Goal: Task Accomplishment & Management: Manage account settings

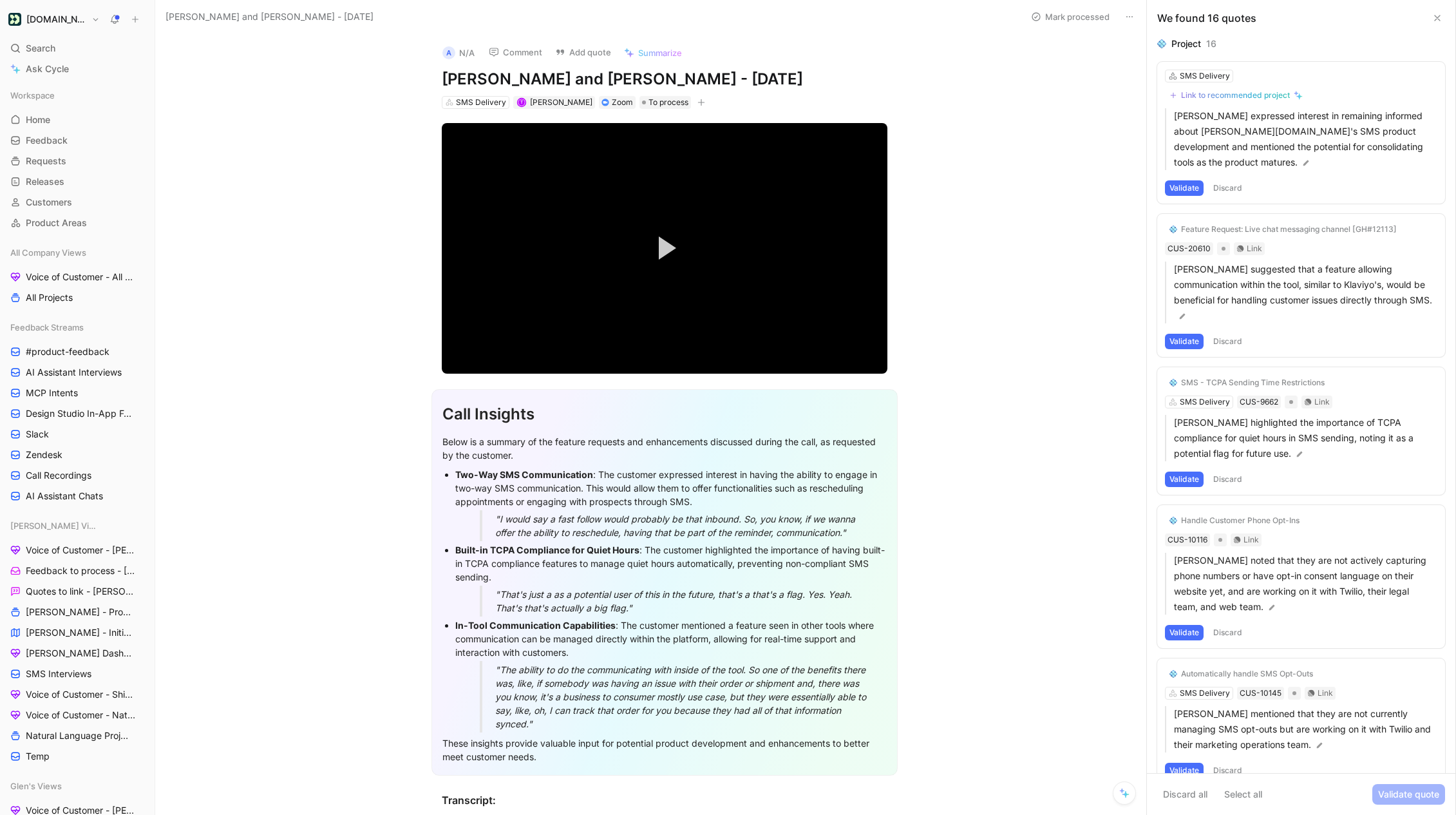
click at [1429, 20] on button at bounding box center [1437, 18] width 16 height 16
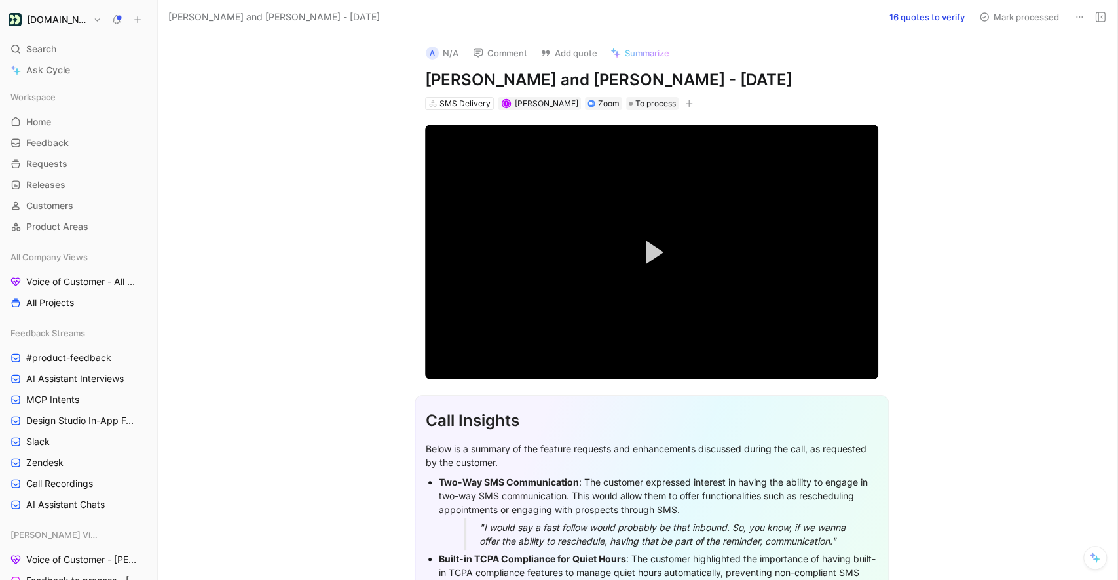
click at [911, 22] on button "16 quotes to verify" at bounding box center [927, 17] width 87 height 18
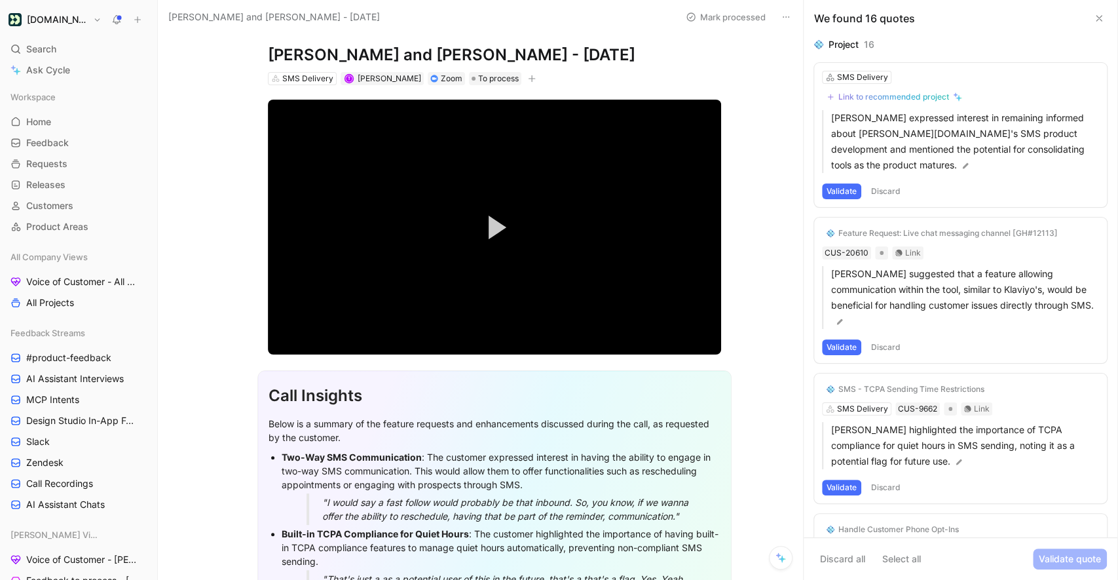
scroll to position [25, 0]
click at [1099, 17] on icon at bounding box center [1099, 18] width 10 height 10
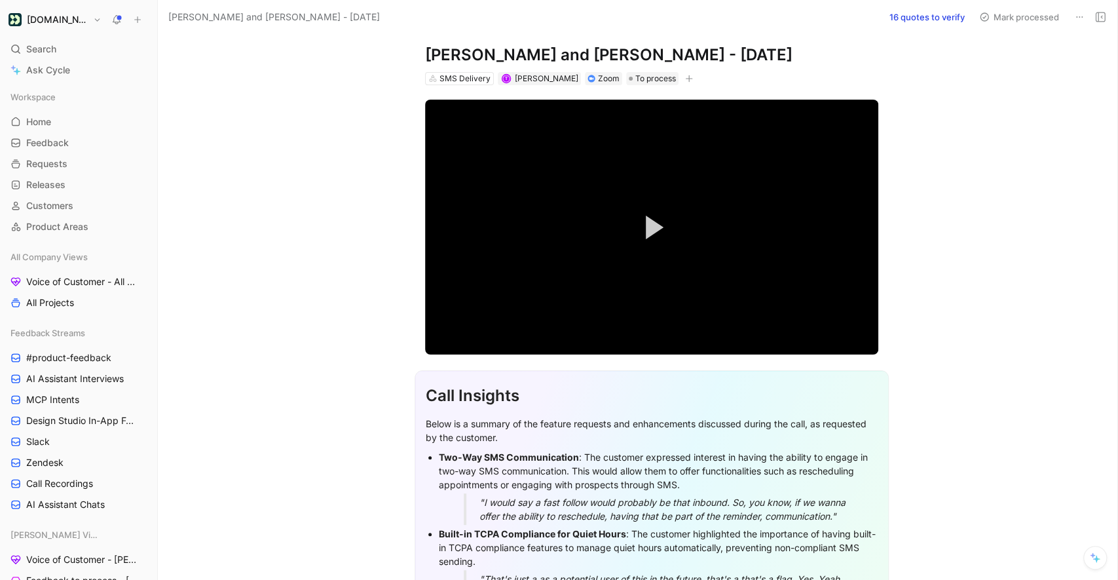
click at [497, 60] on h1 "Megan Tackett and Todd Sparks - 7/31/2025" at bounding box center [651, 55] width 453 height 21
copy h1 "Megan Tackett and Todd Sparks - 7/31/2025"
click at [764, 379] on h1 "Call Insights" at bounding box center [652, 396] width 452 height 34
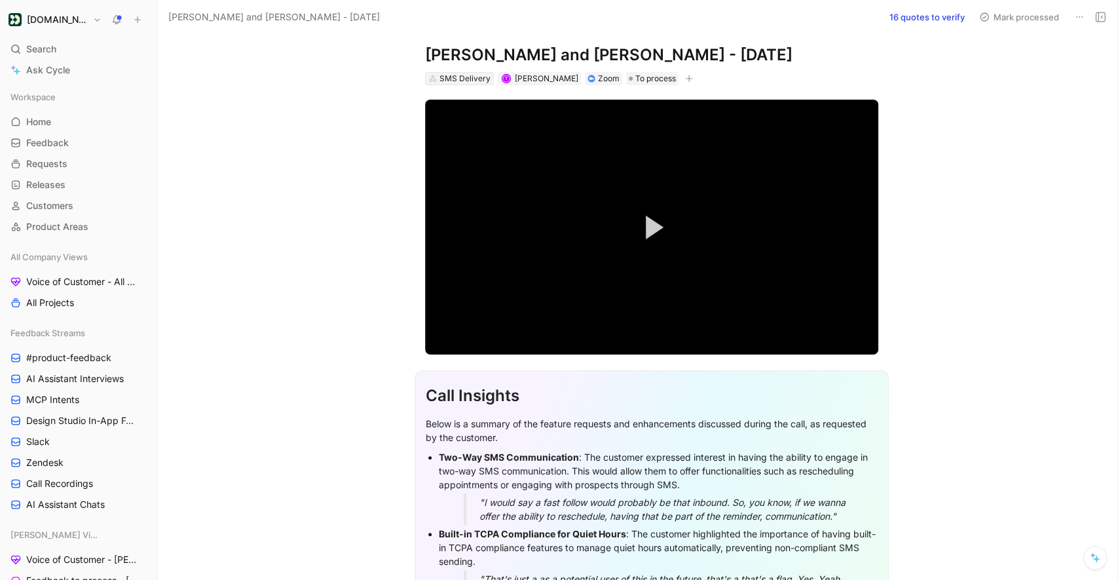
click at [470, 79] on div "SMS Delivery" at bounding box center [465, 78] width 51 height 13
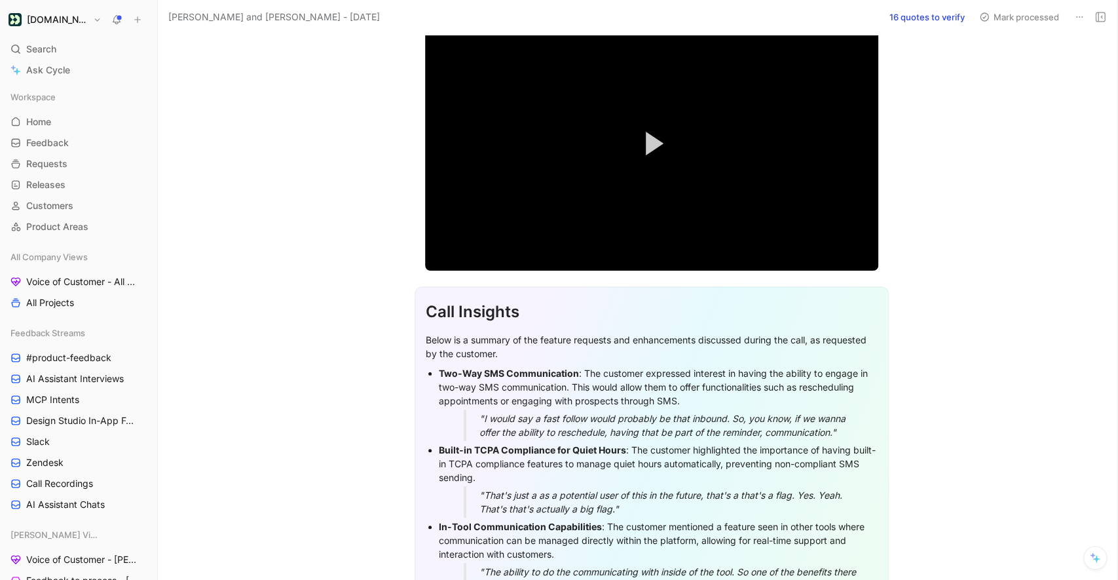
scroll to position [0, 0]
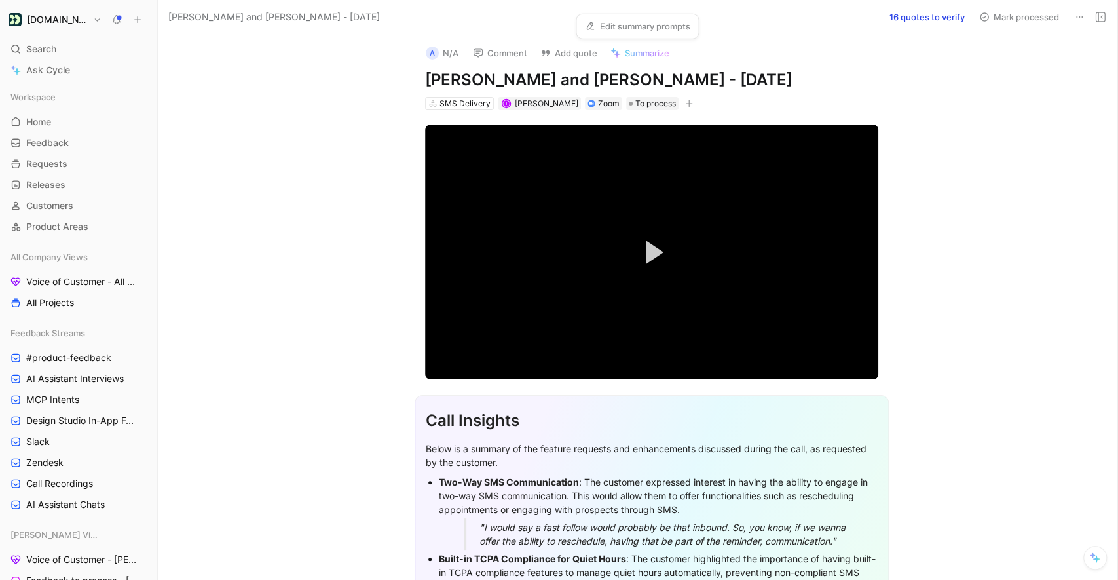
click at [628, 52] on span "Summarize" at bounding box center [647, 53] width 45 height 12
click at [613, 29] on link "Edit summary prompts" at bounding box center [644, 26] width 117 height 18
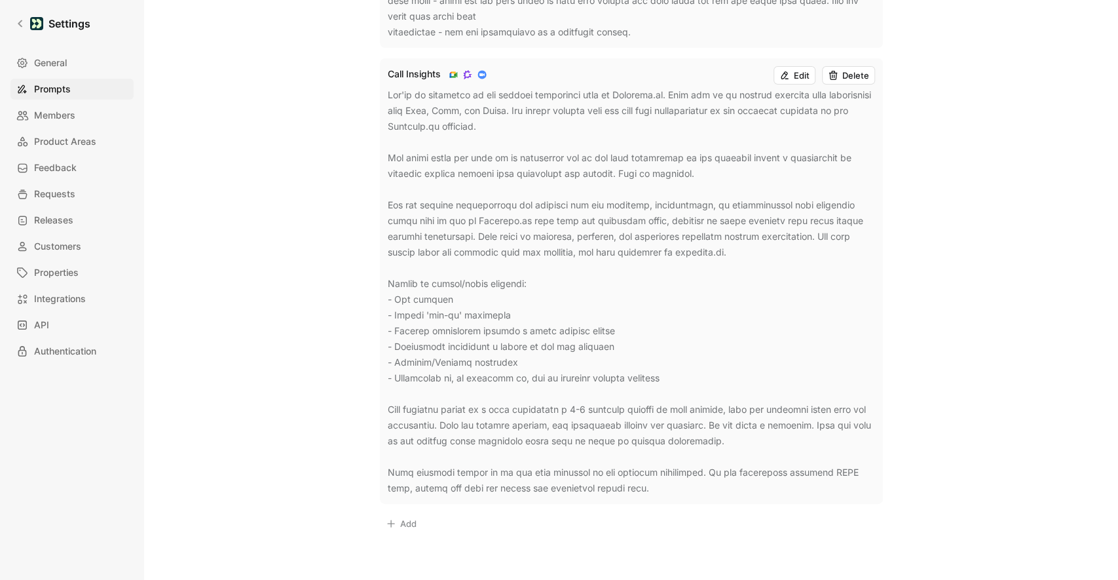
scroll to position [711, 0]
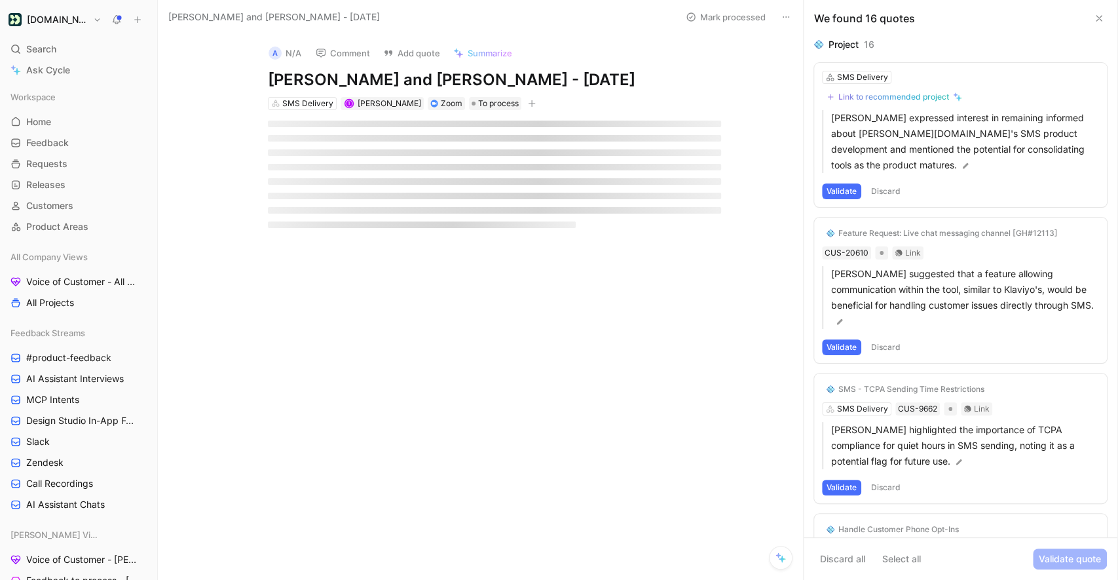
click at [1099, 21] on icon at bounding box center [1099, 18] width 10 height 10
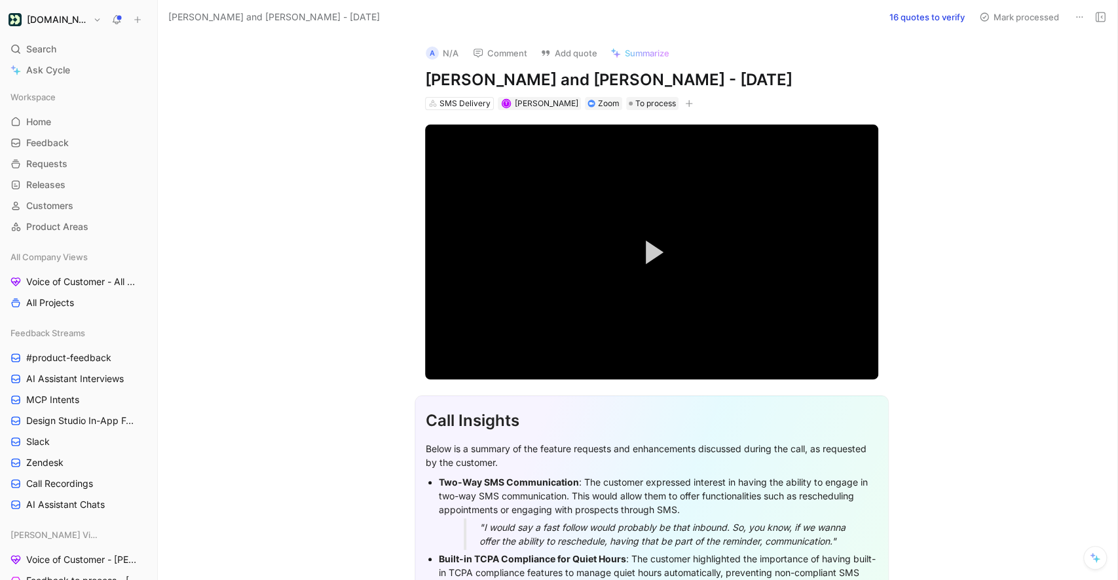
click at [509, 77] on h1 "[PERSON_NAME] and [PERSON_NAME] - [DATE]" at bounding box center [651, 79] width 453 height 21
copy h1 "[PERSON_NAME] and [PERSON_NAME] - [DATE]"
click at [62, 56] on div "Search ⌘ K" at bounding box center [78, 49] width 147 height 20
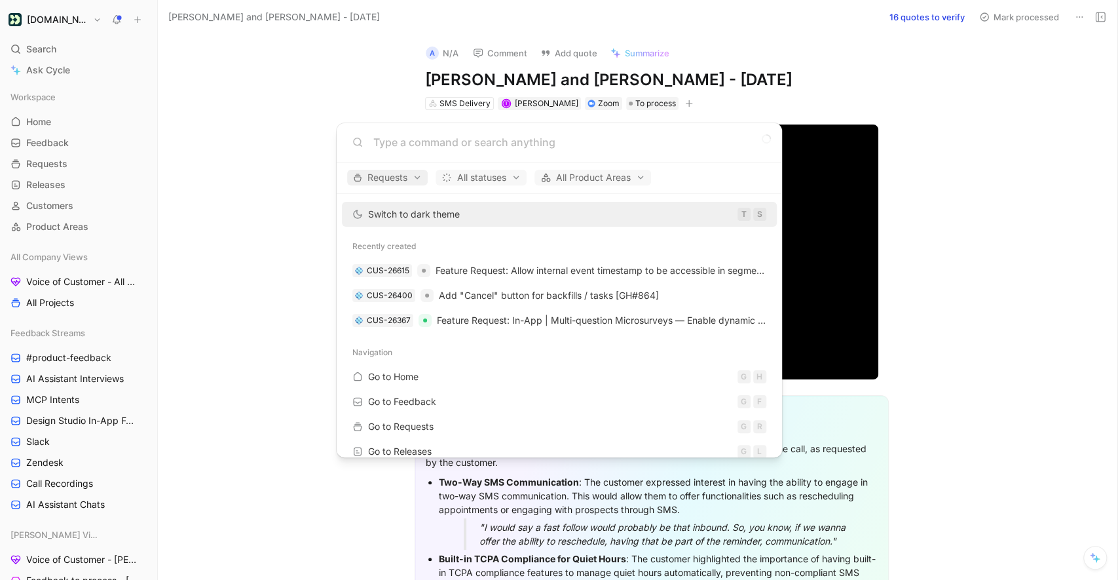
click at [388, 171] on span "Requests" at bounding box center [387, 178] width 69 height 16
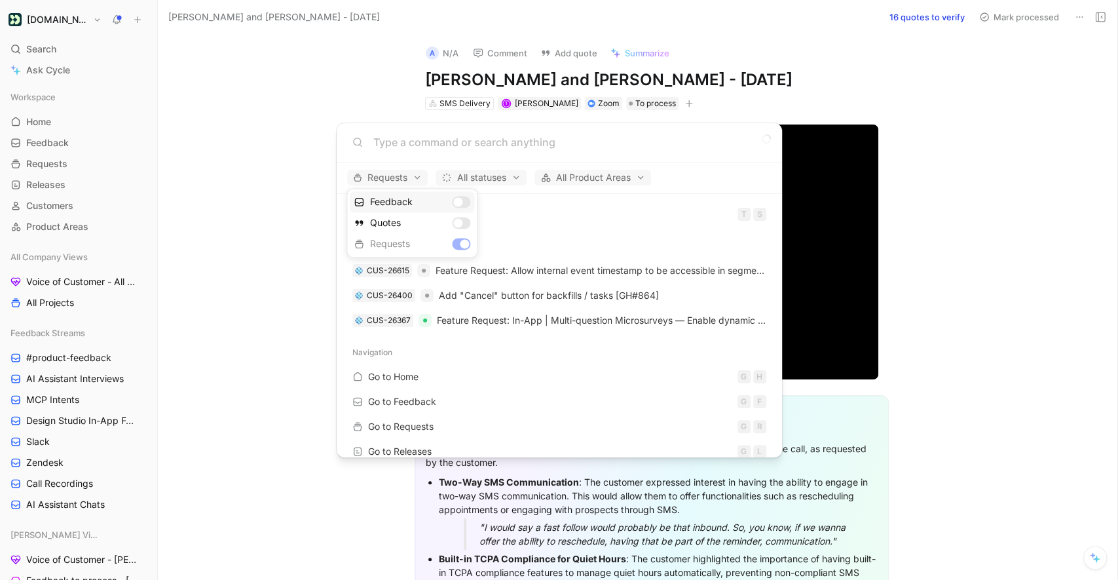
click at [461, 202] on div "Feedback" at bounding box center [412, 201] width 124 height 21
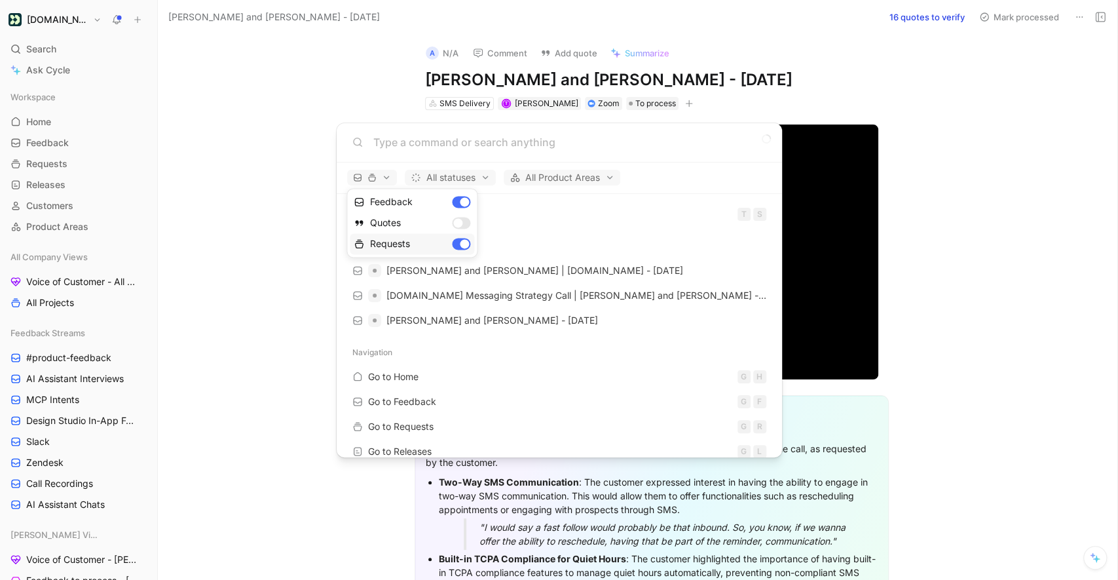
click at [464, 246] on div "Requests" at bounding box center [412, 243] width 124 height 21
click at [426, 148] on div at bounding box center [559, 290] width 1118 height 580
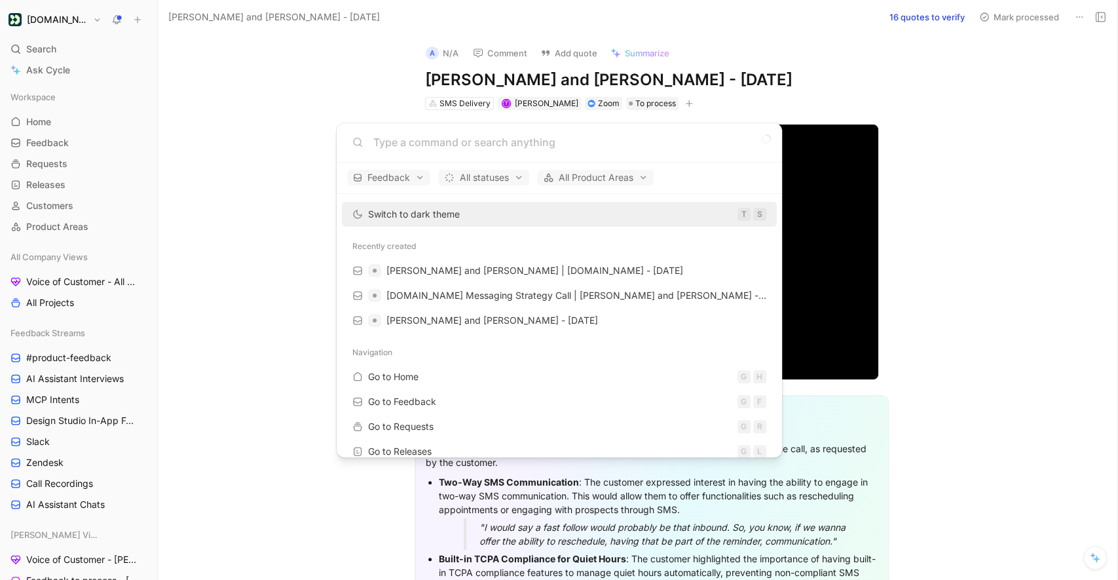
click at [409, 143] on input at bounding box center [569, 142] width 393 height 16
paste input "[PERSON_NAME] and [PERSON_NAME] - [DATE]"
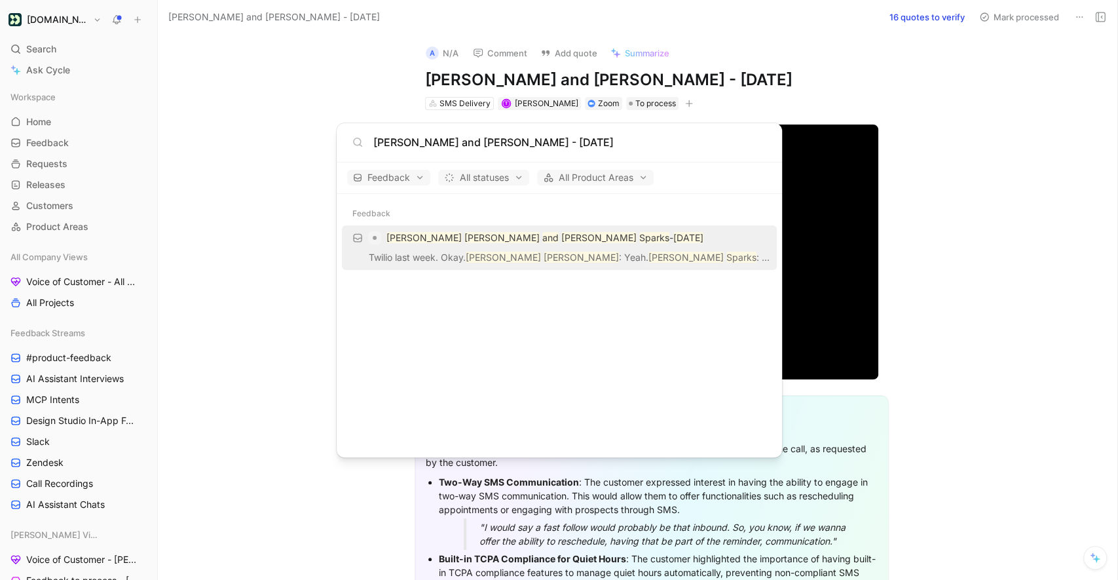
type input "[PERSON_NAME] and [PERSON_NAME] - [DATE]"
click at [375, 91] on body "[DOMAIN_NAME] Search ⌘ K Ask Cycle Workspace Home G then H Feedback G then F Re…" at bounding box center [559, 290] width 1118 height 580
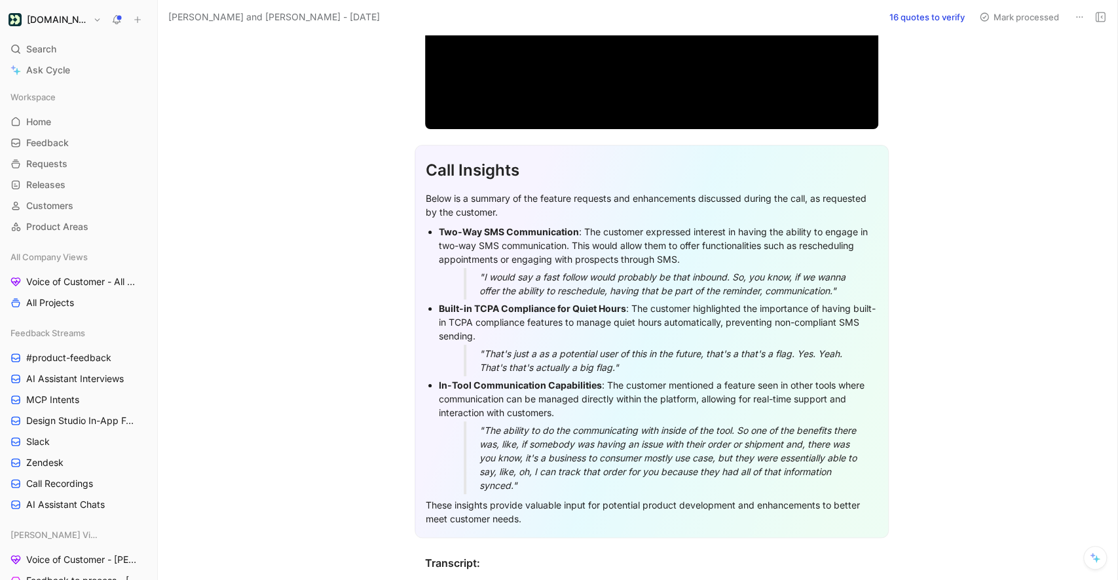
scroll to position [261, 0]
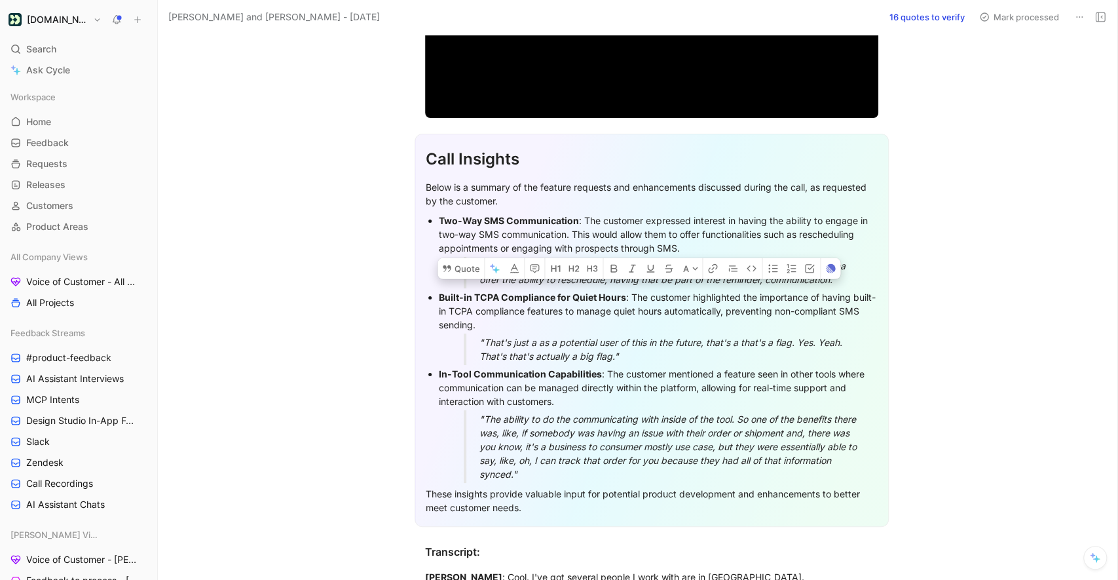
drag, startPoint x: 843, startPoint y: 280, endPoint x: 434, endPoint y: 221, distance: 413.0
click at [434, 221] on ul "Two-Way SMS Communication : The customer expressed interest in having the abili…" at bounding box center [652, 347] width 452 height 271
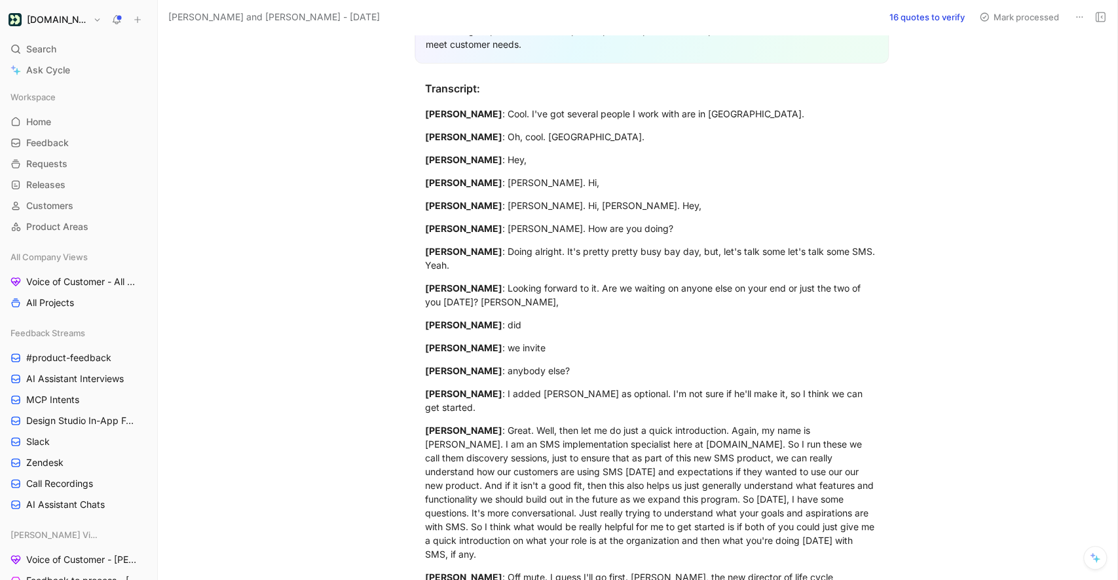
scroll to position [734, 0]
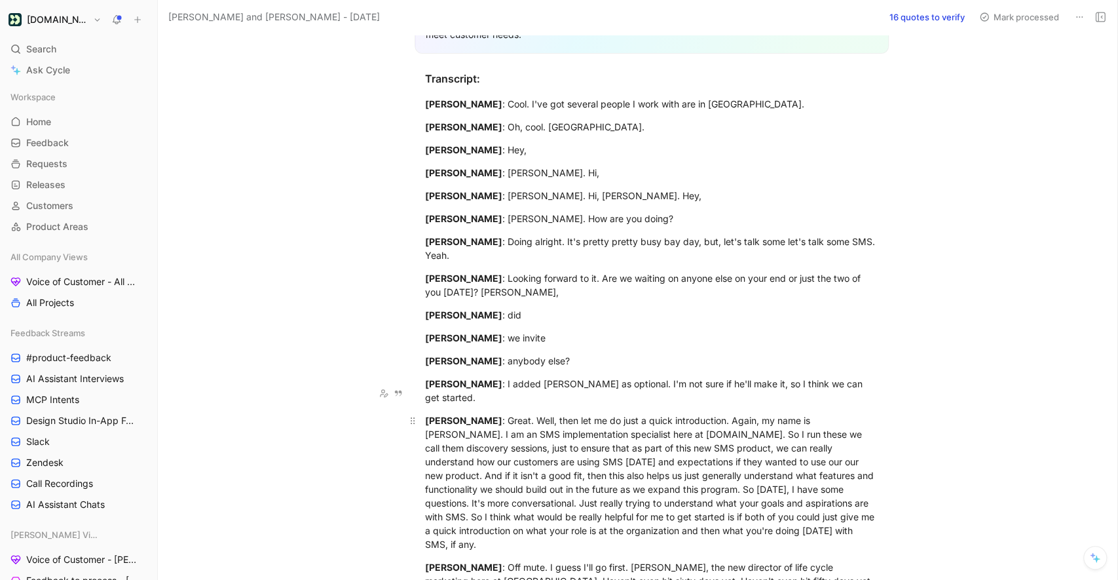
click at [582, 413] on div "Todd Sparks : Great. Well, then let me do just a quick introduction. Again, my …" at bounding box center [651, 482] width 453 height 138
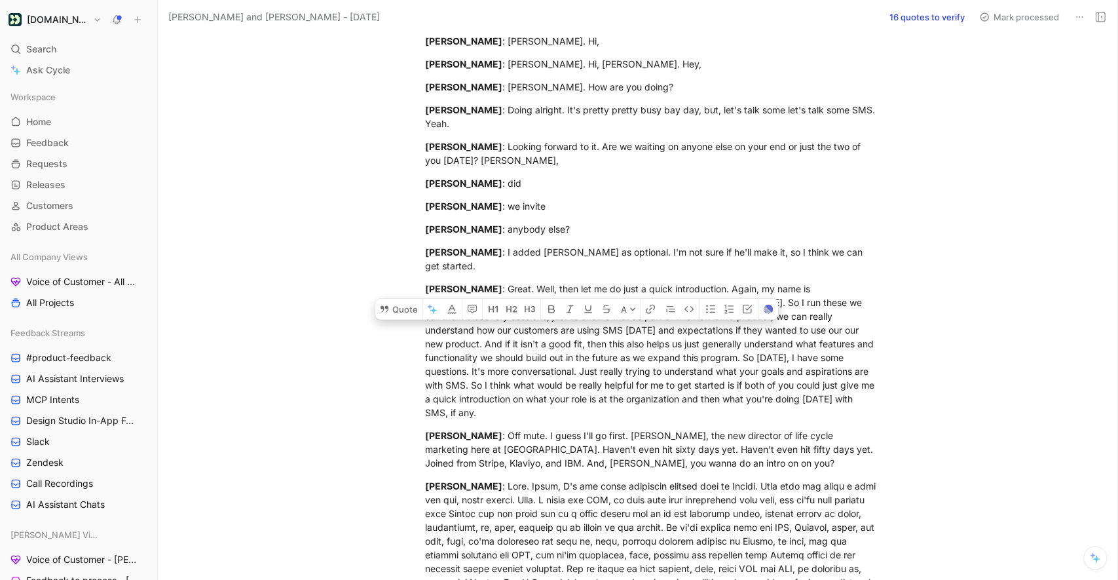
scroll to position [892, 0]
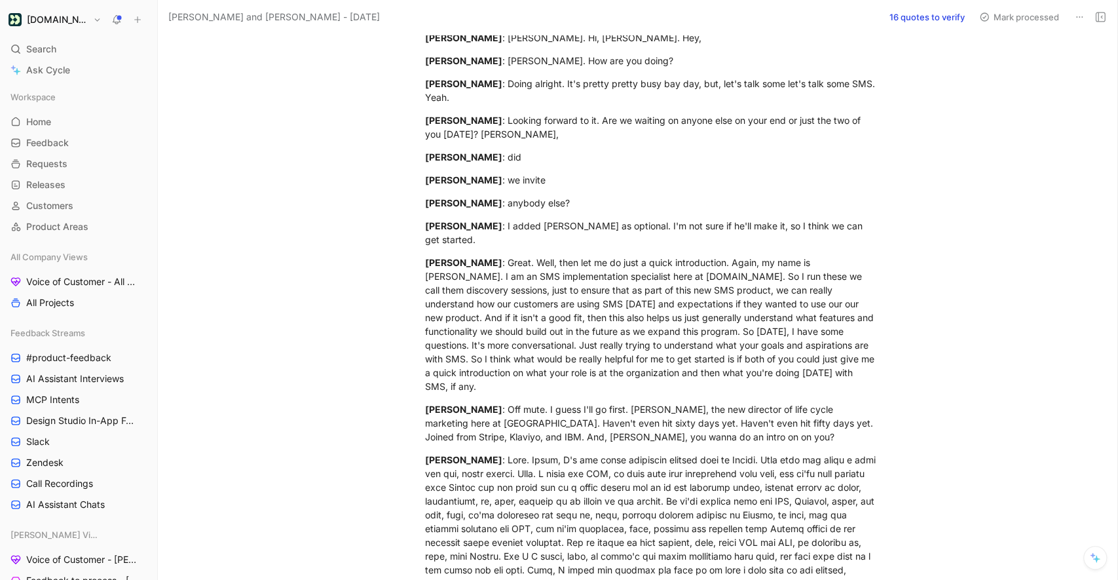
click at [602, 402] on div "Ben Frutos : Off mute. I guess I'll go first. Ben Fritos, the new director of l…" at bounding box center [651, 422] width 453 height 41
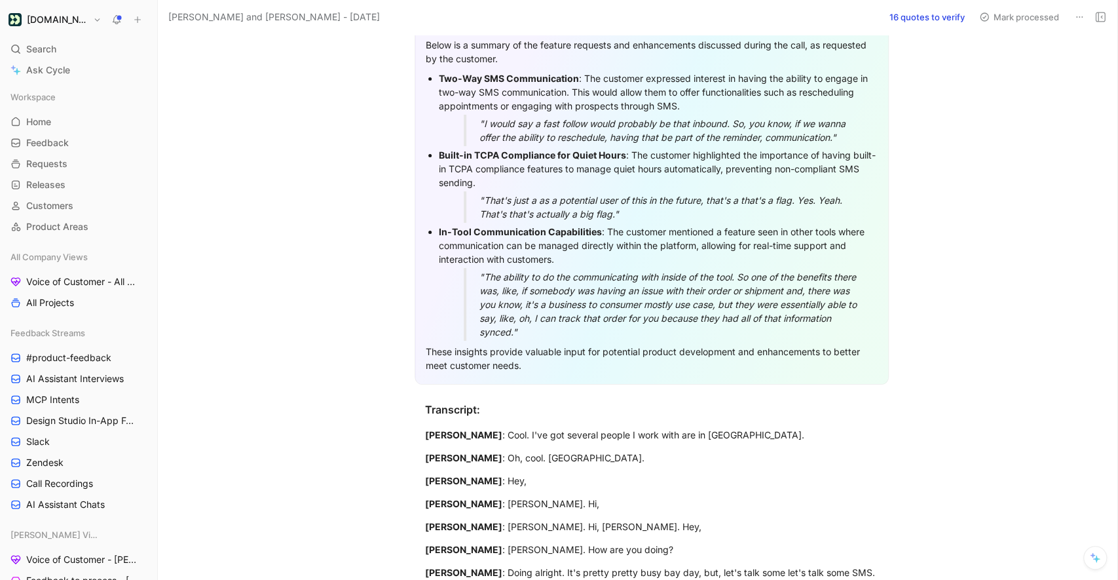
scroll to position [278, 0]
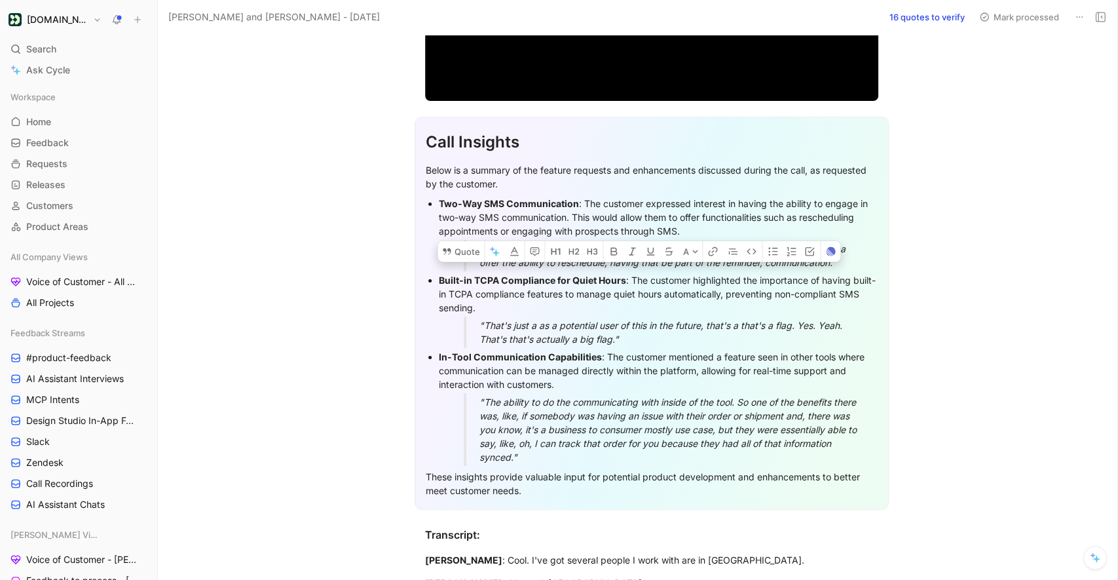
drag, startPoint x: 846, startPoint y: 261, endPoint x: 438, endPoint y: 200, distance: 412.0
click at [439, 200] on li "Two-Way SMS Communication : The customer expressed interest in having the abili…" at bounding box center [658, 233] width 439 height 77
click at [467, 241] on button "Quote" at bounding box center [461, 251] width 47 height 21
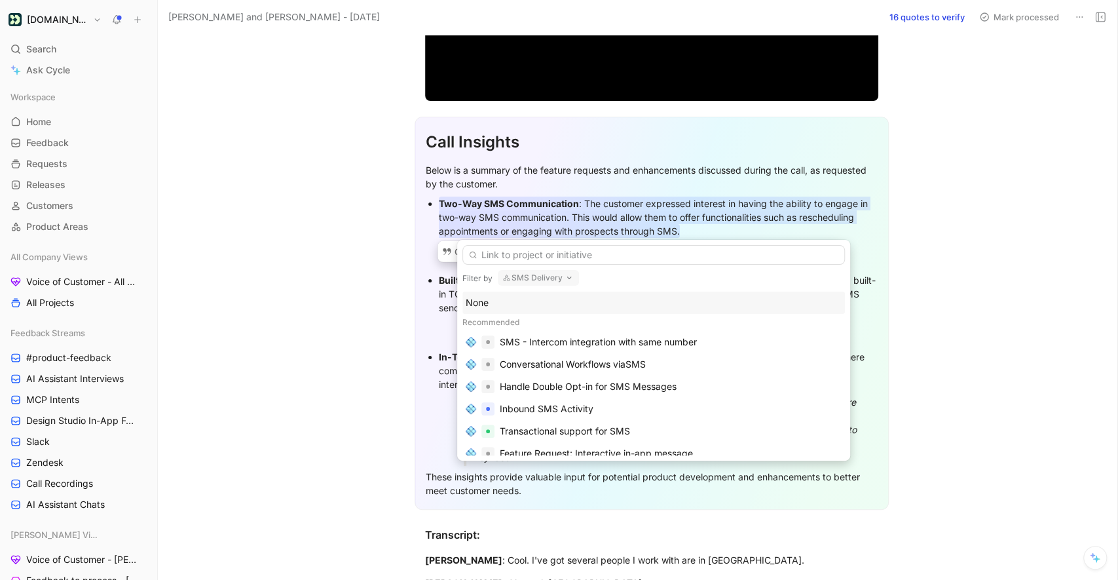
click at [536, 276] on button "SMS Delivery" at bounding box center [538, 278] width 81 height 16
click at [523, 279] on button "SMS Delivery" at bounding box center [538, 278] width 81 height 16
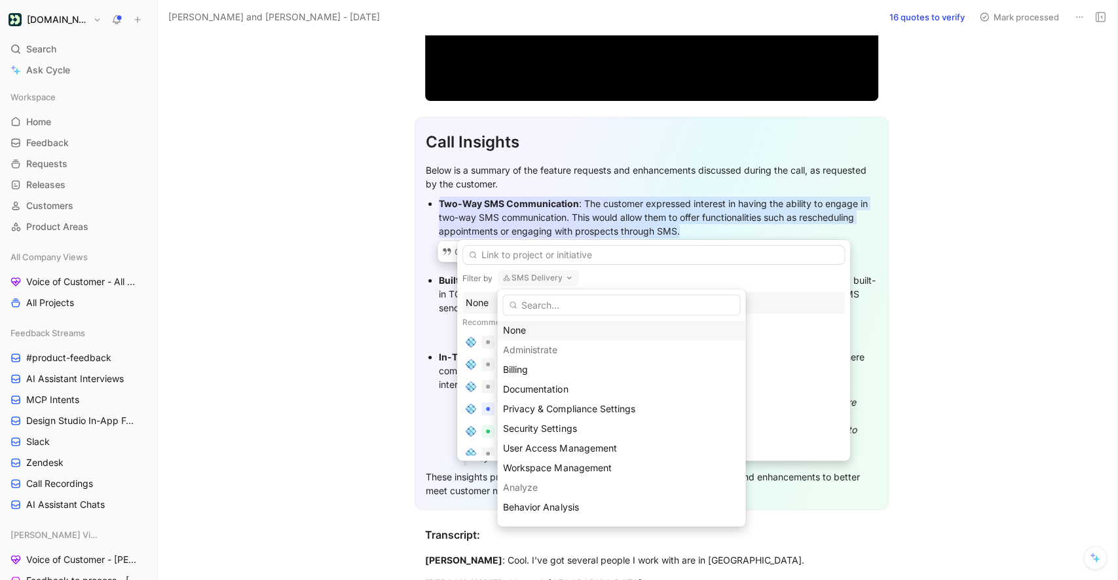
click at [529, 333] on div "None" at bounding box center [621, 330] width 236 height 16
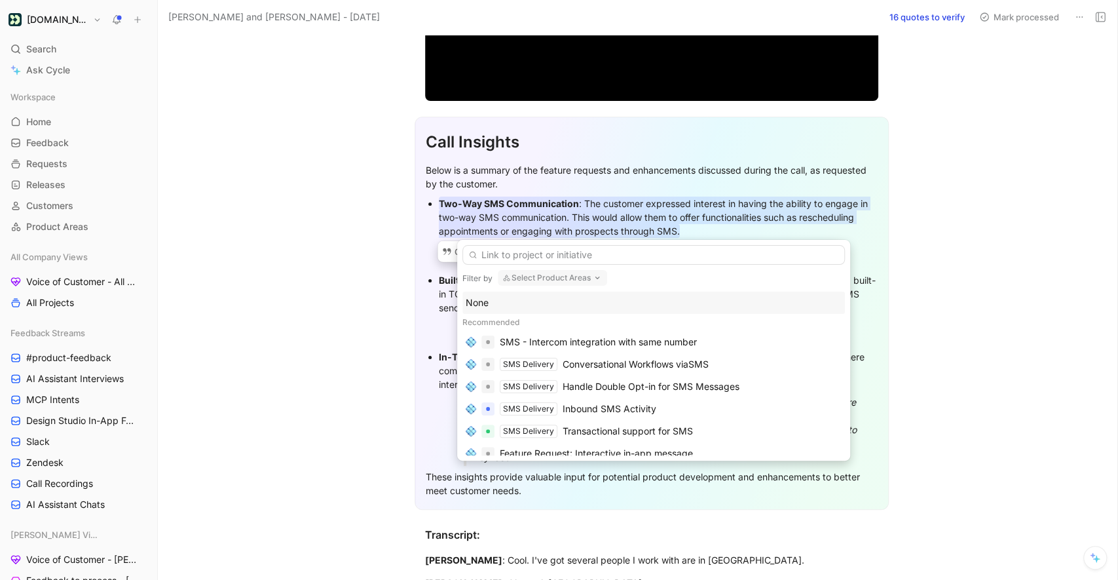
click at [540, 278] on button "Select Product Areas" at bounding box center [552, 278] width 109 height 16
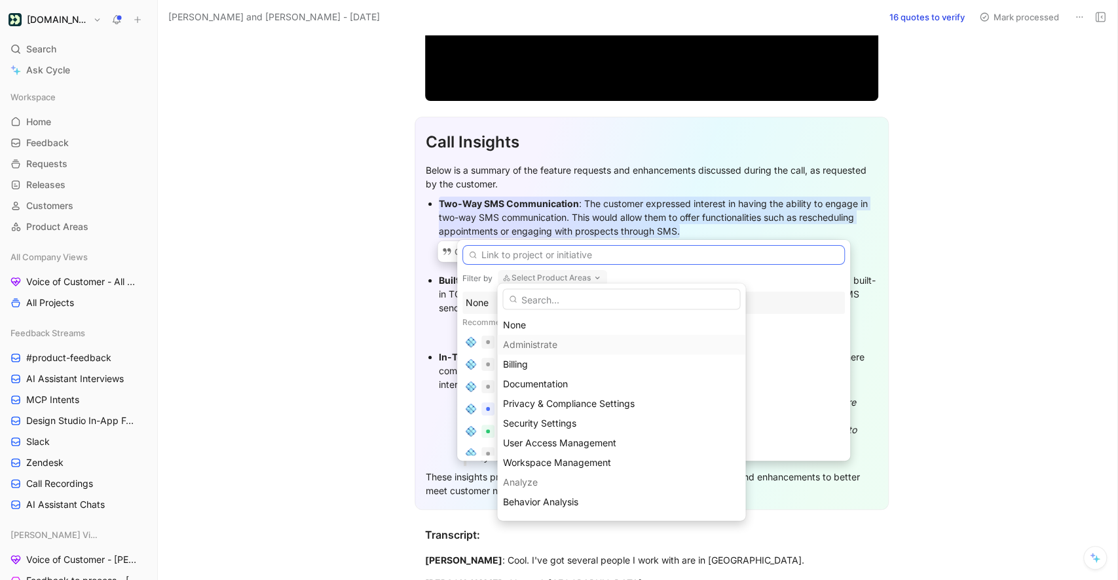
click at [512, 261] on input "text" at bounding box center [653, 255] width 383 height 20
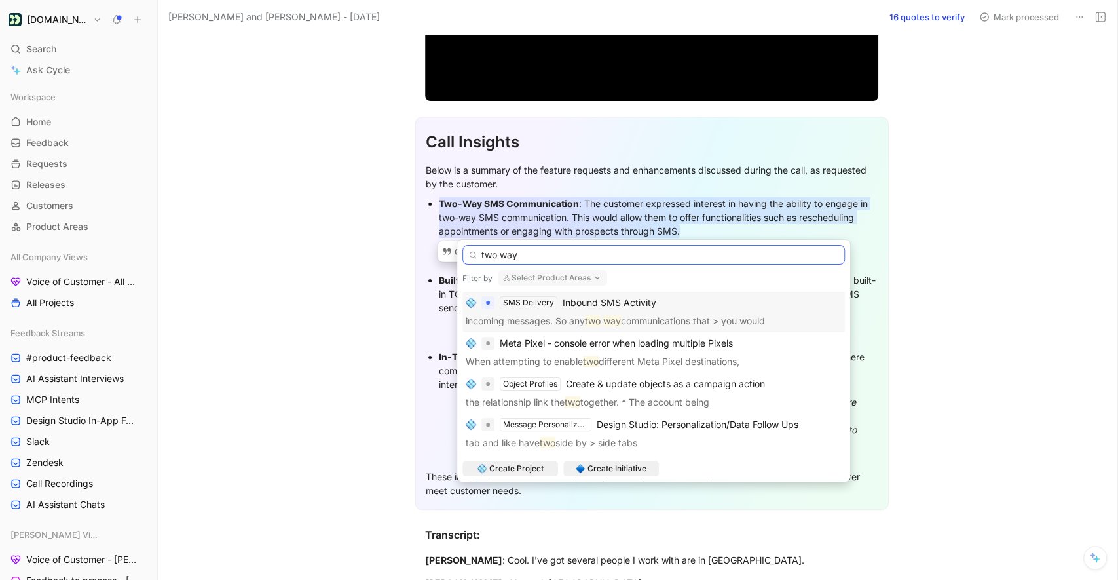
click at [504, 258] on input "two way" at bounding box center [653, 255] width 383 height 20
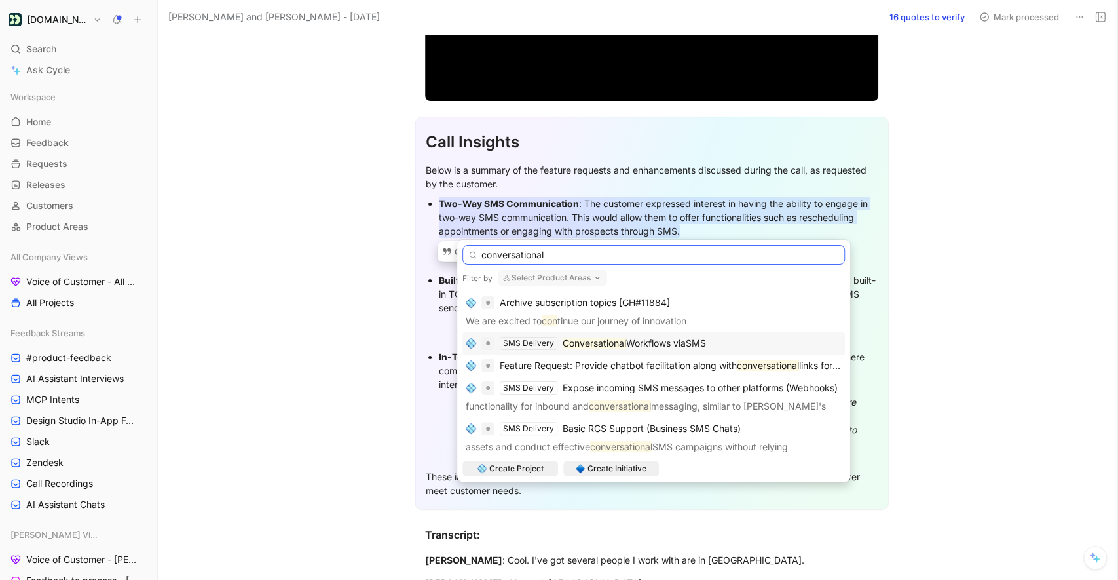
type input "conversational"
click at [668, 346] on span "Workflows viaSMS" at bounding box center [666, 342] width 80 height 11
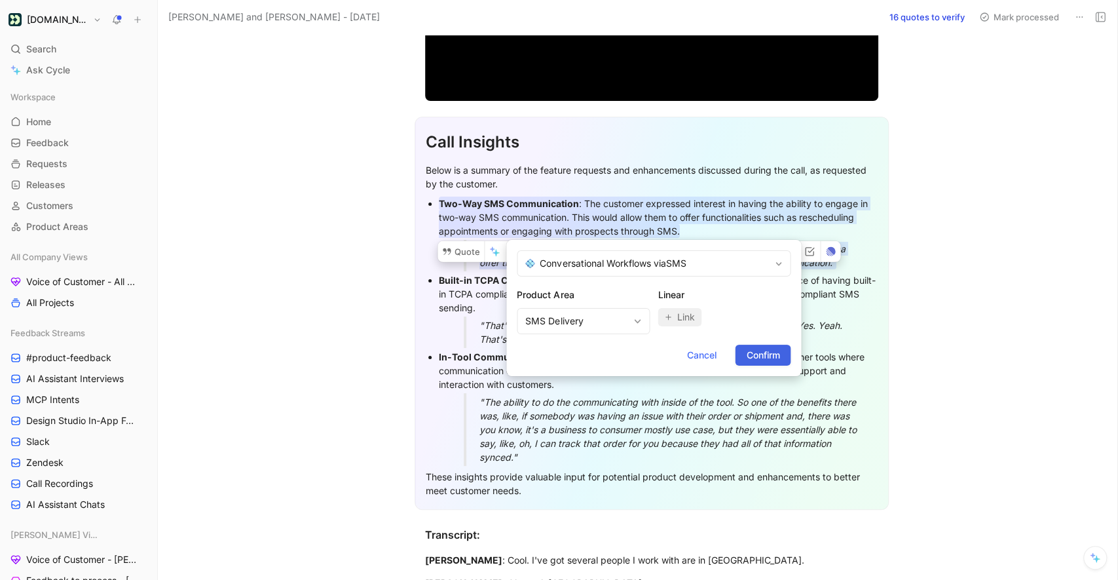
click at [763, 358] on span "Confirm" at bounding box center [762, 355] width 33 height 16
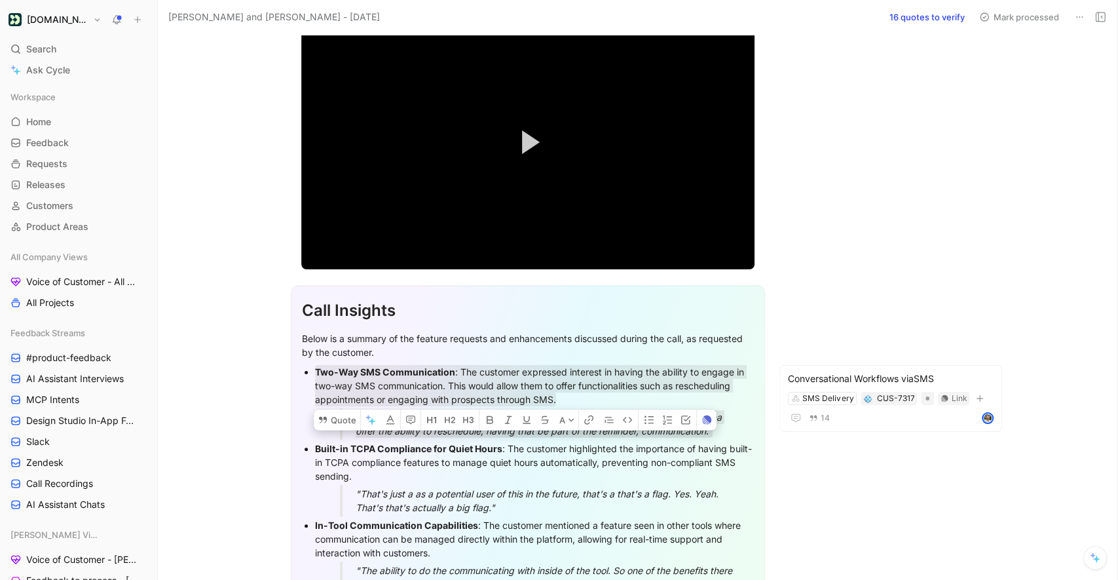
scroll to position [0, 0]
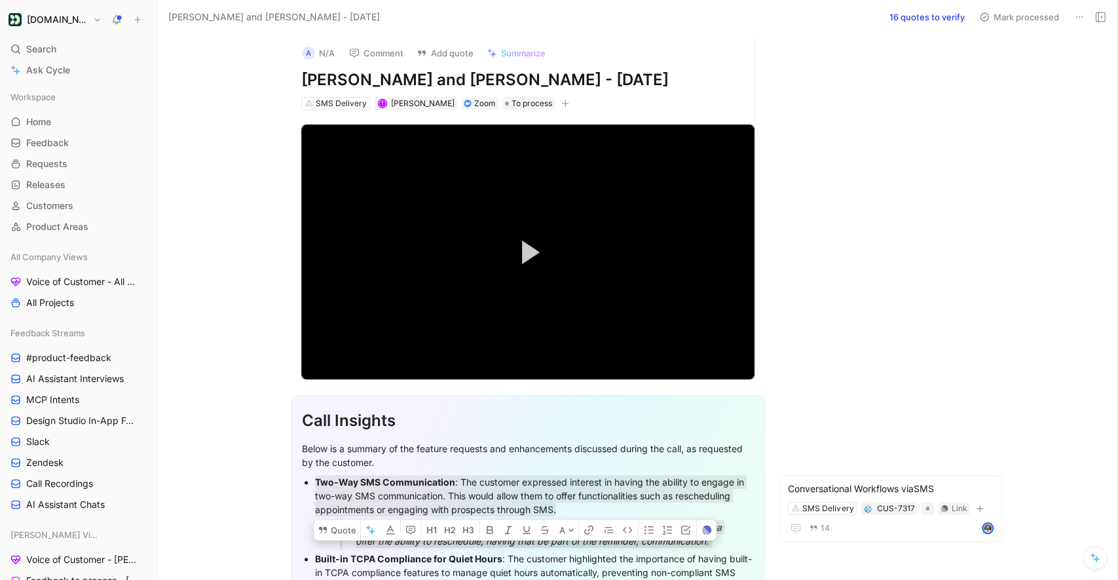
click at [923, 14] on button "16 quotes to verify" at bounding box center [927, 17] width 87 height 18
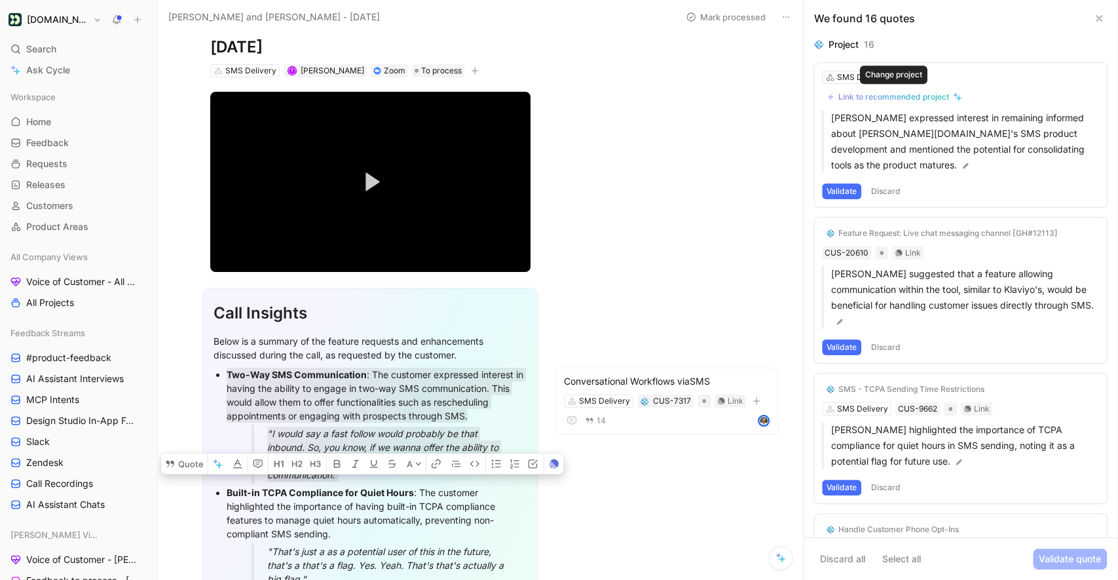
click at [875, 100] on div "Link to recommended project" at bounding box center [893, 97] width 111 height 10
click at [888, 100] on div "Link to recommended project" at bounding box center [893, 97] width 111 height 10
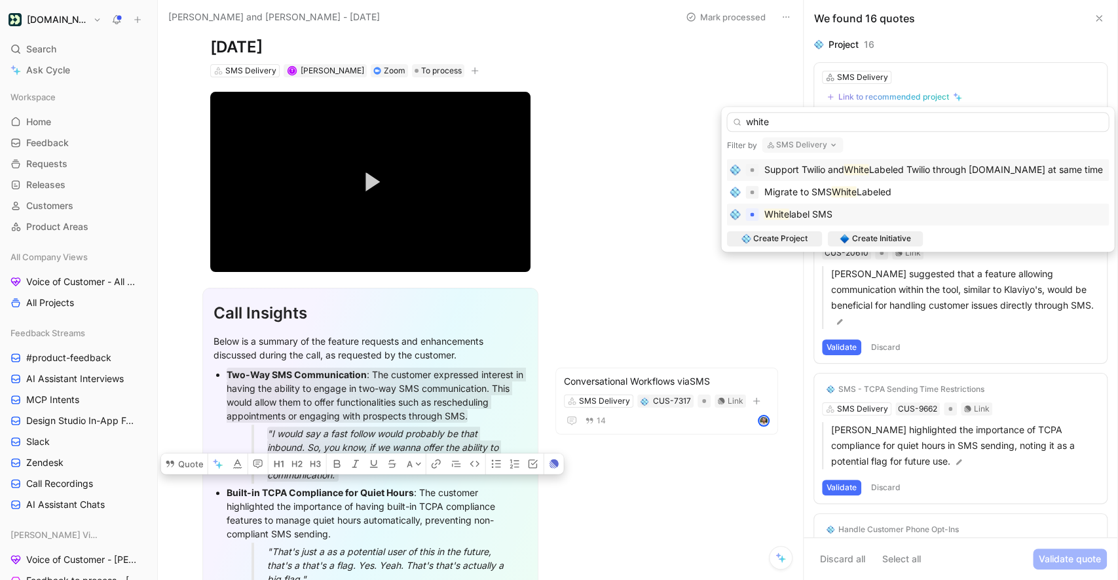
type input "white"
click at [818, 216] on span "label SMS" at bounding box center [810, 213] width 43 height 11
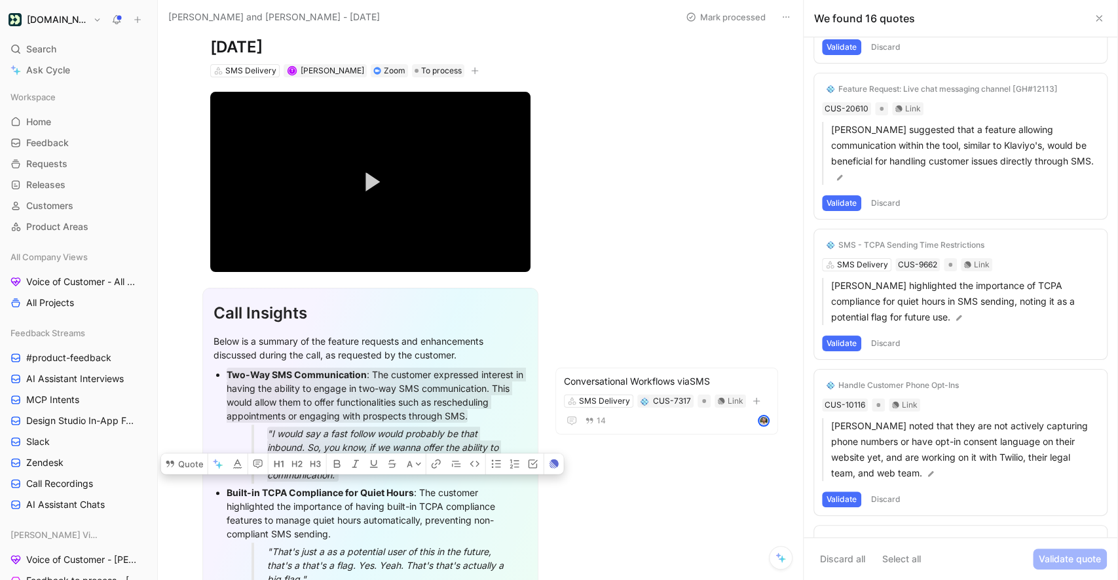
scroll to position [233, 0]
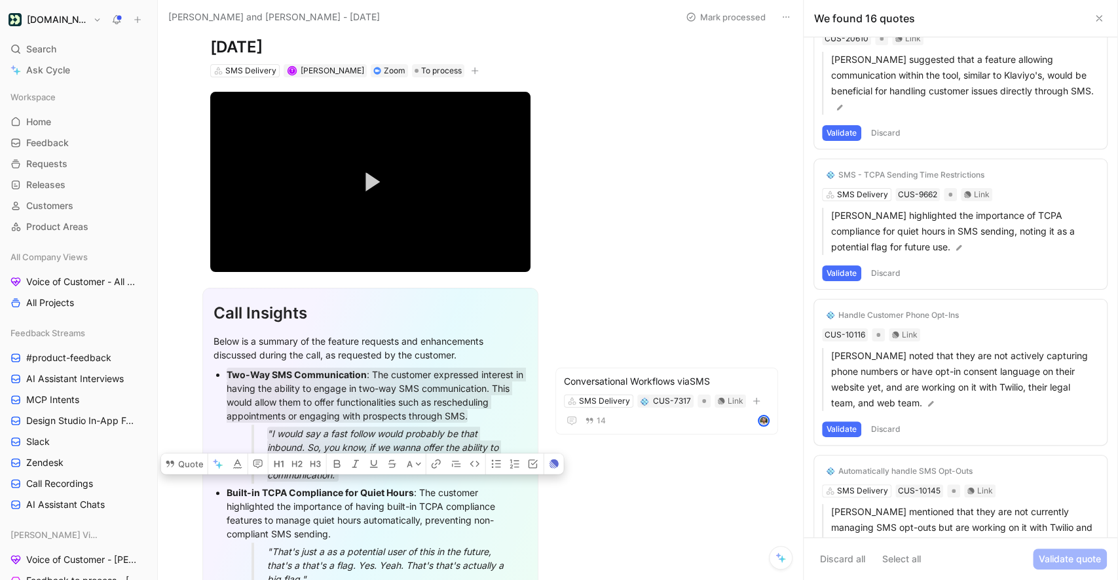
click at [840, 265] on button "Validate" at bounding box center [841, 273] width 39 height 16
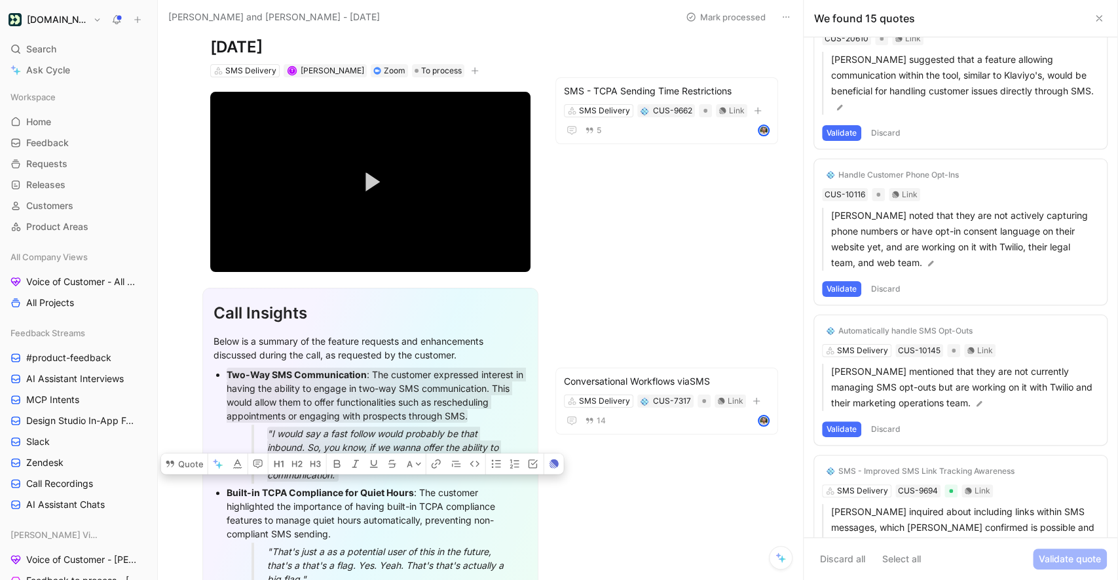
click at [844, 281] on button "Validate" at bounding box center [841, 289] width 39 height 16
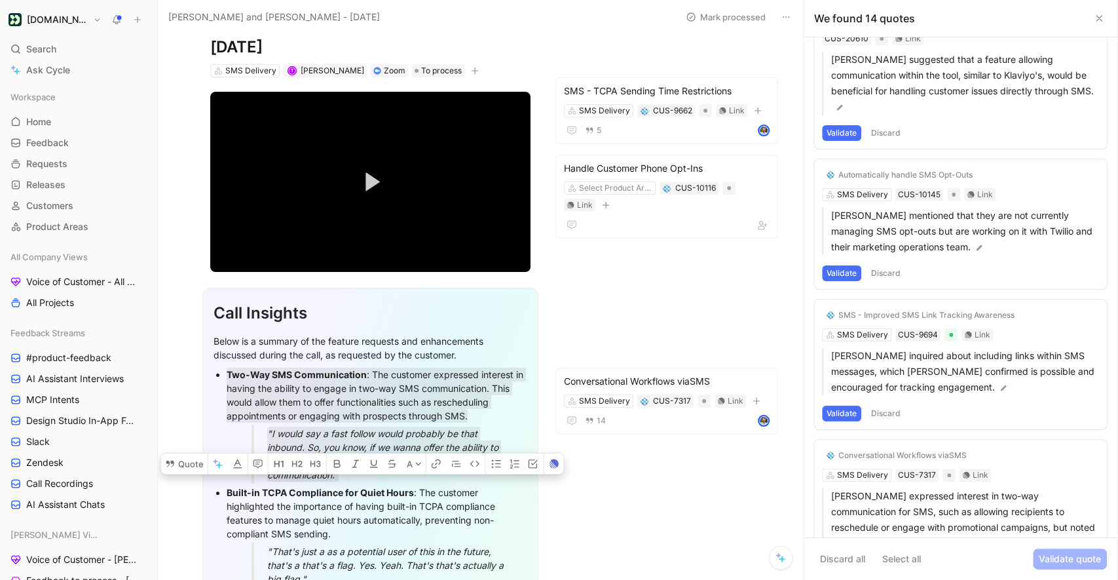
click at [842, 265] on button "Validate" at bounding box center [841, 273] width 39 height 16
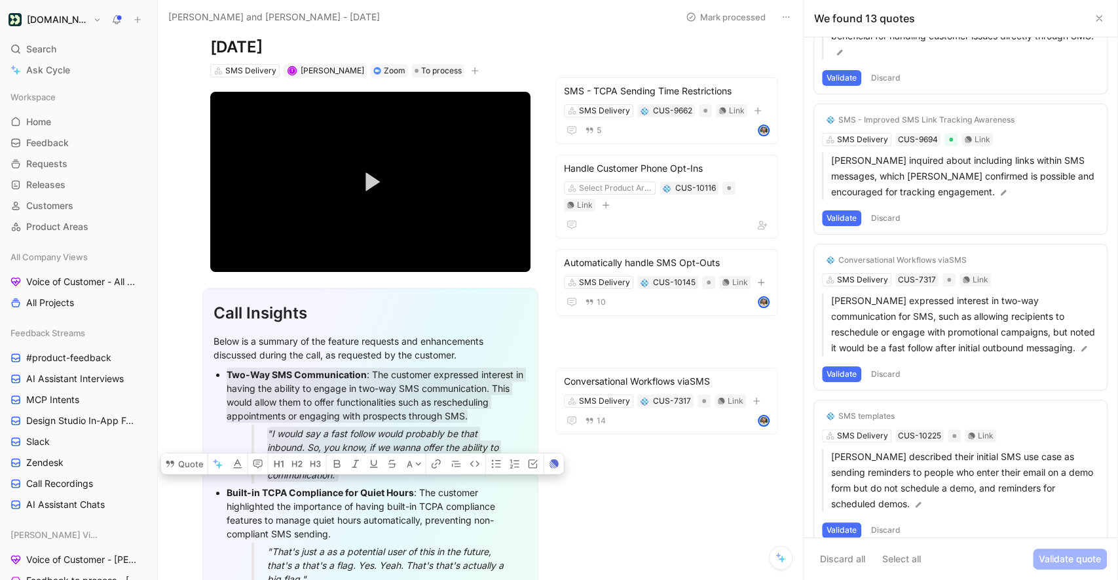
scroll to position [314, 0]
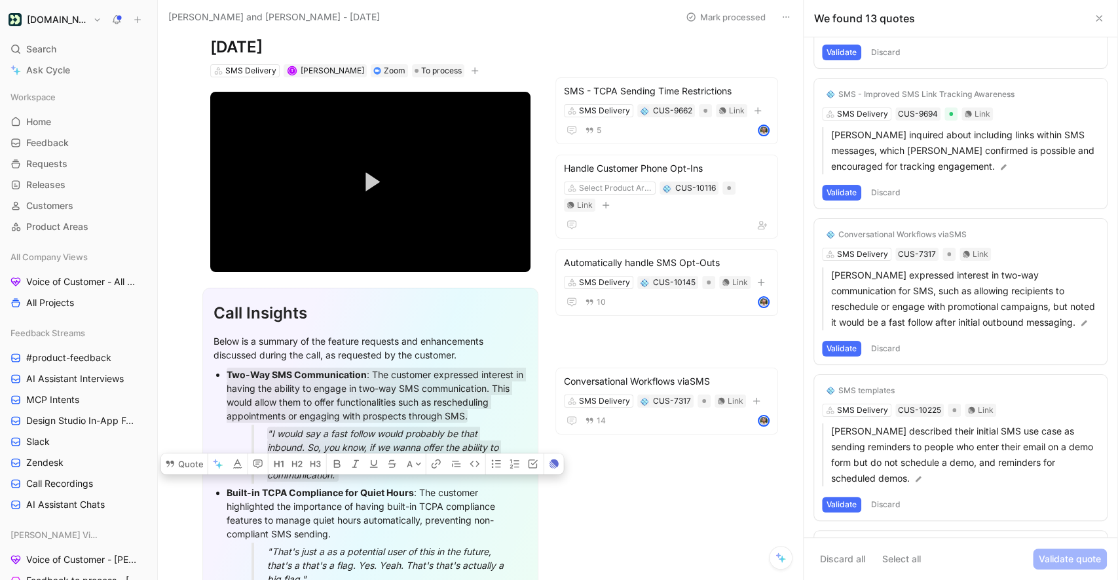
click at [846, 341] on button "Validate" at bounding box center [841, 349] width 39 height 16
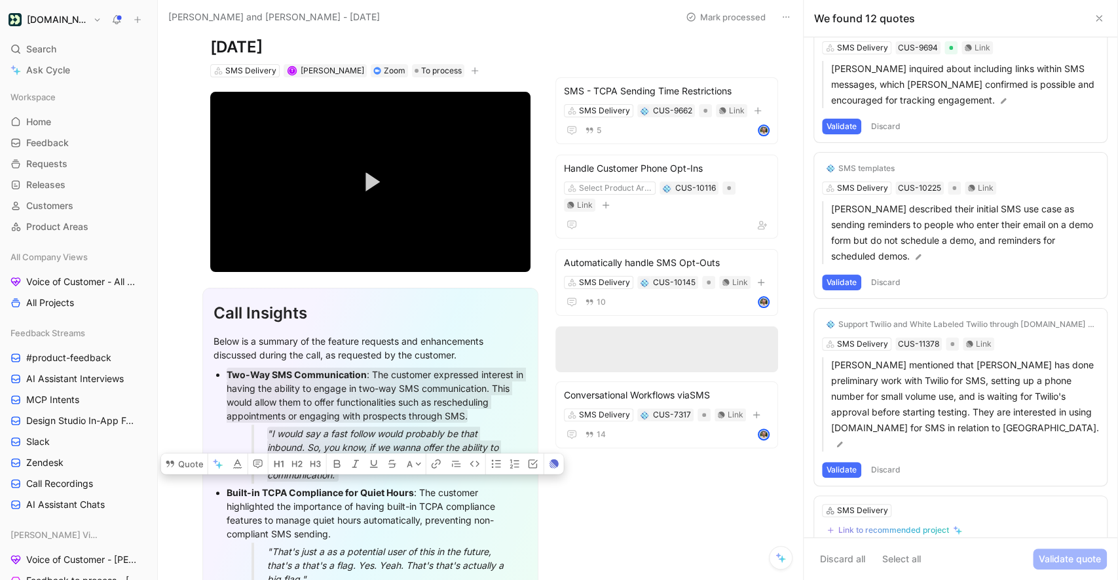
scroll to position [386, 0]
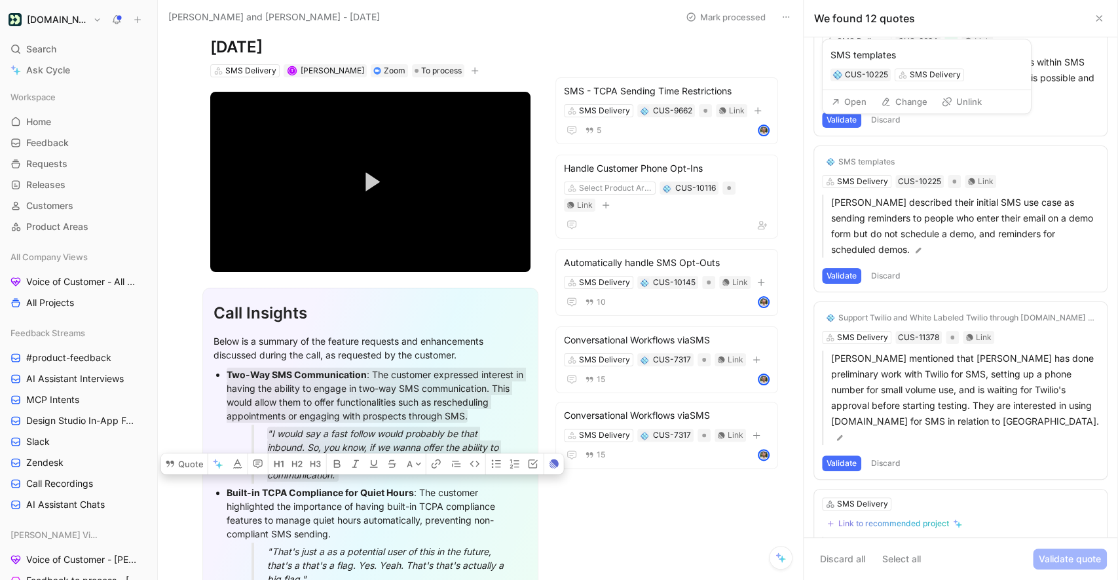
click at [942, 103] on icon at bounding box center [947, 101] width 10 height 10
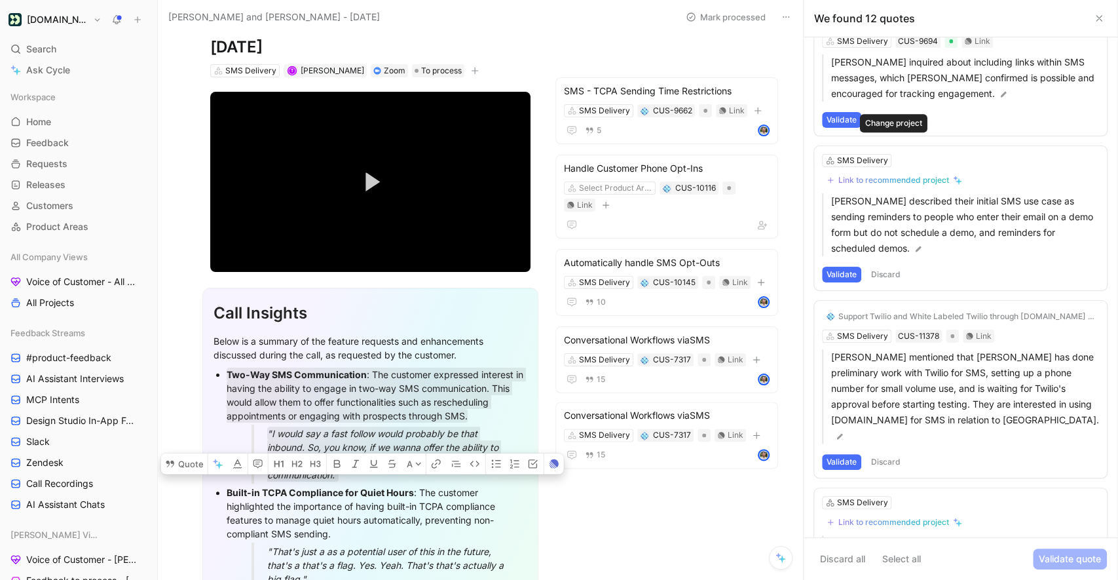
click at [861, 175] on div "Link to recommended project" at bounding box center [893, 180] width 111 height 10
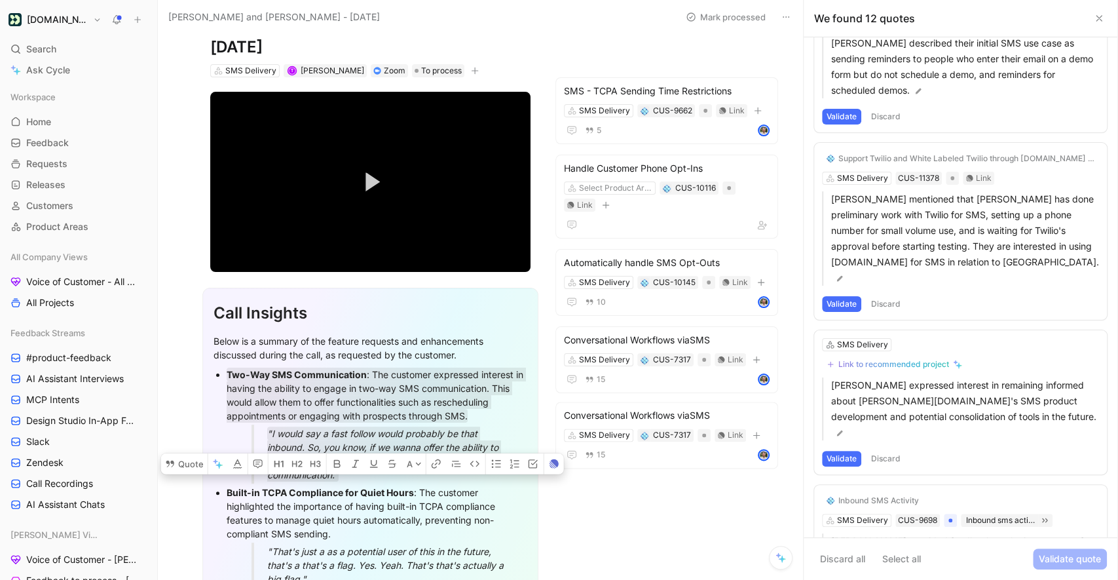
scroll to position [576, 0]
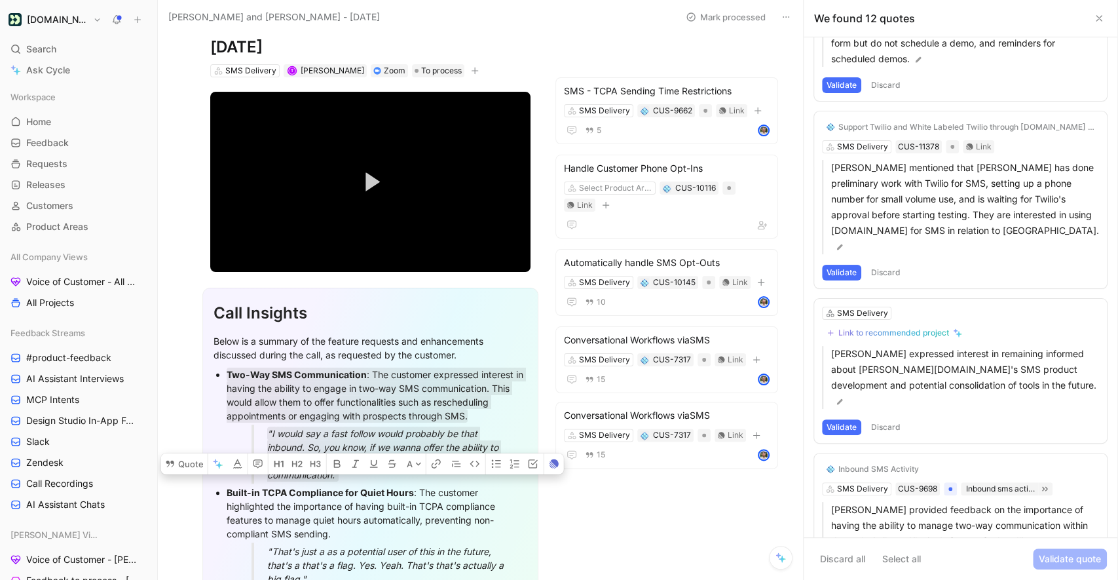
click at [1095, 15] on icon at bounding box center [1099, 18] width 10 height 10
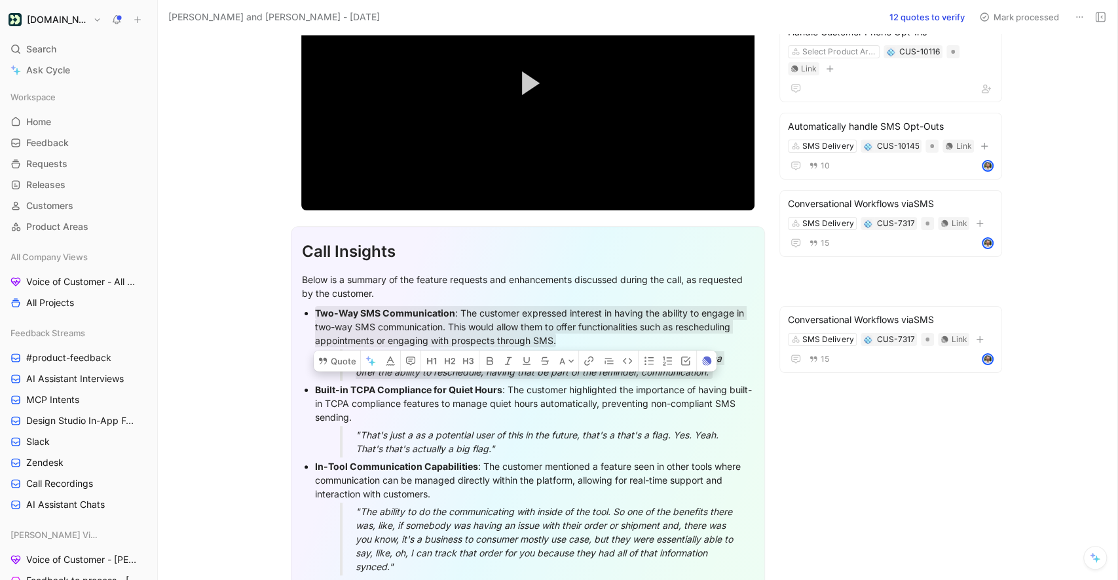
scroll to position [191, 0]
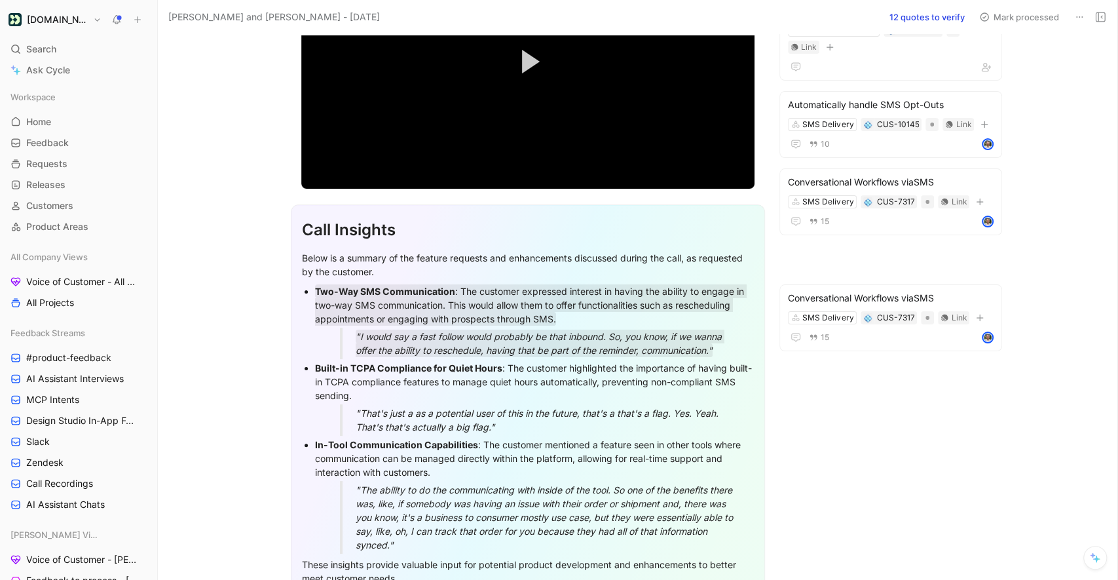
click at [771, 217] on section "Call Insights Below is a summary of the feature requests and enhancements discu…" at bounding box center [527, 401] width 685 height 414
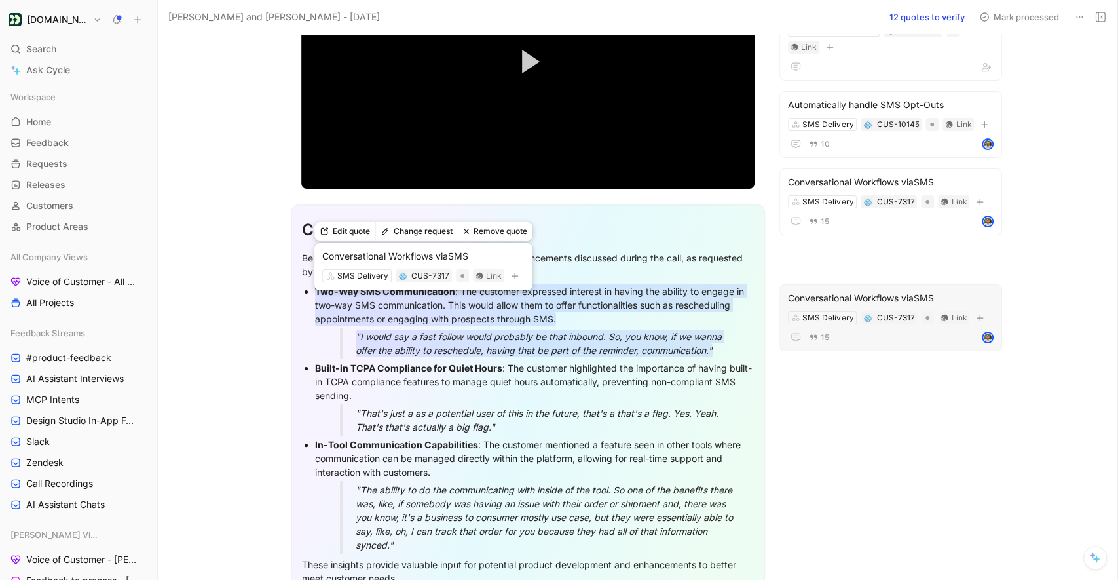
scroll to position [0, 0]
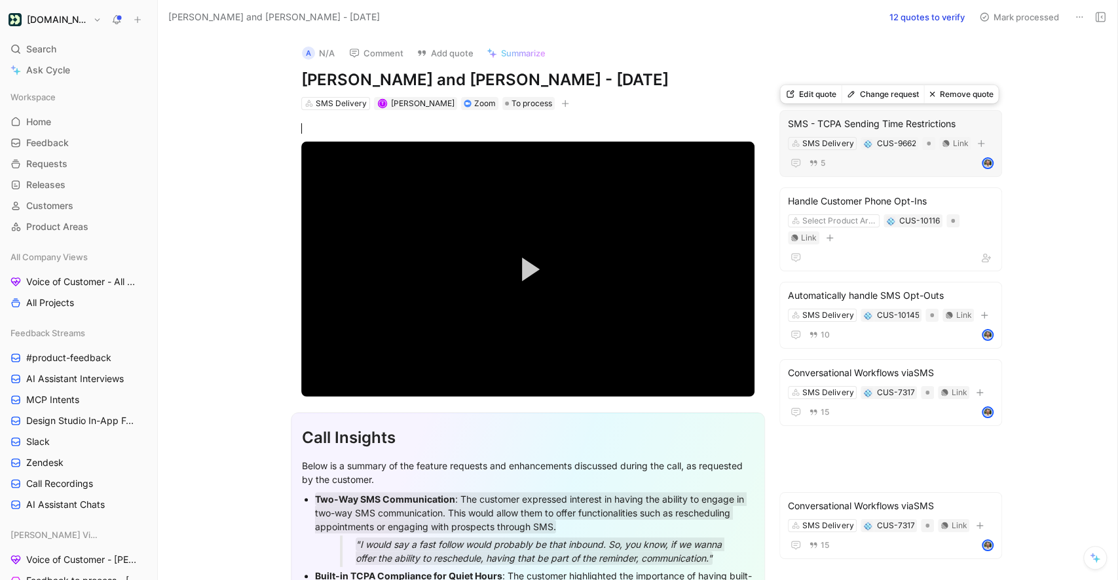
click at [954, 98] on button "Remove quote" at bounding box center [961, 94] width 75 height 18
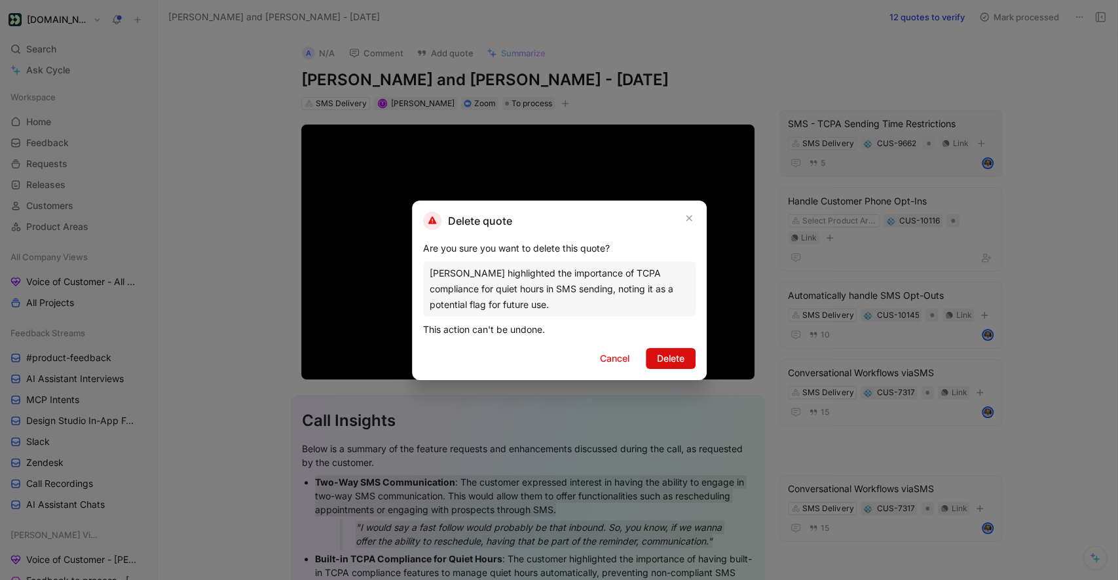
click at [671, 354] on span "Delete" at bounding box center [671, 358] width 28 height 16
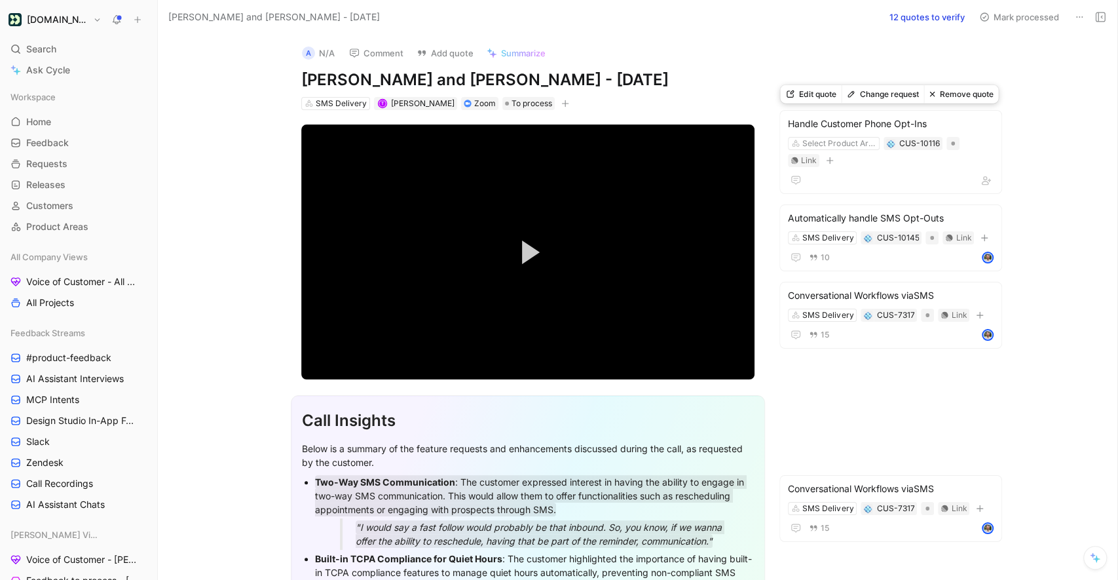
click at [963, 98] on button "Remove quote" at bounding box center [961, 94] width 75 height 18
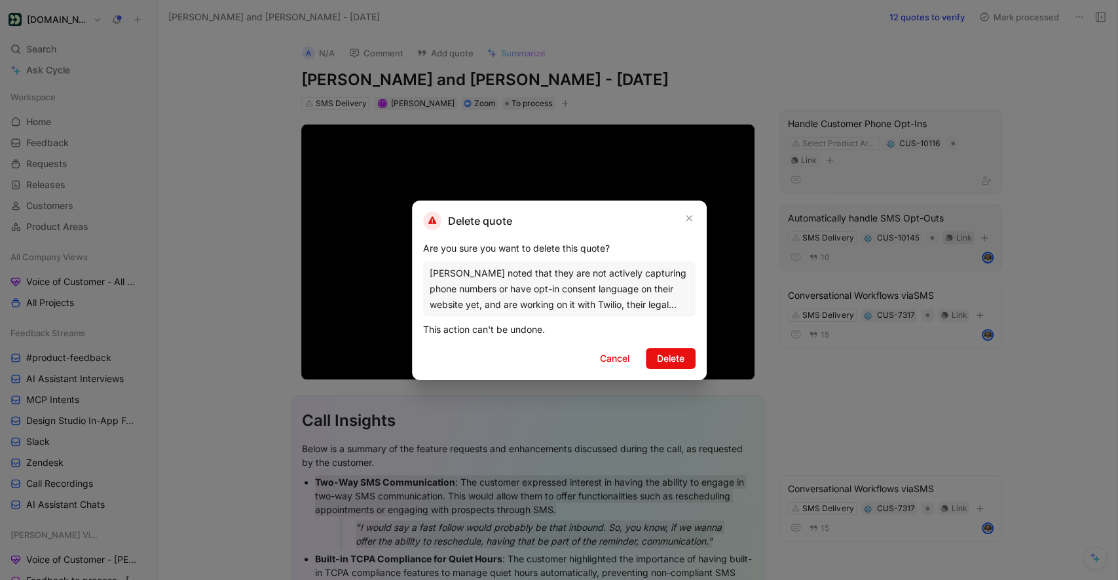
click at [686, 362] on button "Delete" at bounding box center [671, 358] width 50 height 21
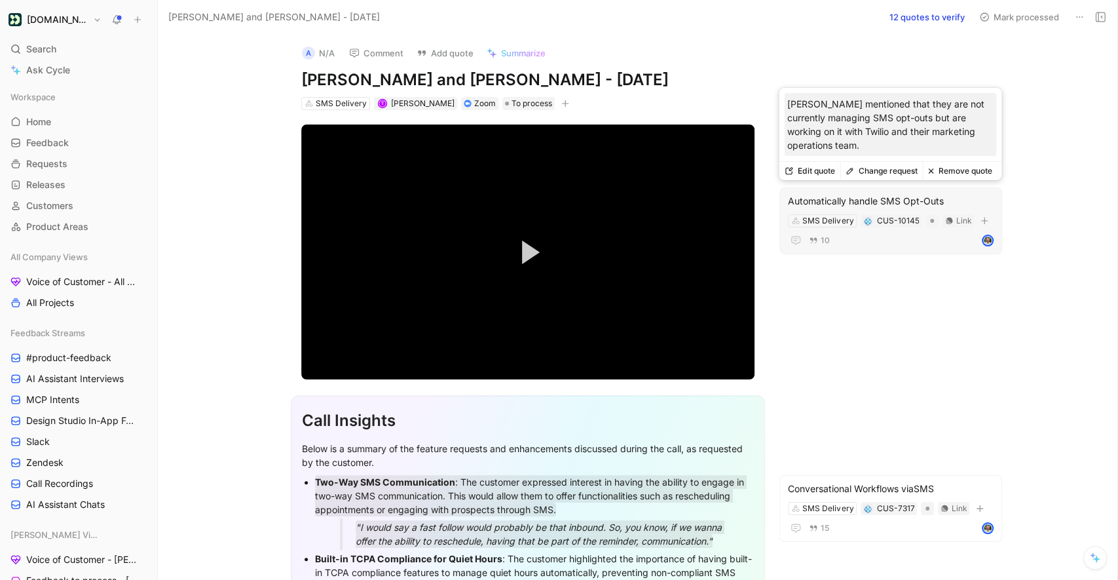
click at [965, 100] on p "Ben Frutos mentioned that they are not currently managing SMS opt-outs but are …" at bounding box center [890, 124] width 207 height 55
click at [949, 168] on button "Remove quote" at bounding box center [959, 171] width 75 height 18
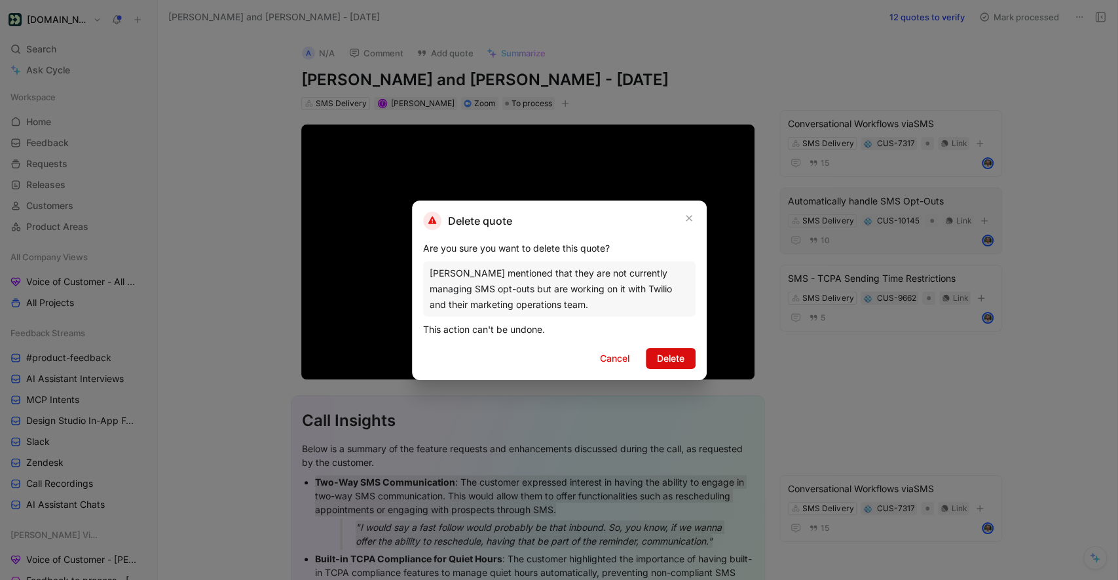
click at [671, 360] on span "Delete" at bounding box center [671, 358] width 28 height 16
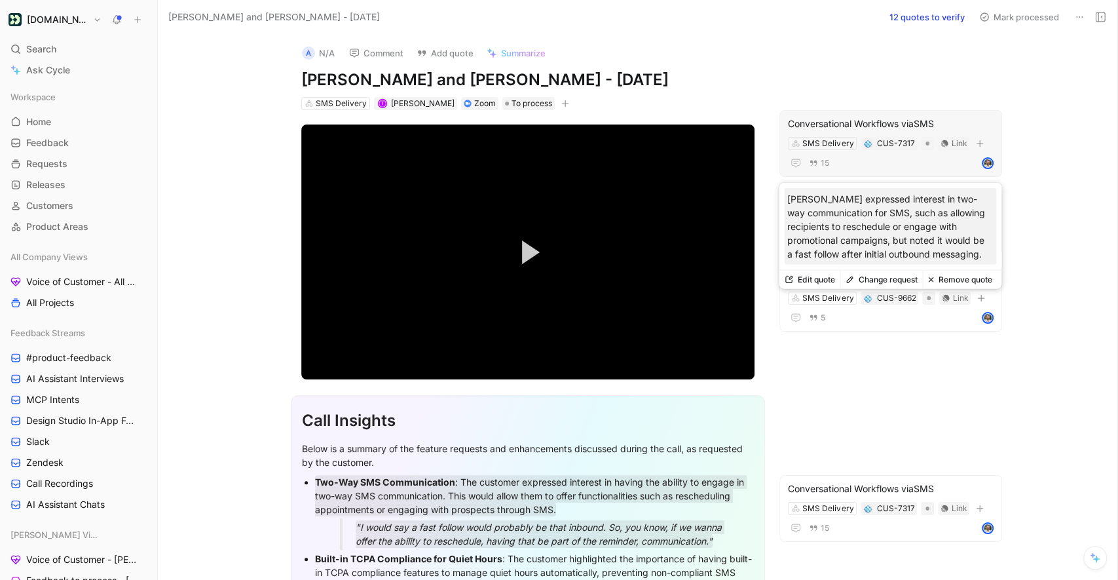
click at [943, 277] on button "Remove quote" at bounding box center [959, 280] width 75 height 18
click at [683, 362] on span "Delete" at bounding box center [671, 358] width 28 height 16
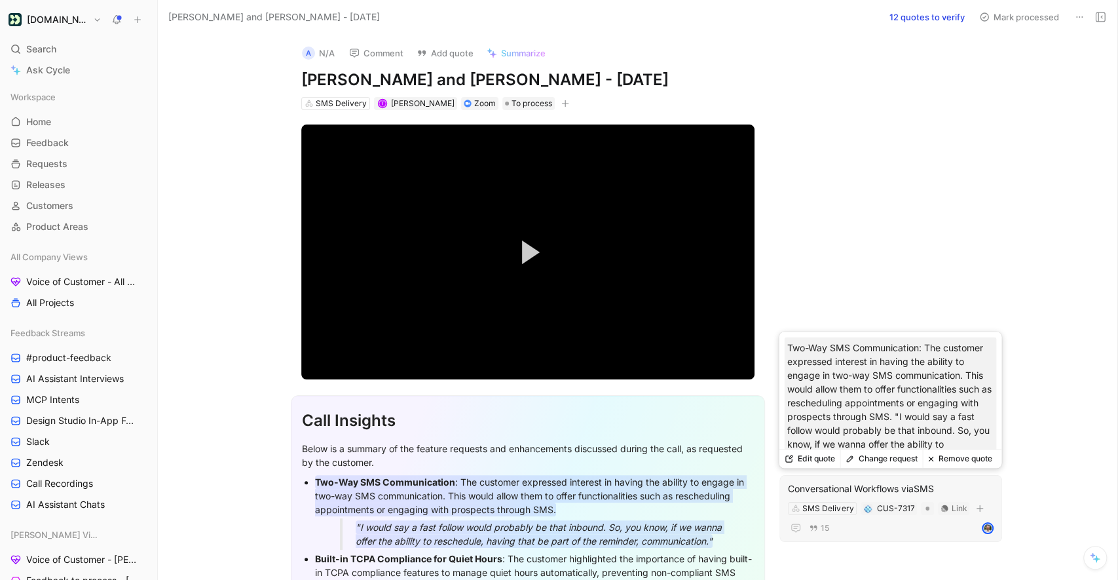
click at [959, 463] on button "Remove quote" at bounding box center [959, 458] width 75 height 18
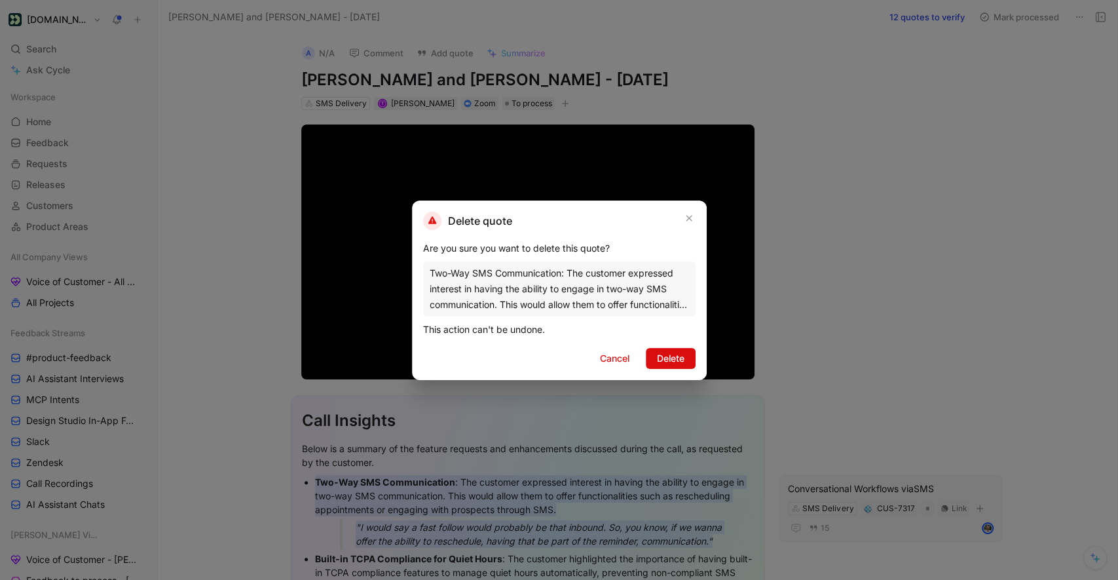
click at [671, 356] on span "Delete" at bounding box center [671, 358] width 28 height 16
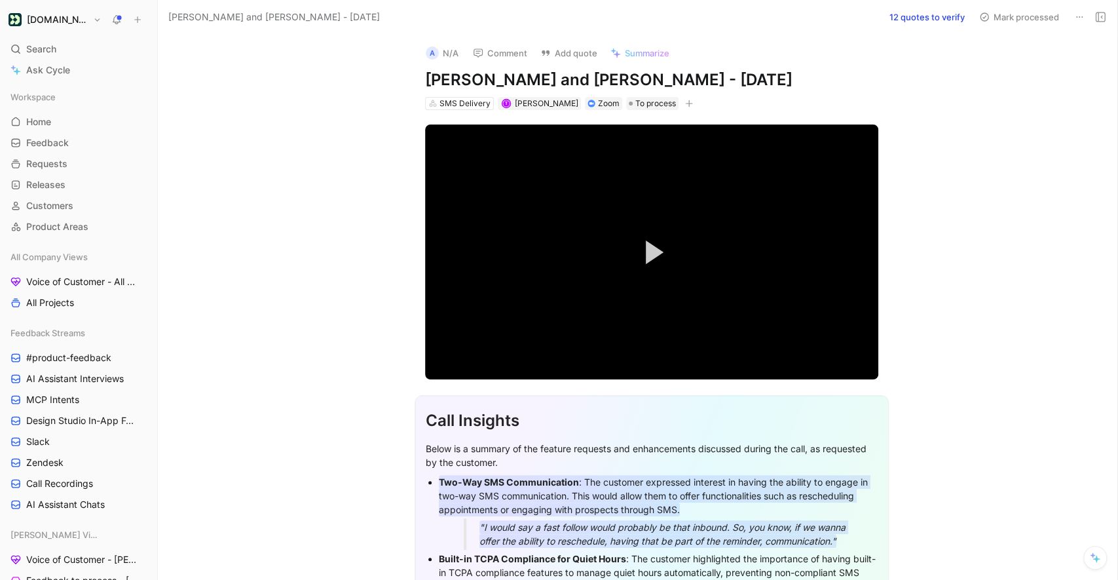
click at [927, 16] on button "12 quotes to verify" at bounding box center [927, 17] width 87 height 18
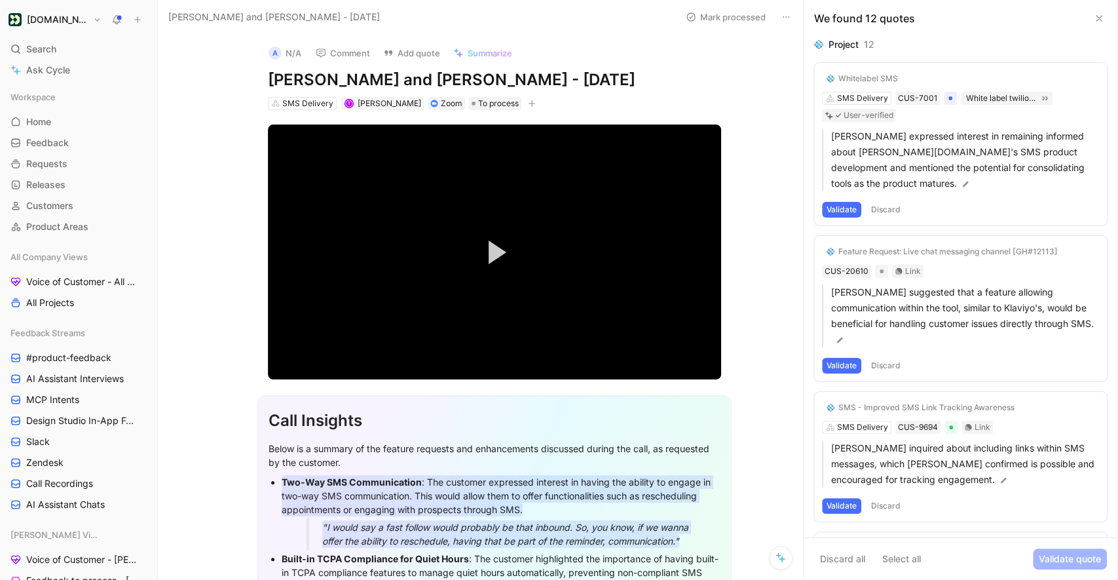
click at [844, 557] on button "Discard all" at bounding box center [842, 558] width 57 height 21
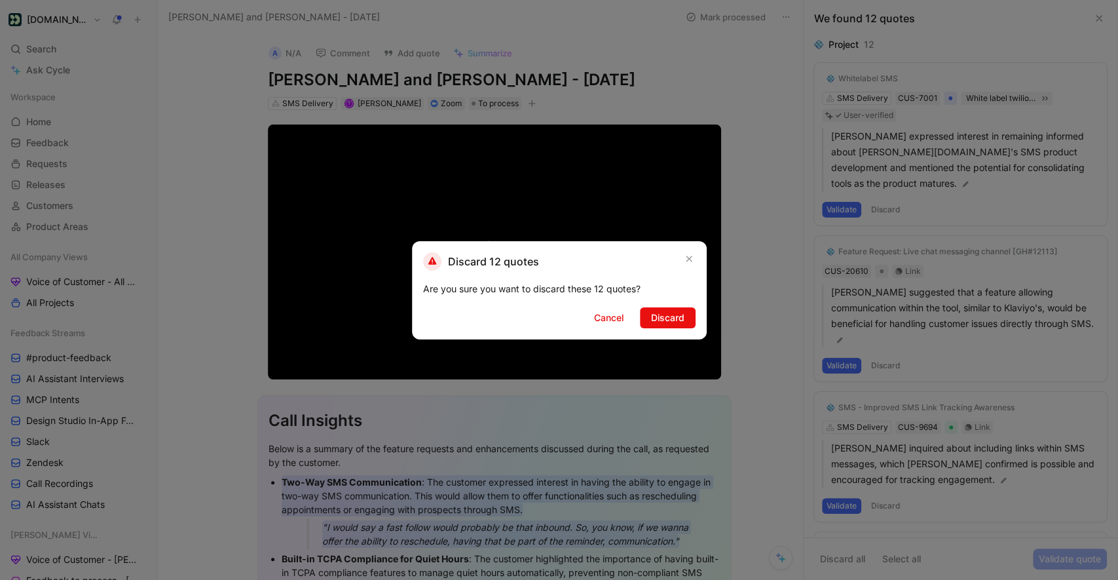
click at [671, 318] on span "Discard" at bounding box center [667, 318] width 33 height 16
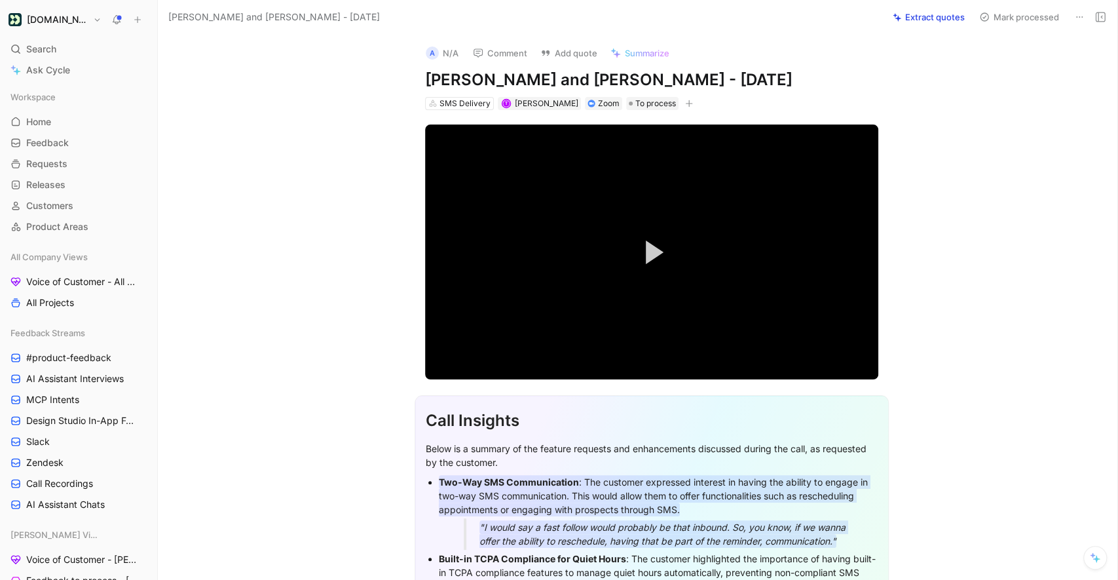
click at [926, 18] on button "Extract quotes" at bounding box center [929, 17] width 84 height 18
click at [605, 520] on mark ""I would say a fast follow would probably be that inbound. So, you know, if we …" at bounding box center [664, 534] width 369 height 28
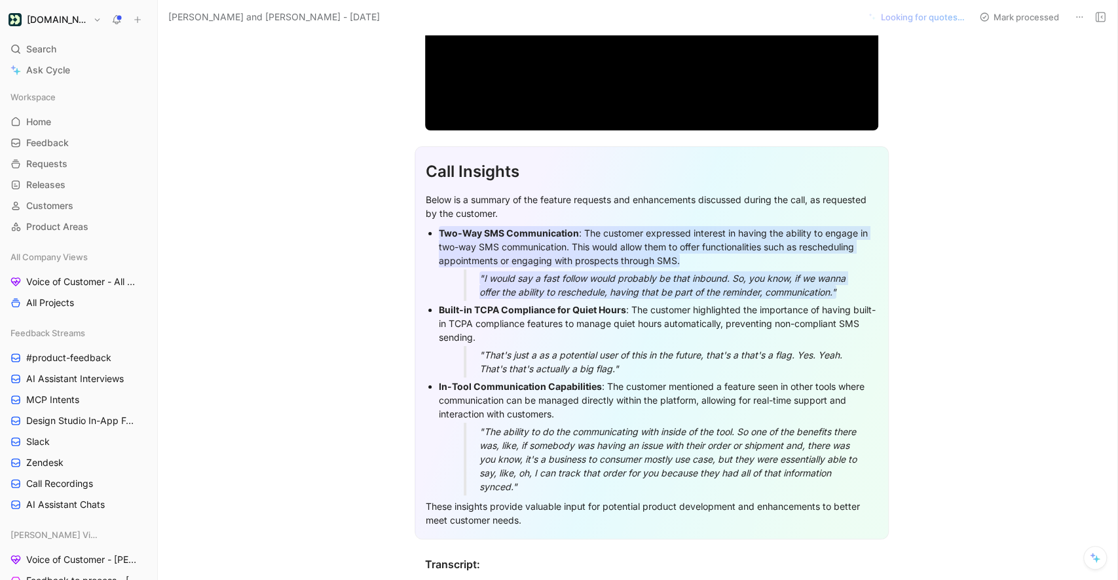
click at [611, 246] on mark "Two-Way SMS Communication : The customer expressed interest in having the abili…" at bounding box center [655, 246] width 432 height 41
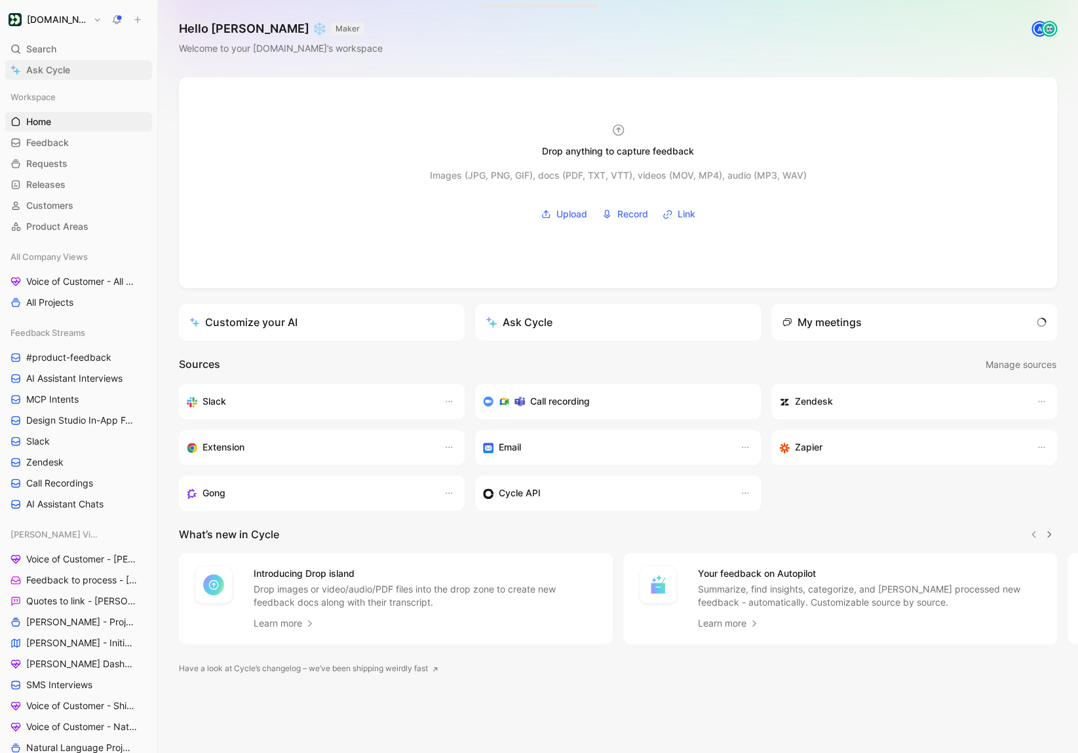
click at [38, 64] on span "Ask Cycle" at bounding box center [48, 70] width 44 height 16
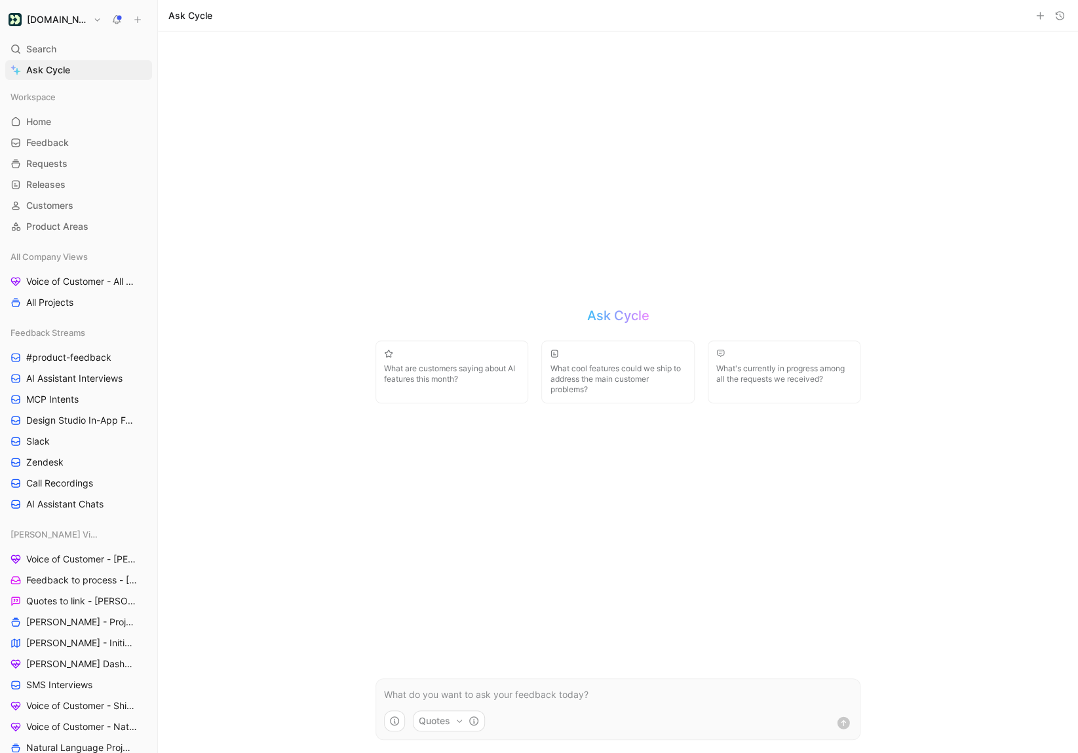
click at [444, 692] on p at bounding box center [618, 695] width 468 height 16
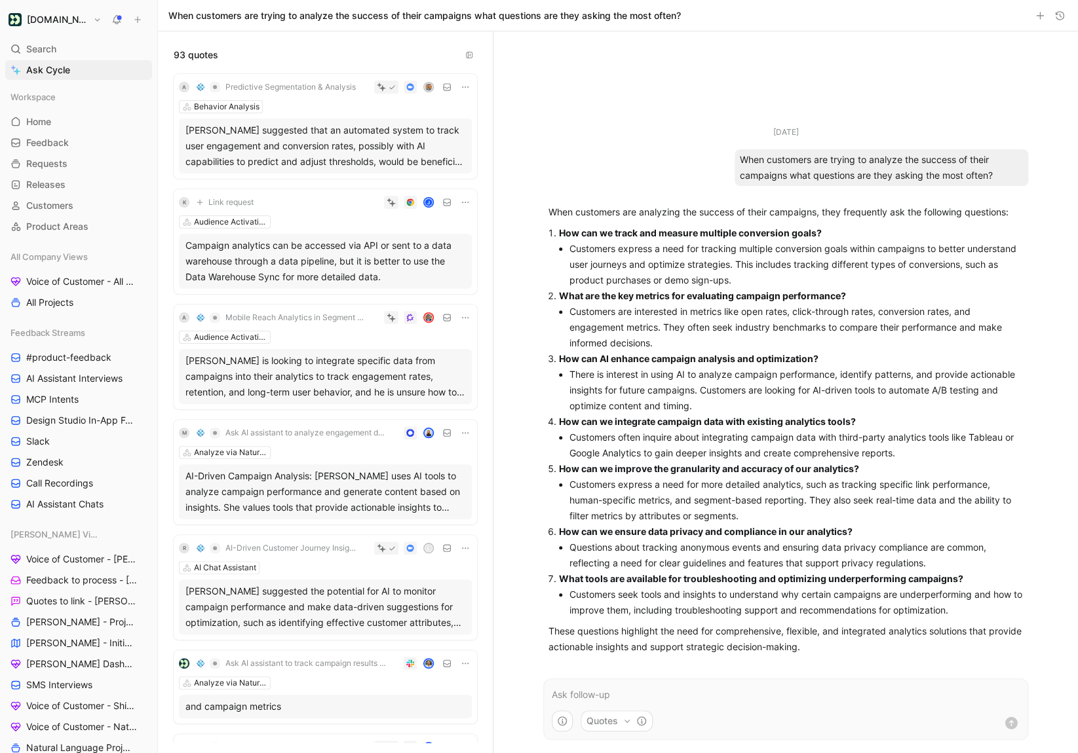
click at [1054, 331] on div "Aug 19, 2025 When customers are trying to analyze the success of their campaign…" at bounding box center [785, 392] width 584 height 722
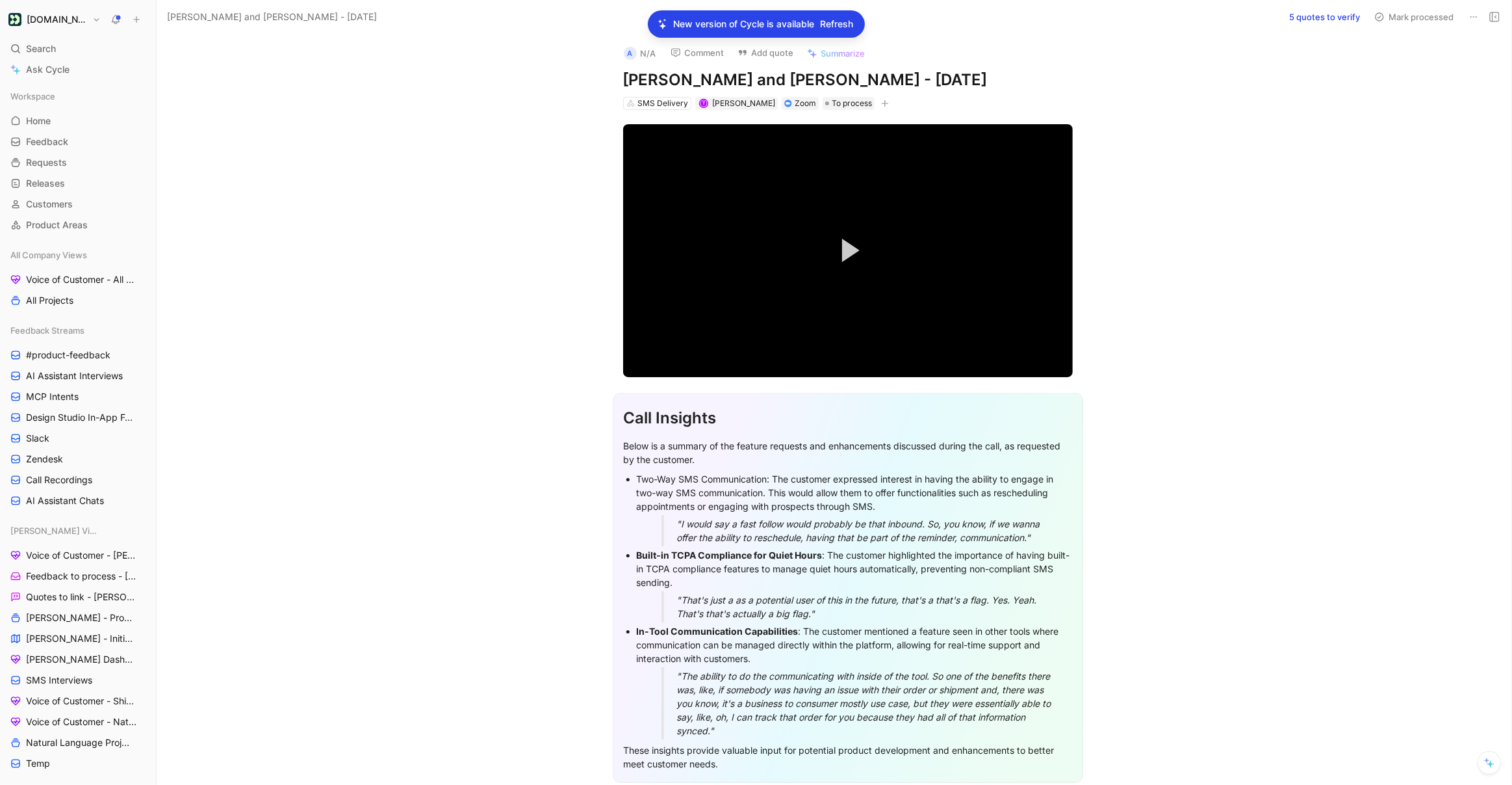
click at [832, 24] on span "Refresh" at bounding box center [836, 24] width 33 height 16
click at [850, 26] on span "Refresh" at bounding box center [836, 24] width 33 height 16
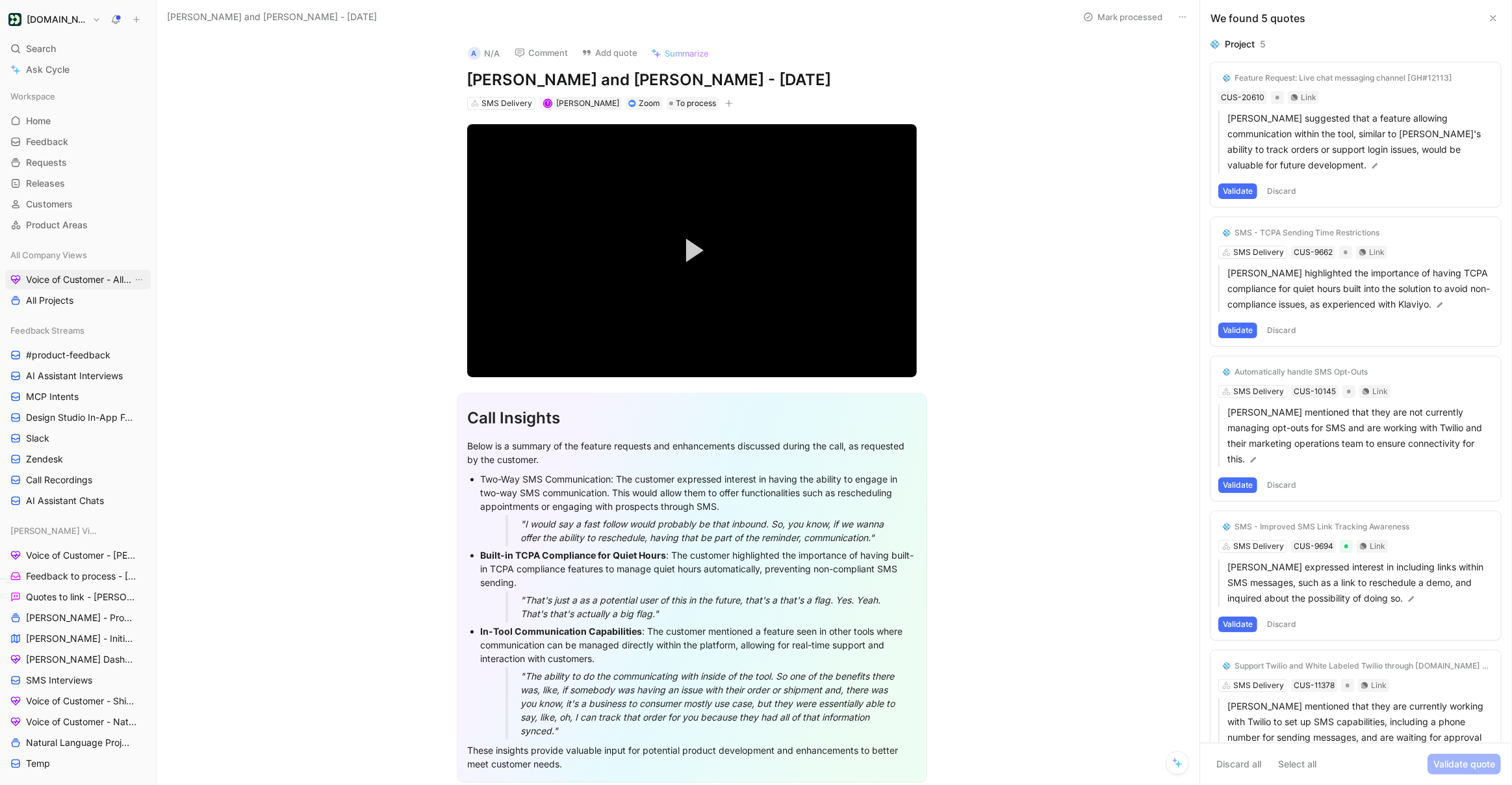
click at [89, 283] on span "Voice of Customer - All Areas" at bounding box center [78, 279] width 106 height 13
click at [57, 72] on span "Ask Cycle" at bounding box center [48, 69] width 44 height 16
click at [1492, 21] on icon at bounding box center [1493, 18] width 10 height 10
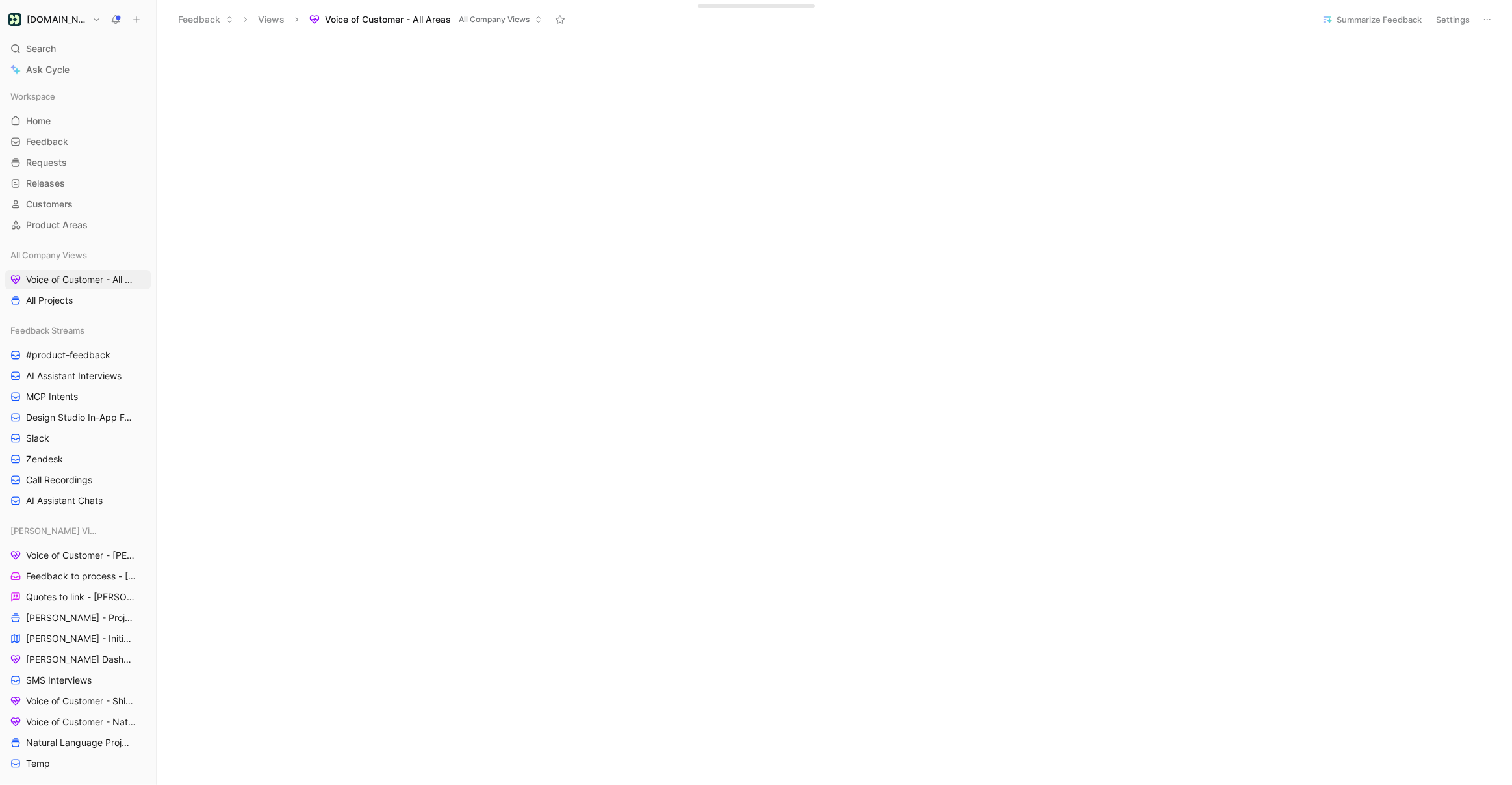
scroll to position [234, 0]
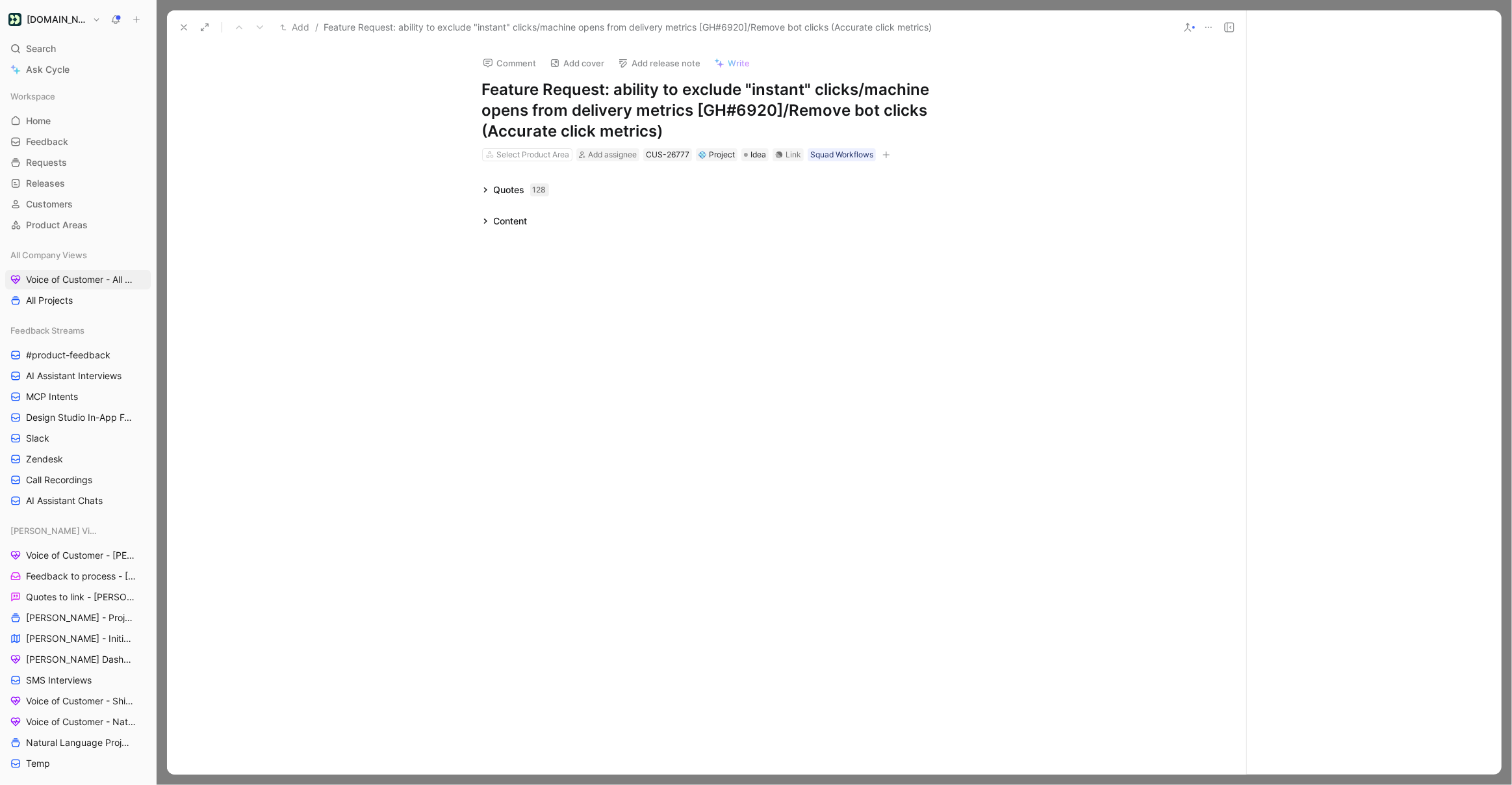
click at [186, 31] on icon at bounding box center [184, 27] width 10 height 10
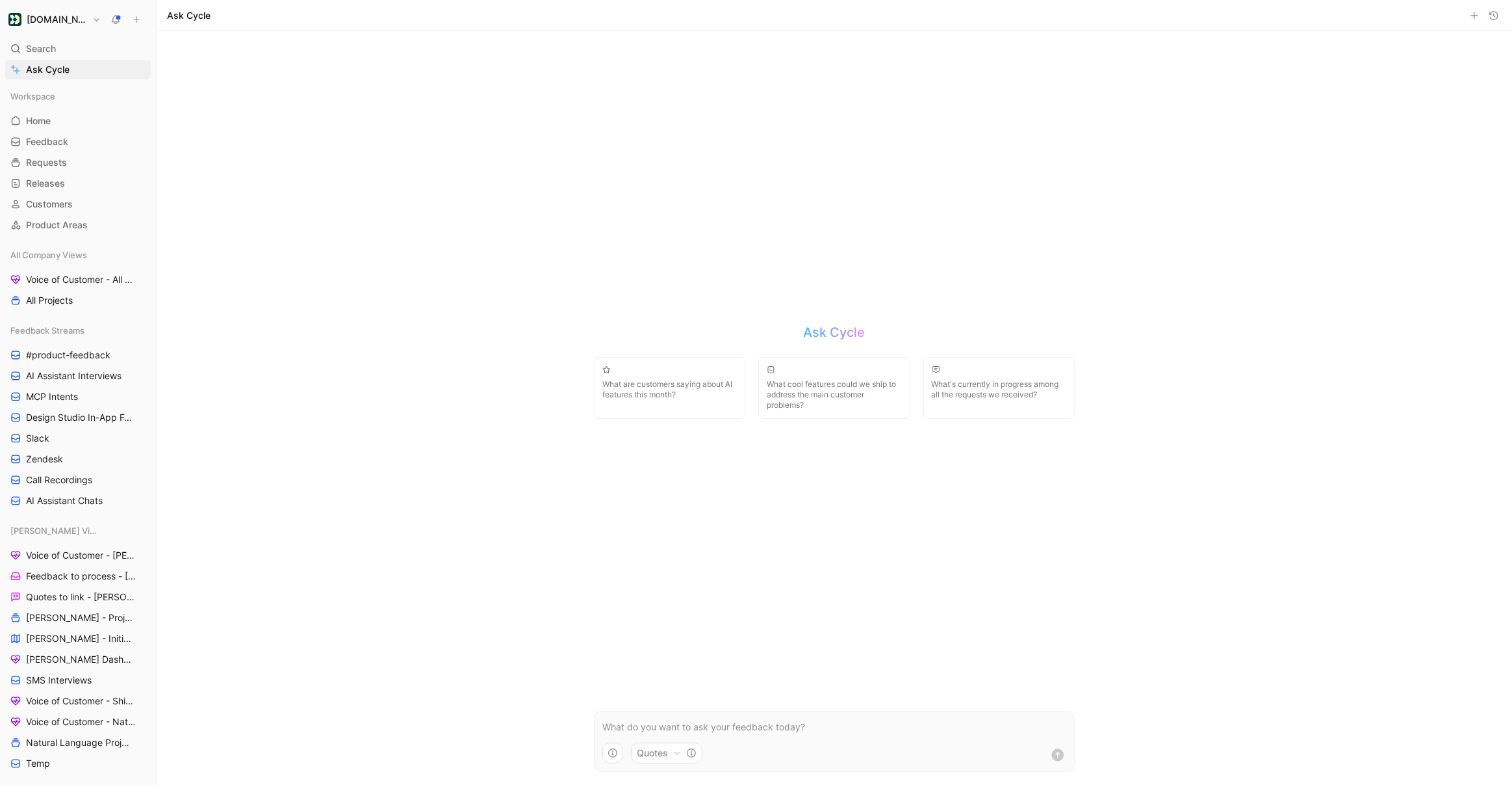
click at [1498, 19] on icon "button" at bounding box center [1494, 15] width 10 height 10
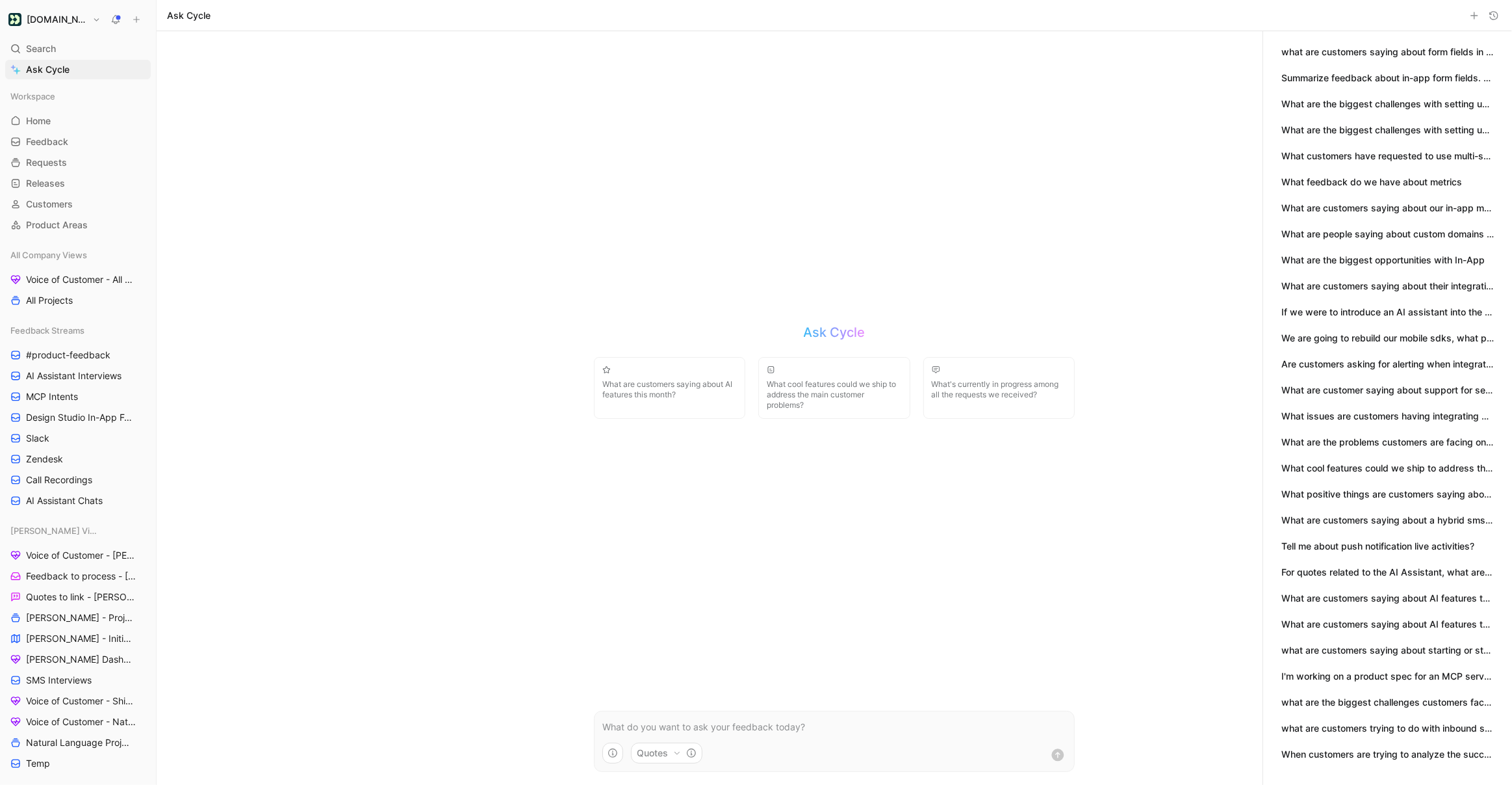
click at [1365, 751] on button "When customers are trying to analyze the success of their campaigns what questi…" at bounding box center [1388, 754] width 212 height 14
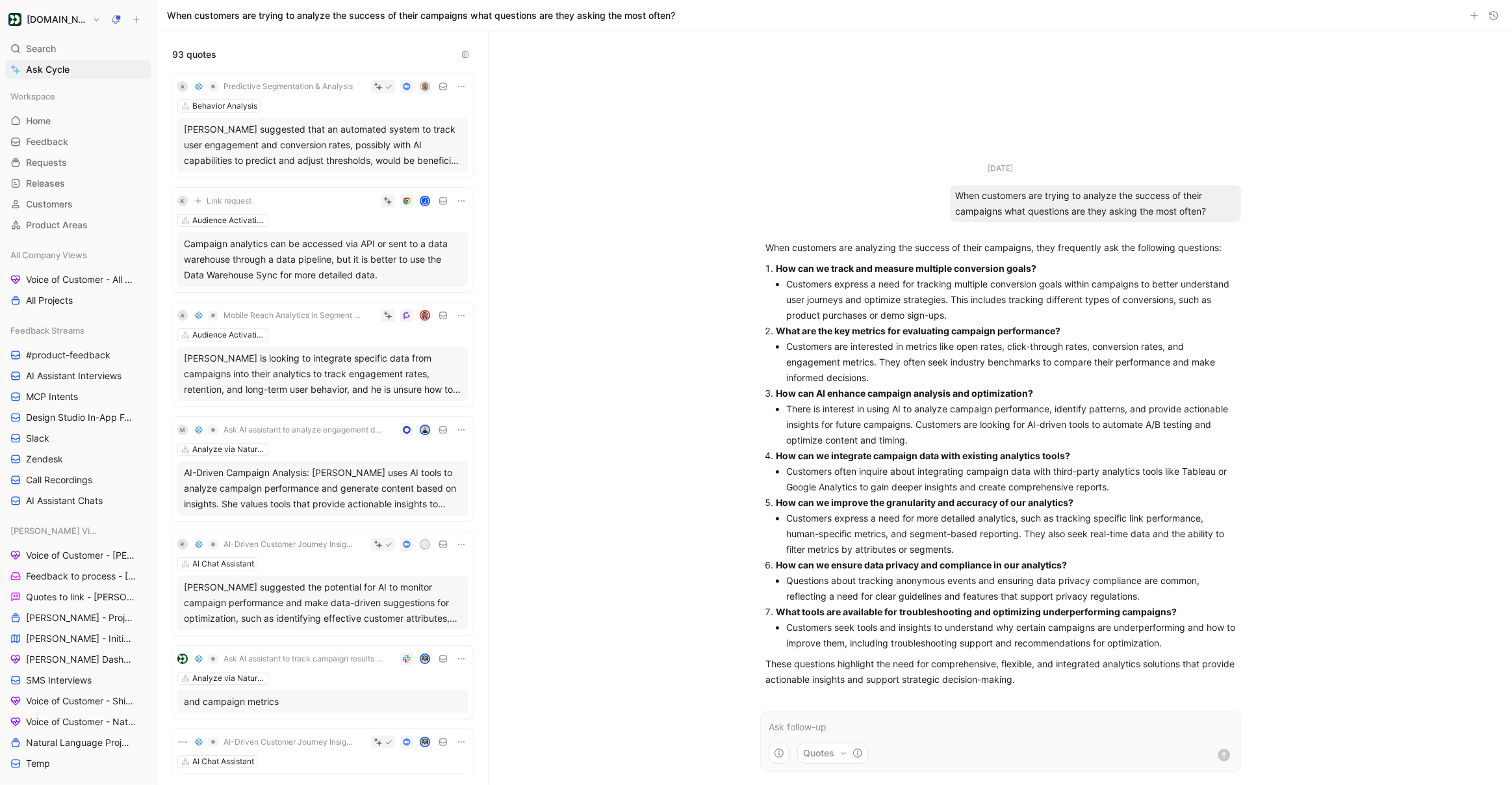
click at [1095, 204] on div "When customers are trying to analyze the success of their campaigns what questi…" at bounding box center [1095, 203] width 291 height 37
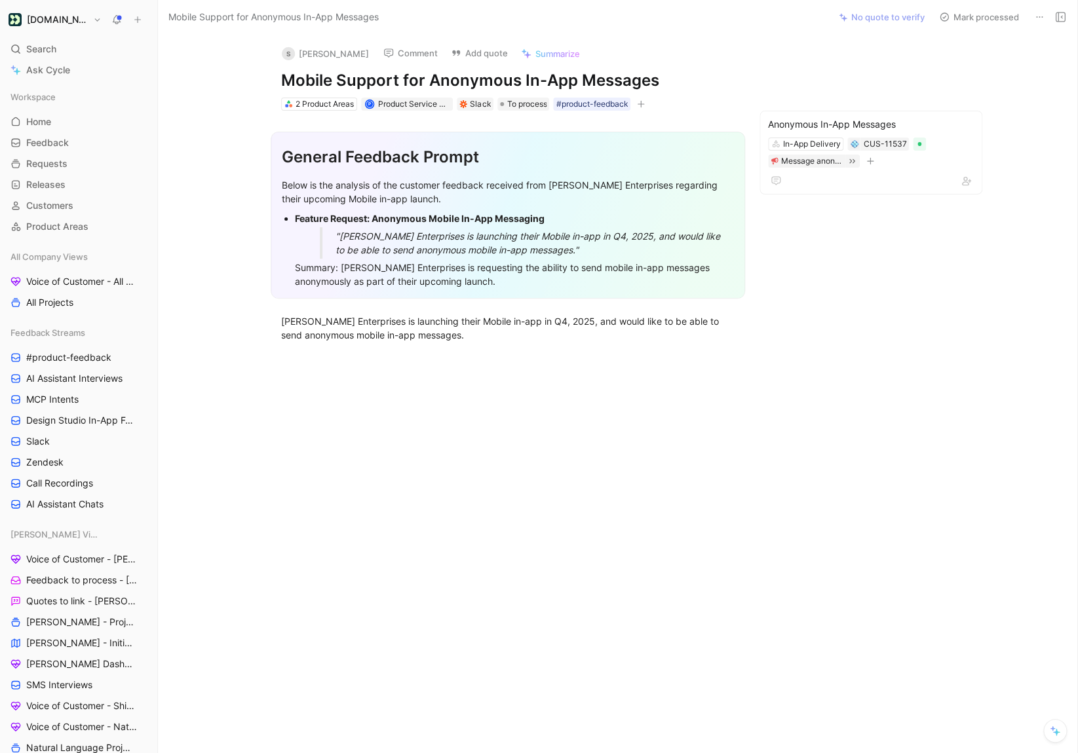
click at [543, 252] on div ""[PERSON_NAME] Enterprises is launching their Mobile in-app in Q4, 2025, and wo…" at bounding box center [529, 243] width 389 height 28
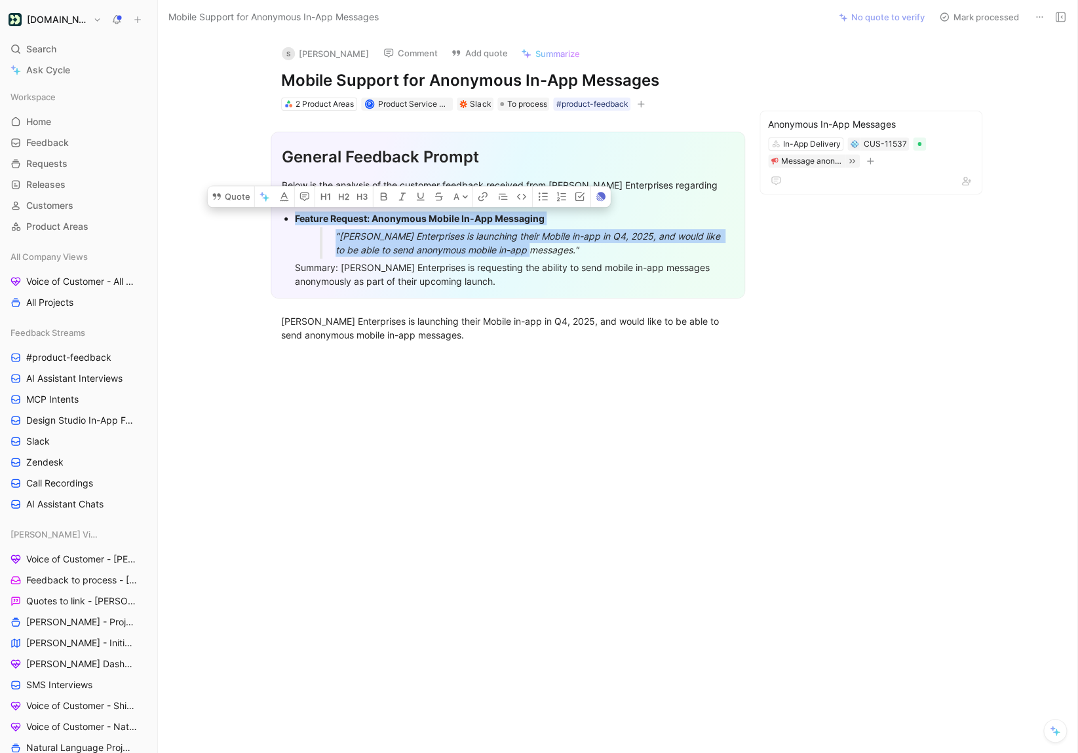
drag, startPoint x: 551, startPoint y: 252, endPoint x: 290, endPoint y: 219, distance: 263.4
click at [290, 219] on ul "Feature Request: Anonymous Mobile In-App Messaging "[PERSON_NAME] Enterprises i…" at bounding box center [508, 250] width 452 height 81
click at [238, 200] on button "Quote" at bounding box center [231, 196] width 47 height 21
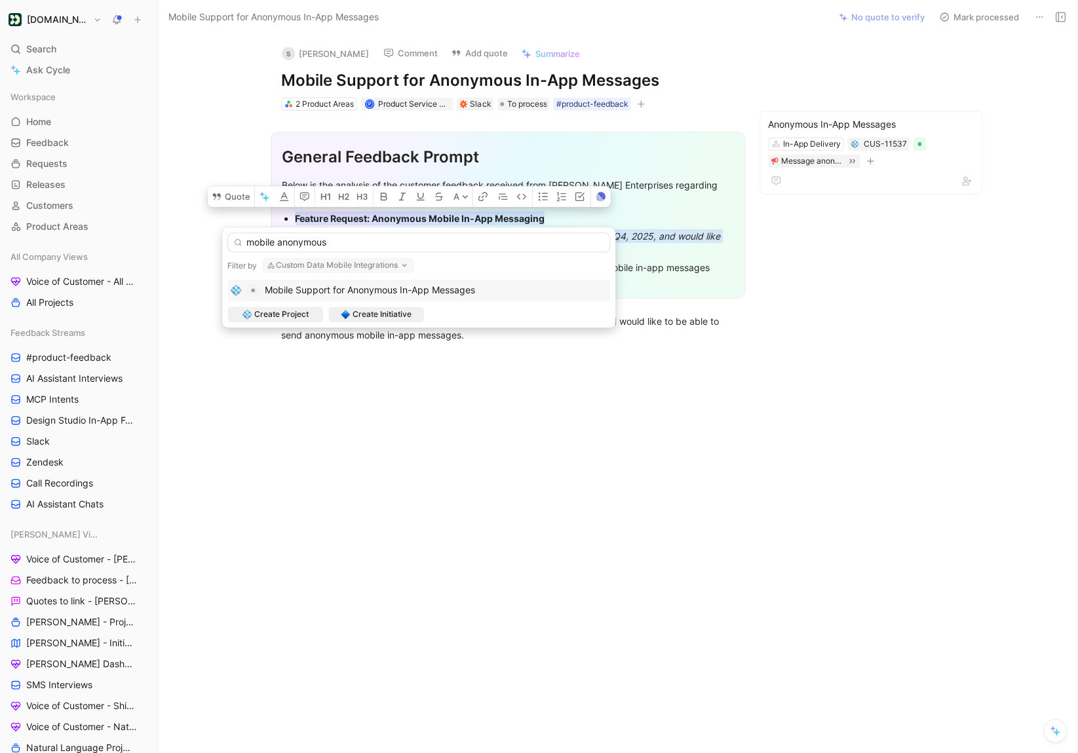
type input "mobile anonymous"
click at [382, 295] on span "Mobile Support for Anonymous In-App Messages" at bounding box center [370, 289] width 210 height 11
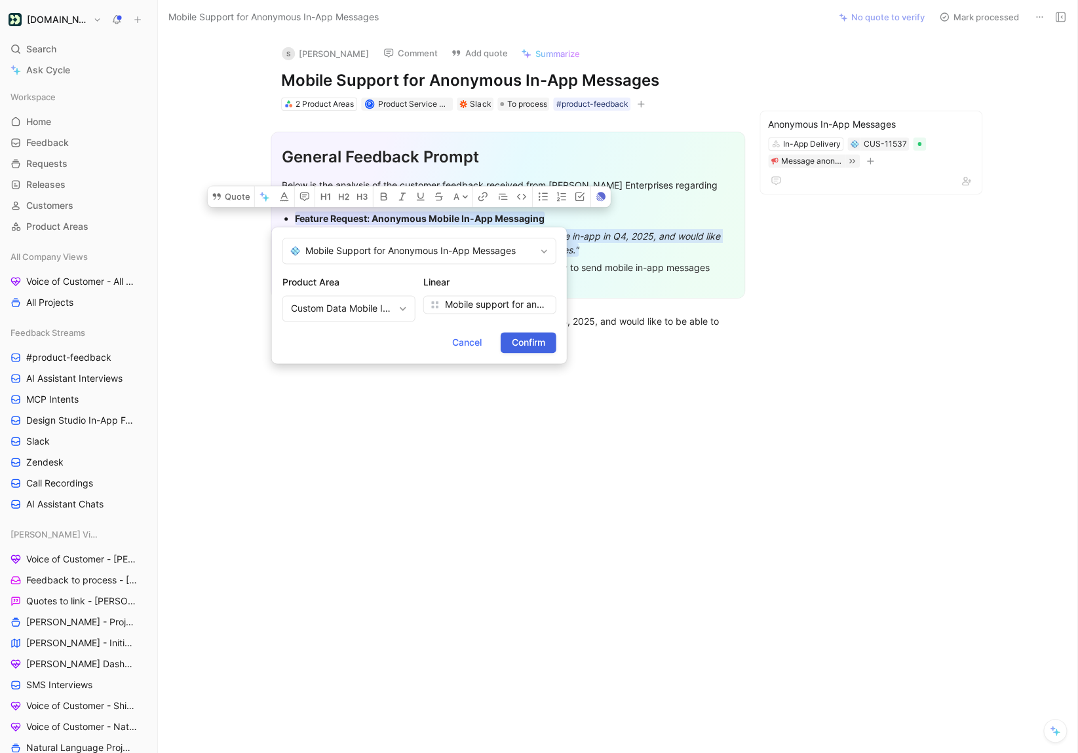
click at [521, 341] on span "Confirm" at bounding box center [528, 343] width 33 height 16
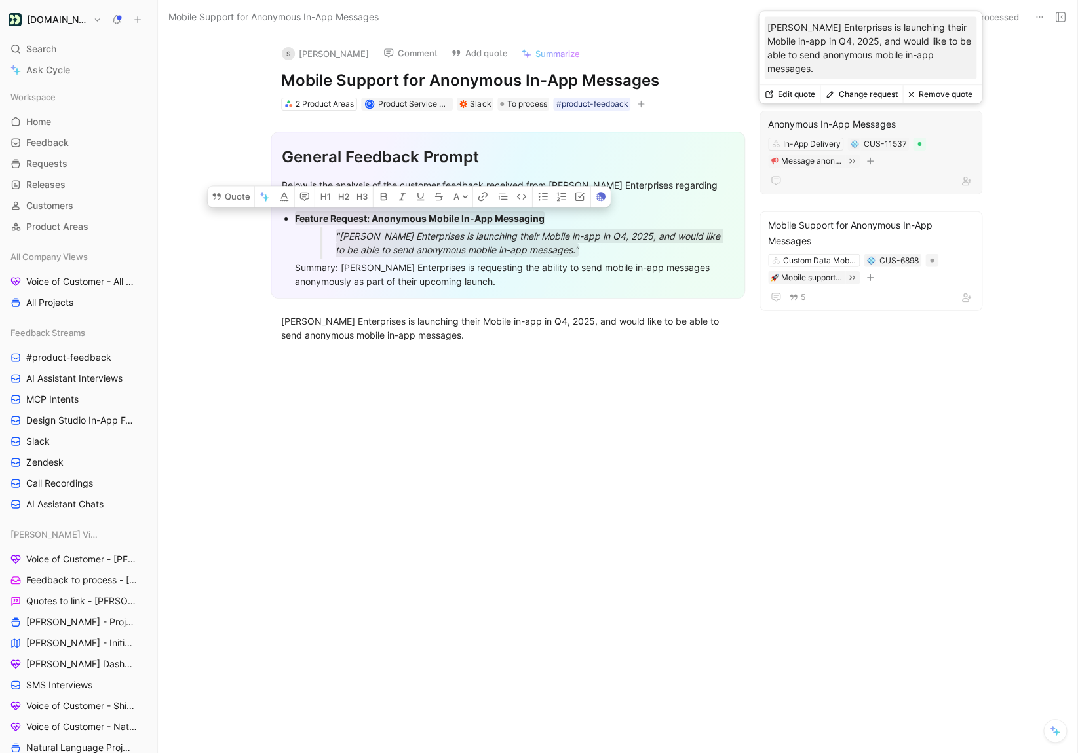
click at [934, 96] on button "Remove quote" at bounding box center [939, 94] width 75 height 18
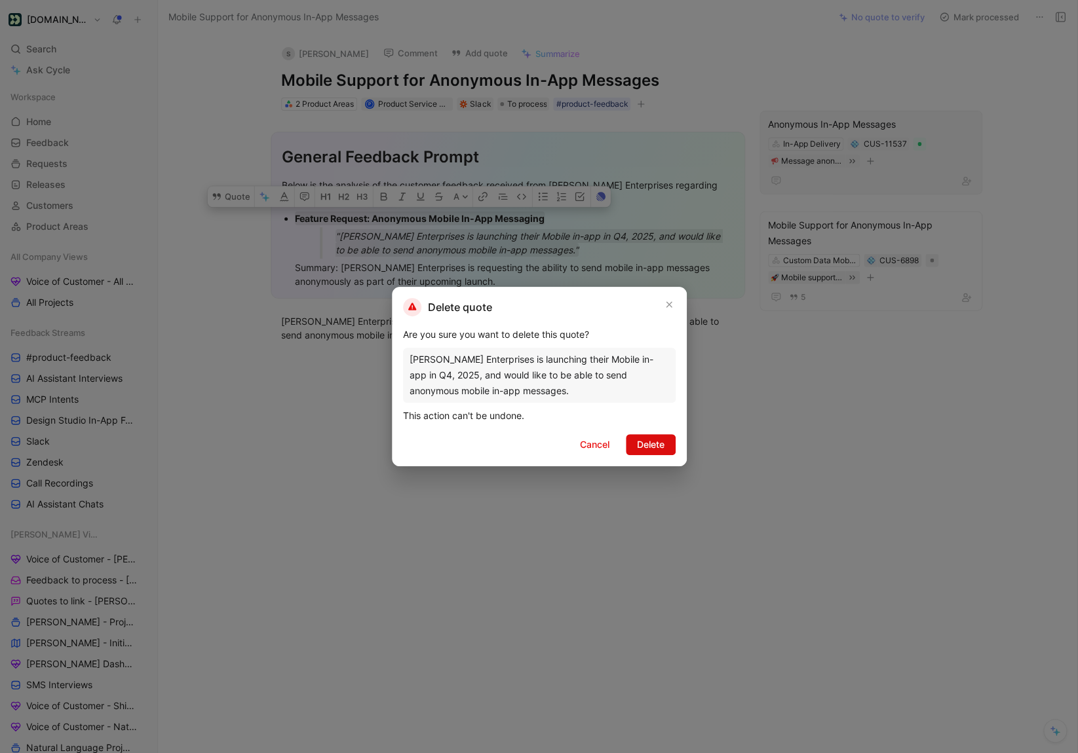
click at [648, 447] on span "Delete" at bounding box center [651, 445] width 28 height 16
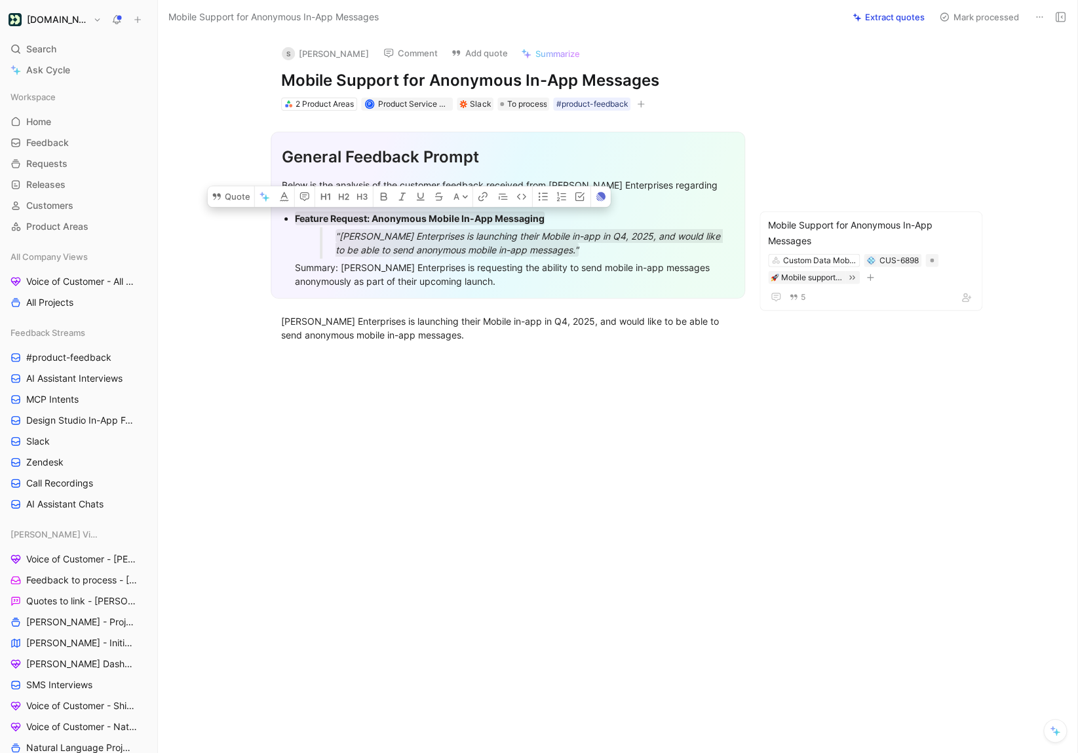
click at [512, 281] on div "Summary: LEE Enterprises is requesting the ability to send mobile in-app messag…" at bounding box center [514, 275] width 439 height 28
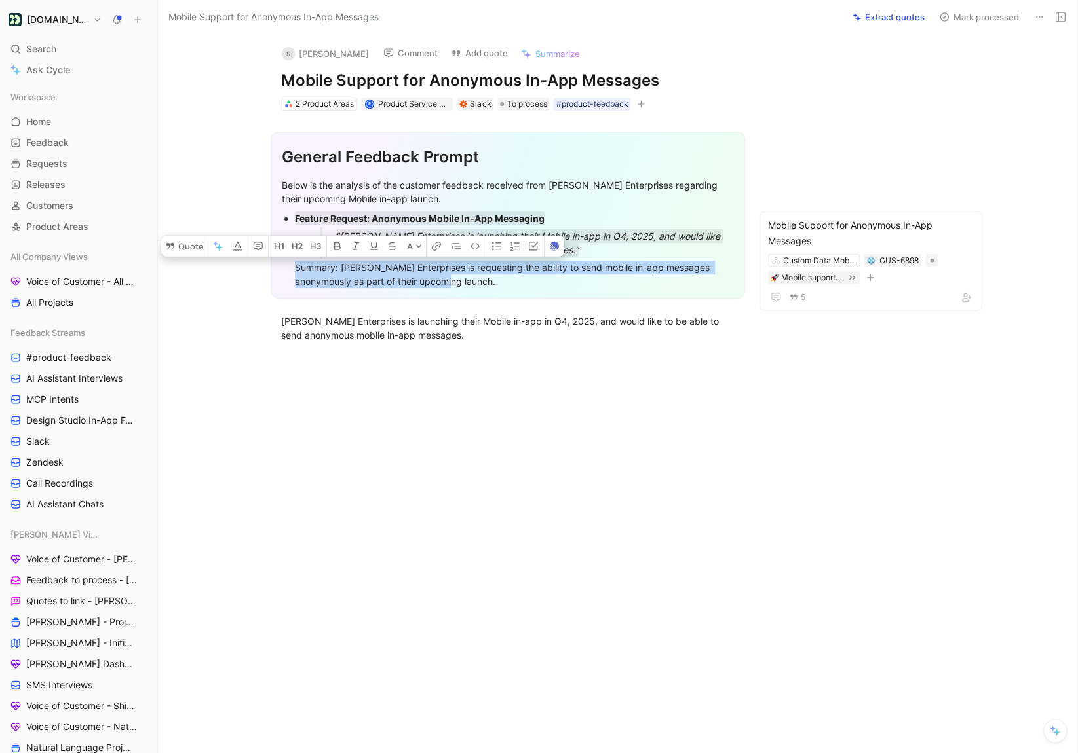
drag, startPoint x: 518, startPoint y: 282, endPoint x: 287, endPoint y: 271, distance: 230.9
click at [287, 271] on ul "Feature Request: Anonymous Mobile In-App Messaging "LEE Enterprises is launchin…" at bounding box center [508, 250] width 452 height 81
copy div "Summary: LEE Enterprises is requesting the ability to send mobile in-app messag…"
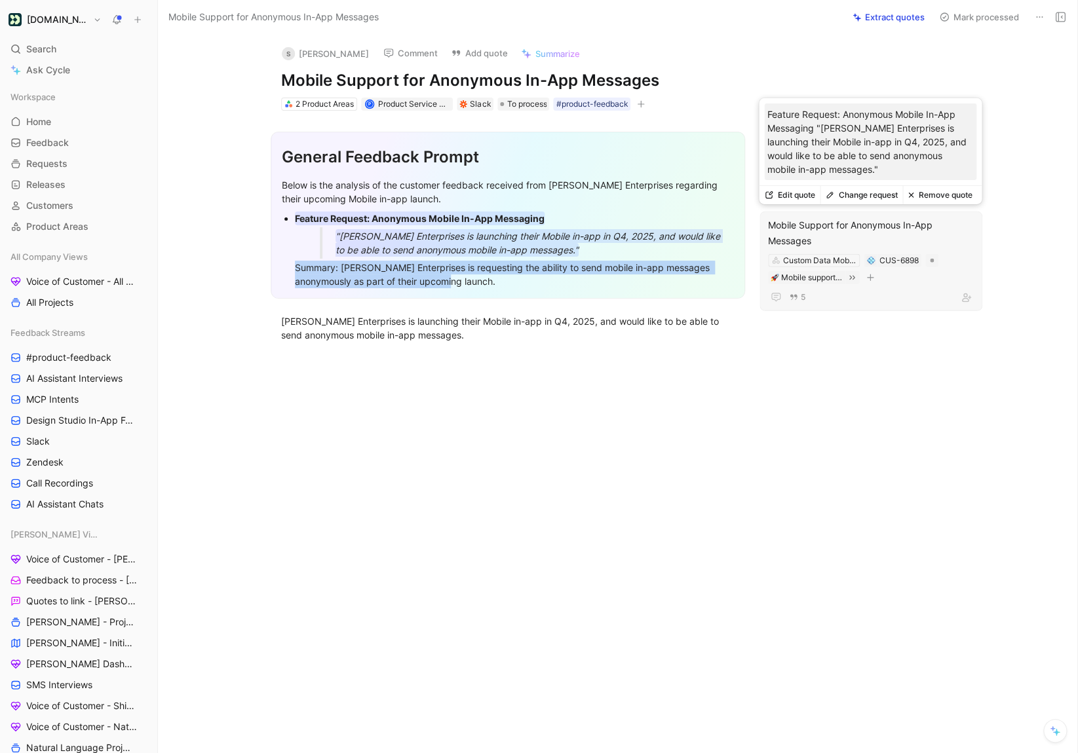
click at [807, 192] on button "Edit quote" at bounding box center [789, 195] width 61 height 18
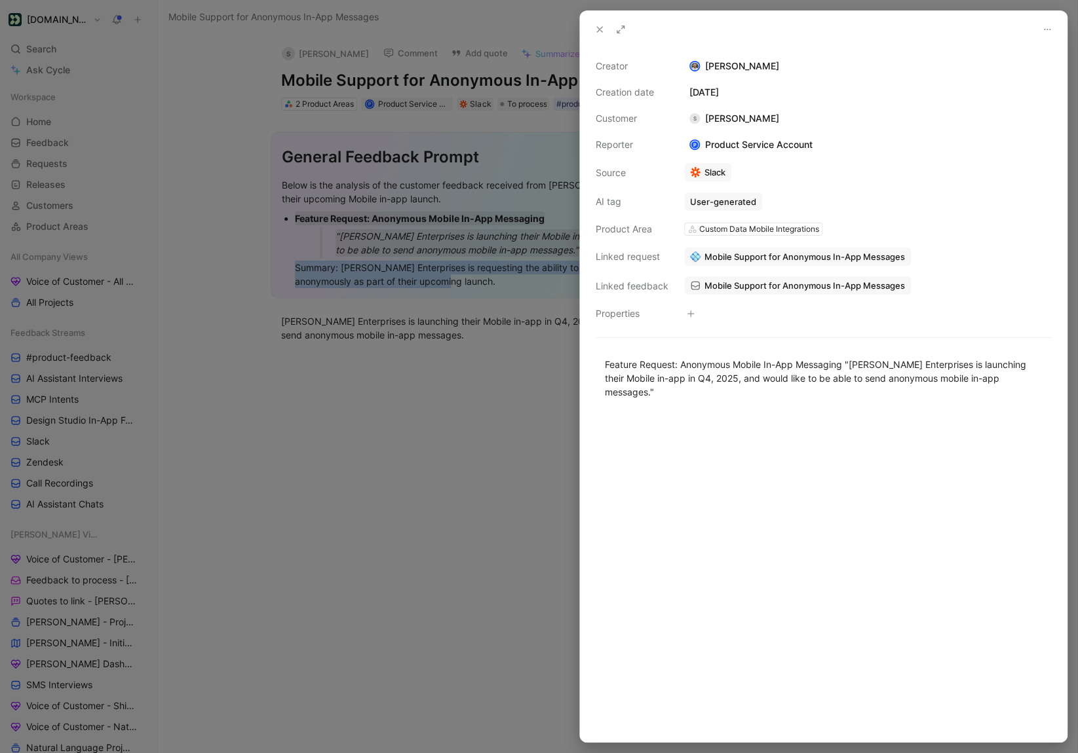
click at [796, 425] on div at bounding box center [823, 577] width 487 height 329
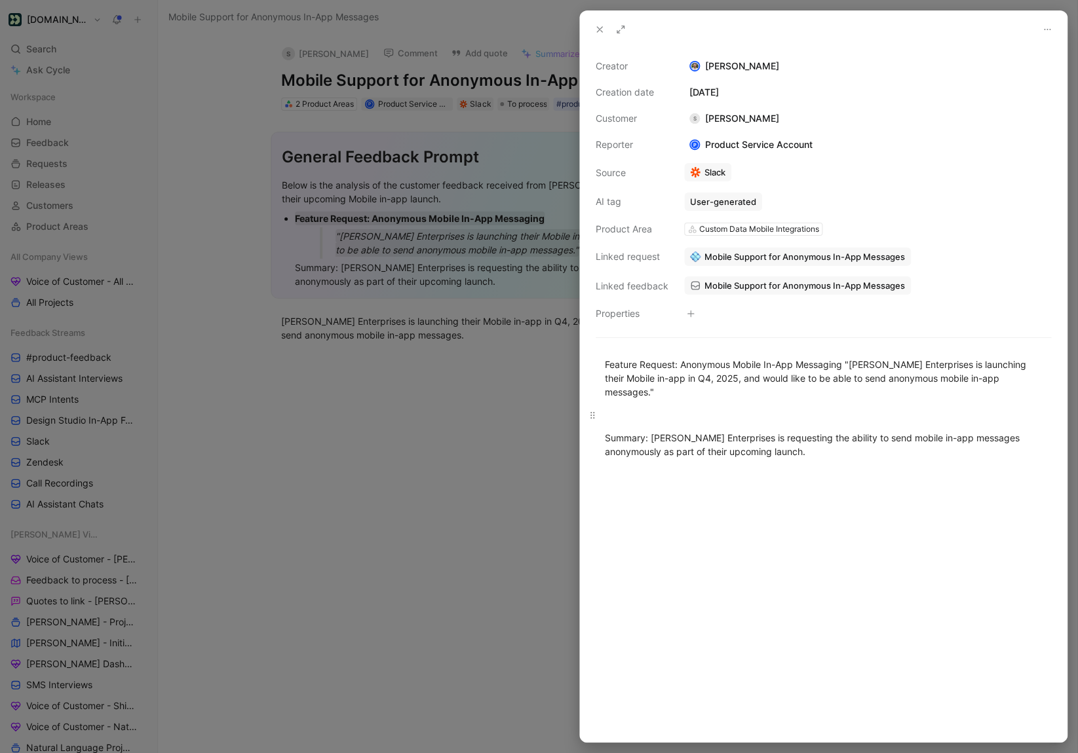
click at [704, 408] on div at bounding box center [823, 415] width 437 height 14
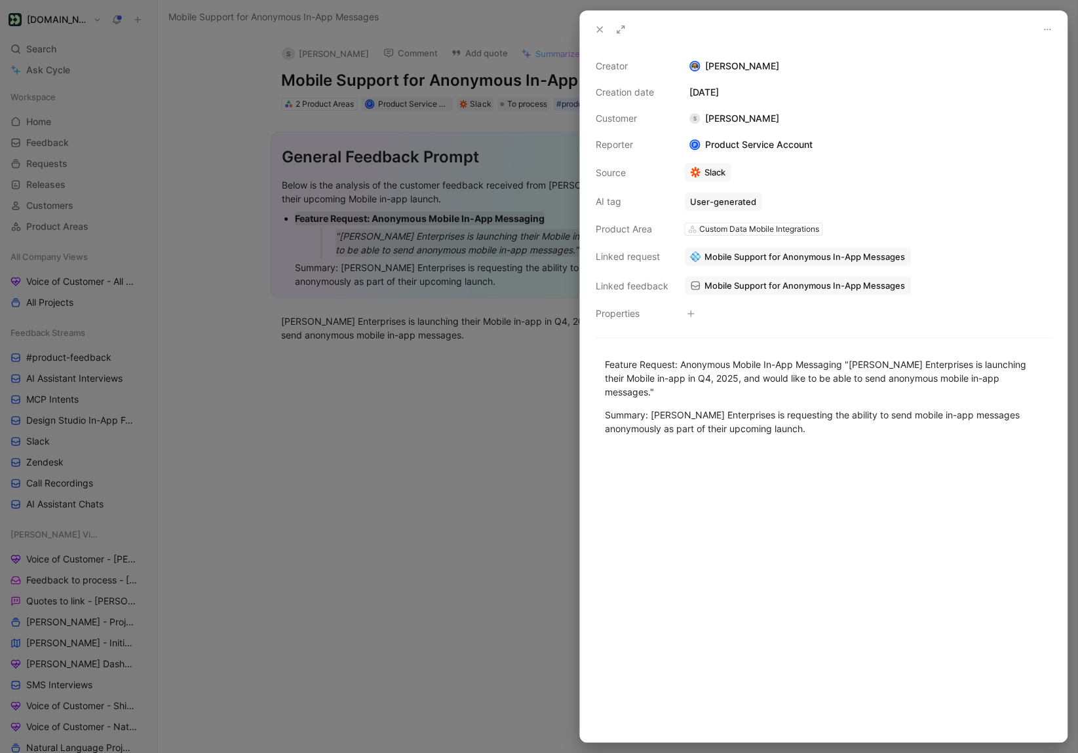
click at [595, 30] on icon at bounding box center [599, 29] width 10 height 10
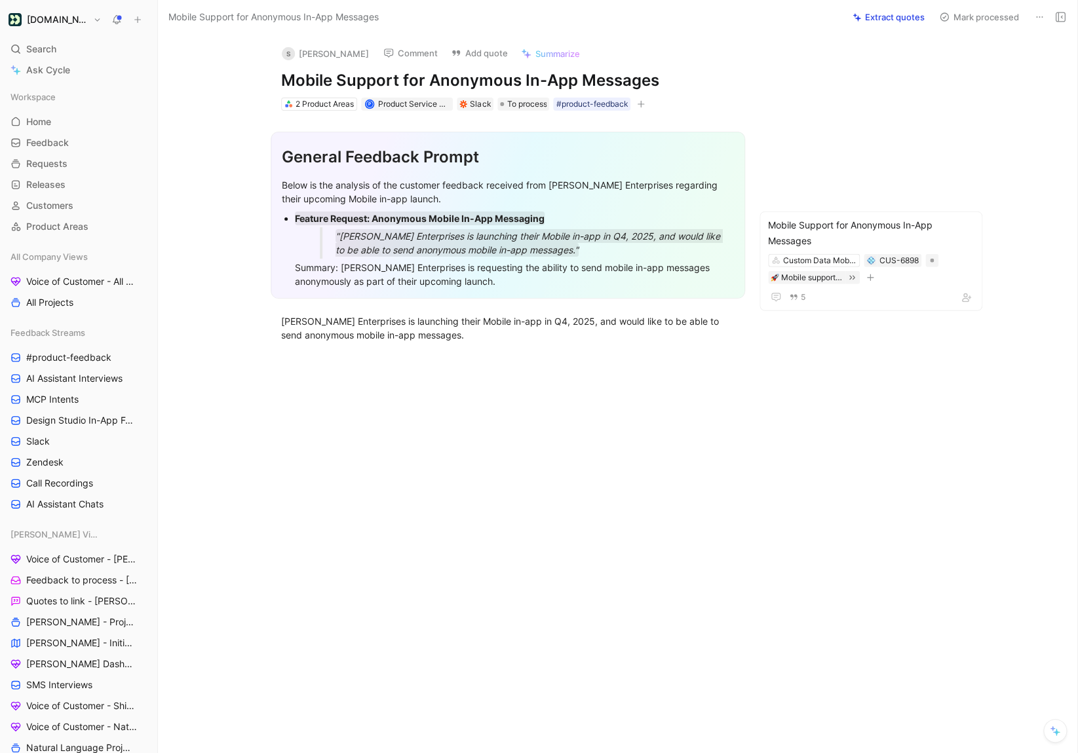
click at [968, 16] on button "Mark processed" at bounding box center [979, 17] width 92 height 18
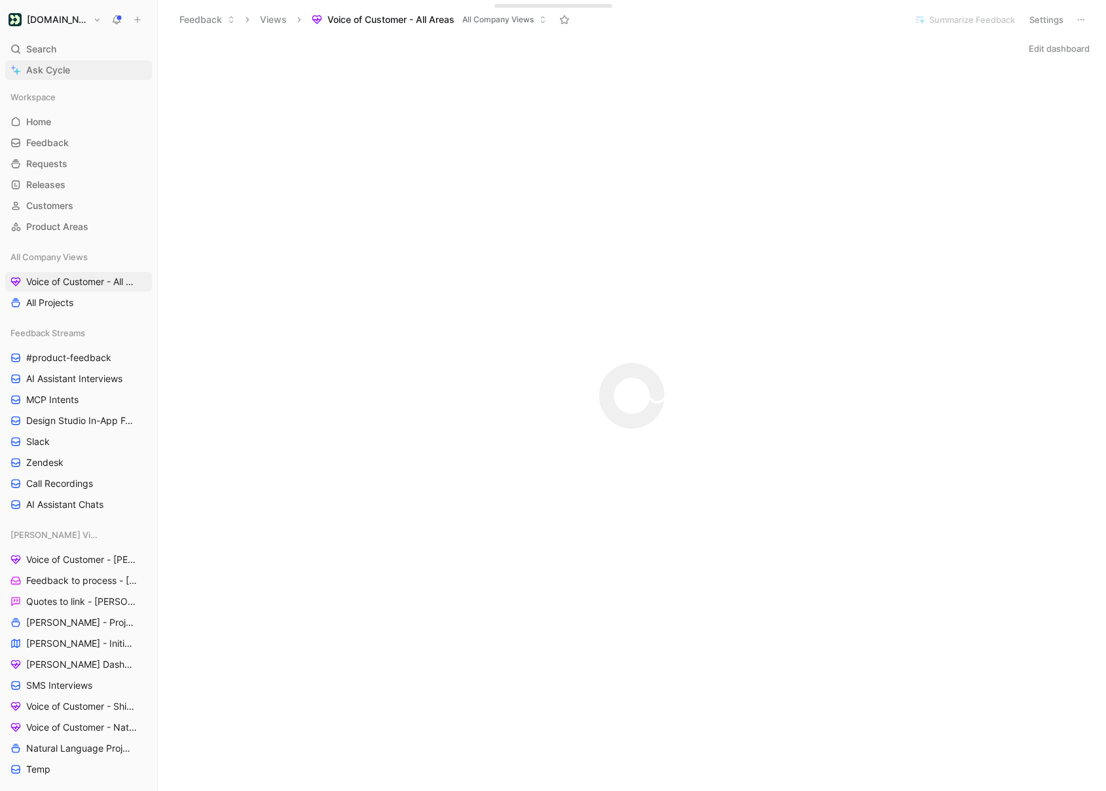
click at [62, 69] on span "Ask Cycle" at bounding box center [48, 70] width 44 height 16
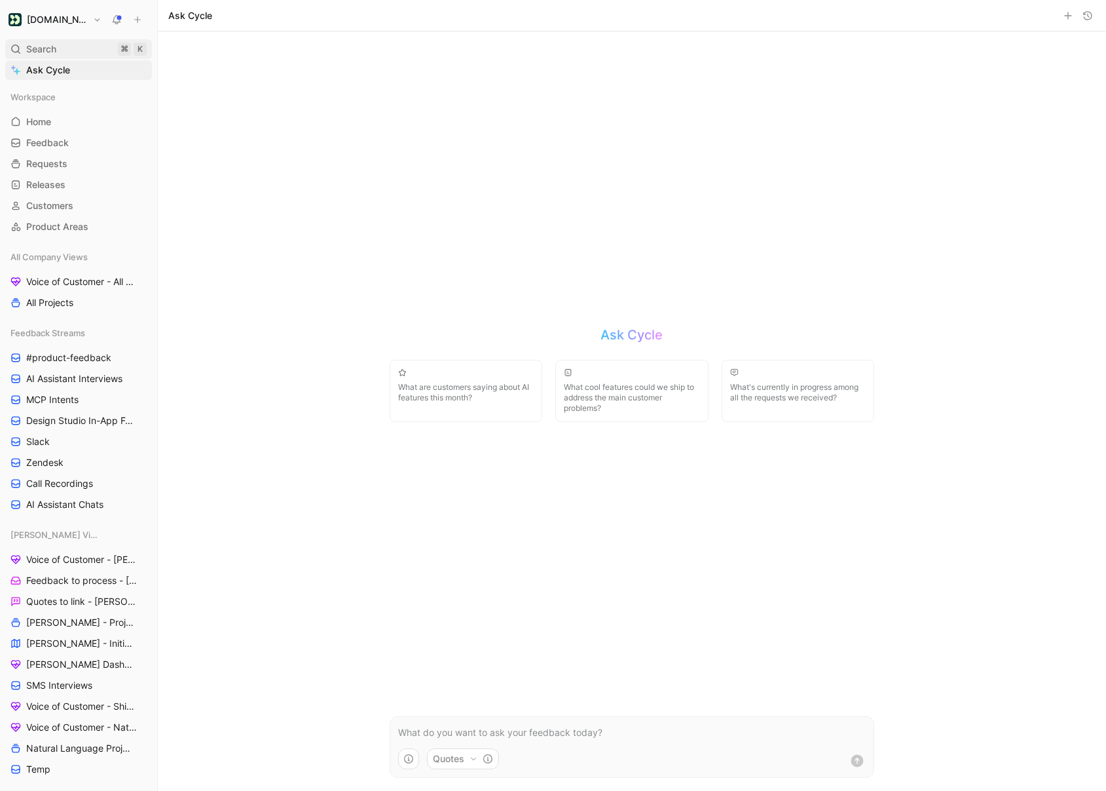
click at [95, 44] on div "Search ⌘ K" at bounding box center [78, 49] width 147 height 20
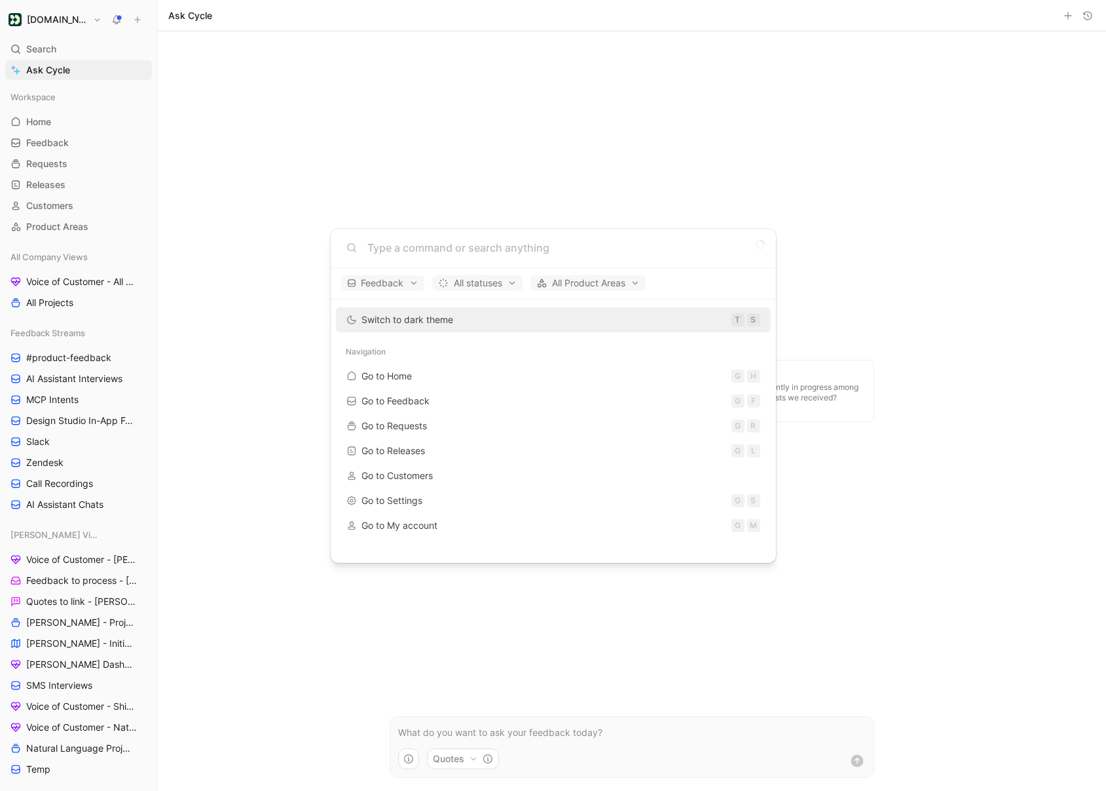
click at [65, 26] on body "[DOMAIN_NAME] Search ⌘ K Ask Cycle Workspace Home G then H Feedback G then F Re…" at bounding box center [553, 395] width 1106 height 791
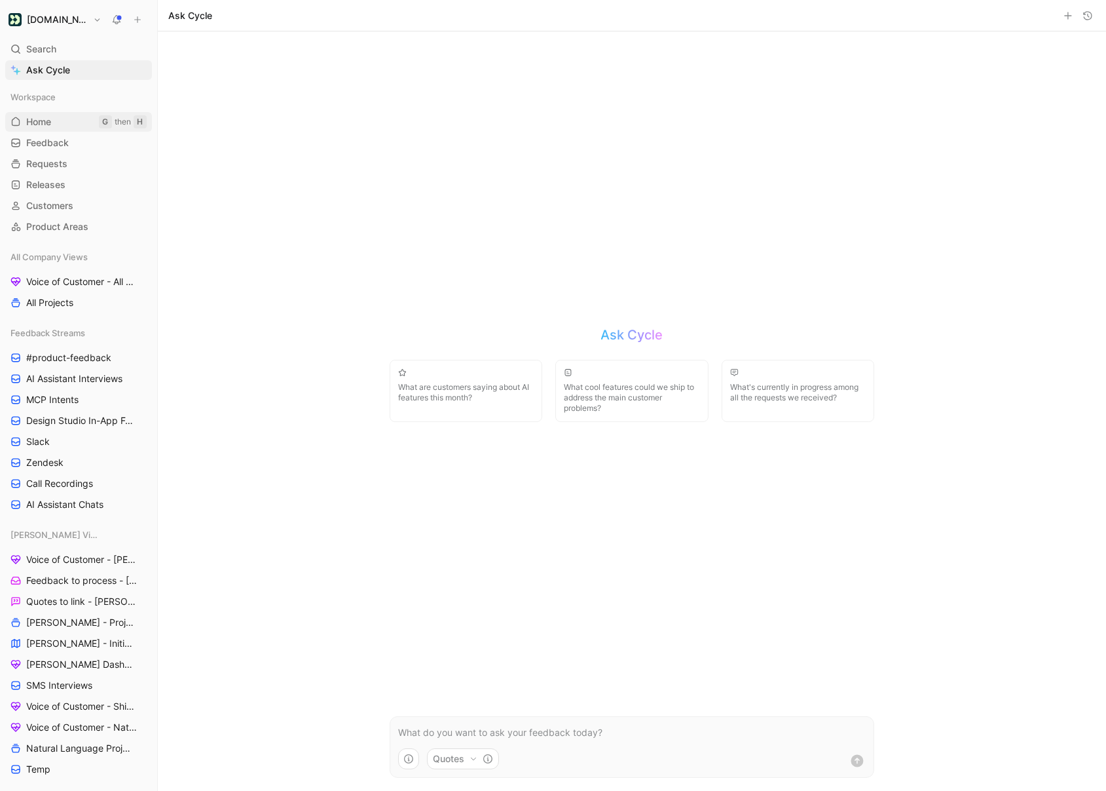
click at [45, 130] on link "Home G then H" at bounding box center [78, 122] width 147 height 20
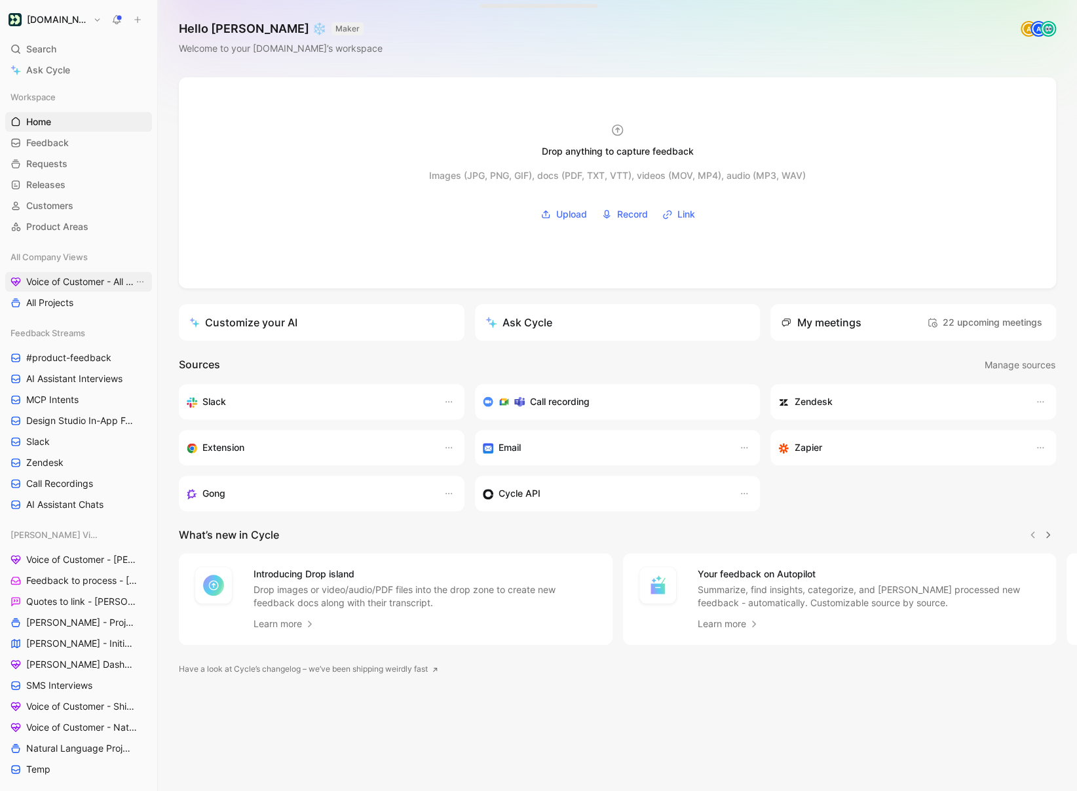
click at [84, 284] on span "Voice of Customer - All Areas" at bounding box center [79, 281] width 107 height 13
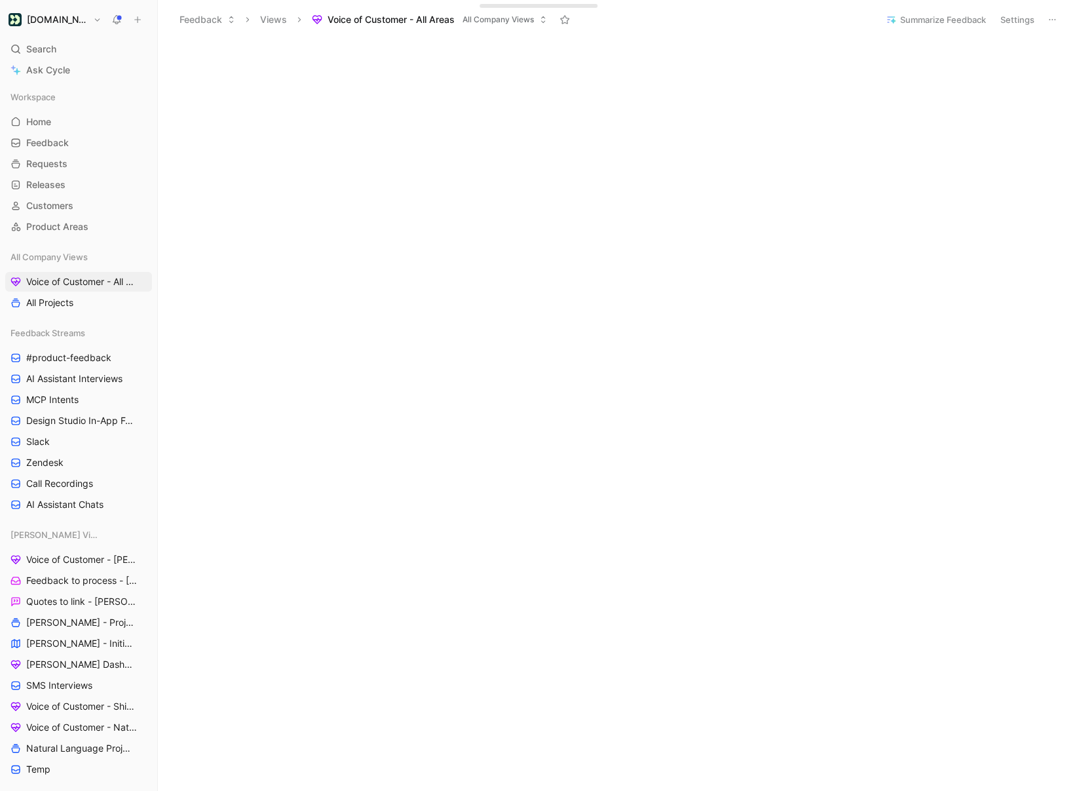
scroll to position [178, 0]
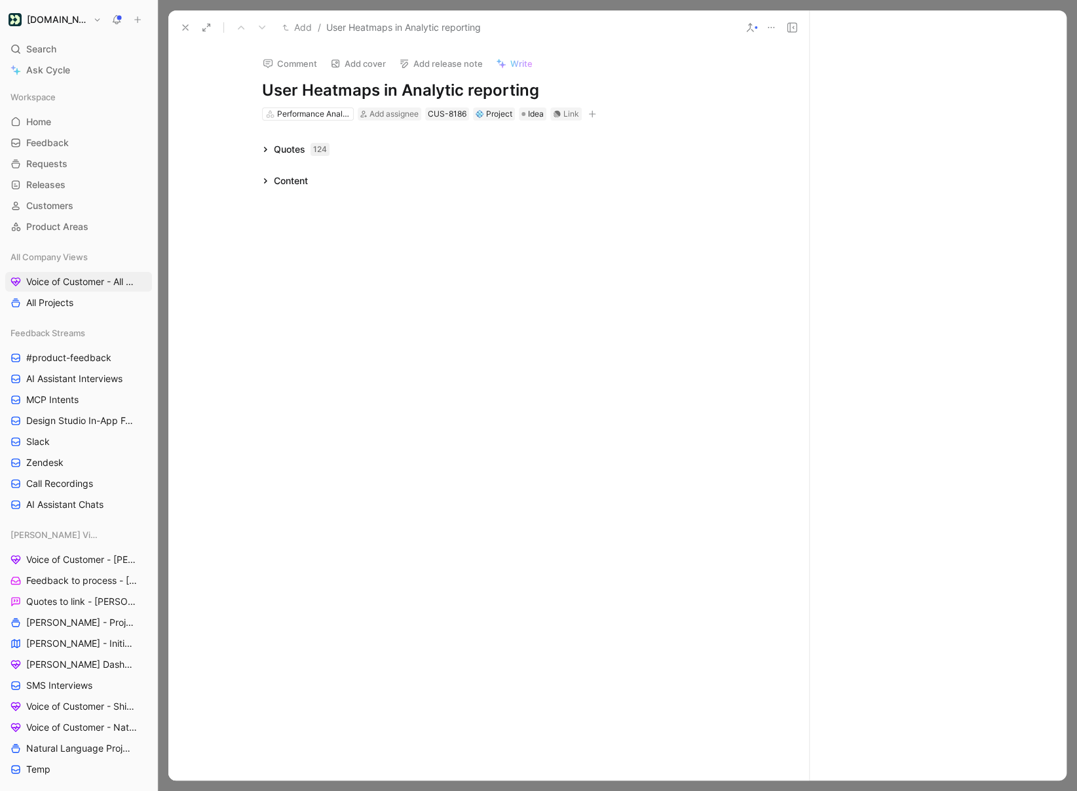
click at [265, 149] on icon at bounding box center [265, 149] width 7 height 7
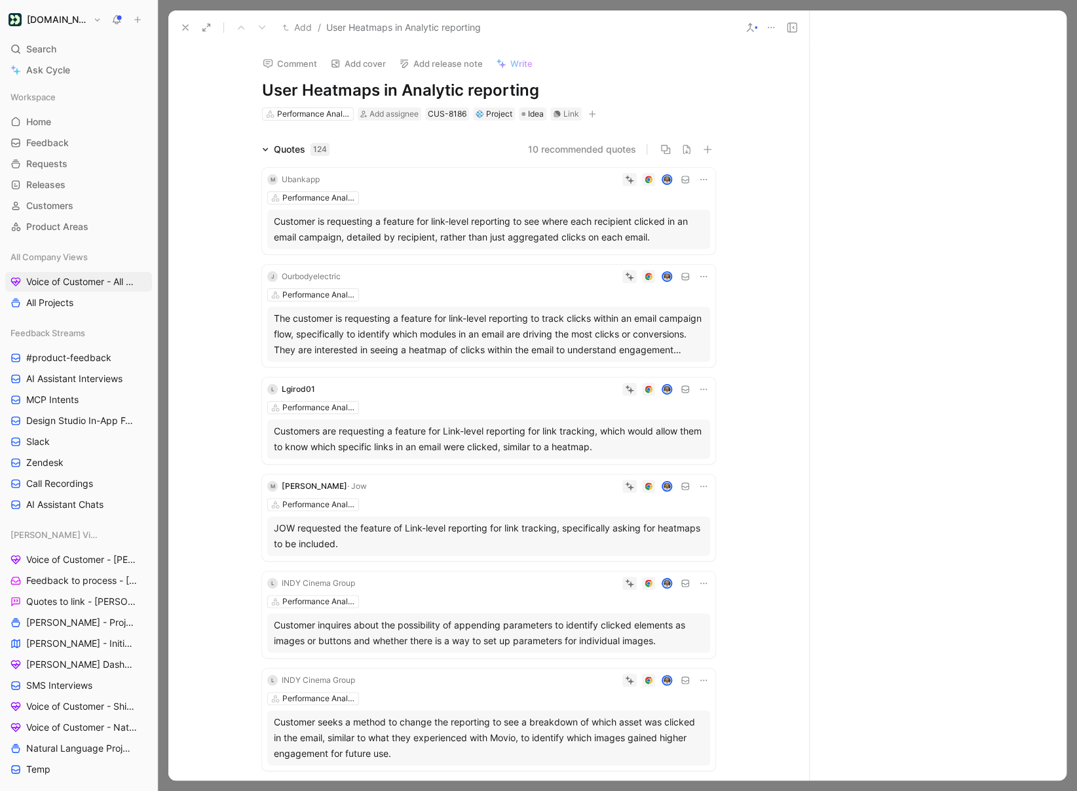
click at [472, 195] on div "Performance Analysis" at bounding box center [488, 197] width 443 height 13
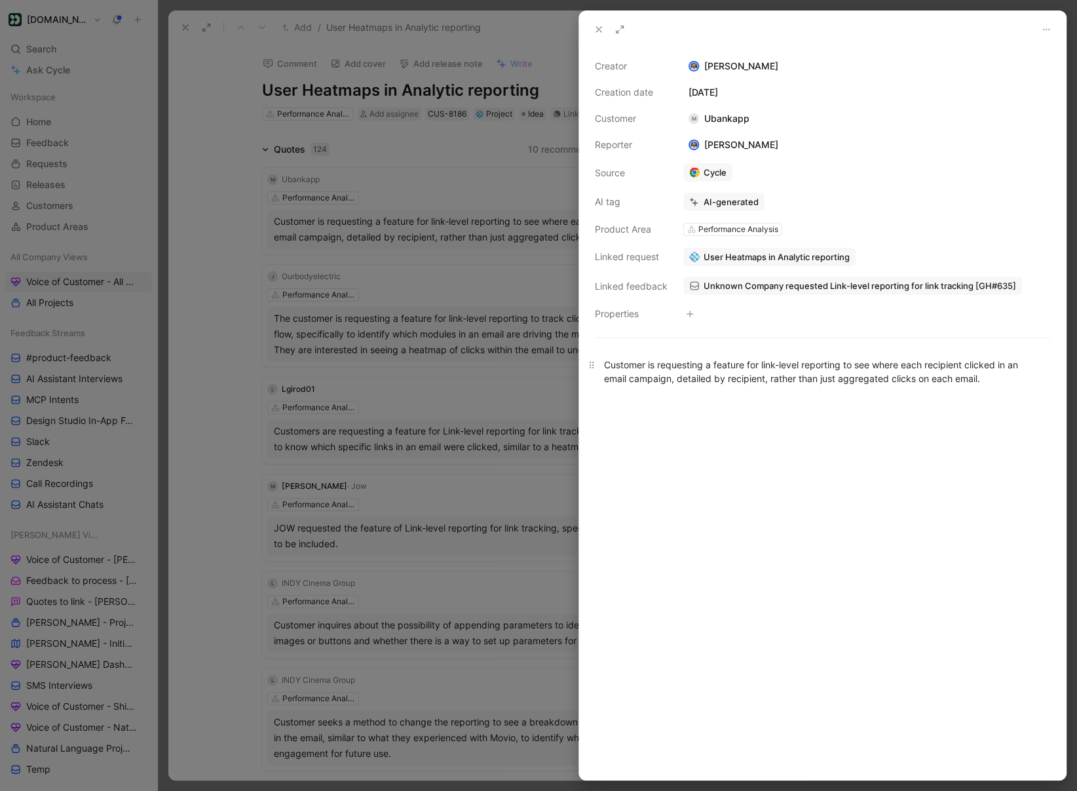
click at [655, 355] on p "Customer is requesting a feature for link-level reporting to see where each rec…" at bounding box center [822, 371] width 487 height 35
click at [655, 364] on div "Customer is requesting a feature for link-level reporting to see where each rec…" at bounding box center [822, 372] width 437 height 28
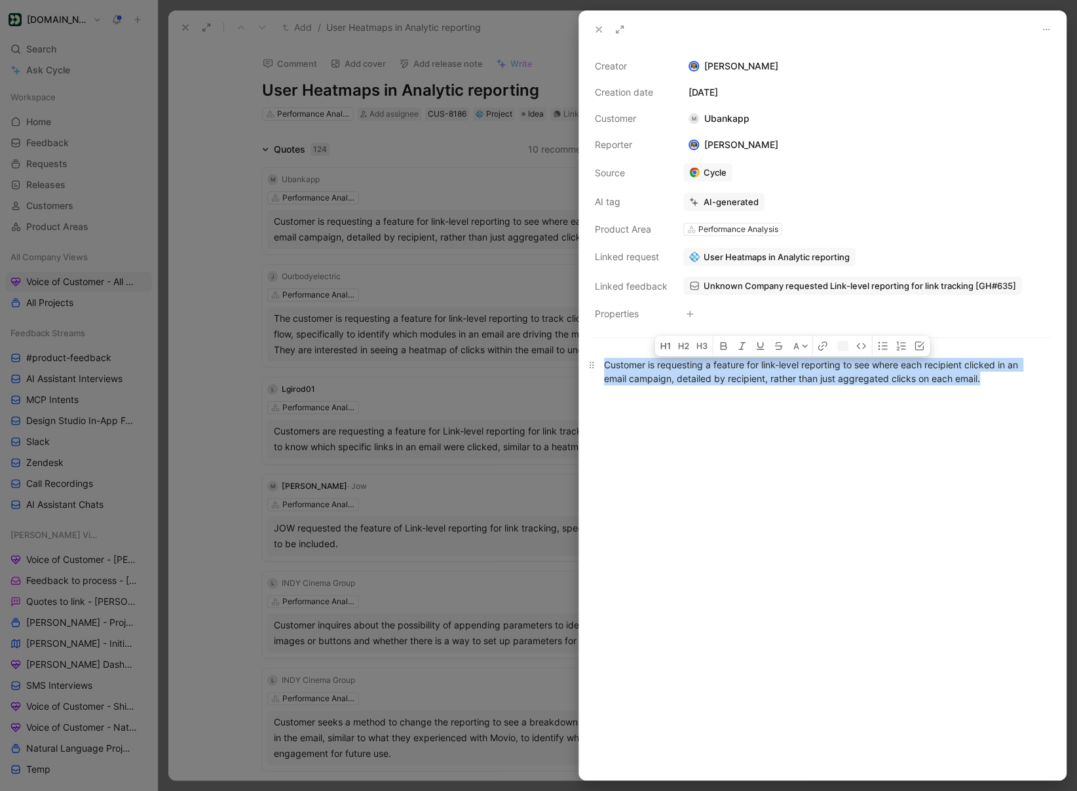
click at [655, 364] on div "Customer is requesting a feature for link-level reporting to see where each rec…" at bounding box center [822, 372] width 437 height 28
click at [600, 33] on icon at bounding box center [599, 29] width 10 height 10
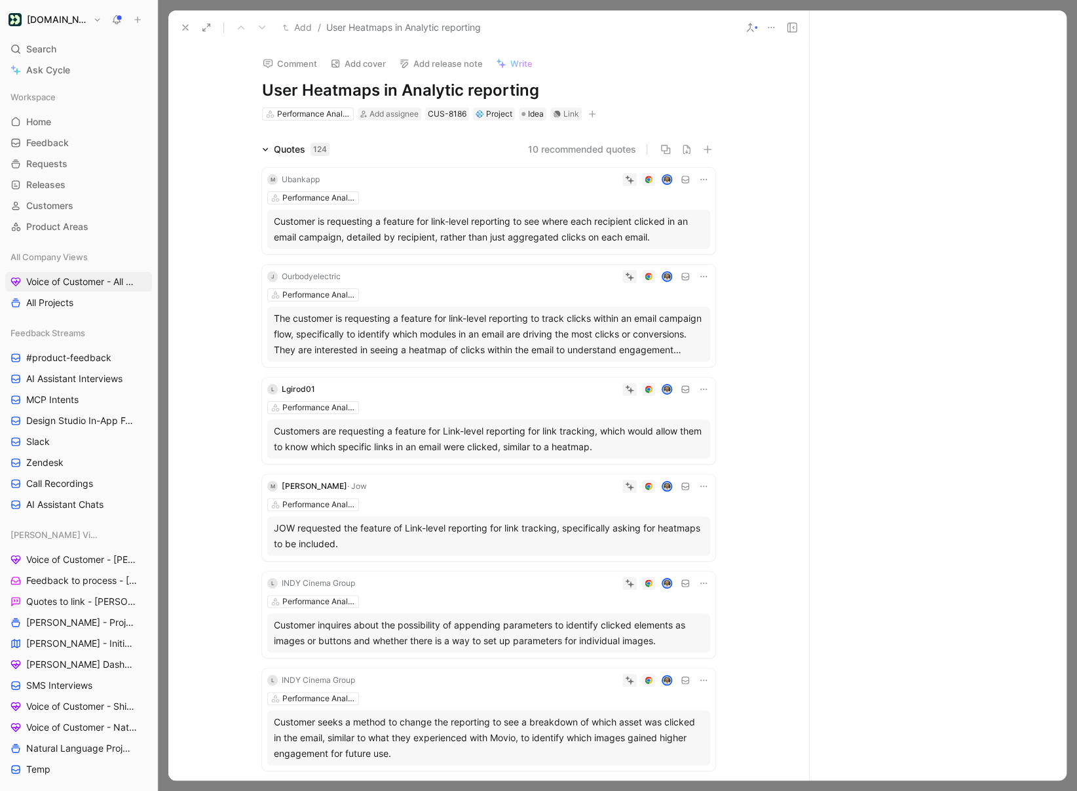
click at [261, 145] on div "Quotes 124" at bounding box center [296, 149] width 78 height 16
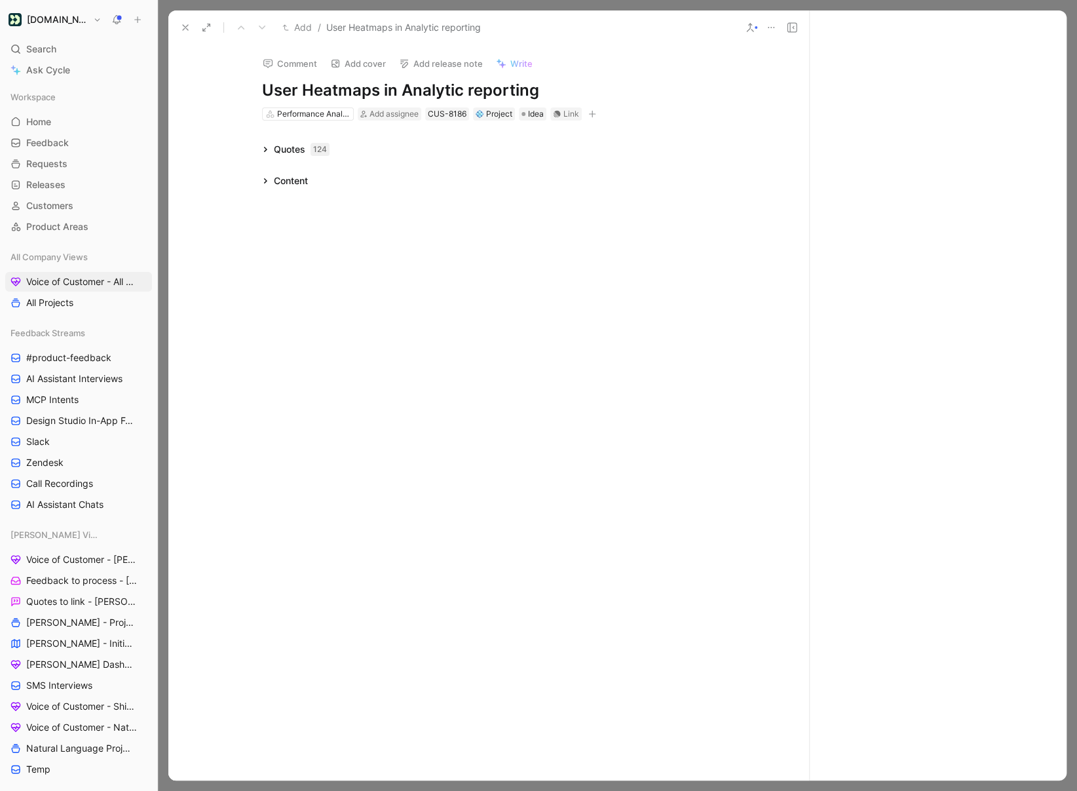
click at [269, 178] on div "Content" at bounding box center [285, 181] width 56 height 16
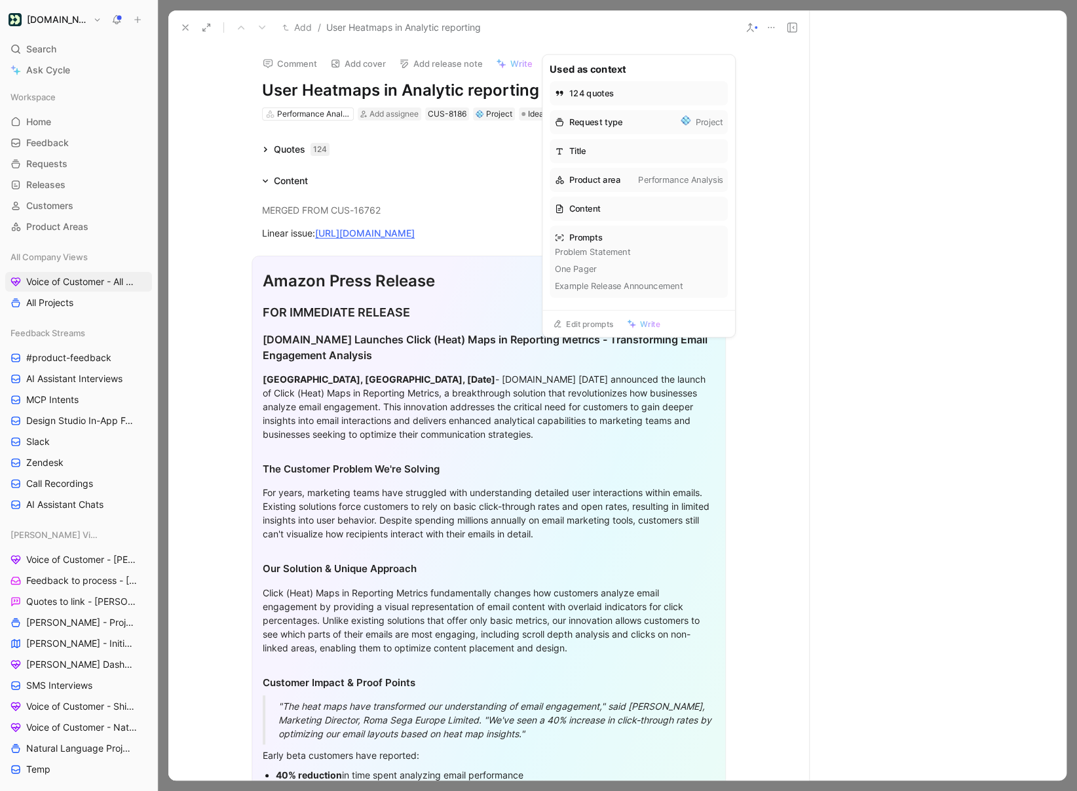
click at [510, 66] on span "Write" at bounding box center [521, 64] width 22 height 12
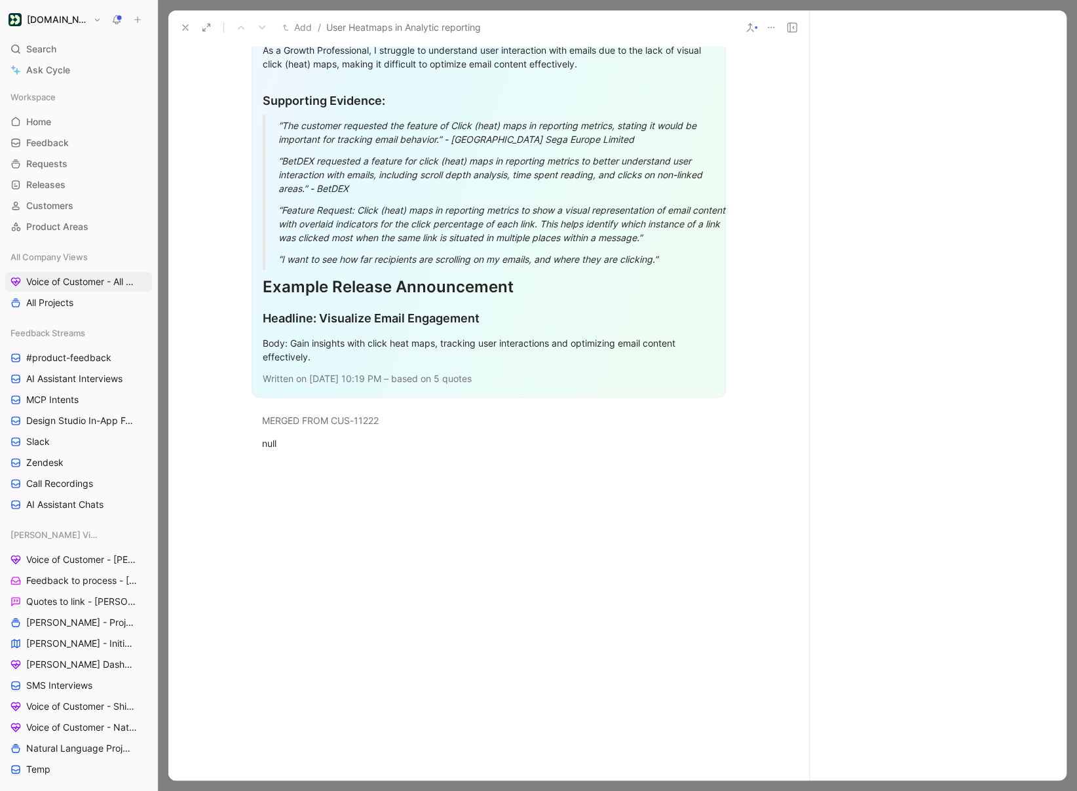
scroll to position [1009, 0]
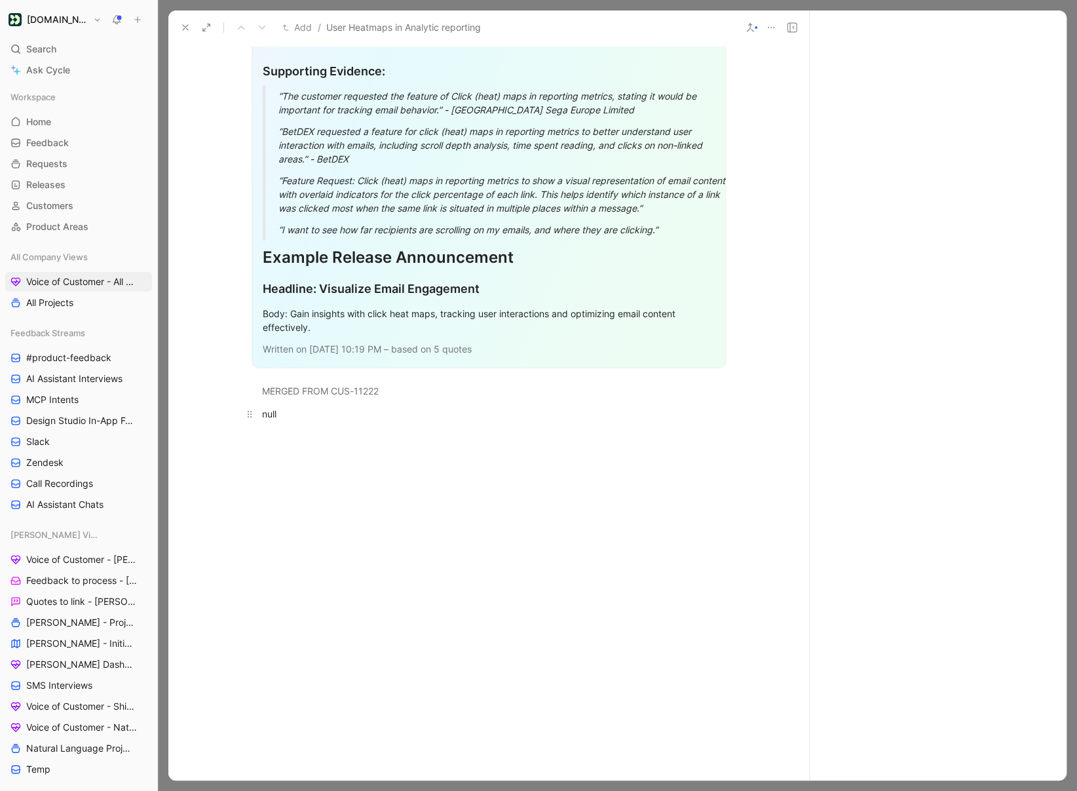
click at [353, 424] on p "null" at bounding box center [488, 414] width 503 height 22
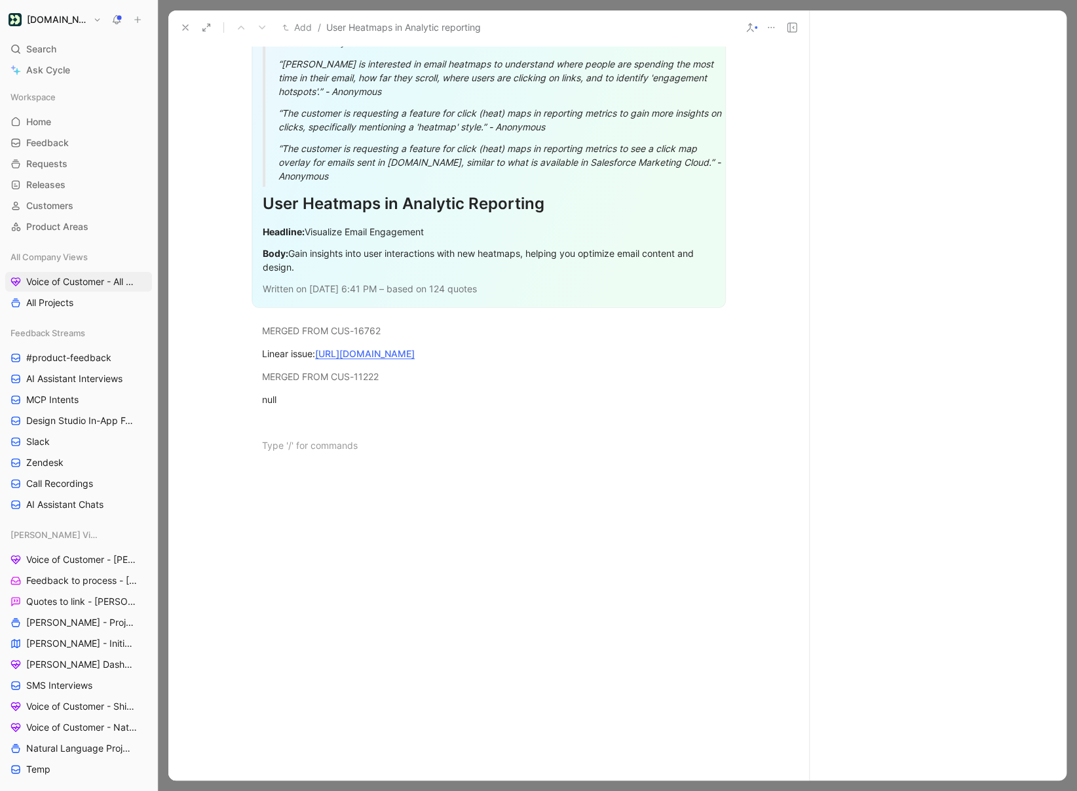
scroll to position [0, 0]
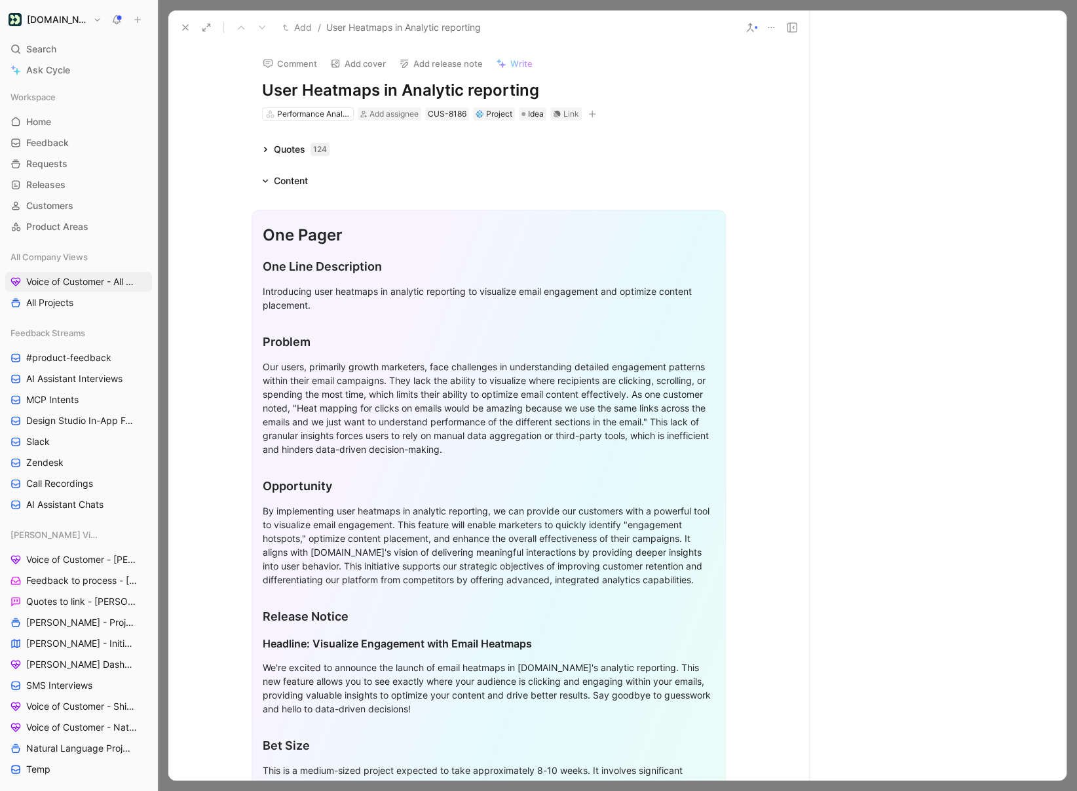
click at [262, 146] on icon at bounding box center [265, 149] width 7 height 7
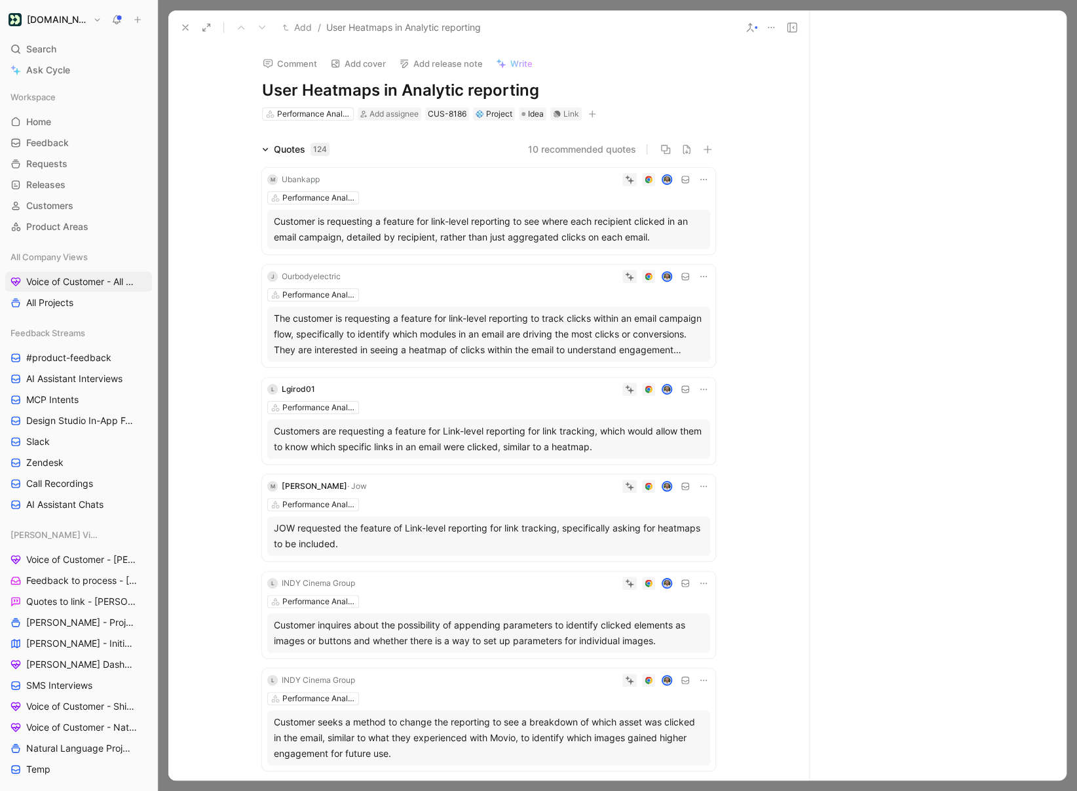
click at [266, 146] on icon at bounding box center [265, 149] width 7 height 7
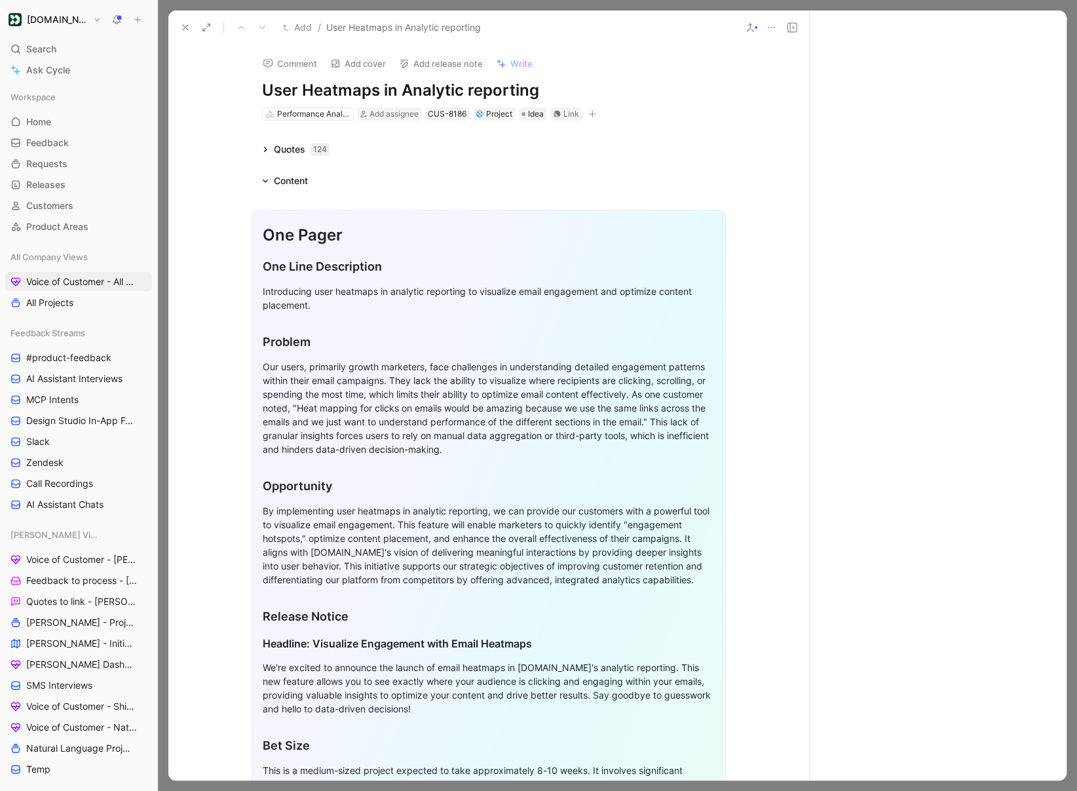
scroll to position [130, 0]
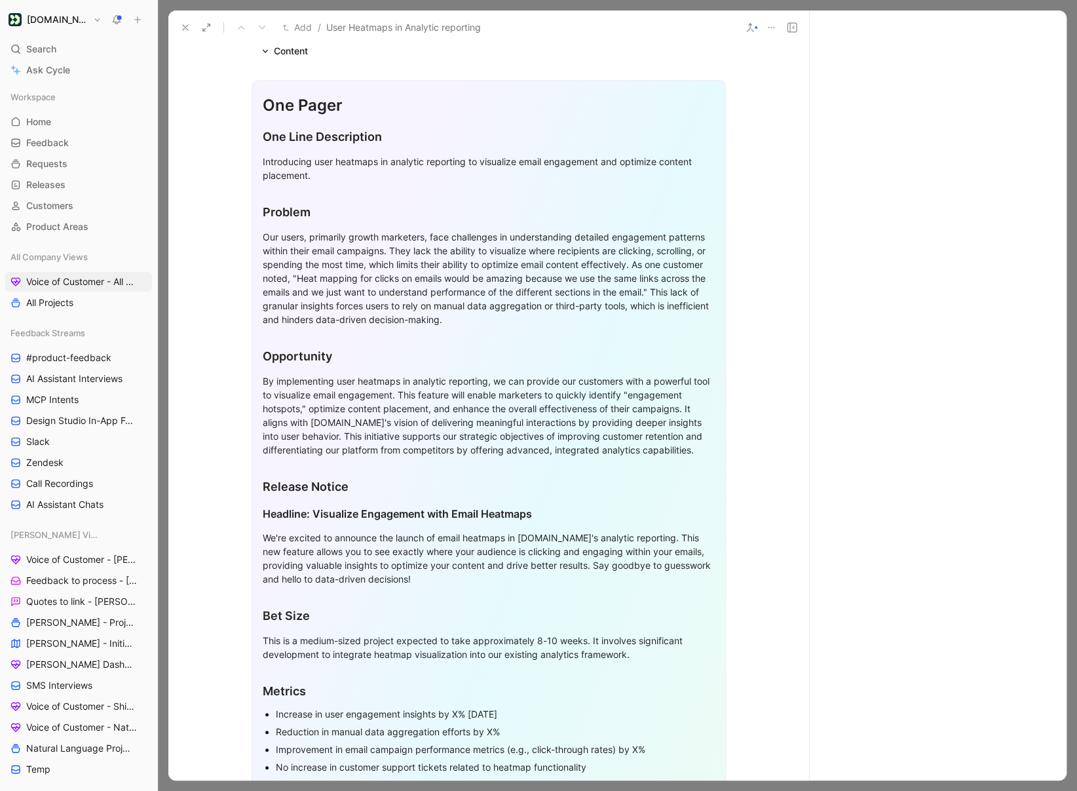
click at [187, 26] on icon at bounding box center [185, 27] width 10 height 10
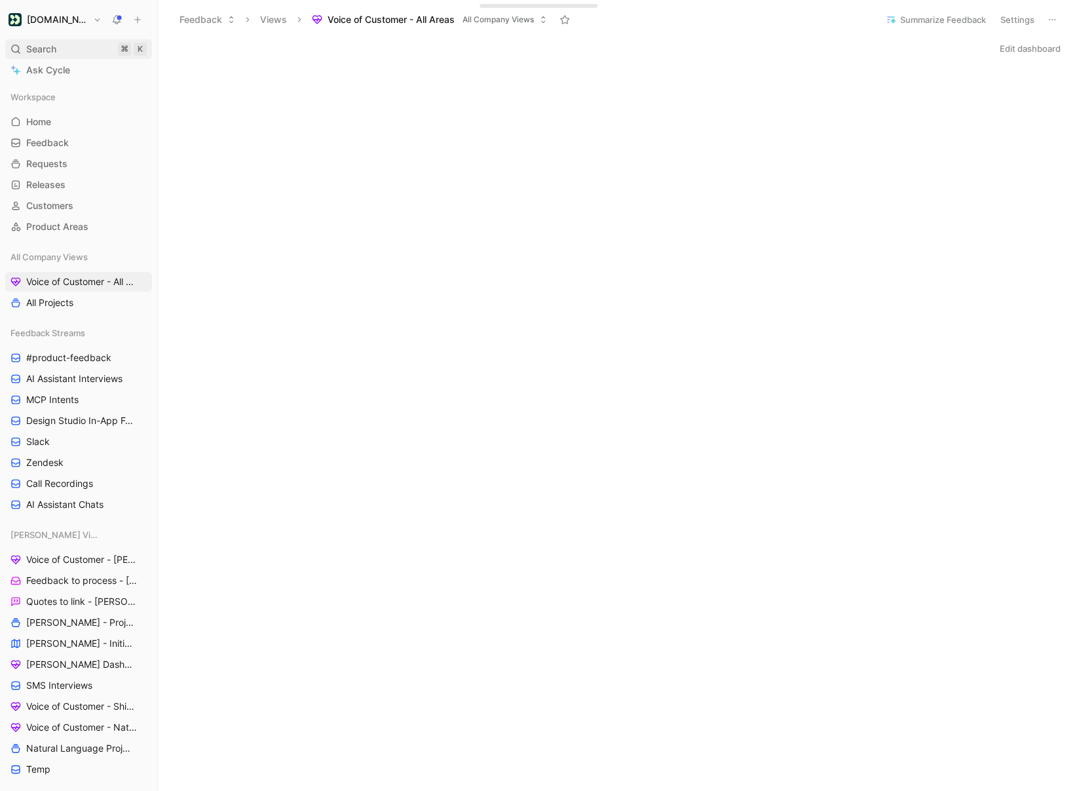
click at [43, 49] on span "Search" at bounding box center [41, 49] width 30 height 16
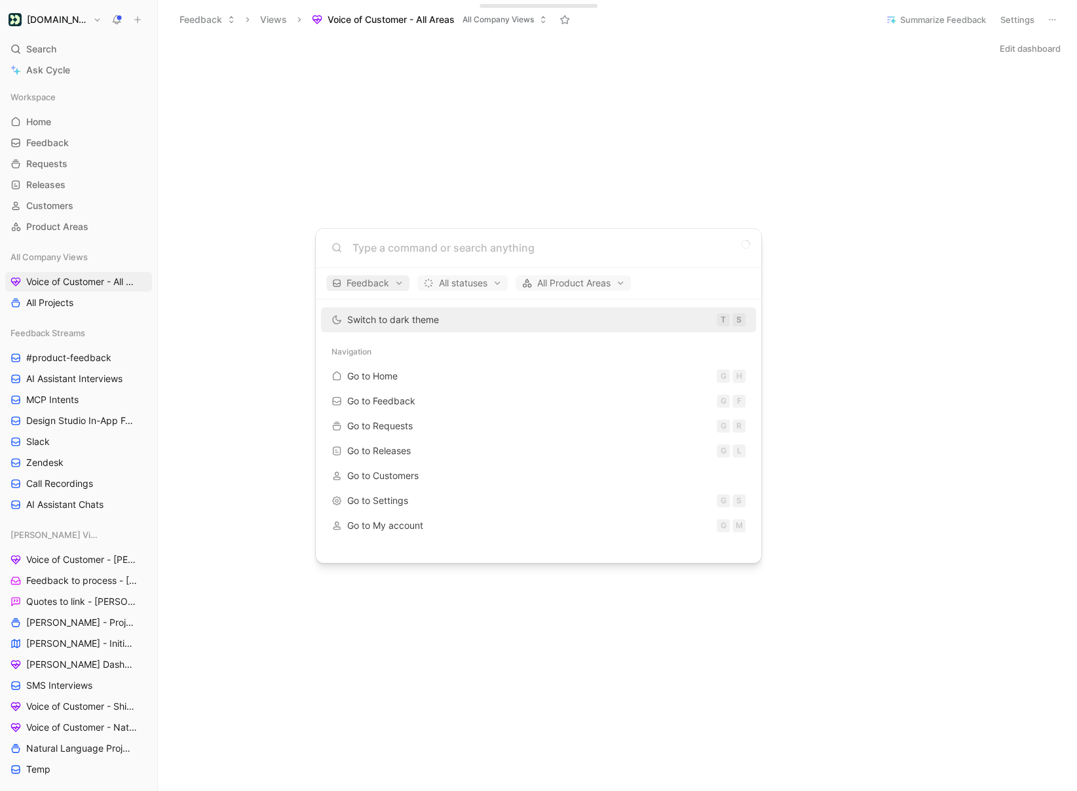
click at [394, 286] on span "Feedback" at bounding box center [367, 283] width 71 height 16
click at [443, 352] on div "Requests" at bounding box center [392, 349] width 124 height 21
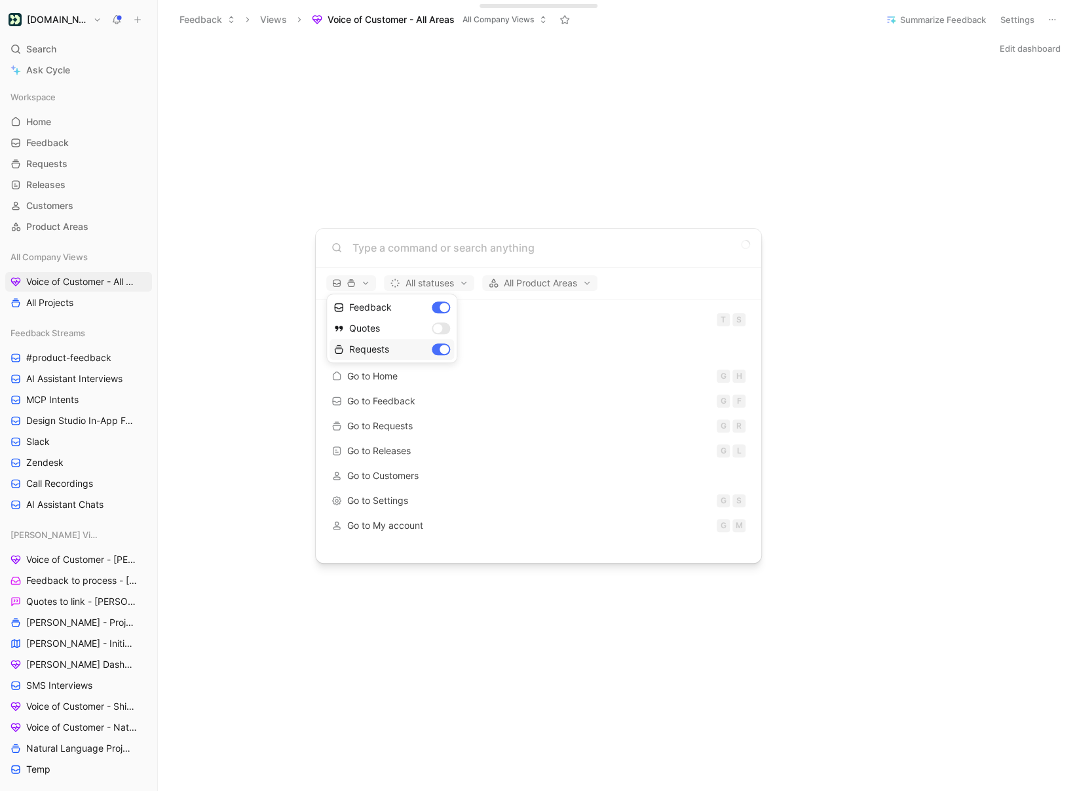
click at [437, 311] on div "Feedback" at bounding box center [392, 307] width 124 height 21
click at [441, 304] on div "Feedback" at bounding box center [392, 307] width 124 height 21
click at [441, 347] on div "Requests" at bounding box center [392, 349] width 124 height 21
click at [439, 309] on div "Dismiss popup Feedback Quotes Requests" at bounding box center [391, 327] width 131 height 69
click at [439, 326] on div "Quotes" at bounding box center [392, 328] width 124 height 21
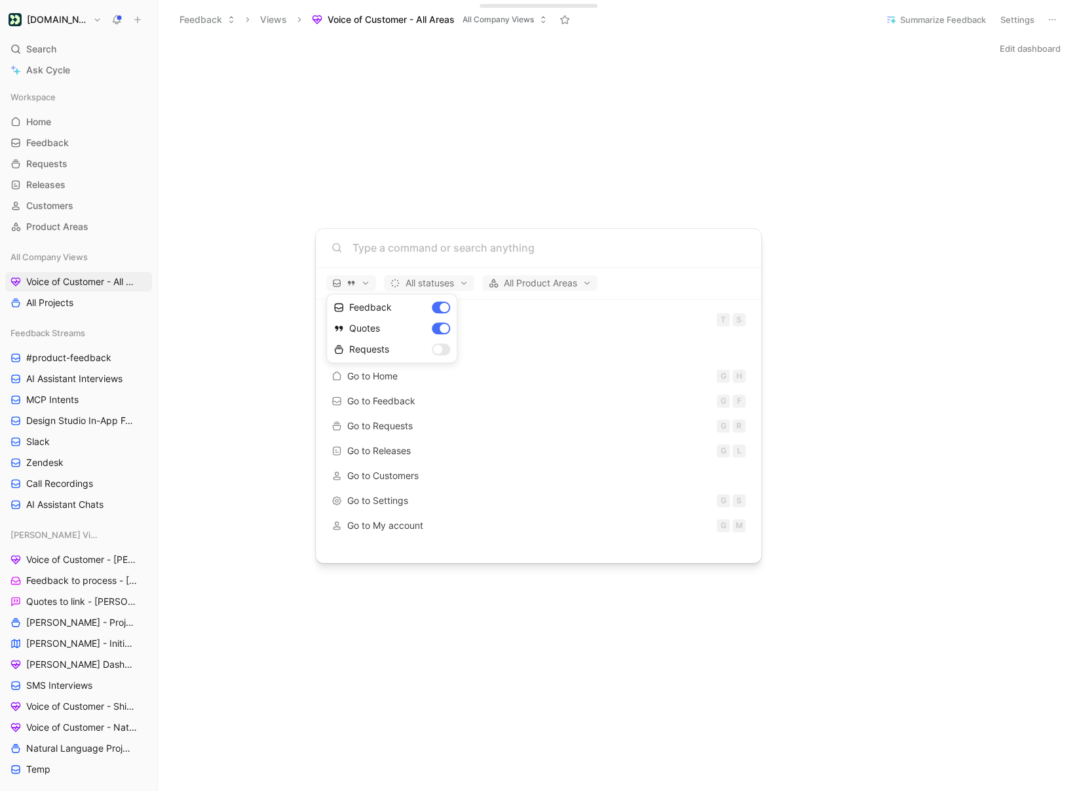
click at [430, 173] on div at bounding box center [538, 395] width 1077 height 791
click at [460, 209] on div at bounding box center [538, 395] width 1077 height 791
click at [373, 221] on div at bounding box center [538, 395] width 1077 height 791
click at [767, 223] on div at bounding box center [538, 395] width 1077 height 791
click at [785, 337] on div at bounding box center [538, 395] width 1077 height 791
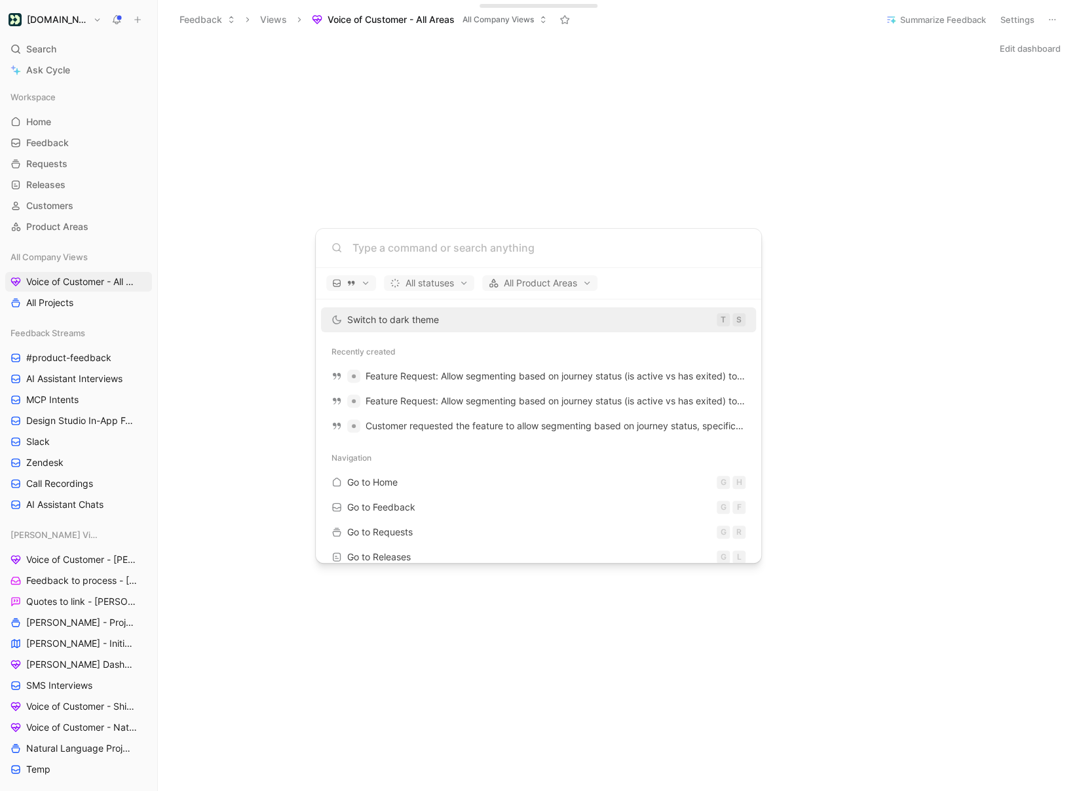
click at [376, 278] on div "All statuses All Product Areas" at bounding box center [538, 283] width 445 height 31
click at [366, 281] on span "button" at bounding box center [351, 282] width 38 height 9
click at [438, 326] on div "Quotes" at bounding box center [392, 328] width 124 height 21
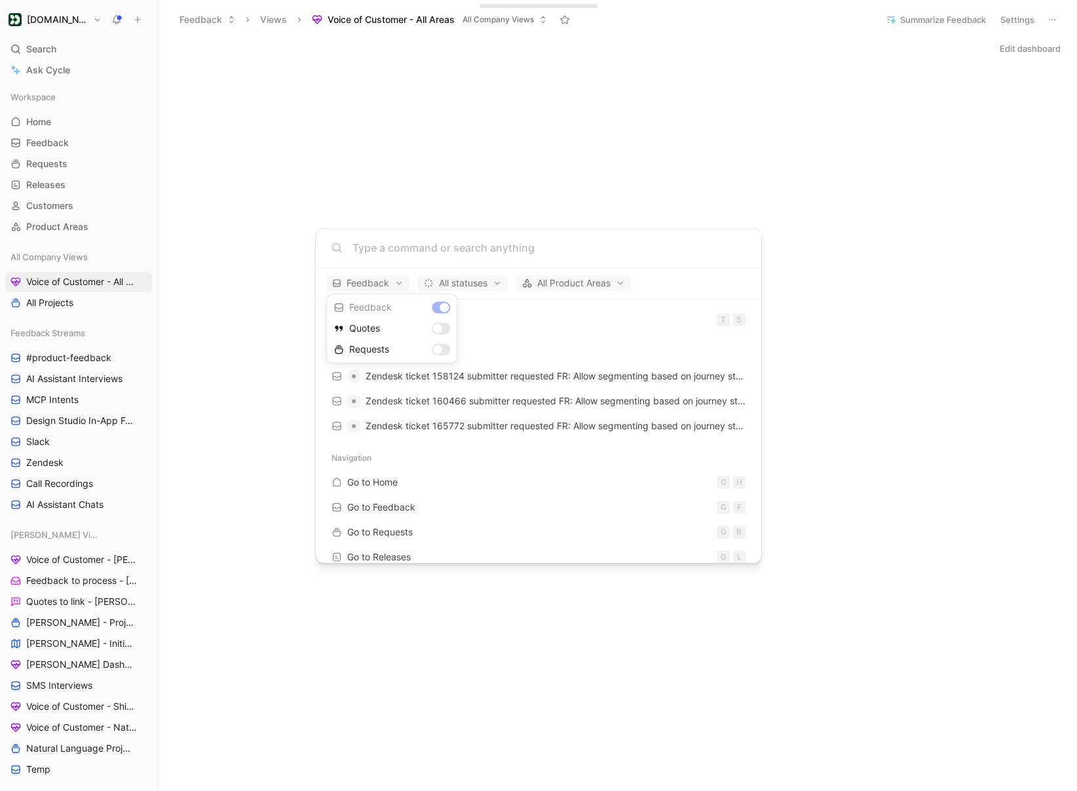
drag, startPoint x: 442, startPoint y: 309, endPoint x: 441, endPoint y: 324, distance: 15.1
click at [442, 309] on div "Dismiss popup Feedback Quotes Requests" at bounding box center [391, 327] width 131 height 69
click at [419, 160] on div at bounding box center [538, 395] width 1077 height 791
click at [488, 156] on div at bounding box center [538, 395] width 1077 height 791
click at [755, 226] on div at bounding box center [538, 395] width 1077 height 791
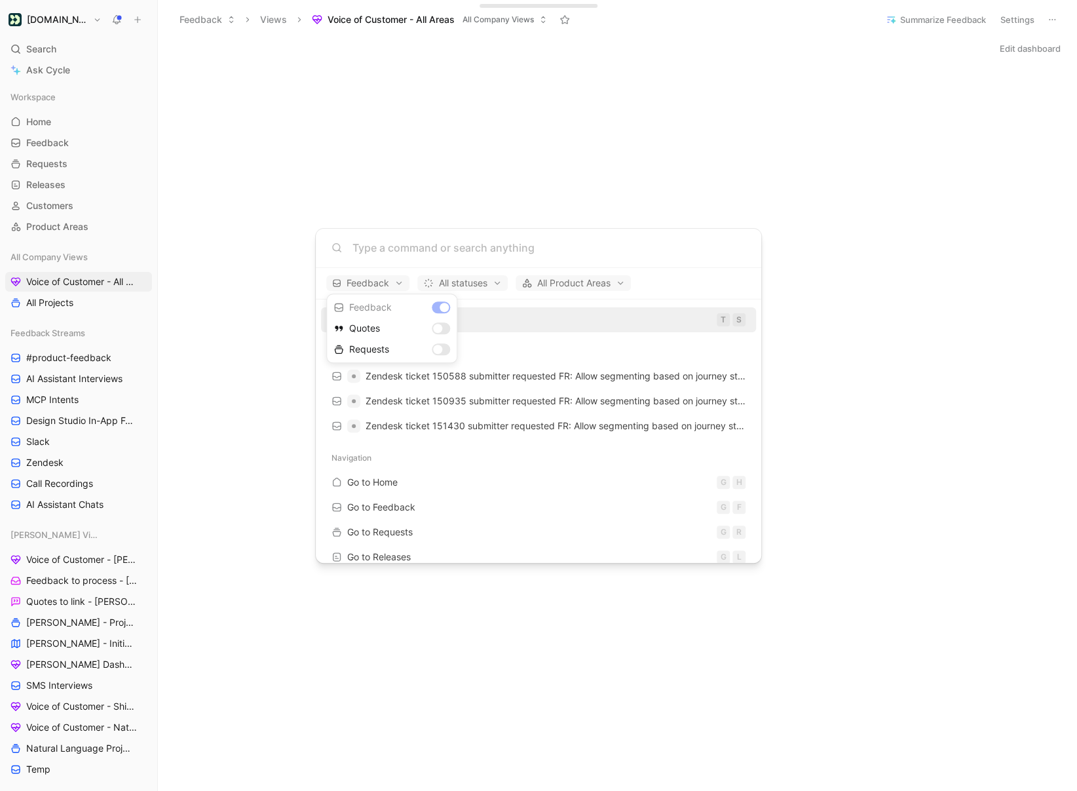
click at [820, 217] on div at bounding box center [538, 395] width 1077 height 791
click at [178, 132] on body "Customer.io Search ⌘ K Ask Cycle Workspace Home G then H Feedback G then F Requ…" at bounding box center [538, 395] width 1077 height 791
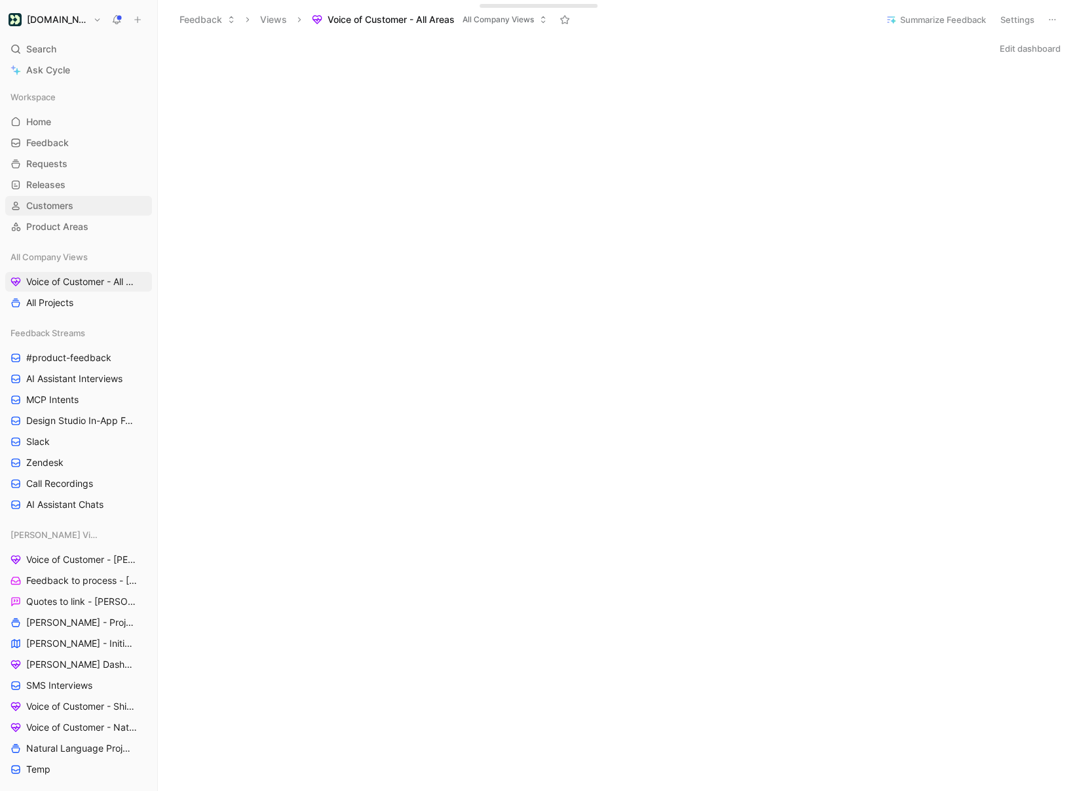
click at [61, 206] on span "Customers" at bounding box center [49, 205] width 47 height 13
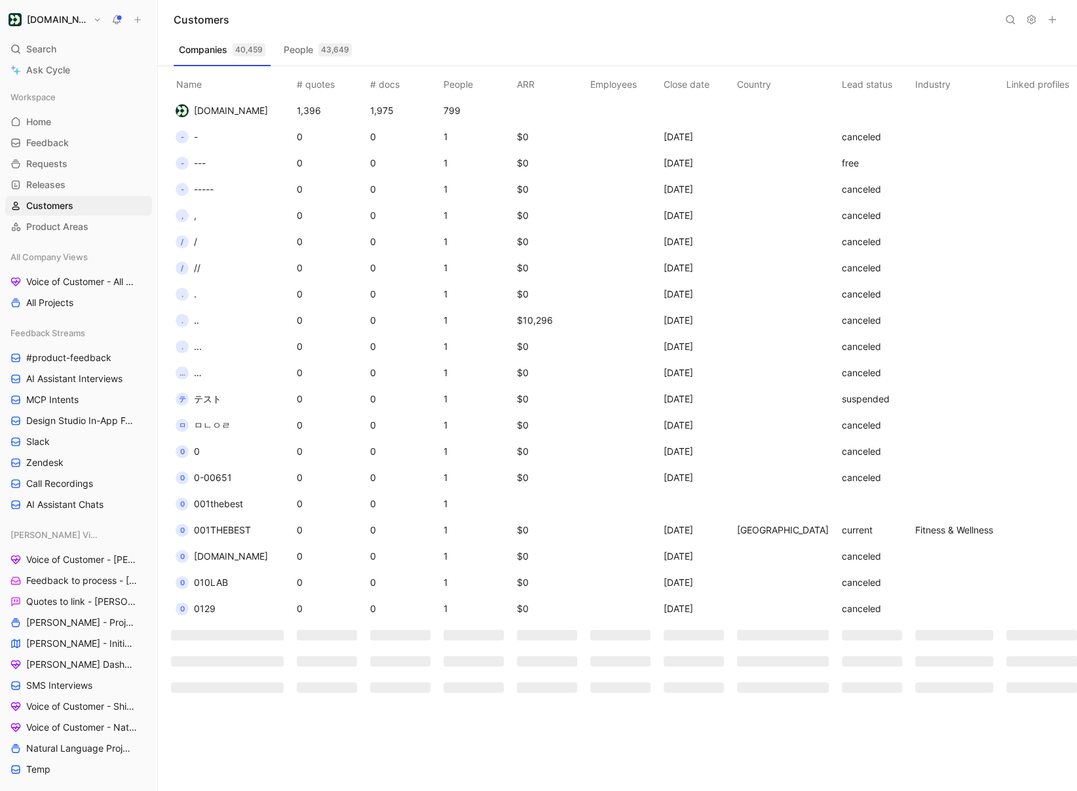
click at [1009, 23] on icon at bounding box center [1010, 19] width 10 height 10
click at [935, 20] on input "figma" at bounding box center [925, 19] width 155 height 17
type input "figma"
click at [282, 54] on button "People 43,649" at bounding box center [317, 49] width 79 height 21
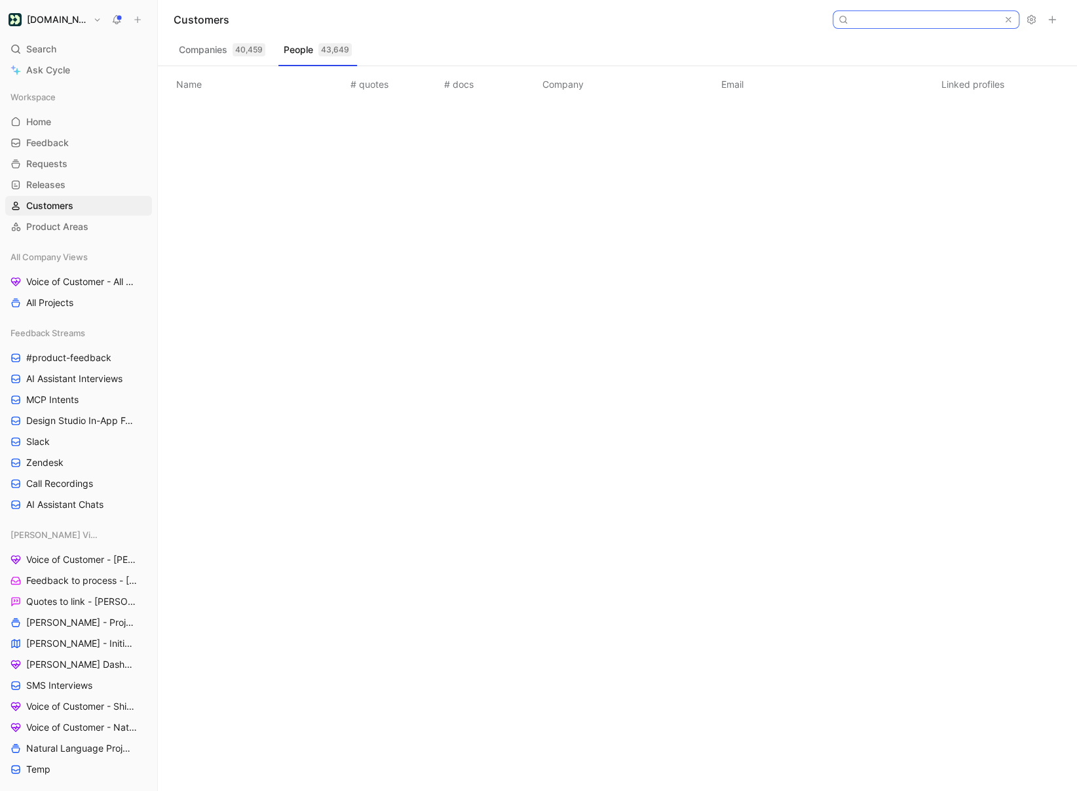
click at [914, 22] on input at bounding box center [925, 19] width 155 height 17
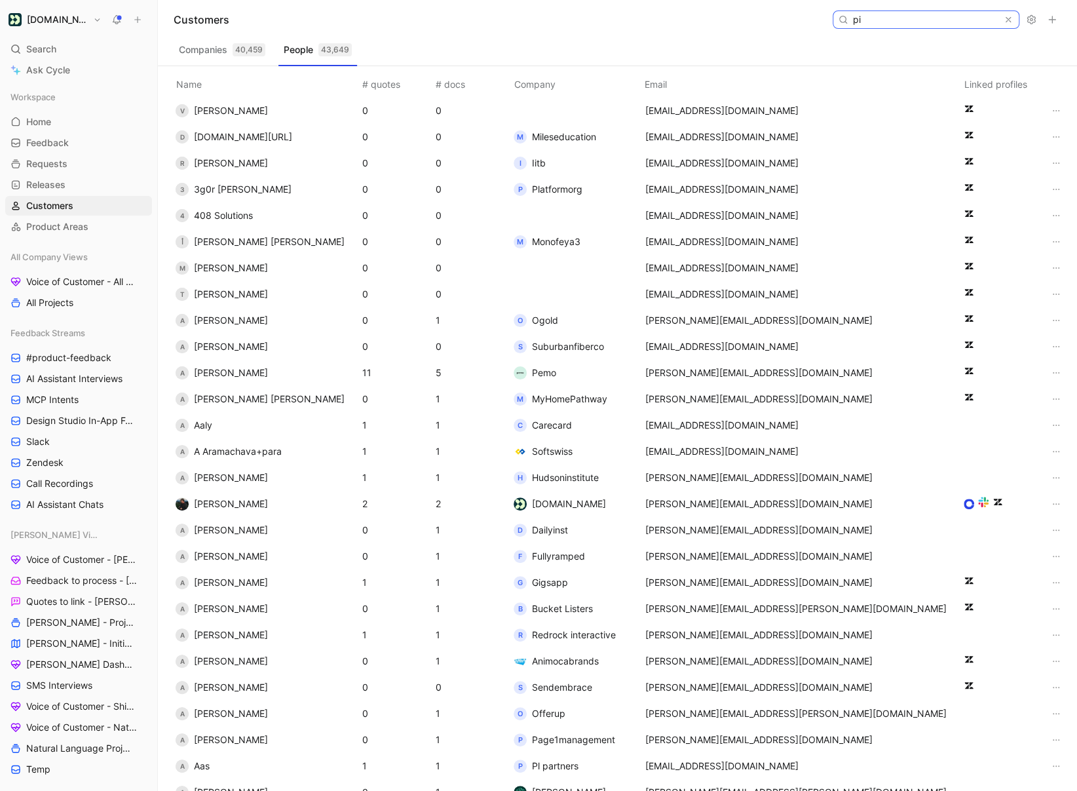
type input "p"
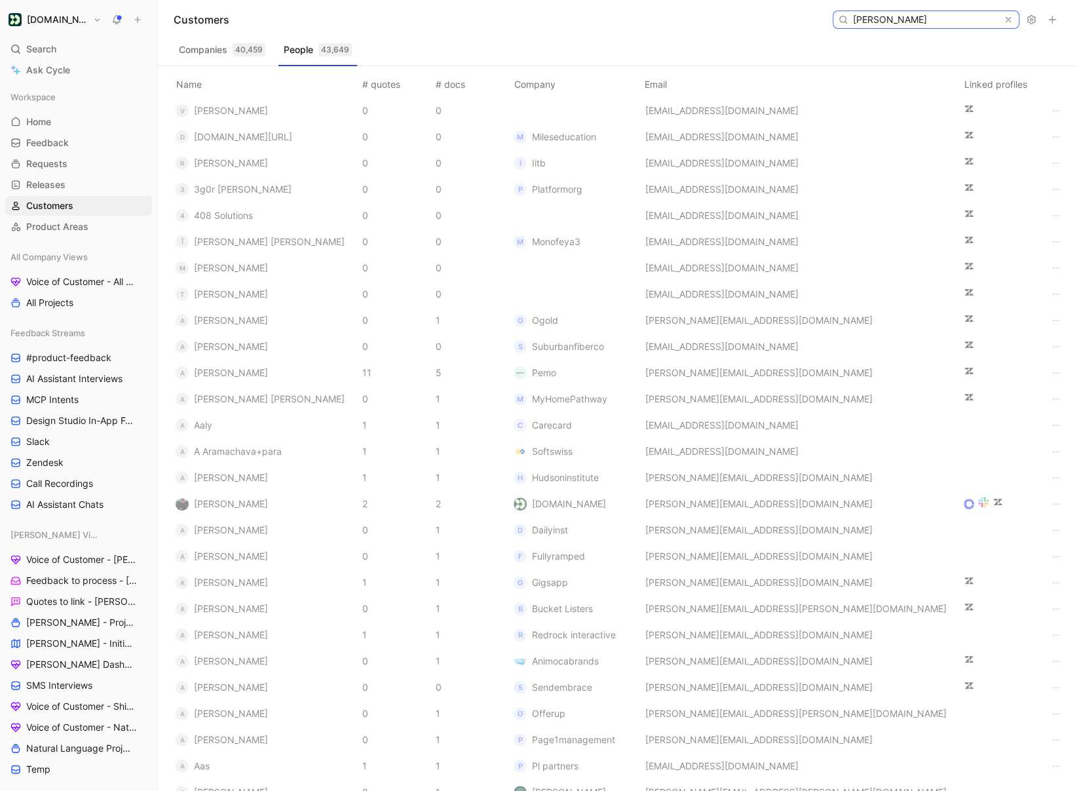
type input "scott"
click at [939, 20] on input "scott" at bounding box center [925, 19] width 155 height 17
click at [224, 322] on span "Aly Abdo" at bounding box center [231, 319] width 74 height 11
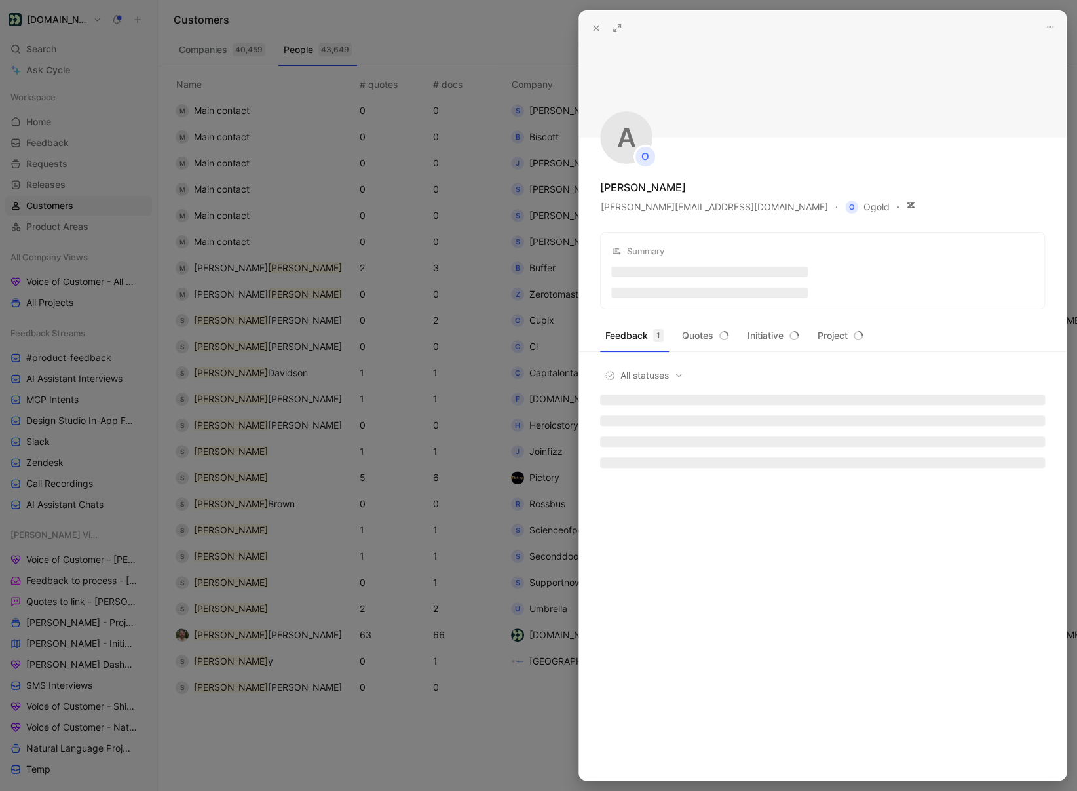
click at [57, 62] on div at bounding box center [538, 395] width 1077 height 791
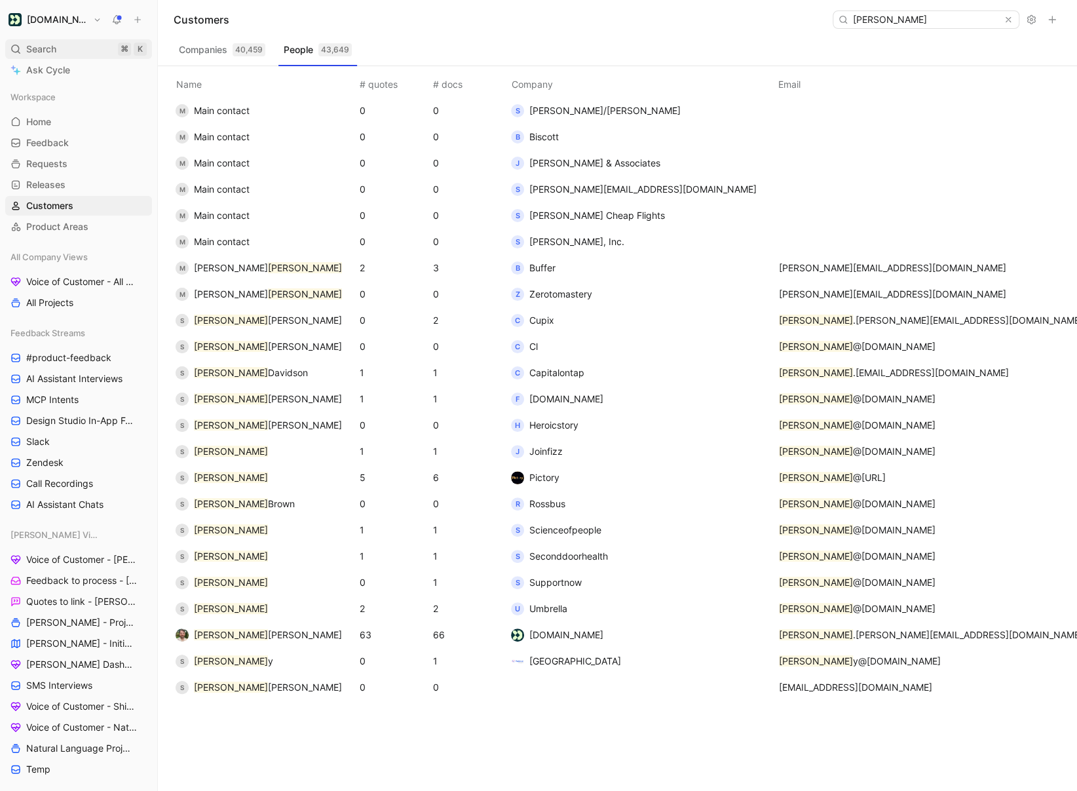
click at [49, 49] on span "Search" at bounding box center [41, 49] width 30 height 16
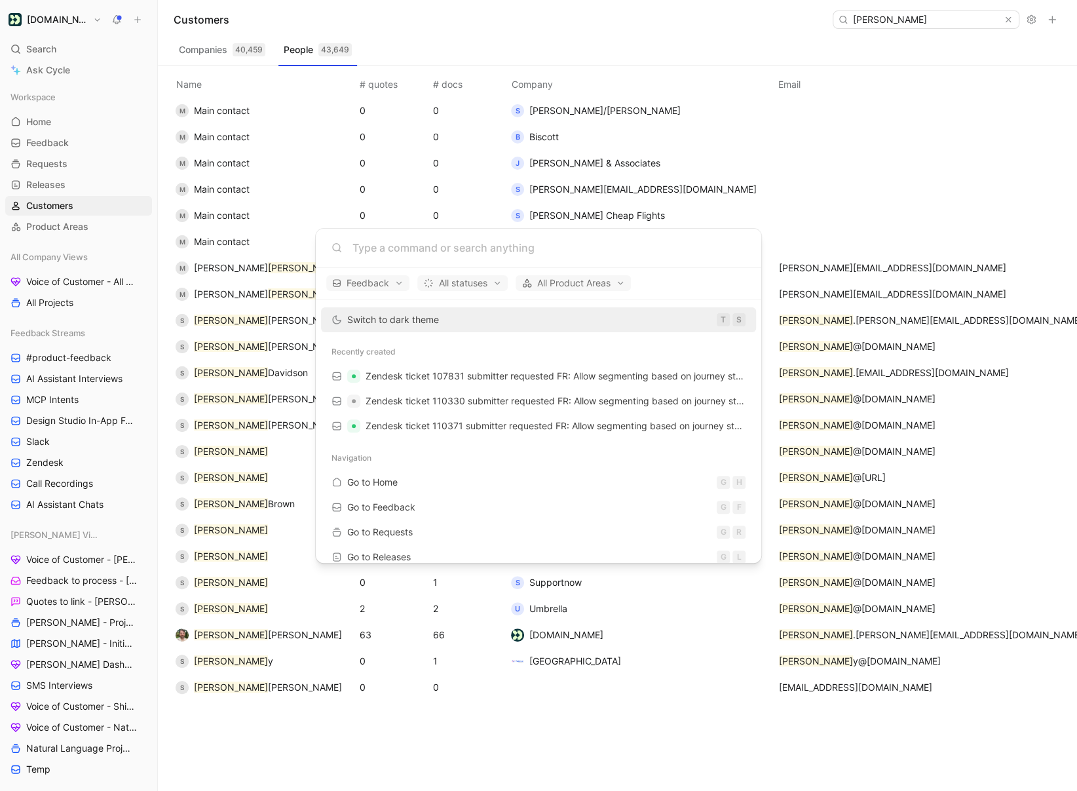
click at [287, 231] on body "Customer.io Search ⌘ K Ask Cycle Workspace Home G then H Feedback G then F Requ…" at bounding box center [538, 395] width 1077 height 791
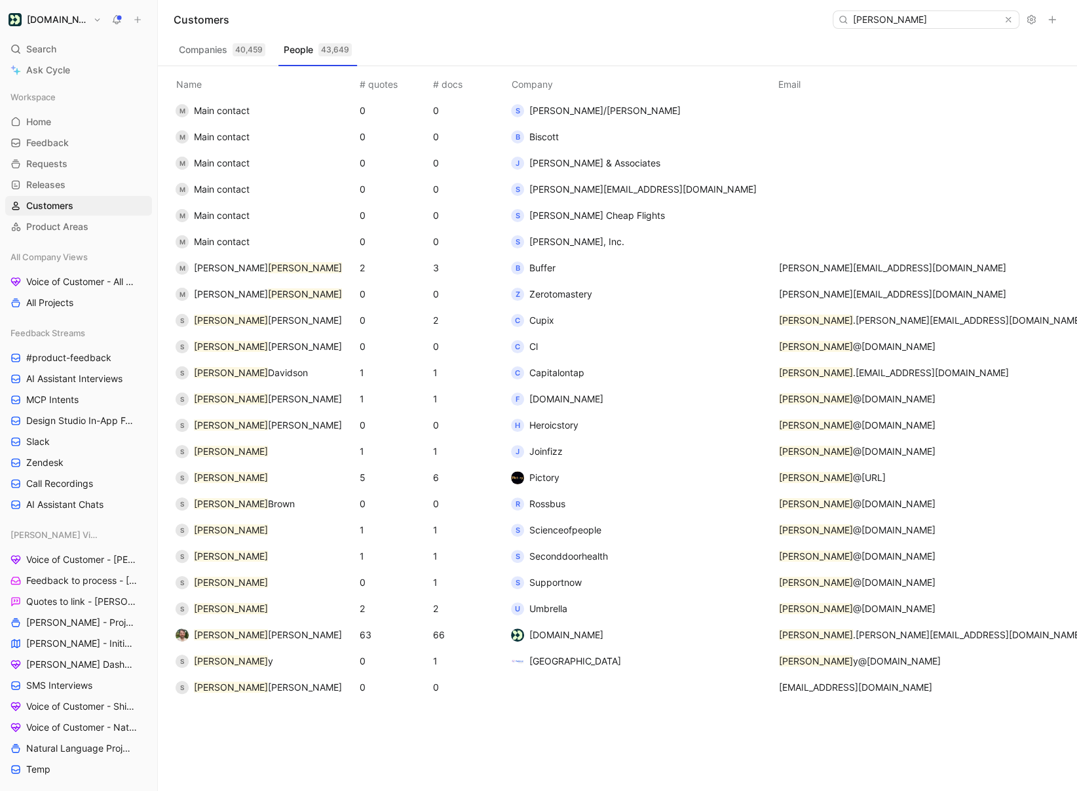
click at [286, 641] on td "Scott Wittrock" at bounding box center [262, 635] width 189 height 26
click at [268, 632] on span "Wittrock" at bounding box center [305, 634] width 74 height 11
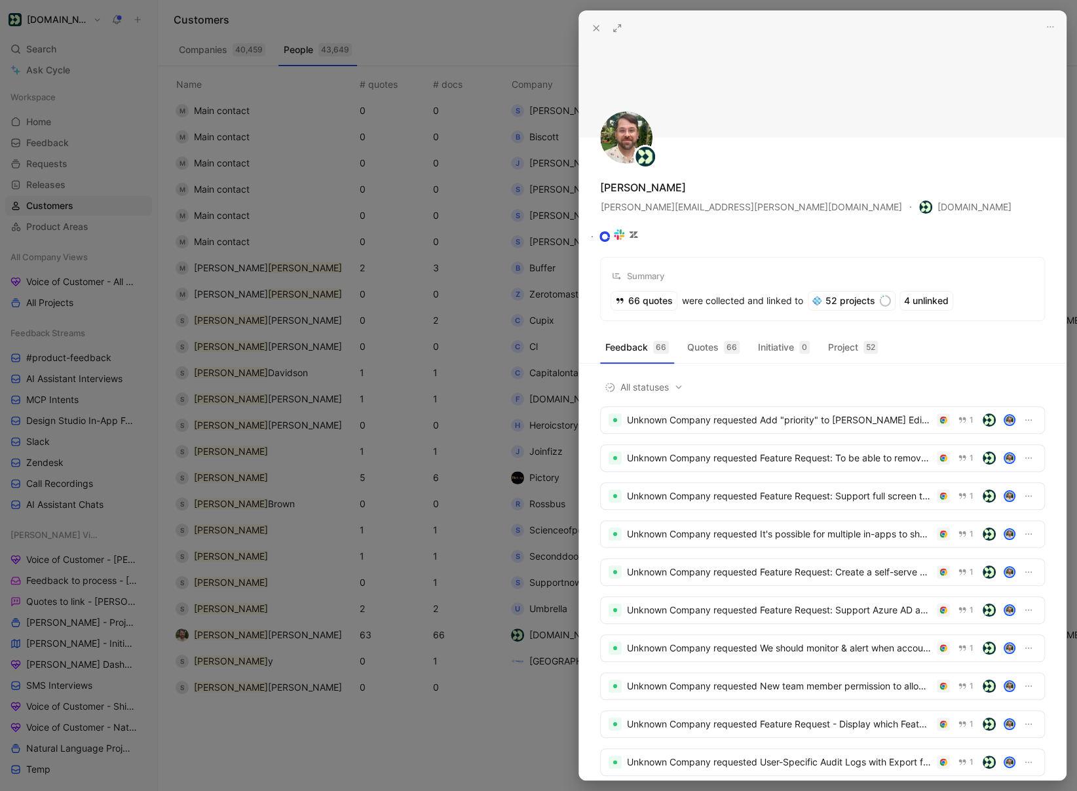
click at [617, 28] on icon at bounding box center [617, 28] width 10 height 10
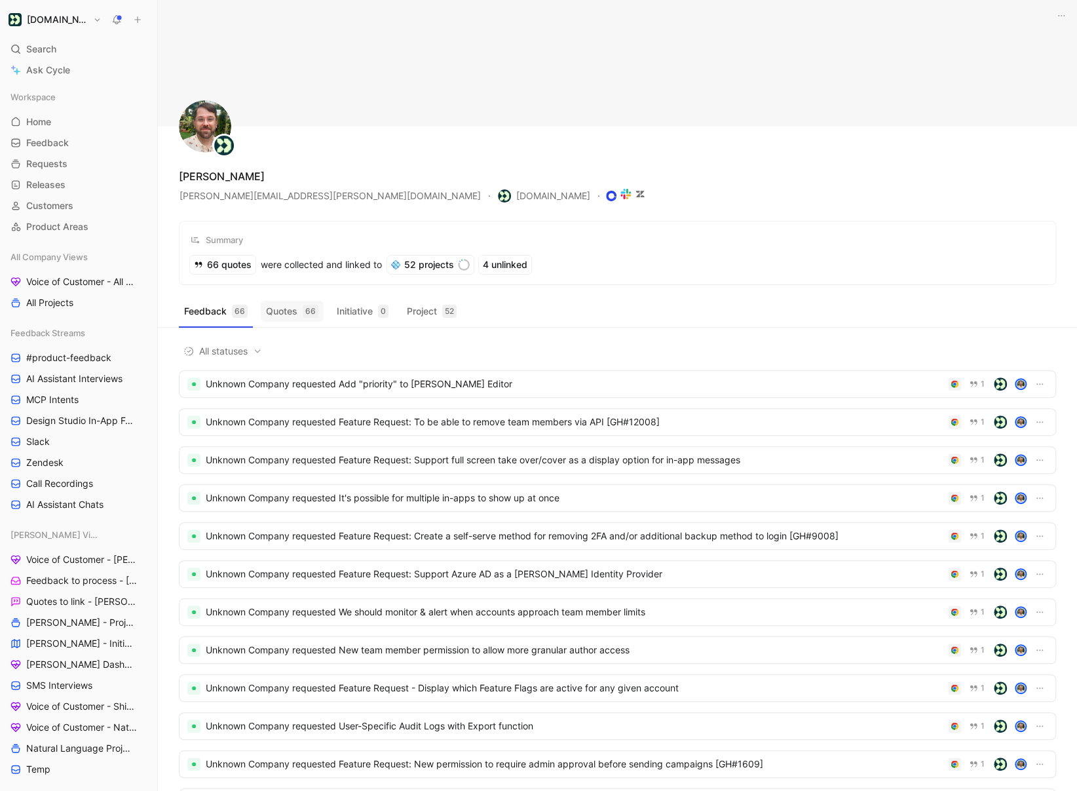
click at [297, 305] on button "Quotes 66" at bounding box center [292, 311] width 63 height 21
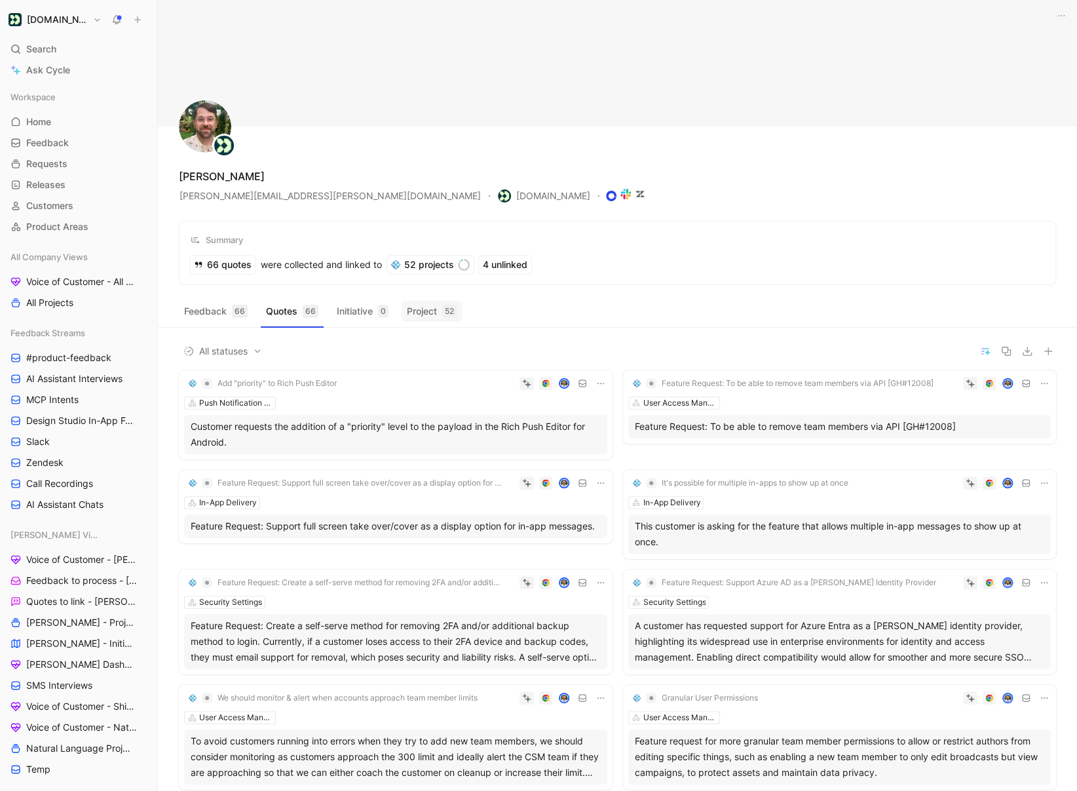
click at [434, 313] on button "Project 52" at bounding box center [432, 311] width 60 height 21
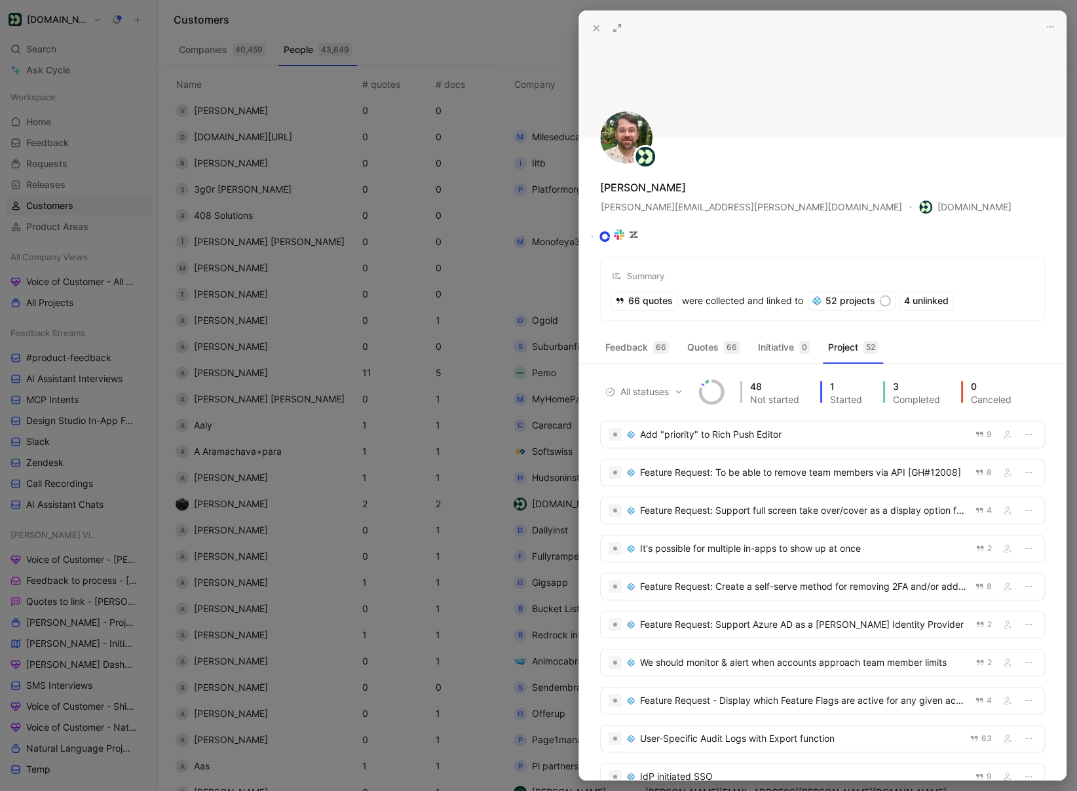
click at [594, 23] on icon at bounding box center [596, 28] width 10 height 10
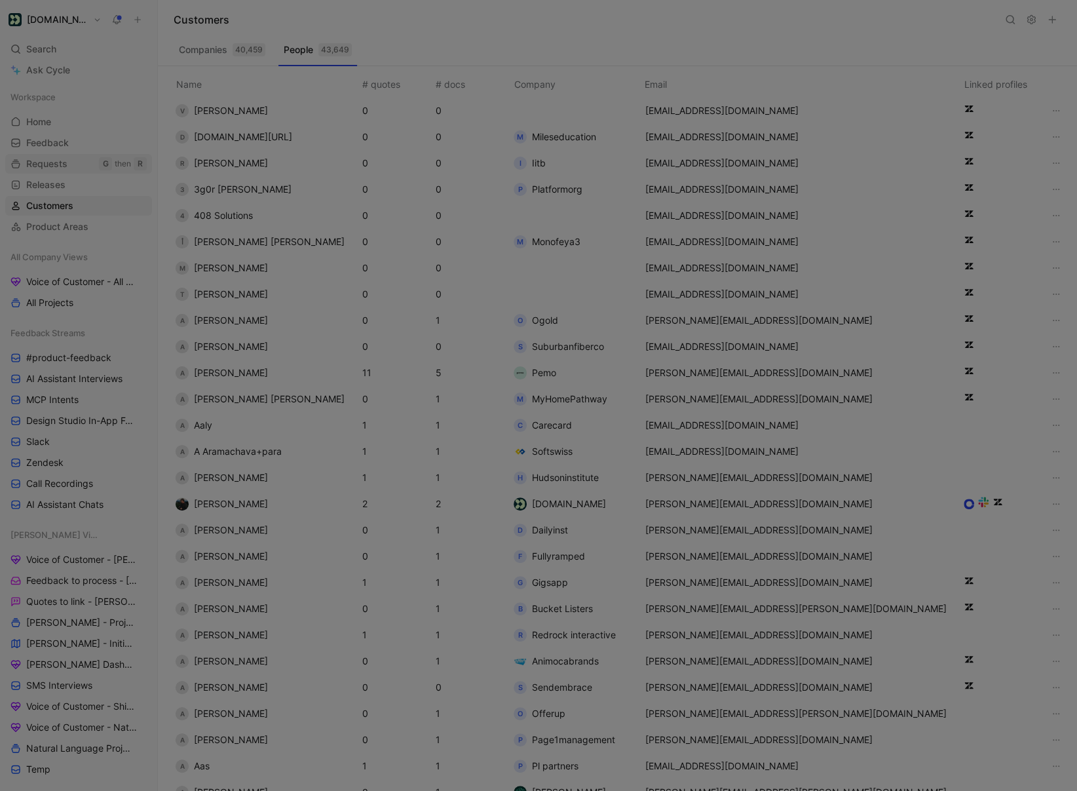
click at [54, 49] on div at bounding box center [538, 395] width 1077 height 791
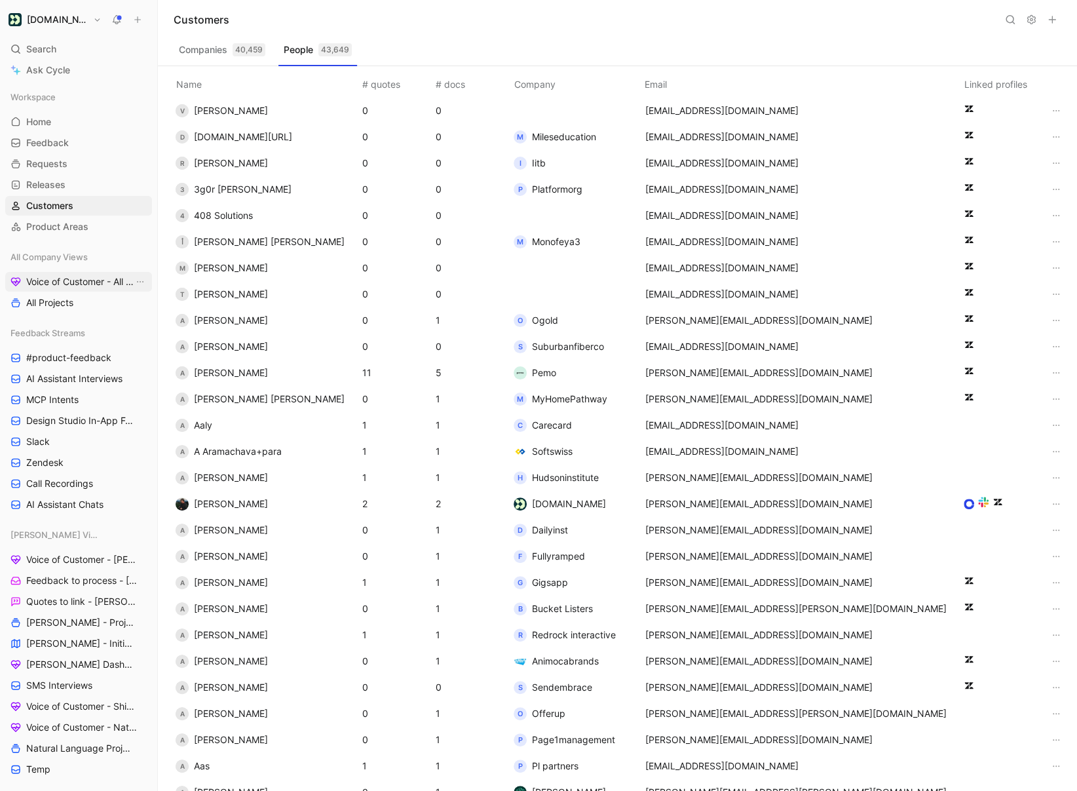
click at [76, 283] on span "Voice of Customer - All Areas" at bounding box center [79, 281] width 107 height 13
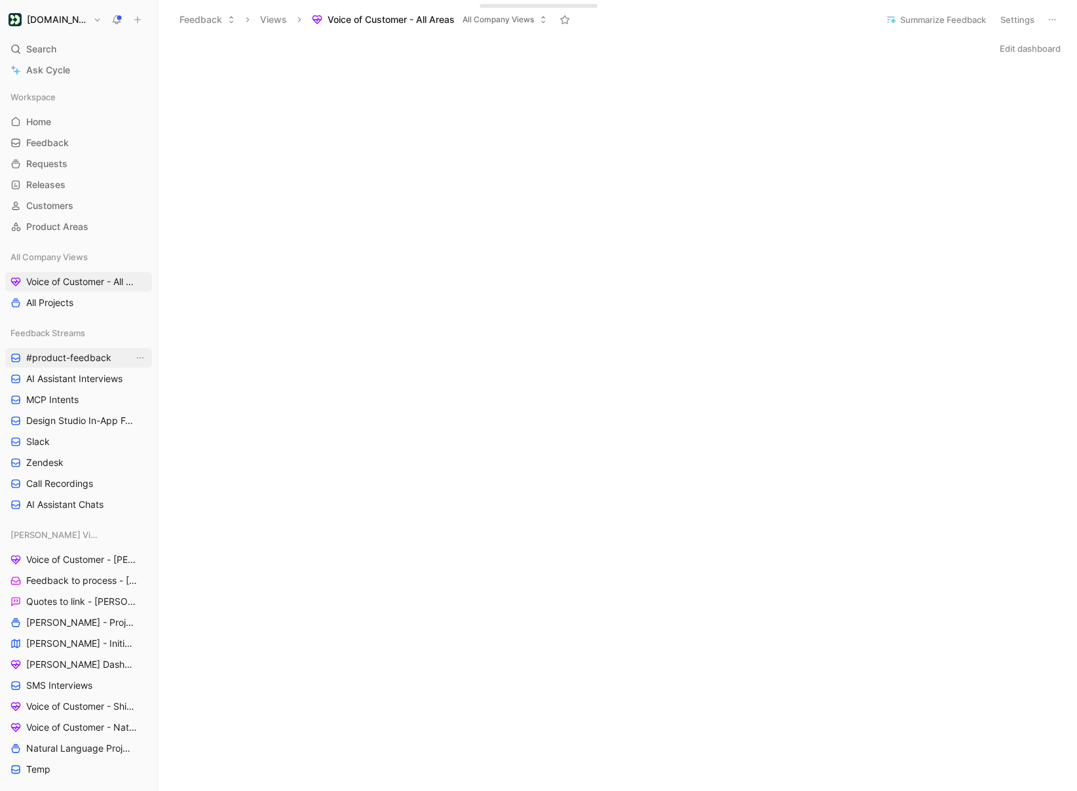
drag, startPoint x: 71, startPoint y: 363, endPoint x: 82, endPoint y: 362, distance: 10.6
click at [72, 363] on span "#product-feedback" at bounding box center [68, 357] width 85 height 13
click at [288, 102] on div at bounding box center [259, 162] width 183 height 247
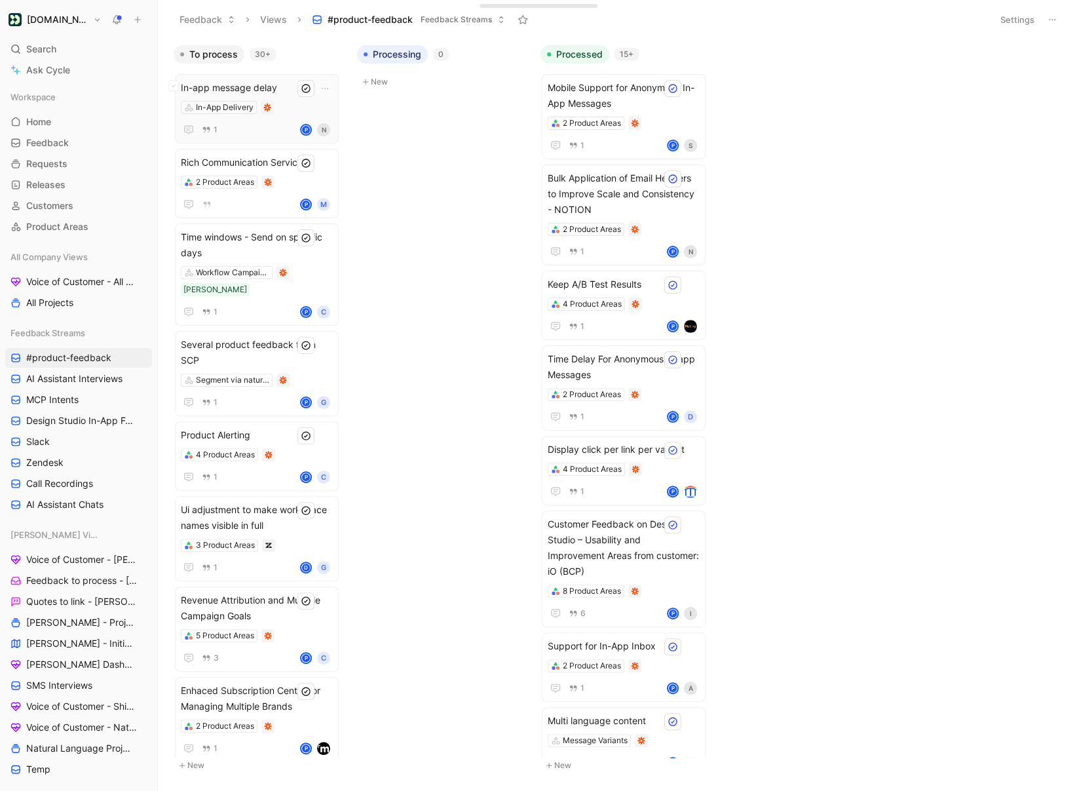
click at [279, 121] on div "In-app message delay In-App Delivery 1 P N" at bounding box center [257, 109] width 152 height 58
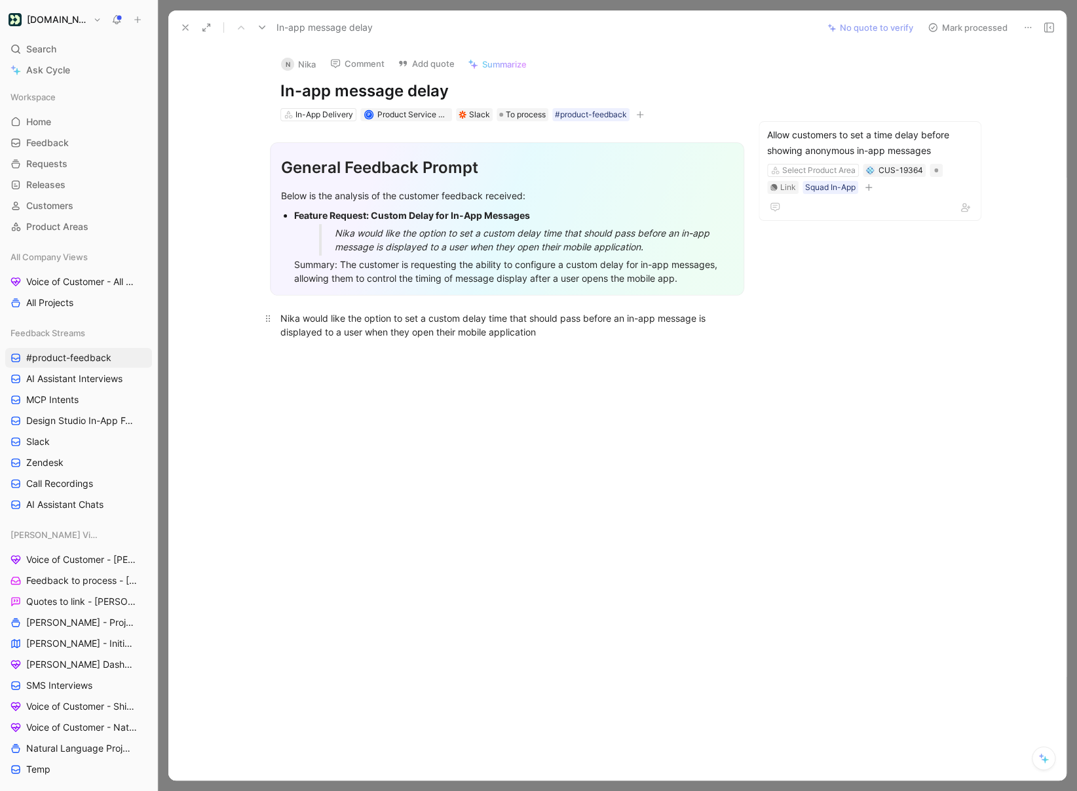
click at [389, 325] on div "Nika would like the option to set a custom delay time that should pass before a…" at bounding box center [506, 325] width 453 height 28
click at [518, 332] on div "Nika would like the option to set a custom delay time that should pass before a…" at bounding box center [506, 325] width 453 height 28
click at [405, 90] on button "Open" at bounding box center [393, 90] width 47 height 18
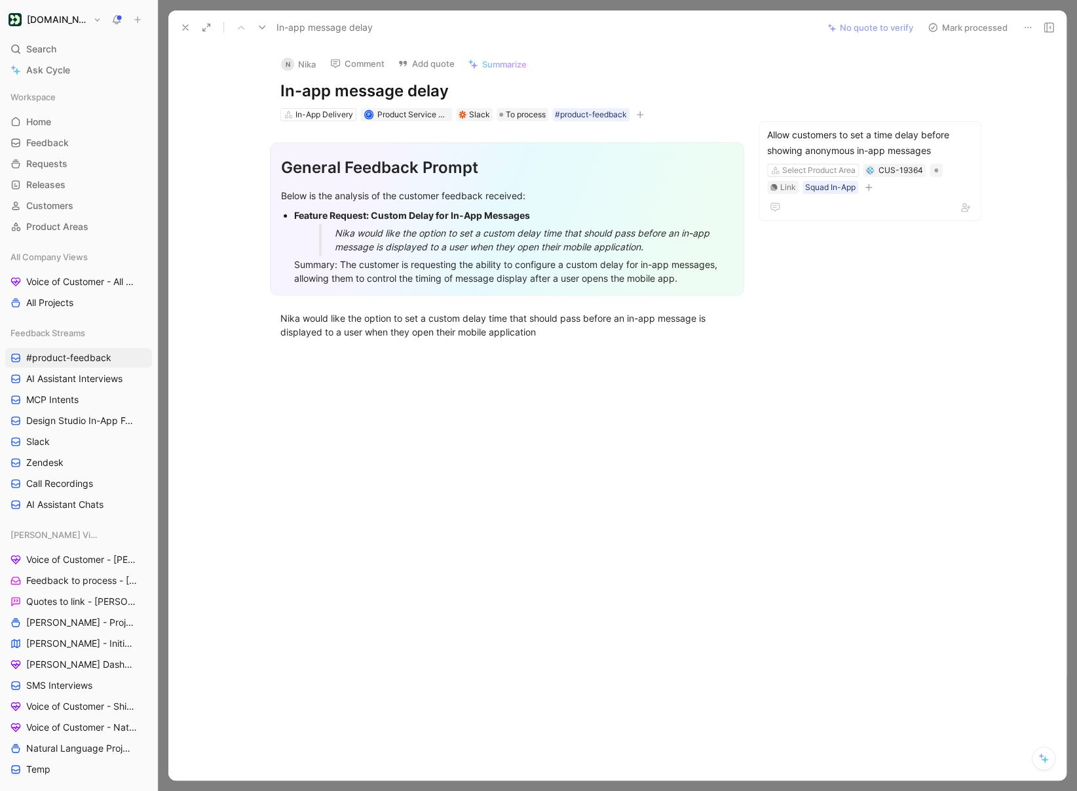
click at [185, 34] on button at bounding box center [185, 27] width 18 height 18
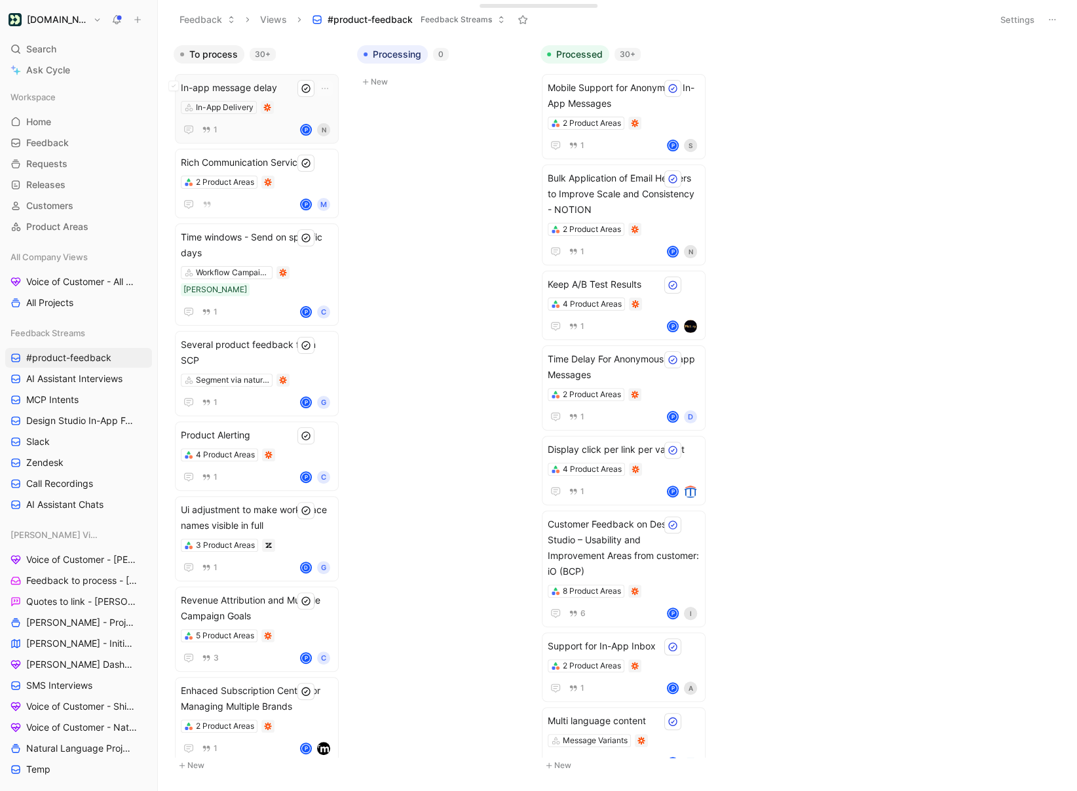
click at [288, 115] on div "In-app message delay In-App Delivery 1 P N" at bounding box center [257, 109] width 152 height 58
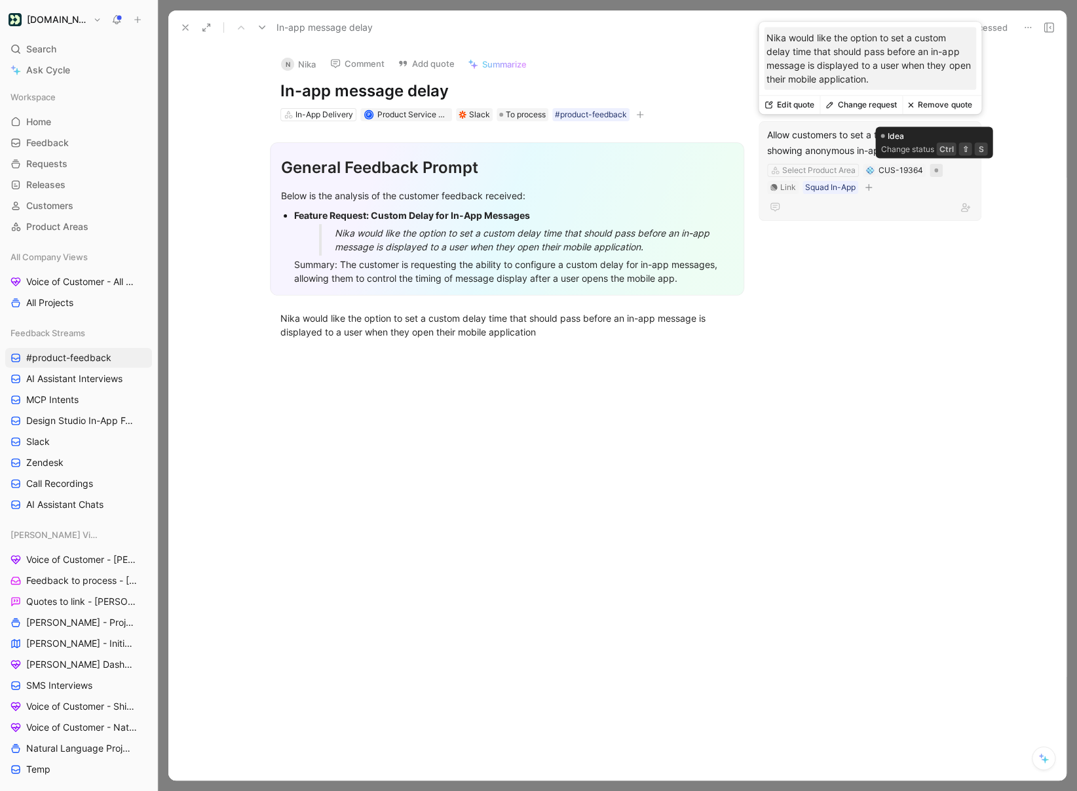
click at [932, 172] on div at bounding box center [936, 170] width 13 height 13
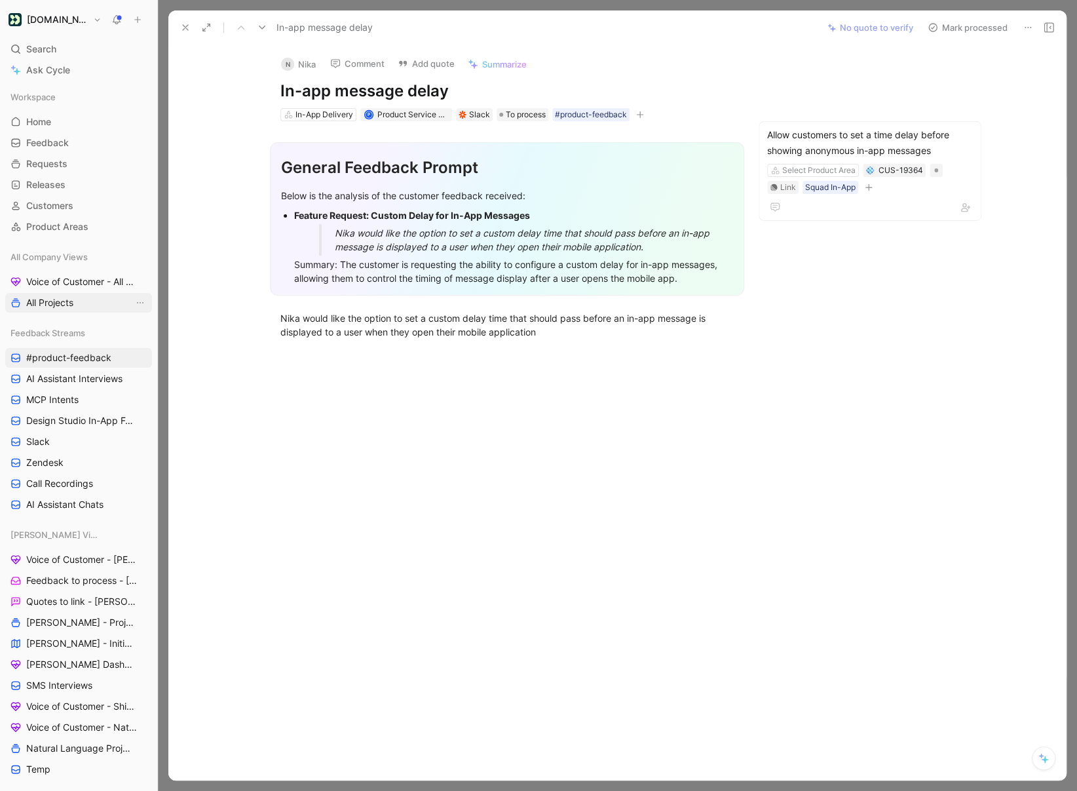
click at [183, 27] on icon at bounding box center [185, 27] width 10 height 10
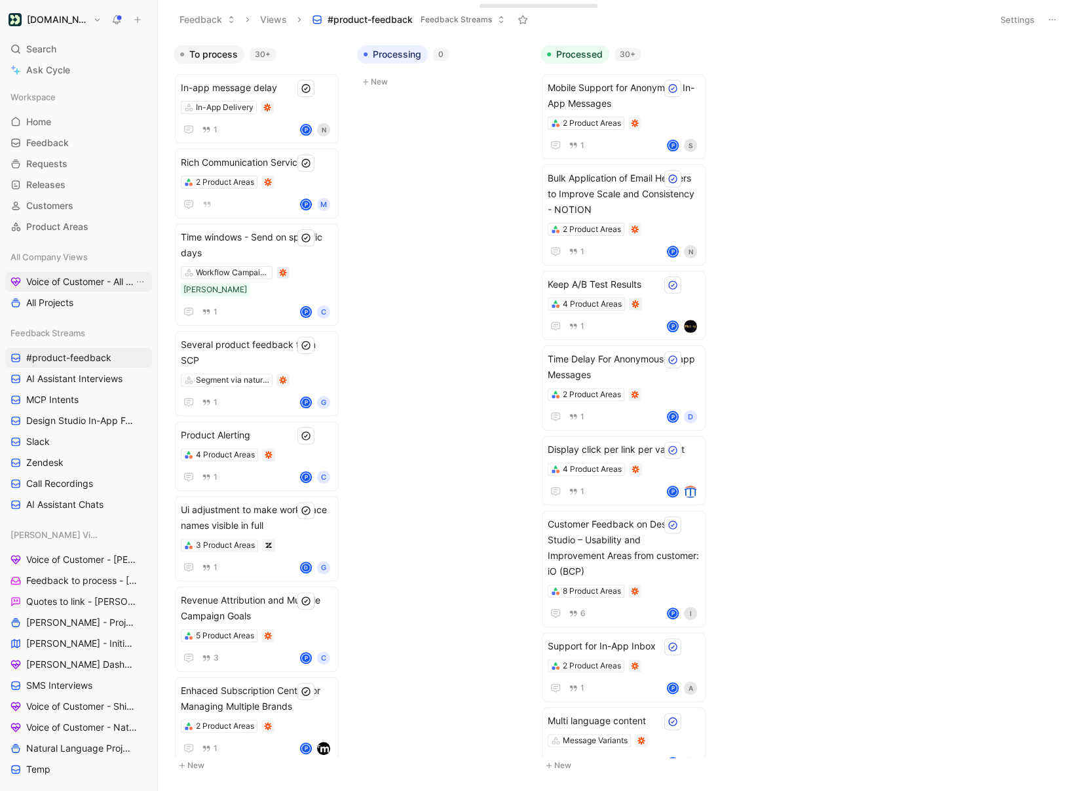
click at [64, 284] on span "Voice of Customer - All Areas" at bounding box center [79, 281] width 107 height 13
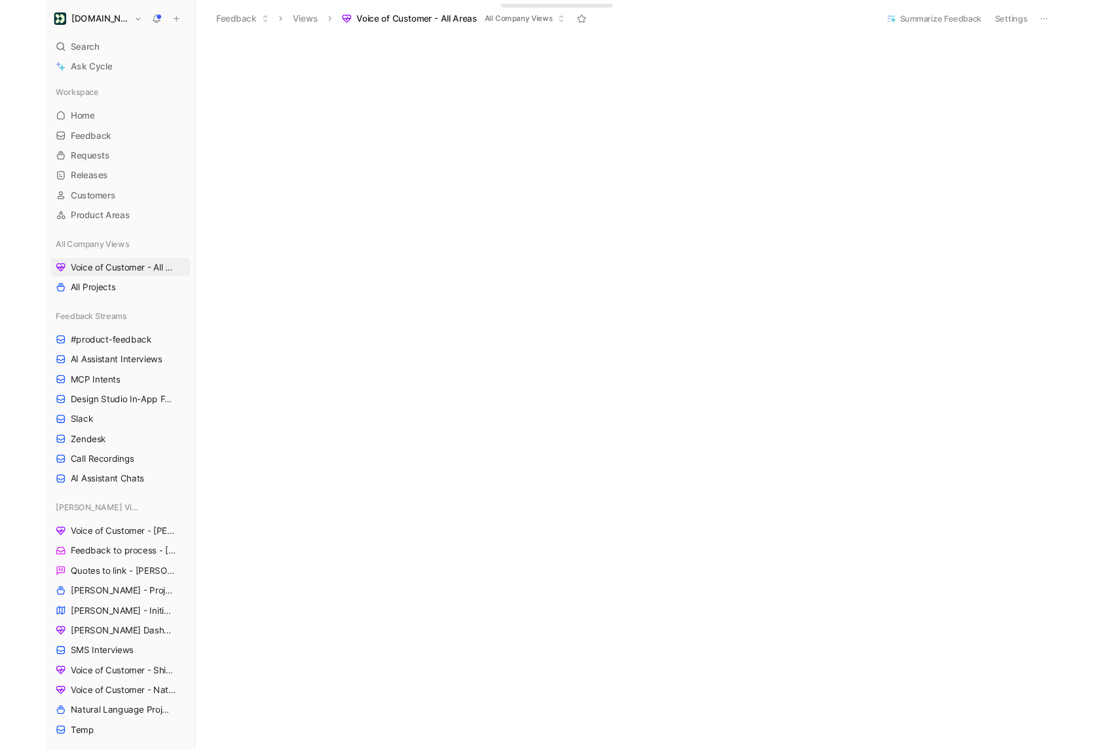
scroll to position [225, 0]
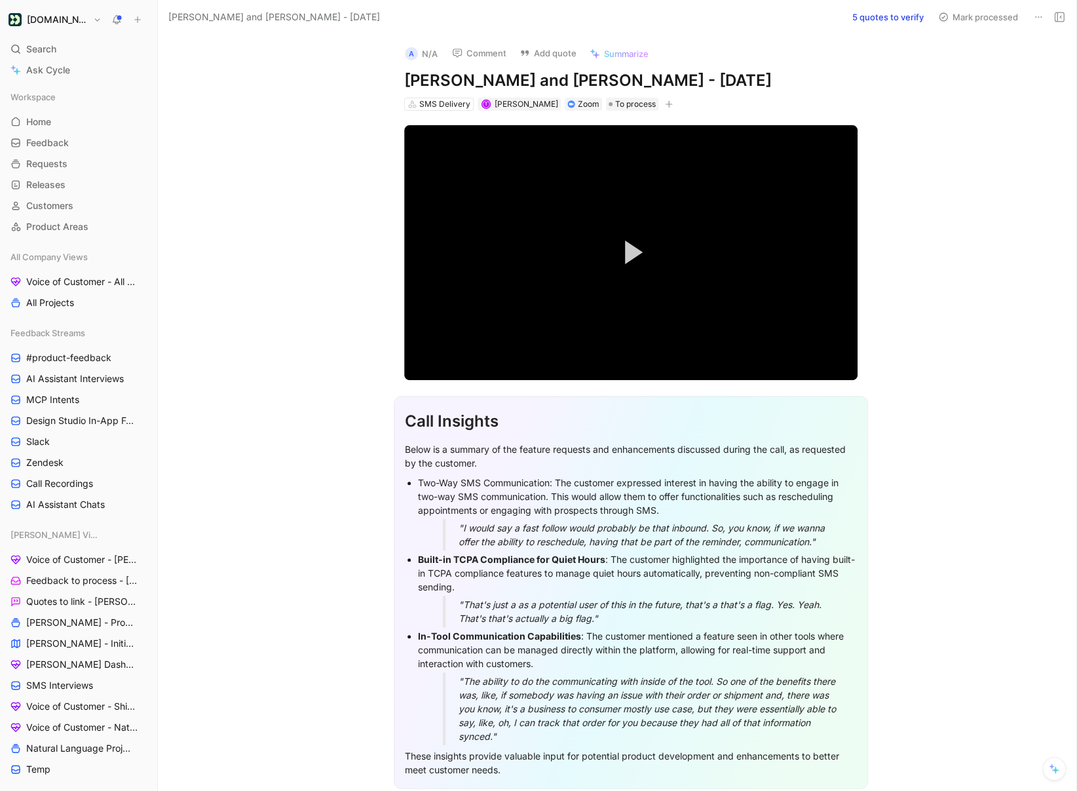
click at [904, 20] on button "5 quotes to verify" at bounding box center [887, 17] width 83 height 18
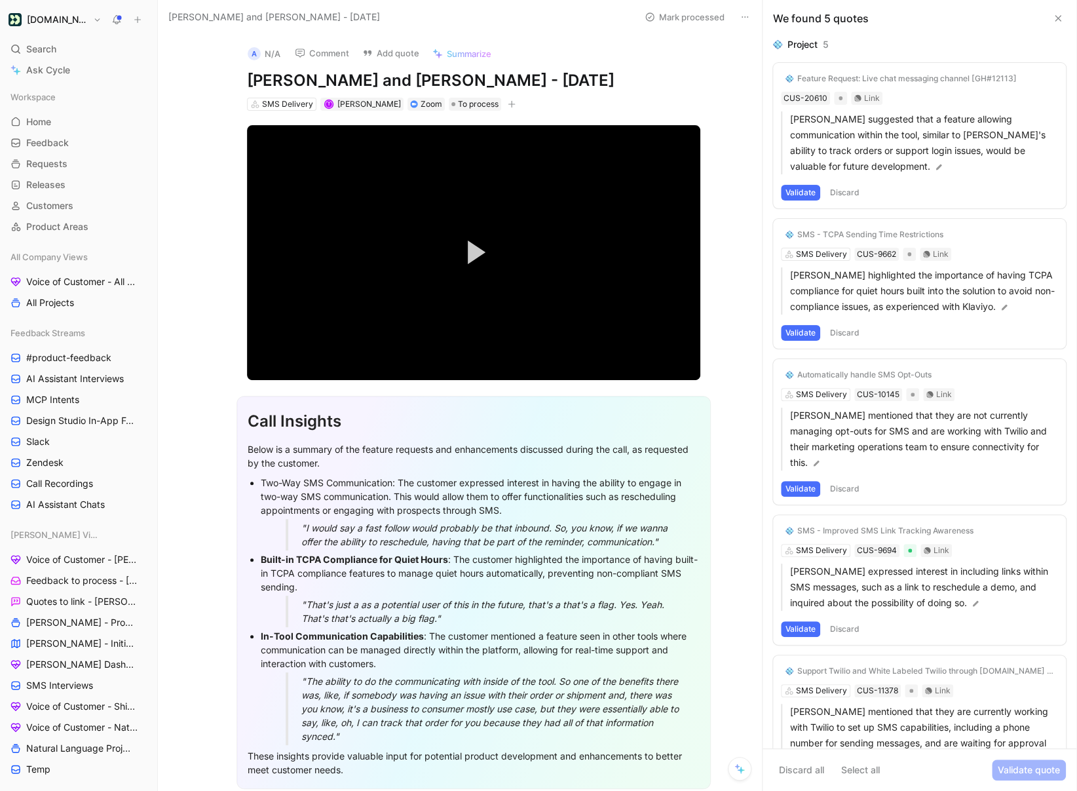
click at [808, 765] on button "Discard all" at bounding box center [801, 769] width 57 height 21
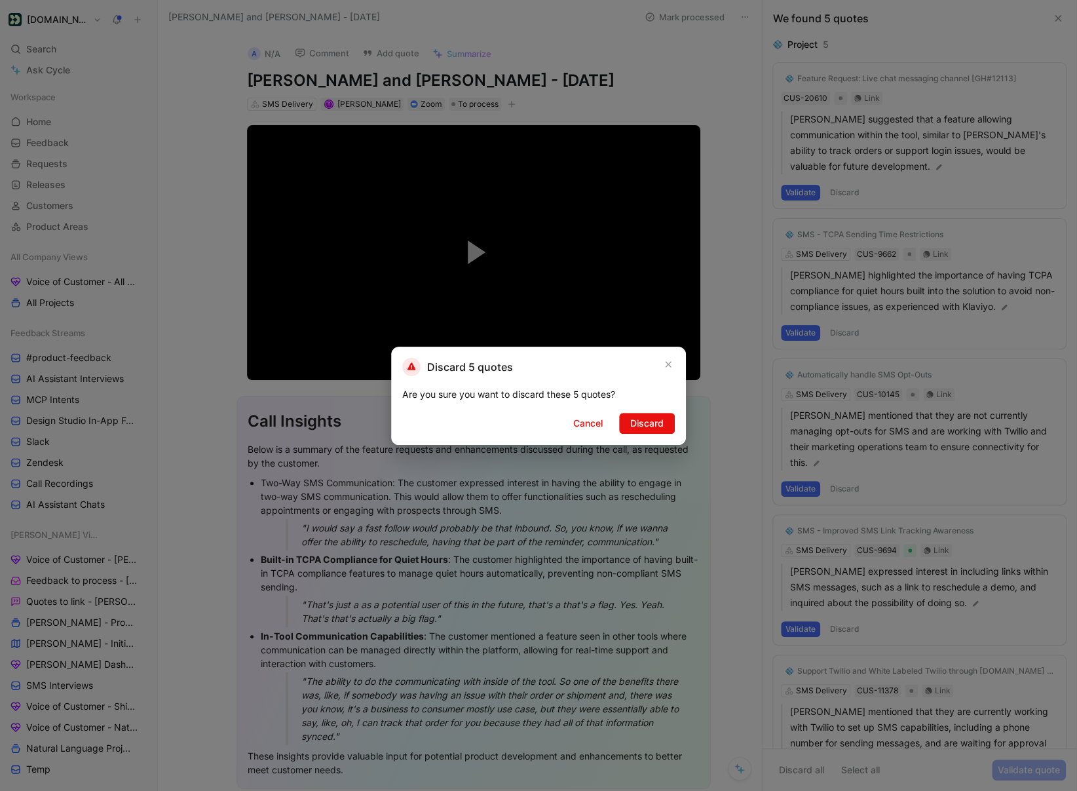
click at [631, 421] on span "Discard" at bounding box center [646, 423] width 33 height 16
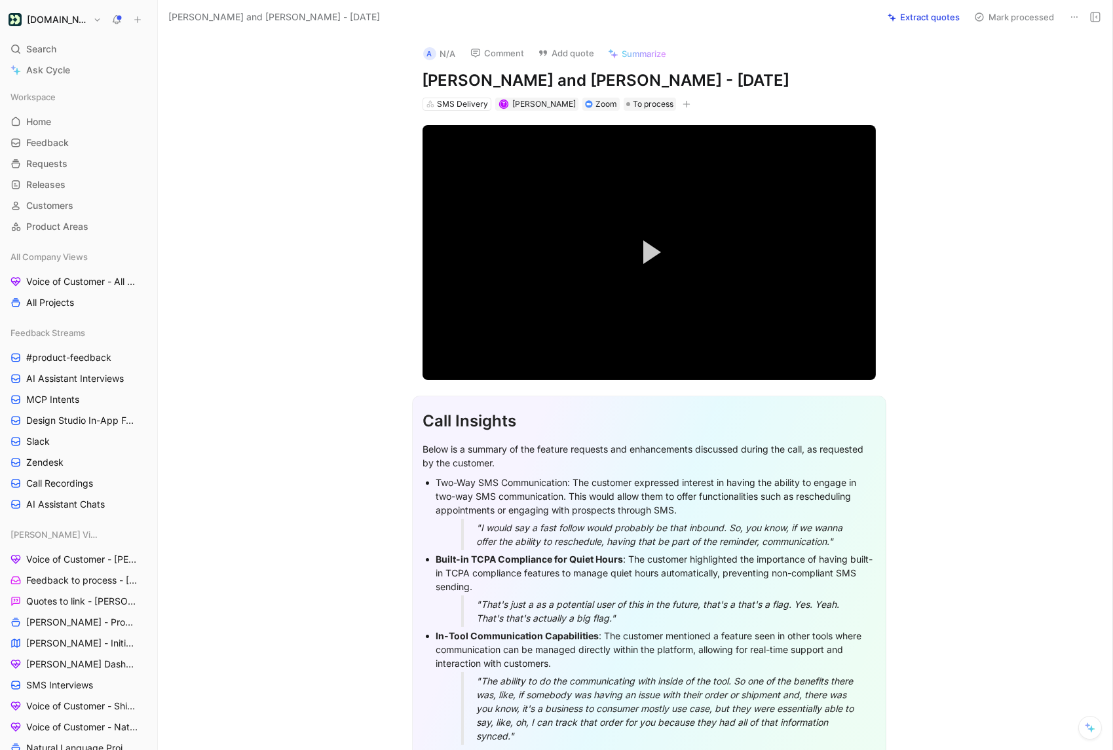
click at [575, 84] on h1 "[PERSON_NAME] and [PERSON_NAME] - [DATE]" at bounding box center [649, 80] width 453 height 21
click at [60, 52] on div "Search ⌘ K" at bounding box center [78, 49] width 147 height 20
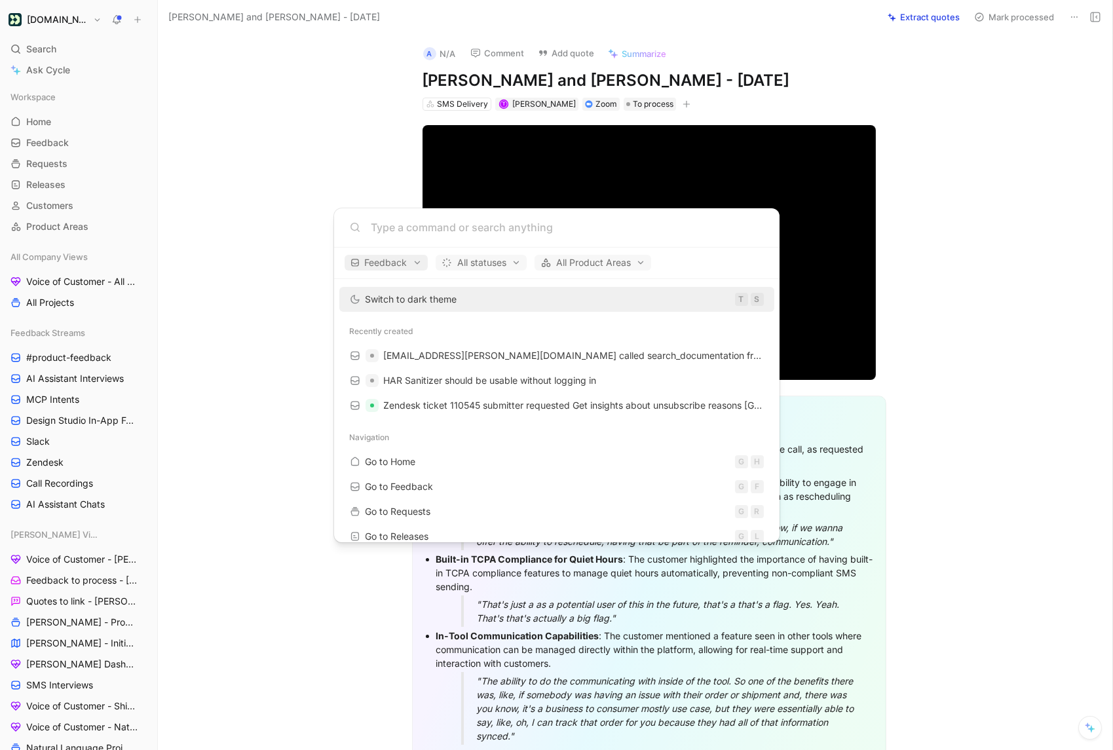
click at [399, 261] on span "Feedback" at bounding box center [385, 263] width 71 height 16
click at [459, 333] on div "Requests" at bounding box center [409, 328] width 124 height 21
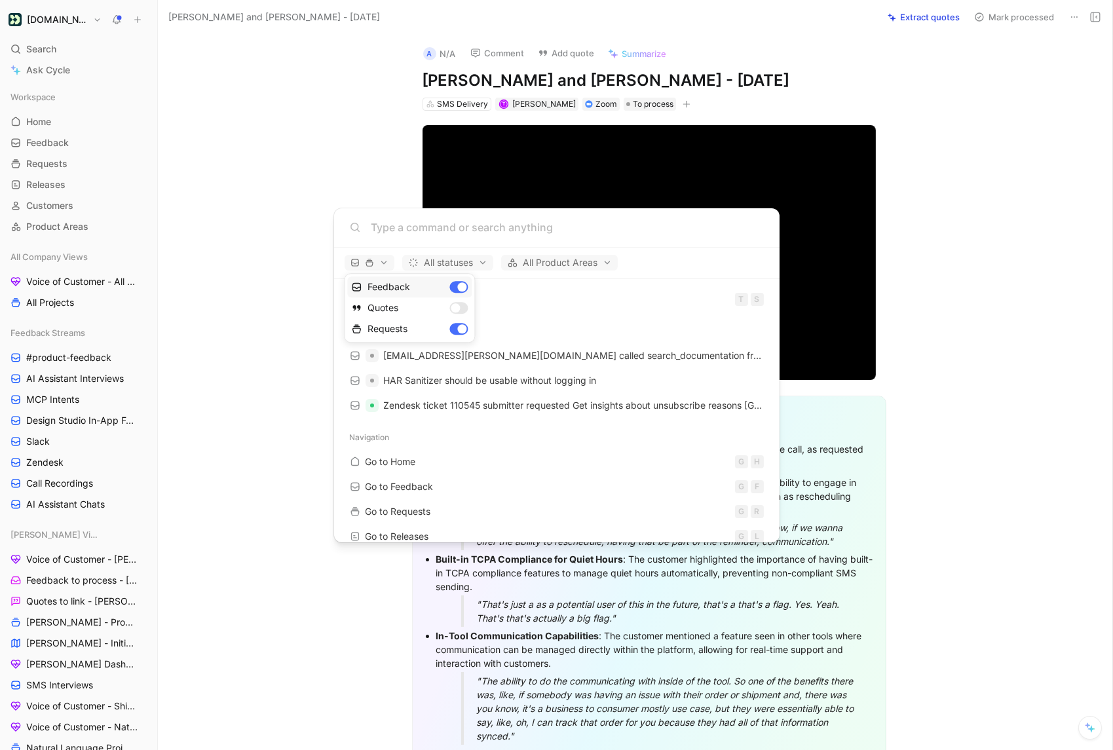
click at [459, 285] on div "Feedback" at bounding box center [409, 286] width 124 height 21
click at [457, 334] on div "Dismiss popup Feedback Quotes Requests" at bounding box center [409, 307] width 131 height 69
click at [457, 288] on div "Feedback" at bounding box center [409, 286] width 124 height 21
click at [458, 336] on div "Requests" at bounding box center [409, 328] width 124 height 21
click at [298, 183] on div at bounding box center [556, 375] width 1113 height 750
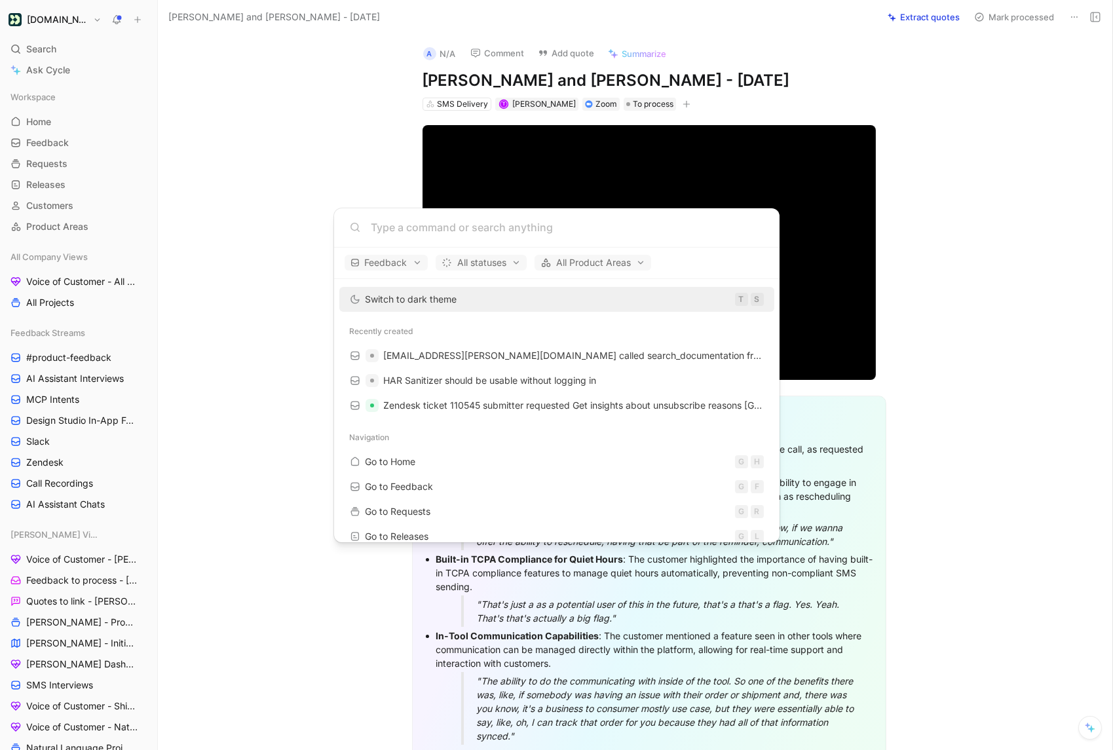
click at [317, 183] on body "Customer.io Search ⌘ K Ask Cycle Workspace Home G then H Feedback G then F Requ…" at bounding box center [556, 375] width 1113 height 750
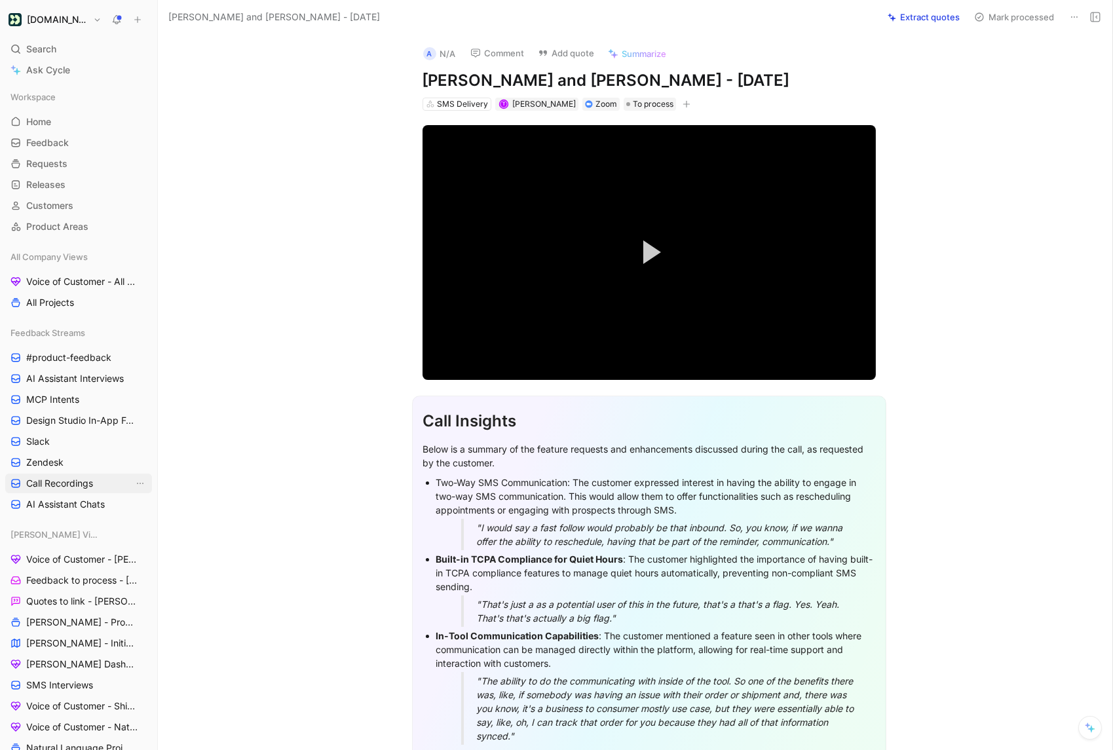
click at [62, 485] on span "Call Recordings" at bounding box center [59, 483] width 67 height 13
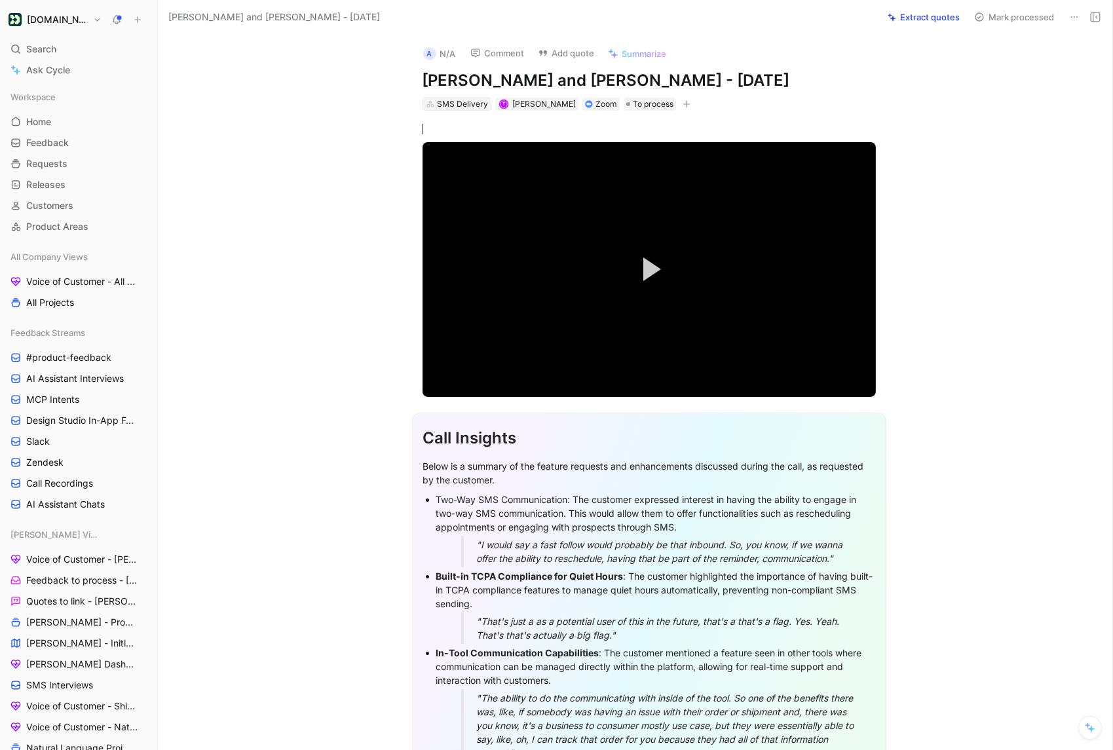
click at [451, 105] on div "SMS Delivery" at bounding box center [462, 104] width 51 height 13
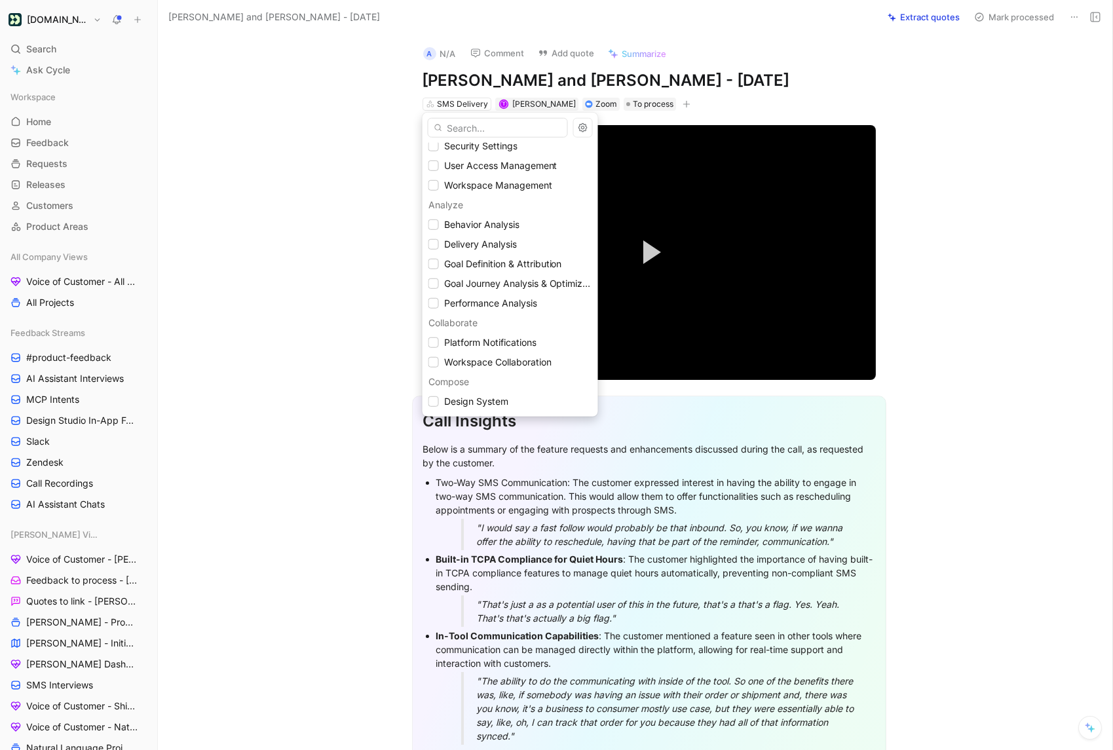
scroll to position [210, 0]
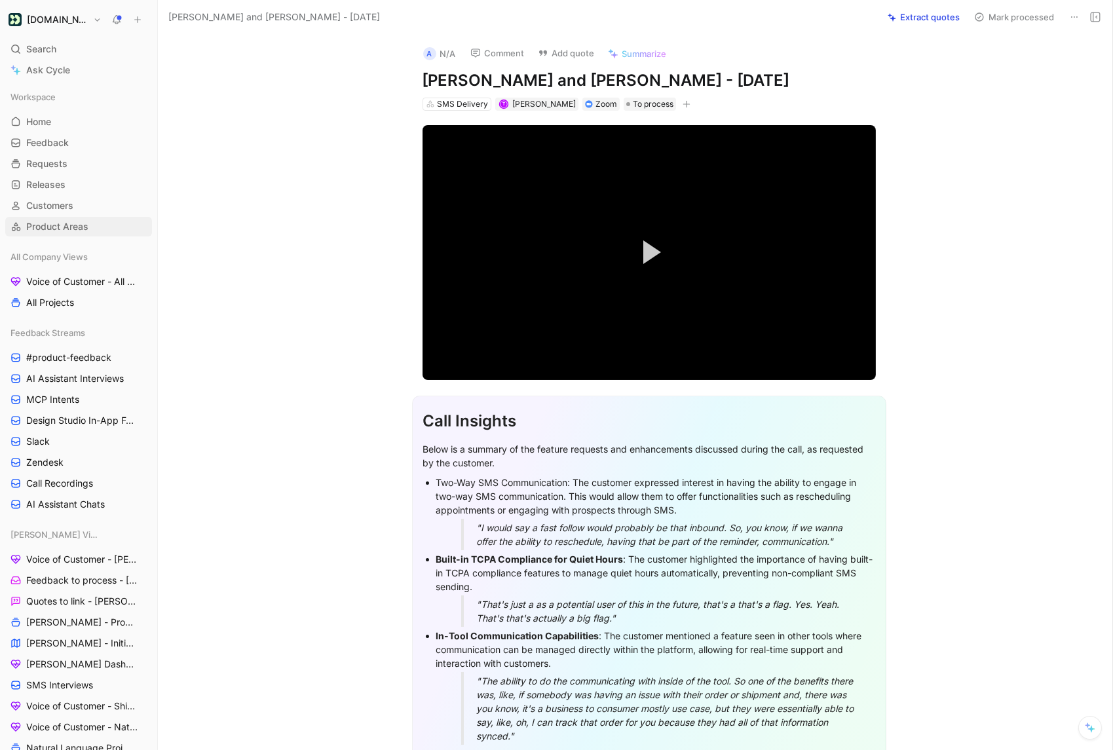
click at [77, 227] on span "Product Areas" at bounding box center [57, 226] width 62 height 13
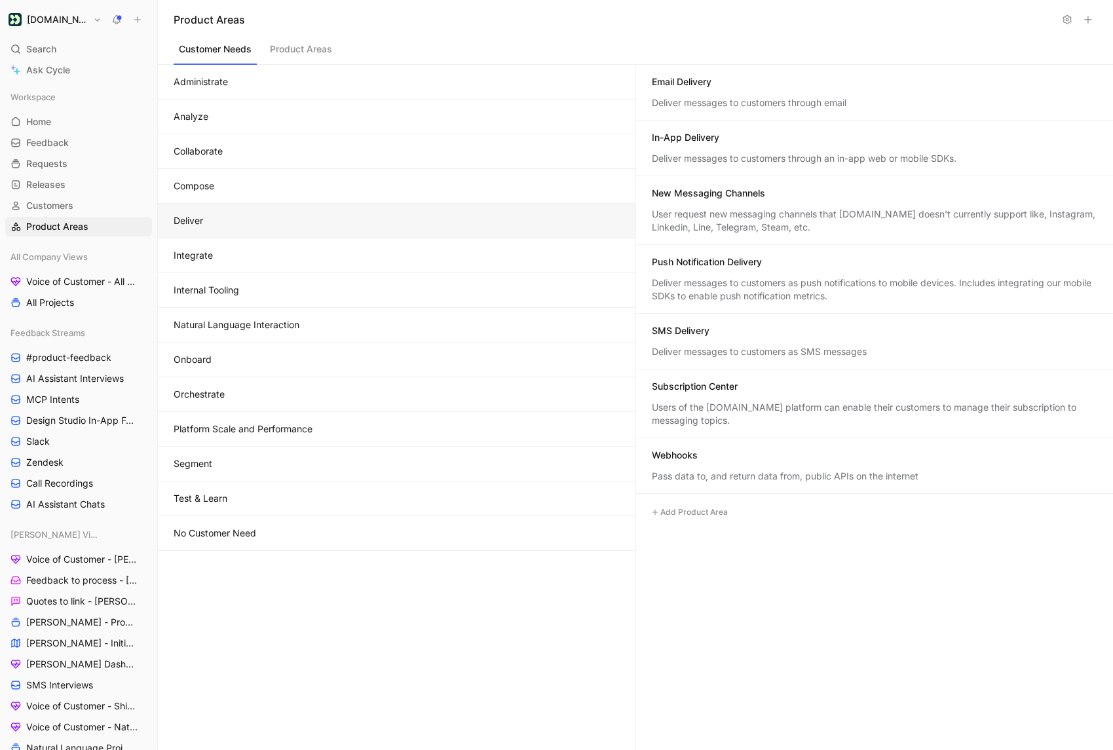
click at [215, 206] on button "Deliver" at bounding box center [397, 221] width 478 height 35
click at [354, 183] on button "Compose" at bounding box center [397, 186] width 478 height 35
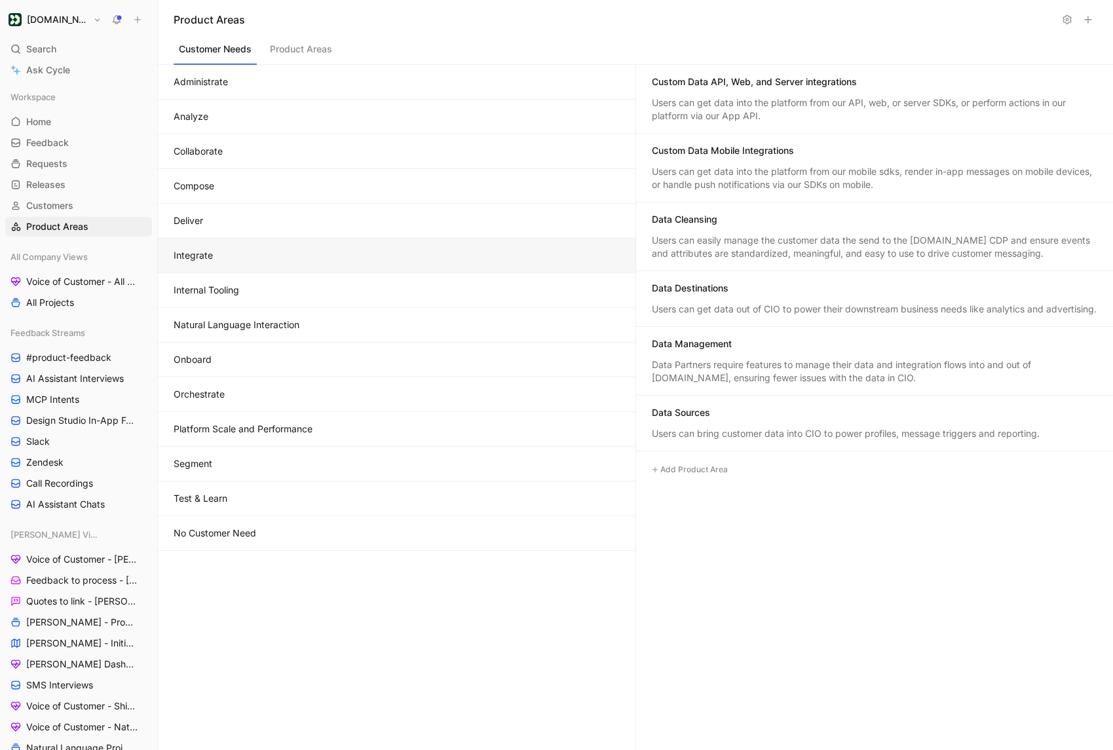
click at [354, 252] on button "Integrate" at bounding box center [397, 255] width 478 height 35
click at [349, 331] on button "Natural Language Interaction" at bounding box center [397, 325] width 478 height 35
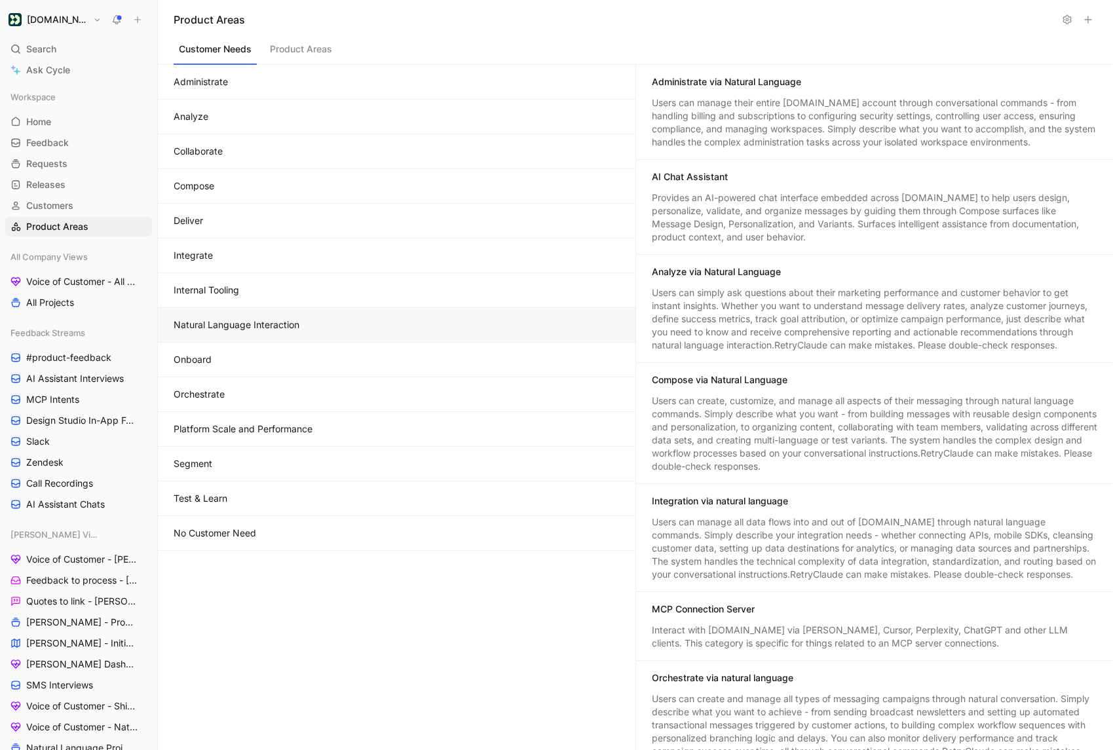
click at [367, 212] on button "Deliver" at bounding box center [397, 221] width 478 height 35
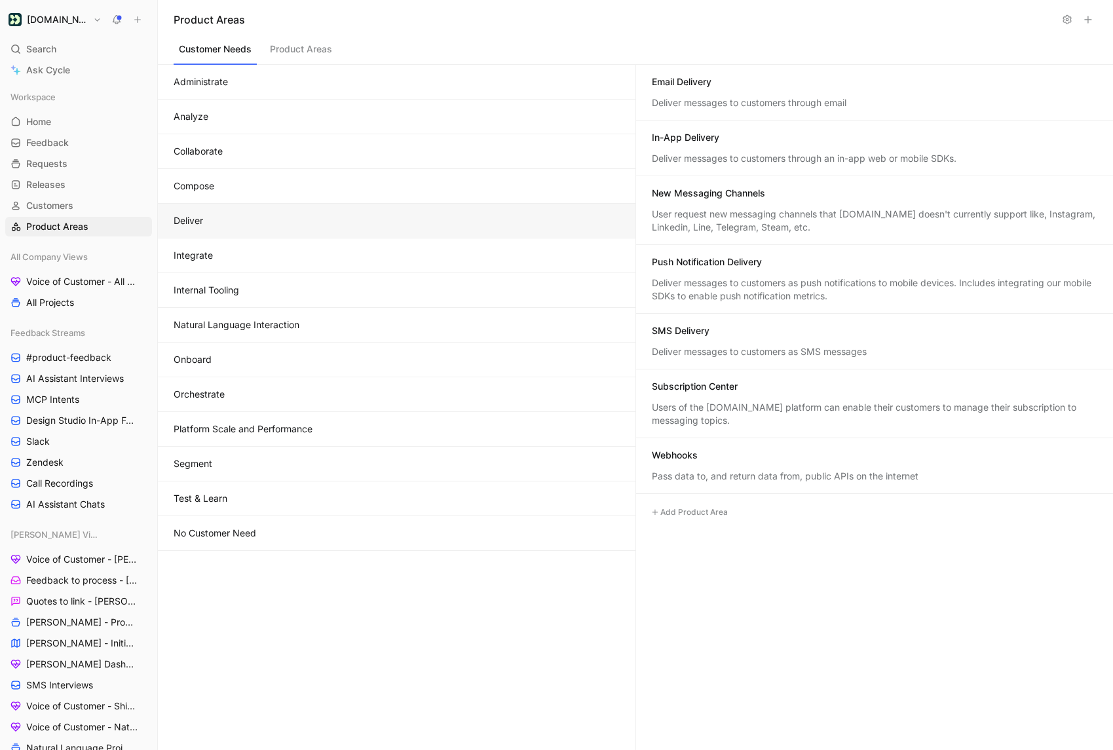
click at [295, 52] on button "Product Areas" at bounding box center [301, 52] width 73 height 25
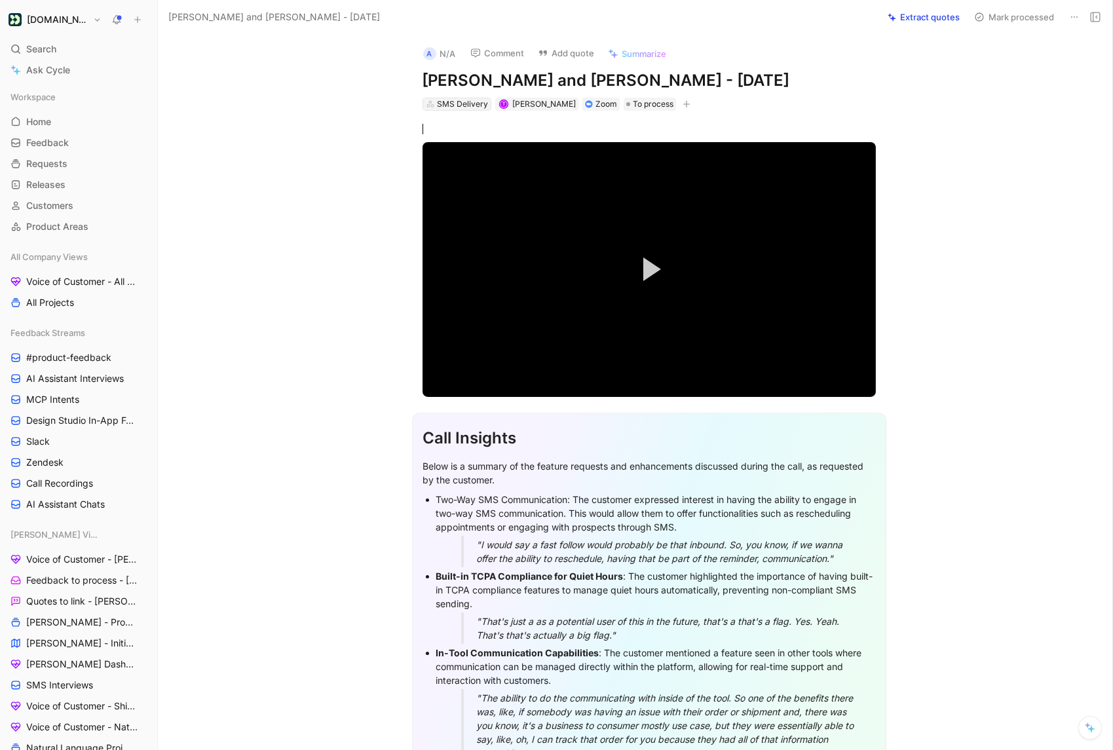
click at [441, 100] on div "SMS Delivery" at bounding box center [462, 104] width 51 height 13
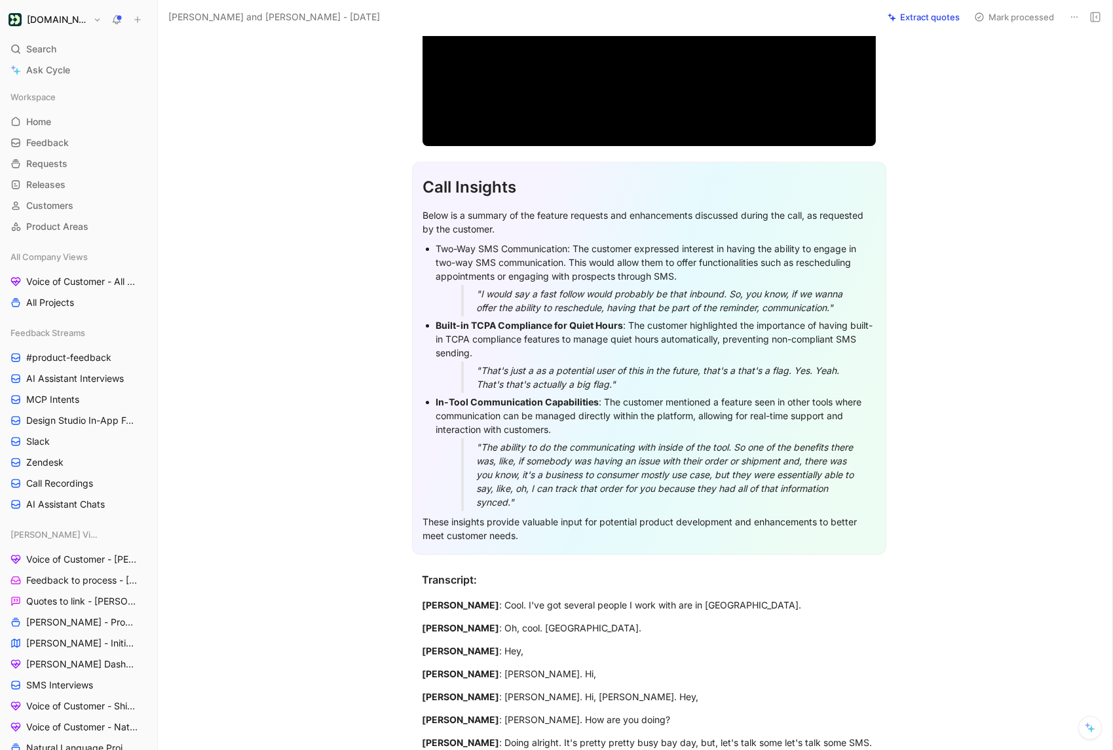
scroll to position [234, 0]
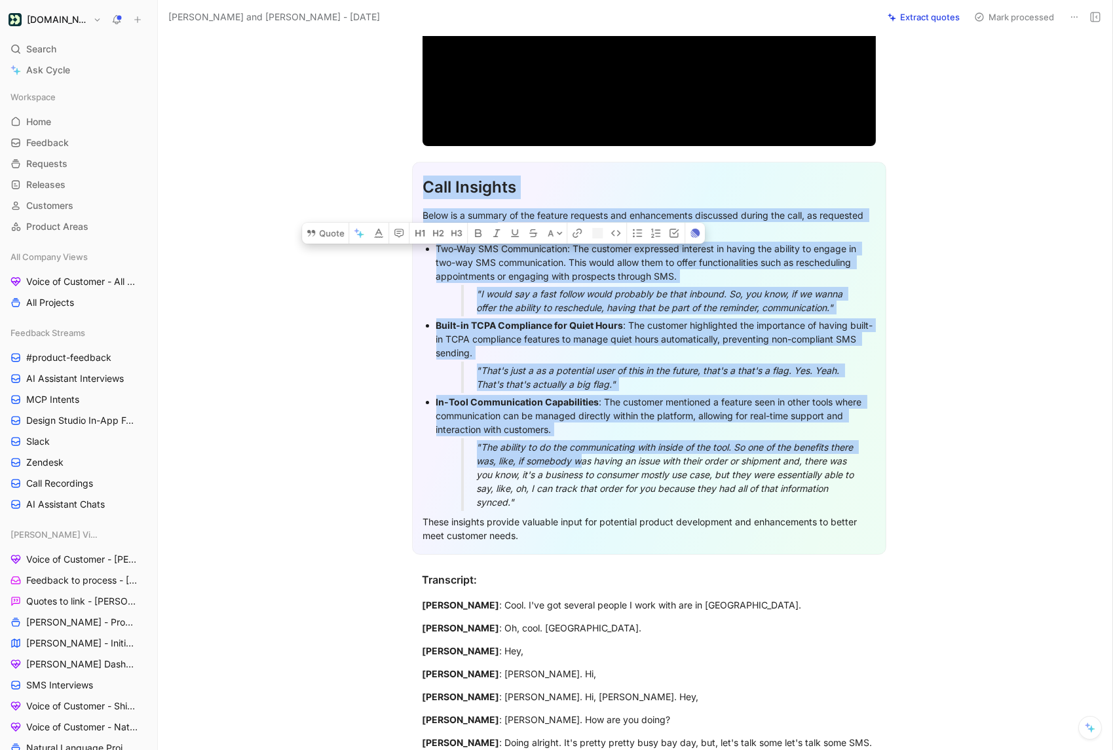
drag, startPoint x: 424, startPoint y: 187, endPoint x: 584, endPoint y: 466, distance: 321.6
click at [584, 466] on div "Call Insights Below is a summary of the feature requests and enhancements discu…" at bounding box center [649, 358] width 474 height 393
click at [607, 529] on div "These insights provide valuable input for potential product development and enh…" at bounding box center [649, 529] width 452 height 28
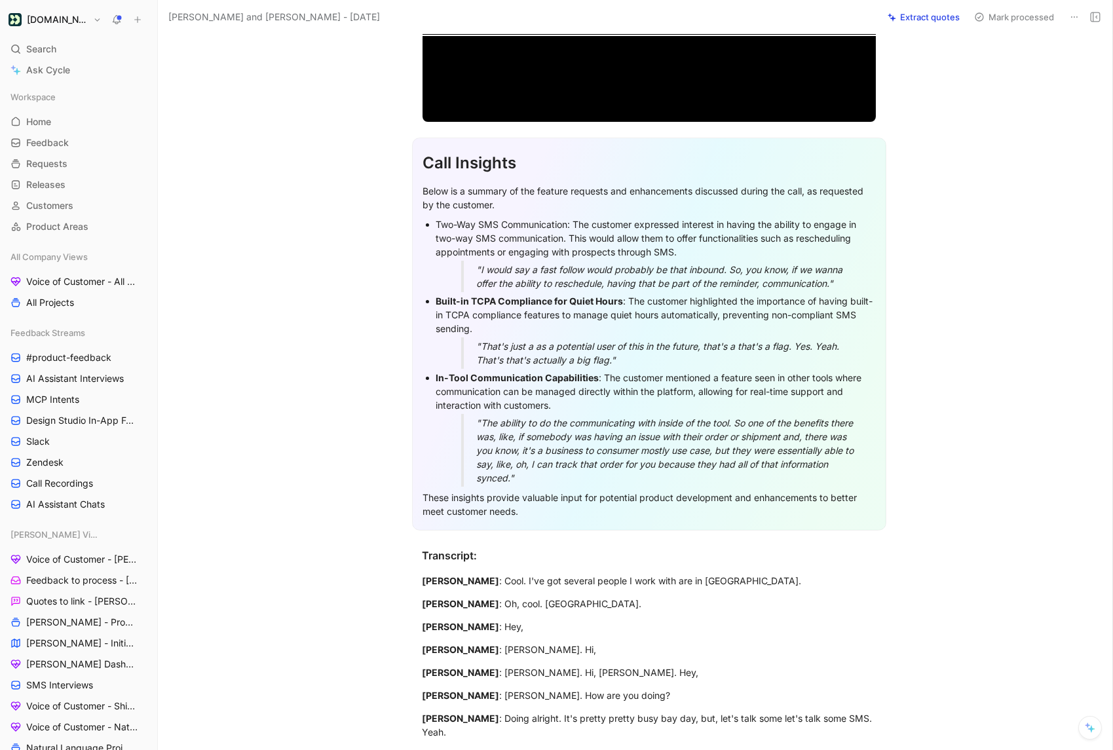
scroll to position [0, 0]
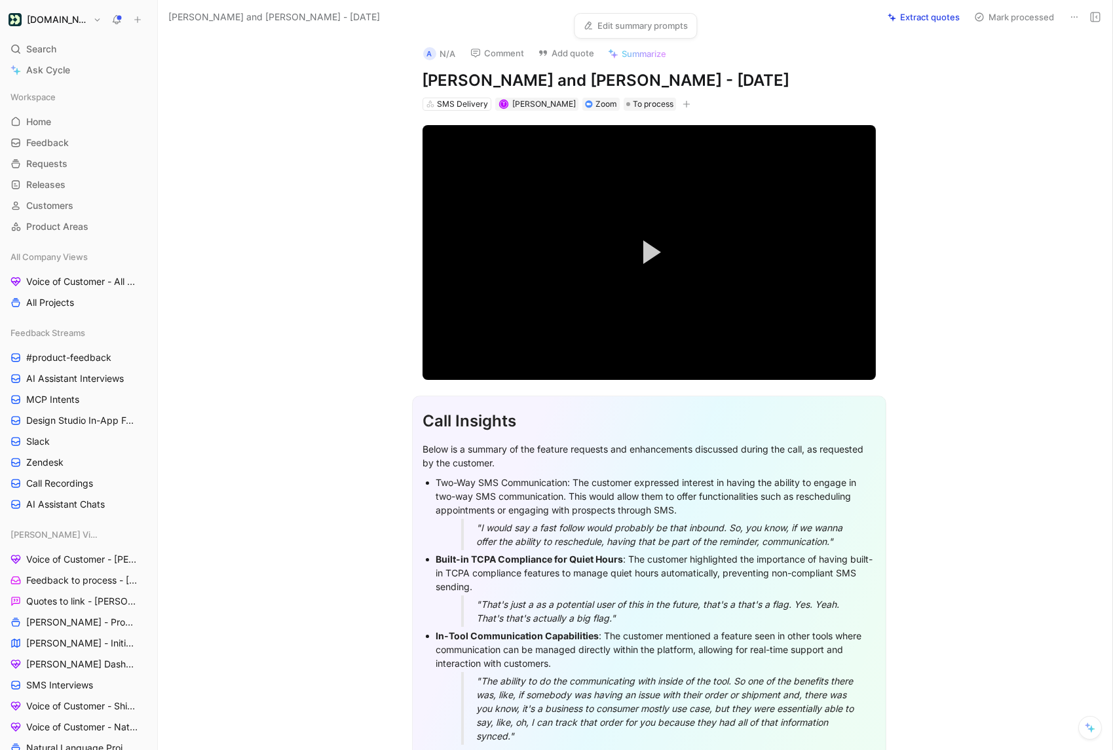
click at [627, 26] on link "Edit summary prompts" at bounding box center [635, 25] width 117 height 18
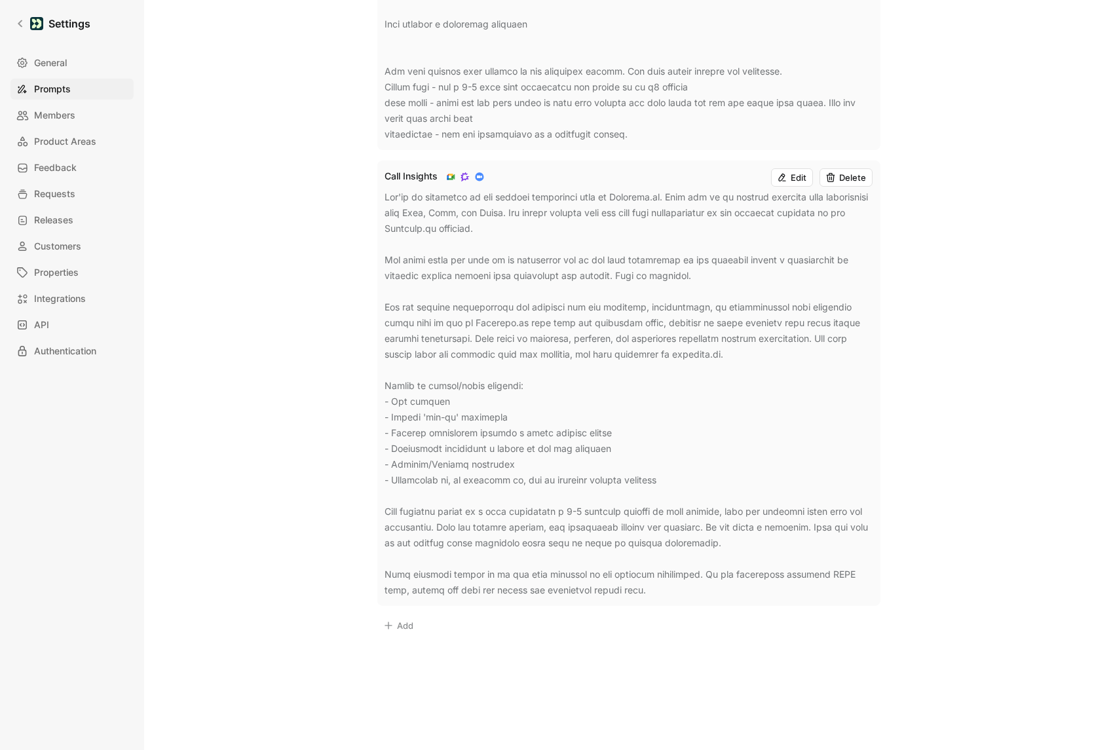
scroll to position [619, 0]
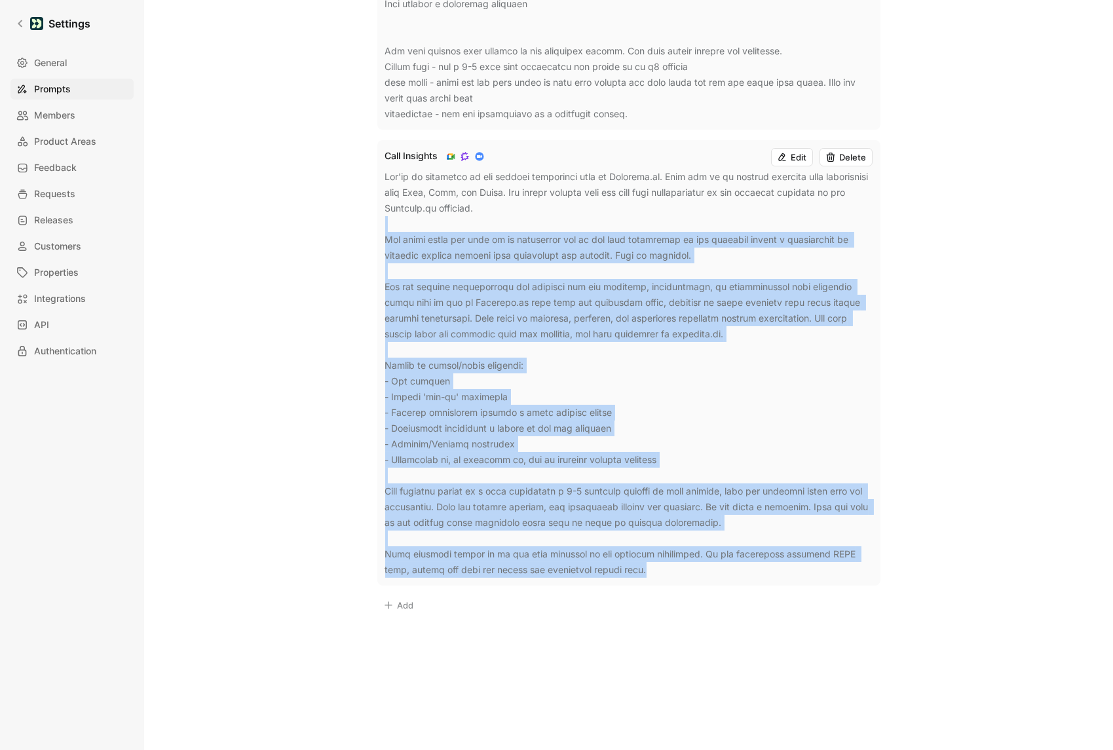
drag, startPoint x: 632, startPoint y: 575, endPoint x: 388, endPoint y: 197, distance: 449.7
click at [388, 197] on div at bounding box center [628, 373] width 487 height 409
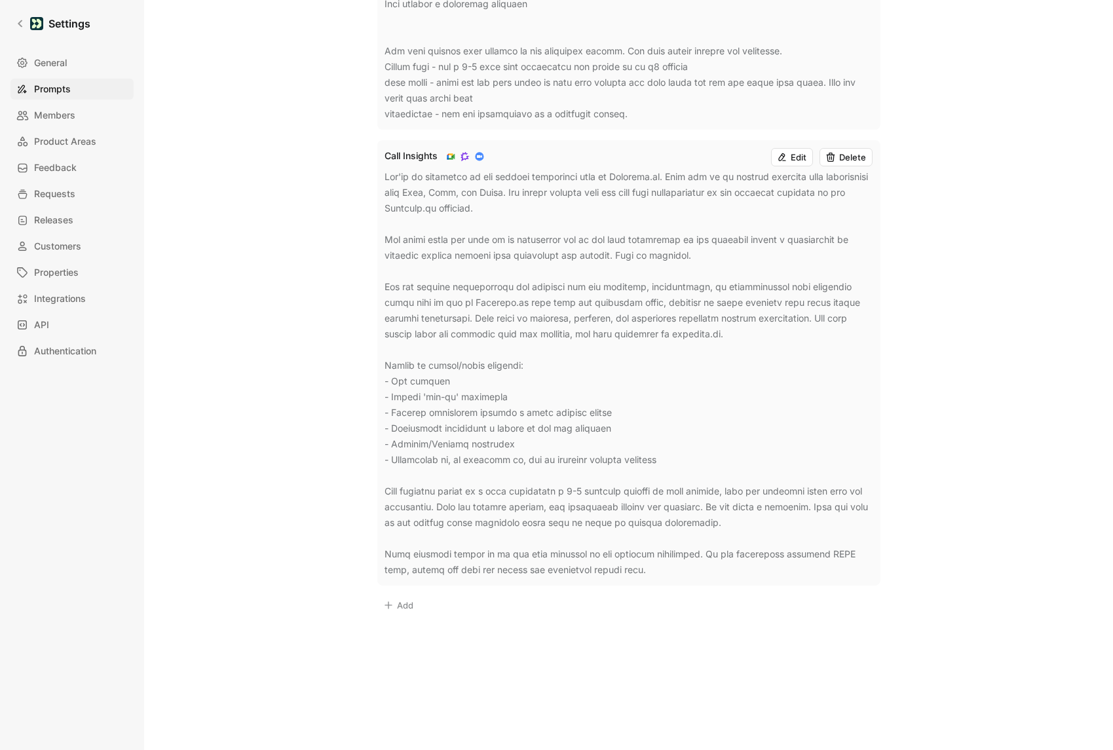
click at [385, 176] on div at bounding box center [628, 373] width 487 height 409
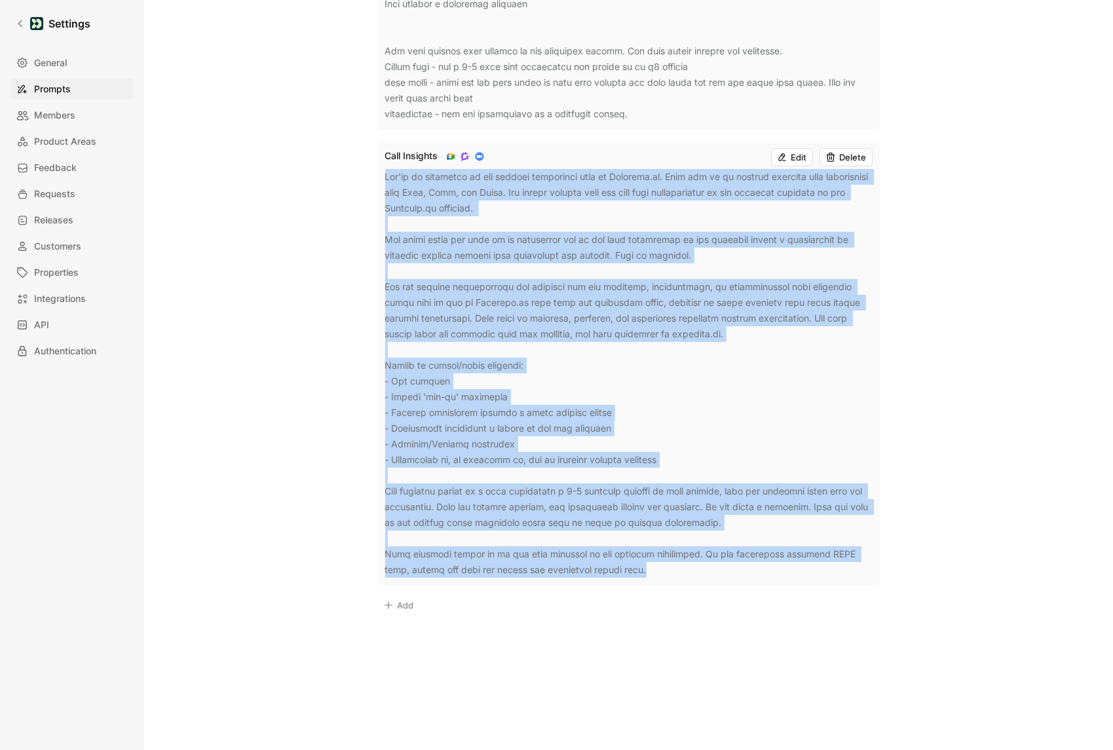
drag, startPoint x: 385, startPoint y: 176, endPoint x: 637, endPoint y: 565, distance: 464.3
click at [637, 565] on div at bounding box center [628, 373] width 487 height 409
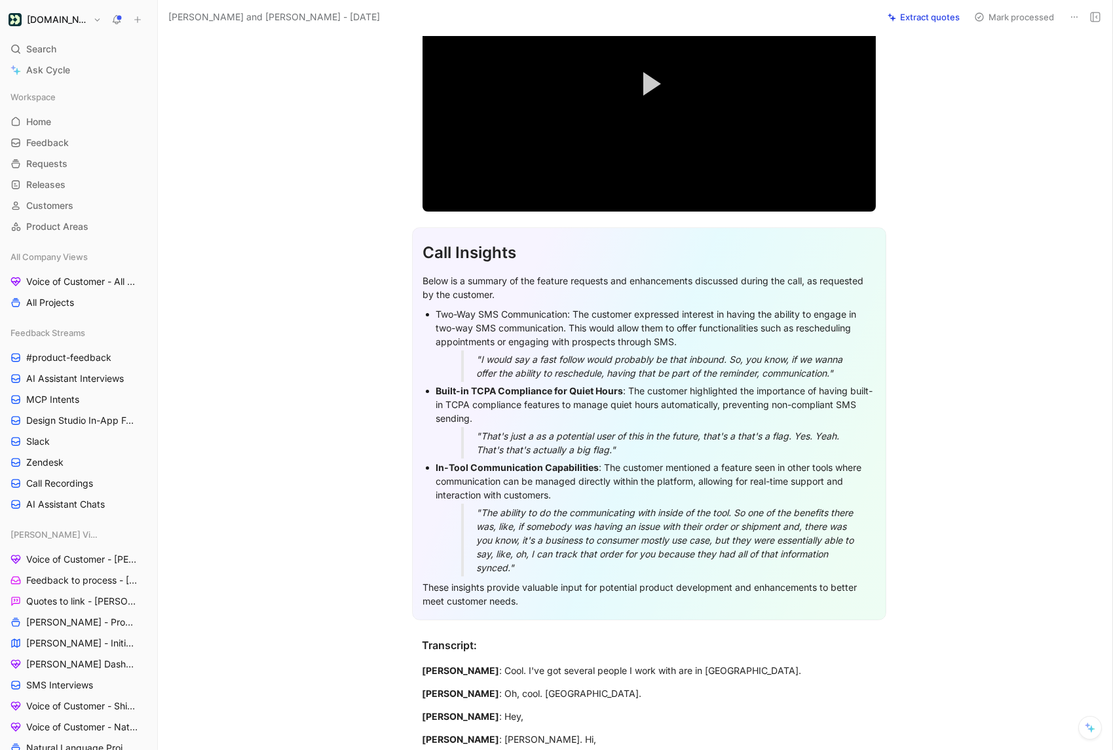
scroll to position [165, 0]
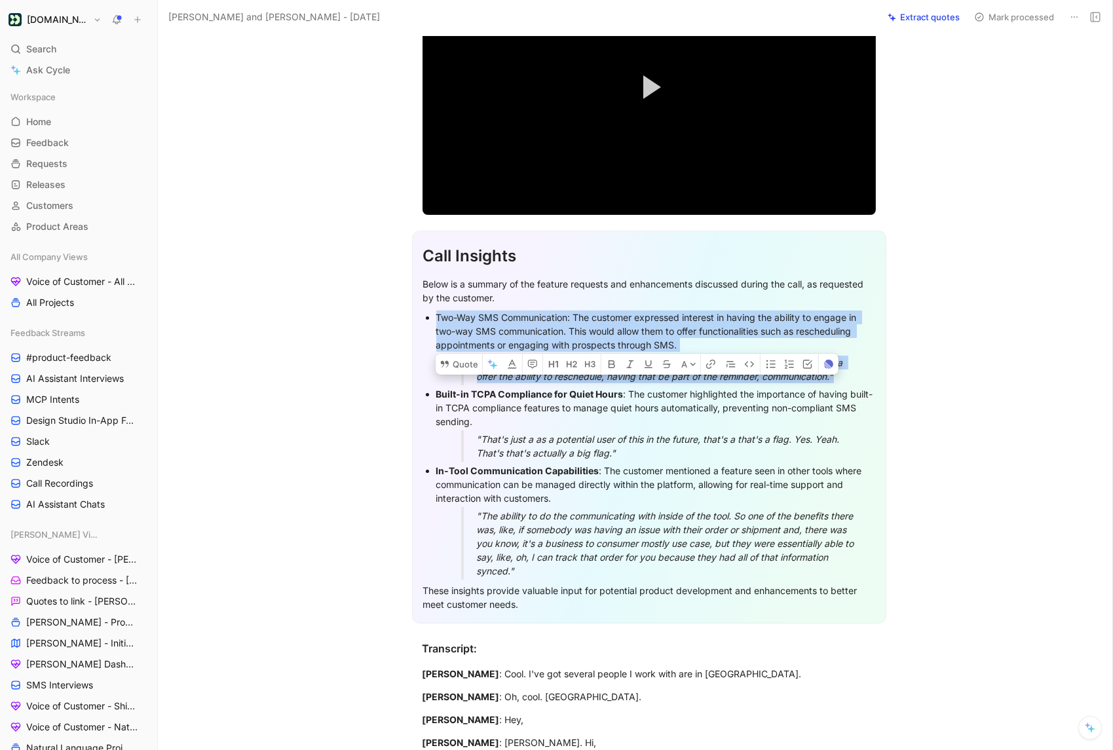
drag, startPoint x: 848, startPoint y: 374, endPoint x: 432, endPoint y: 312, distance: 420.5
click at [432, 314] on ul "Two-Way SMS Communication: The customer expressed interest in having the abilit…" at bounding box center [649, 444] width 452 height 271
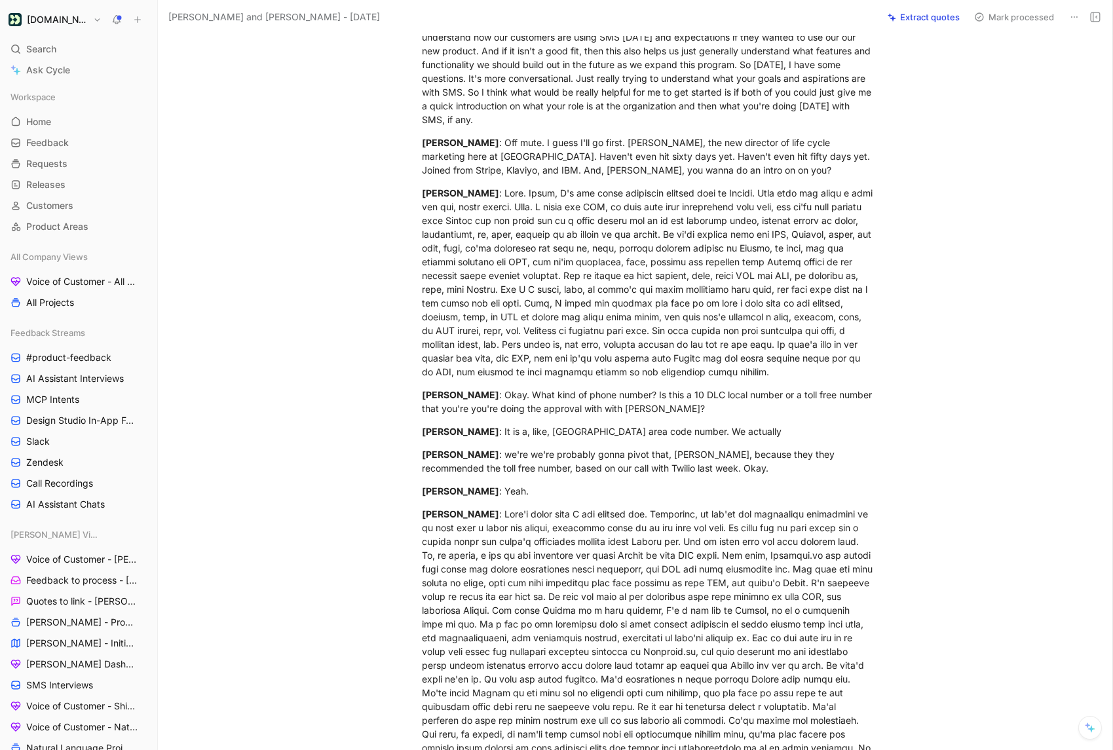
scroll to position [1657, 0]
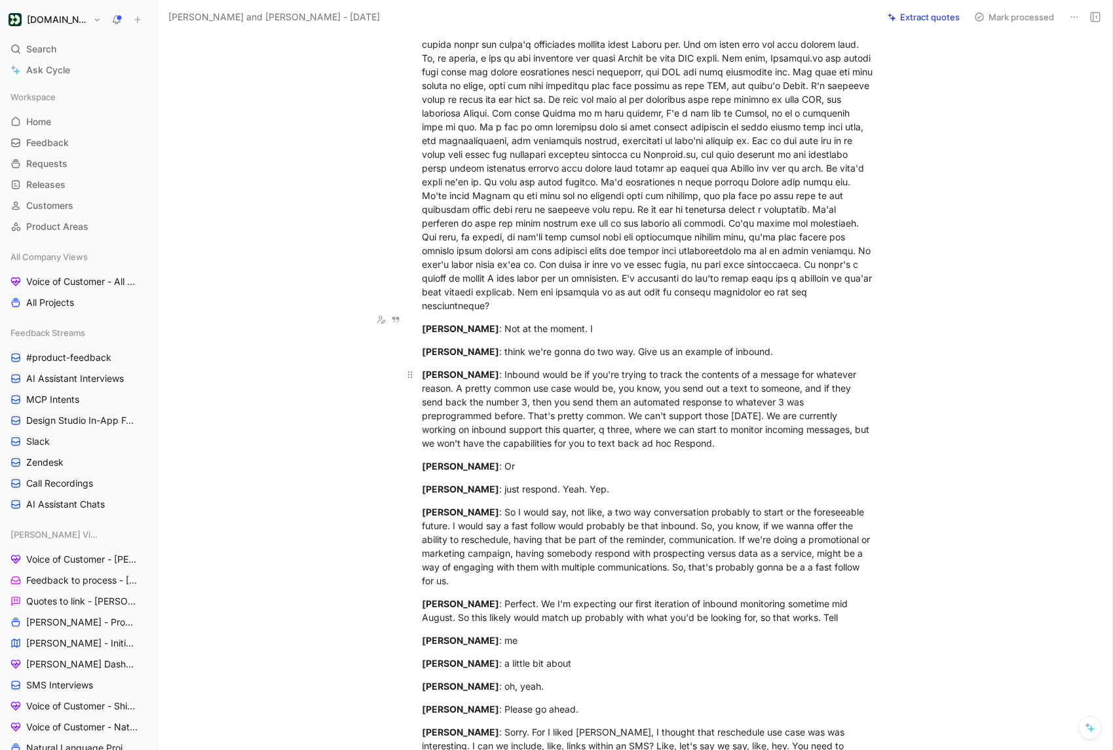
click at [518, 367] on div "Todd Sparks : Inbound would be if you're trying to track the contents of a mess…" at bounding box center [649, 408] width 453 height 83
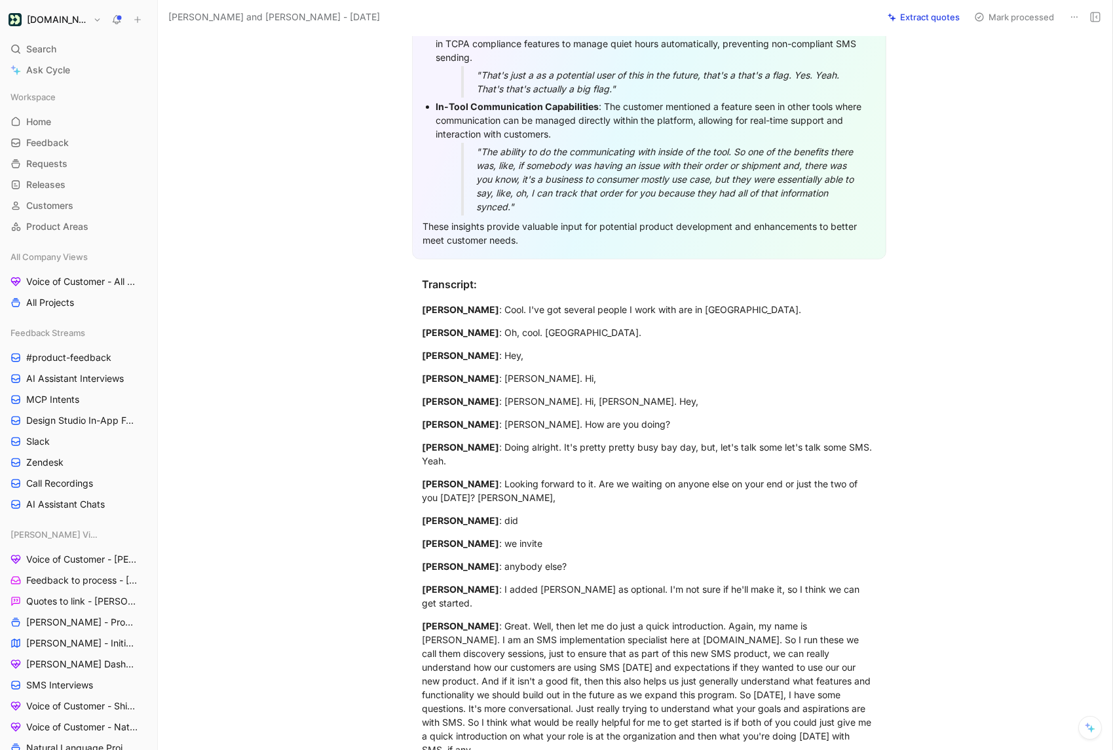
scroll to position [183, 0]
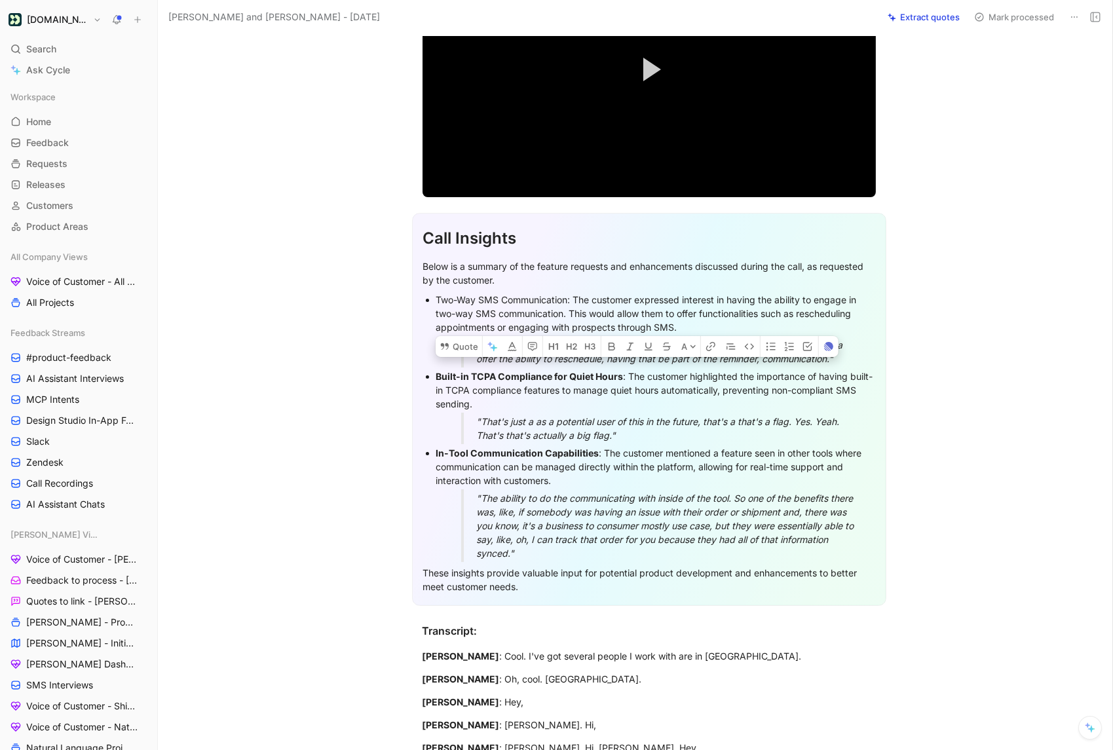
drag, startPoint x: 862, startPoint y: 355, endPoint x: 430, endPoint y: 298, distance: 435.4
click at [430, 298] on ul "Two-Way SMS Communication: The customer expressed interest in having the abilit…" at bounding box center [649, 426] width 452 height 271
click at [444, 341] on icon at bounding box center [445, 346] width 10 height 10
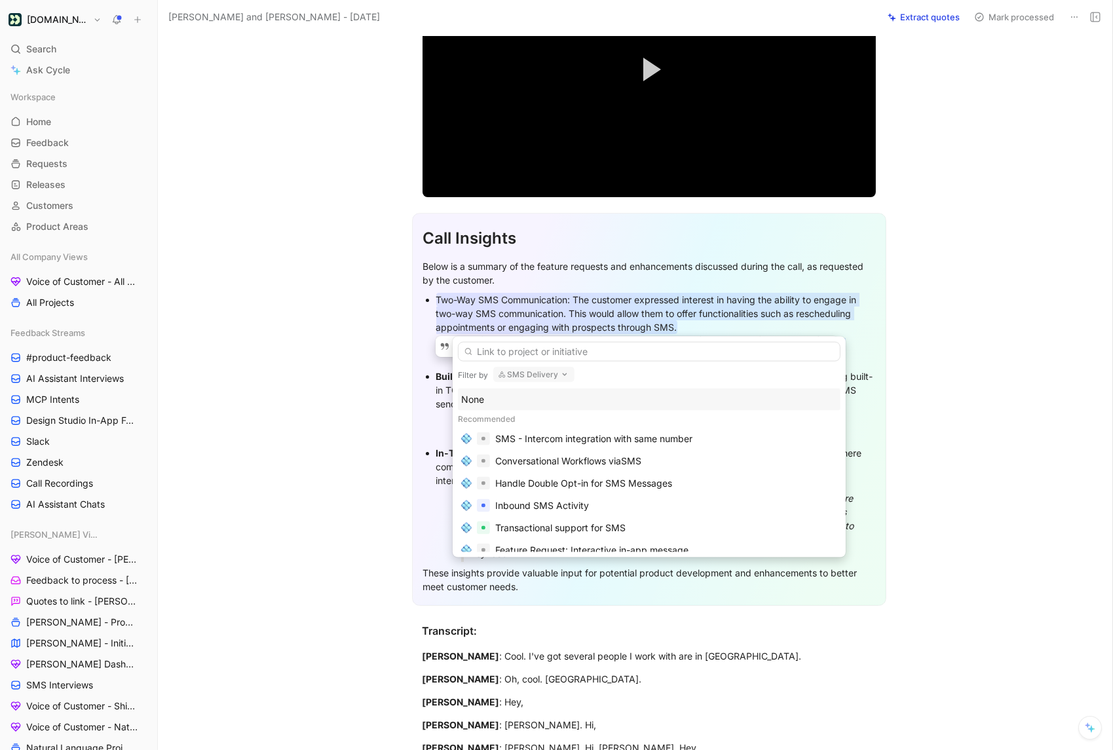
click at [533, 371] on button "SMS Delivery" at bounding box center [533, 375] width 81 height 16
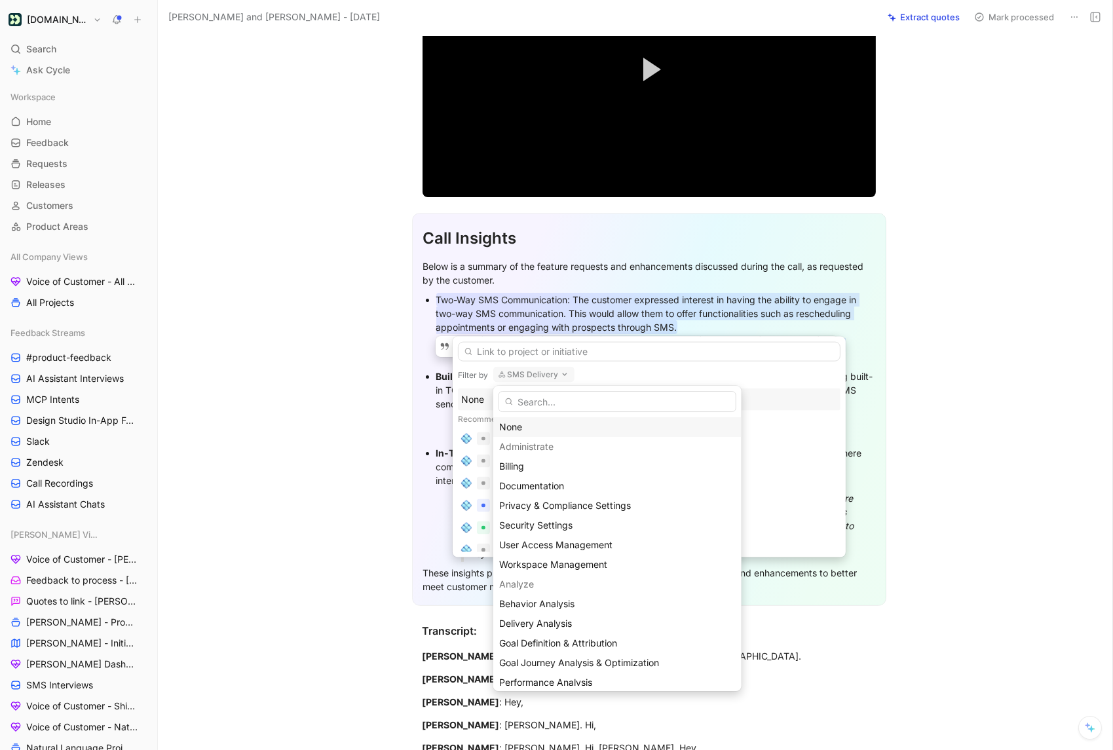
click at [514, 423] on div "None" at bounding box center [617, 427] width 236 height 16
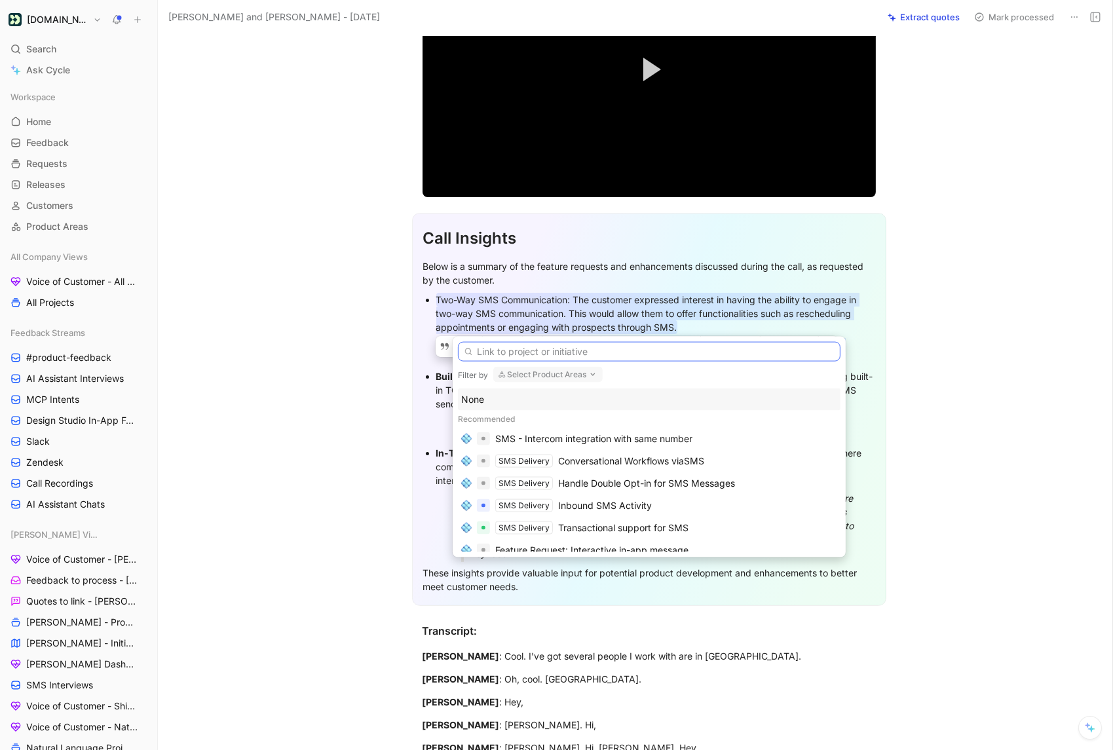
click at [514, 351] on input "text" at bounding box center [649, 352] width 383 height 20
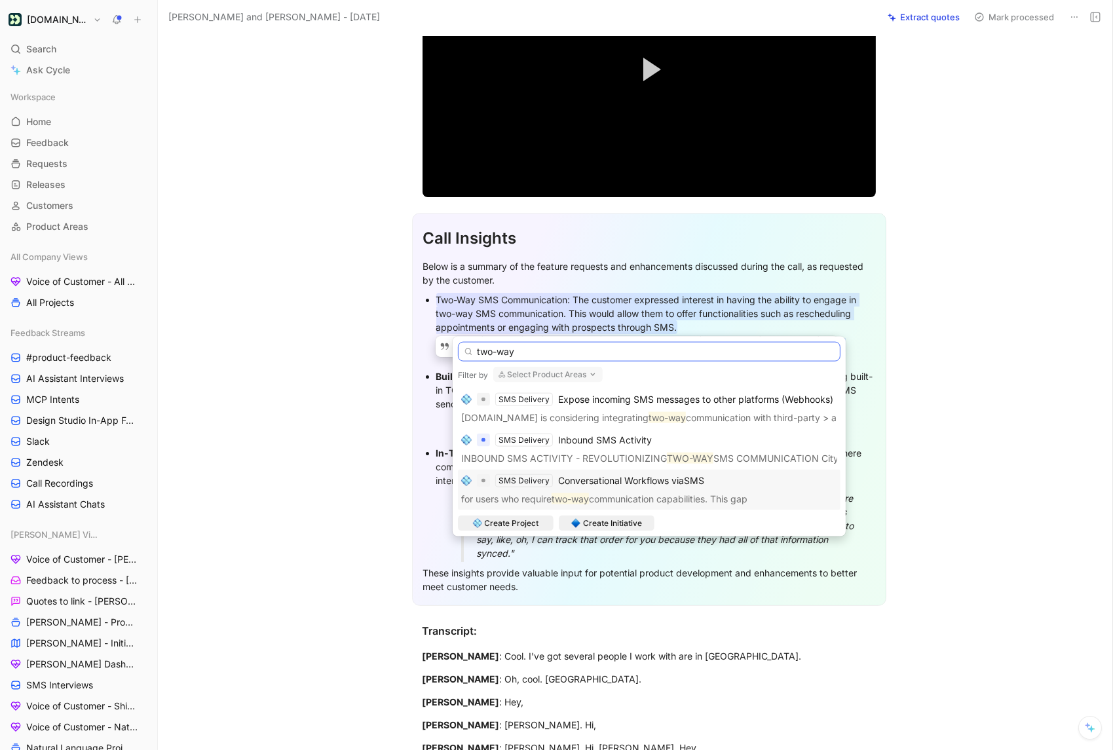
type input "two-way"
click at [599, 484] on span "Conversational Workflows viaSMS" at bounding box center [631, 480] width 146 height 11
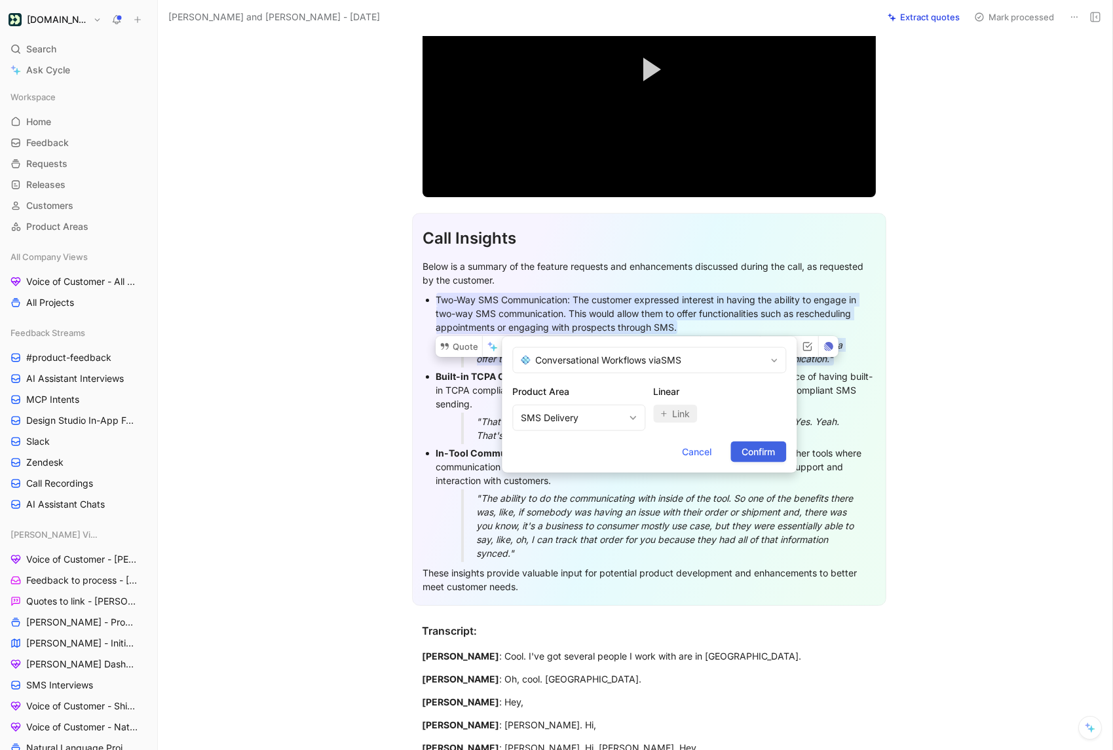
click at [761, 451] on span "Confirm" at bounding box center [758, 452] width 33 height 16
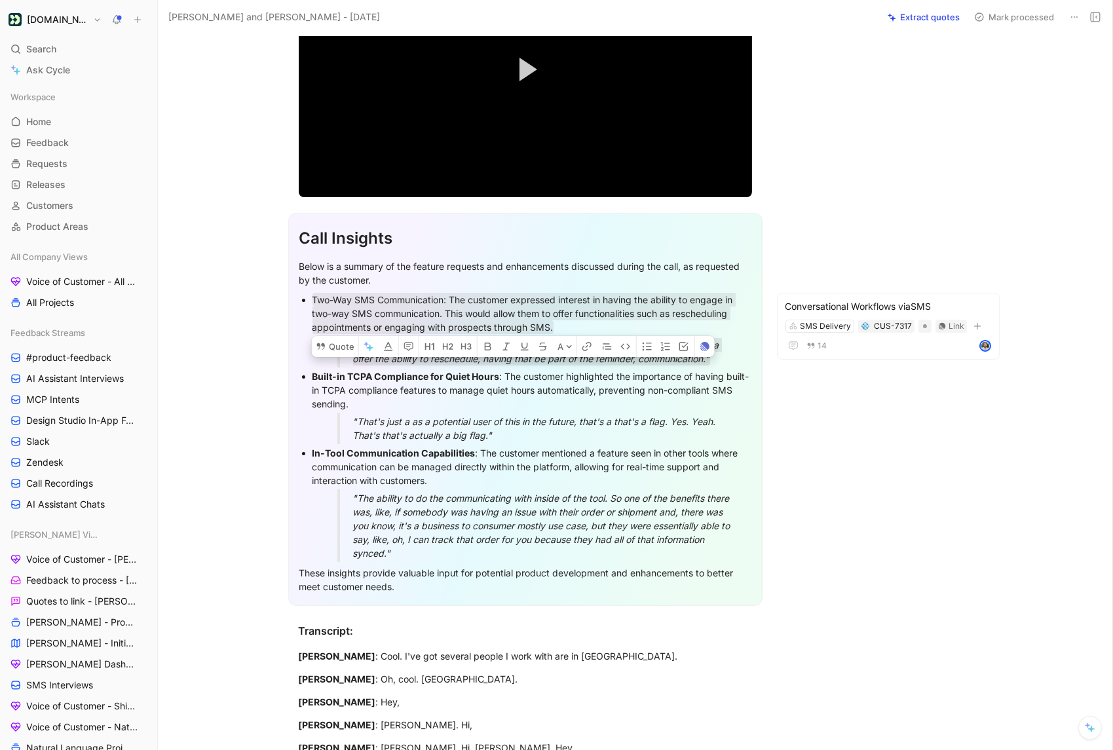
click at [924, 17] on button "Extract quotes" at bounding box center [924, 17] width 84 height 18
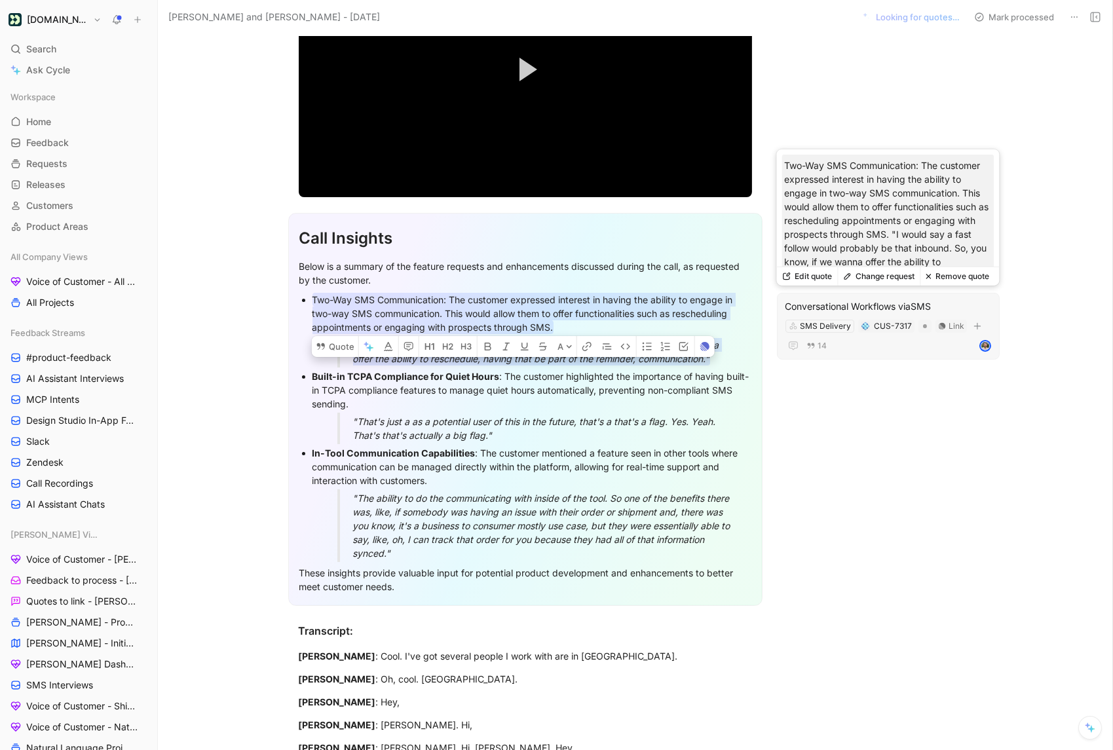
click at [874, 279] on button "Change request" at bounding box center [878, 276] width 83 height 18
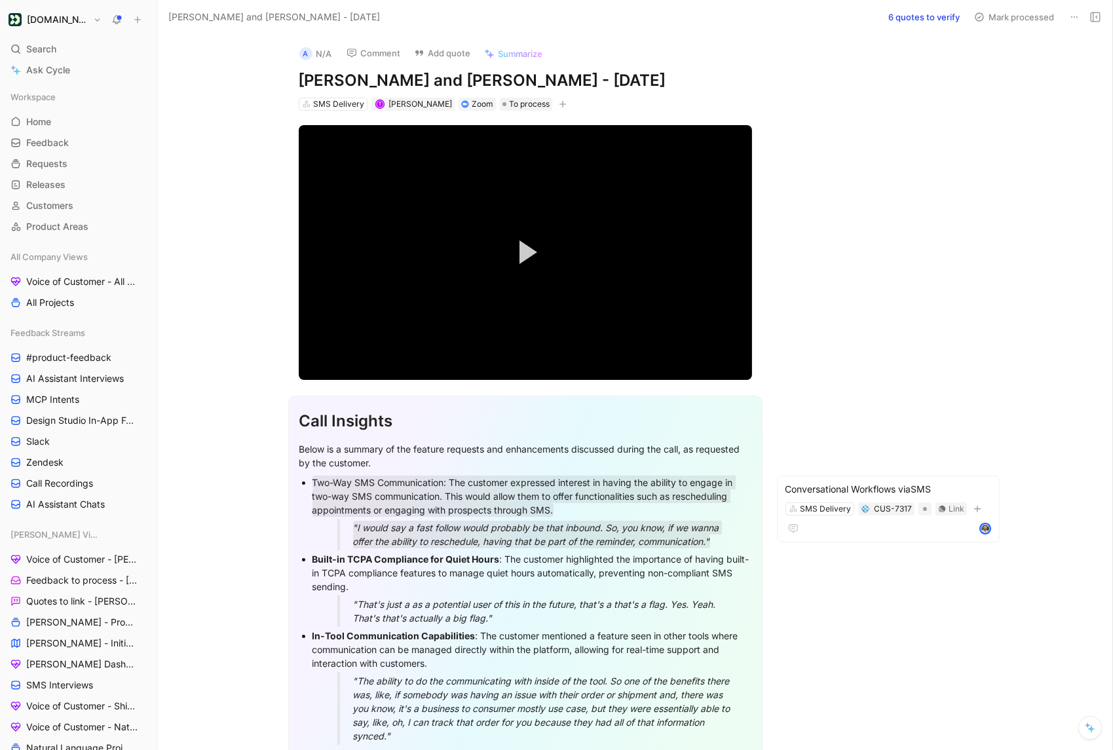
click at [939, 20] on button "6 quotes to verify" at bounding box center [923, 17] width 83 height 18
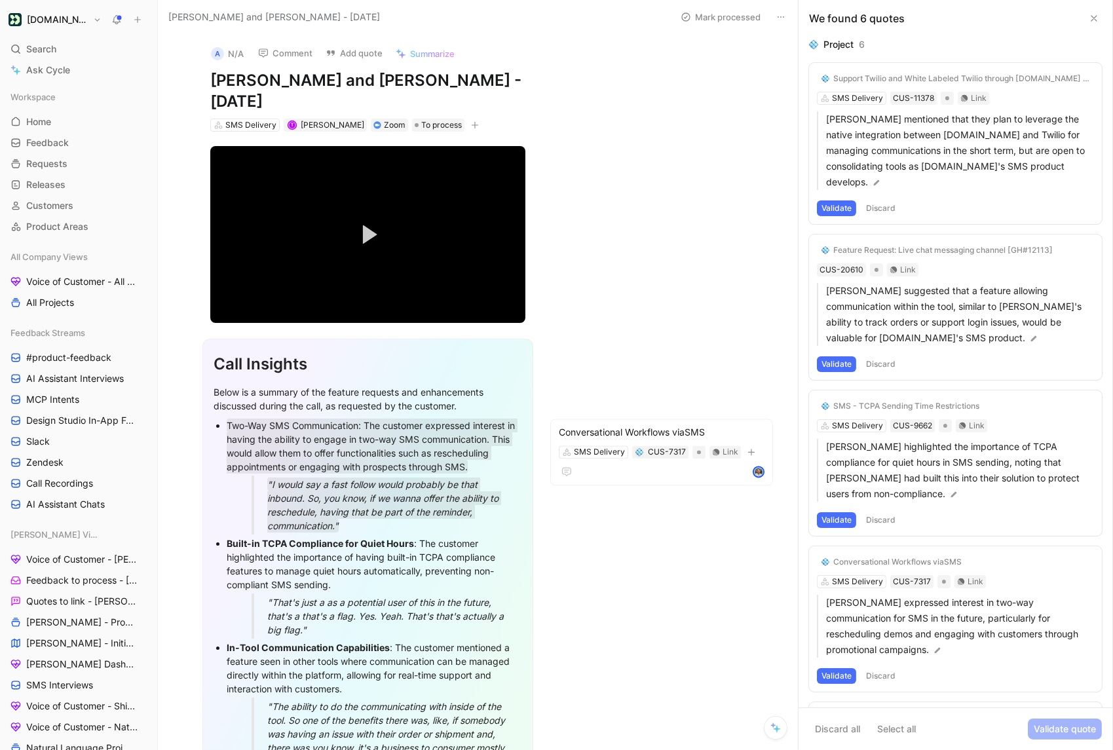
click at [776, 725] on icon at bounding box center [775, 728] width 10 height 10
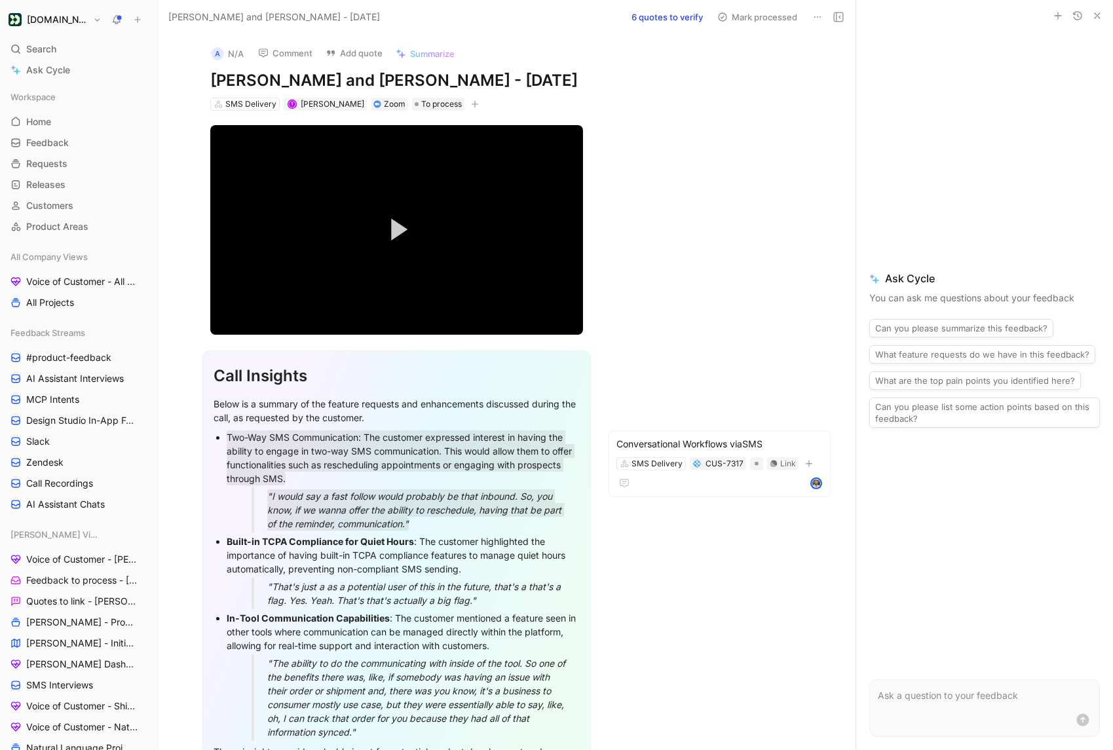
click at [958, 700] on p at bounding box center [985, 696] width 214 height 16
click at [1093, 14] on icon "button" at bounding box center [1097, 15] width 10 height 10
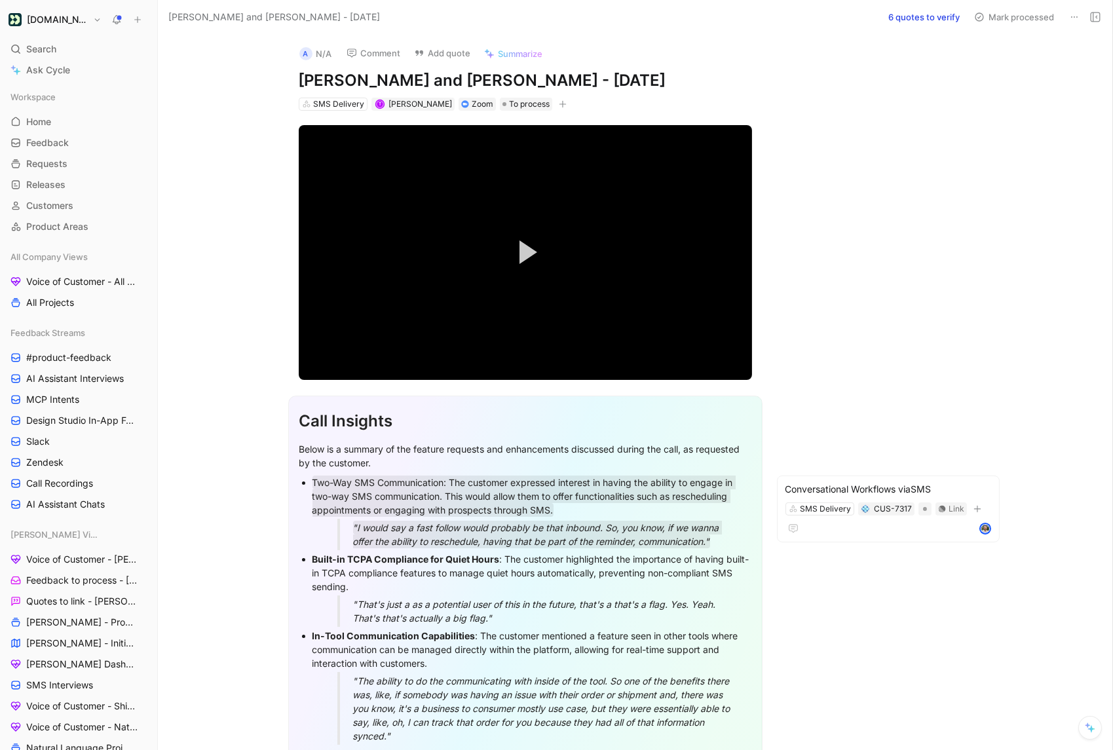
click at [920, 20] on button "6 quotes to verify" at bounding box center [923, 17] width 83 height 18
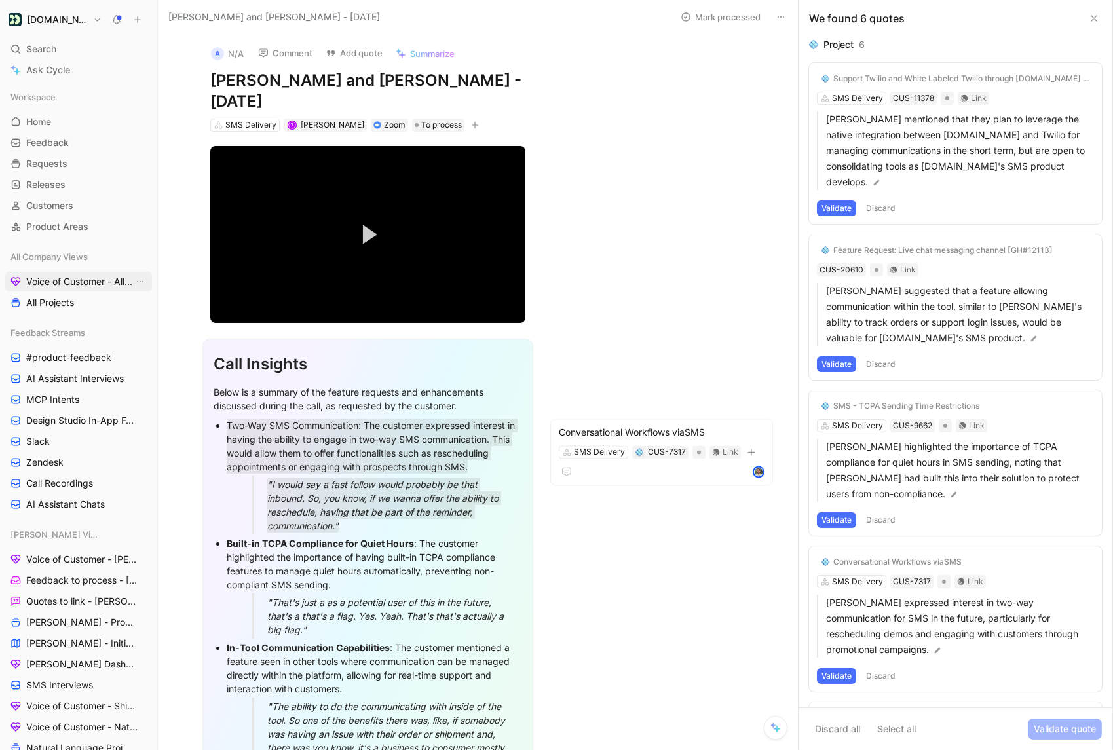
click at [83, 279] on span "Voice of Customer - All Areas" at bounding box center [79, 281] width 107 height 13
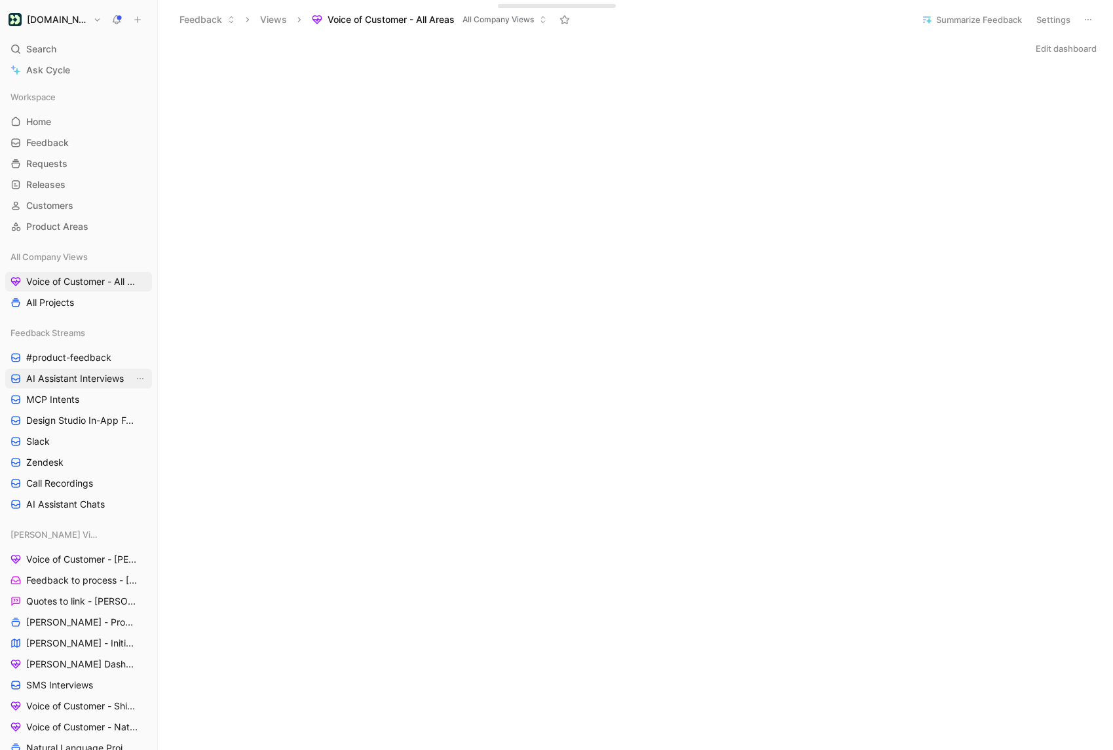
click at [78, 382] on span "AI Assistant Interviews" at bounding box center [75, 378] width 98 height 13
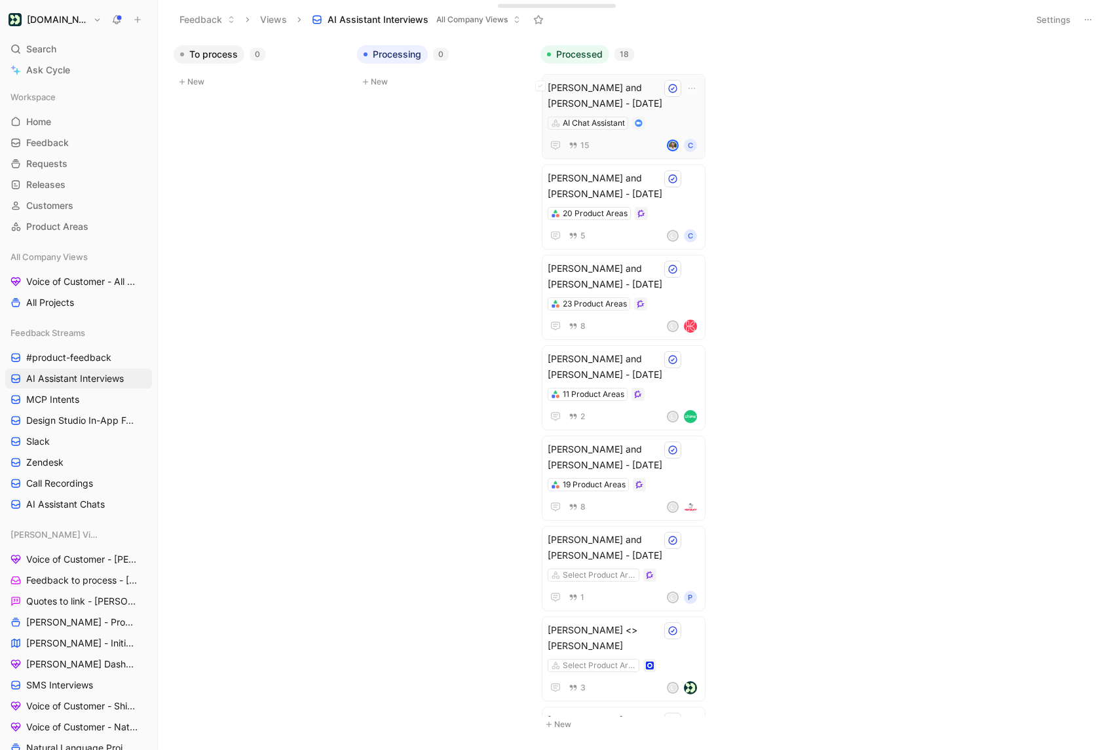
click at [671, 112] on div "[PERSON_NAME] and [PERSON_NAME] - [DATE] AI Chat Assistant 15 C" at bounding box center [624, 116] width 152 height 73
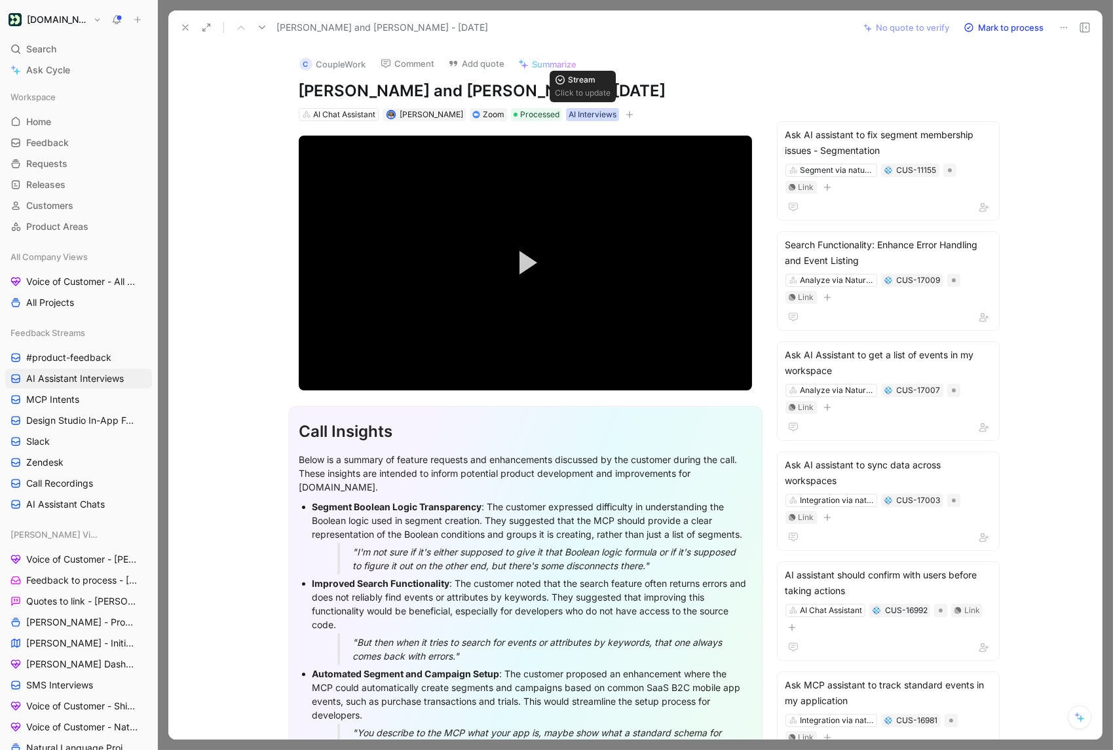
click at [571, 119] on div "AI Interviews" at bounding box center [593, 114] width 48 height 13
click at [183, 29] on icon at bounding box center [185, 27] width 10 height 10
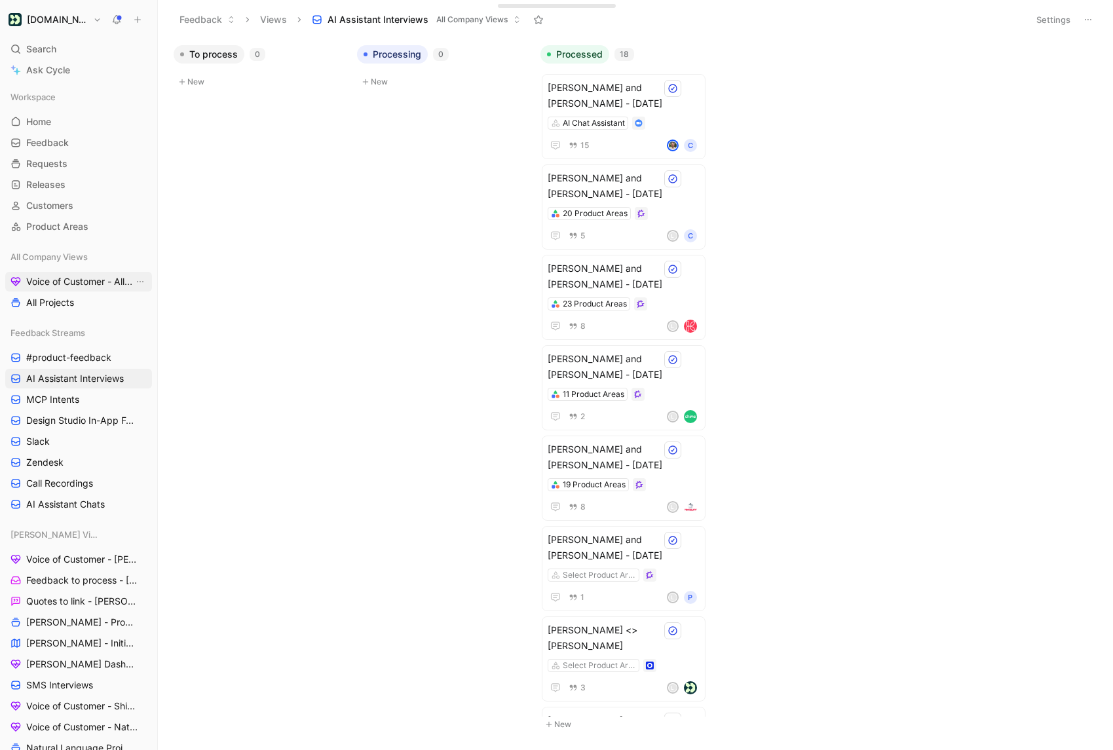
click at [77, 280] on span "Voice of Customer - All Areas" at bounding box center [79, 281] width 107 height 13
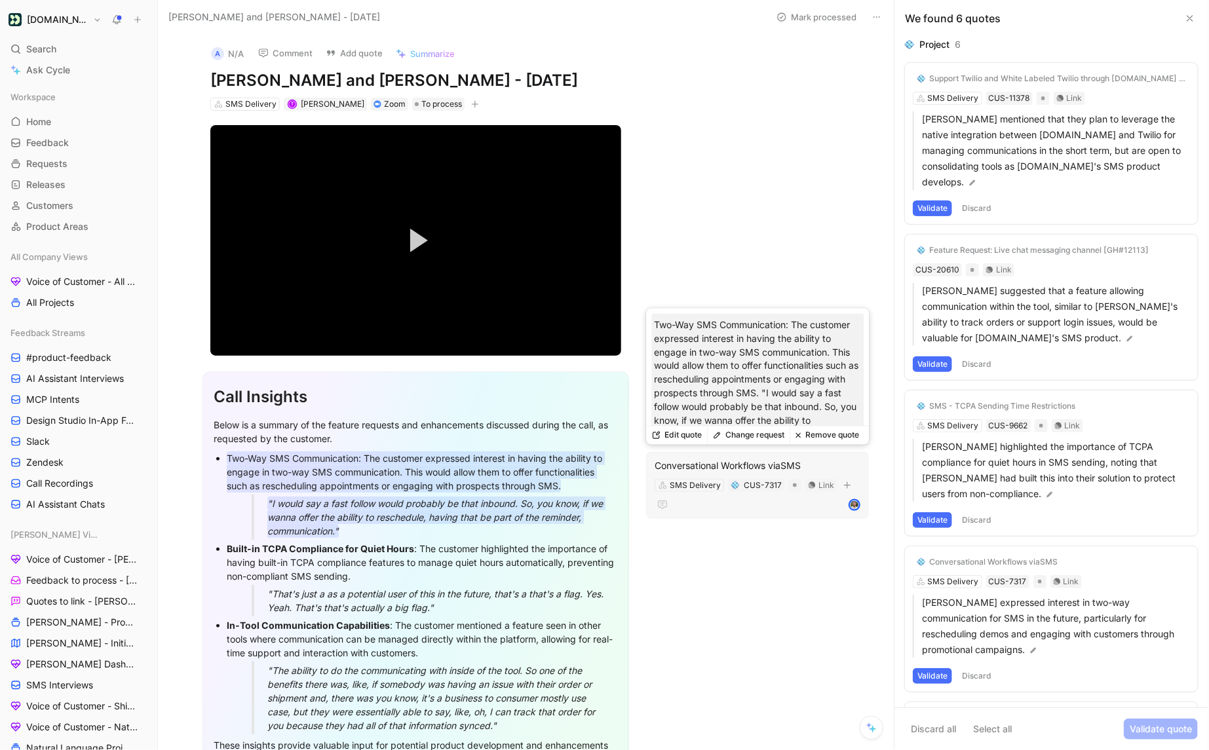
click at [763, 438] on button "Change request" at bounding box center [748, 435] width 83 height 18
click at [825, 436] on button "Remove quote" at bounding box center [826, 435] width 75 height 18
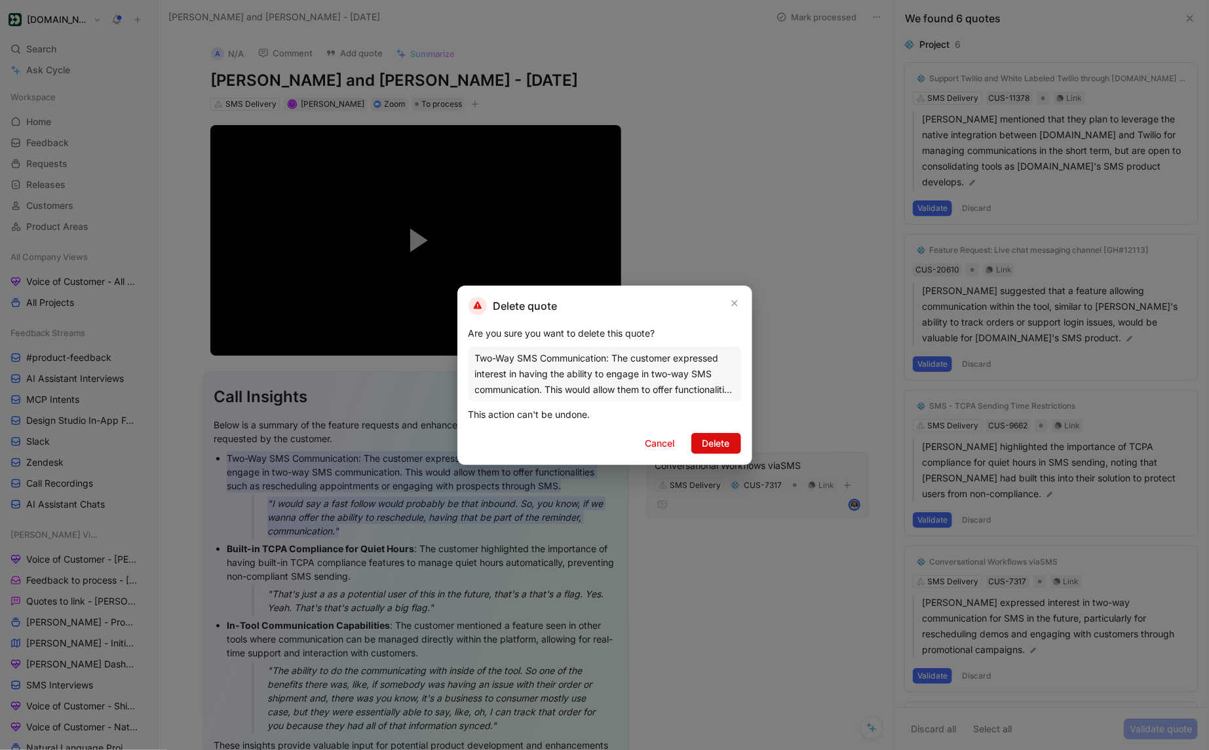
click at [700, 442] on button "Delete" at bounding box center [716, 443] width 50 height 21
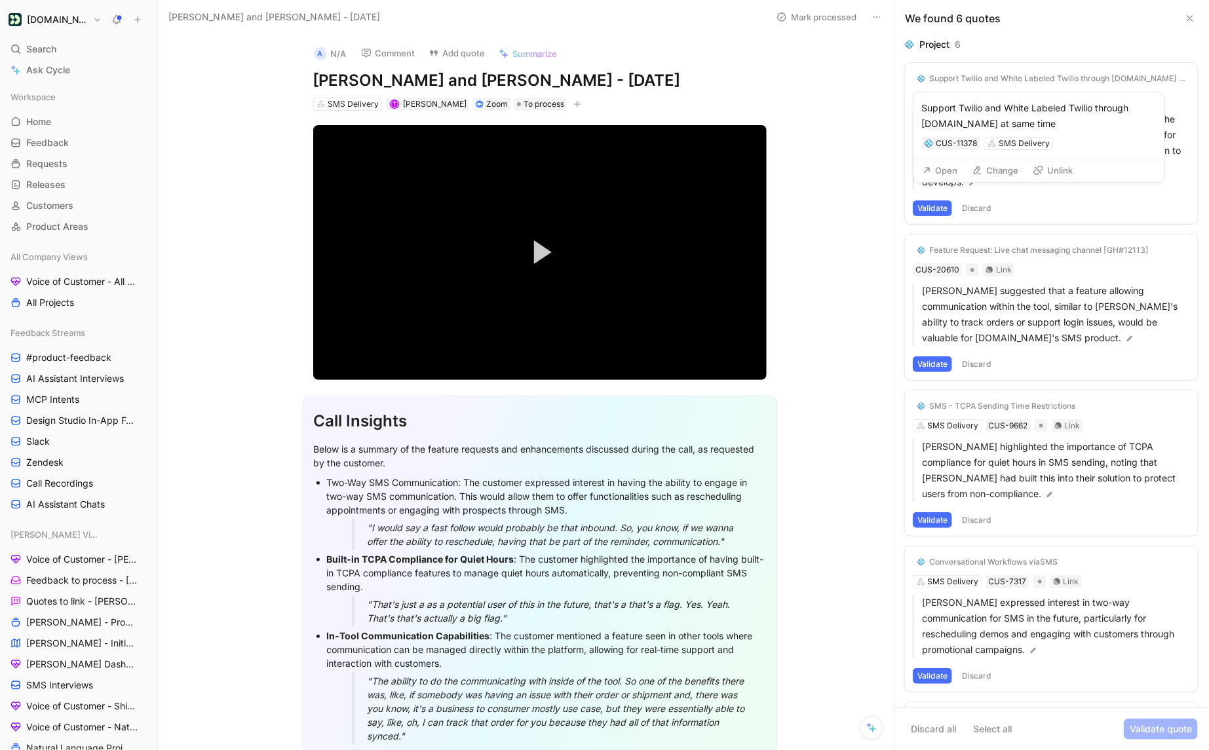
click at [992, 176] on button "Change" at bounding box center [995, 170] width 58 height 18
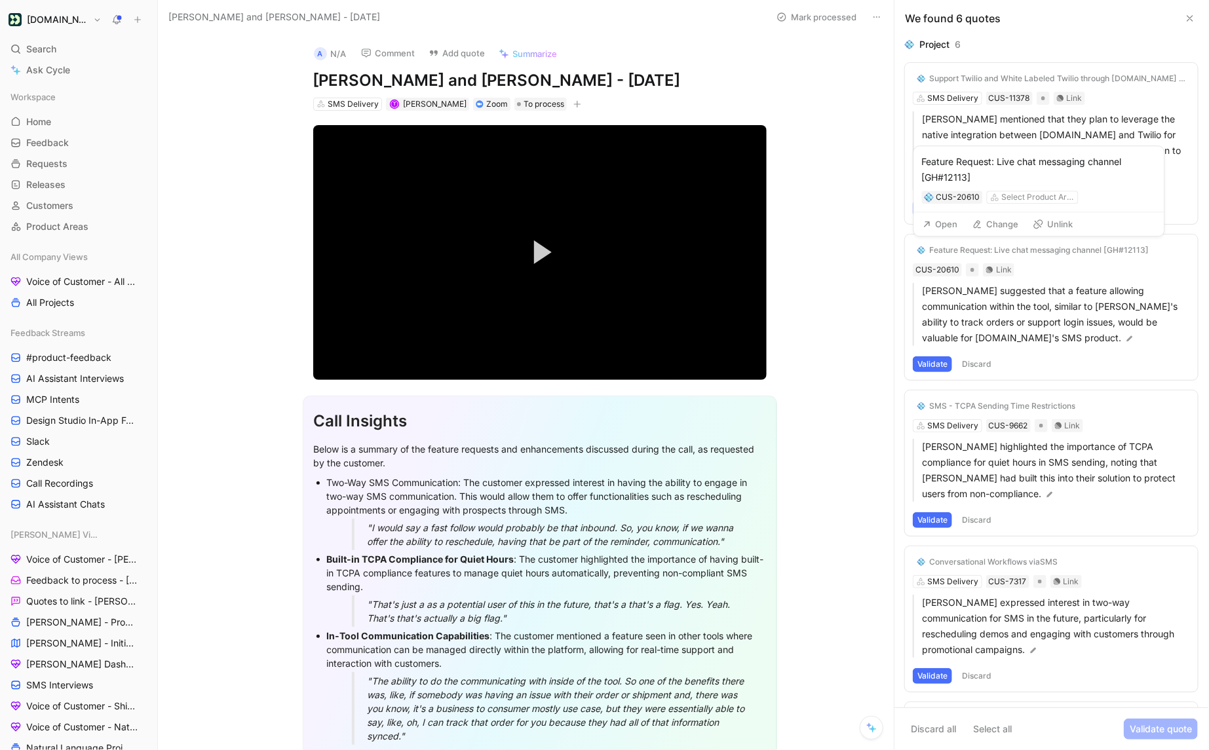
click at [1040, 225] on icon at bounding box center [1038, 224] width 10 height 10
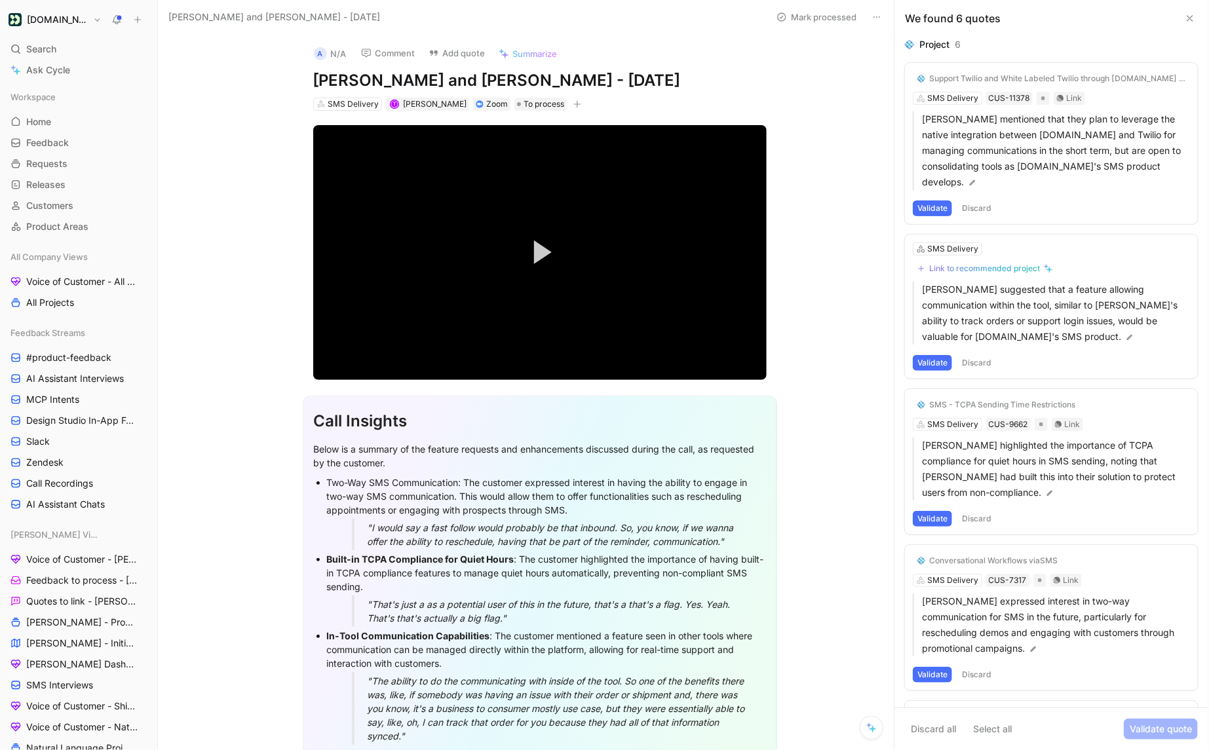
click at [924, 362] on button "Validate" at bounding box center [932, 363] width 39 height 16
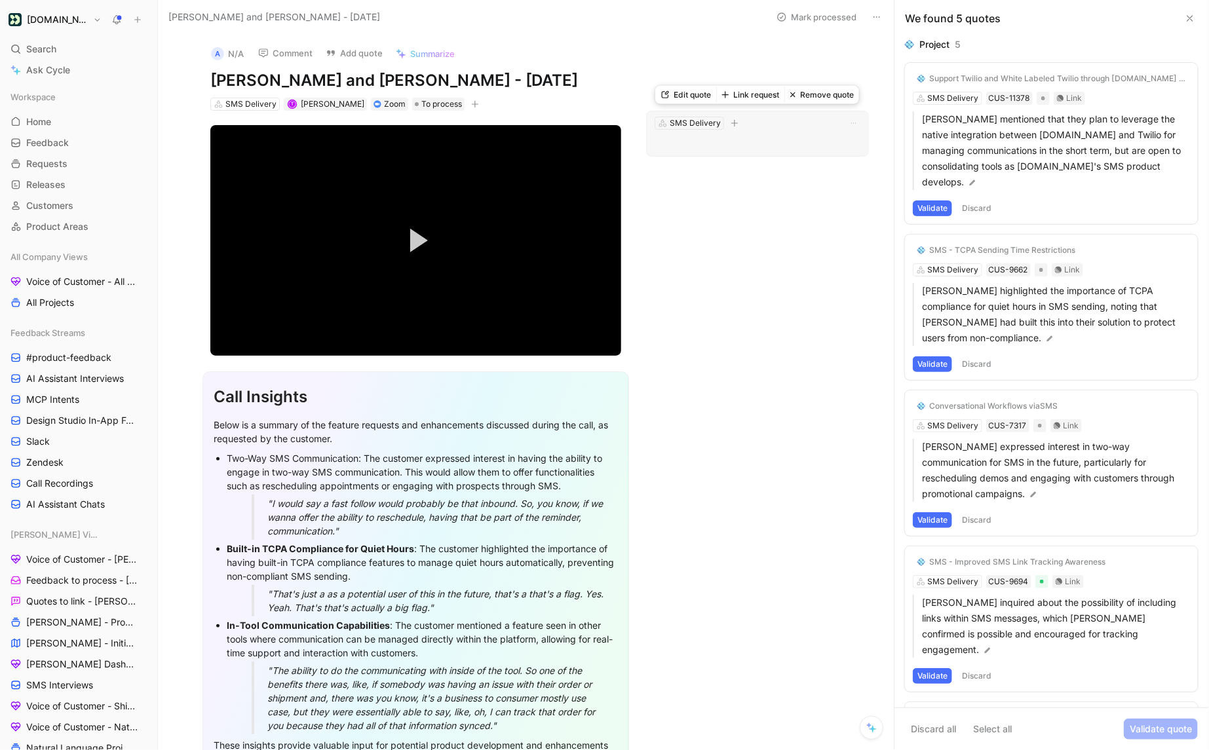
click at [790, 147] on p at bounding box center [757, 143] width 206 height 16
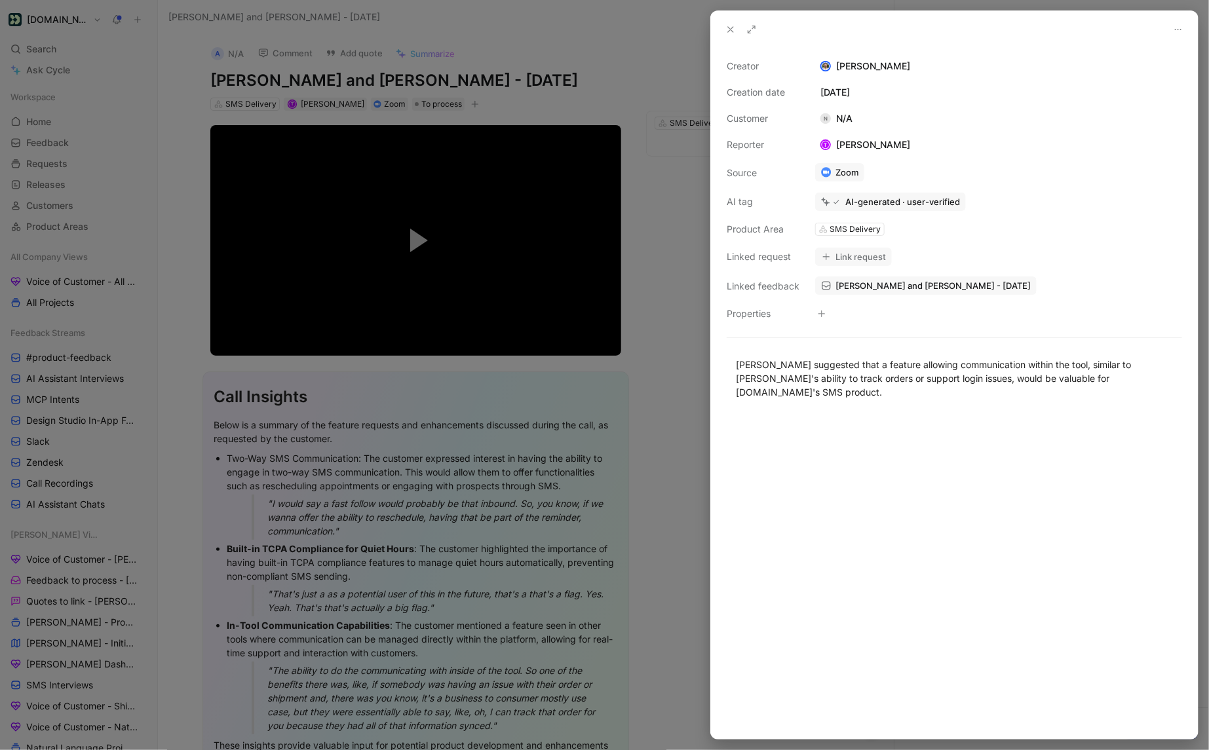
click at [728, 34] on icon at bounding box center [730, 29] width 10 height 10
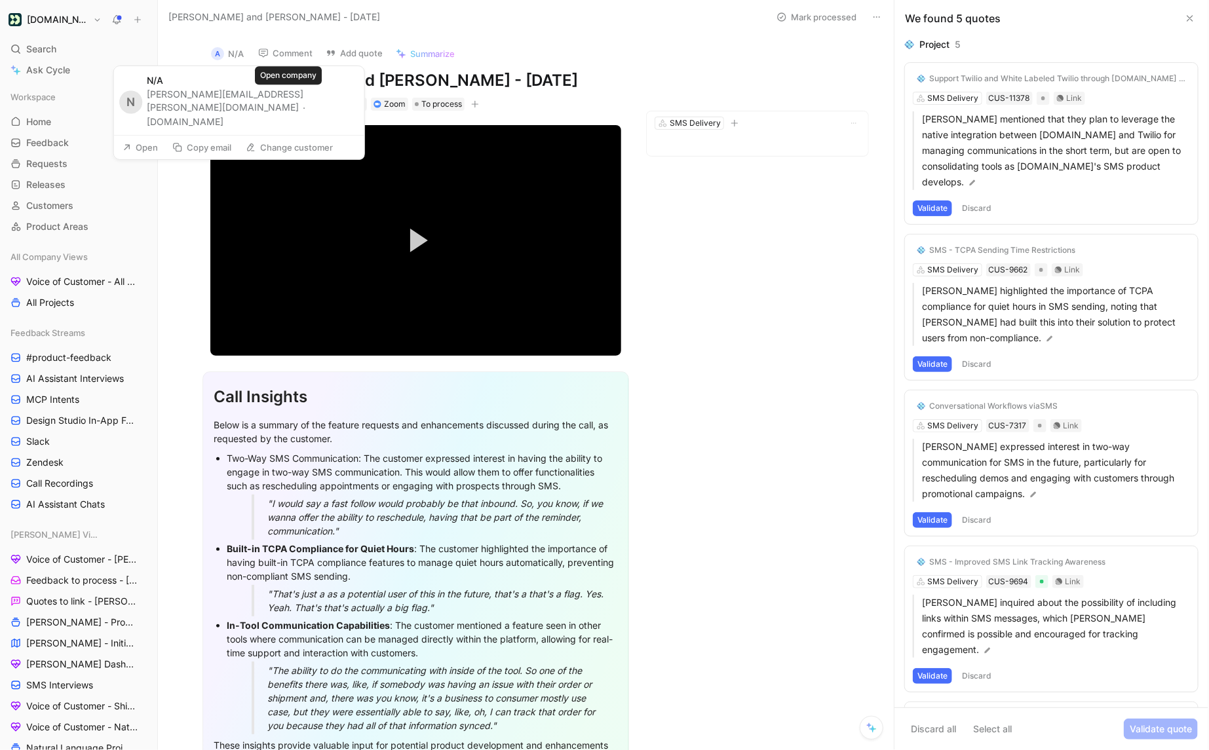
click at [223, 114] on button "Apollo.io" at bounding box center [185, 122] width 77 height 16
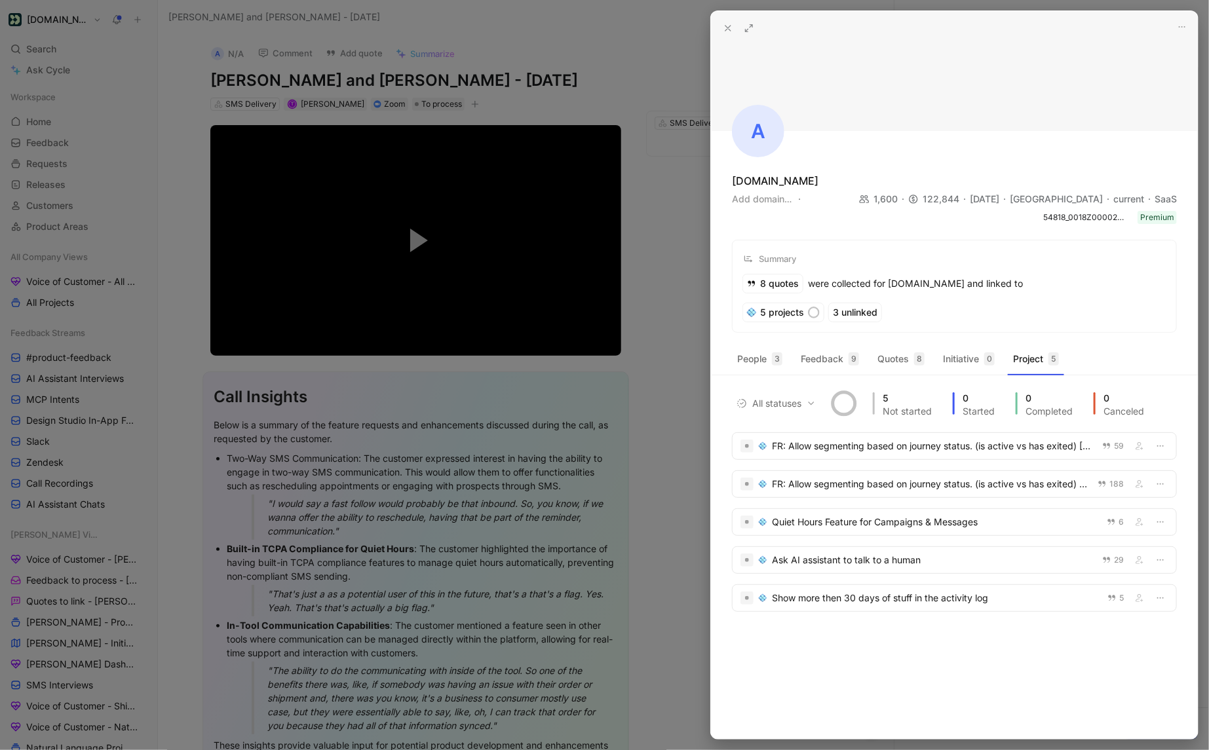
drag, startPoint x: 890, startPoint y: 201, endPoint x: 951, endPoint y: 201, distance: 60.9
click at [951, 201] on div "1,600 122,844 2/24/2020 United States current SaaS" at bounding box center [1018, 199] width 318 height 16
click at [951, 201] on div "122,844" at bounding box center [939, 199] width 62 height 16
drag, startPoint x: 940, startPoint y: 198, endPoint x: 973, endPoint y: 198, distance: 33.4
click at [970, 198] on div "122,844" at bounding box center [939, 199] width 62 height 16
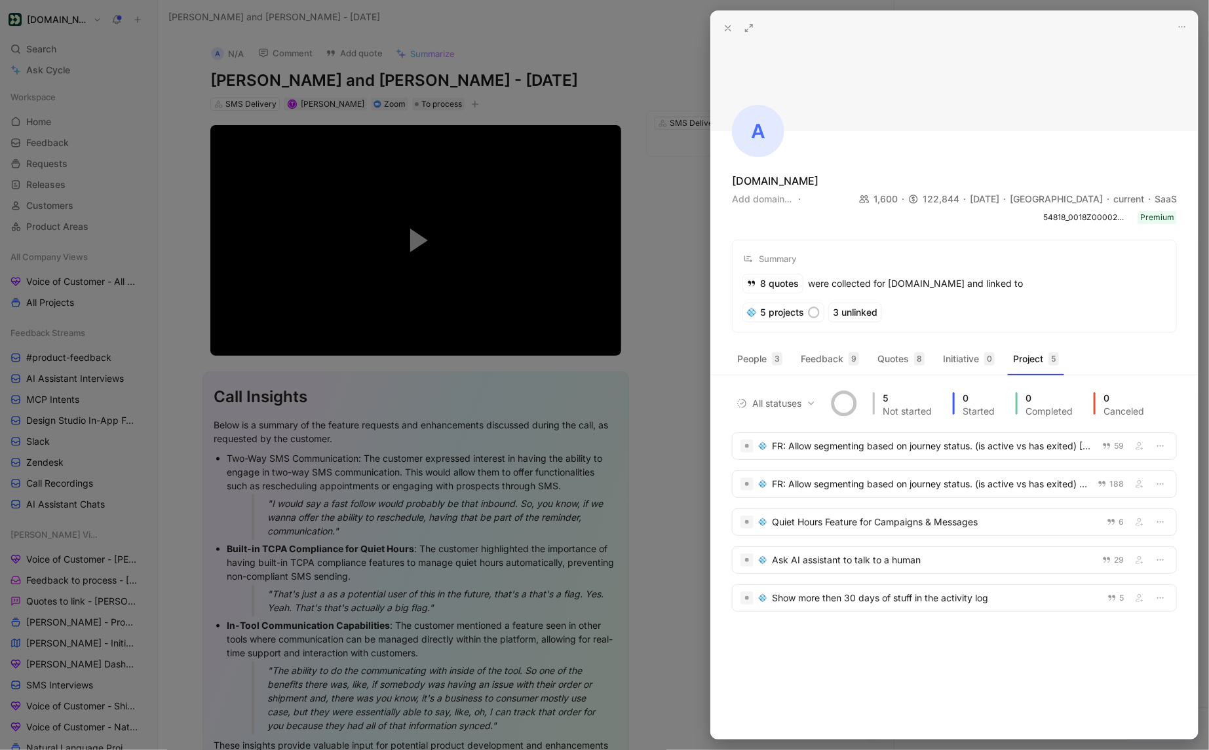
drag, startPoint x: 1114, startPoint y: 200, endPoint x: 1148, endPoint y: 202, distance: 34.7
click at [1112, 202] on div "current" at bounding box center [1133, 199] width 41 height 16
click at [728, 32] on icon at bounding box center [728, 28] width 10 height 10
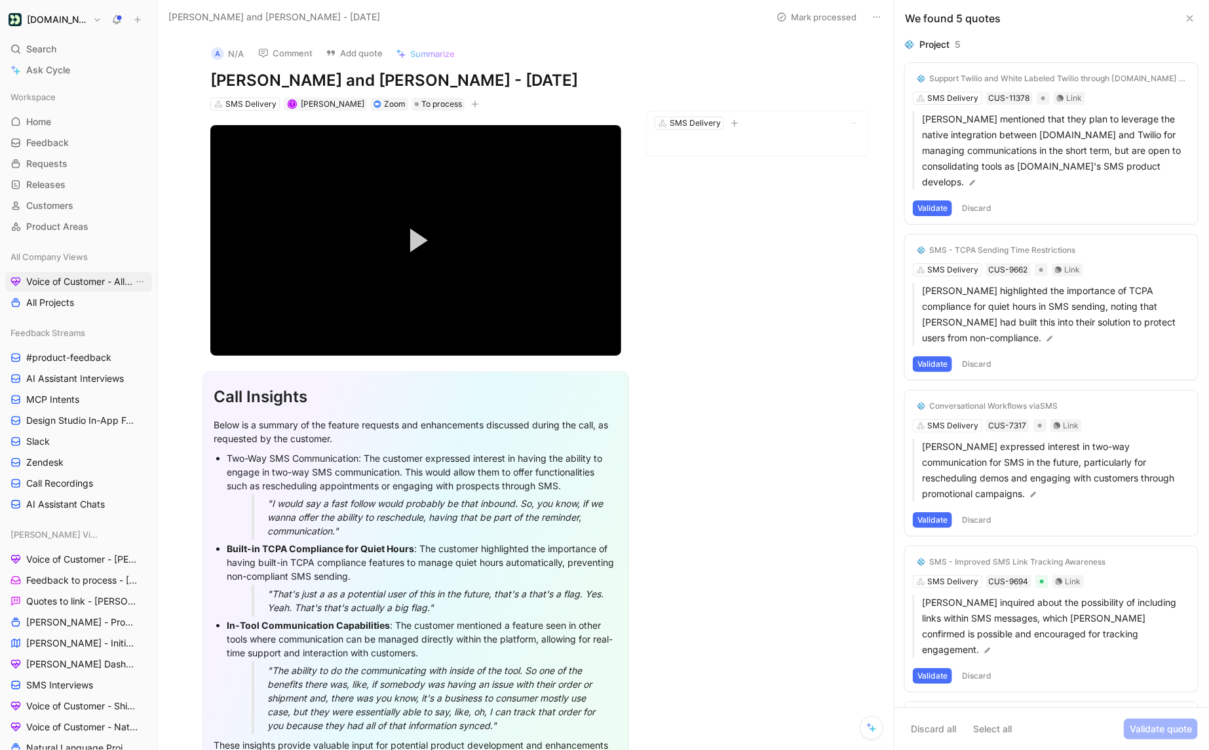
click at [88, 286] on span "Voice of Customer - All Areas" at bounding box center [79, 281] width 107 height 13
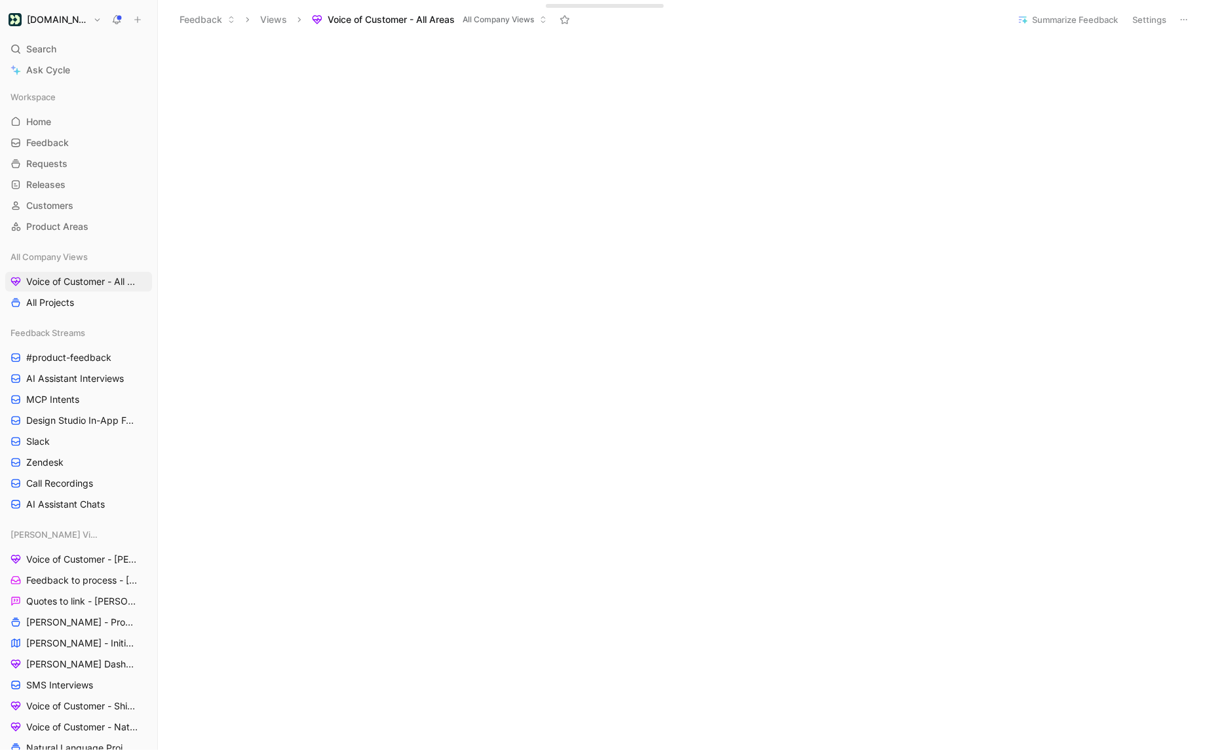
scroll to position [295, 0]
click at [30, 75] on span "Ask Cycle" at bounding box center [48, 70] width 44 height 16
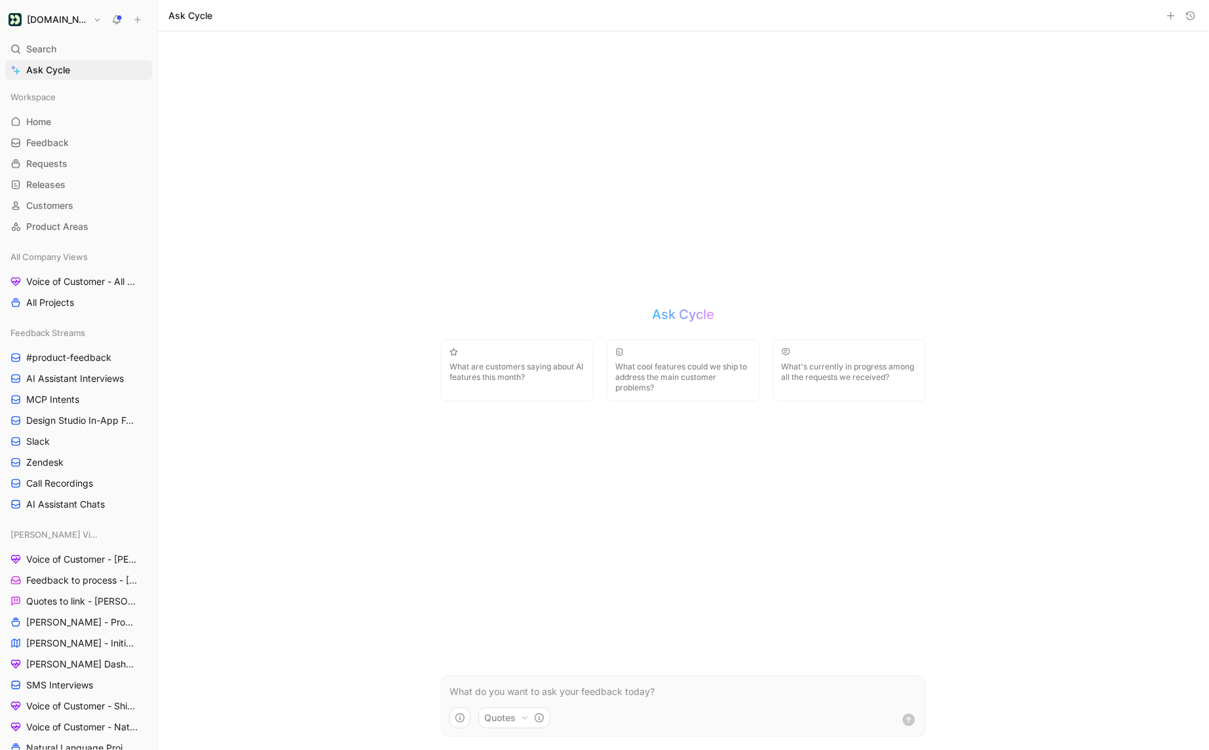
click at [1112, 10] on icon "button" at bounding box center [1190, 15] width 10 height 10
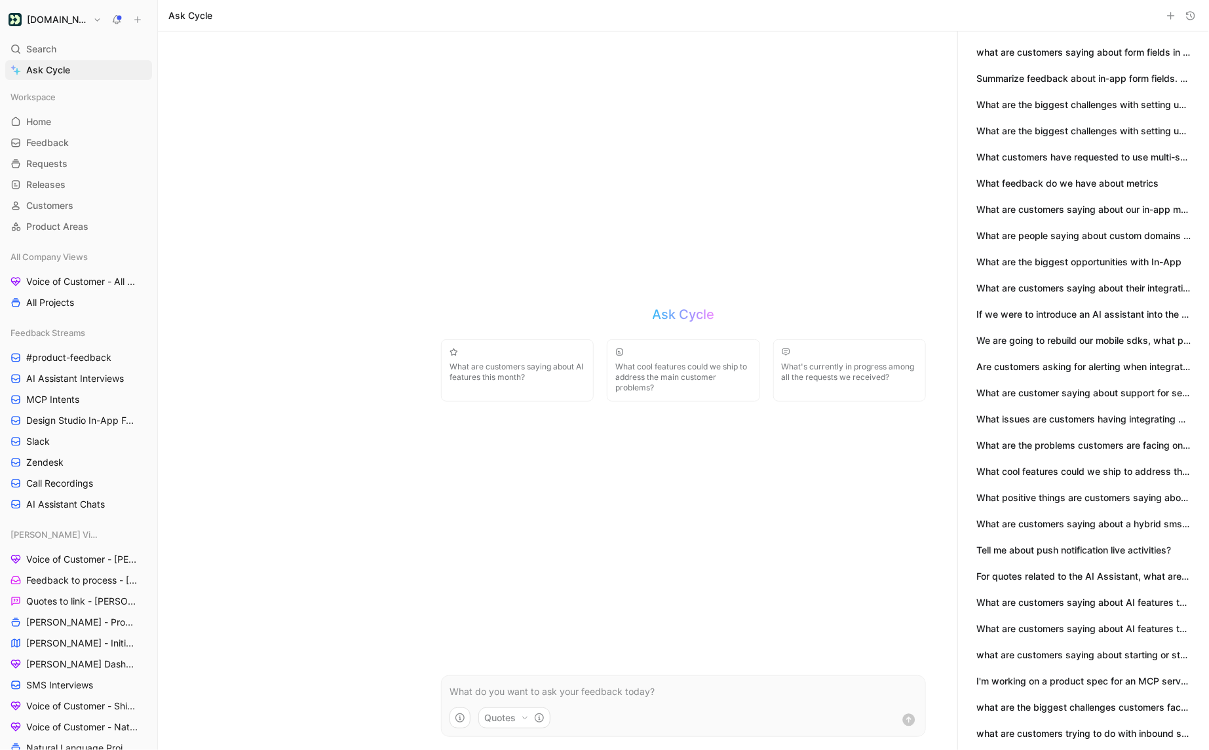
scroll to position [29, 0]
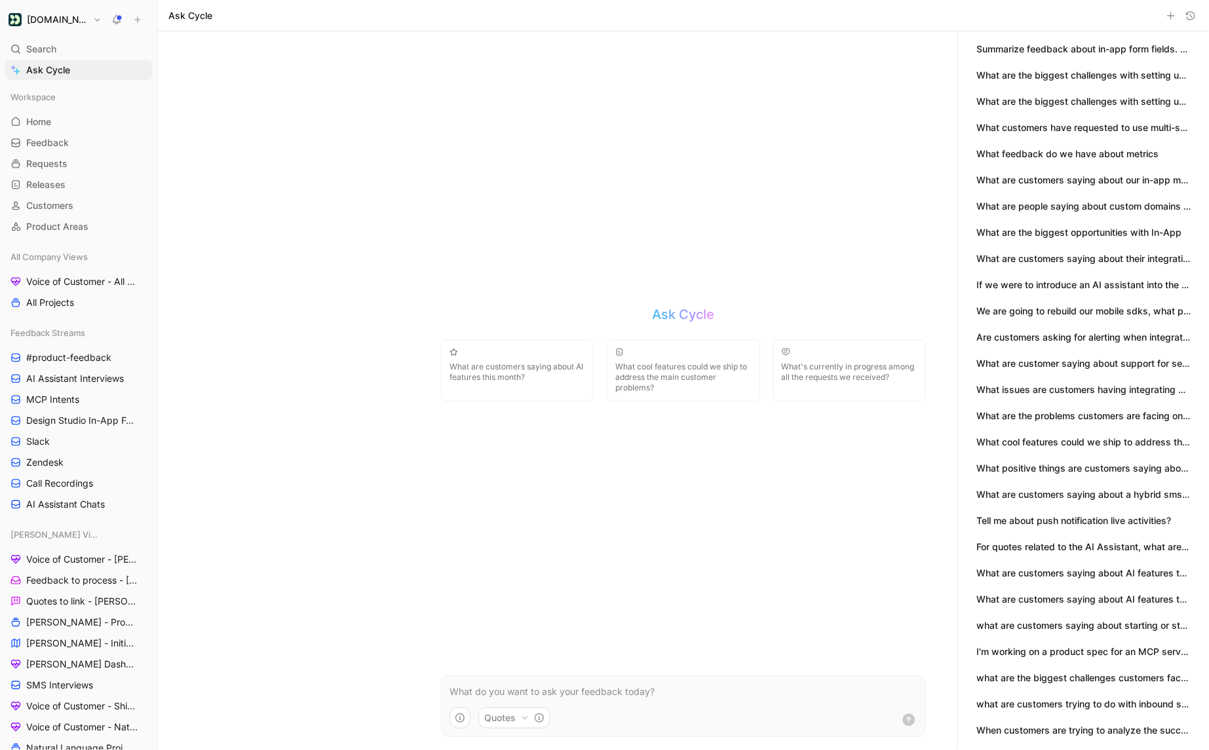
click at [1044, 736] on button "When customers are trying to analyze the success of their campaigns what questi…" at bounding box center [1083, 730] width 214 height 14
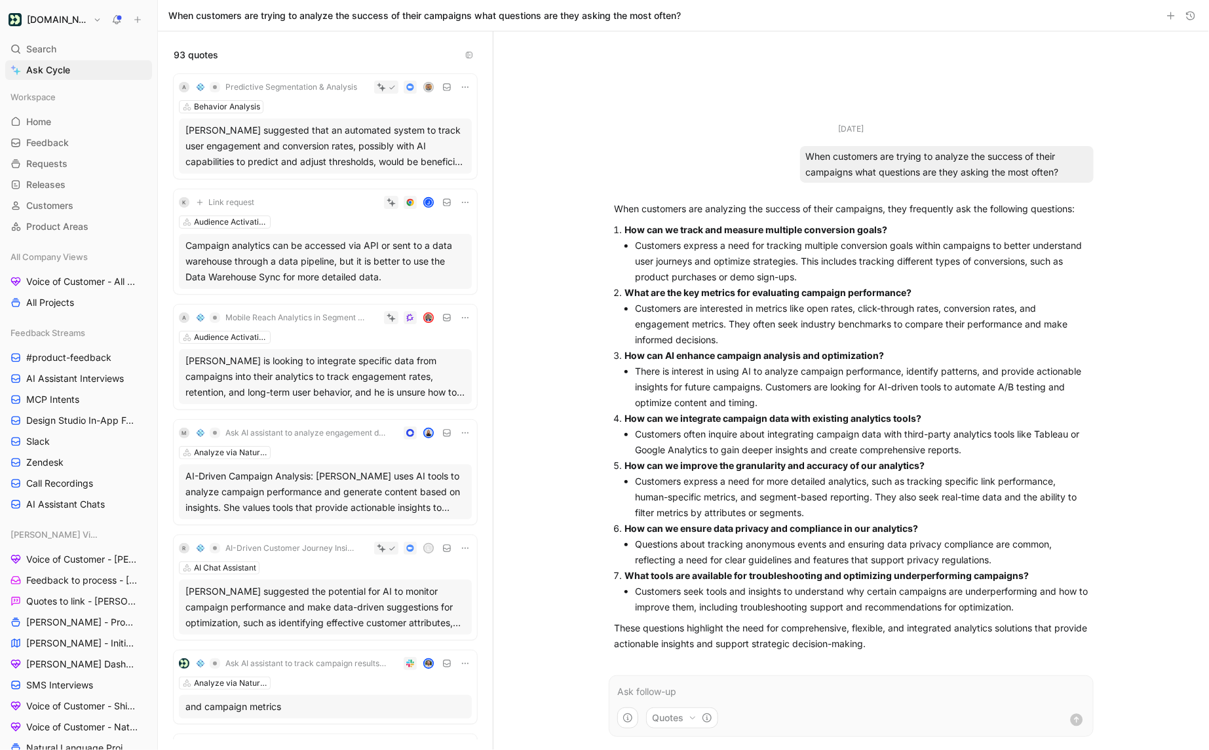
drag, startPoint x: 805, startPoint y: 157, endPoint x: 1068, endPoint y: 176, distance: 264.0
click at [1068, 176] on div "When customers are trying to analyze the success of their campaigns what questi…" at bounding box center [946, 164] width 293 height 37
drag, startPoint x: 615, startPoint y: 208, endPoint x: 984, endPoint y: 599, distance: 537.6
click at [984, 599] on div "When customers are analyzing the success of their campaigns, they frequently as…" at bounding box center [851, 426] width 474 height 451
click at [1013, 614] on li "Customers seek tools and insights to understand why certain campaigns are under…" at bounding box center [861, 599] width 453 height 31
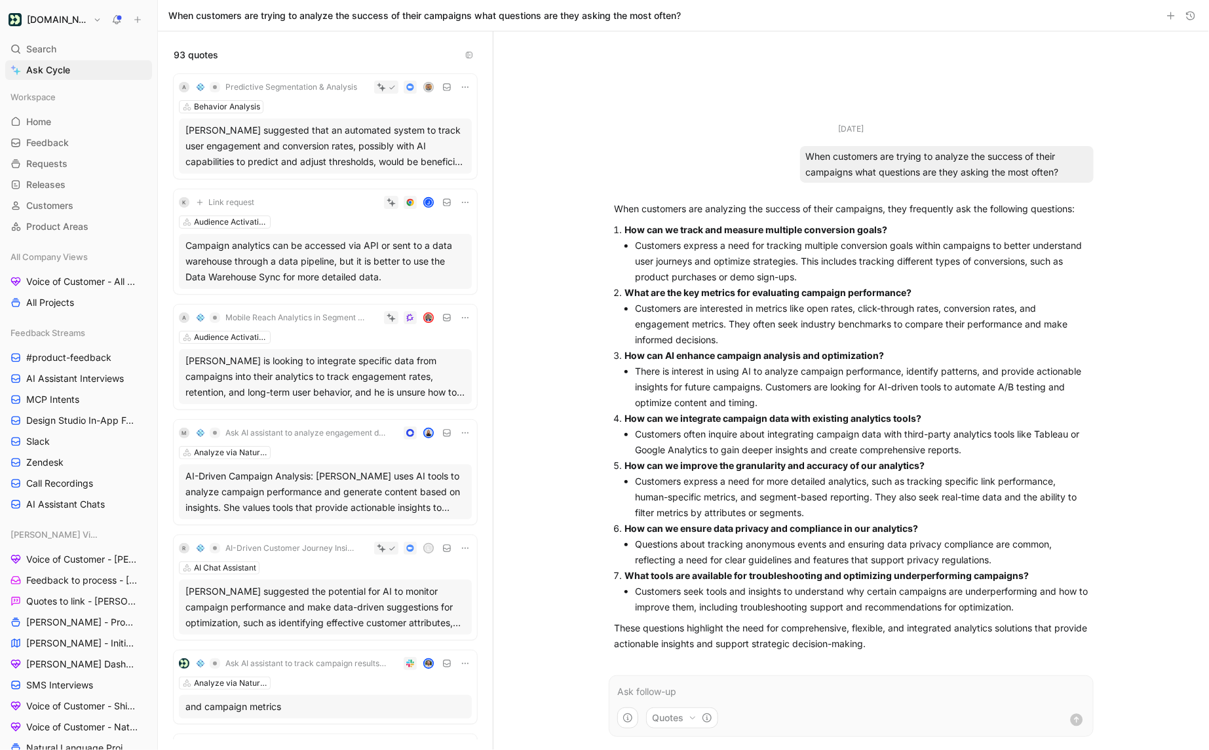
drag, startPoint x: 627, startPoint y: 291, endPoint x: 837, endPoint y: 345, distance: 217.0
click at [837, 345] on li "What are the key metrics for evaluating campaign performance? Customers are int…" at bounding box center [856, 316] width 464 height 63
copy li "What are the key metrics for evaluating campaign performance? Customers are int…"
click at [670, 706] on form "Quotes" at bounding box center [851, 706] width 485 height 62
click at [670, 698] on p at bounding box center [851, 692] width 468 height 16
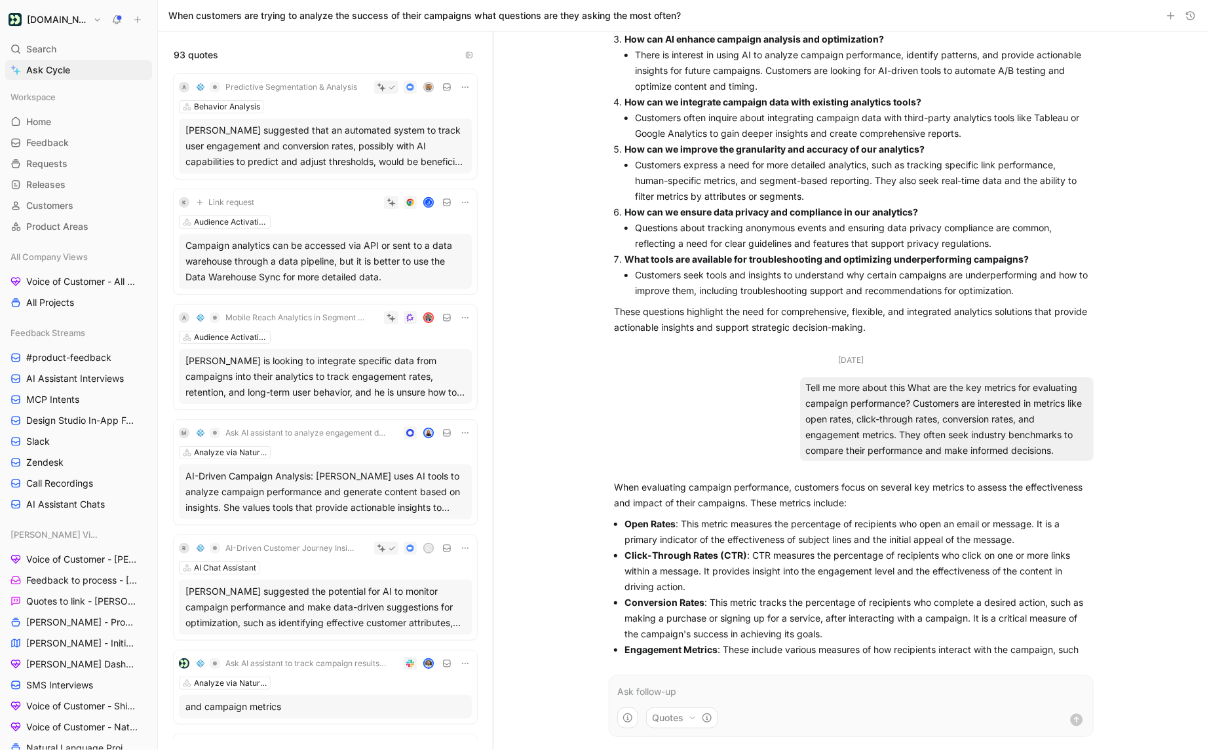
scroll to position [241, 0]
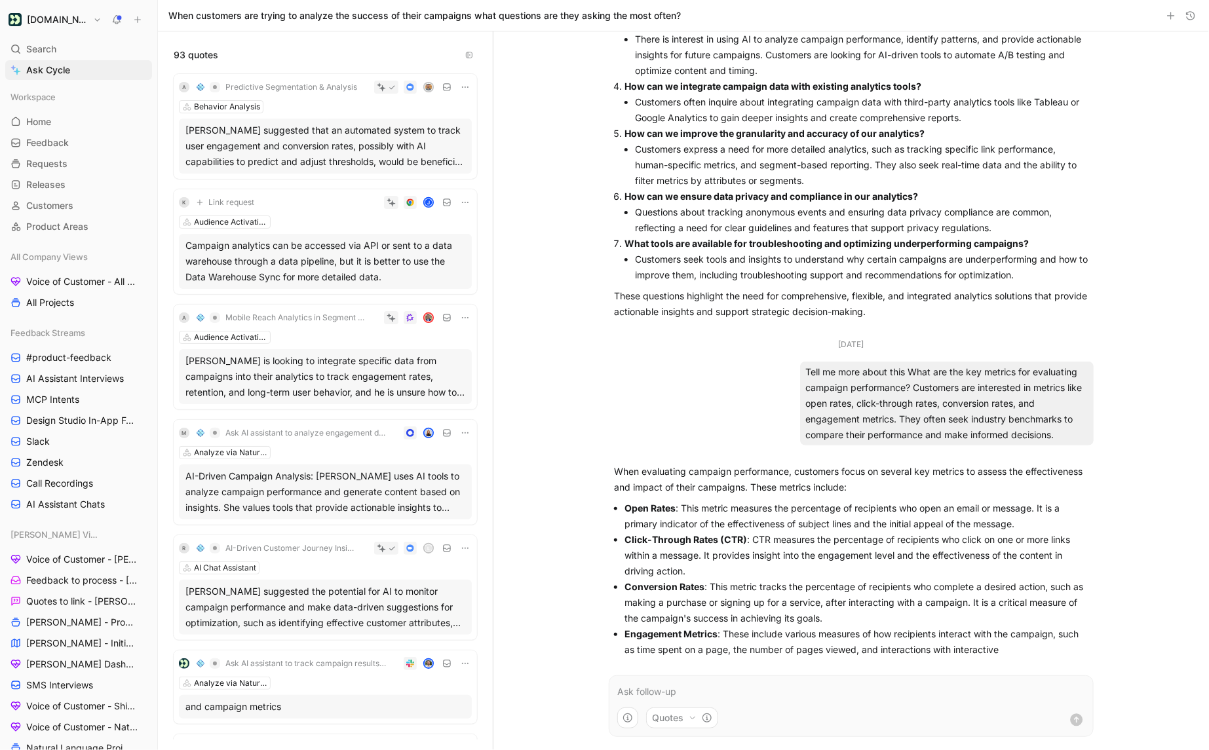
click at [690, 716] on icon "button" at bounding box center [692, 718] width 8 height 8
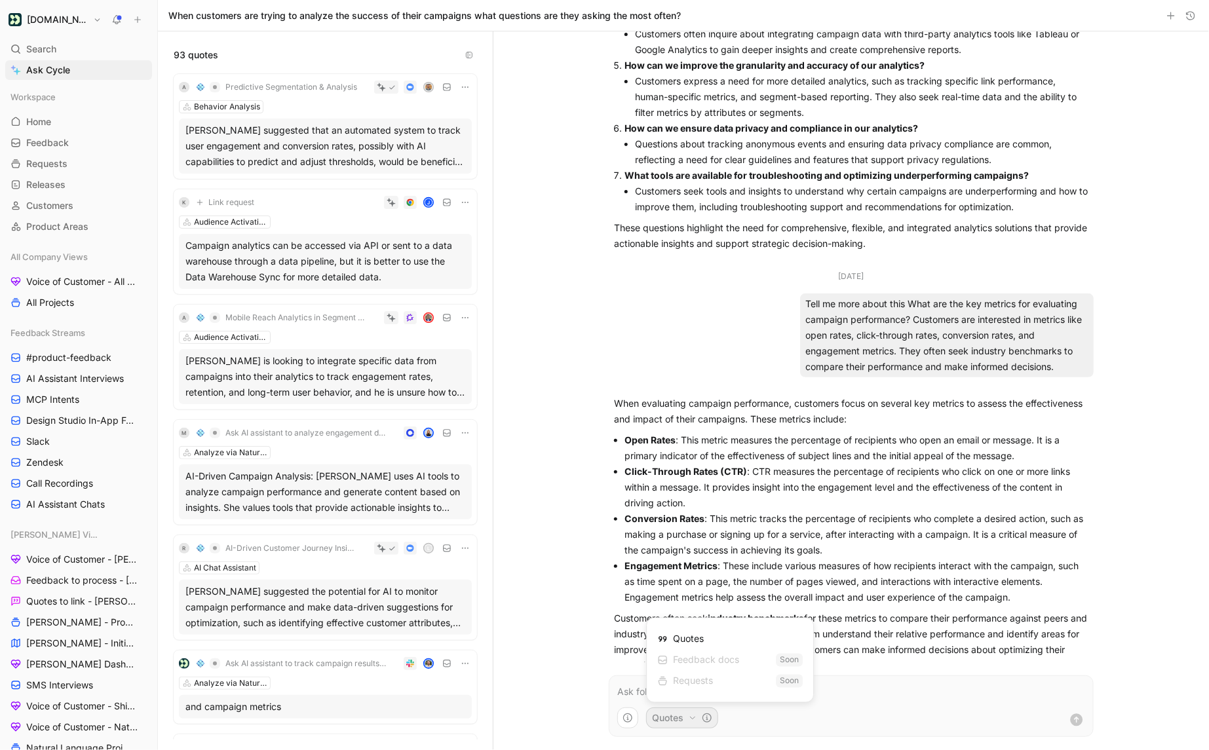
scroll to position [325, 0]
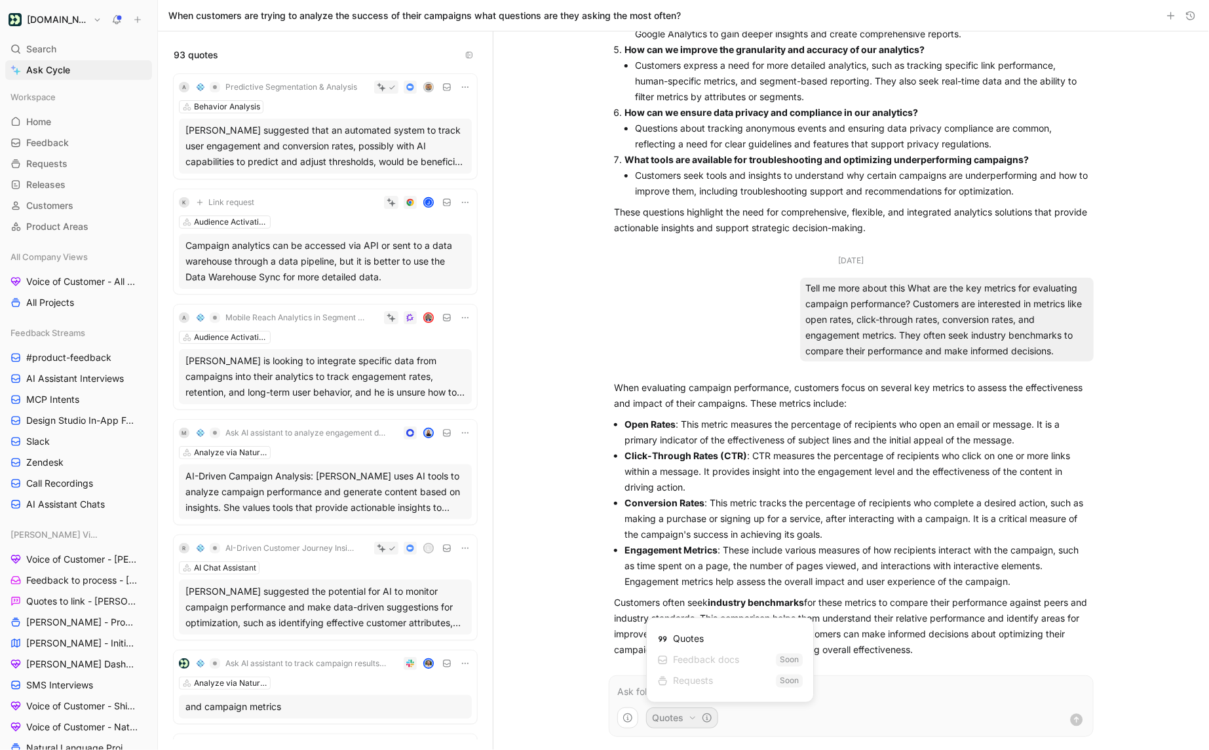
click at [677, 640] on div "Quotes" at bounding box center [680, 639] width 47 height 16
click at [594, 555] on html "Customer.io Search ⌘ K Ask Cycle Workspace Home G then H Feedback G then F Requ…" at bounding box center [604, 375] width 1209 height 750
drag, startPoint x: 1029, startPoint y: 584, endPoint x: 622, endPoint y: 423, distance: 437.9
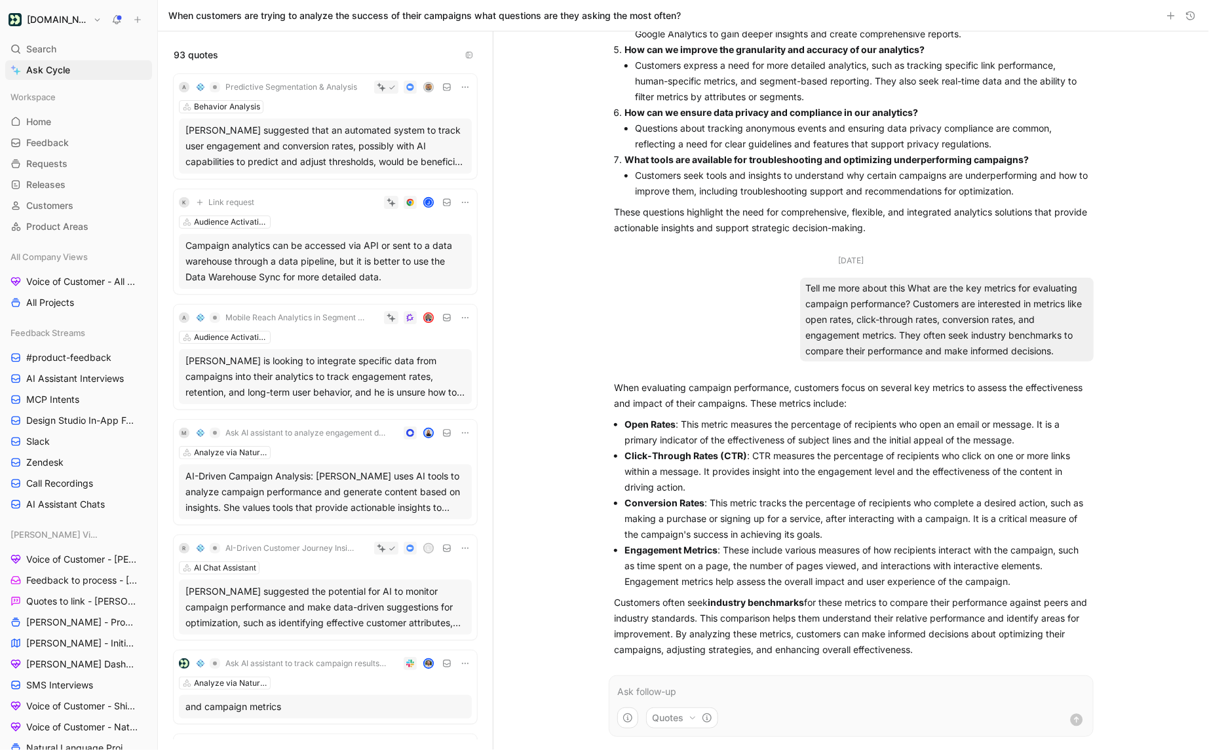
click at [622, 423] on ul "Open Rates : This metric measures the percentage of recipients who open an emai…" at bounding box center [851, 503] width 474 height 173
click at [637, 430] on p "Open Rates : This metric measures the percentage of recipients who open an emai…" at bounding box center [856, 432] width 464 height 31
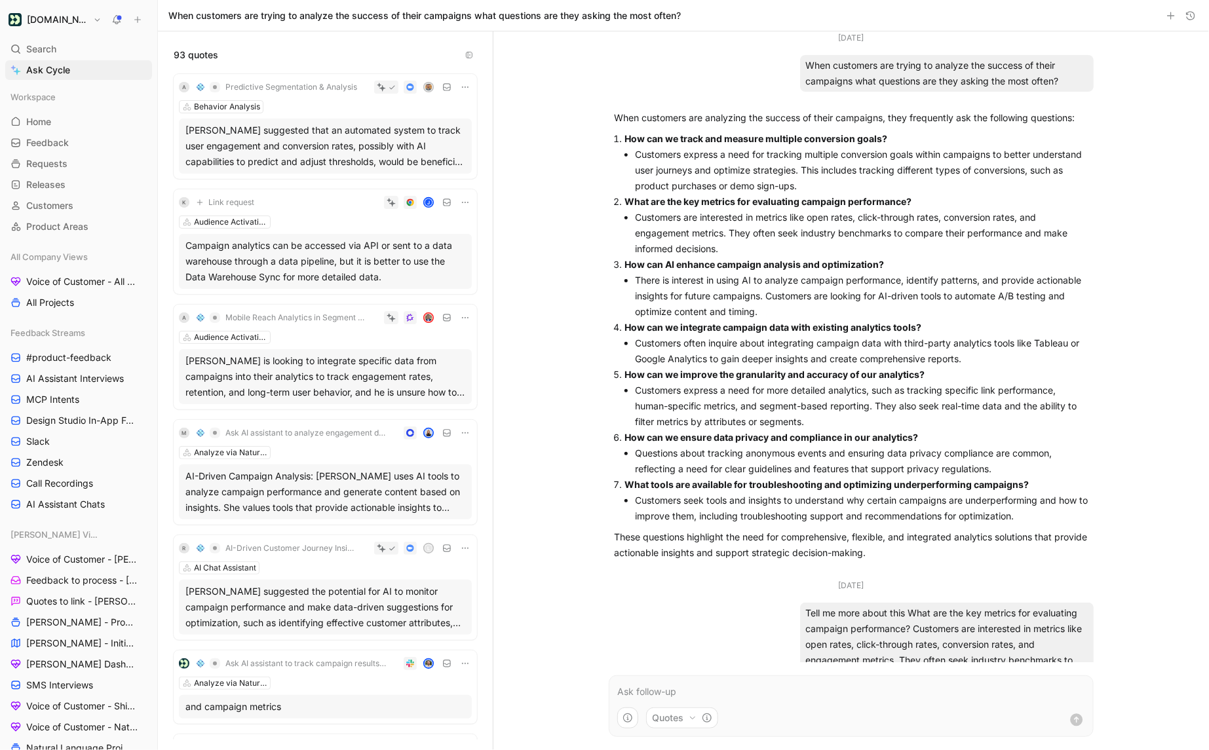
scroll to position [325, 0]
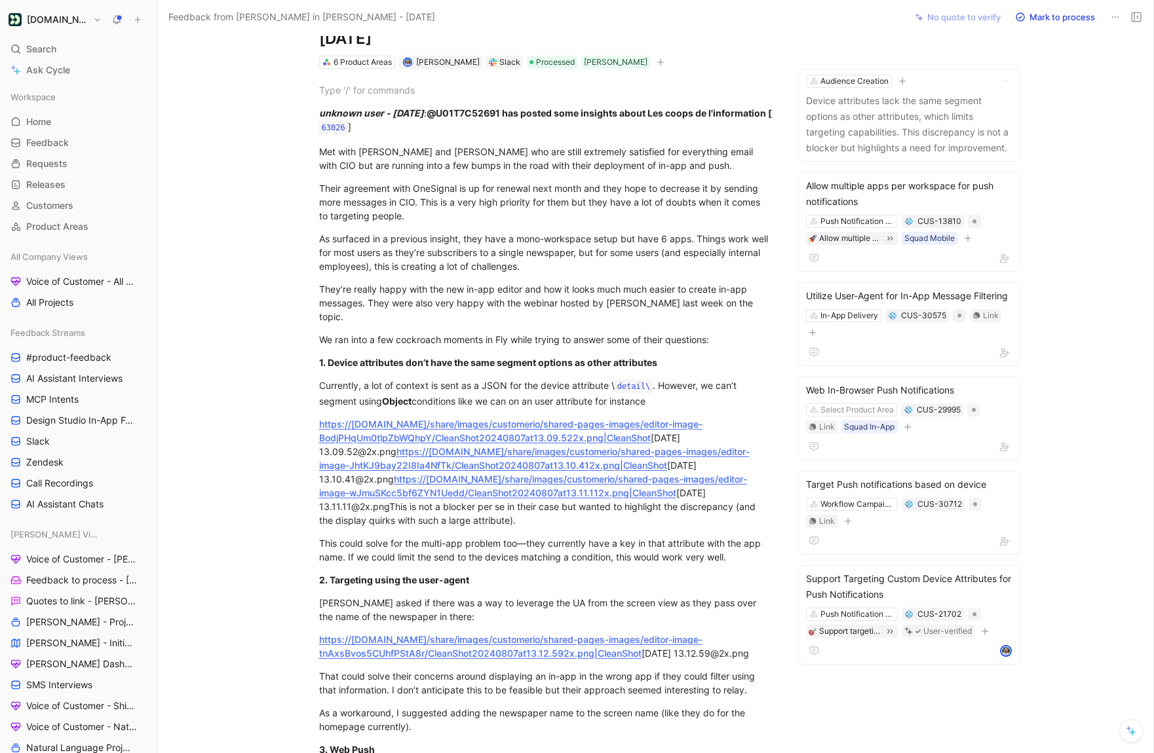
scroll to position [9, 0]
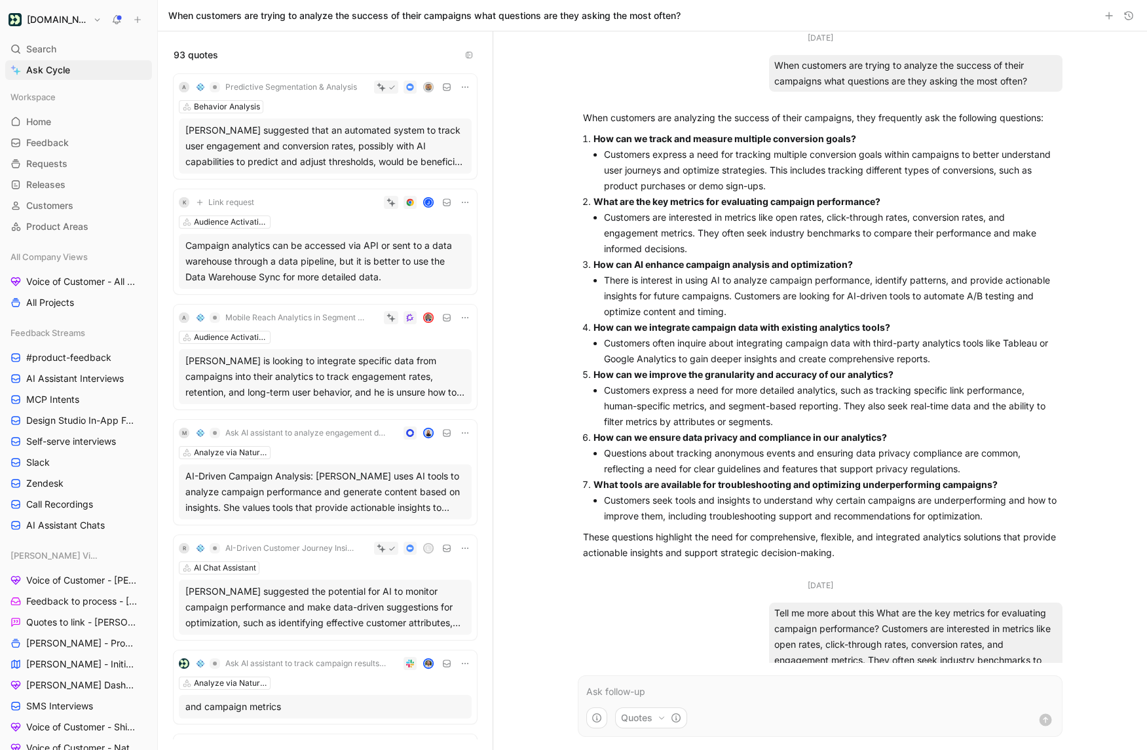
click at [857, 64] on div "When customers are trying to analyze the success of their campaigns what questi…" at bounding box center [915, 73] width 293 height 37
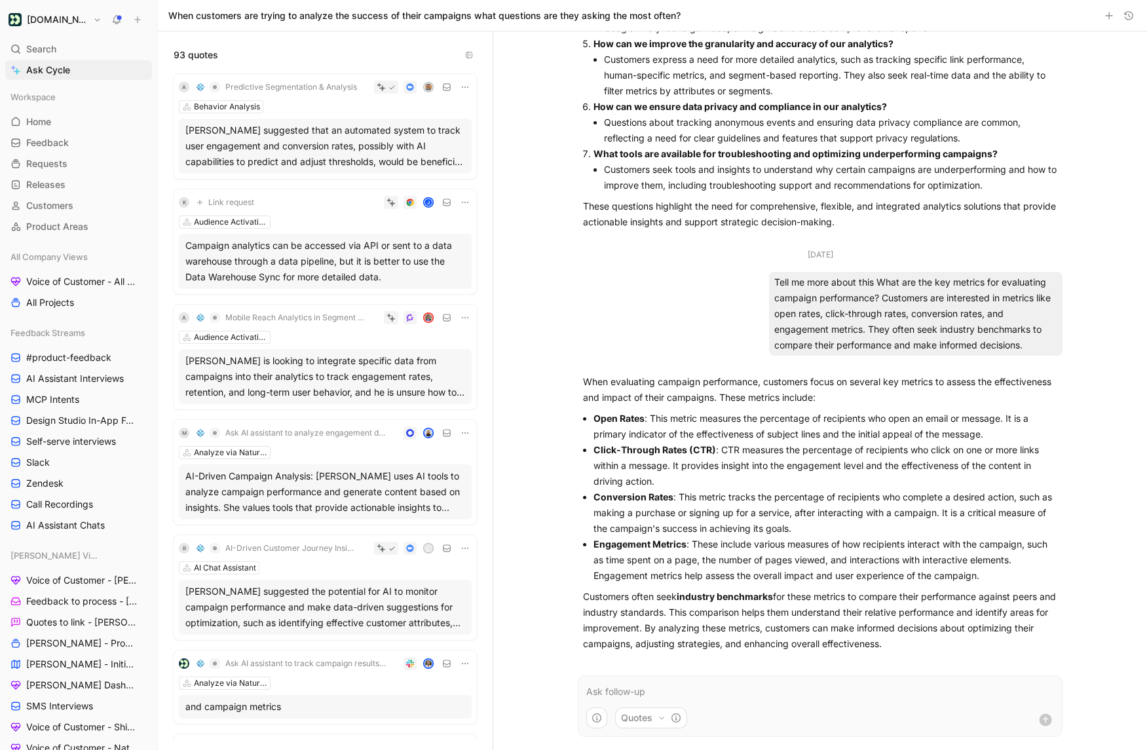
click at [802, 298] on div "Tell me more about this What are the key metrics for evaluating campaign perfor…" at bounding box center [915, 314] width 293 height 84
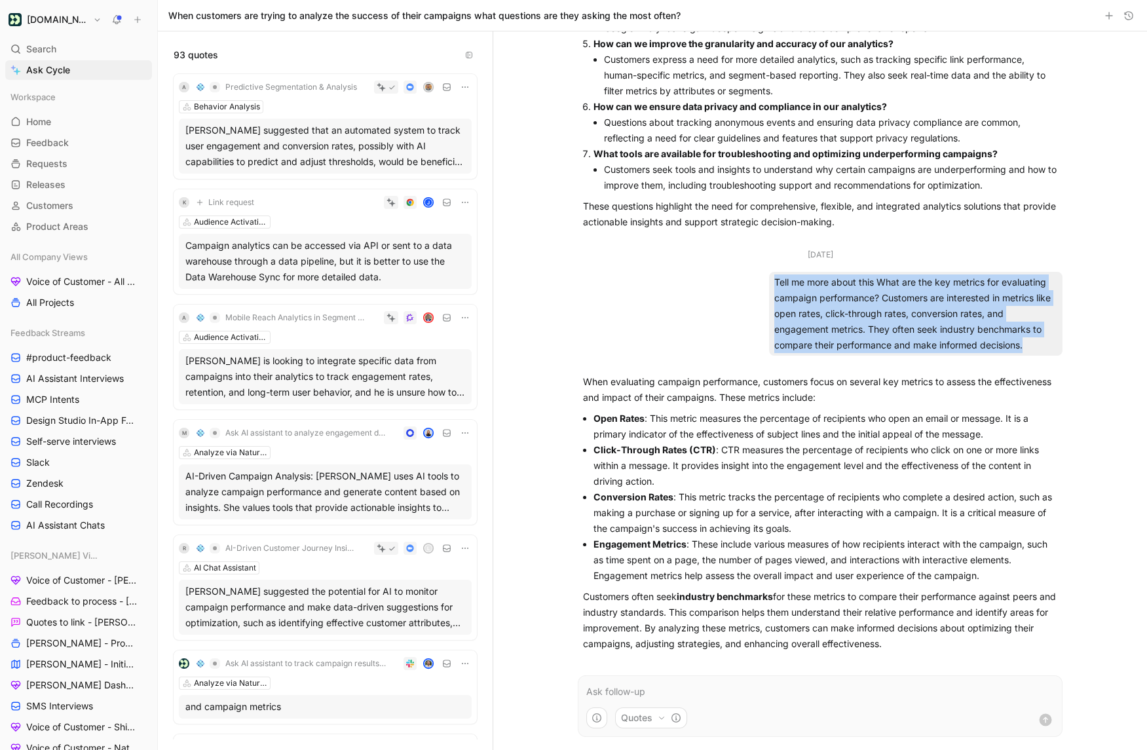
click at [802, 298] on div "Tell me more about this What are the key metrics for evaluating campaign perfor…" at bounding box center [915, 314] width 293 height 84
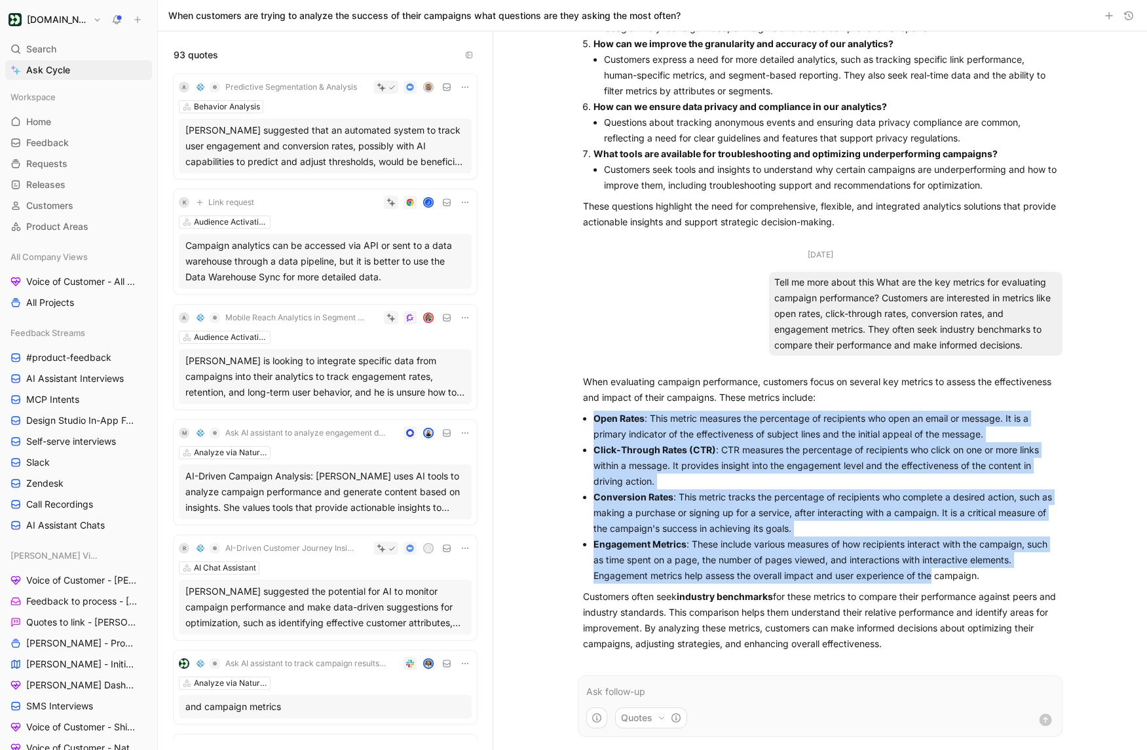
drag, startPoint x: 594, startPoint y: 419, endPoint x: 939, endPoint y: 578, distance: 380.2
click at [938, 578] on ul "Open Rates : This metric measures the percentage of recipients who open an emai…" at bounding box center [820, 497] width 474 height 173
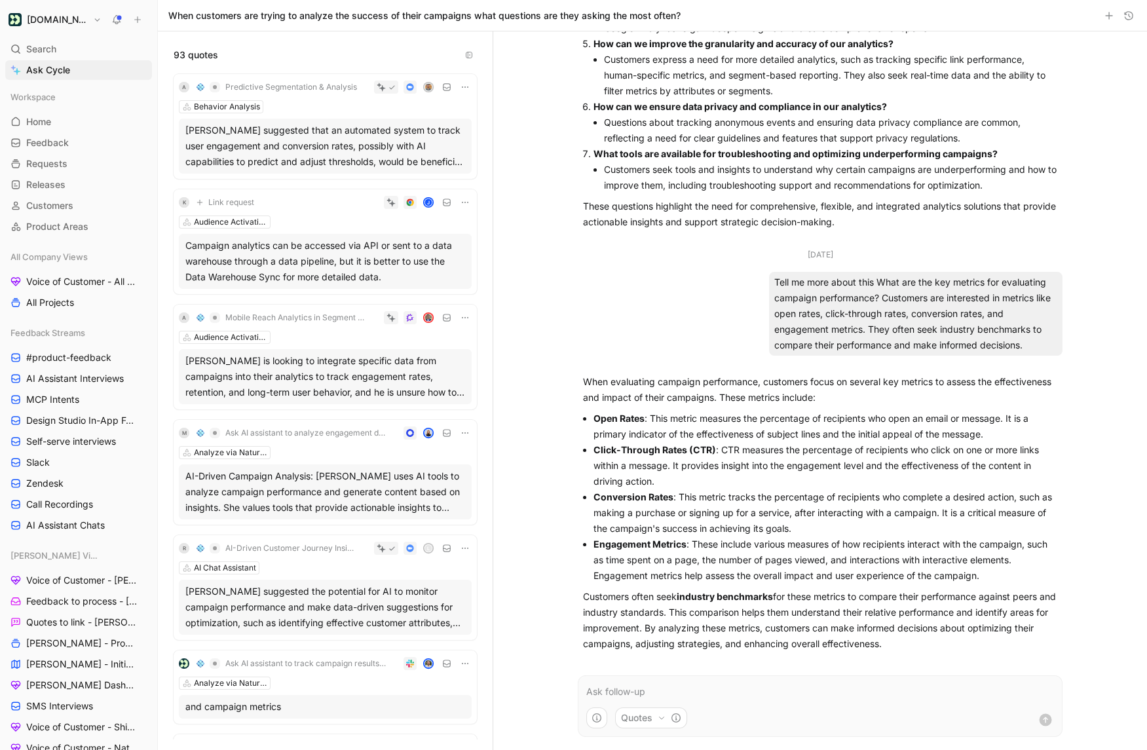
click at [985, 577] on p "Engagement Metrics : These include various measures of how recipients interact …" at bounding box center [826, 560] width 464 height 47
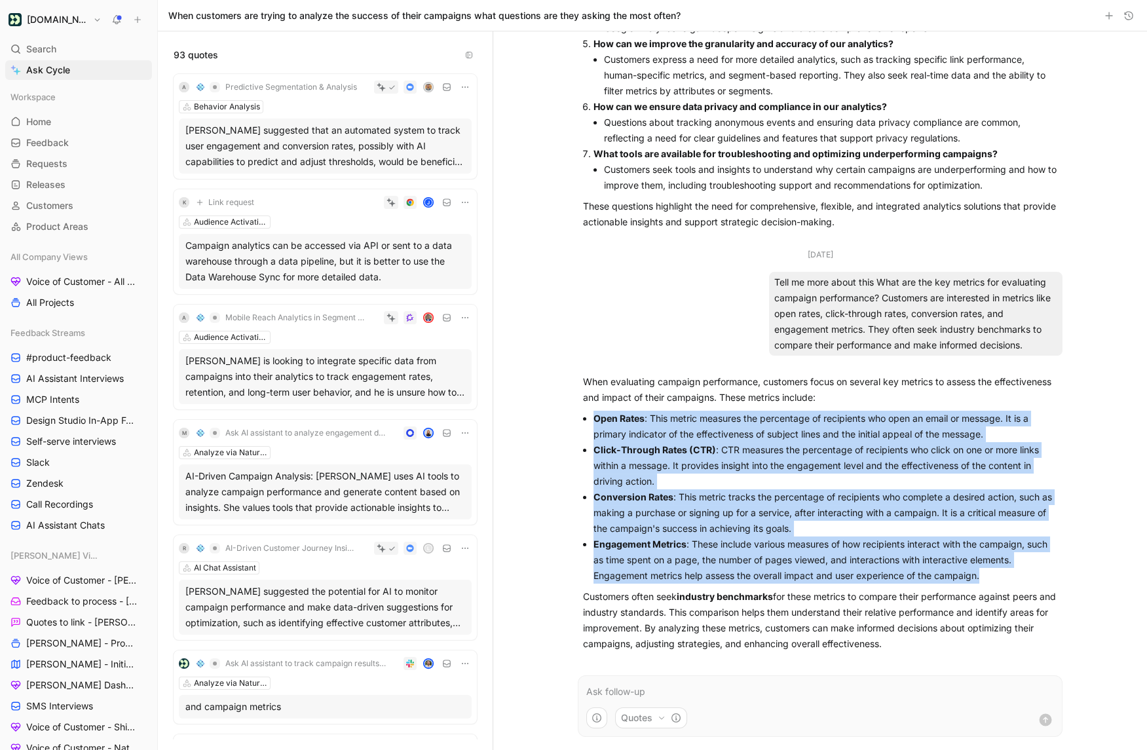
drag, startPoint x: 996, startPoint y: 577, endPoint x: 590, endPoint y: 417, distance: 437.3
click at [590, 417] on ul "Open Rates : This metric measures the percentage of recipients who open an emai…" at bounding box center [820, 497] width 474 height 173
click at [651, 421] on p "Open Rates : This metric measures the percentage of recipients who open an emai…" at bounding box center [826, 426] width 464 height 31
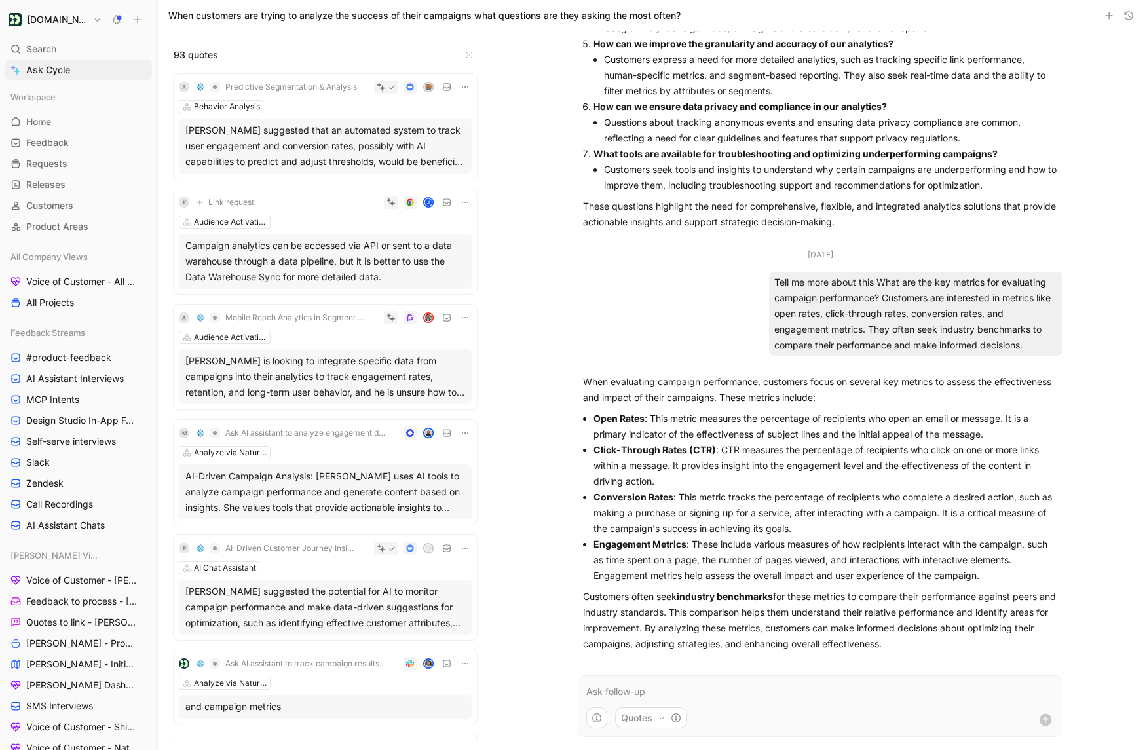
click at [75, 20] on h1 "[DOMAIN_NAME]" at bounding box center [57, 20] width 61 height 12
click at [79, 139] on div "Workspace settings G then S" at bounding box center [89, 134] width 161 height 21
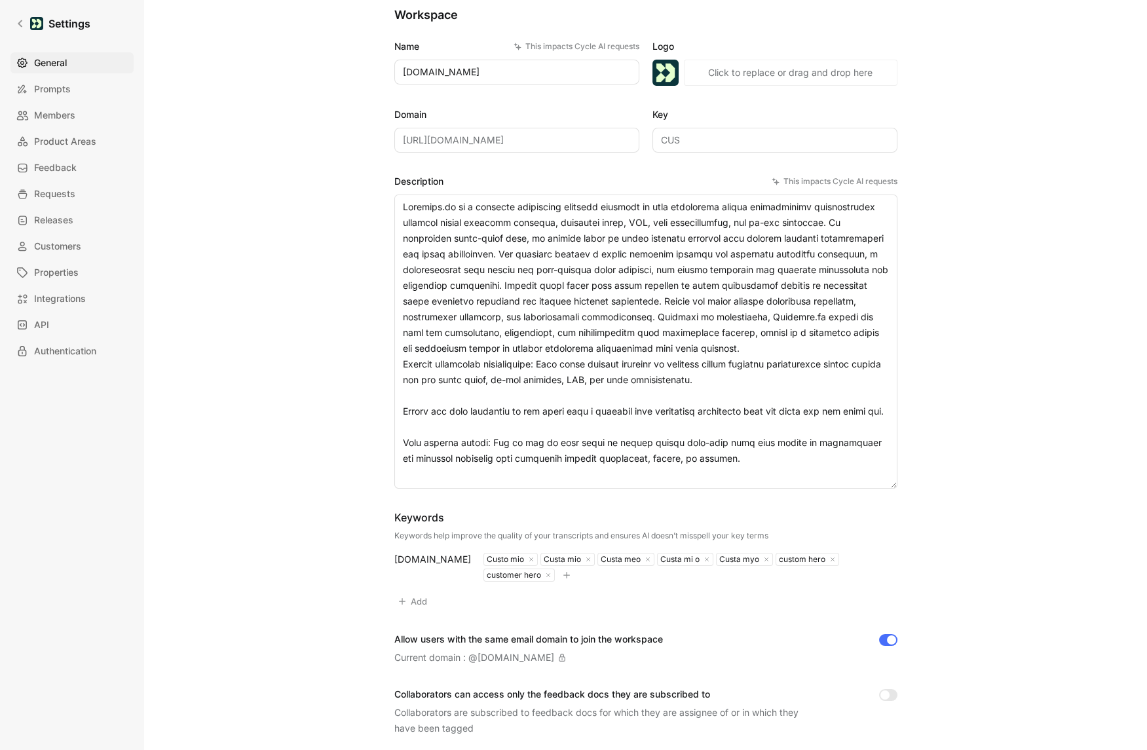
scroll to position [79, 0]
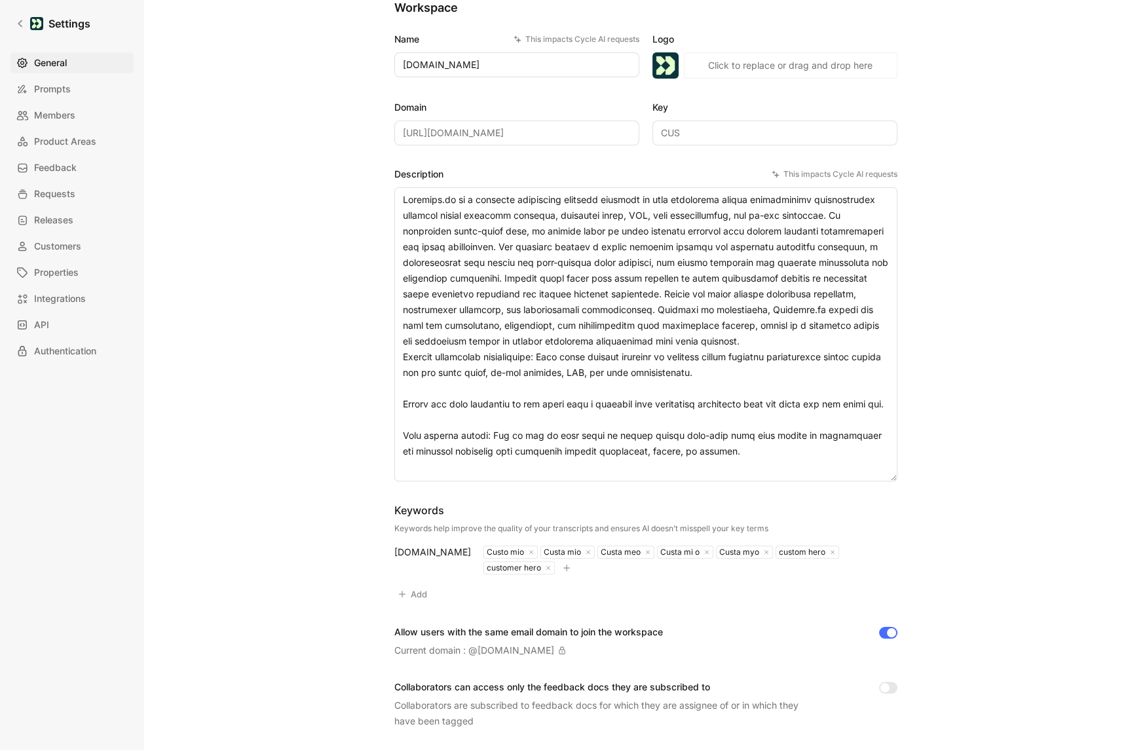
click at [492, 272] on textarea "Description This impacts Cycle AI requests" at bounding box center [645, 334] width 503 height 294
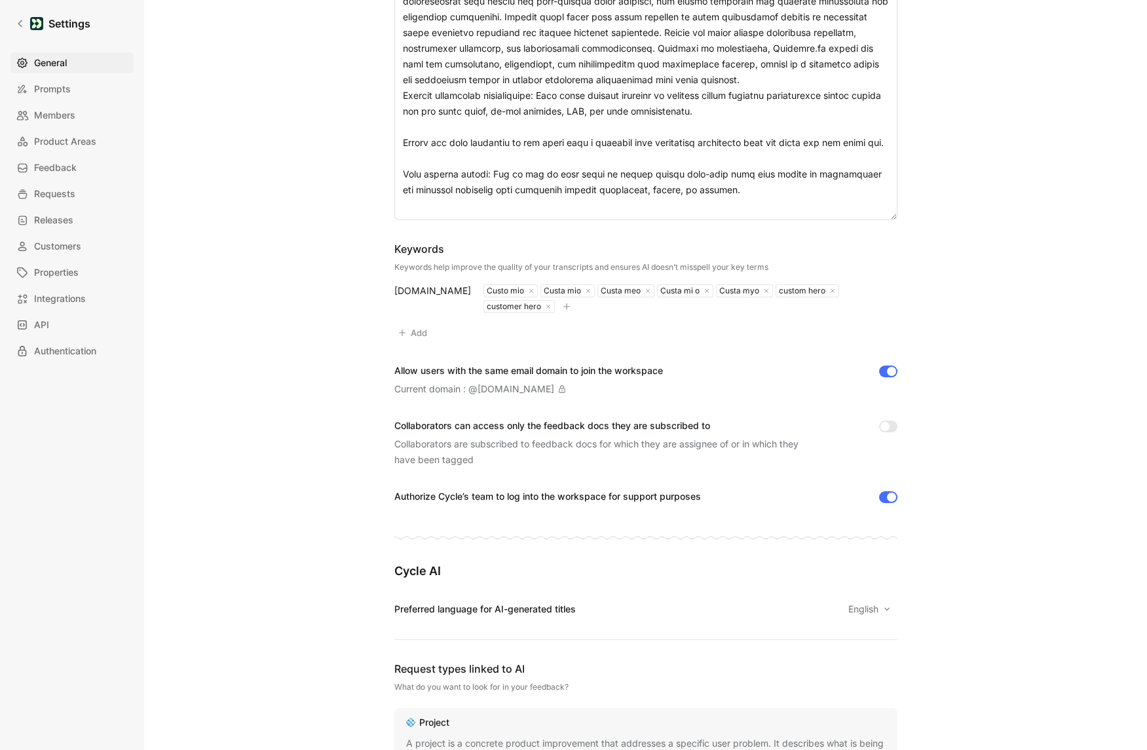
scroll to position [149, 0]
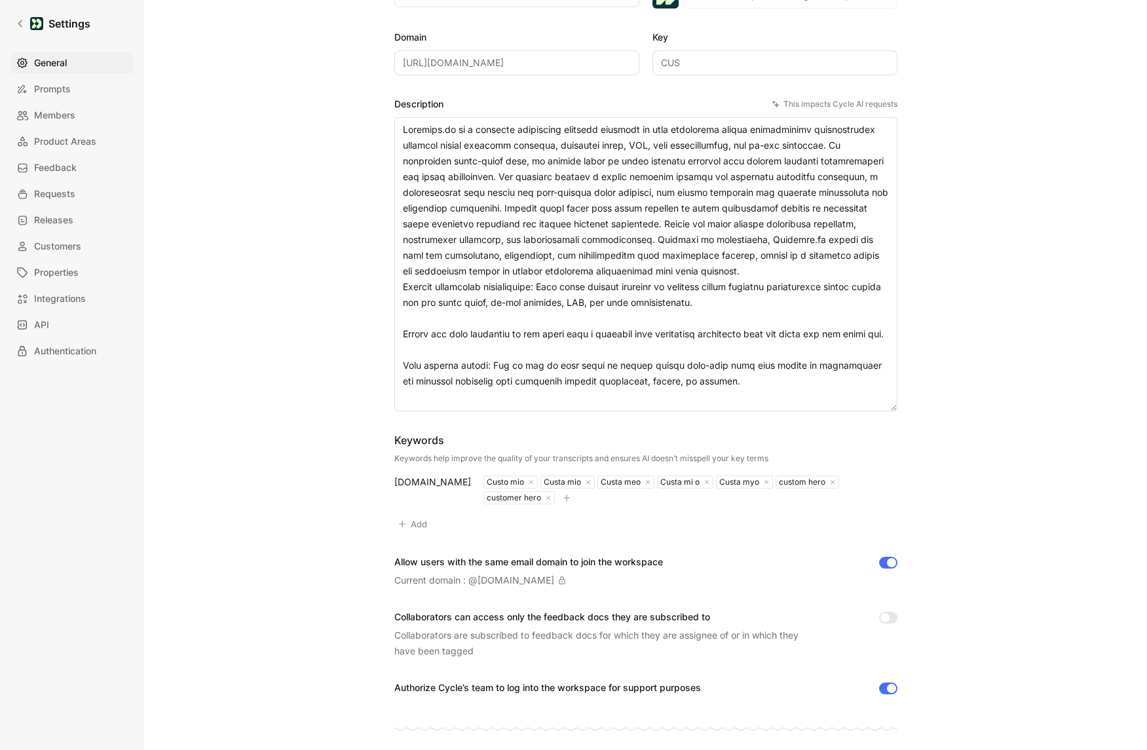
click at [328, 246] on div "General Saved Workspace Name This impacts Cycle AI requests Customer.io Logo «r…" at bounding box center [645, 753] width 943 height 1762
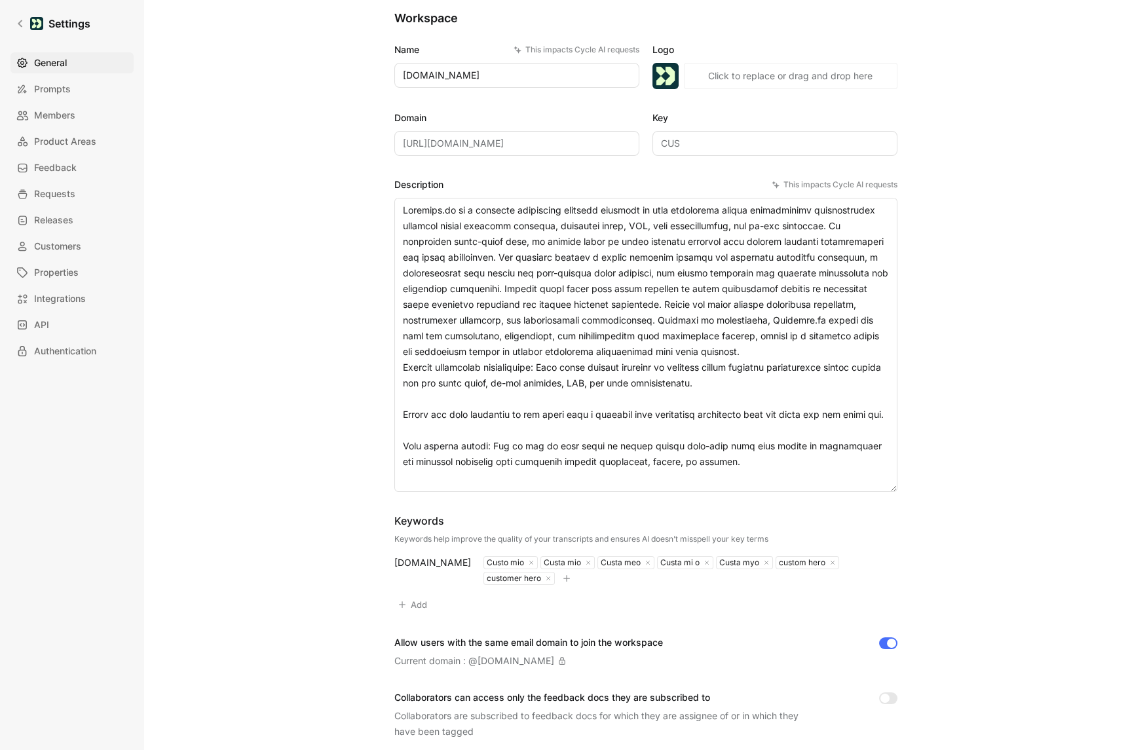
scroll to position [45, 0]
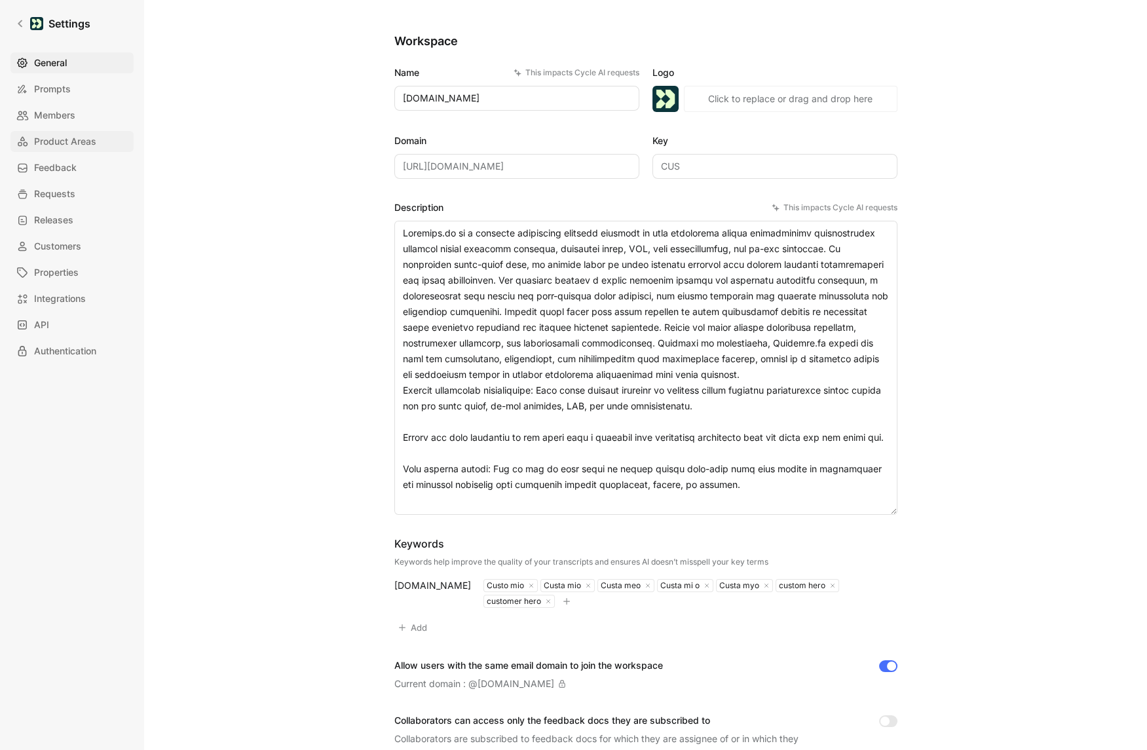
click at [58, 140] on span "Product Areas" at bounding box center [65, 142] width 62 height 16
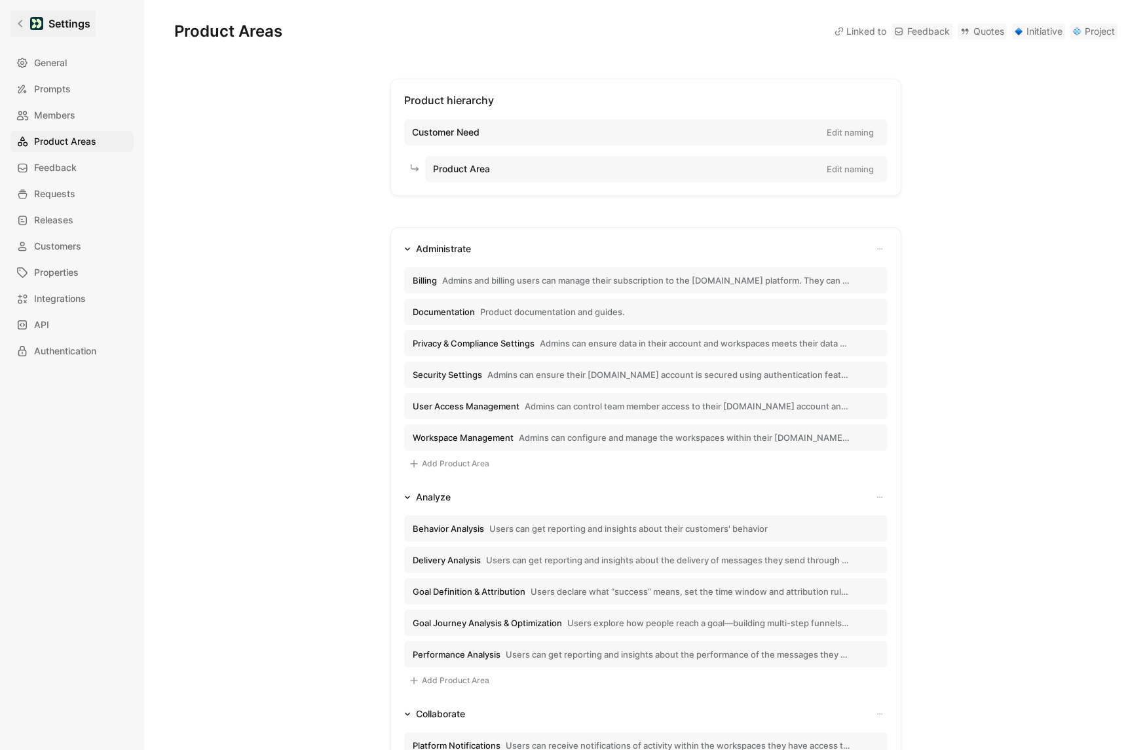
click at [29, 32] on link "Settings" at bounding box center [52, 23] width 85 height 26
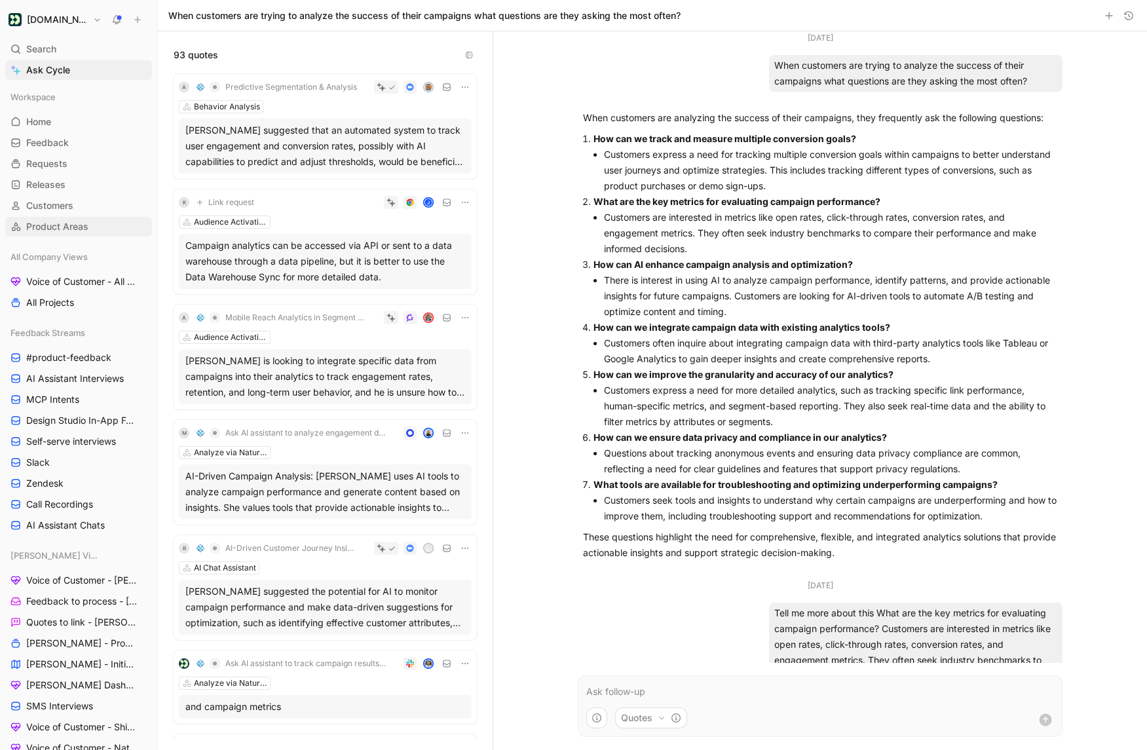
click at [65, 226] on span "Product Areas" at bounding box center [57, 226] width 62 height 13
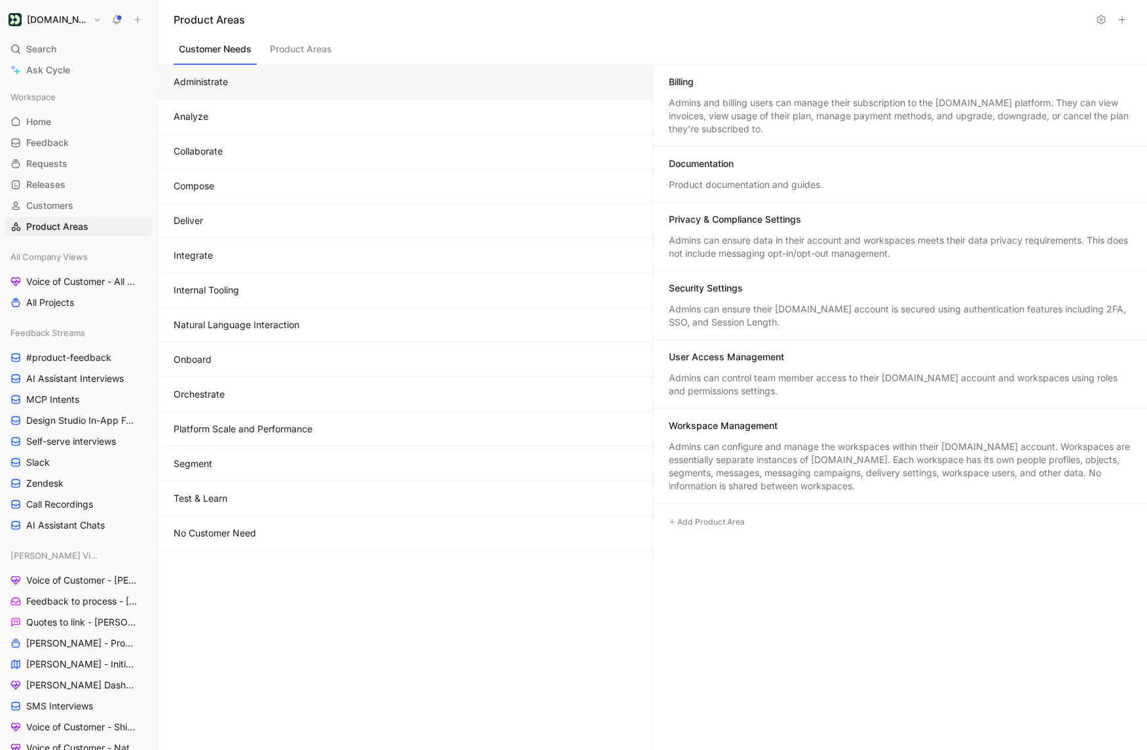
click at [269, 121] on button "Analyze" at bounding box center [405, 117] width 495 height 35
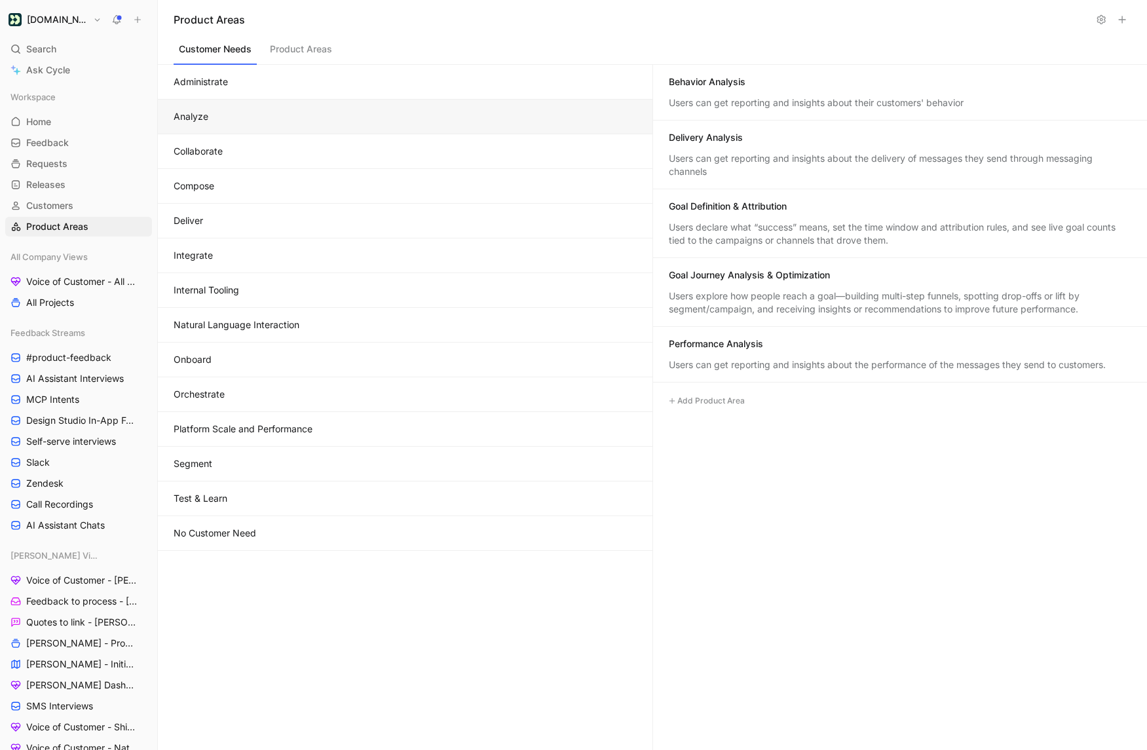
click at [278, 197] on button "Compose" at bounding box center [405, 186] width 495 height 35
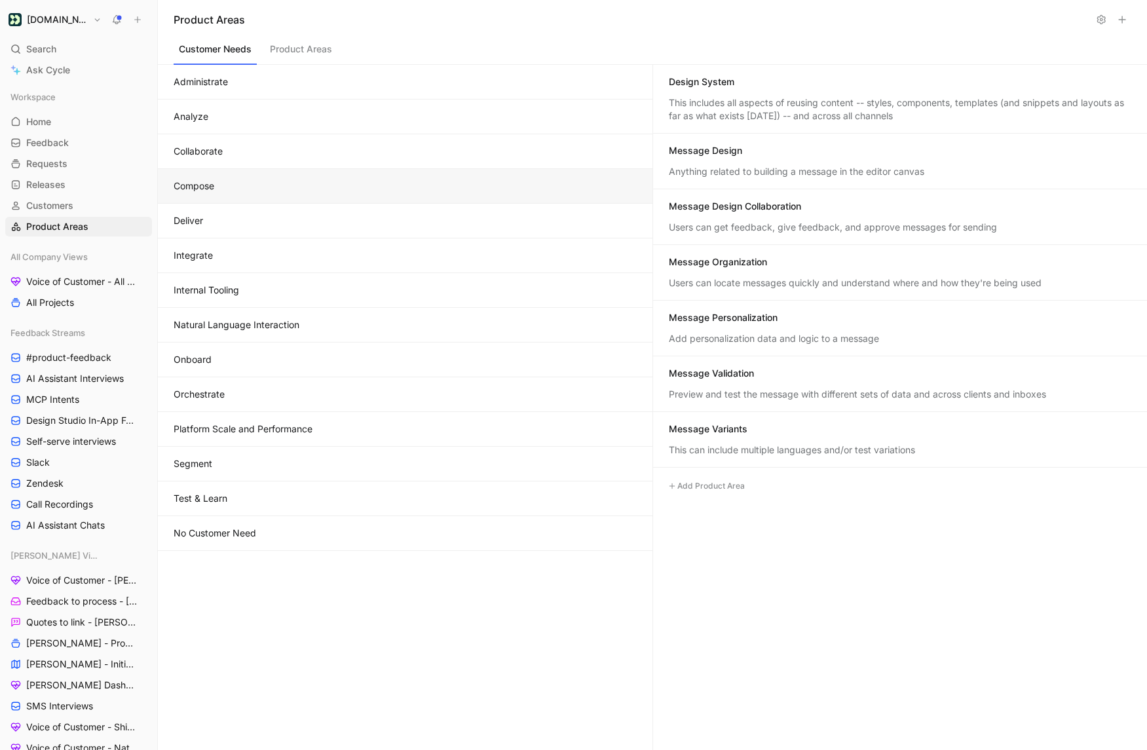
click at [290, 54] on button "Product Areas" at bounding box center [301, 52] width 73 height 25
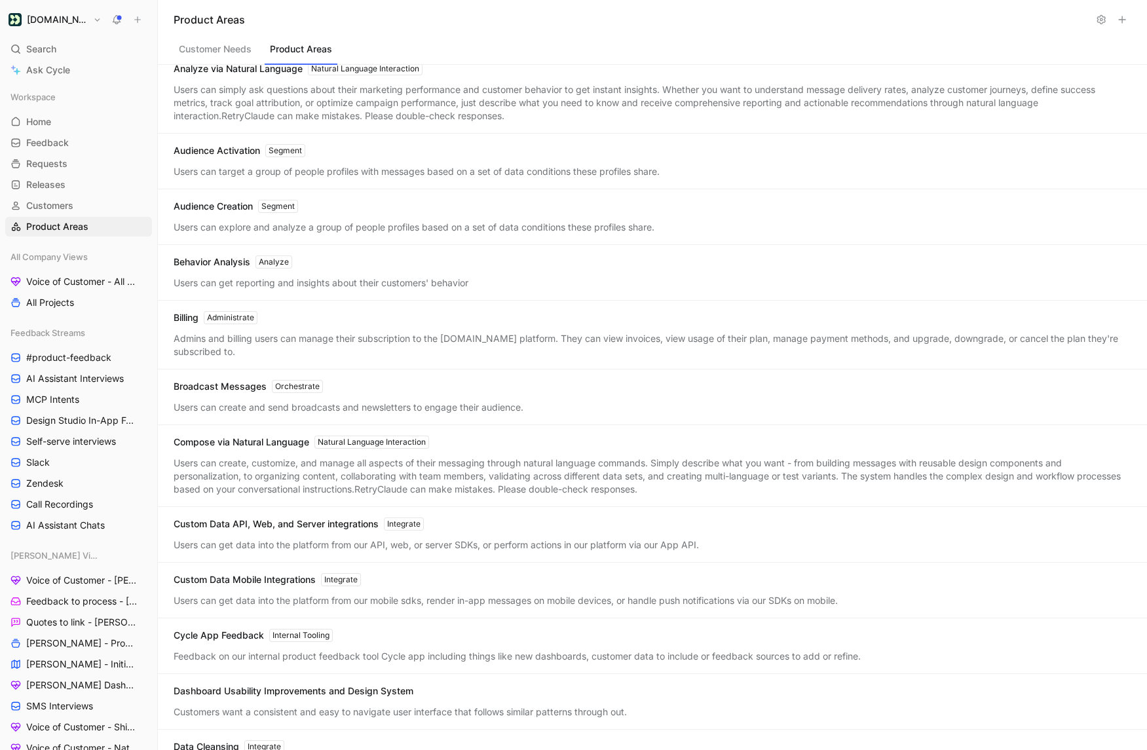
scroll to position [229, 0]
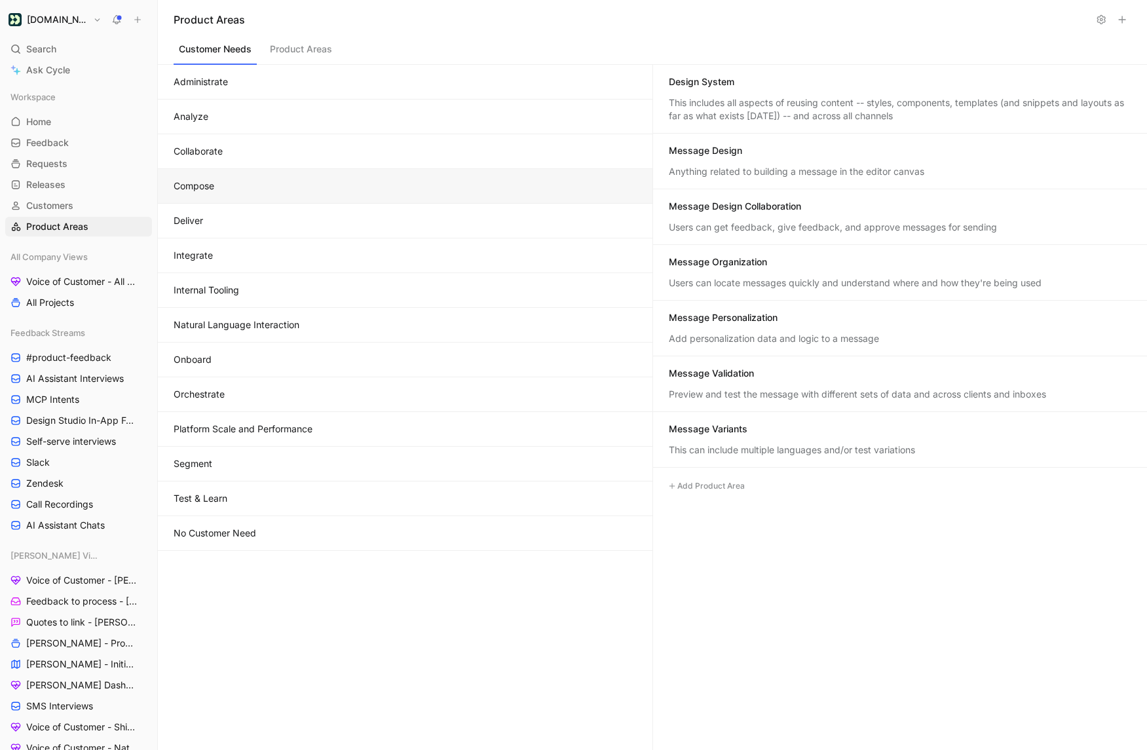
click at [230, 52] on button "Customer Needs" at bounding box center [215, 52] width 83 height 25
click at [143, 17] on button at bounding box center [137, 19] width 18 height 18
click at [222, 26] on button "New feedback c" at bounding box center [225, 25] width 140 height 22
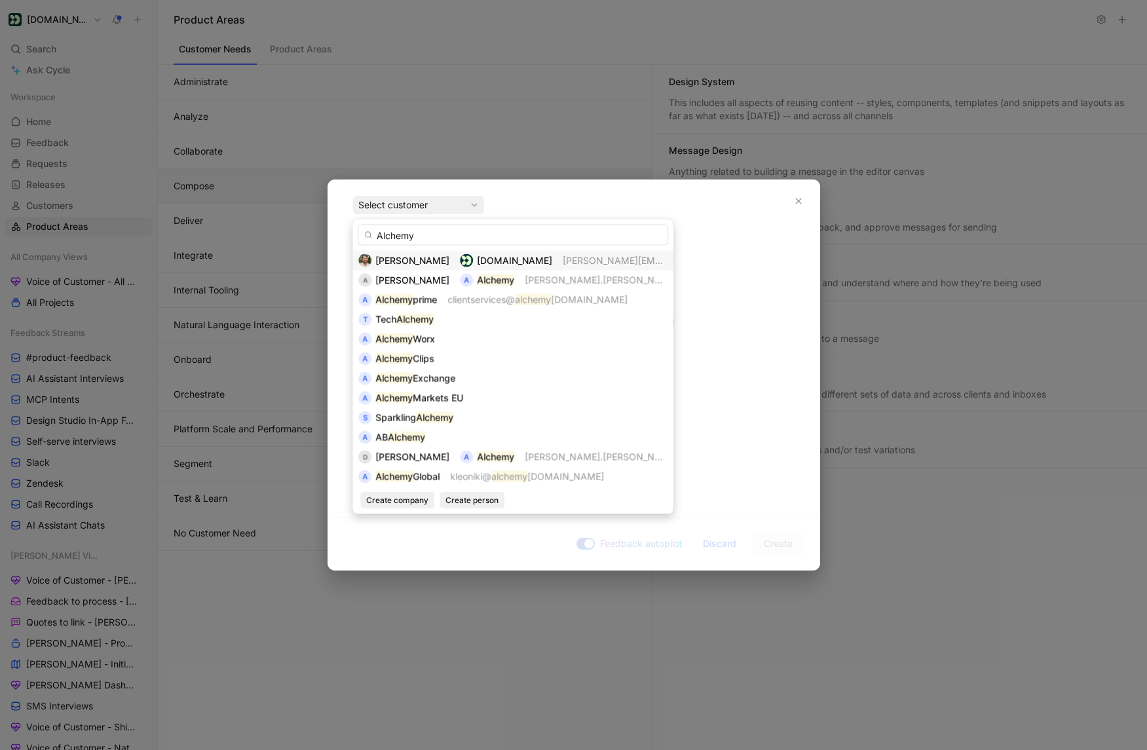
click at [430, 239] on input "Alchemy" at bounding box center [513, 235] width 311 height 21
type input "Alchemy"
click at [421, 437] on mark "Alchemy" at bounding box center [406, 437] width 37 height 11
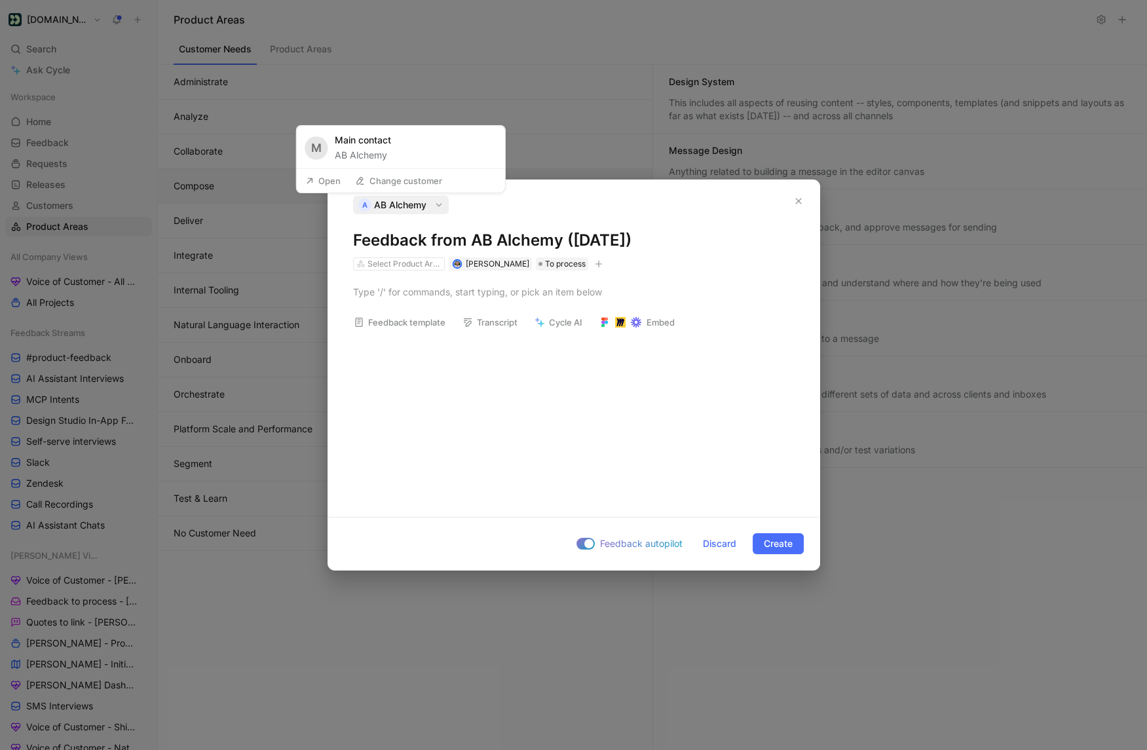
click at [339, 183] on button "Open" at bounding box center [322, 181] width 47 height 18
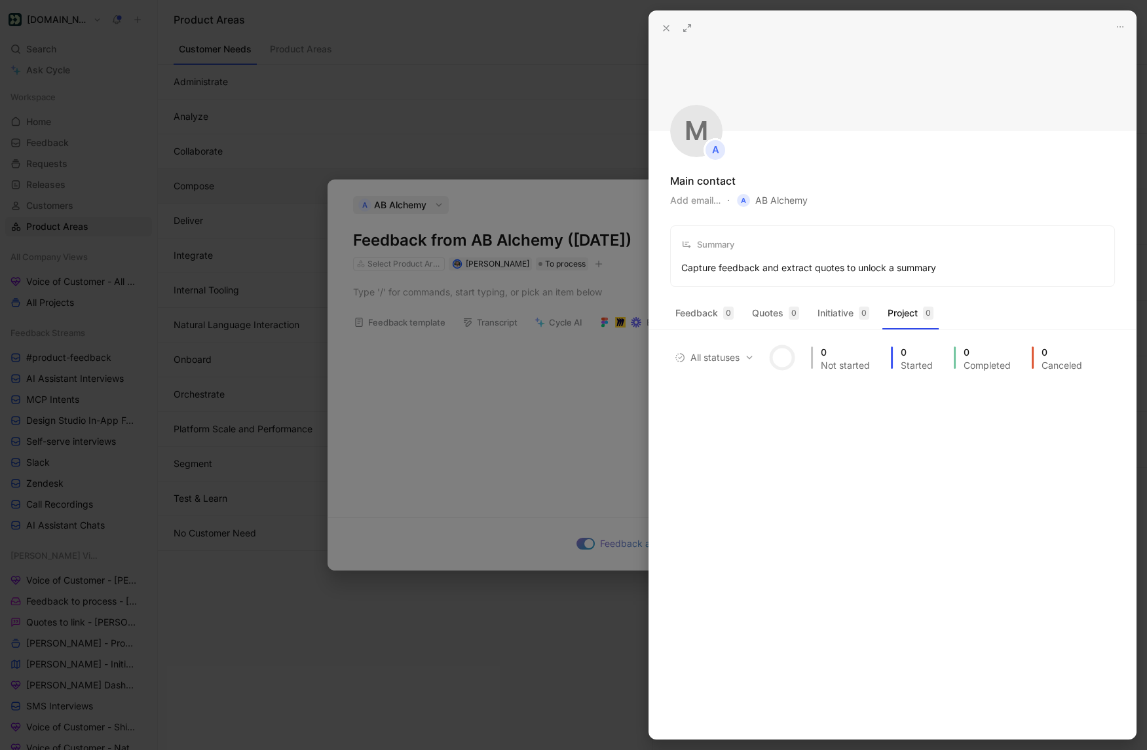
click at [666, 24] on icon at bounding box center [666, 28] width 10 height 10
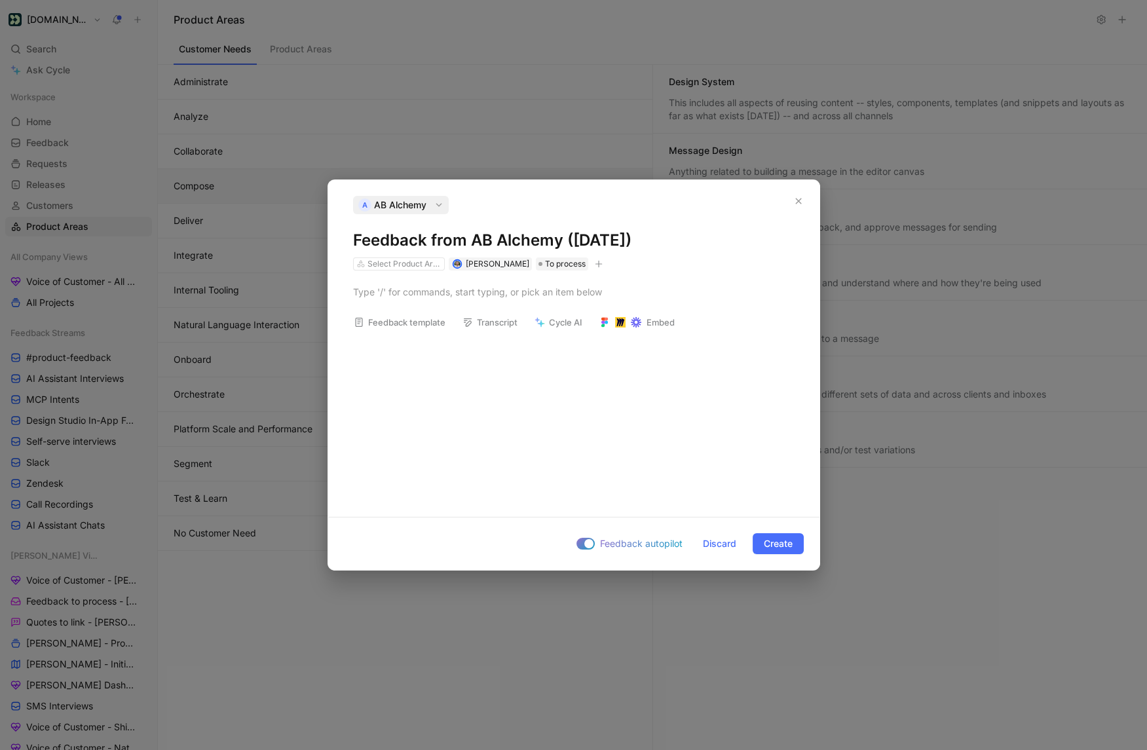
click at [374, 200] on span "AB Alchemy" at bounding box center [400, 205] width 52 height 16
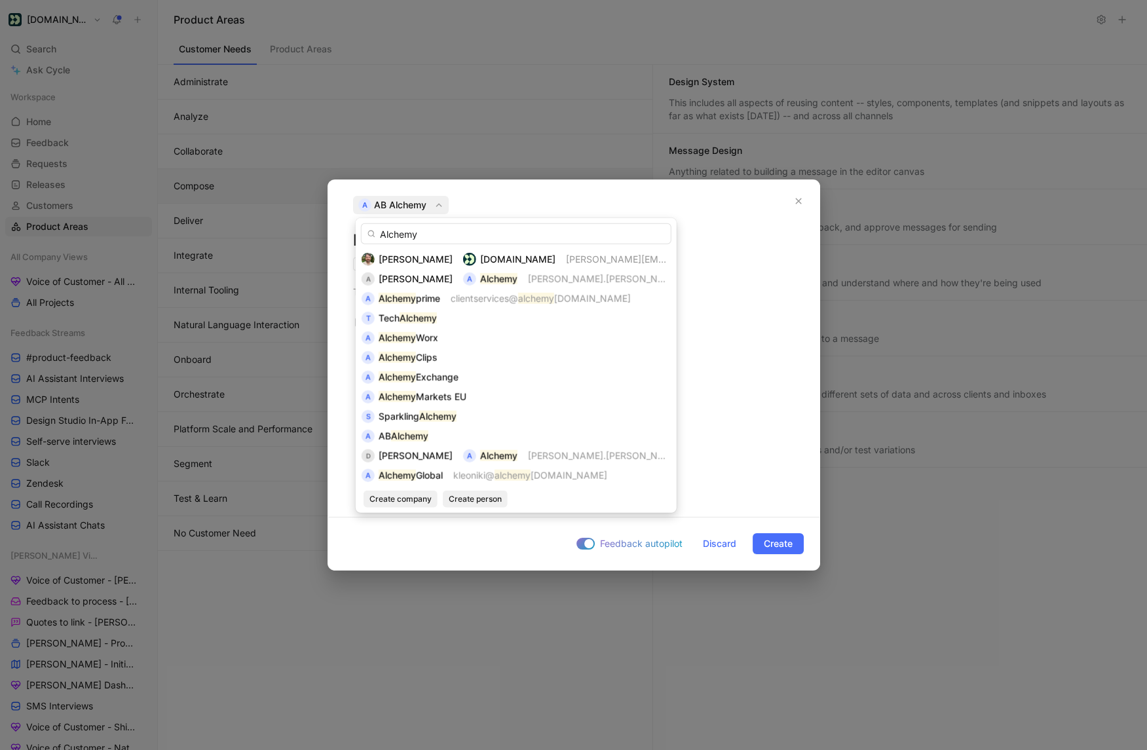
click at [421, 233] on input "Alchemy" at bounding box center [516, 233] width 311 height 21
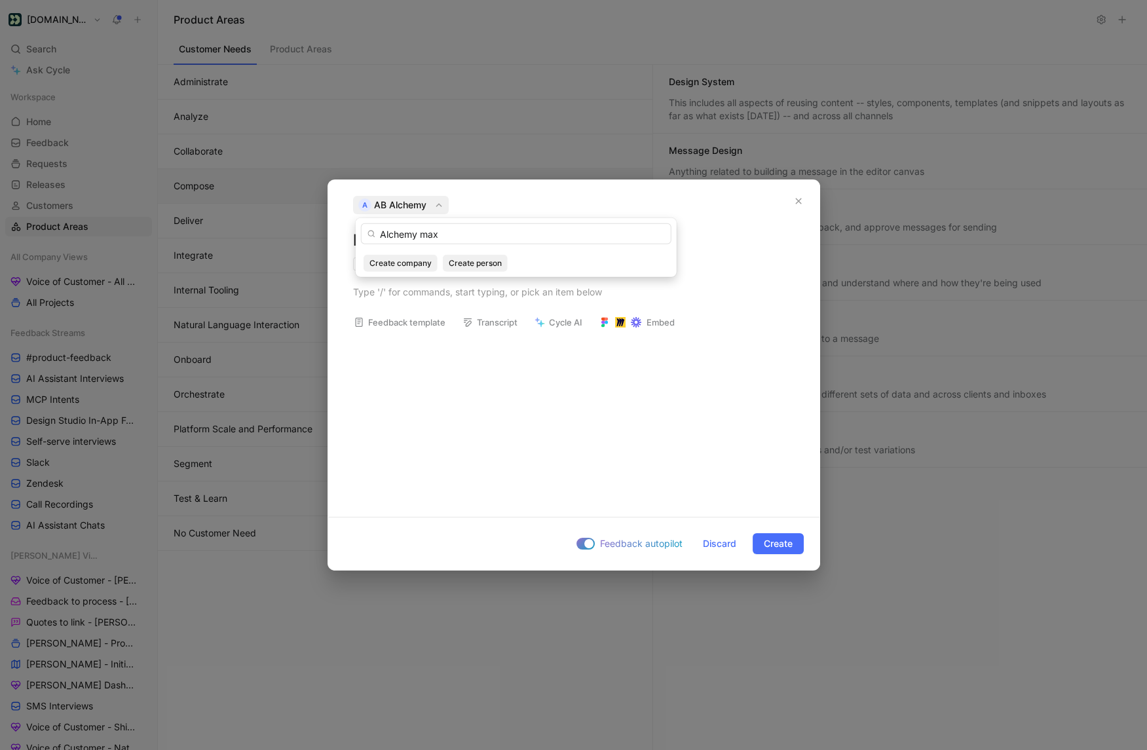
click at [436, 236] on input "Alchemy max" at bounding box center [516, 233] width 311 height 21
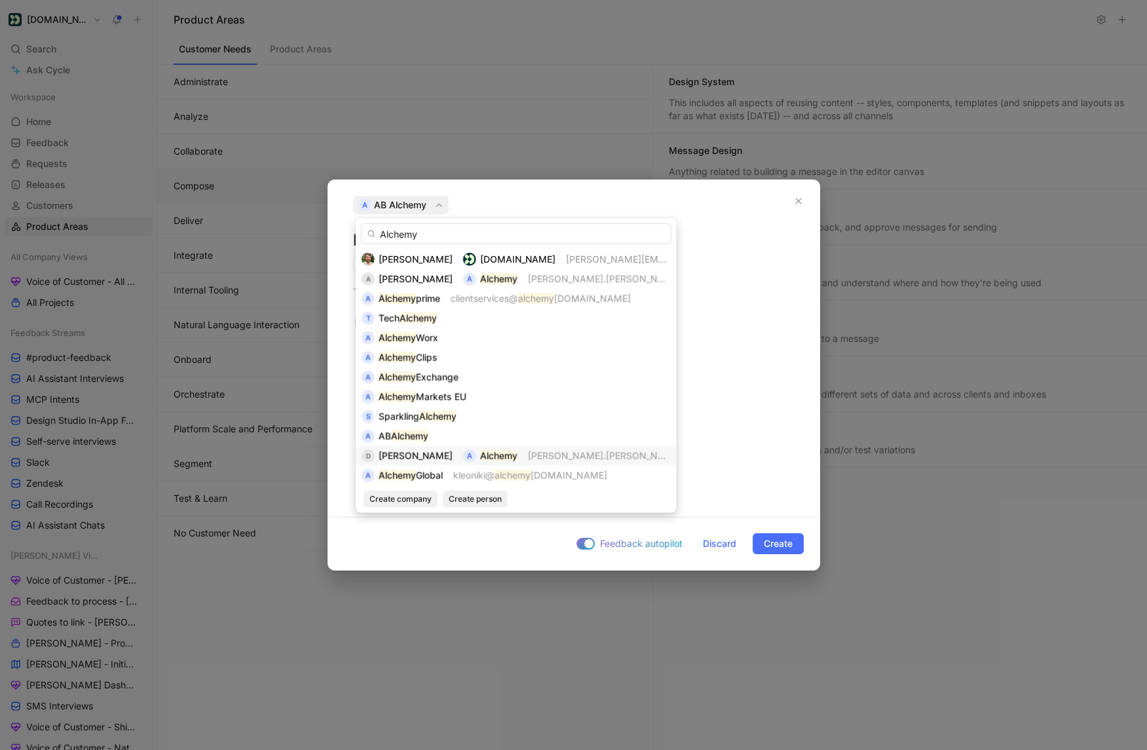
type input "Alchemy"
click at [480, 454] on mark "Alchemy" at bounding box center [498, 455] width 37 height 11
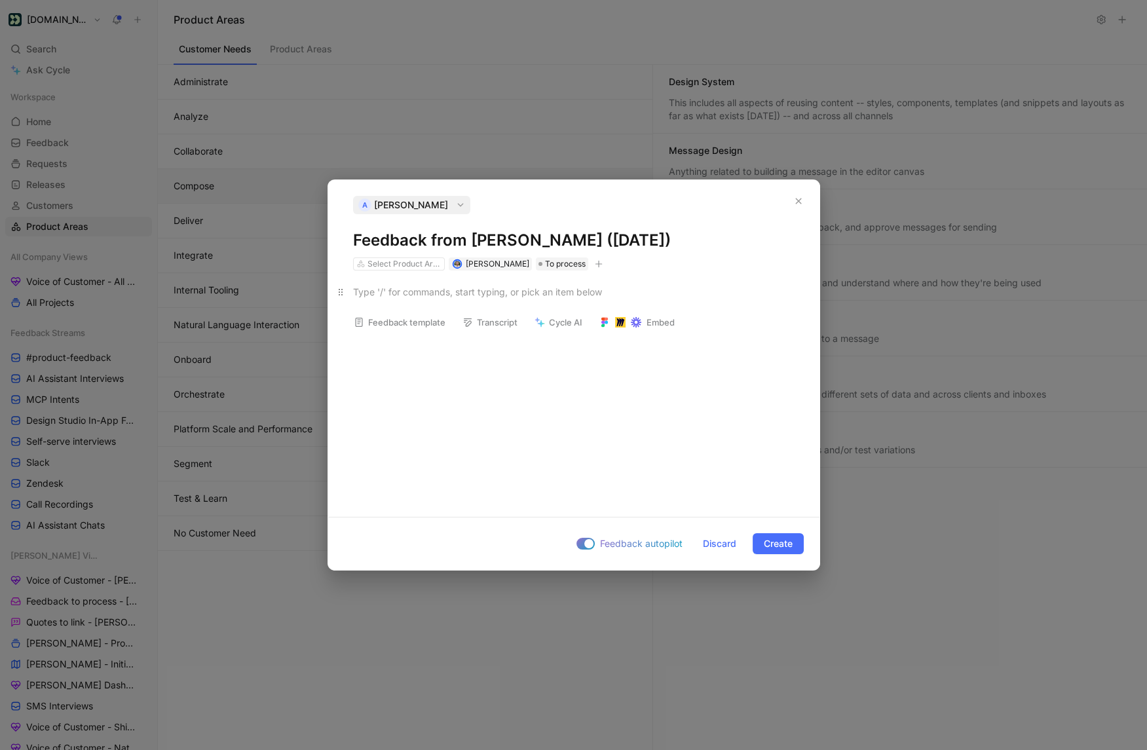
click at [427, 295] on div at bounding box center [574, 292] width 442 height 14
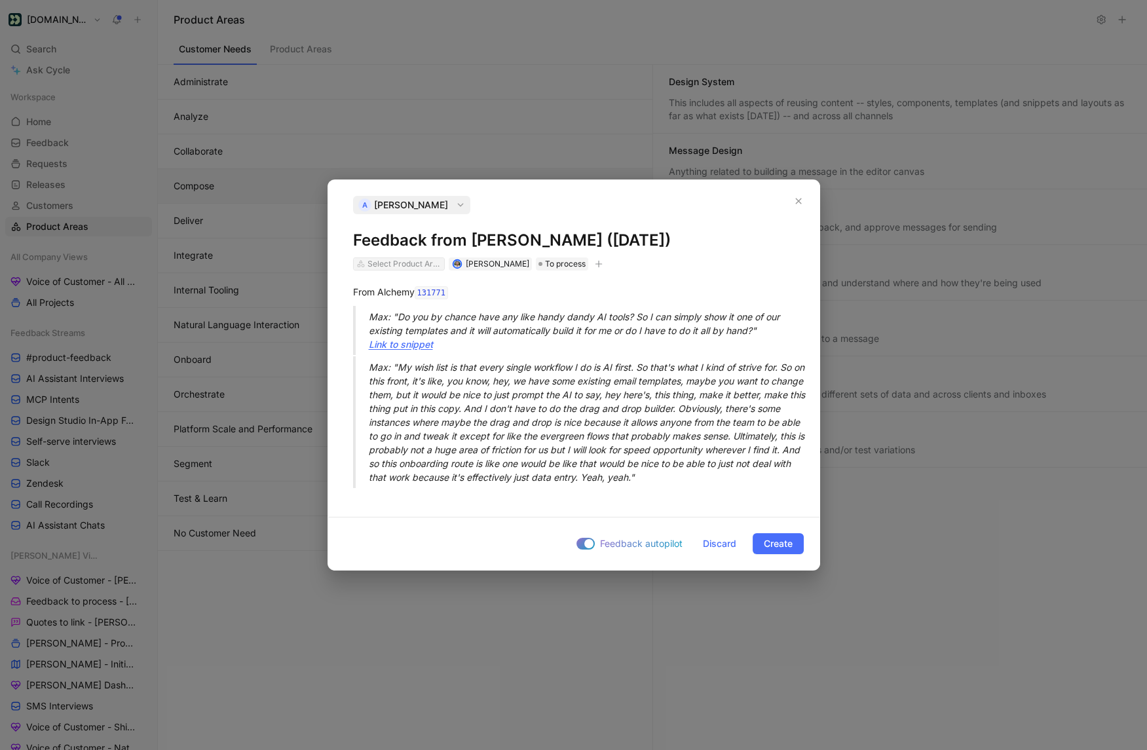
click at [409, 264] on div "Select Product Areas" at bounding box center [403, 263] width 73 height 13
type input "mcp"
click at [405, 320] on span "MCP Connection Server" at bounding box center [424, 313] width 100 height 16
click at [782, 546] on span "Create" at bounding box center [778, 544] width 29 height 16
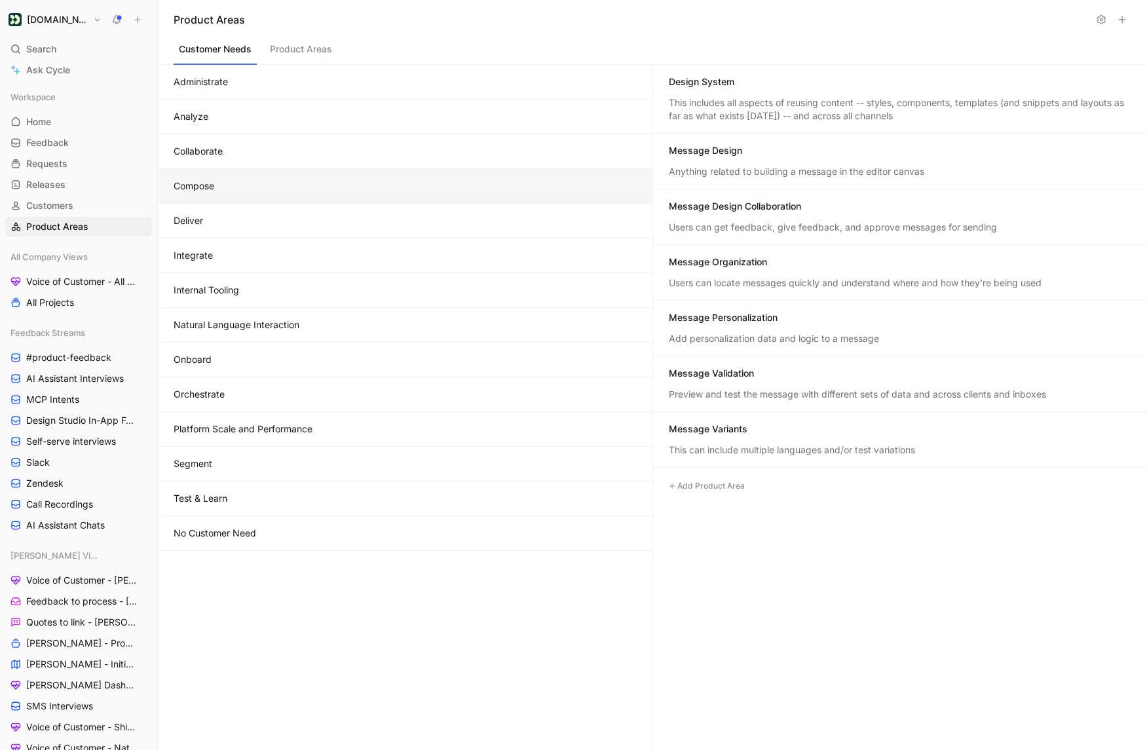
click at [141, 21] on icon at bounding box center [137, 19] width 9 height 9
click at [183, 28] on button "New feedback c" at bounding box center [225, 25] width 140 height 22
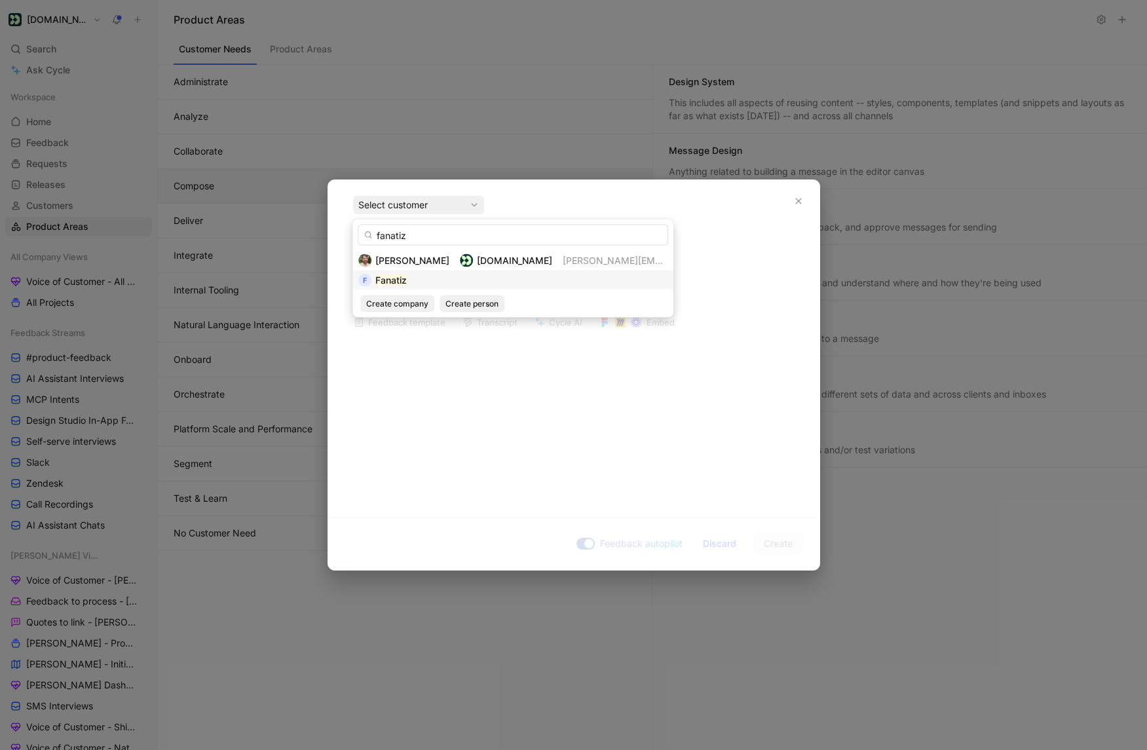
type input "fanatiz"
click at [413, 281] on div "F Fanatiz" at bounding box center [512, 281] width 309 height 16
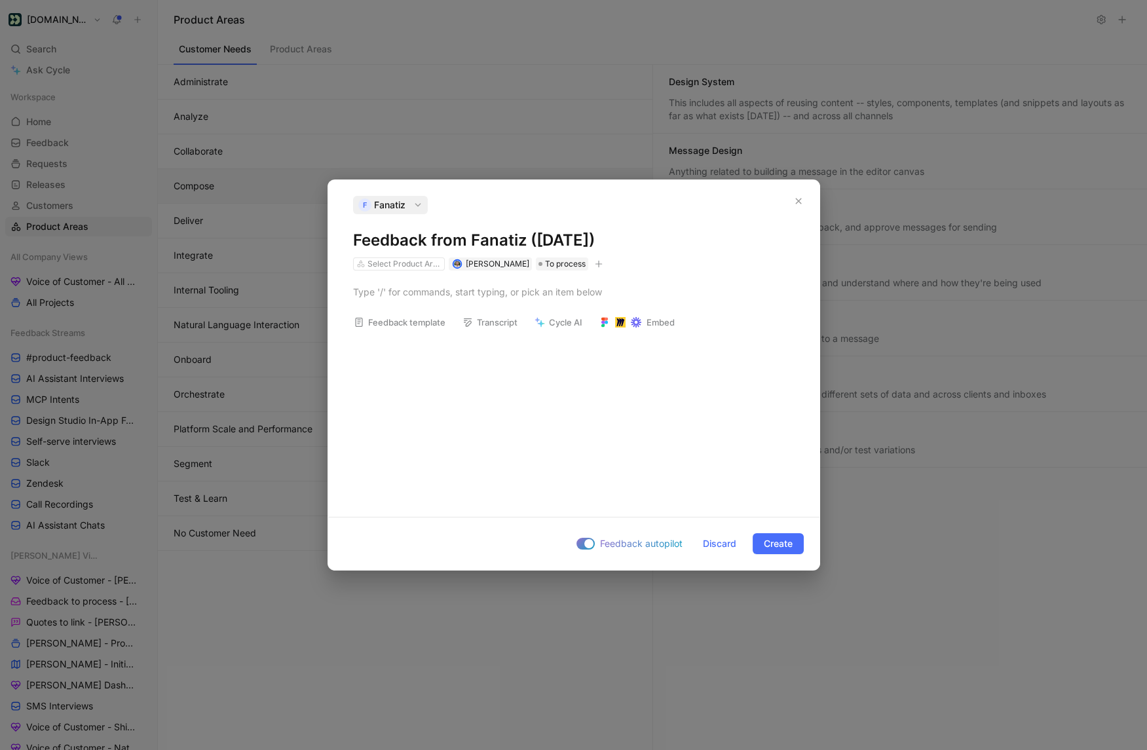
click at [371, 278] on div at bounding box center [573, 292] width 491 height 43
click at [381, 266] on div "Select Product Areas" at bounding box center [403, 263] width 73 height 13
type input "MCP"
click at [383, 307] on span "MCP Connection Server" at bounding box center [424, 313] width 100 height 16
click at [780, 543] on span "Create" at bounding box center [778, 544] width 29 height 16
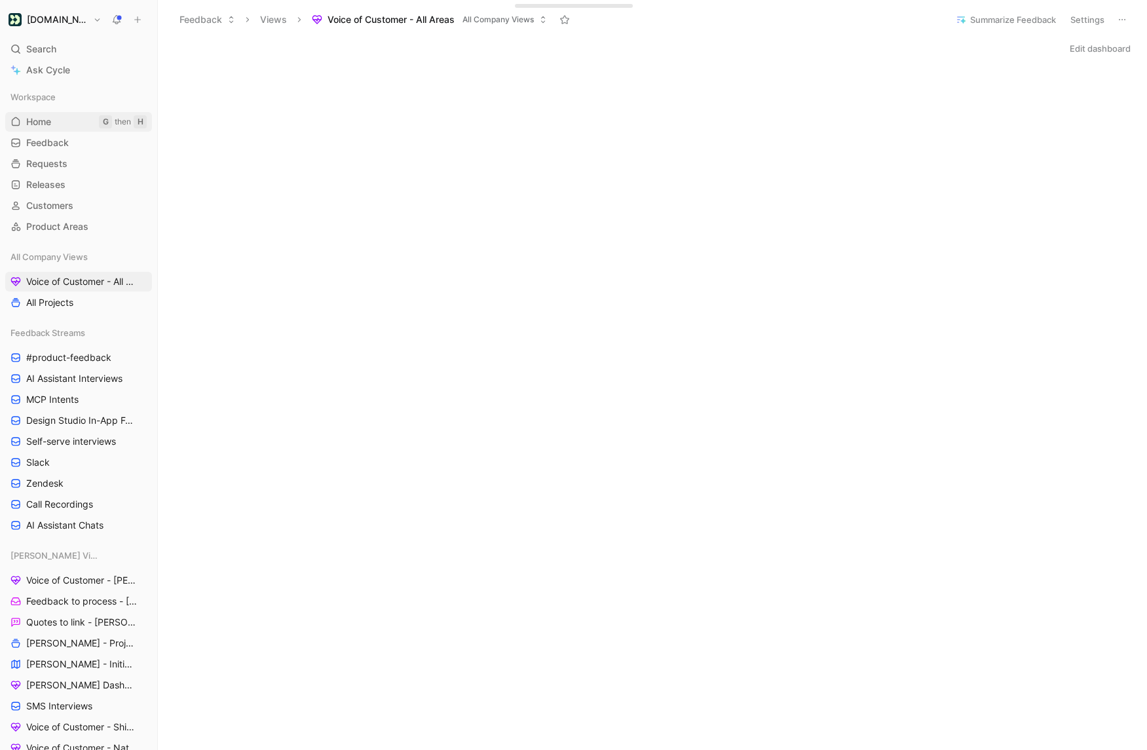
click at [52, 118] on link "Home G then H" at bounding box center [78, 122] width 147 height 20
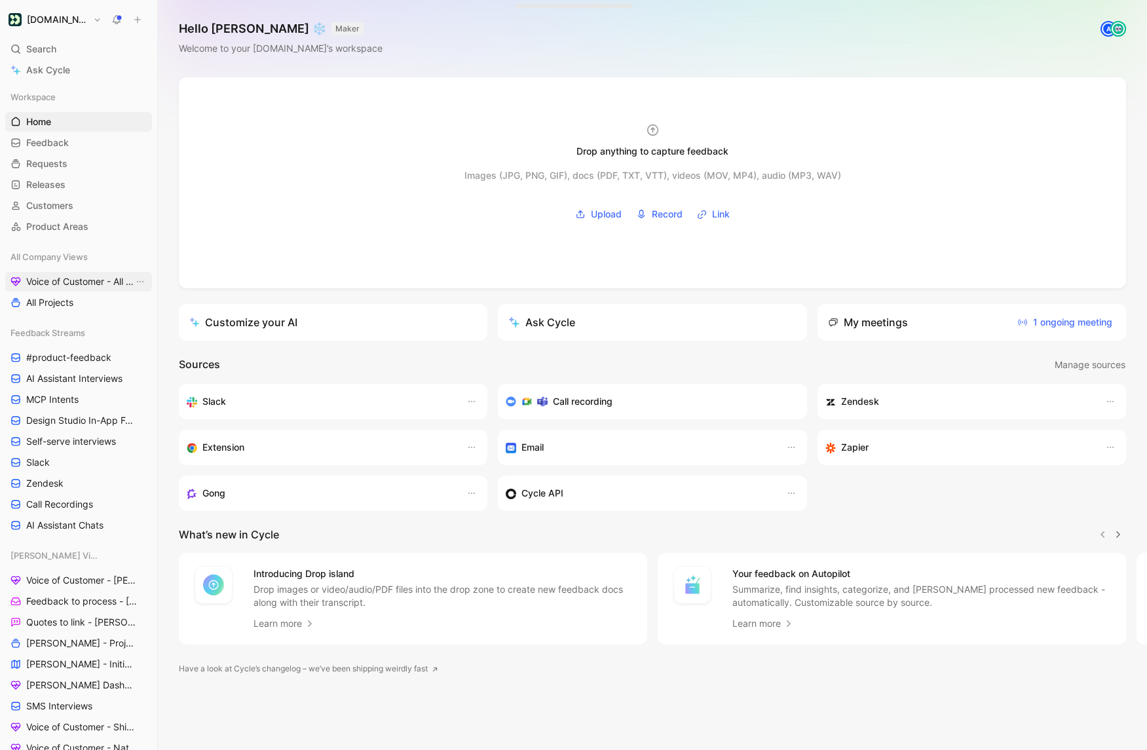
click at [84, 279] on span "Voice of Customer - All Areas" at bounding box center [79, 281] width 107 height 13
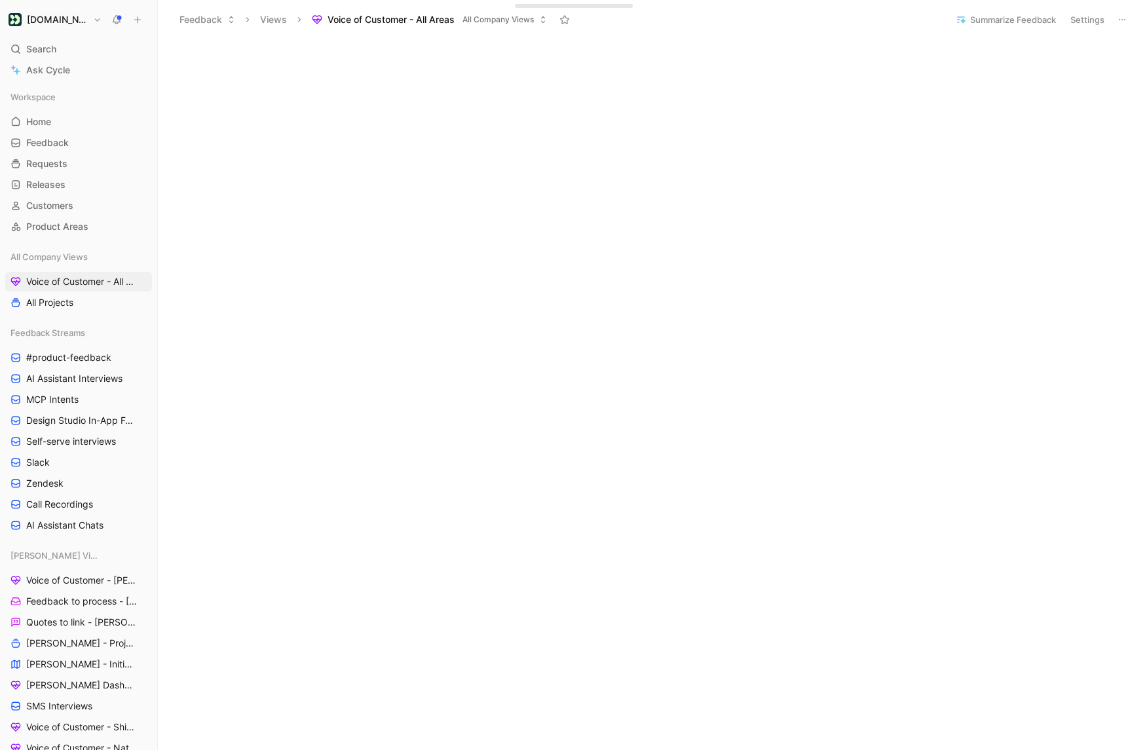
scroll to position [126, 0]
click at [143, 12] on button at bounding box center [137, 19] width 18 height 18
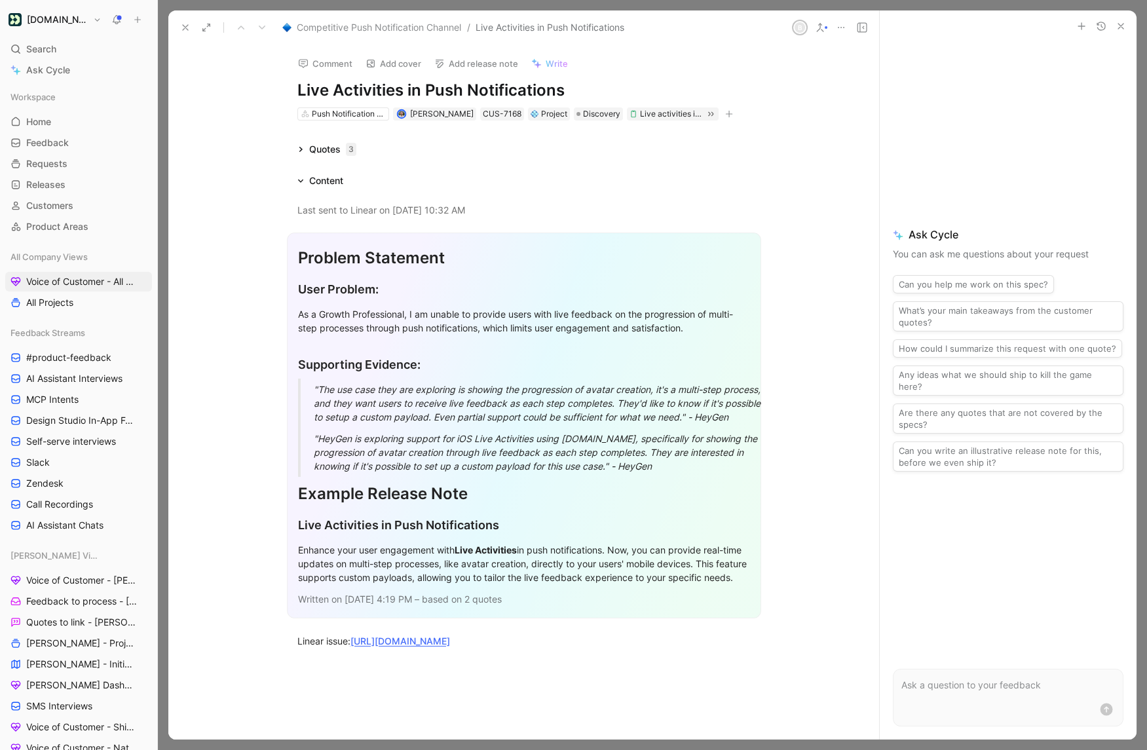
click at [296, 183] on div "Content" at bounding box center [320, 181] width 56 height 16
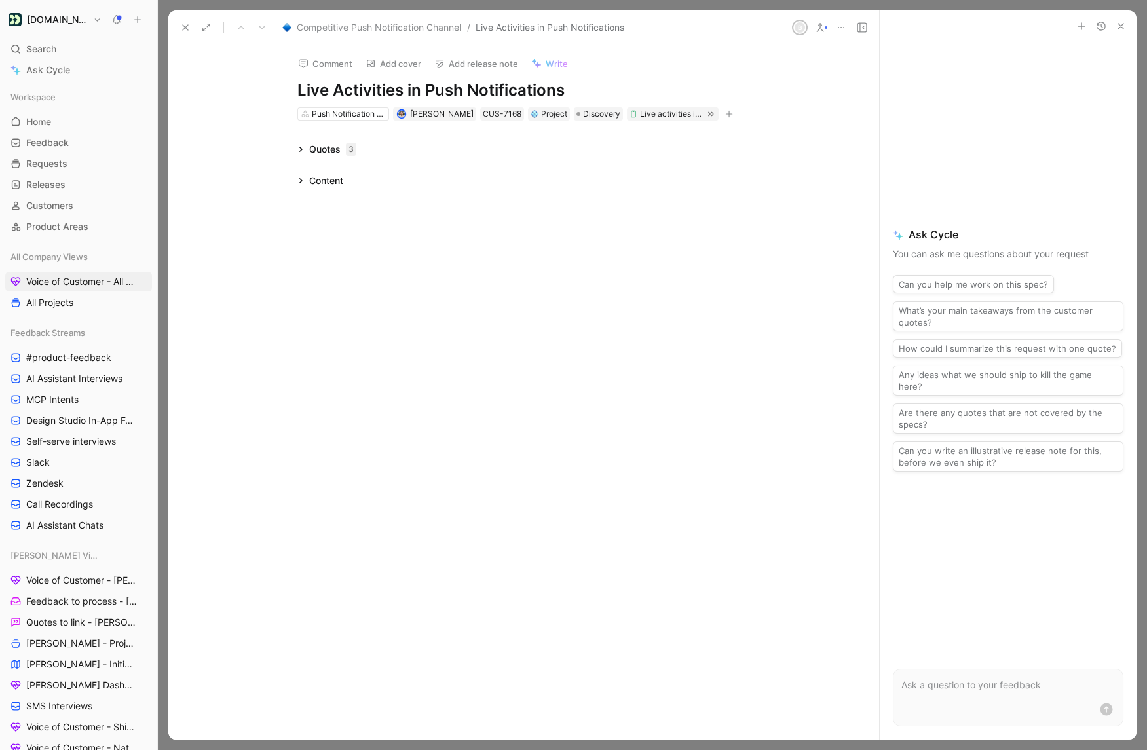
click at [297, 155] on div "Quotes 3" at bounding box center [326, 149] width 69 height 16
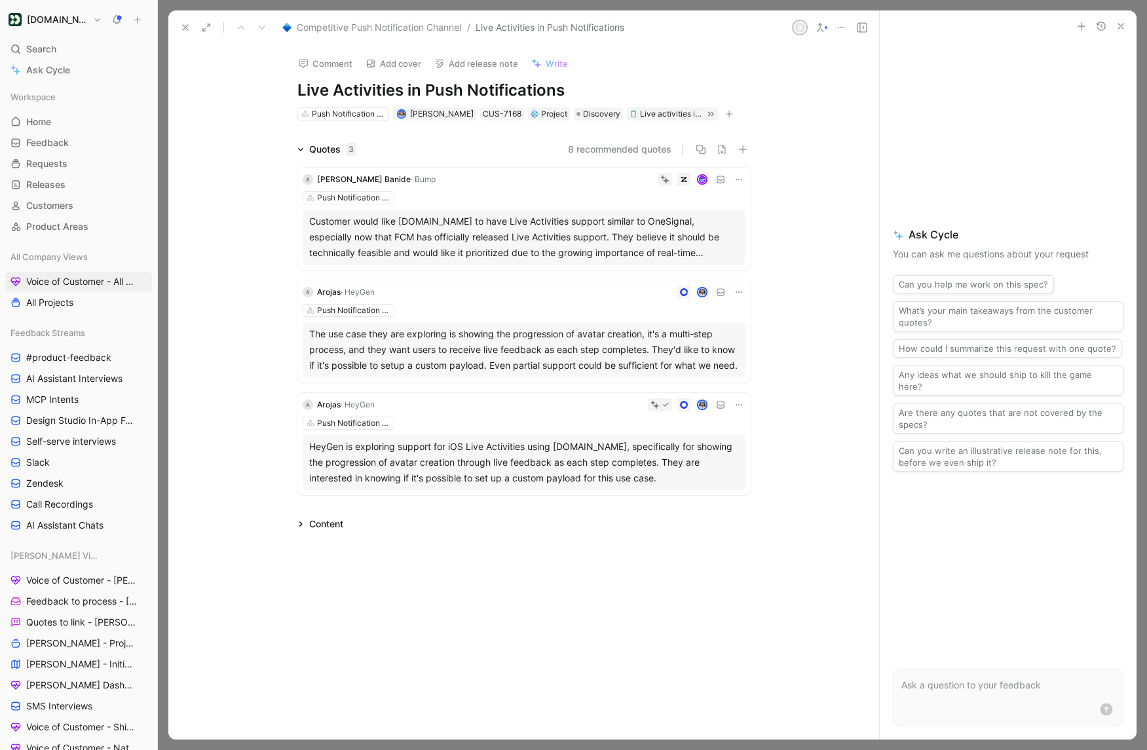
click at [187, 28] on icon at bounding box center [185, 27] width 10 height 10
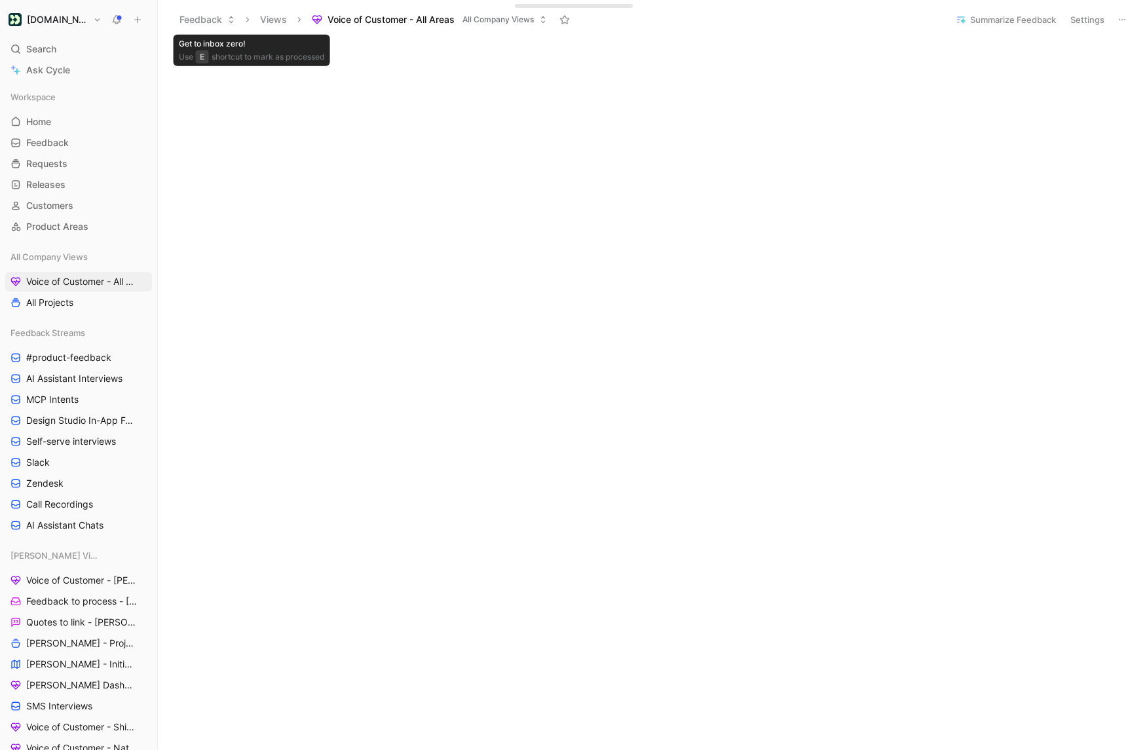
scroll to position [37, 0]
click at [140, 24] on icon at bounding box center [137, 19] width 9 height 9
click at [220, 51] on button "New request r" at bounding box center [225, 47] width 140 height 22
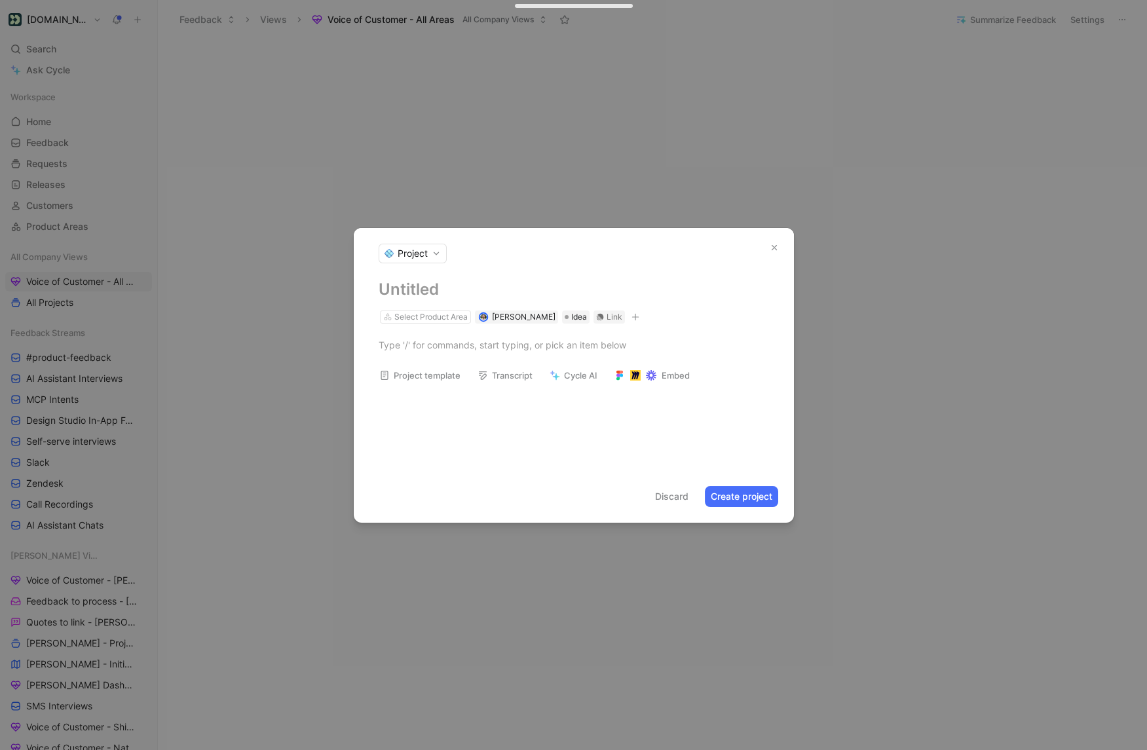
click at [772, 250] on icon "button" at bounding box center [774, 247] width 9 height 9
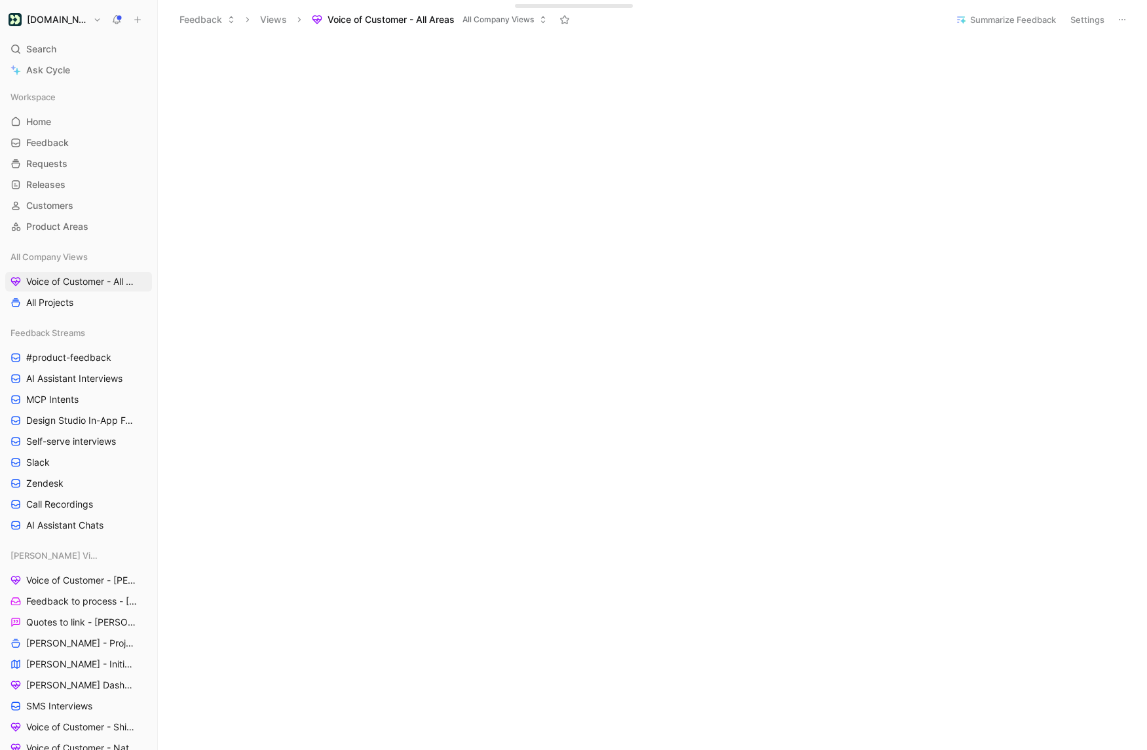
scroll to position [236, 0]
click at [67, 471] on link "Slack" at bounding box center [78, 463] width 147 height 20
click at [67, 472] on div "Feedback Streams #product-feedback AI Assistant Interviews MCP Intents Design S…" at bounding box center [78, 429] width 147 height 212
click at [67, 476] on link "Zendesk" at bounding box center [78, 484] width 147 height 20
click at [1108, 22] on button "Settings" at bounding box center [1108, 19] width 46 height 18
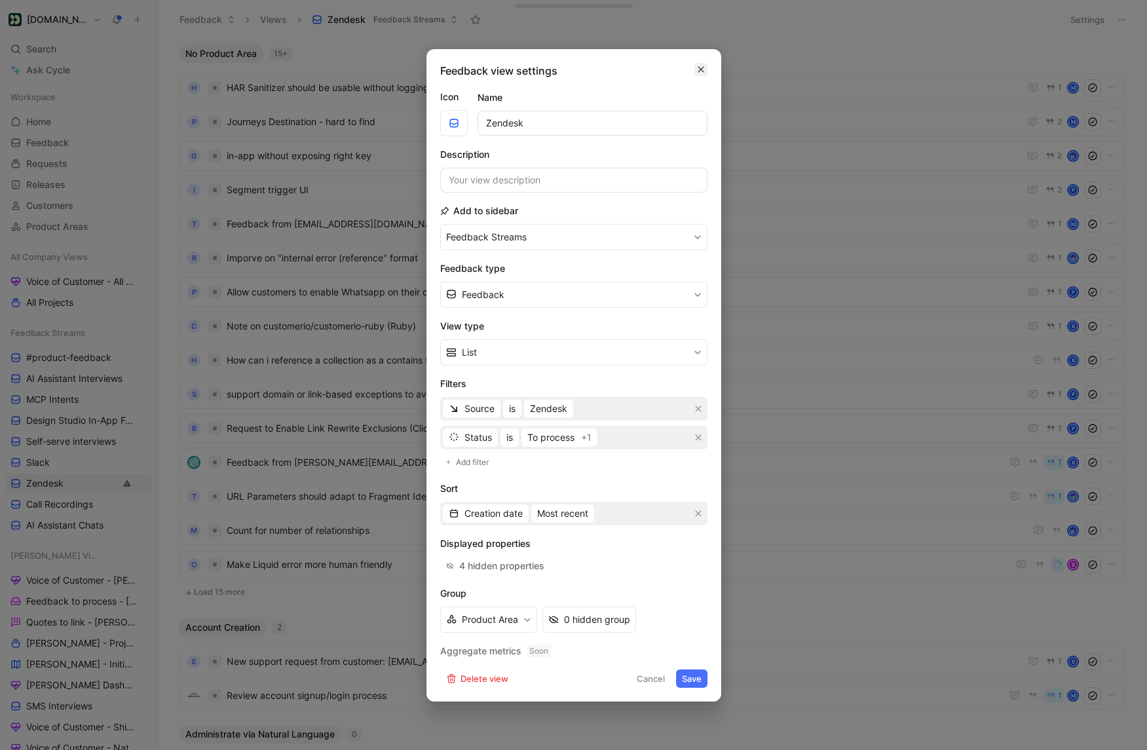
click at [694, 70] on button "button" at bounding box center [700, 69] width 13 height 13
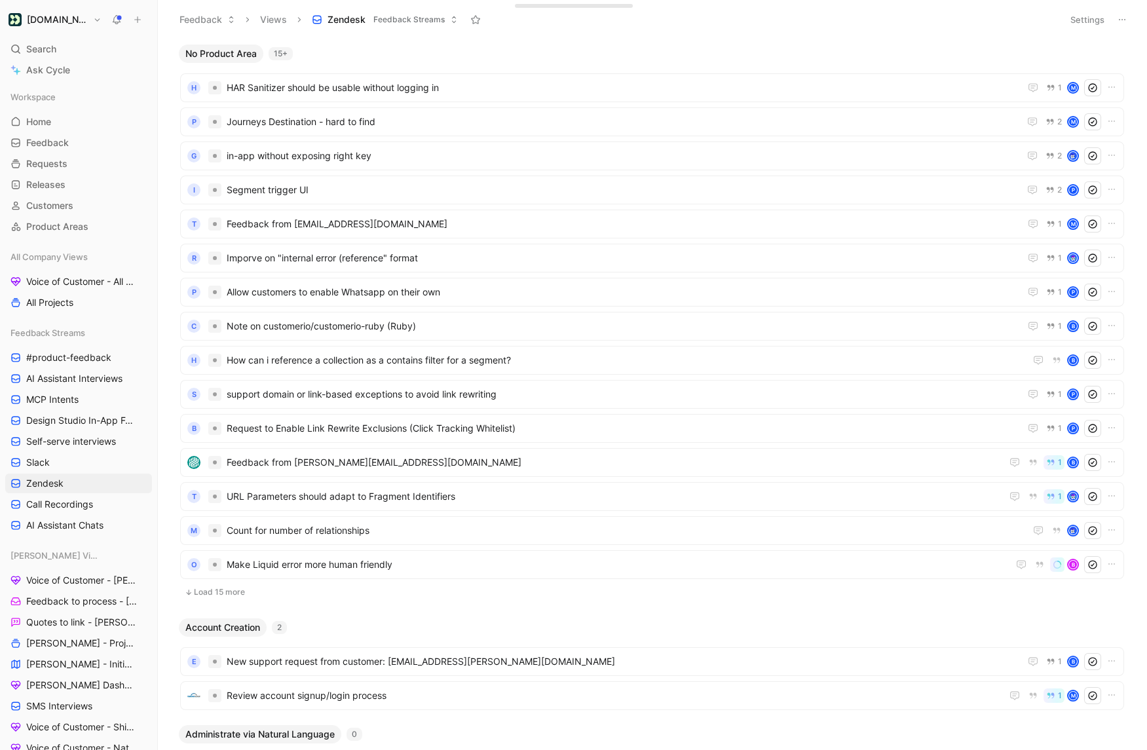
click at [1091, 24] on button "Settings" at bounding box center [1088, 19] width 46 height 18
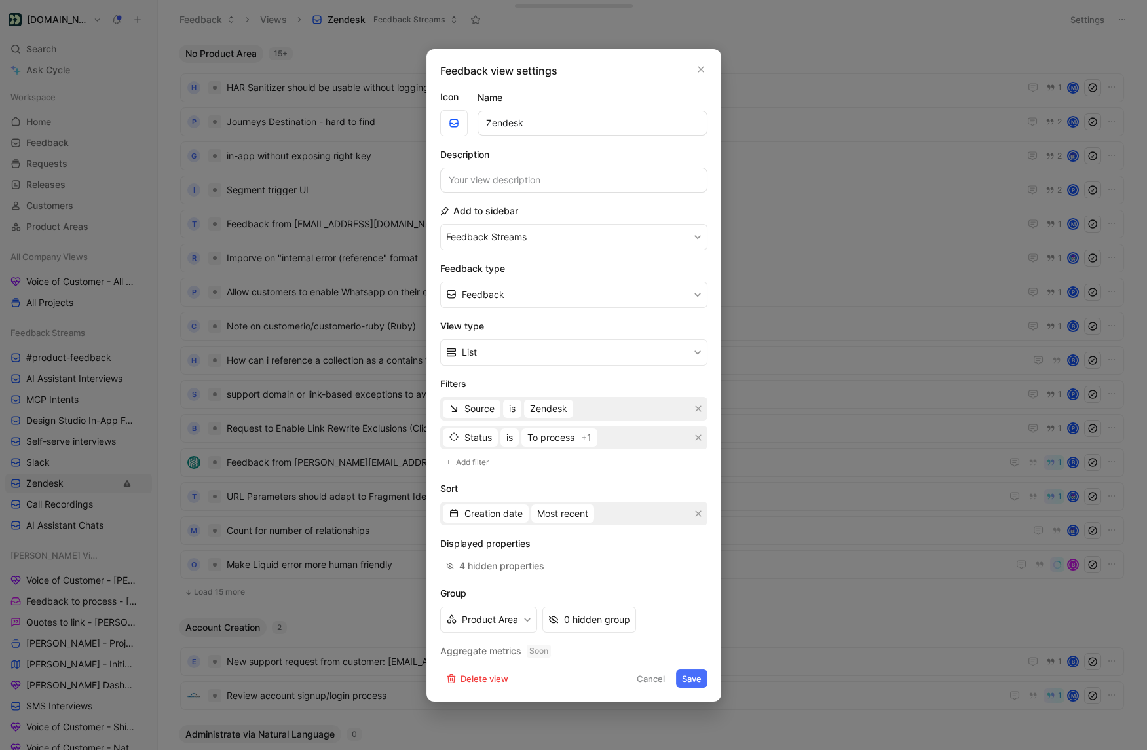
click at [659, 624] on div "Product Area 0 hidden group" at bounding box center [573, 620] width 267 height 26
click at [526, 620] on icon "button" at bounding box center [527, 620] width 8 height 8
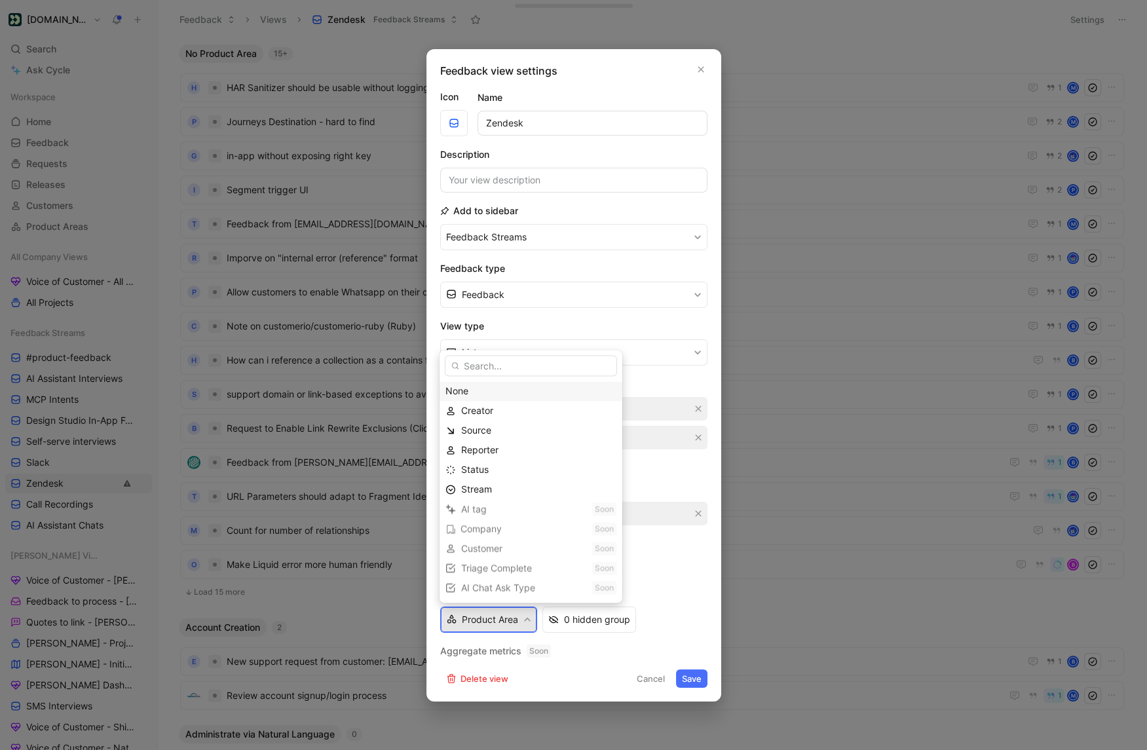
click at [475, 398] on div "None" at bounding box center [530, 391] width 171 height 16
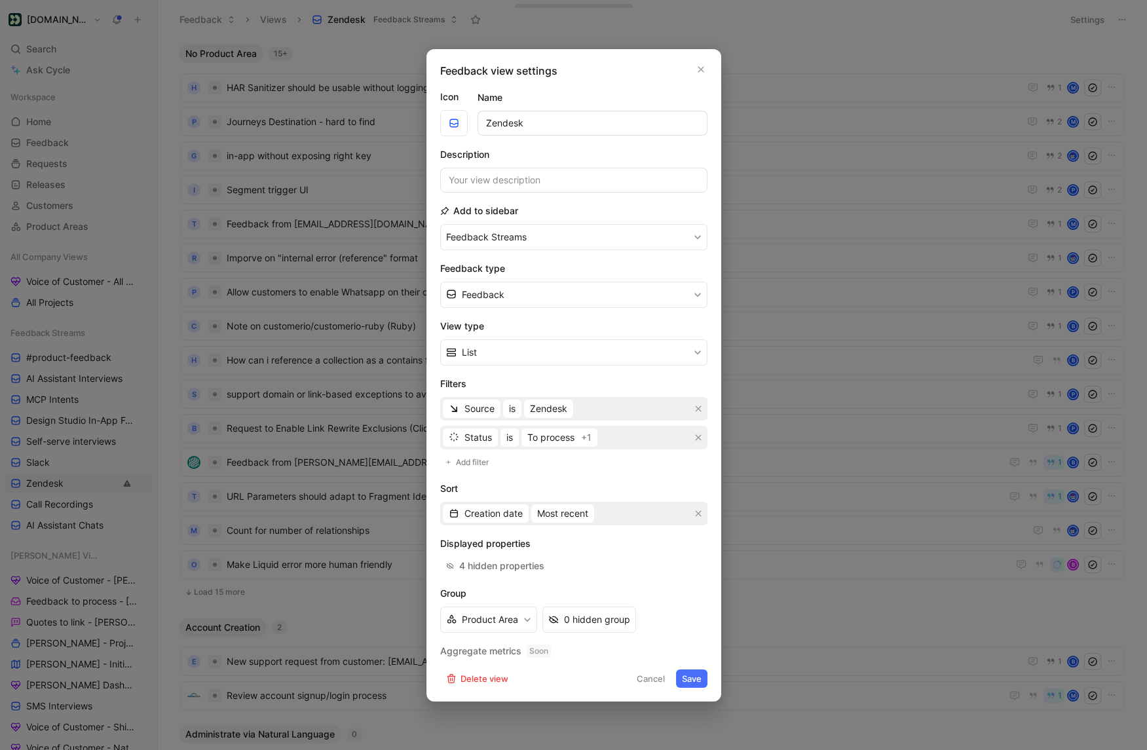
click at [688, 678] on button "Save" at bounding box center [691, 678] width 31 height 18
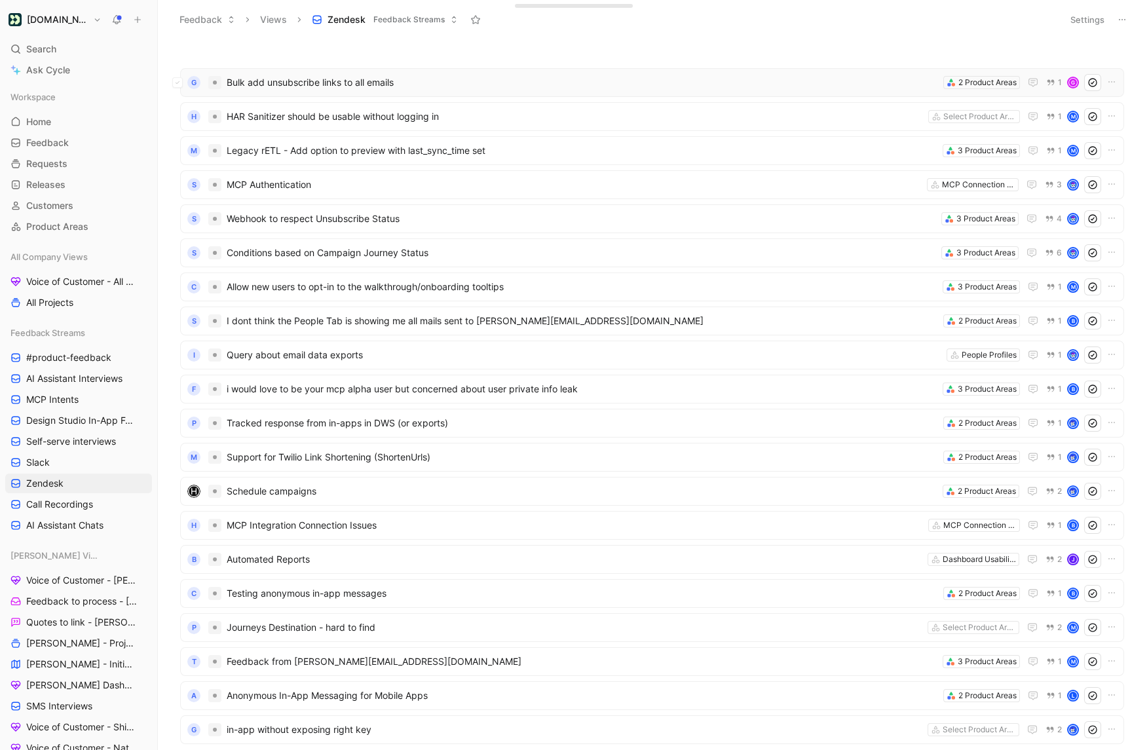
click at [453, 84] on span "Bulk add unsubscribe links to all emails" at bounding box center [582, 83] width 711 height 16
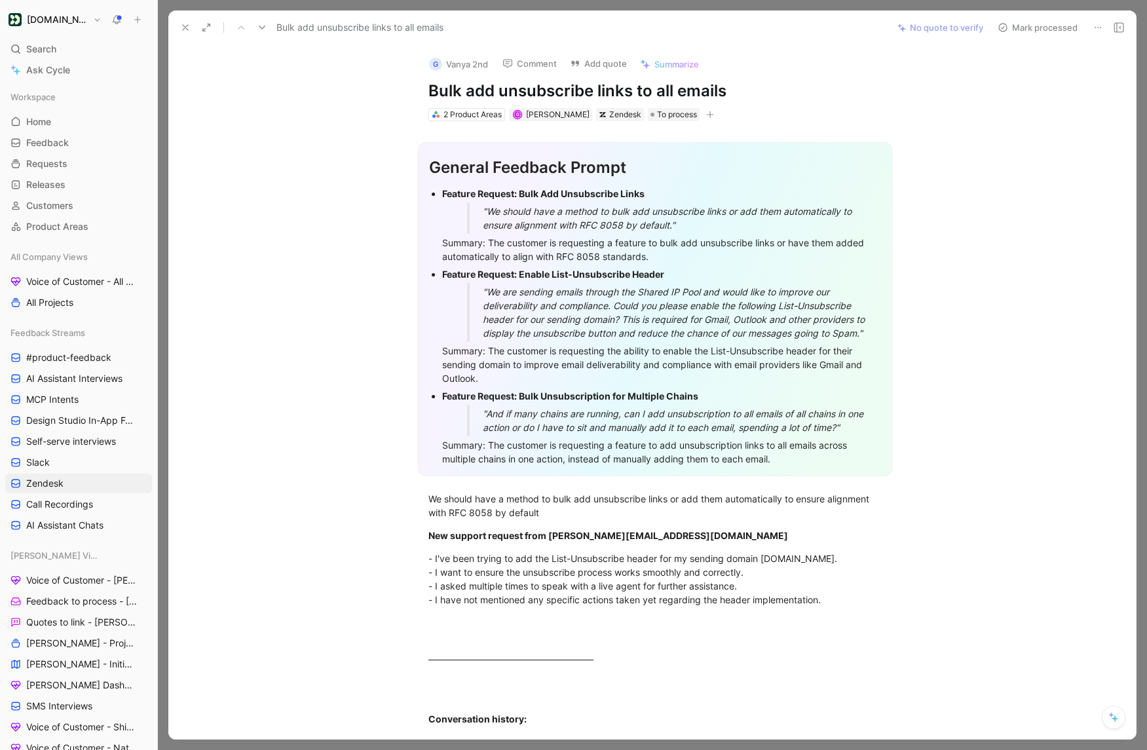
click at [189, 30] on icon at bounding box center [185, 27] width 10 height 10
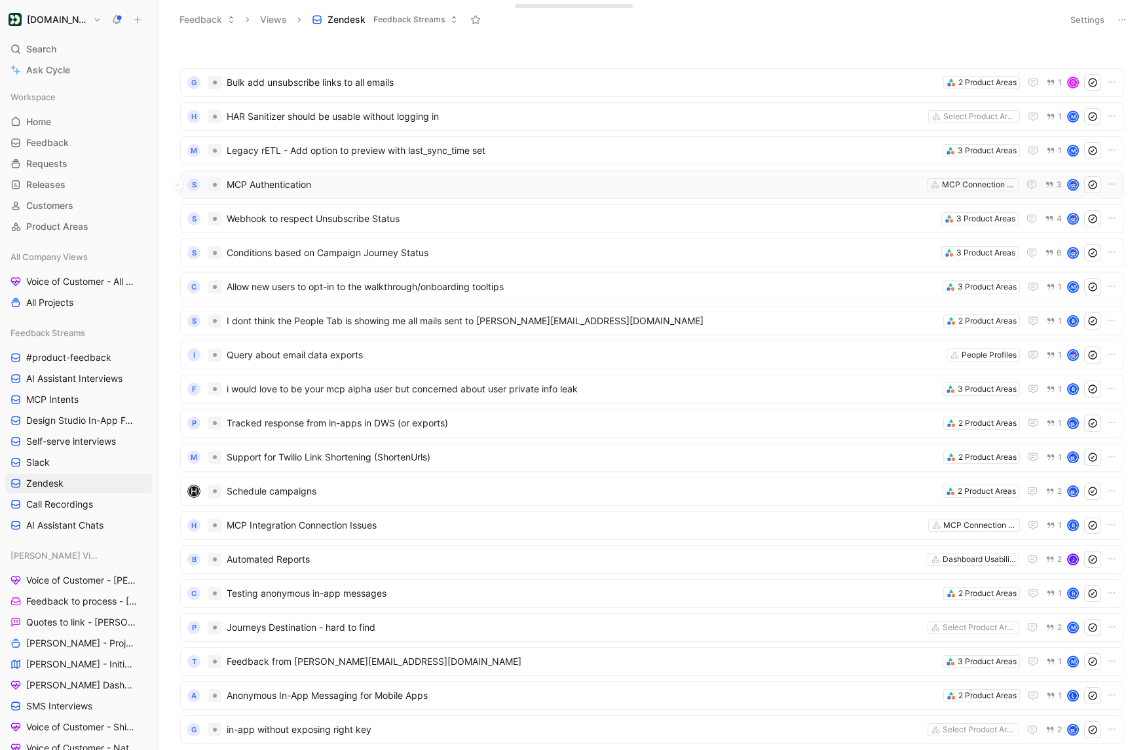
click at [535, 193] on div "S MCP Authentication MCP Connection Server 3" at bounding box center [652, 184] width 944 height 29
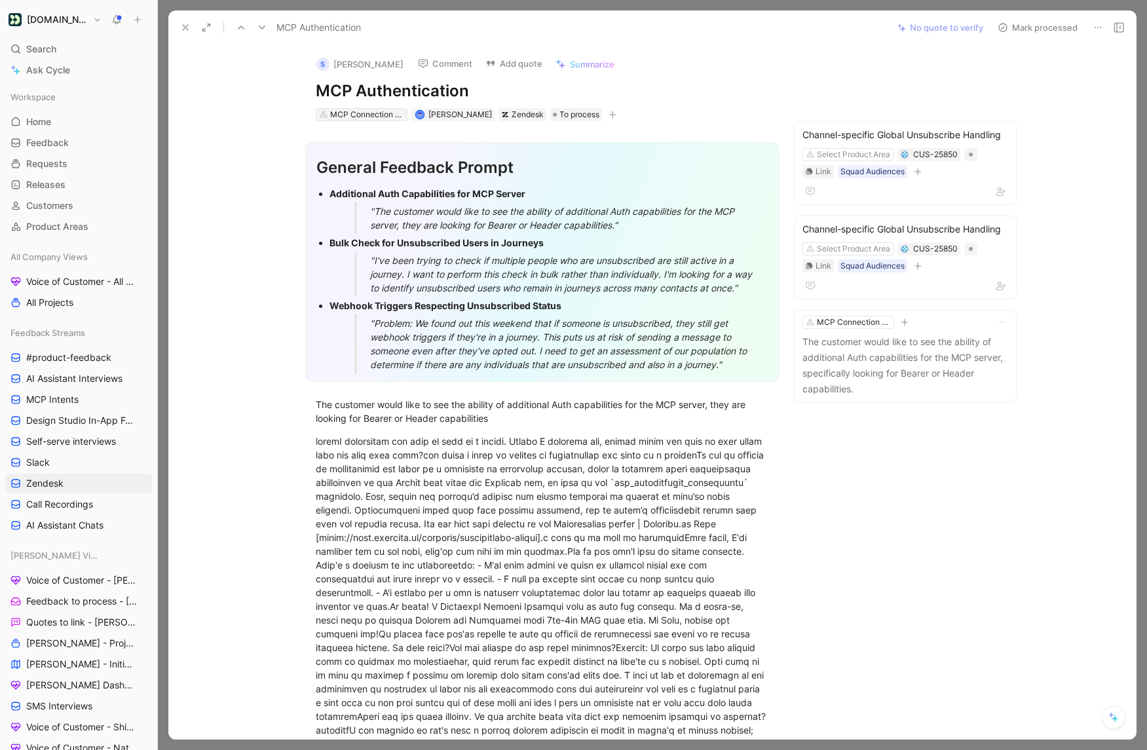
click at [346, 115] on div "MCP Connection Server" at bounding box center [366, 114] width 73 height 13
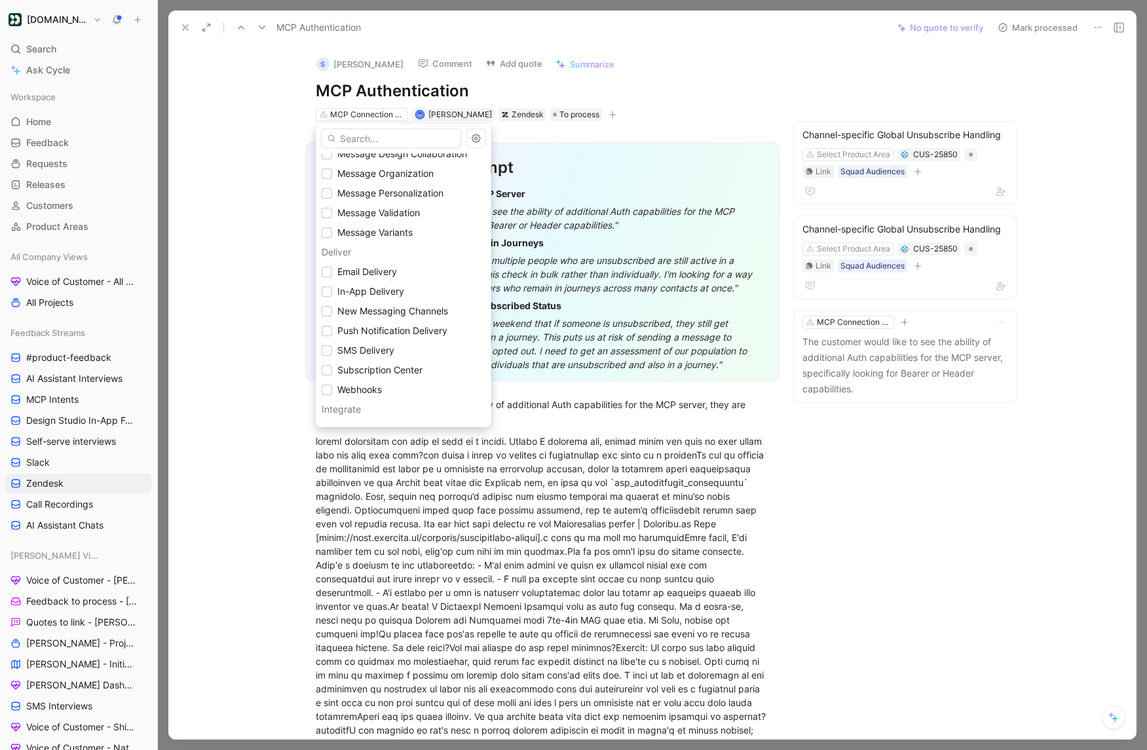
scroll to position [587, 0]
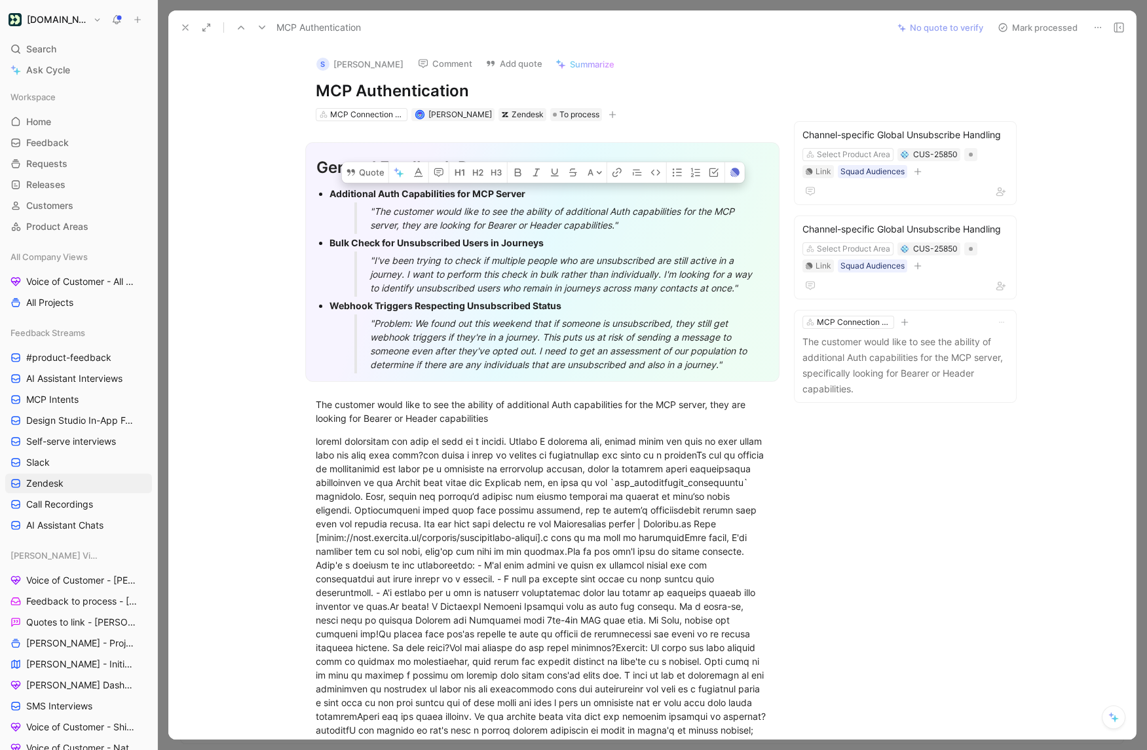
drag, startPoint x: 747, startPoint y: 365, endPoint x: 317, endPoint y: 170, distance: 472.0
click at [317, 170] on div "General Feedback Prompt Additional Auth Capabilities for MCP Server "The custom…" at bounding box center [542, 262] width 474 height 240
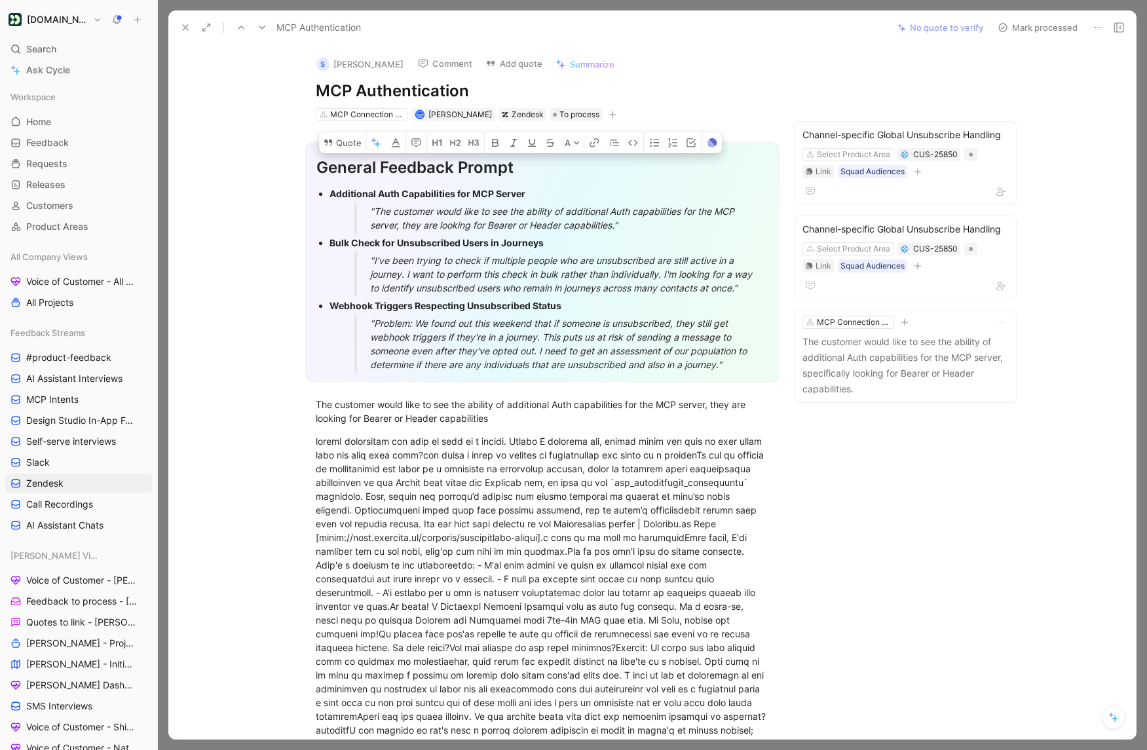
click at [317, 170] on div "General Feedback Prompt" at bounding box center [542, 168] width 452 height 24
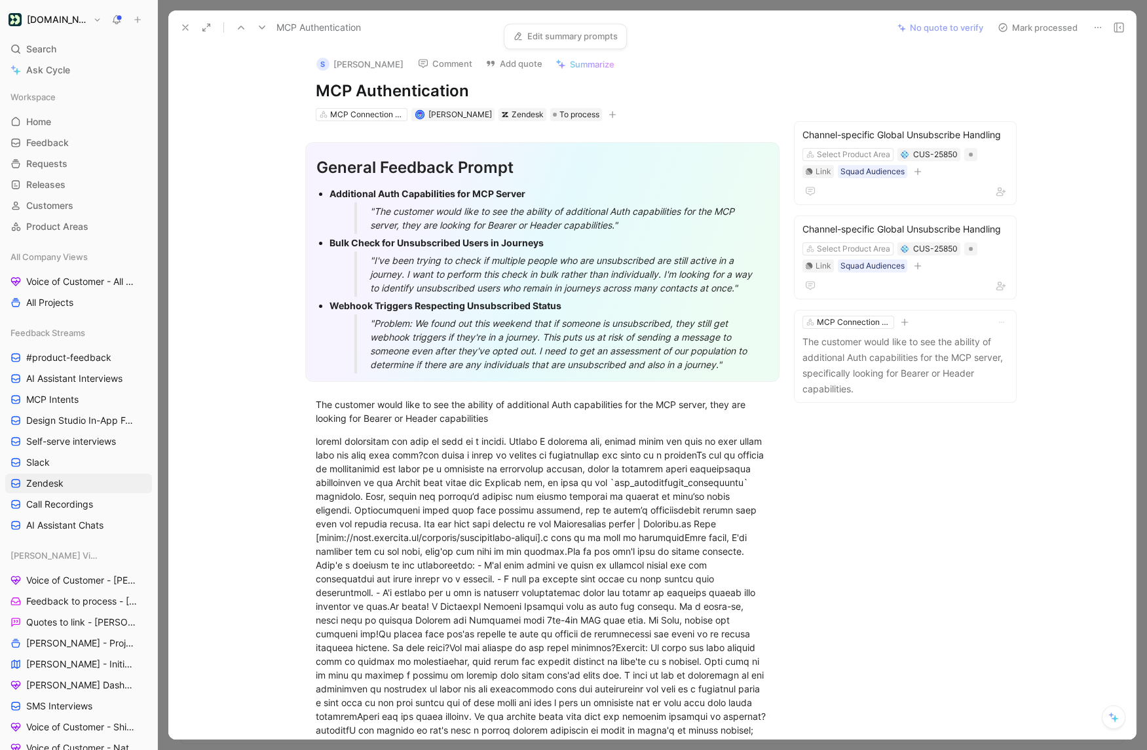
click at [572, 41] on link "Edit summary prompts" at bounding box center [565, 36] width 117 height 18
click at [731, 363] on div ""Problem: We found out this weekend that if someone is unsubscribed, they still…" at bounding box center [564, 343] width 389 height 55
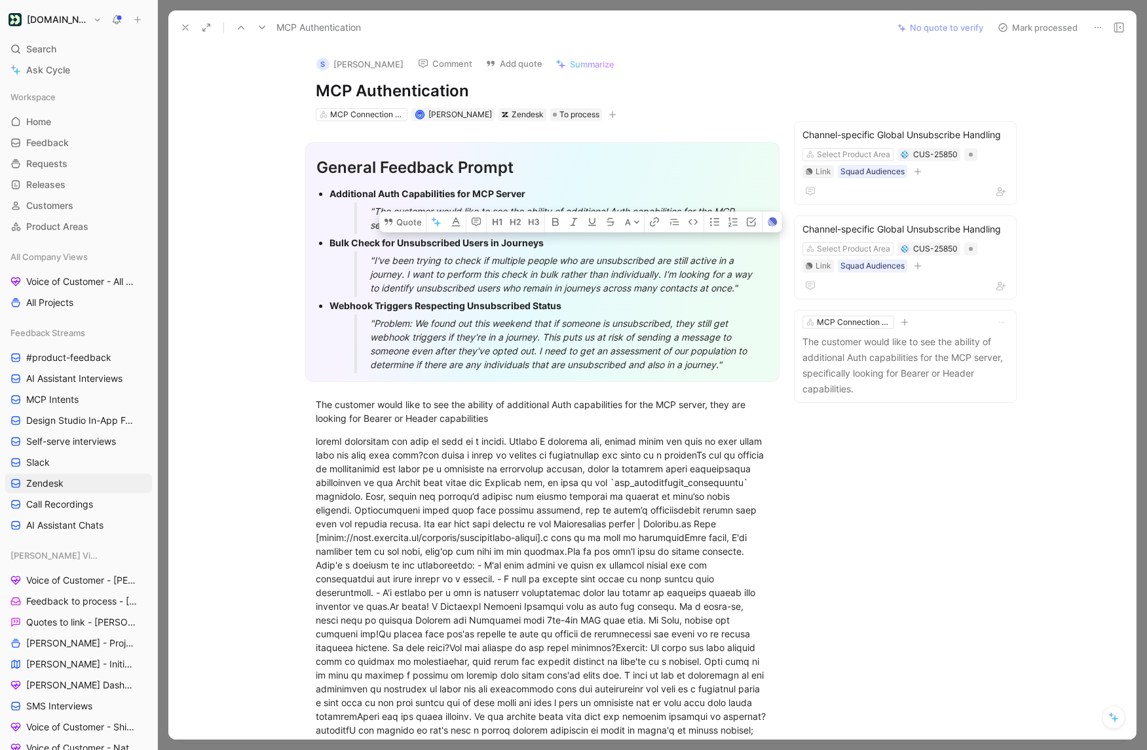
drag, startPoint x: 738, startPoint y: 364, endPoint x: 366, endPoint y: 219, distance: 399.0
click at [366, 220] on ul "Additional Auth Capabilities for MCP Server "The customer would like to see the…" at bounding box center [542, 279] width 452 height 189
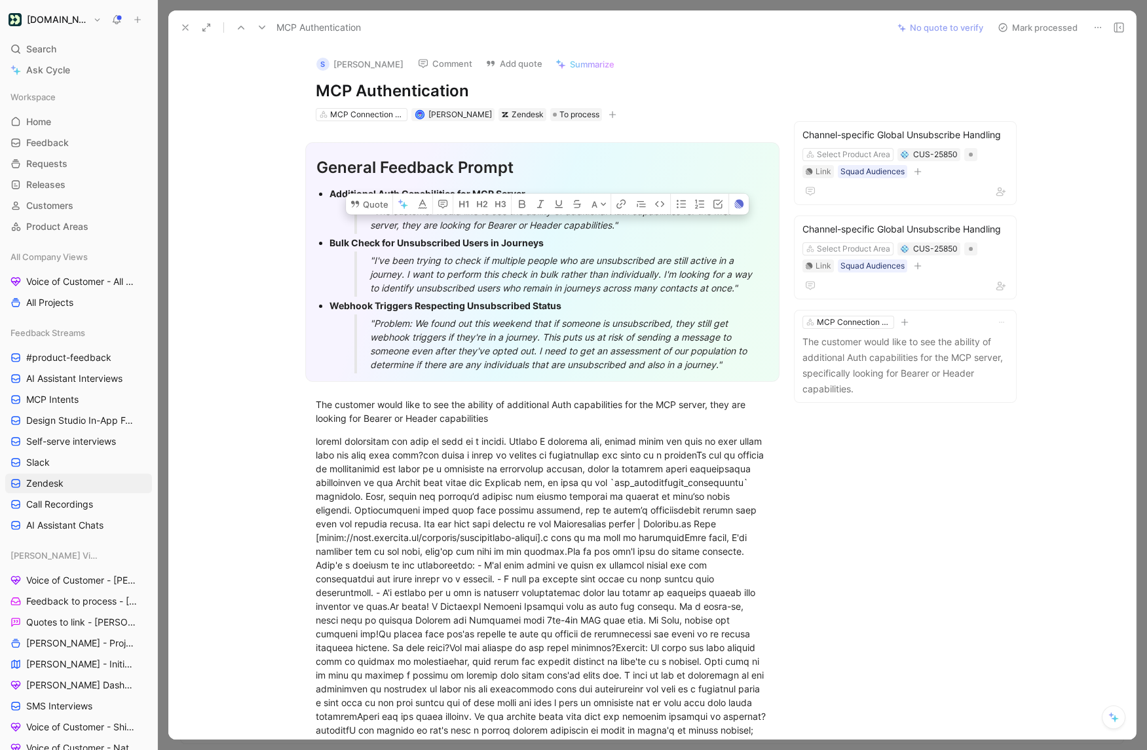
click at [349, 239] on strong "Bulk Check for Unsubscribed Users in Journeys" at bounding box center [437, 242] width 214 height 11
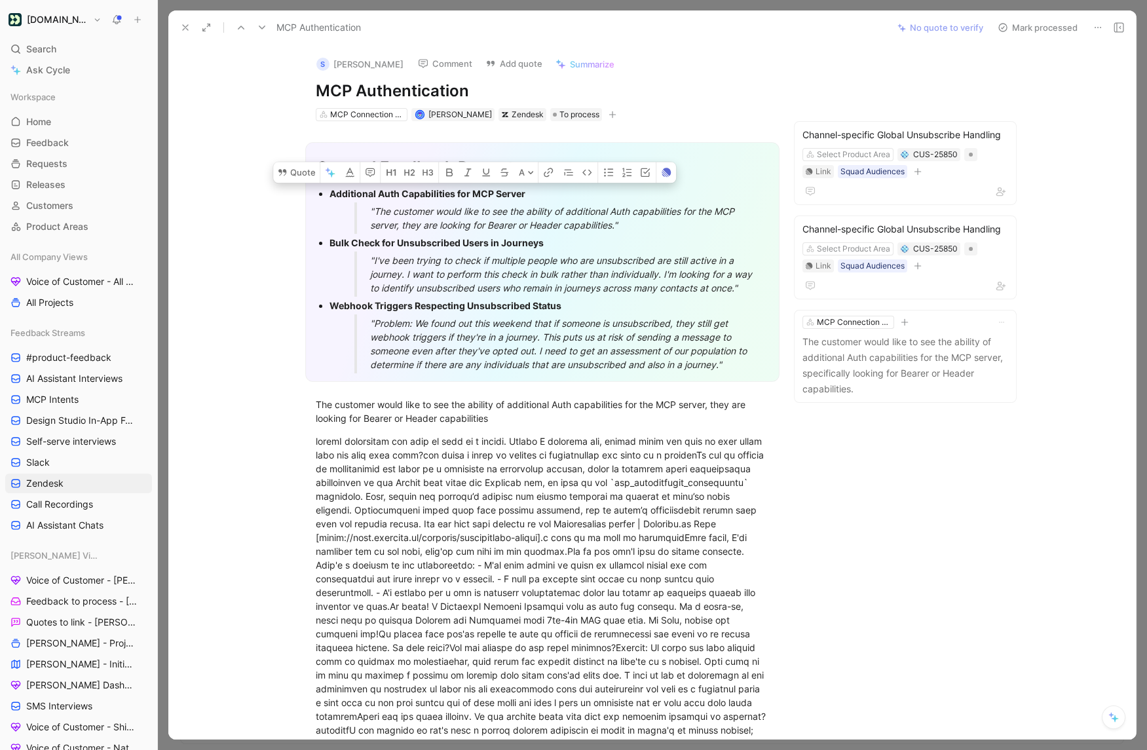
drag, startPoint x: 649, startPoint y: 226, endPoint x: 322, endPoint y: 189, distance: 329.6
click at [330, 189] on li "Additional Auth Capabilities for MCP Server "The customer would like to see the…" at bounding box center [549, 209] width 439 height 49
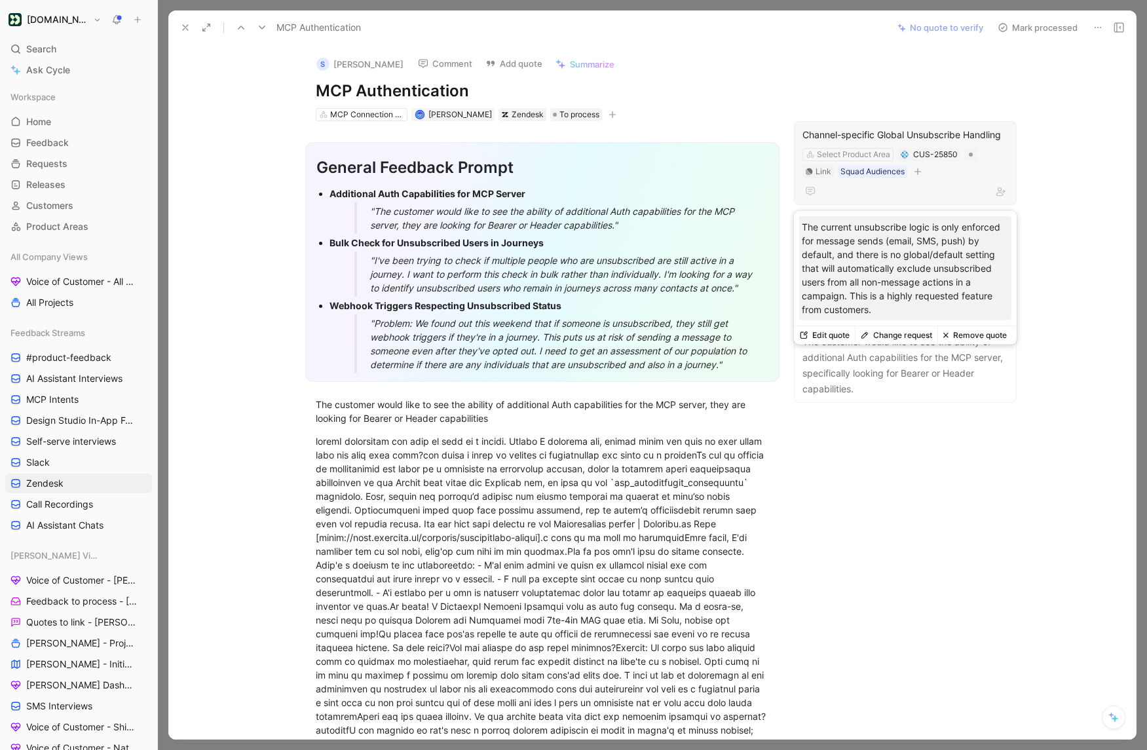
click at [967, 333] on button "Remove quote" at bounding box center [974, 335] width 75 height 18
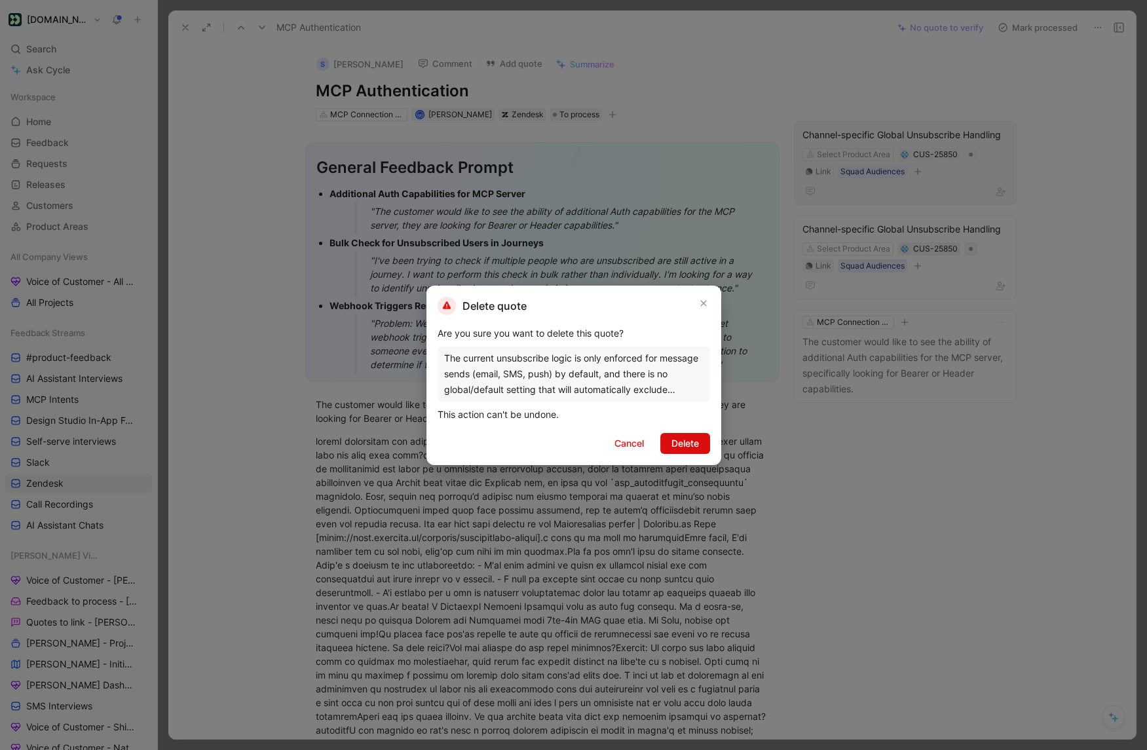
click at [696, 440] on span "Delete" at bounding box center [685, 444] width 28 height 16
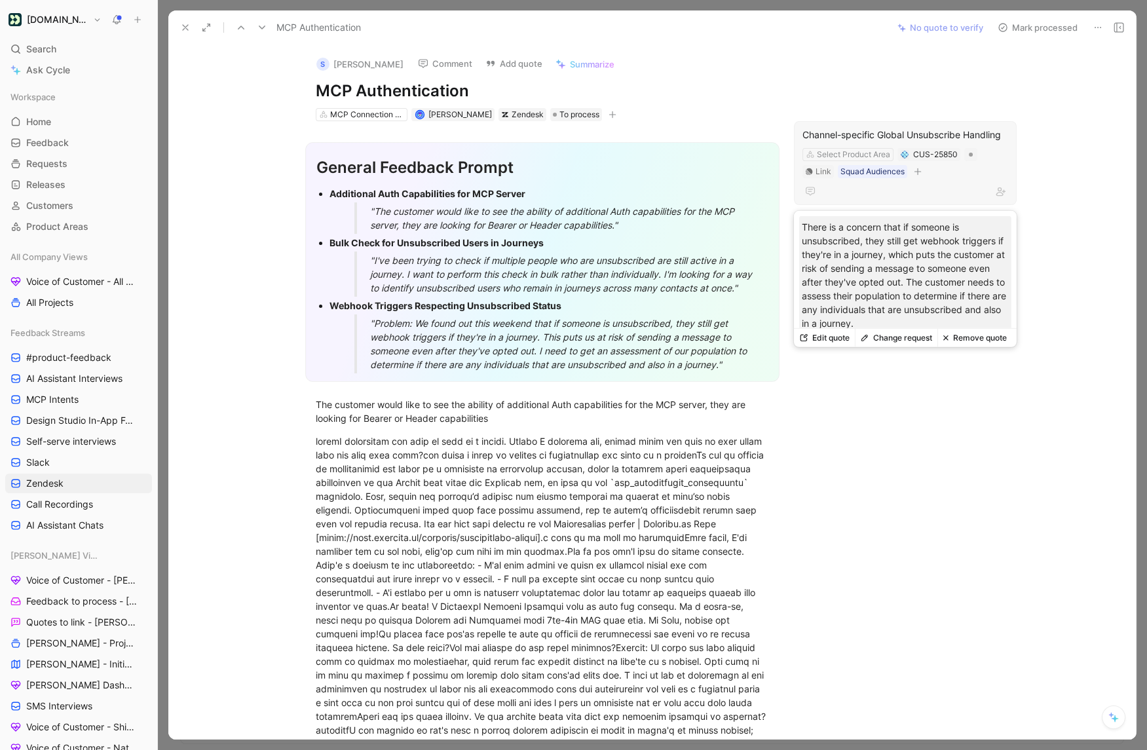
click at [956, 325] on p "There is a concern that if someone is unsubscribed, they still get webhook trig…" at bounding box center [905, 275] width 207 height 110
click at [956, 334] on button "Remove quote" at bounding box center [974, 338] width 75 height 18
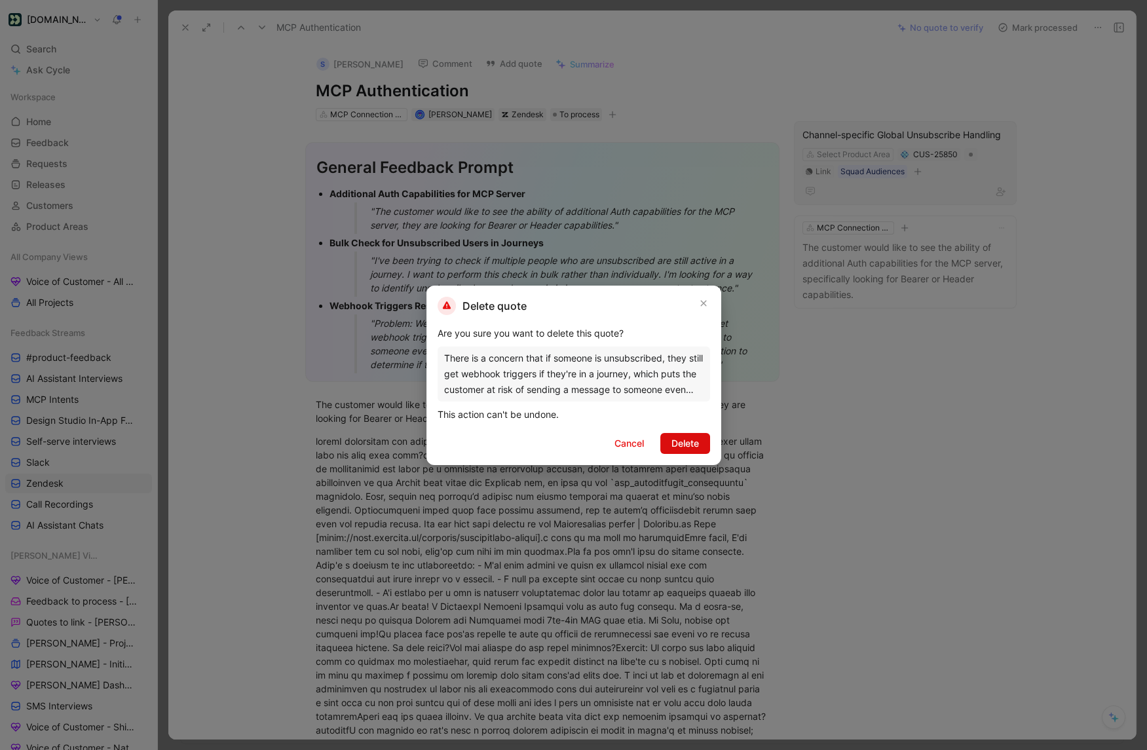
click at [689, 440] on span "Delete" at bounding box center [685, 444] width 28 height 16
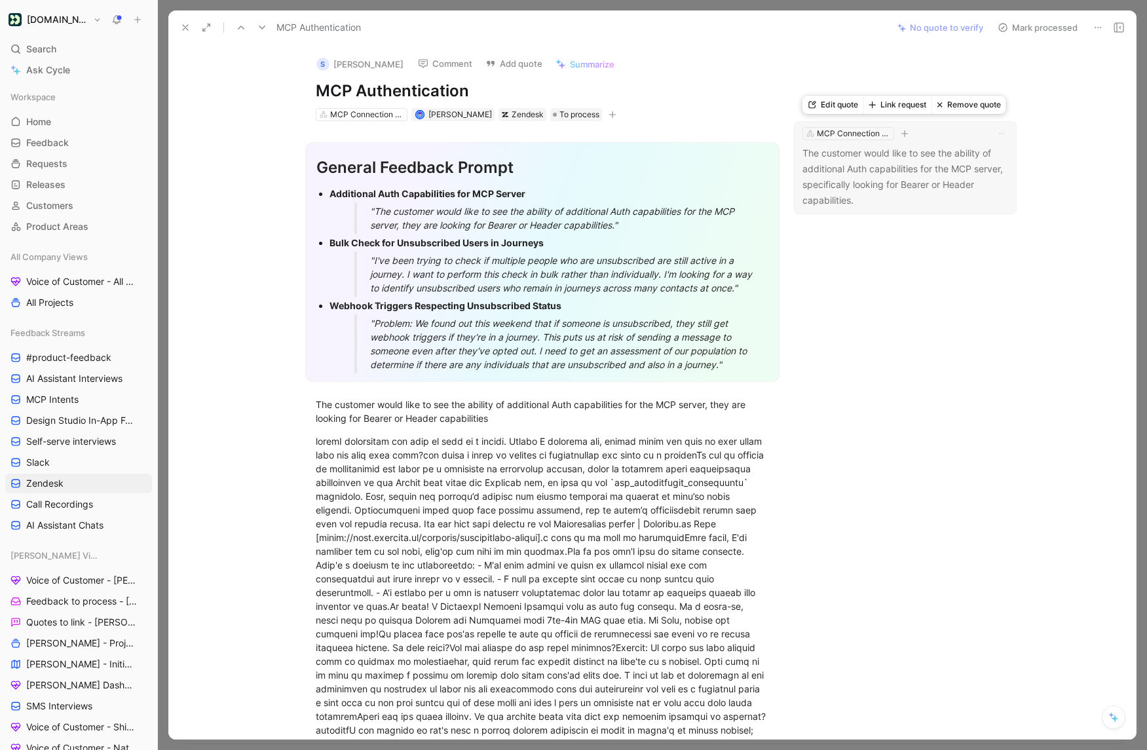
click at [960, 104] on button "Remove quote" at bounding box center [969, 105] width 75 height 18
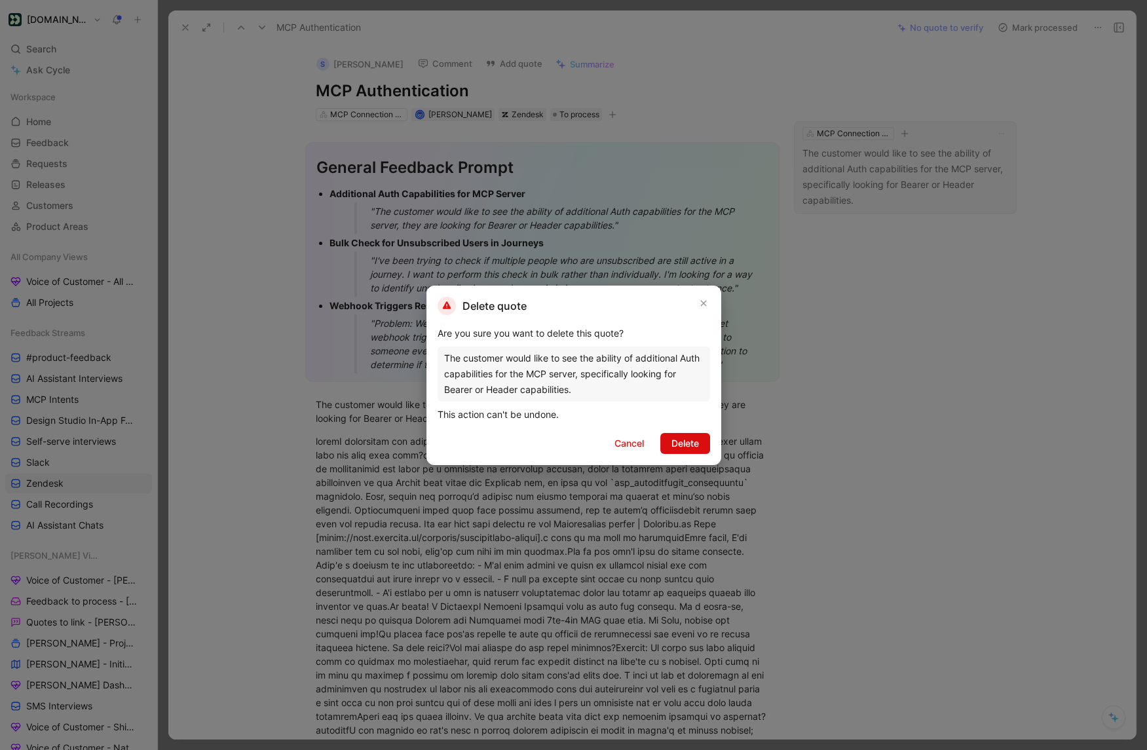
click at [704, 433] on button "Delete" at bounding box center [685, 443] width 50 height 21
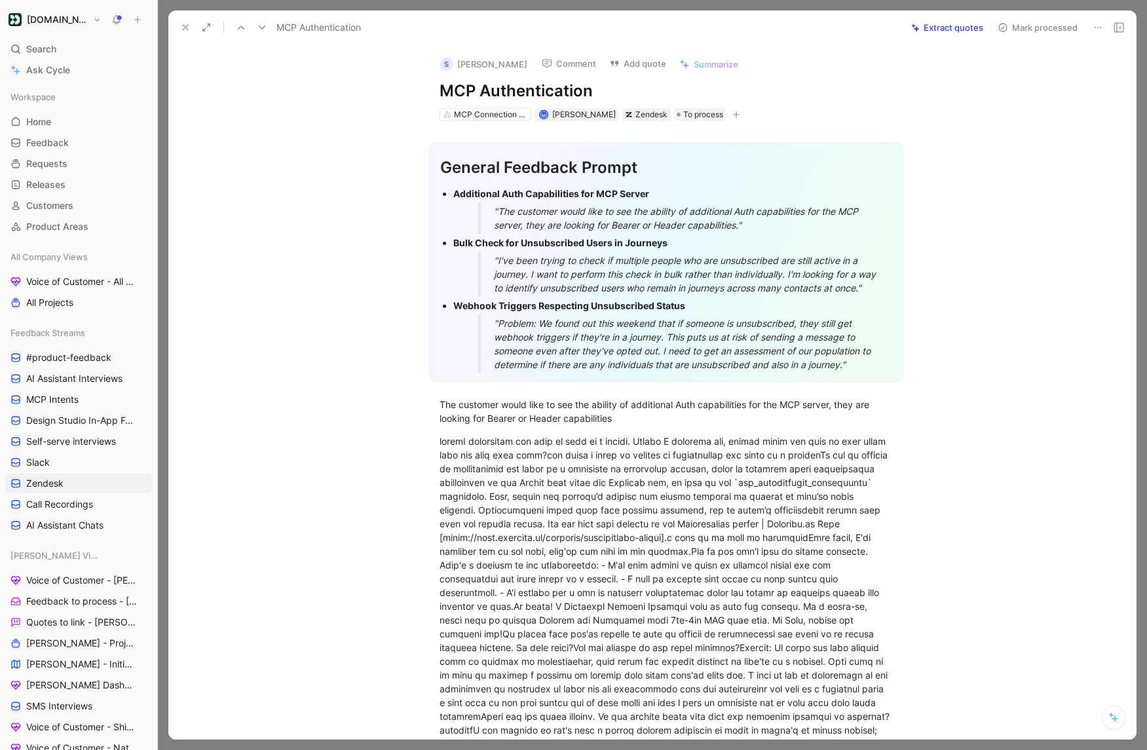
click at [953, 25] on button "Extract quotes" at bounding box center [947, 27] width 84 height 18
drag, startPoint x: 764, startPoint y: 222, endPoint x: 429, endPoint y: 198, distance: 336.2
click at [429, 198] on div "General Feedback Prompt Additional Auth Capabilities for MCP Server "The custom…" at bounding box center [666, 262] width 474 height 240
click at [419, 174] on button "Quote" at bounding box center [420, 172] width 47 height 21
drag, startPoint x: 755, startPoint y: 225, endPoint x: 448, endPoint y: 193, distance: 308.9
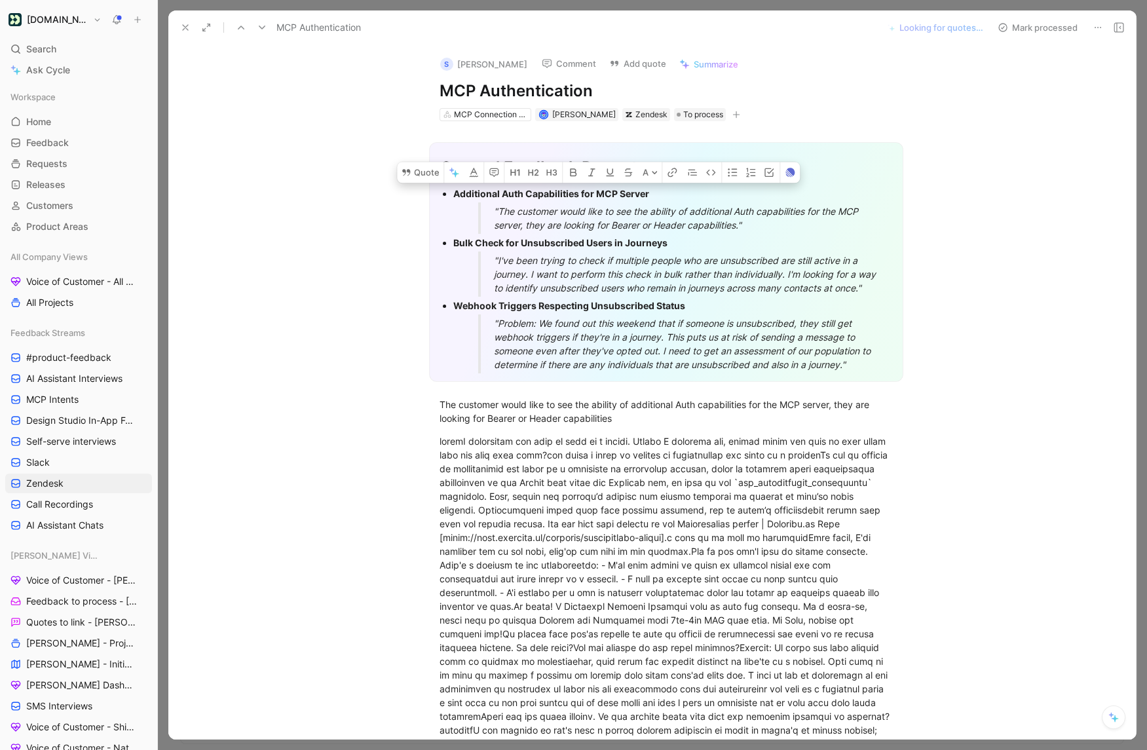
click at [448, 193] on ul "Additional Auth Capabilities for MCP Server "The customer would like to see the…" at bounding box center [666, 279] width 452 height 189
click at [426, 176] on button "Quote" at bounding box center [420, 172] width 47 height 21
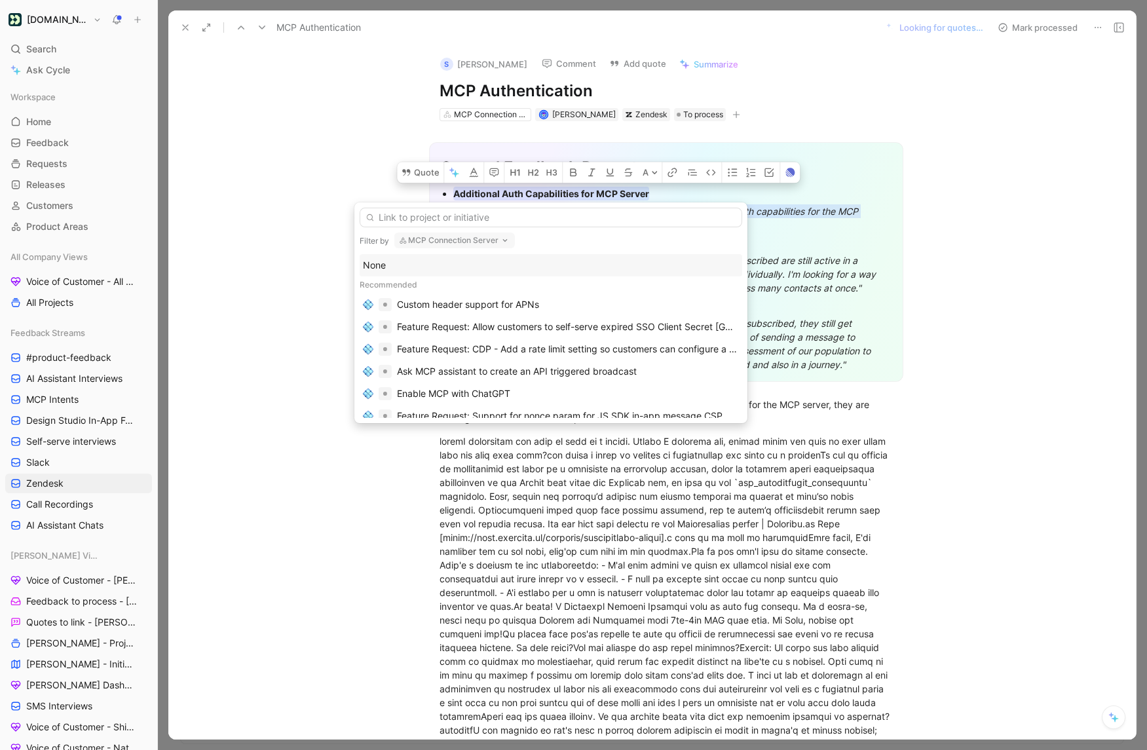
click at [397, 267] on div "None" at bounding box center [551, 265] width 376 height 16
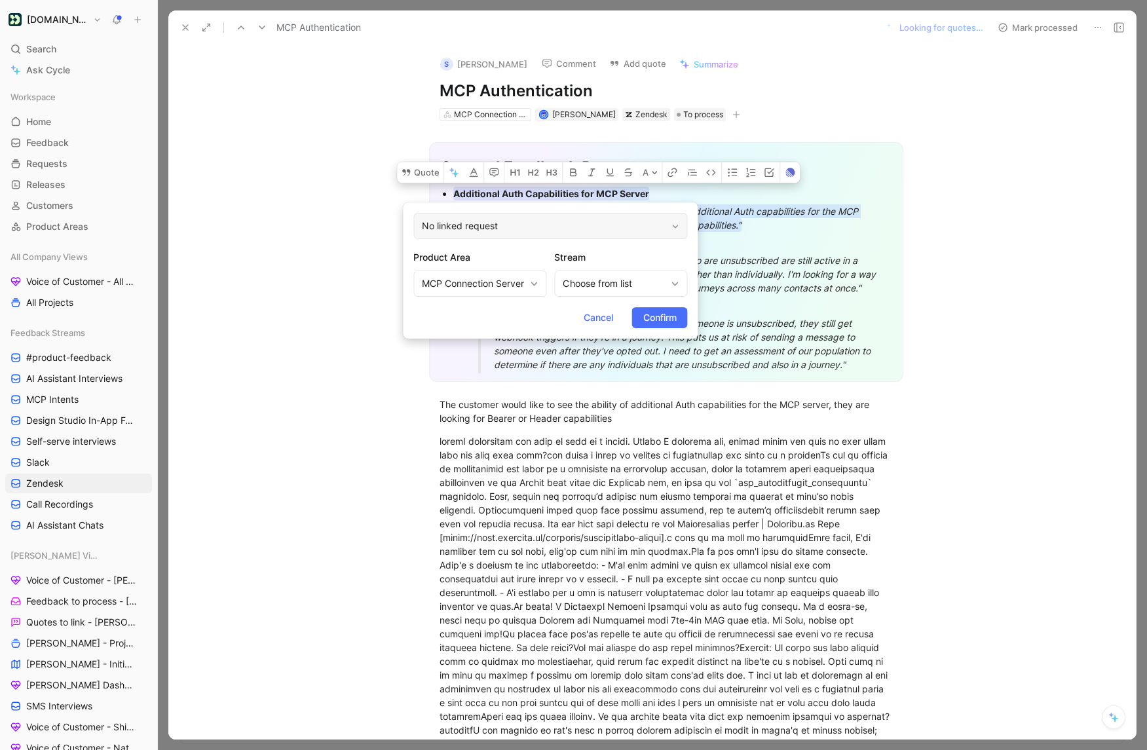
click at [496, 232] on div "No linked request" at bounding box center [550, 226] width 274 height 26
click at [646, 317] on span "Confirm" at bounding box center [659, 318] width 33 height 16
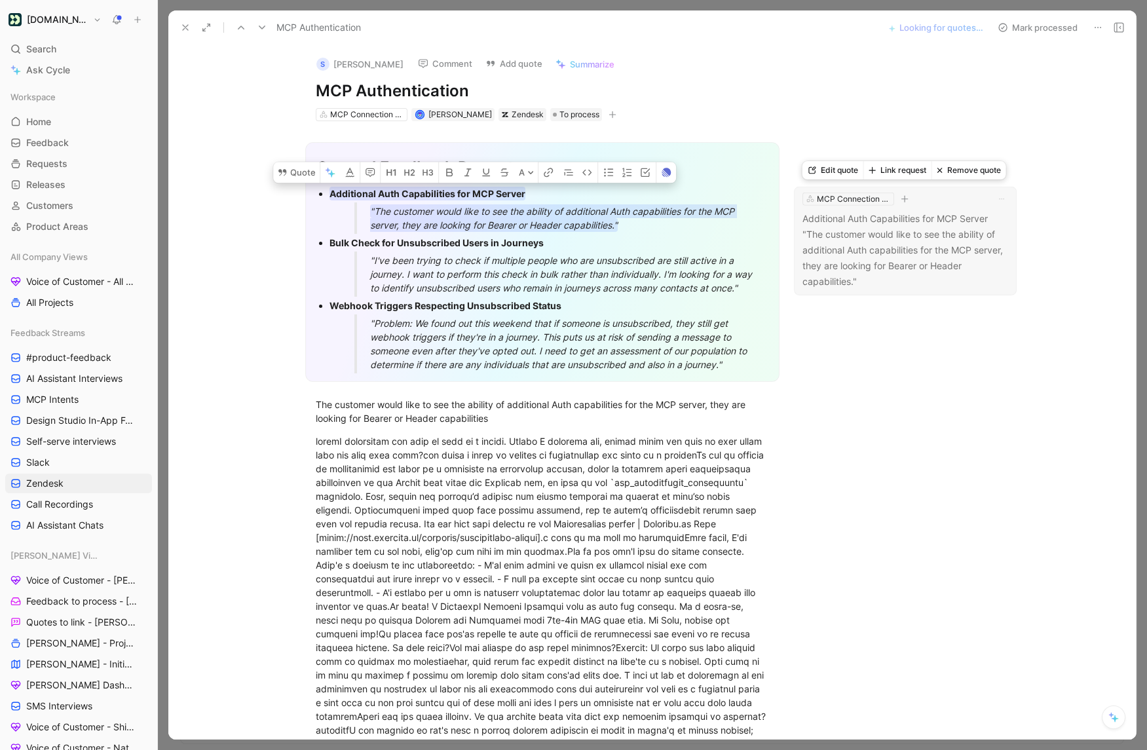
click at [908, 274] on p "Additional Auth Capabilities for MCP Server "The customer would like to see the…" at bounding box center [905, 249] width 206 height 79
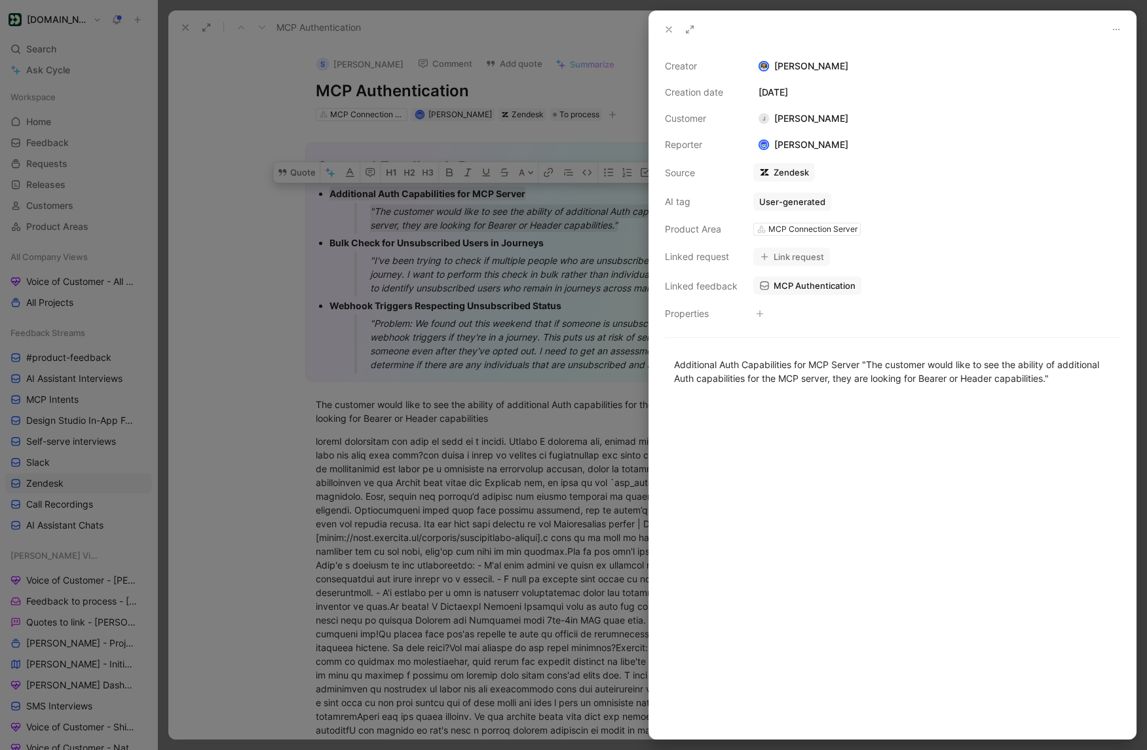
click at [670, 31] on use at bounding box center [668, 29] width 5 height 5
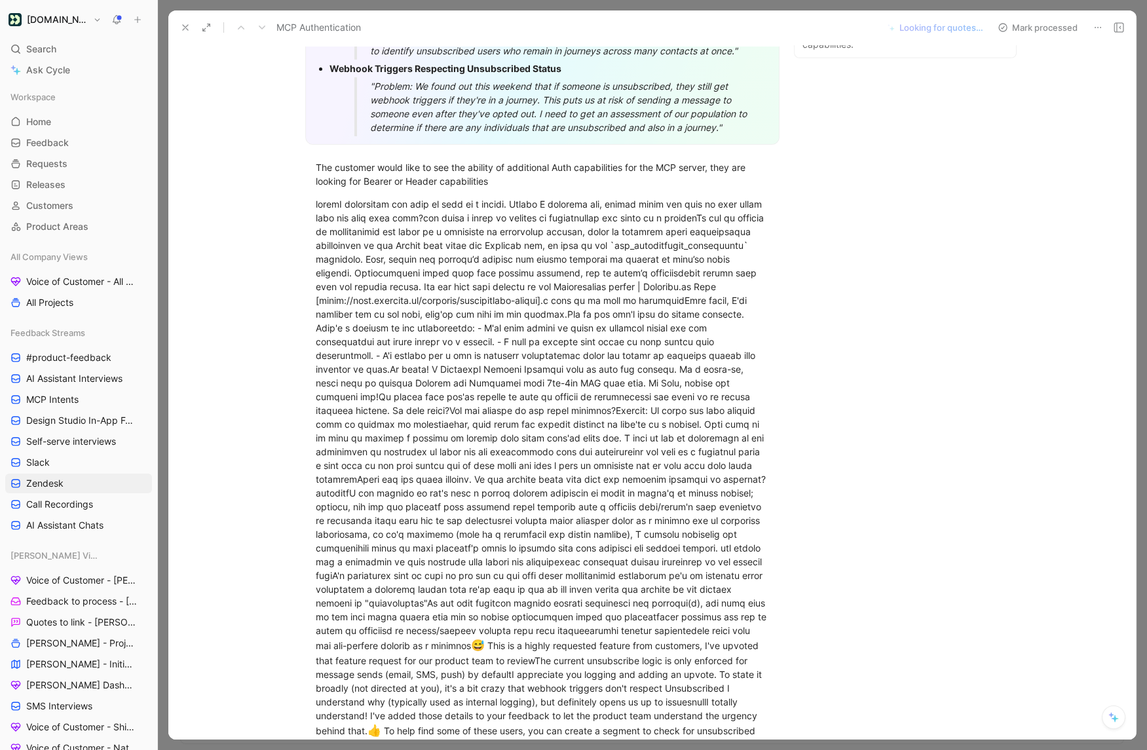
scroll to position [284, 0]
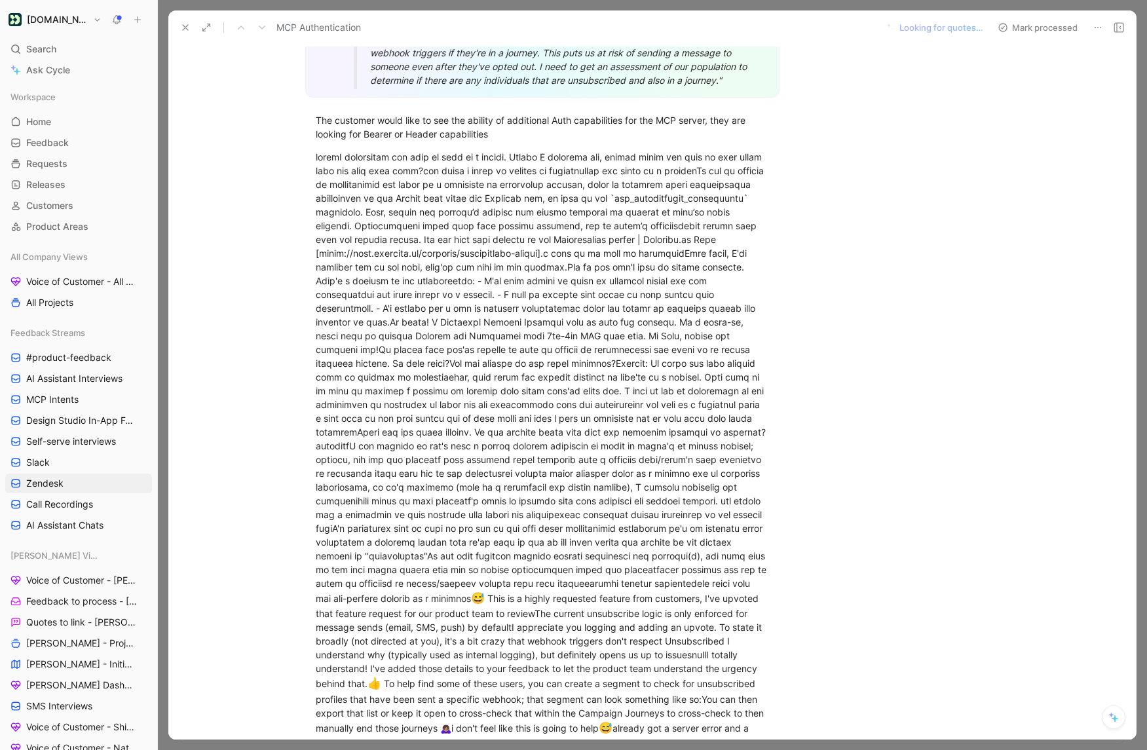
click at [586, 528] on div "😅 ️ This is a highly requested feature from customers, I've upvoted that featur…" at bounding box center [542, 478] width 453 height 656
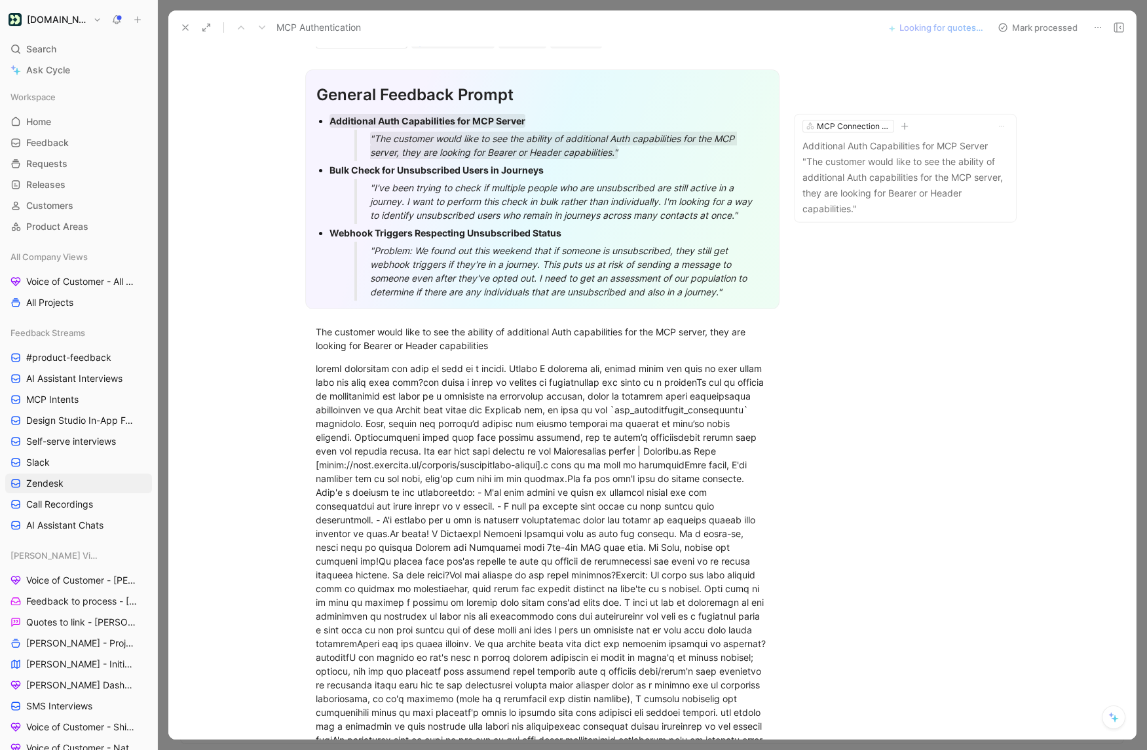
scroll to position [0, 0]
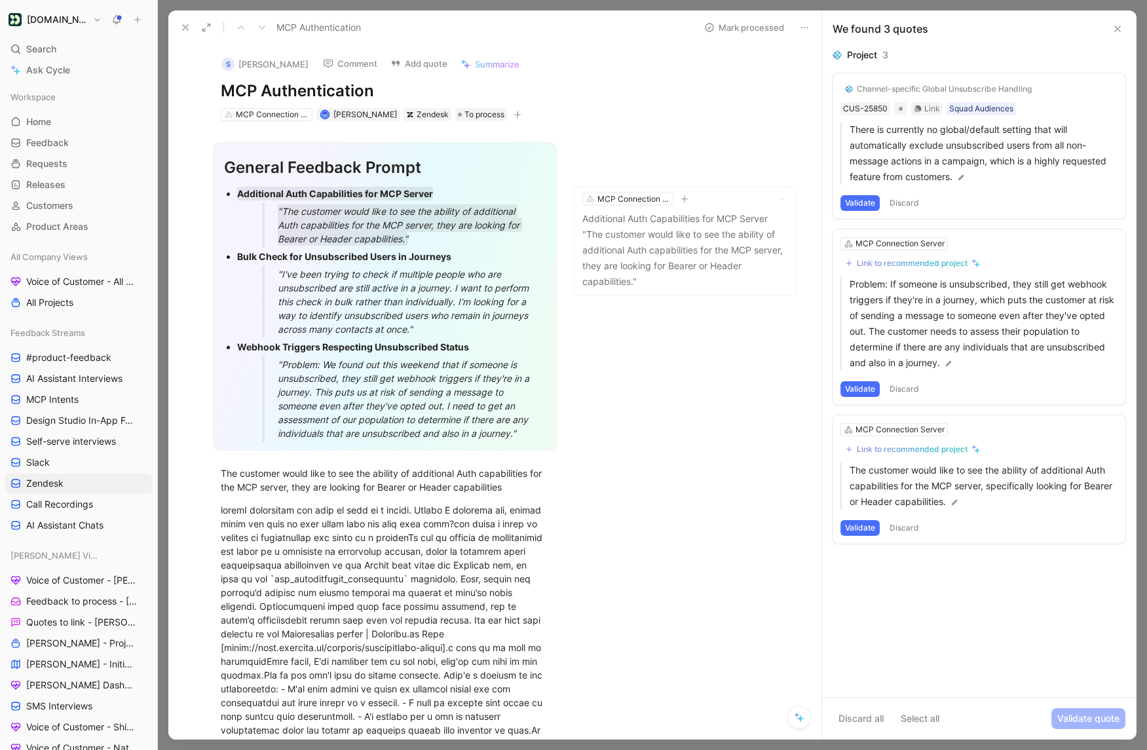
click at [871, 204] on button "Validate" at bounding box center [859, 203] width 39 height 16
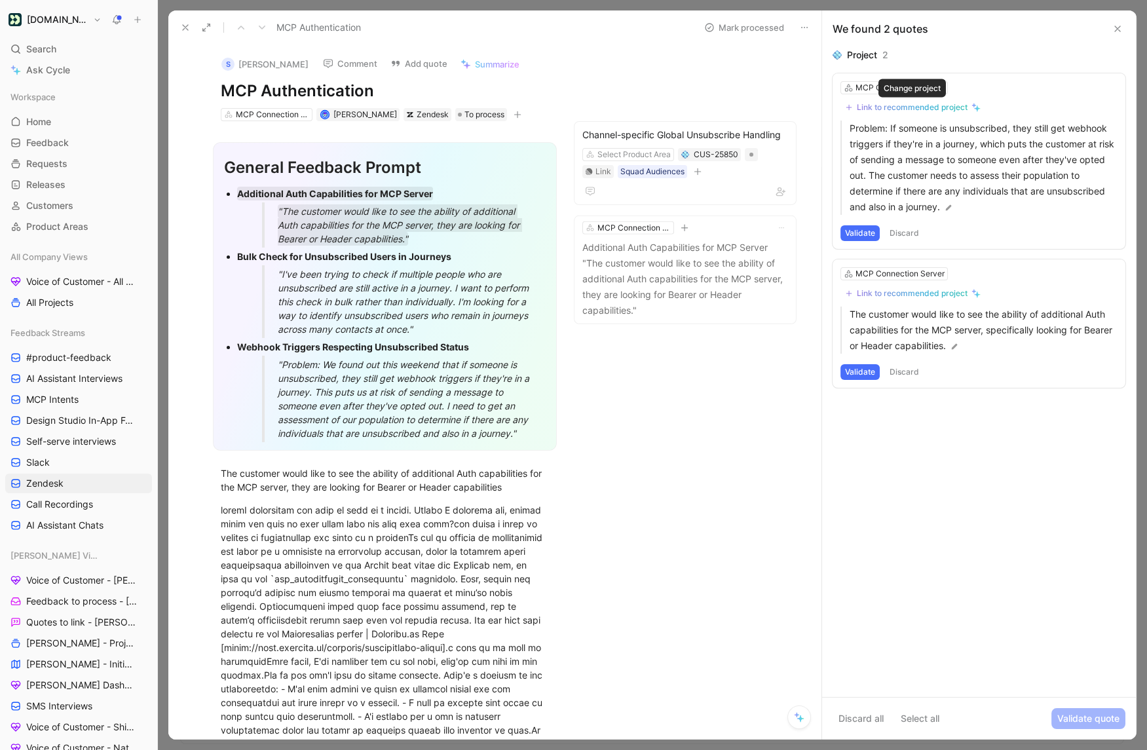
click at [914, 104] on div "Link to recommended project" at bounding box center [912, 107] width 111 height 10
click at [898, 106] on div "Link to recommended project" at bounding box center [912, 107] width 111 height 10
click at [884, 292] on div "Link to recommended project" at bounding box center [912, 293] width 111 height 10
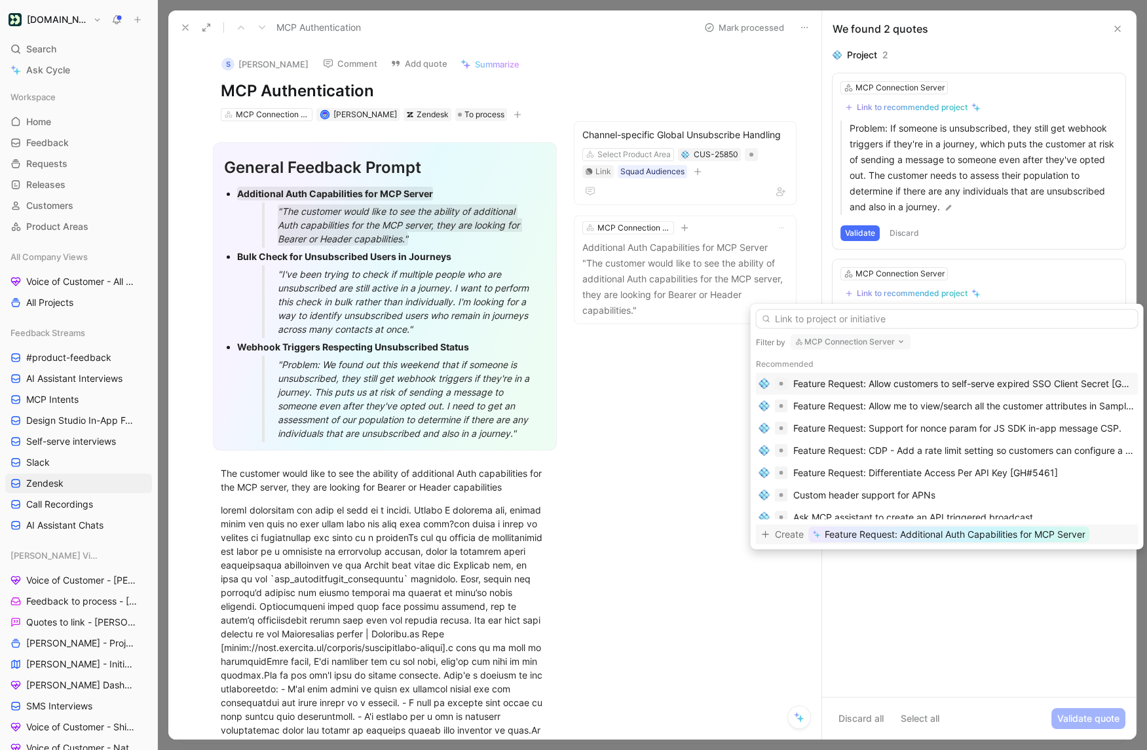
click at [1036, 540] on span "Feature Request: Additional Auth Capabilities for MCP Server" at bounding box center [954, 535] width 261 height 16
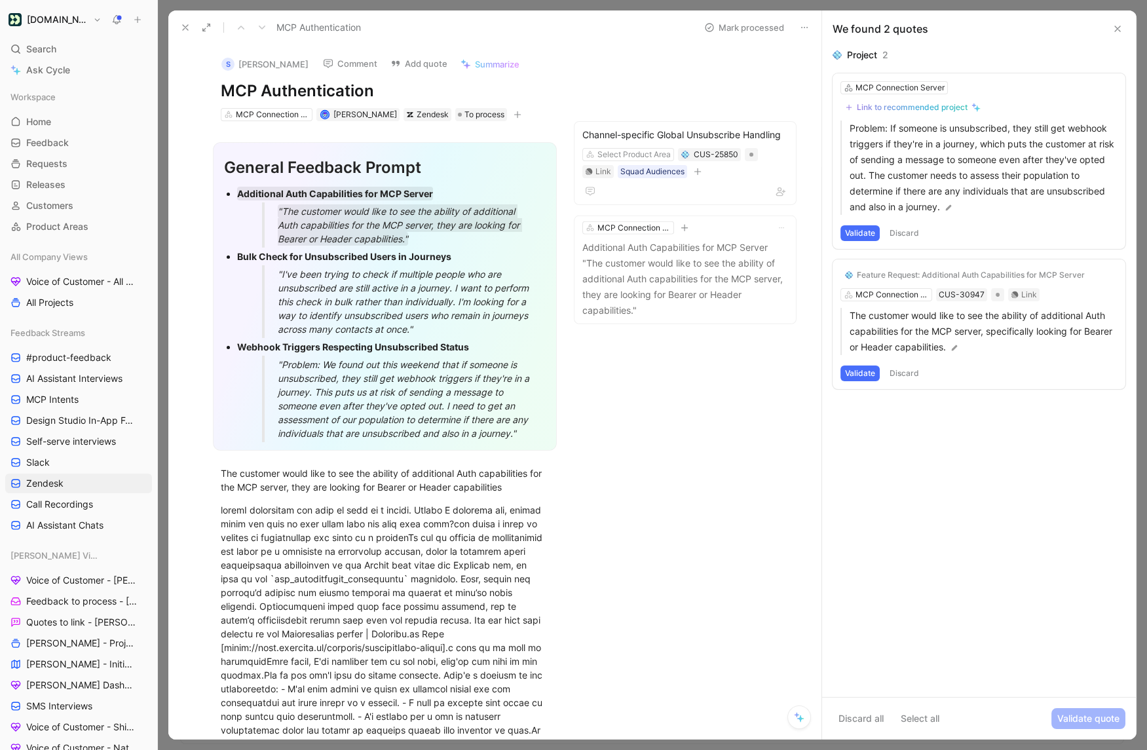
click at [868, 374] on button "Validate" at bounding box center [859, 374] width 39 height 16
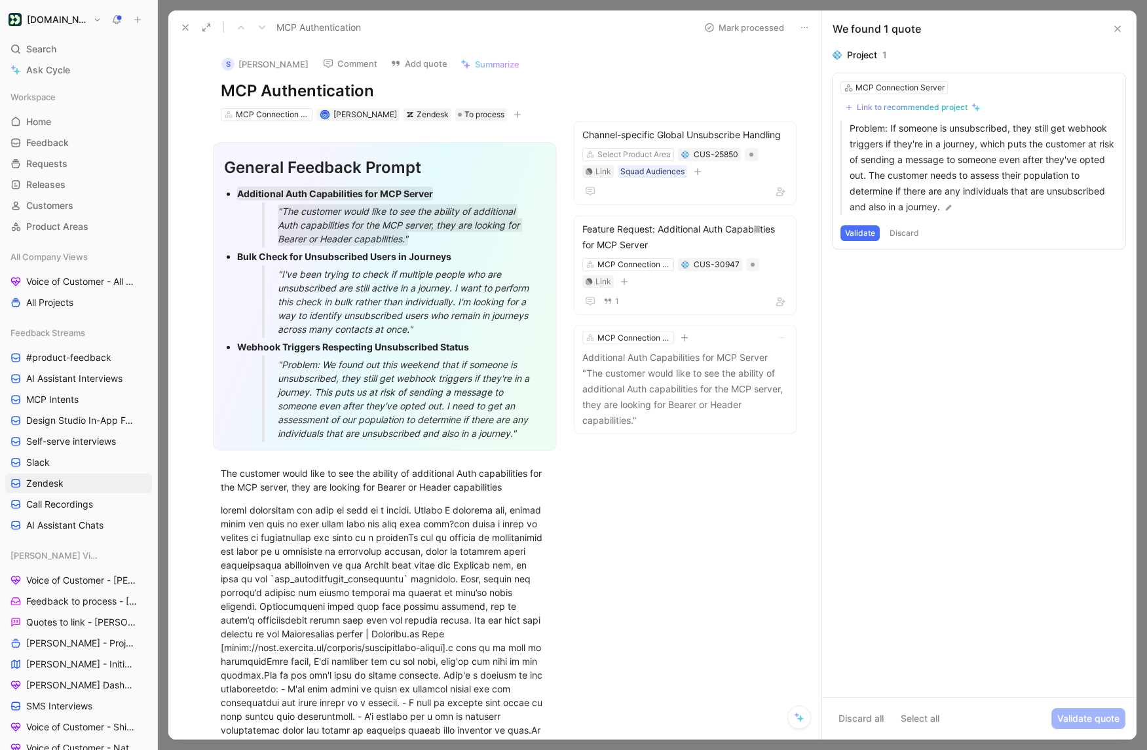
click at [1118, 30] on icon at bounding box center [1117, 29] width 10 height 10
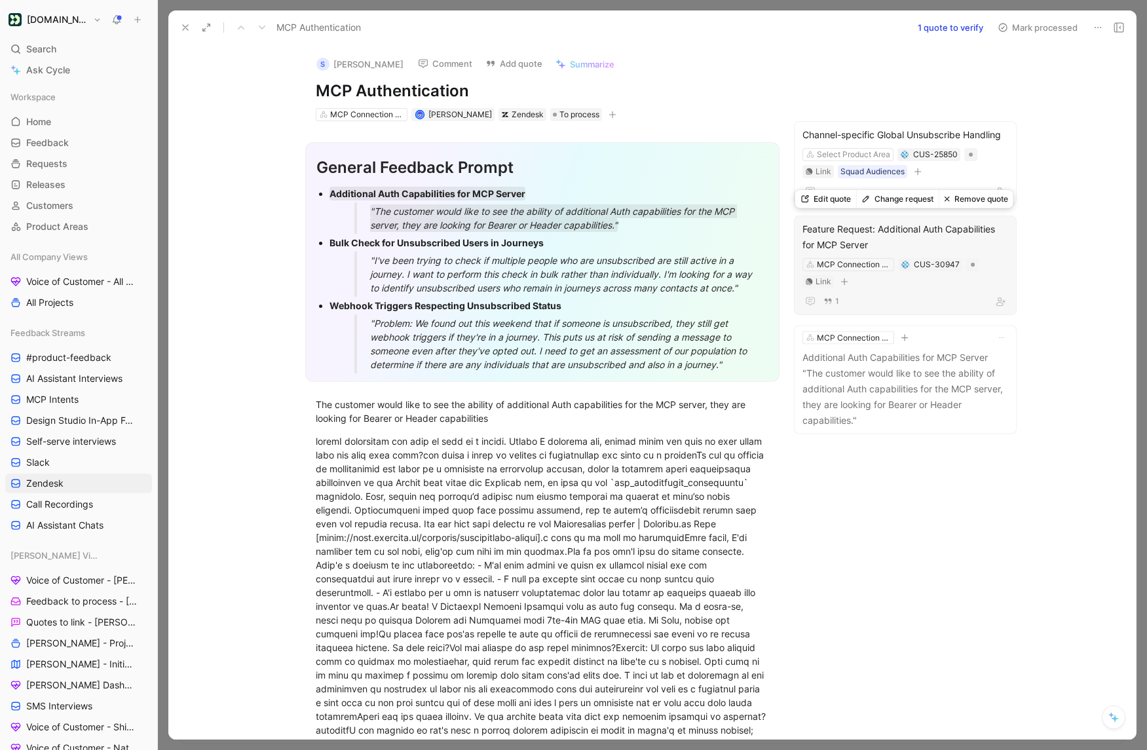
click at [839, 199] on button "Edit quote" at bounding box center [825, 199] width 61 height 18
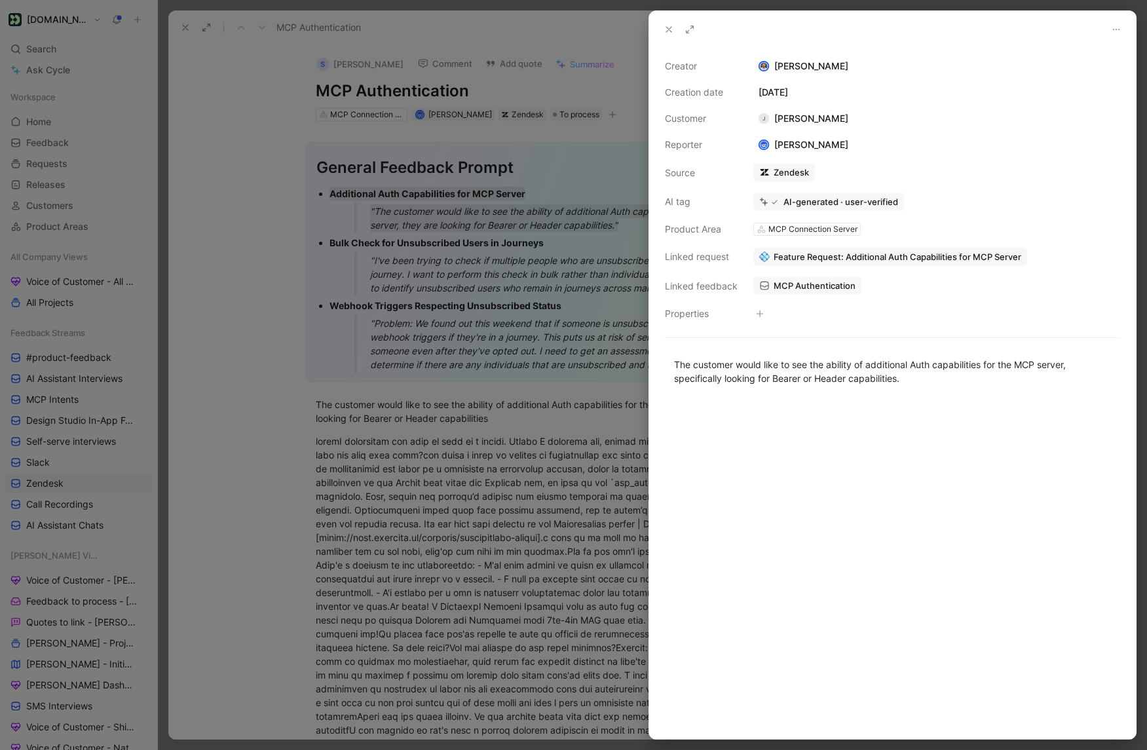
click at [791, 261] on span "Feature Request: Additional Auth Capabilities for MCP Server" at bounding box center [898, 257] width 248 height 12
click at [671, 32] on icon at bounding box center [669, 29] width 10 height 10
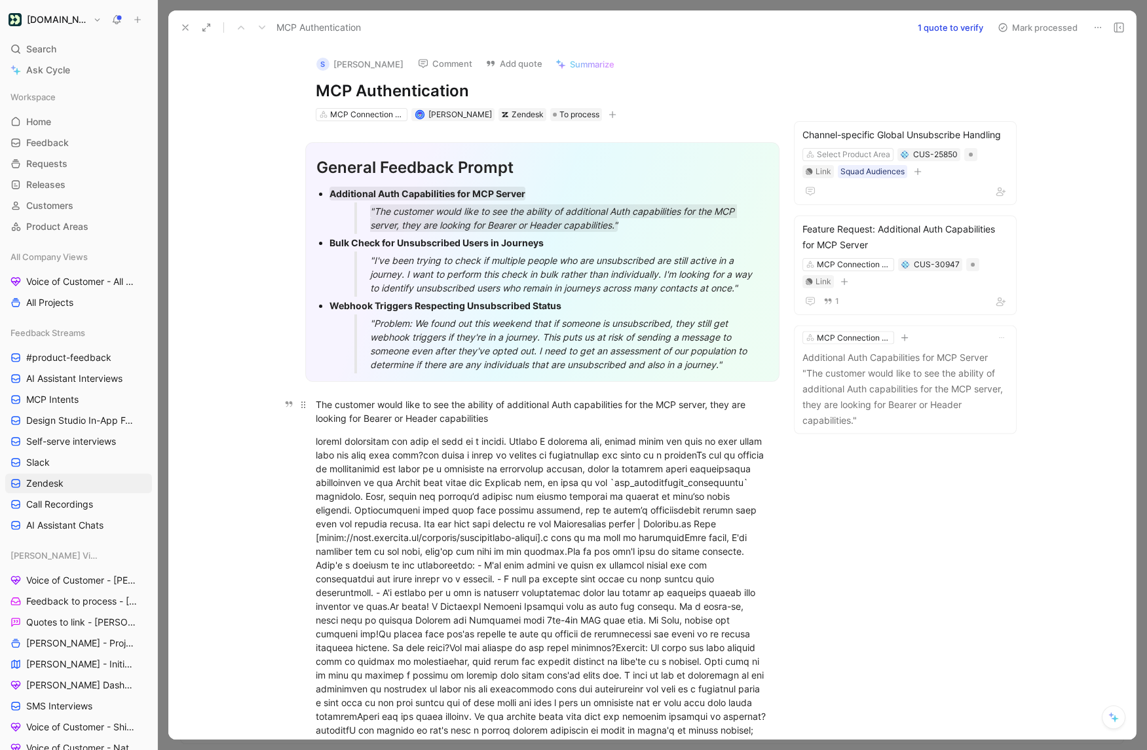
click at [496, 415] on div "The customer would like to see the ability of additional Auth capabilities for …" at bounding box center [542, 412] width 453 height 28
click at [185, 29] on icon at bounding box center [185, 27] width 10 height 10
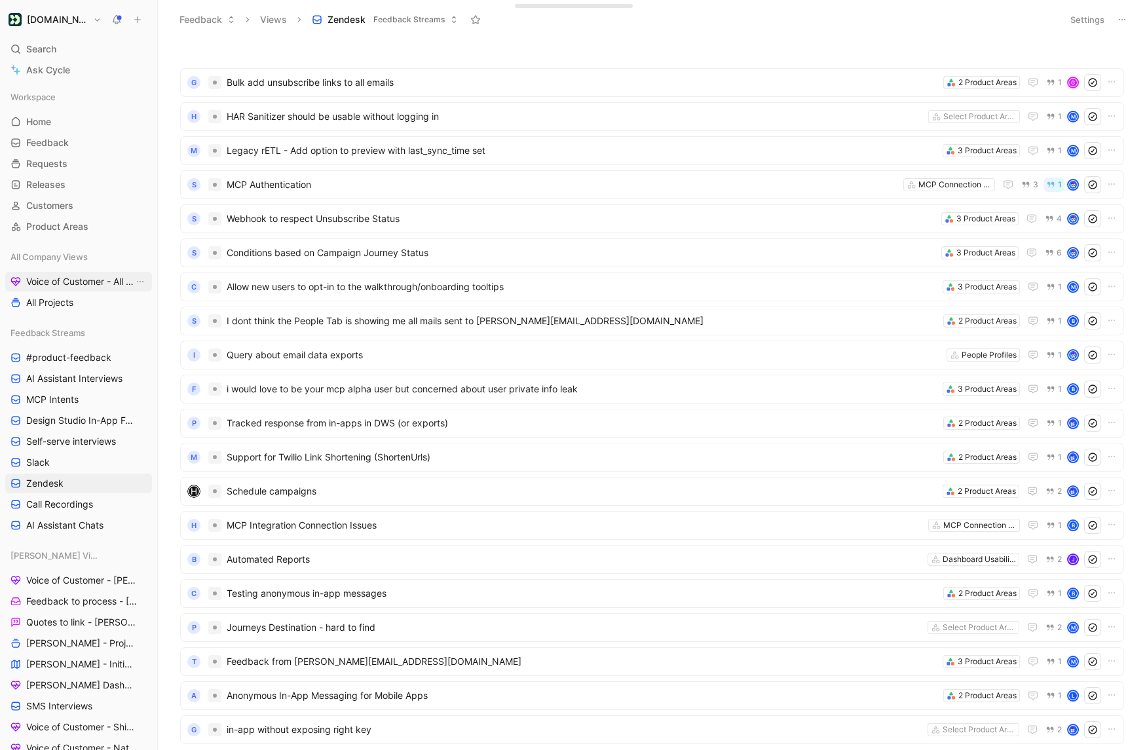
click at [78, 286] on span "Voice of Customer - All Areas" at bounding box center [79, 281] width 107 height 13
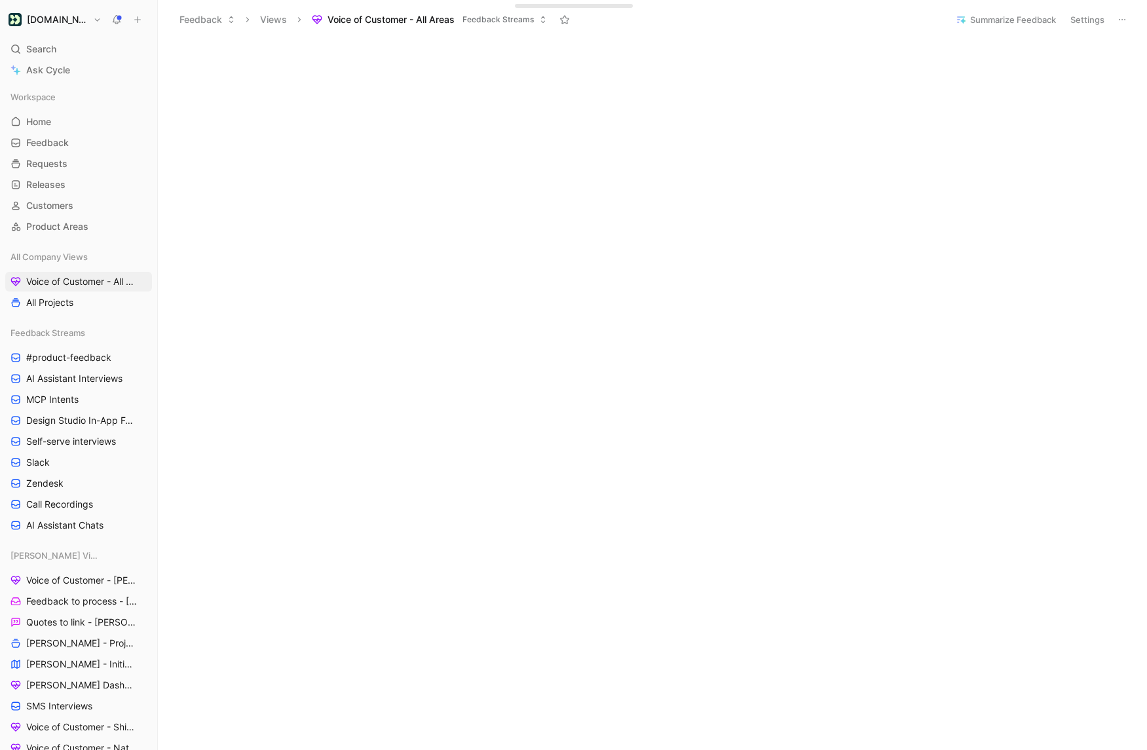
scroll to position [278, 0]
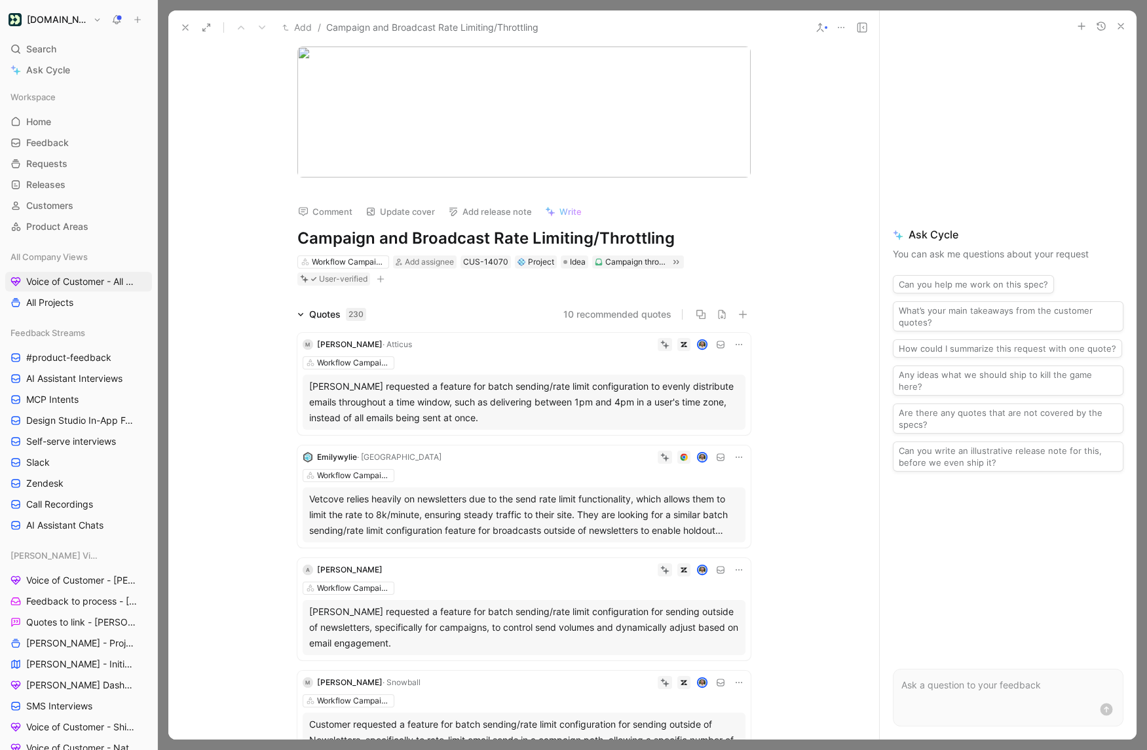
click at [442, 361] on div "Workflow Campaigns" at bounding box center [524, 362] width 443 height 13
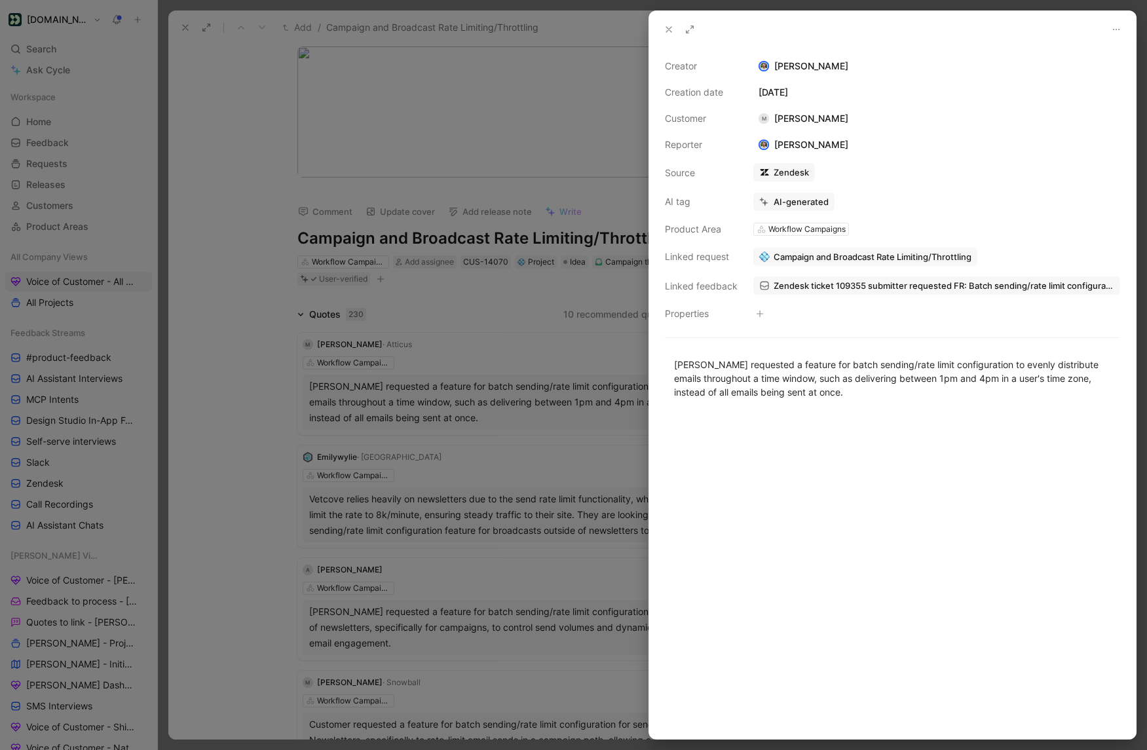
click at [665, 26] on icon at bounding box center [669, 29] width 10 height 10
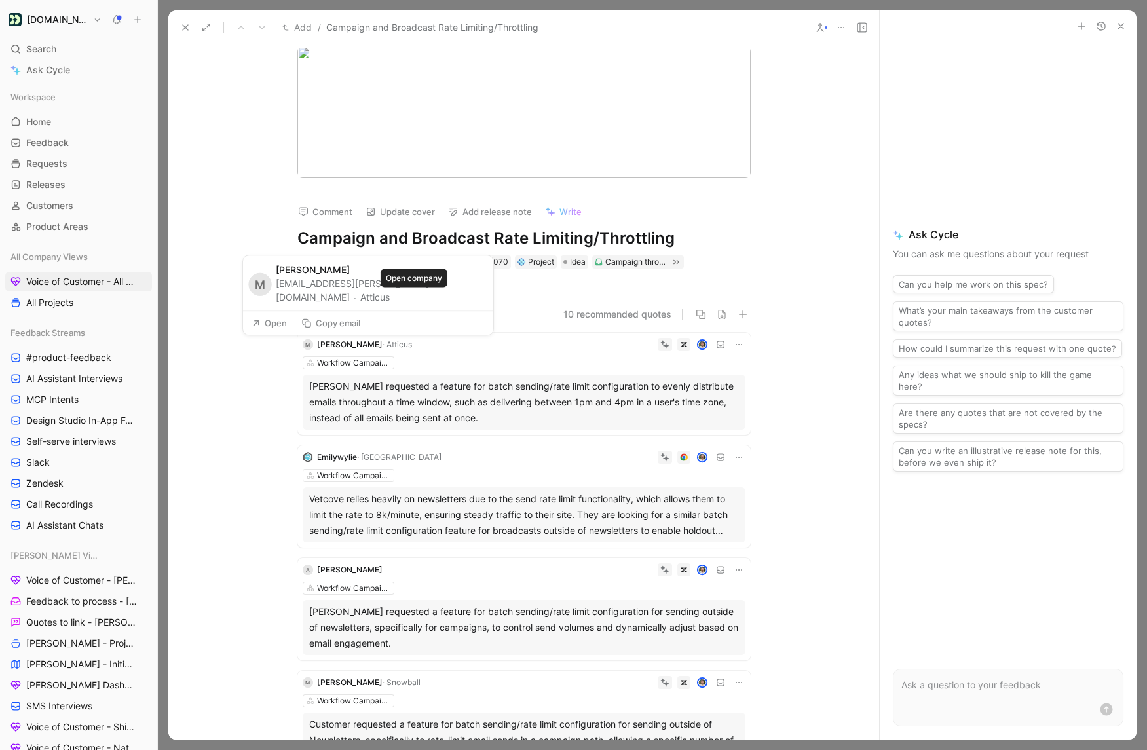
click at [390, 300] on button "Atticus" at bounding box center [374, 298] width 29 height 16
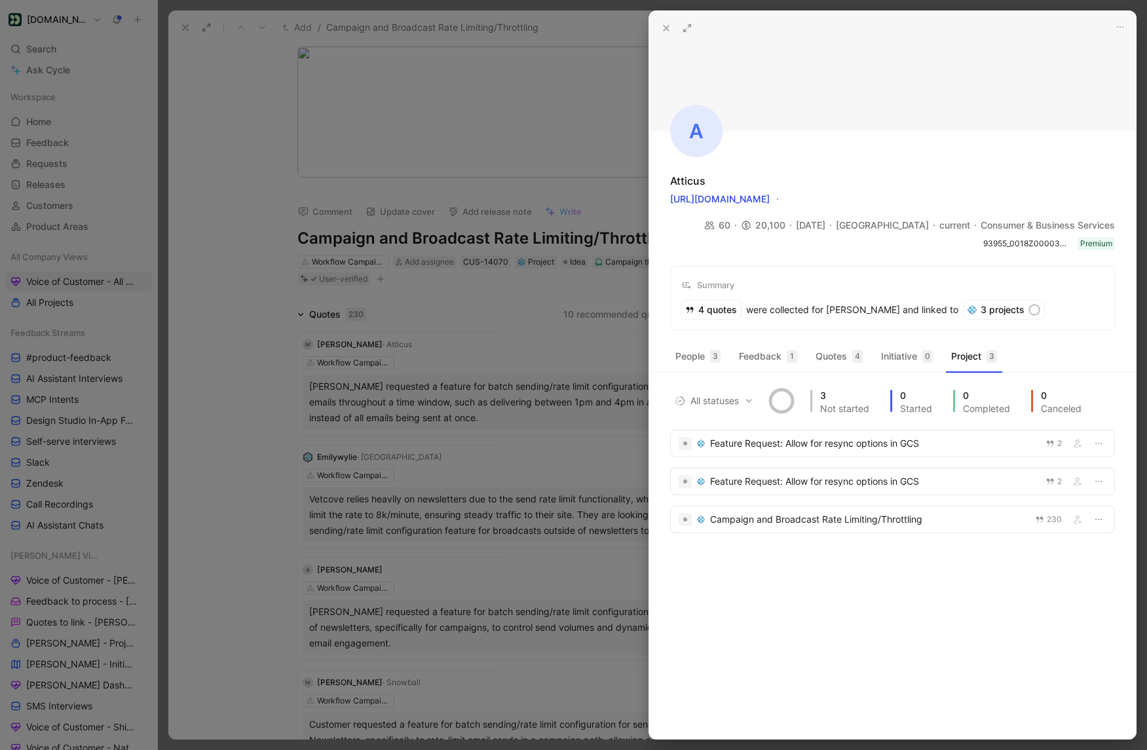
drag, startPoint x: 773, startPoint y: 225, endPoint x: 808, endPoint y: 225, distance: 35.4
click at [796, 225] on div "20,100" at bounding box center [768, 225] width 55 height 16
click at [662, 31] on icon at bounding box center [666, 28] width 10 height 10
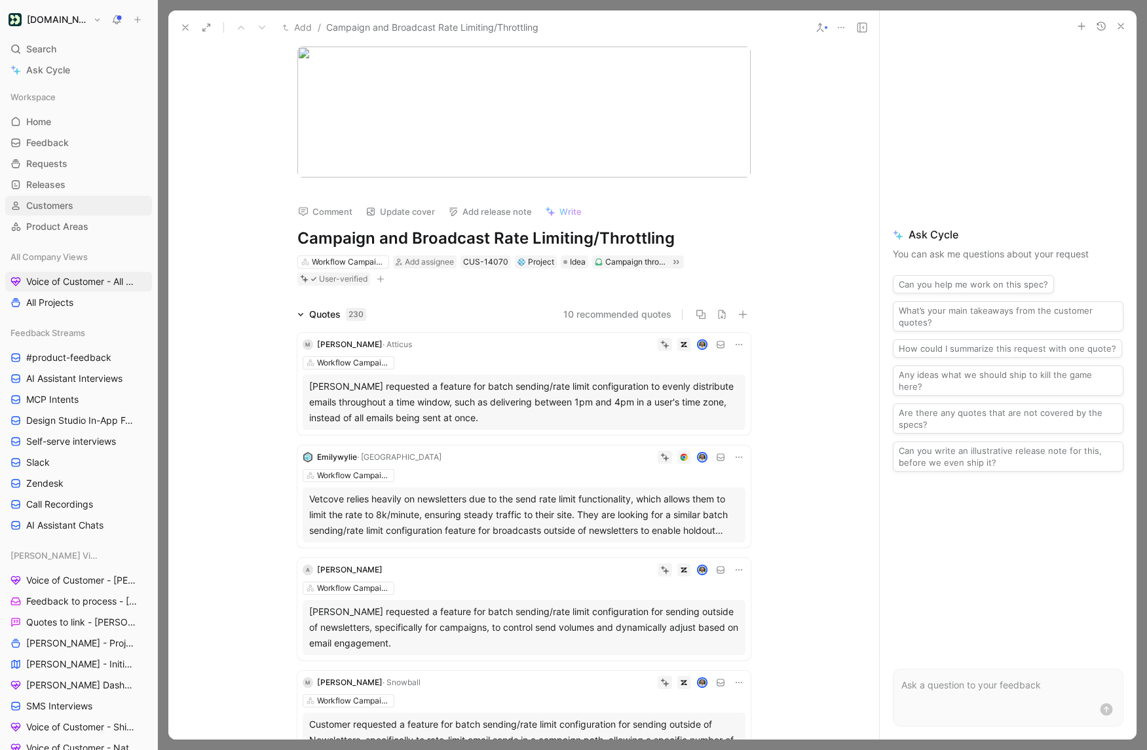
click at [74, 213] on link "Customers" at bounding box center [78, 206] width 147 height 20
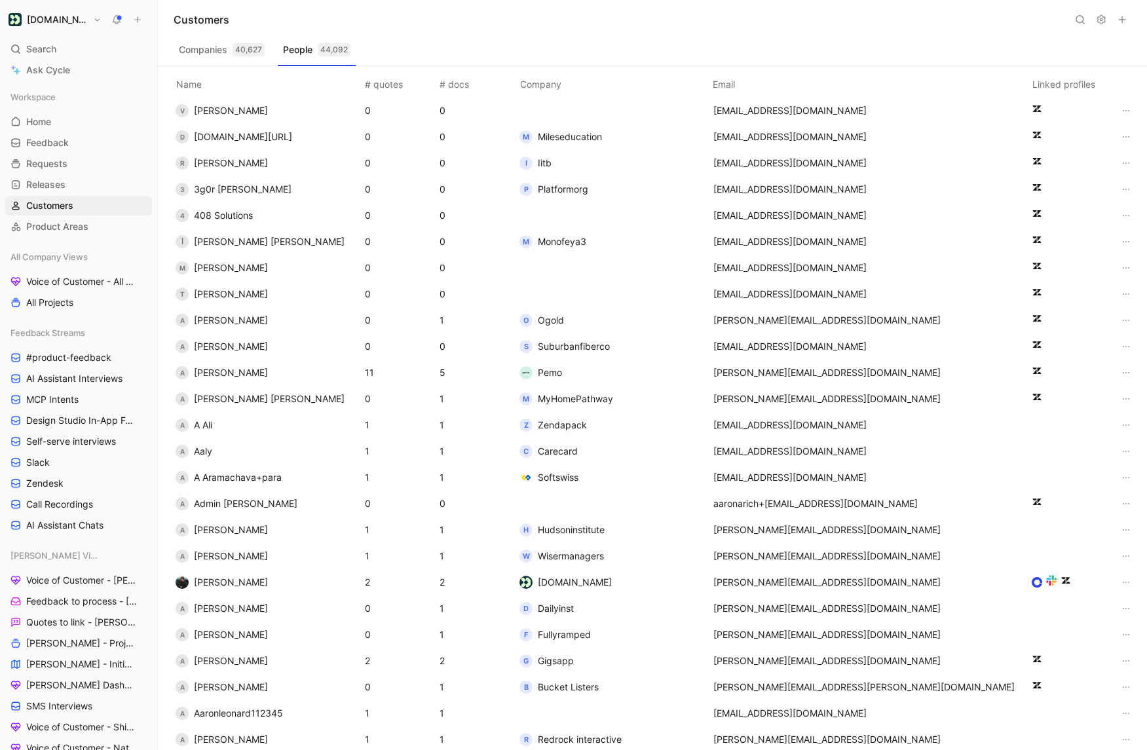
click at [200, 52] on button "Companies 40,627" at bounding box center [222, 49] width 96 height 21
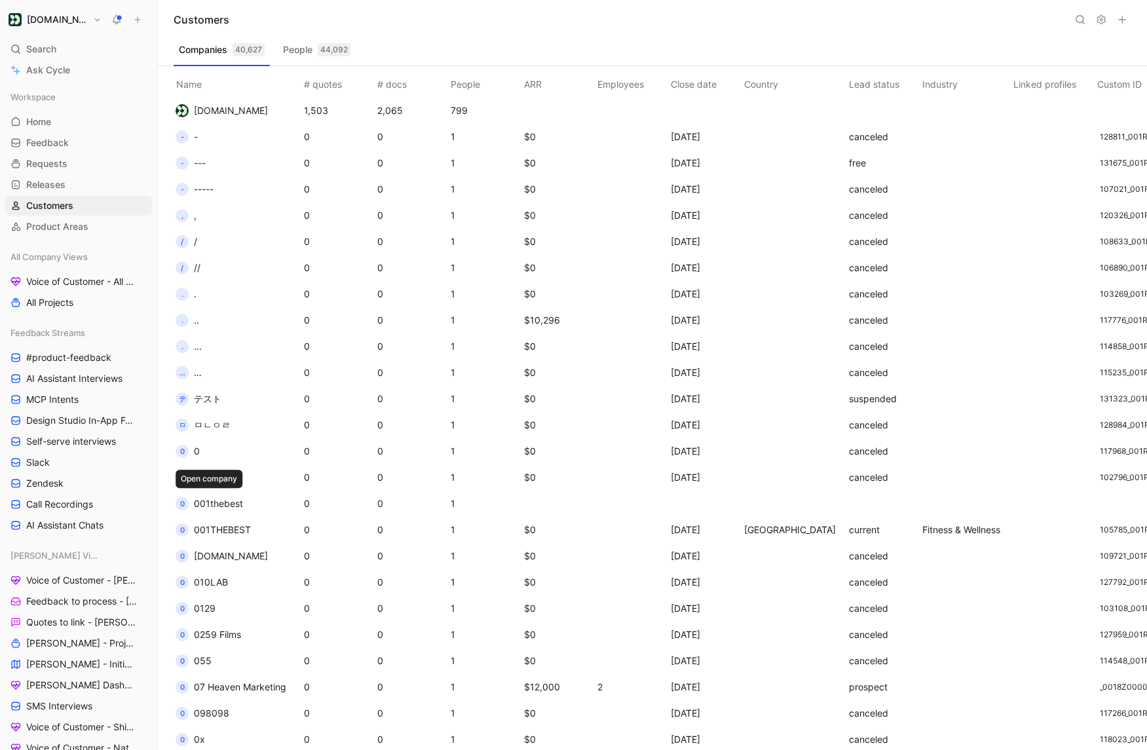
click at [229, 506] on span "001thebest" at bounding box center [218, 503] width 49 height 11
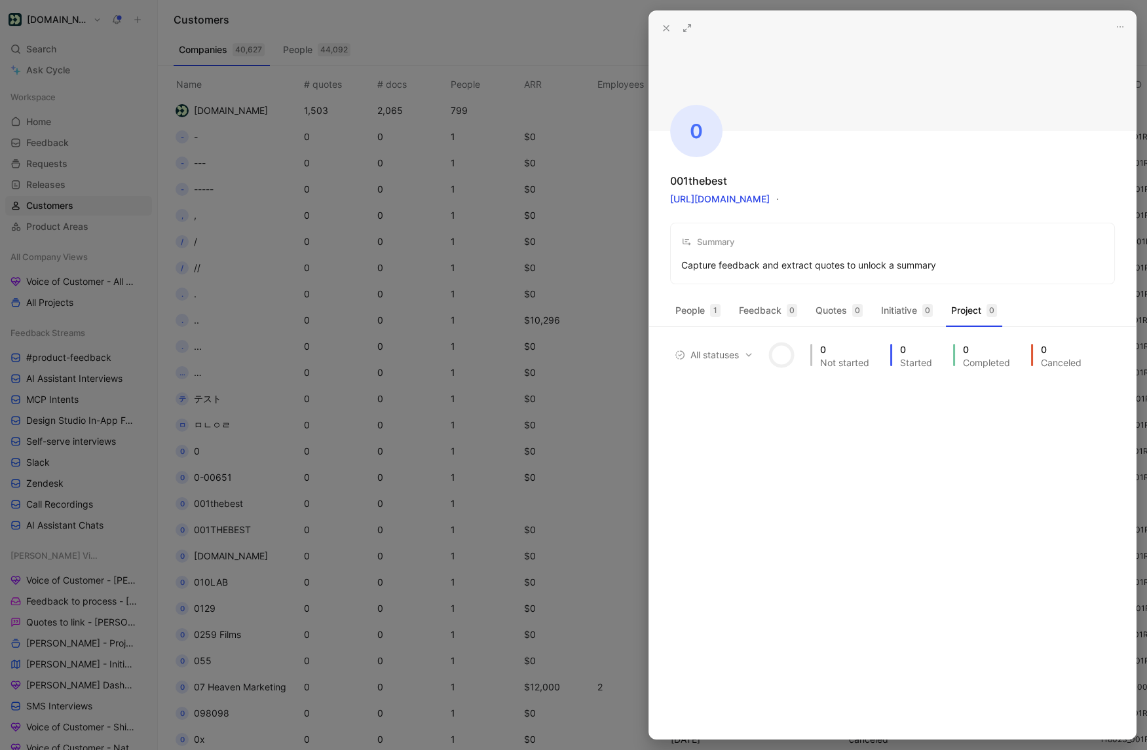
click at [704, 321] on div "People 1 Feedback 0 Quotes 0 Initiative 0 Project 0" at bounding box center [892, 313] width 487 height 26
click at [694, 314] on button "People 1" at bounding box center [698, 310] width 56 height 21
click at [769, 316] on button "Feedback 0" at bounding box center [768, 310] width 69 height 21
click at [665, 33] on button at bounding box center [666, 28] width 18 height 18
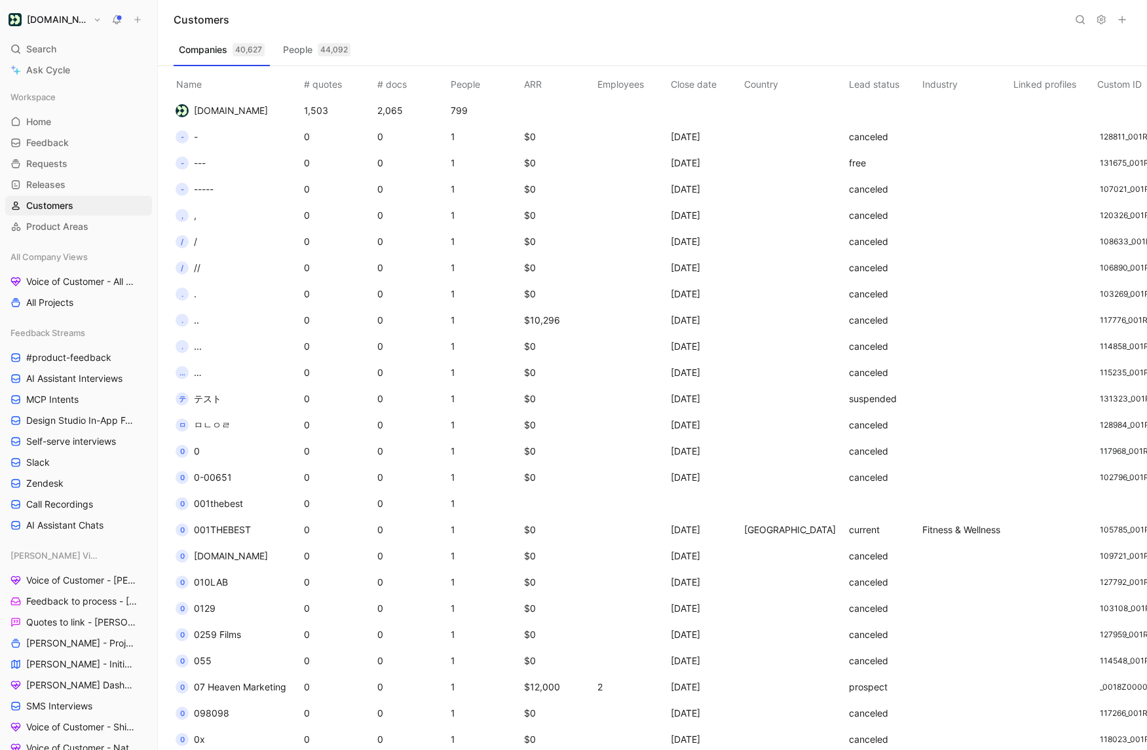
click at [283, 45] on button "People 44,092" at bounding box center [317, 49] width 78 height 21
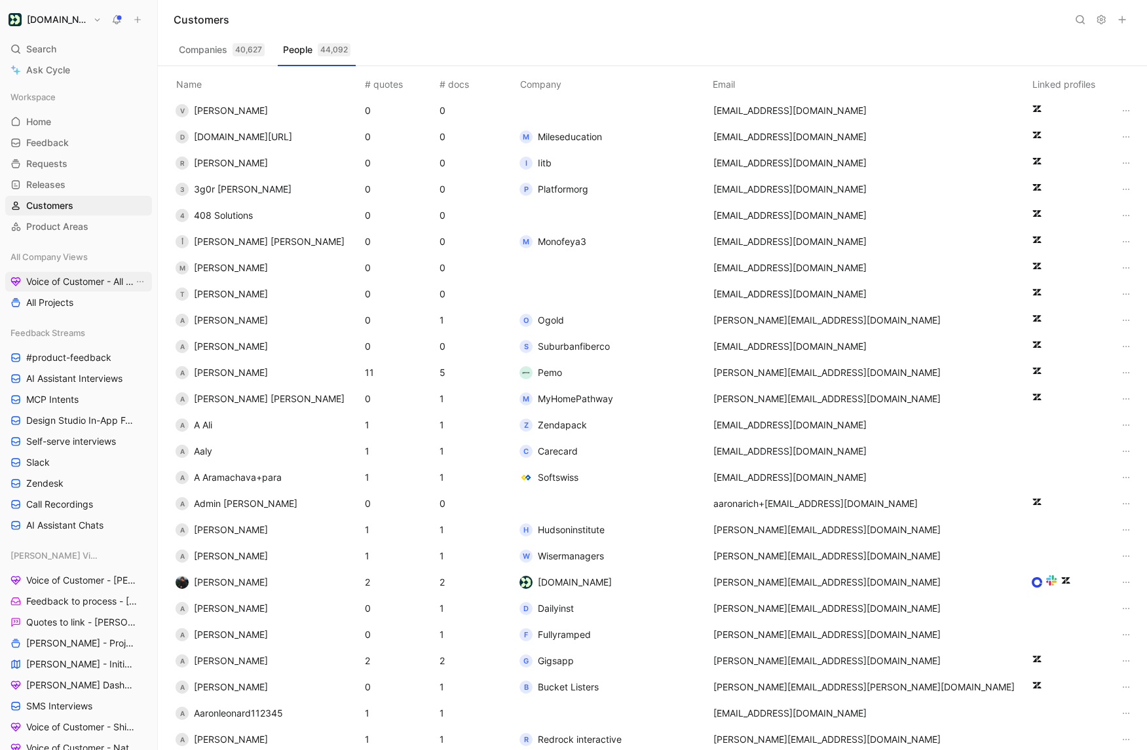
click at [71, 288] on link "Voice of Customer - All Areas" at bounding box center [78, 282] width 147 height 20
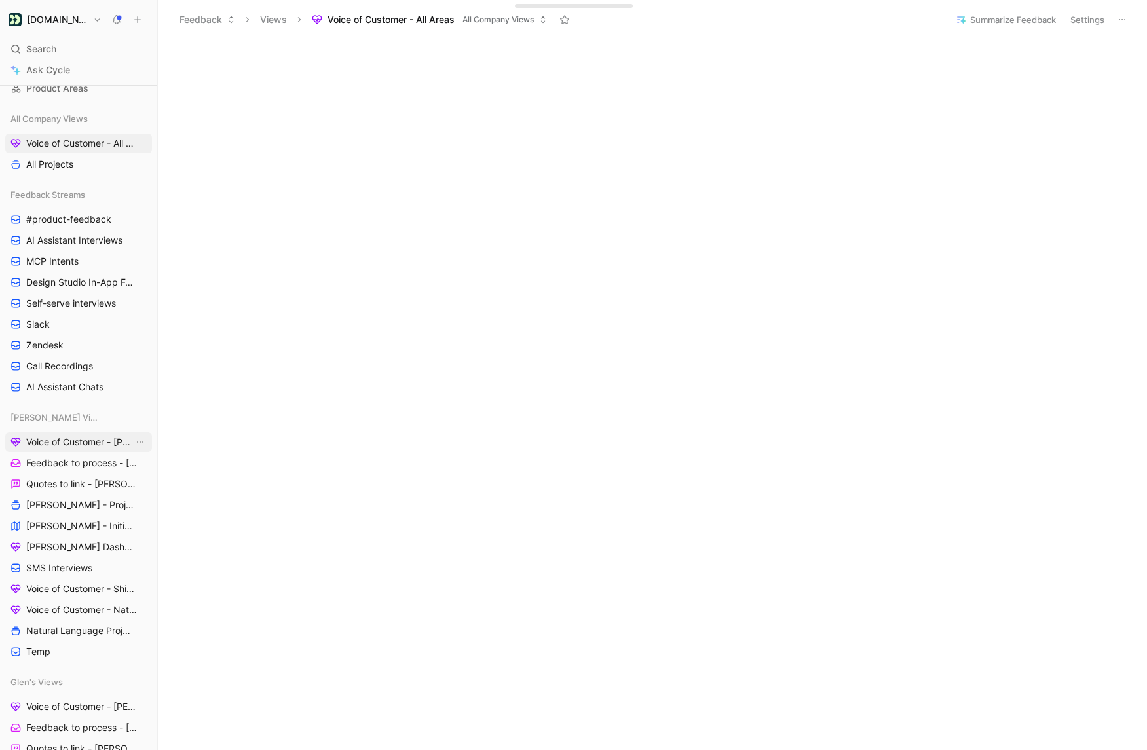
scroll to position [162, 0]
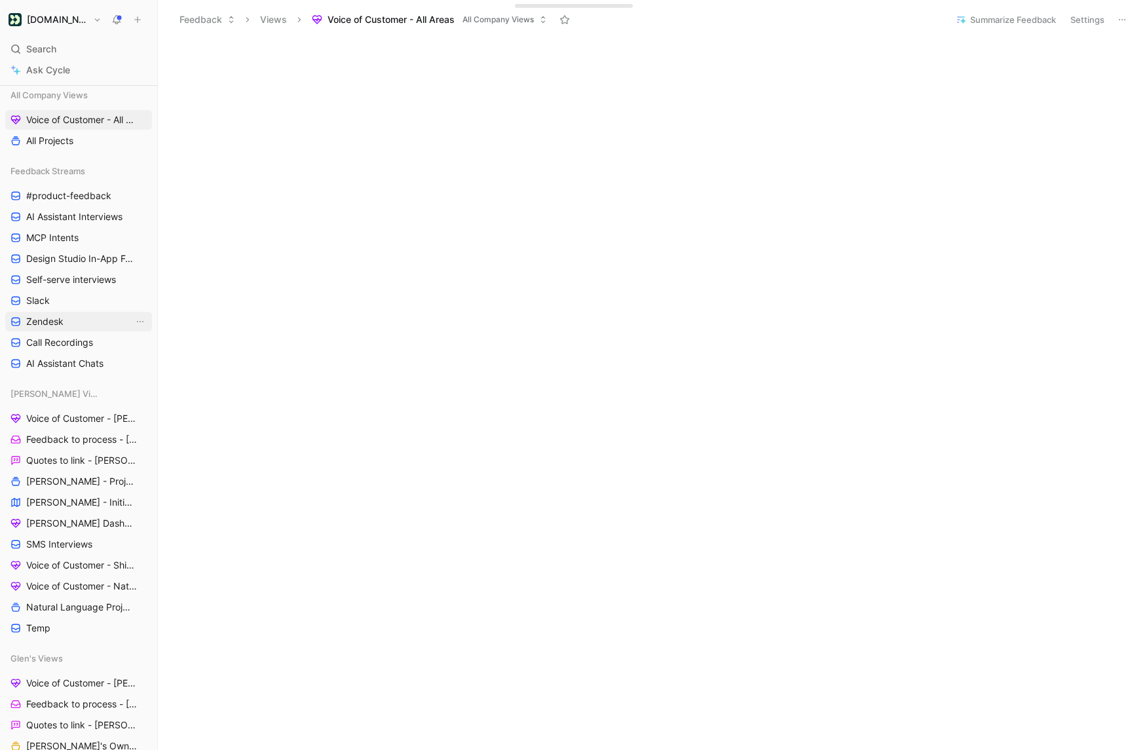
click at [45, 319] on span "Zendesk" at bounding box center [44, 321] width 37 height 13
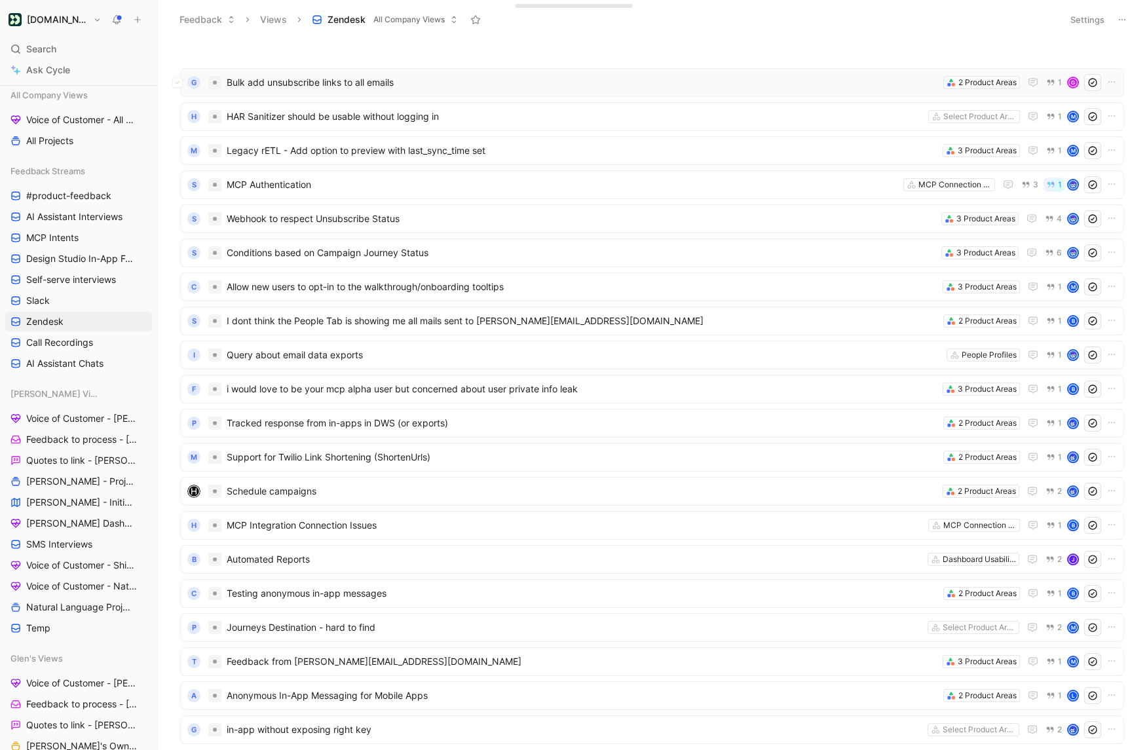
click at [350, 91] on div "G Bulk add unsubscribe links to all emails 2 Product Areas 1 G" at bounding box center [652, 82] width 944 height 29
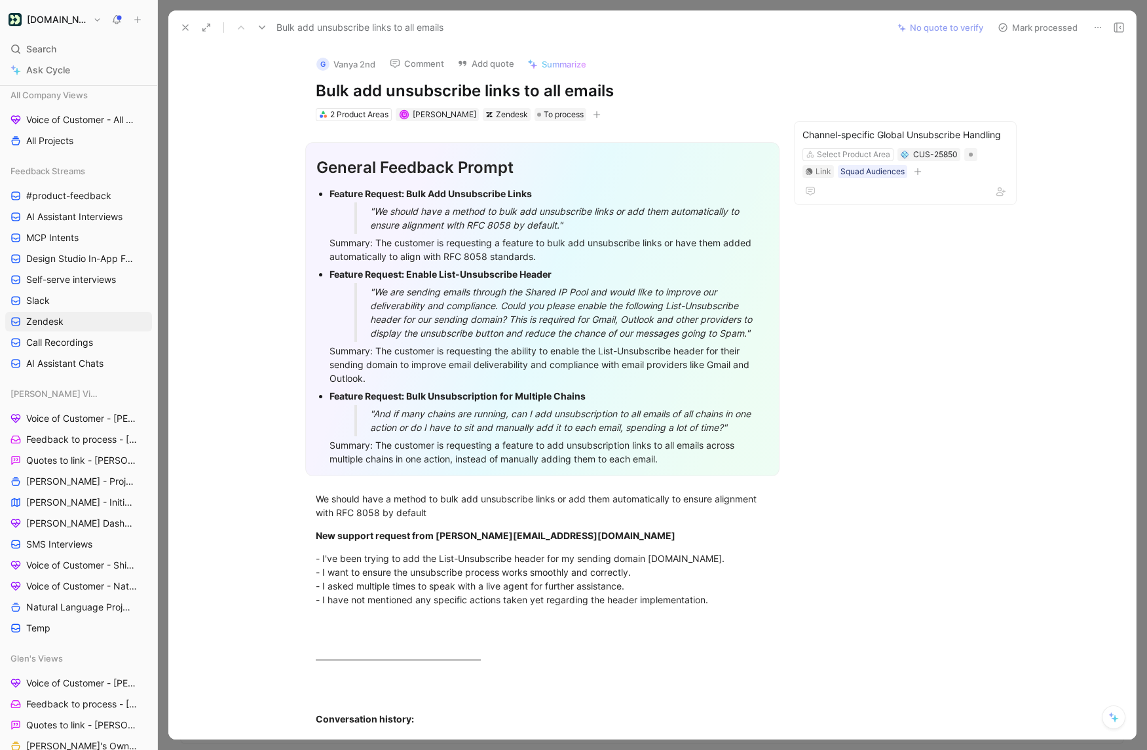
click at [184, 26] on use at bounding box center [185, 27] width 5 height 5
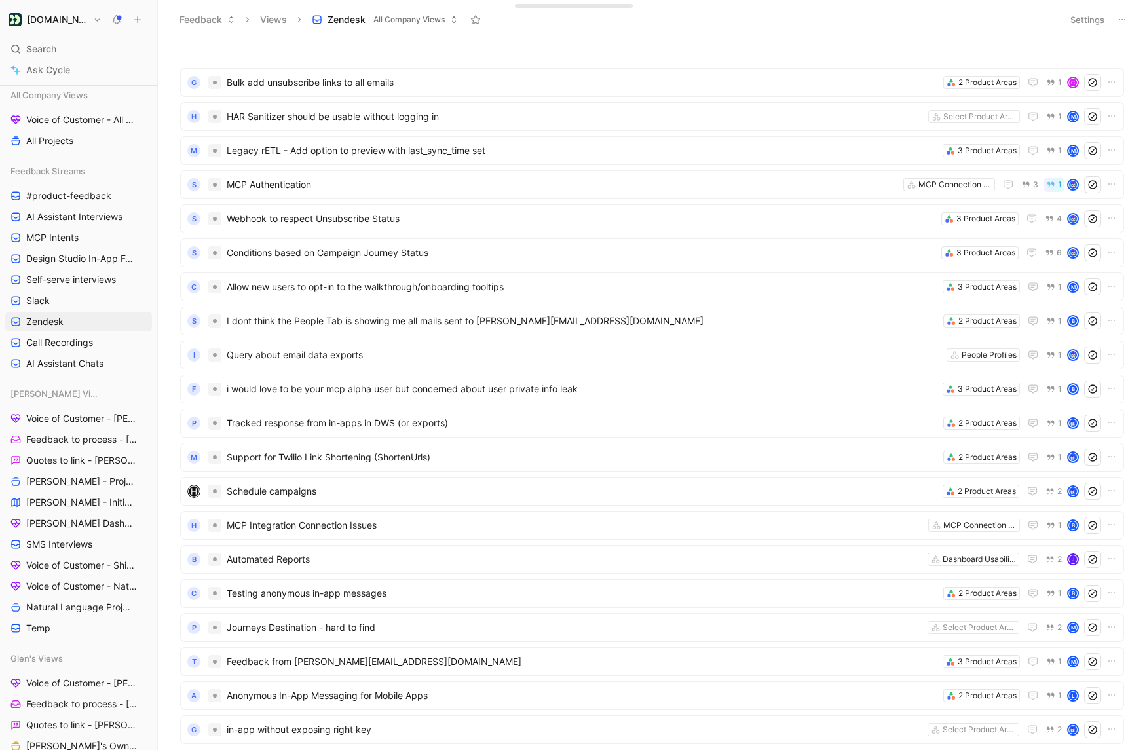
click at [460, 85] on span "Bulk add unsubscribe links to all emails" at bounding box center [582, 83] width 711 height 16
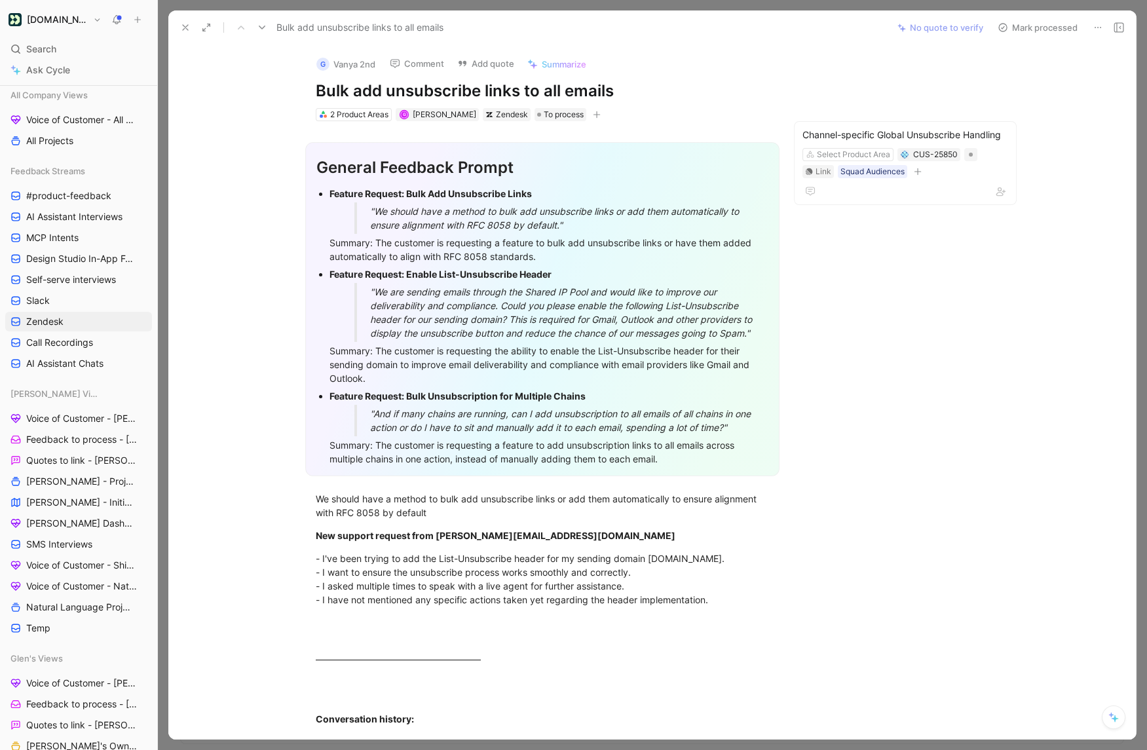
click at [1119, 716] on button at bounding box center [1114, 718] width 24 height 24
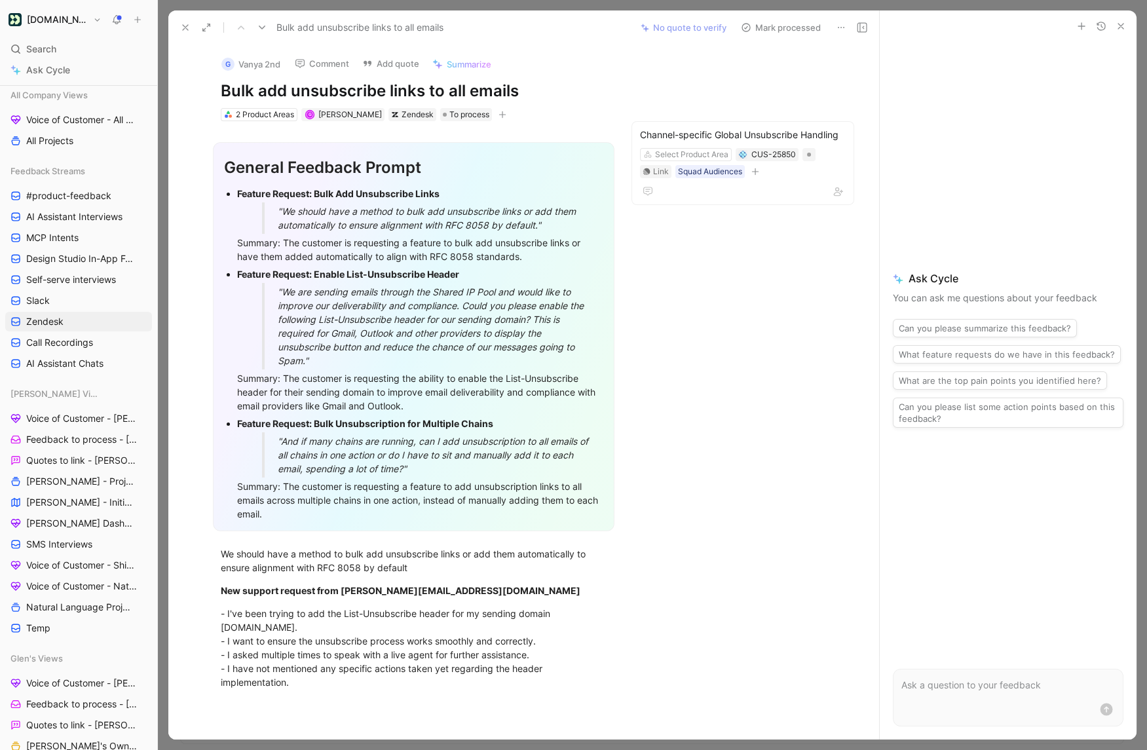
click at [1123, 29] on icon "button" at bounding box center [1121, 26] width 10 height 10
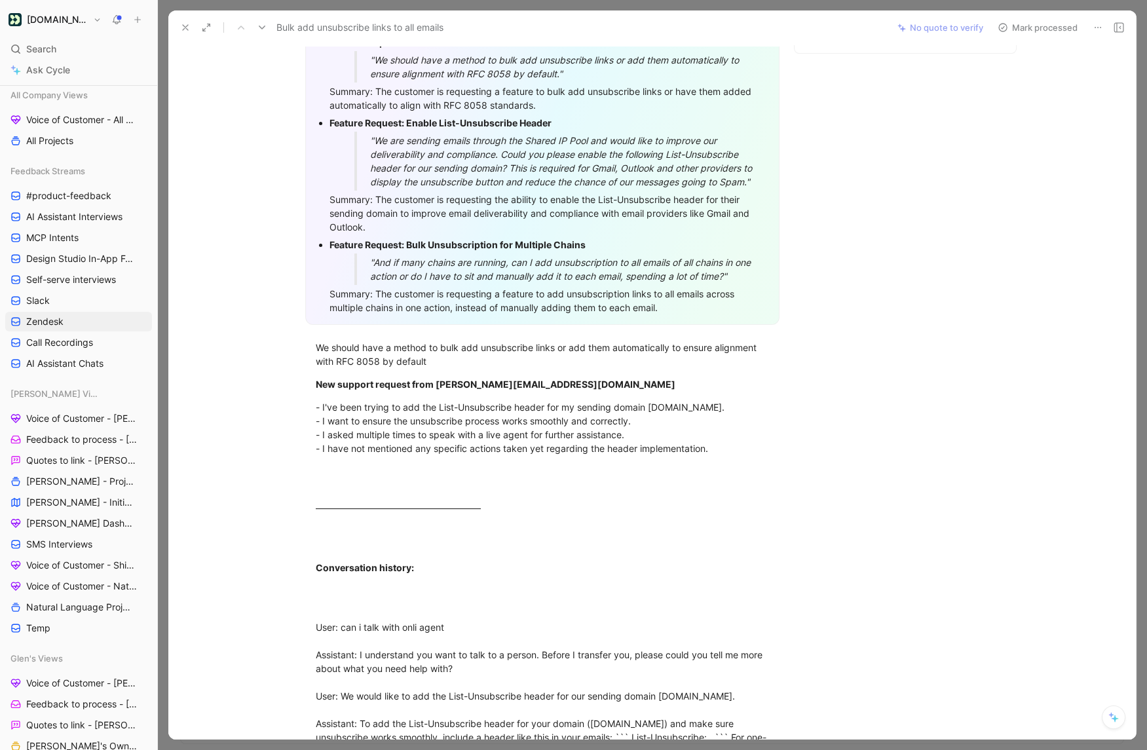
scroll to position [222, 0]
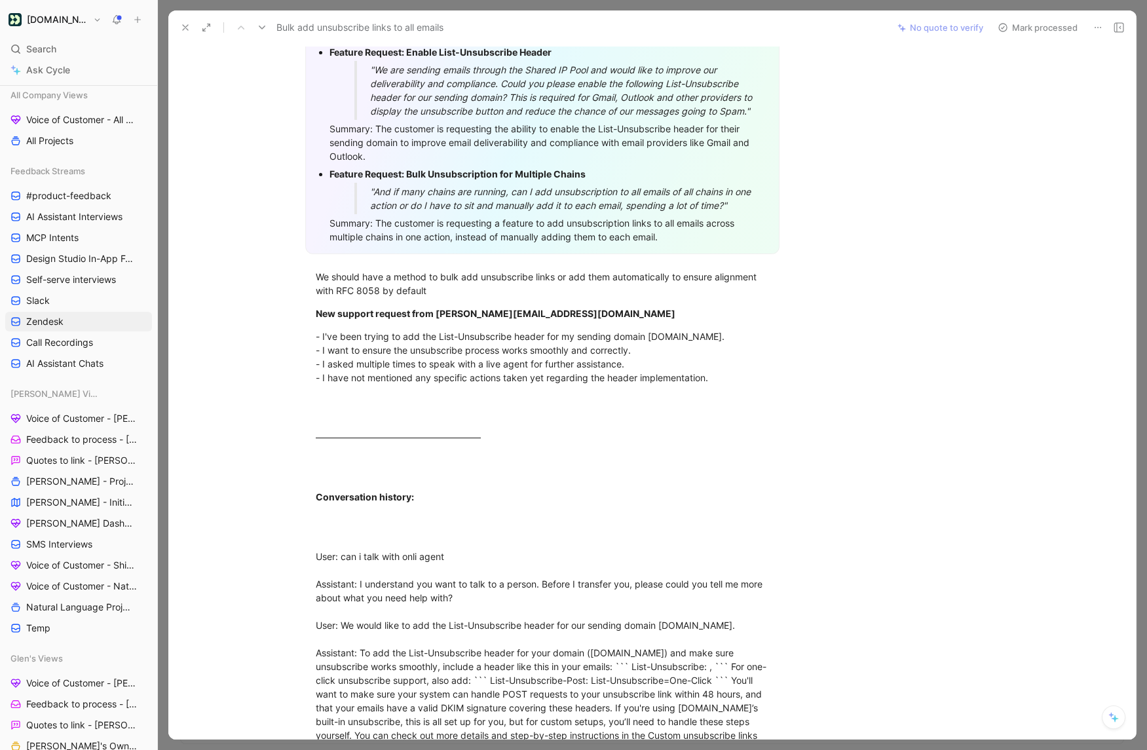
click at [187, 33] on button at bounding box center [185, 27] width 18 height 18
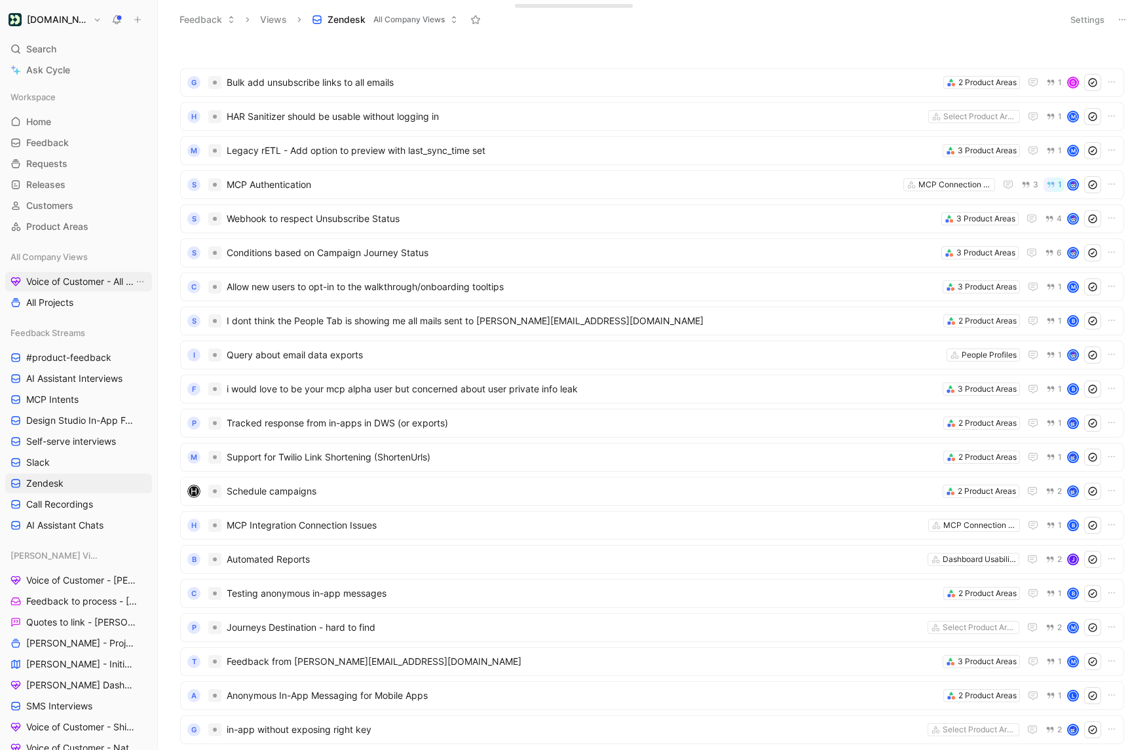
click at [69, 273] on link "Voice of Customer - All Areas" at bounding box center [78, 282] width 147 height 20
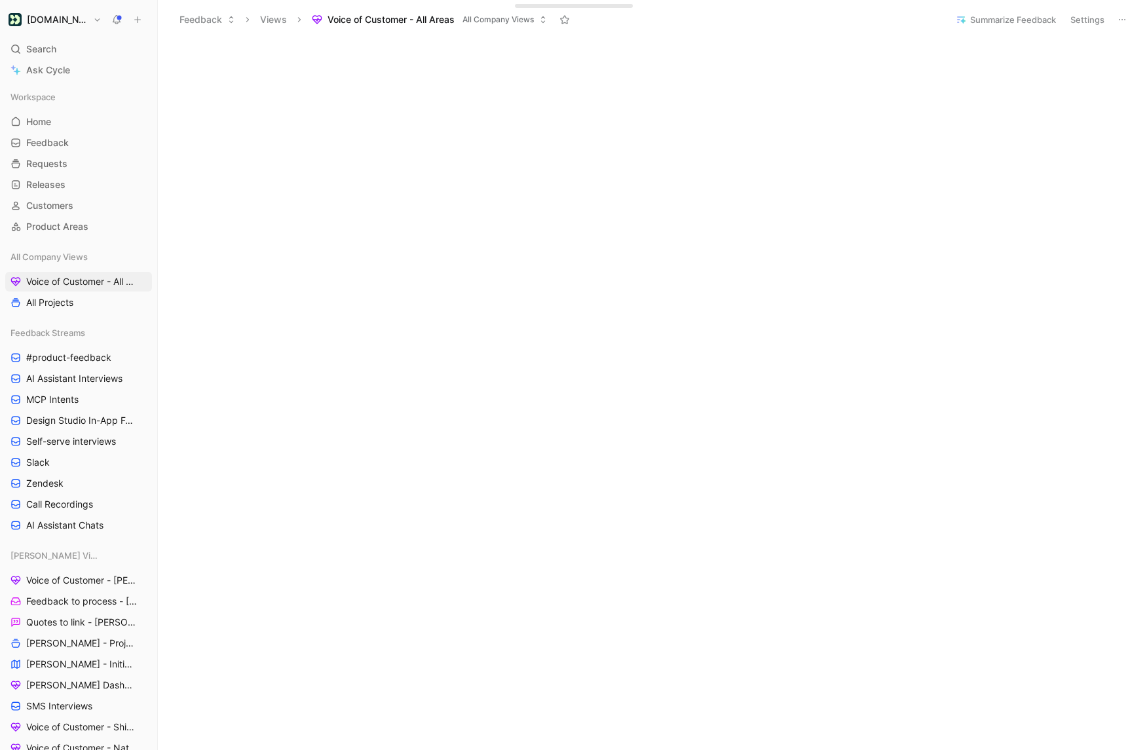
scroll to position [262, 0]
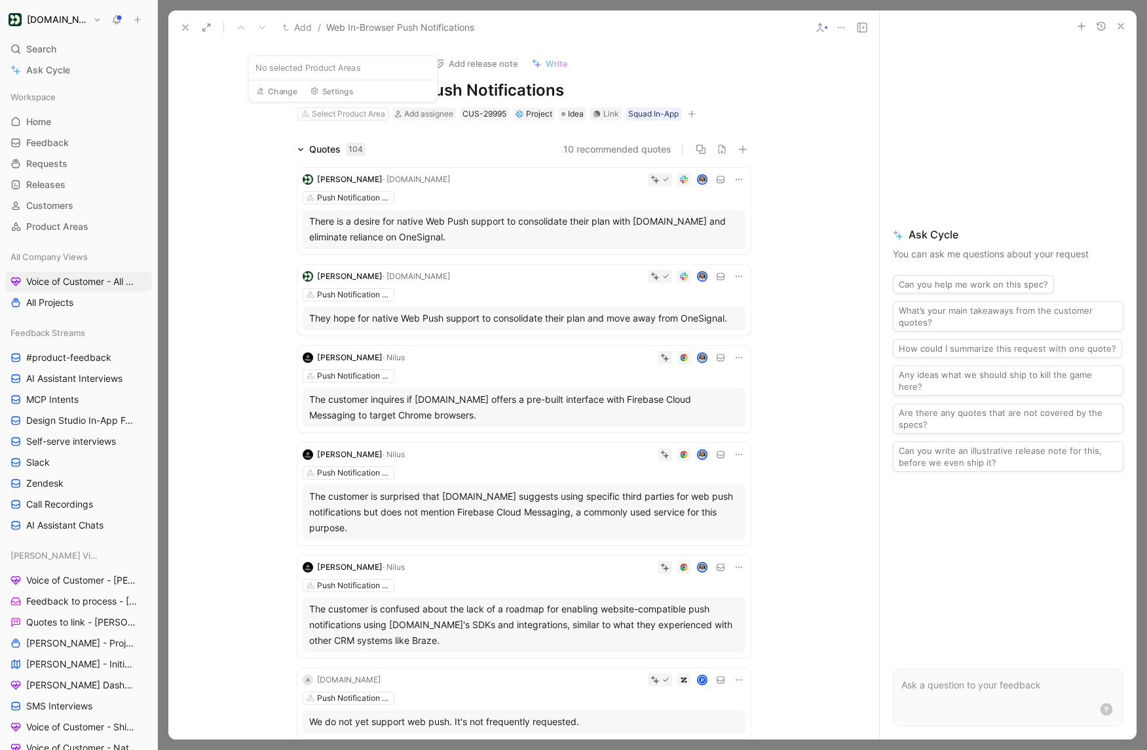
click at [311, 145] on div "Quotes 104" at bounding box center [337, 149] width 56 height 16
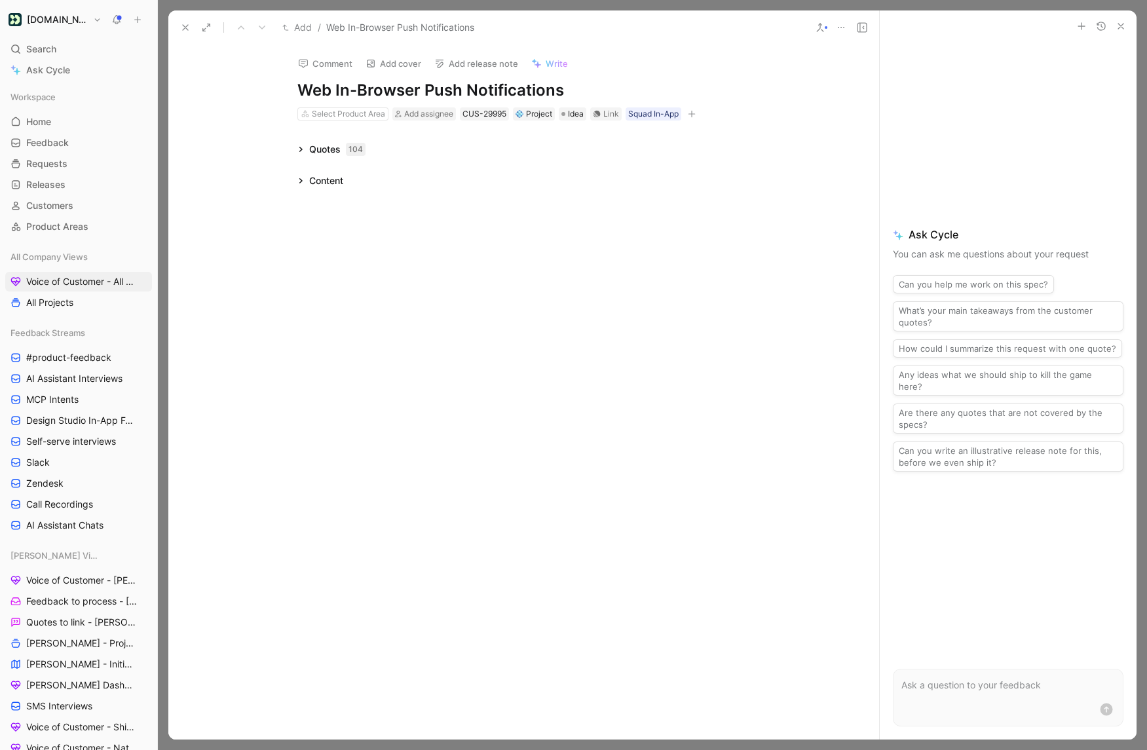
click at [299, 178] on icon at bounding box center [300, 181] width 7 height 7
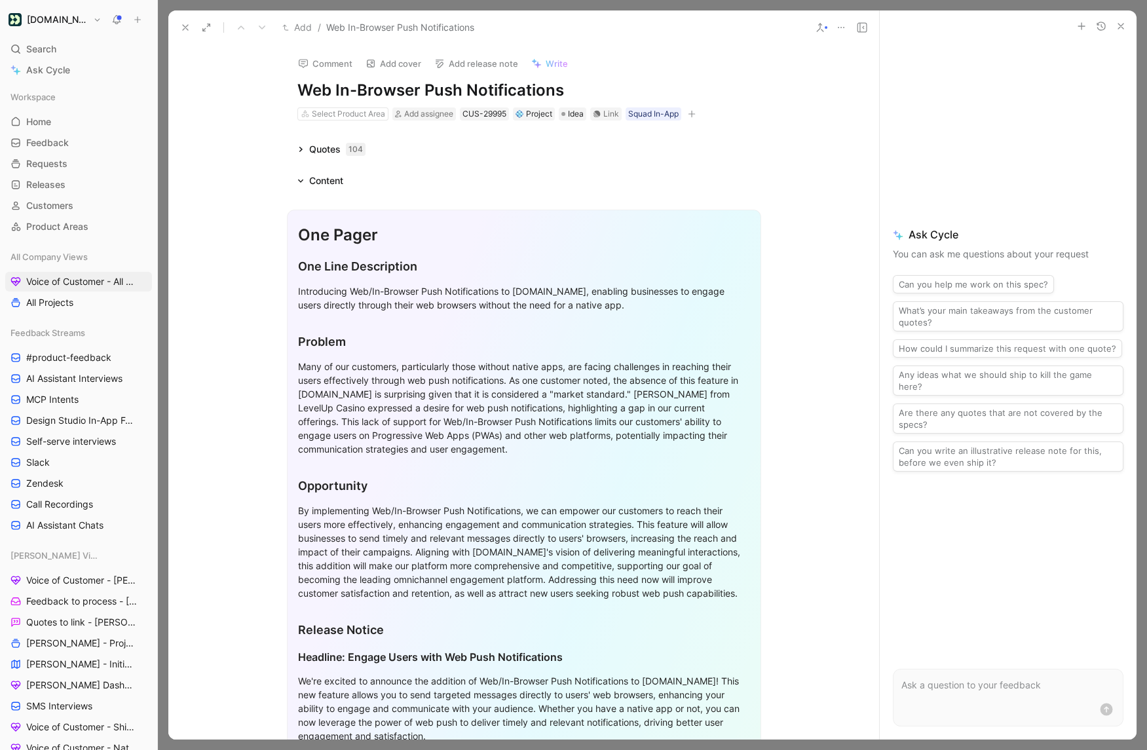
click at [546, 60] on span "Write" at bounding box center [557, 64] width 22 height 12
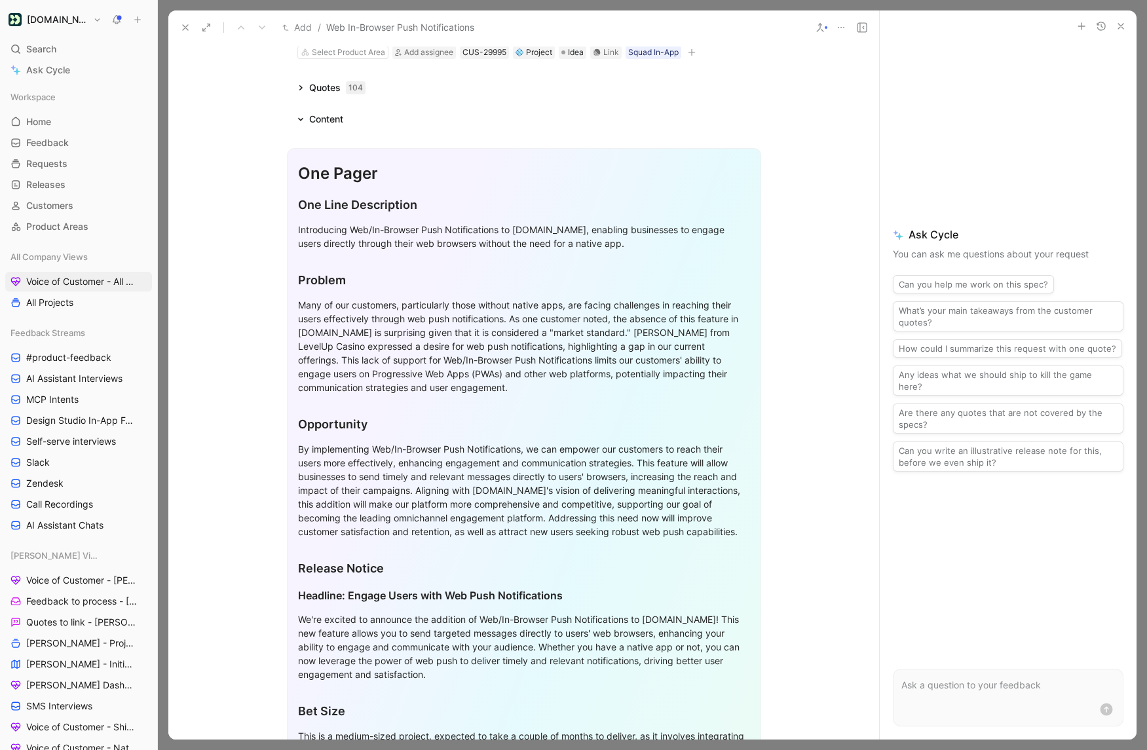
scroll to position [83, 0]
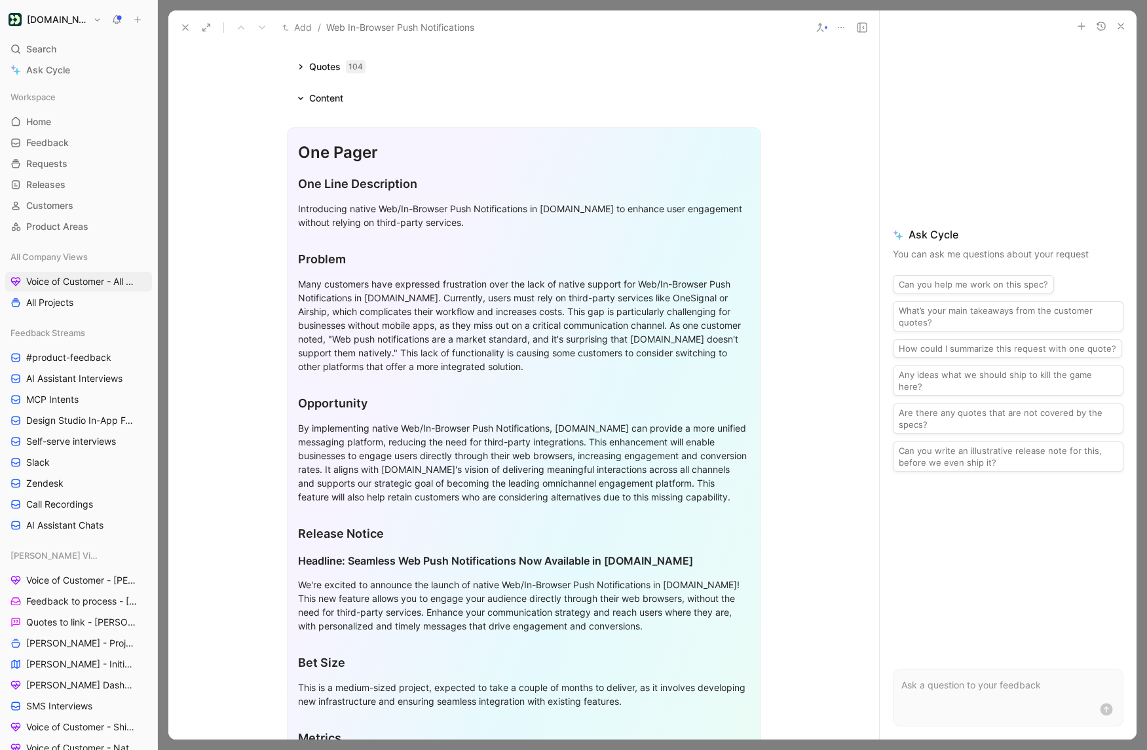
click at [331, 217] on div "Introducing native Web/In-Browser Push Notifications in Customer.io to enhance …" at bounding box center [524, 216] width 452 height 28
click at [495, 331] on div "Many customers have expressed frustration over the lack of native support for W…" at bounding box center [524, 325] width 452 height 96
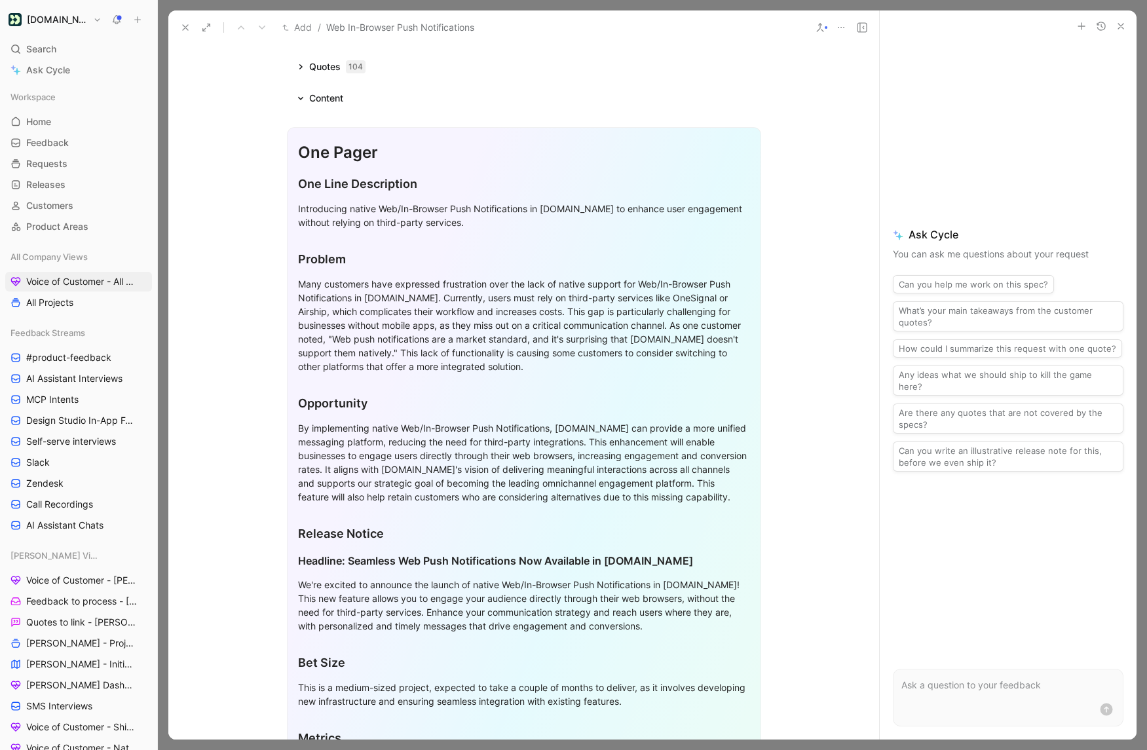
click at [495, 331] on div "Many customers have expressed frustration over the lack of native support for W…" at bounding box center [524, 325] width 452 height 96
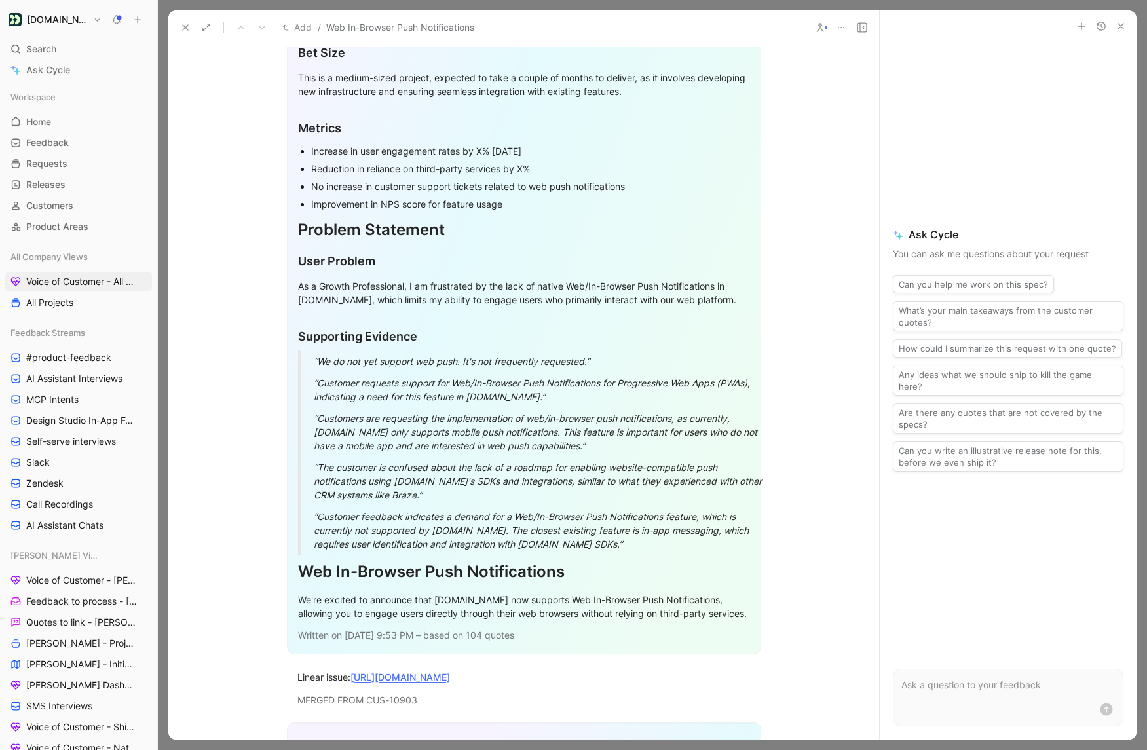
scroll to position [857, 0]
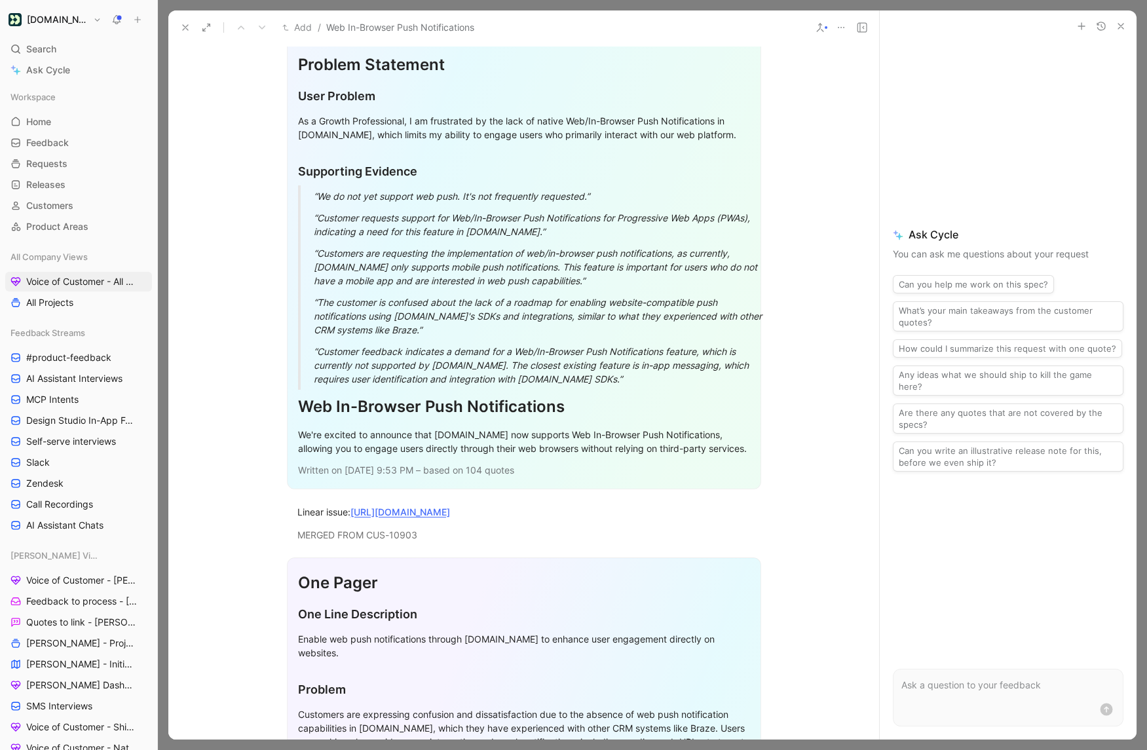
click at [482, 203] on div "“We do not yet support web push. It's not frequently requested.”" at bounding box center [540, 196] width 452 height 14
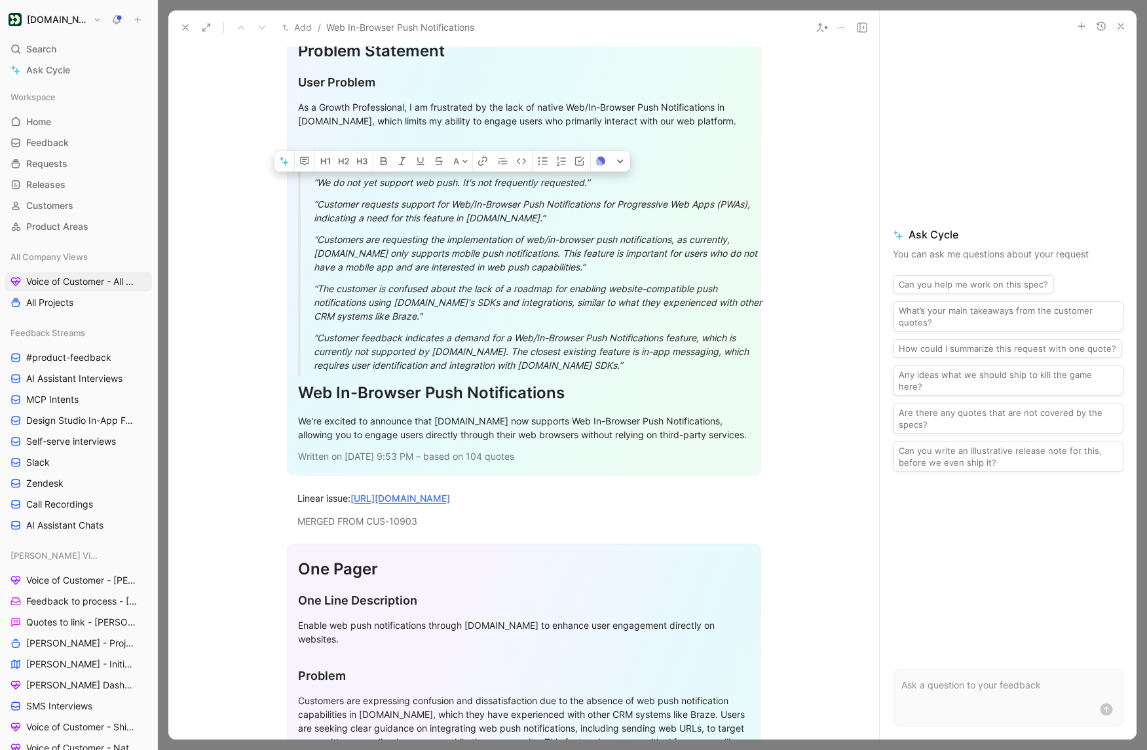
scroll to position [875, 0]
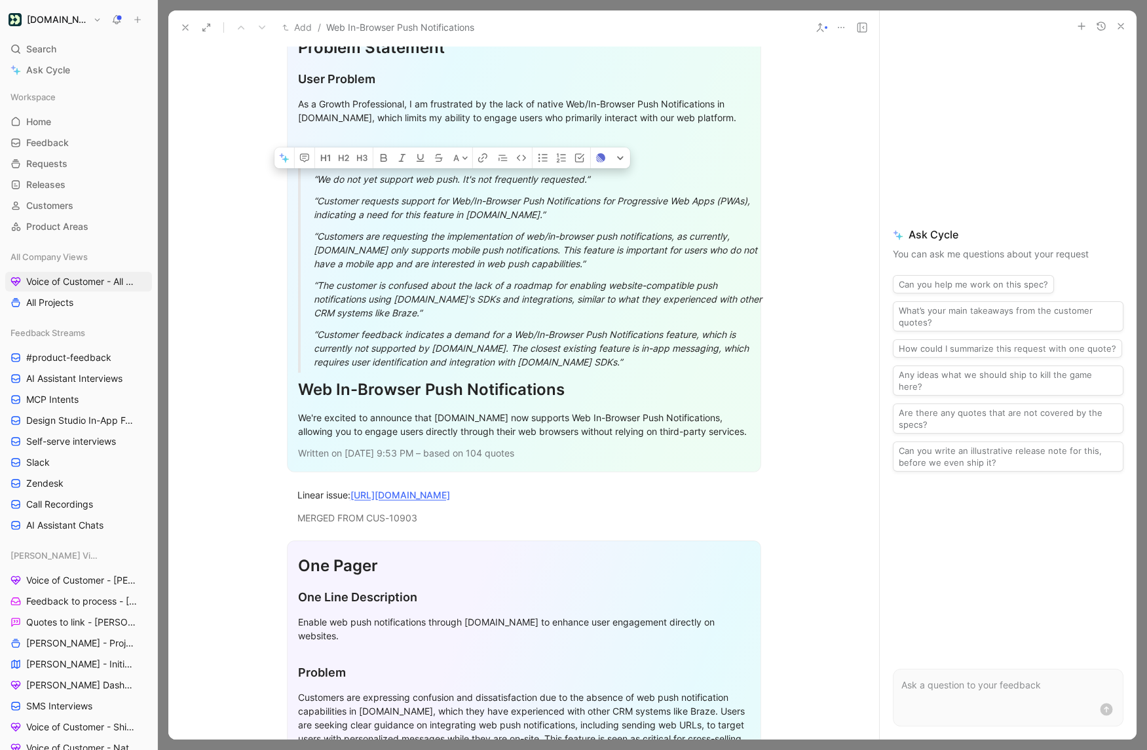
click at [498, 267] on div "“Customers are requesting the implementation of web/in-browser push notificatio…" at bounding box center [540, 249] width 452 height 41
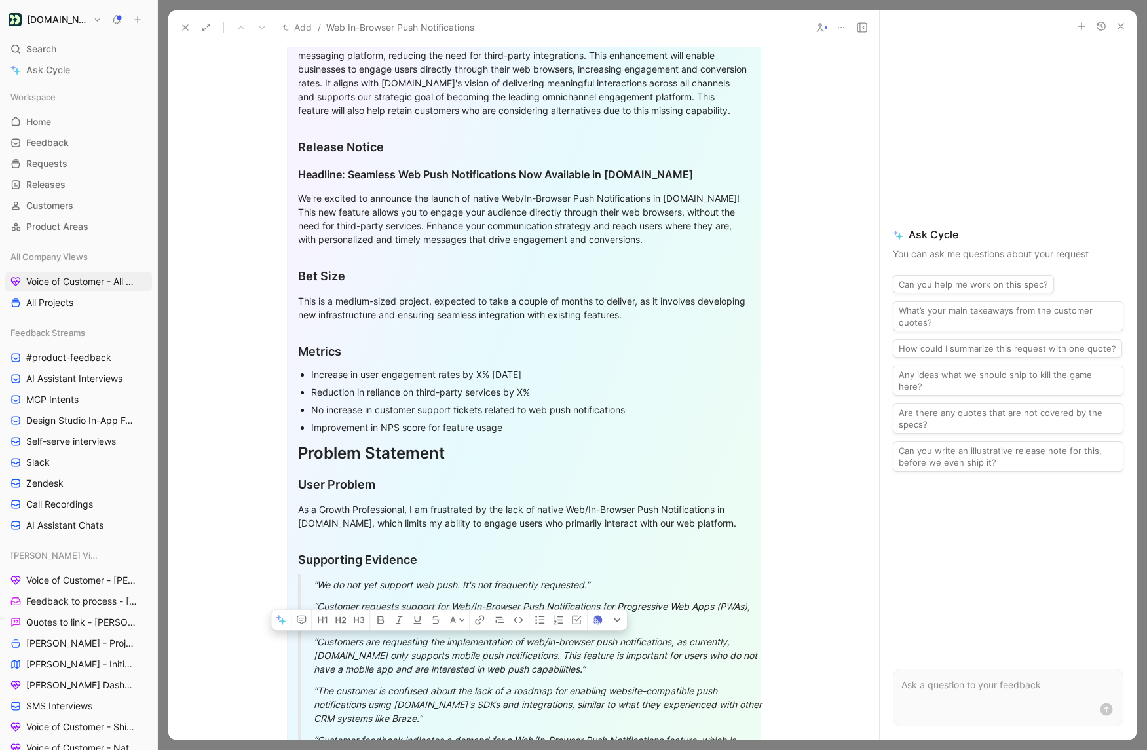
scroll to position [0, 0]
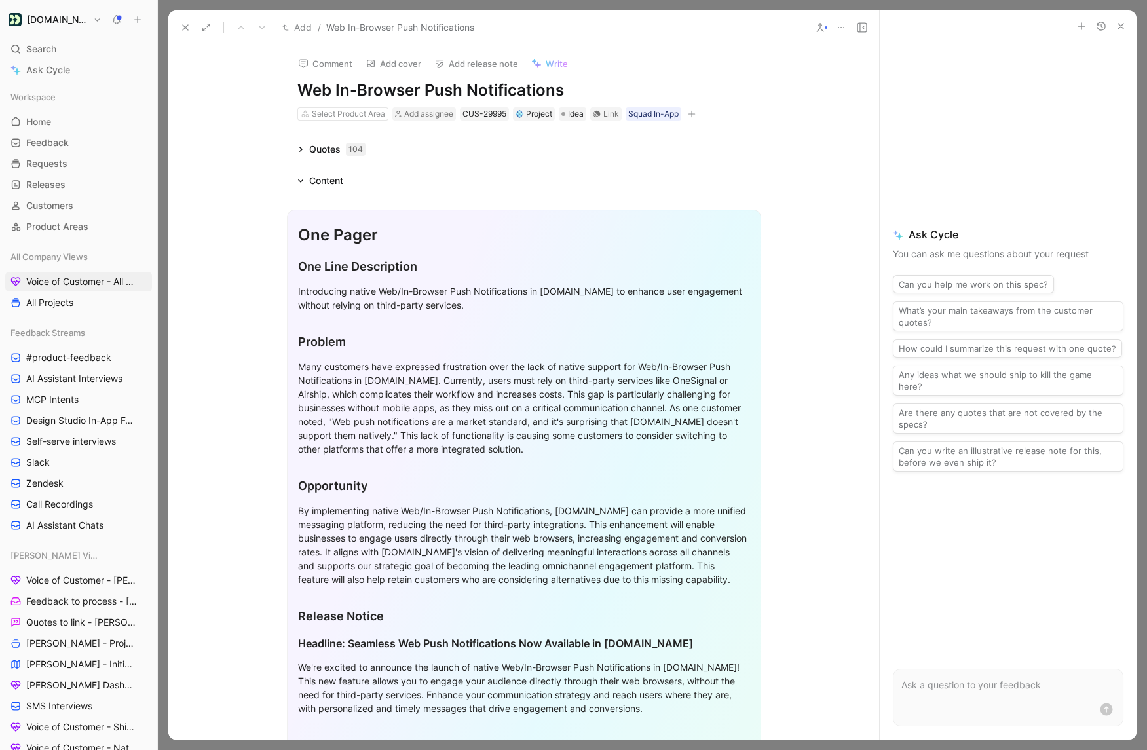
click at [305, 185] on div "Content" at bounding box center [320, 181] width 56 height 16
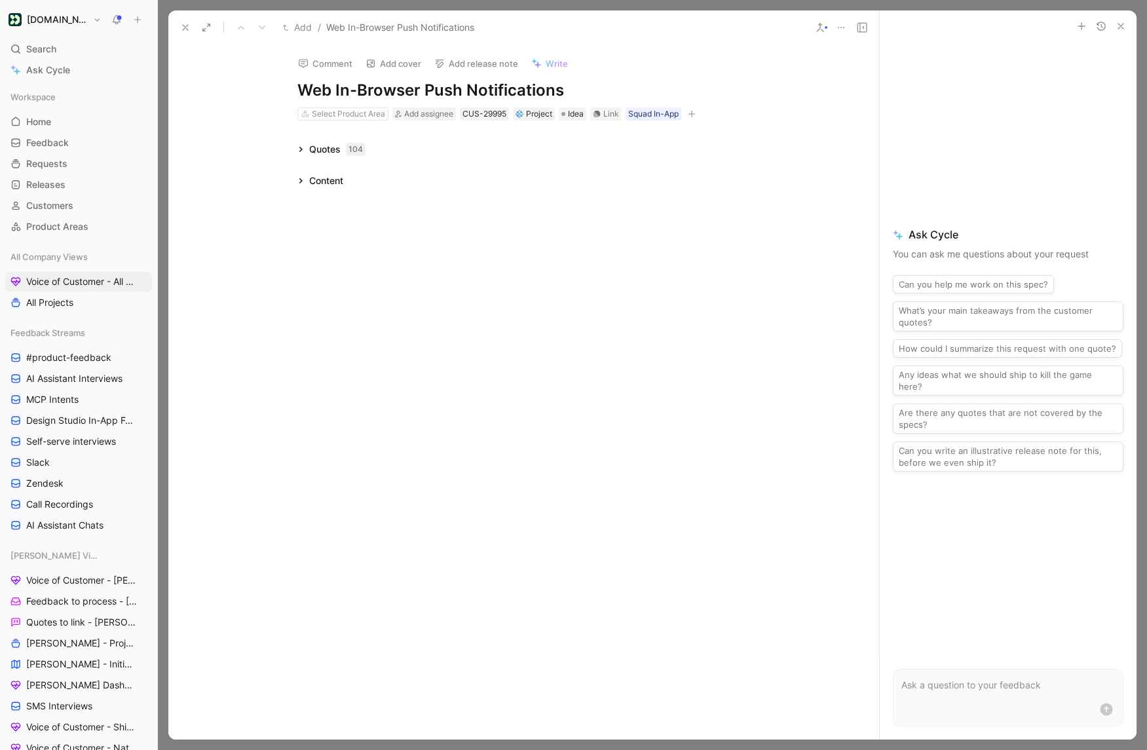
click at [300, 149] on icon at bounding box center [300, 149] width 7 height 7
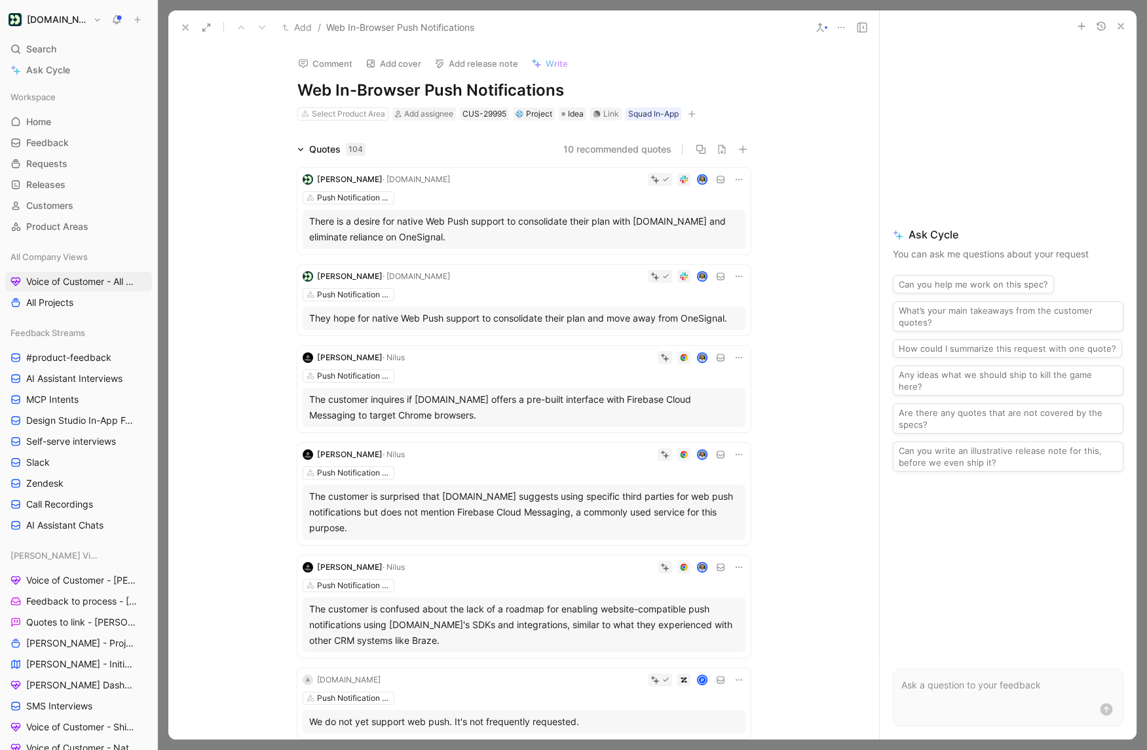
click at [350, 82] on h1 "Web In-Browser Push Notifications" at bounding box center [523, 90] width 453 height 21
click at [298, 146] on icon at bounding box center [300, 149] width 7 height 7
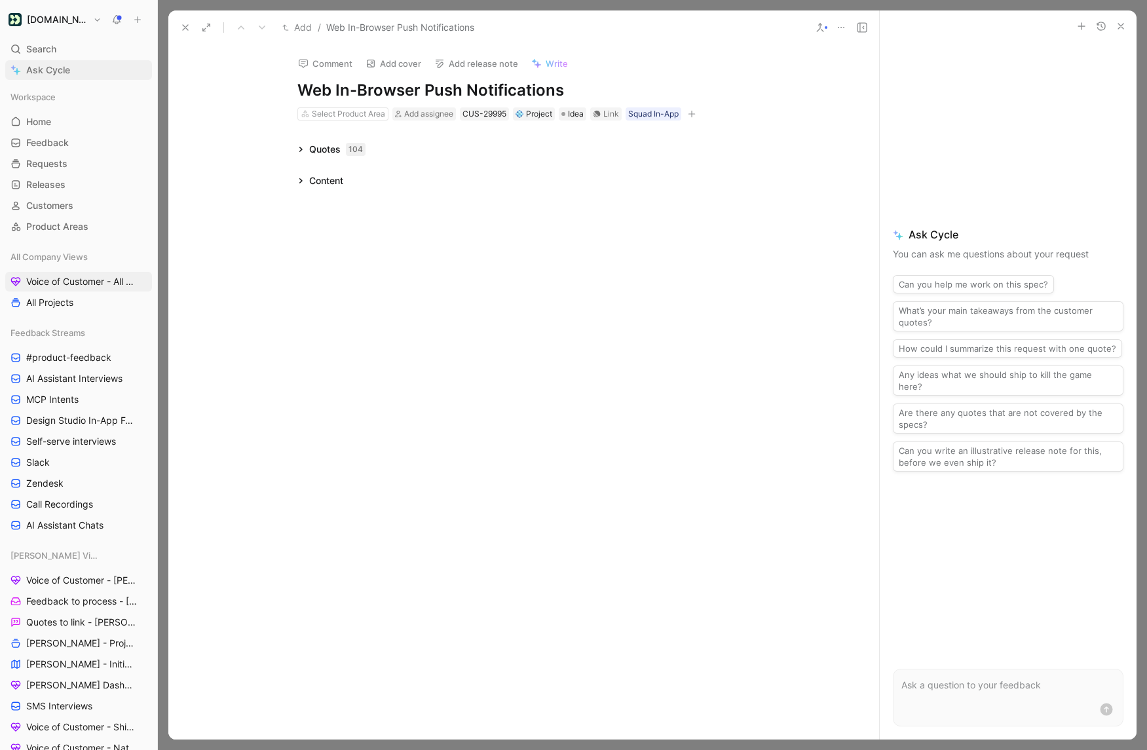
click at [82, 75] on link "Ask Cycle" at bounding box center [78, 70] width 147 height 20
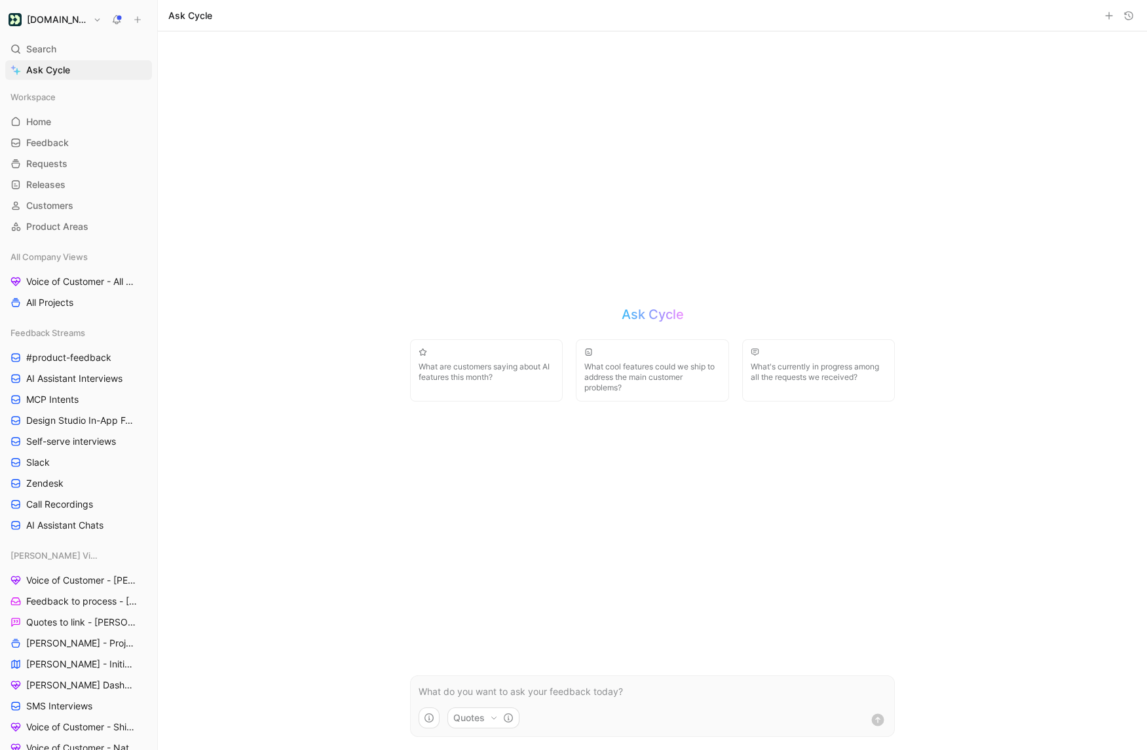
click at [1129, 20] on icon "button" at bounding box center [1128, 15] width 10 height 10
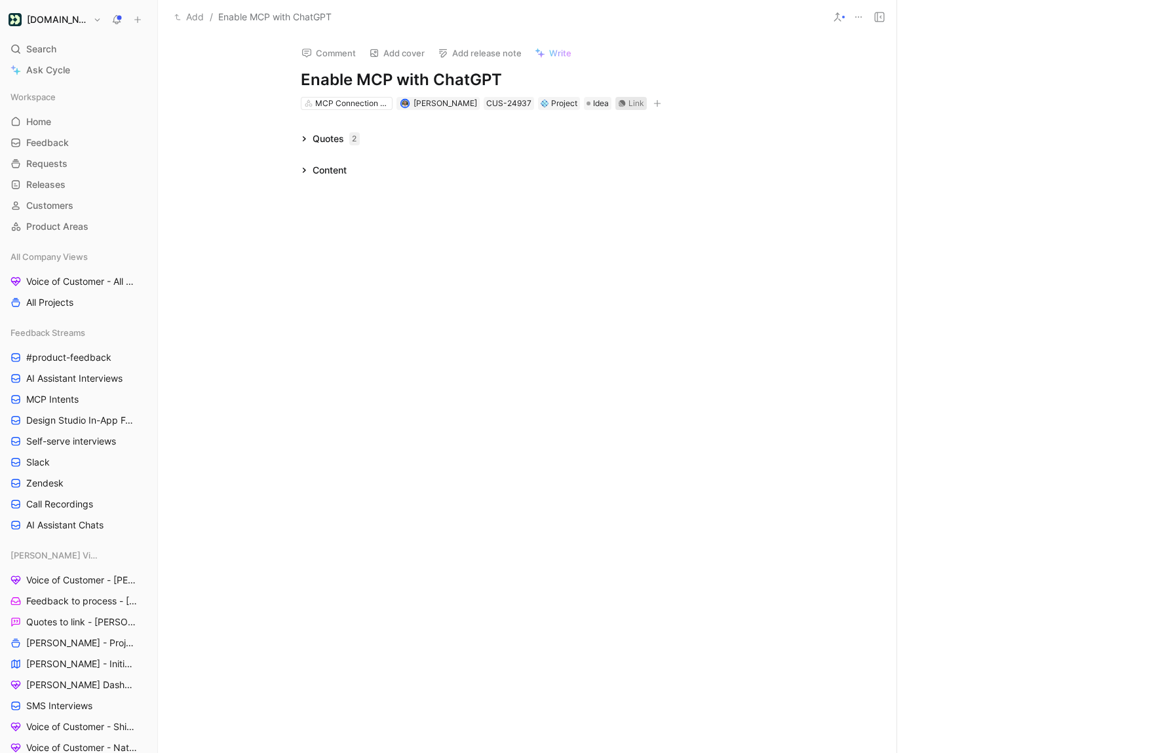
click at [628, 104] on div "Link" at bounding box center [636, 103] width 16 height 13
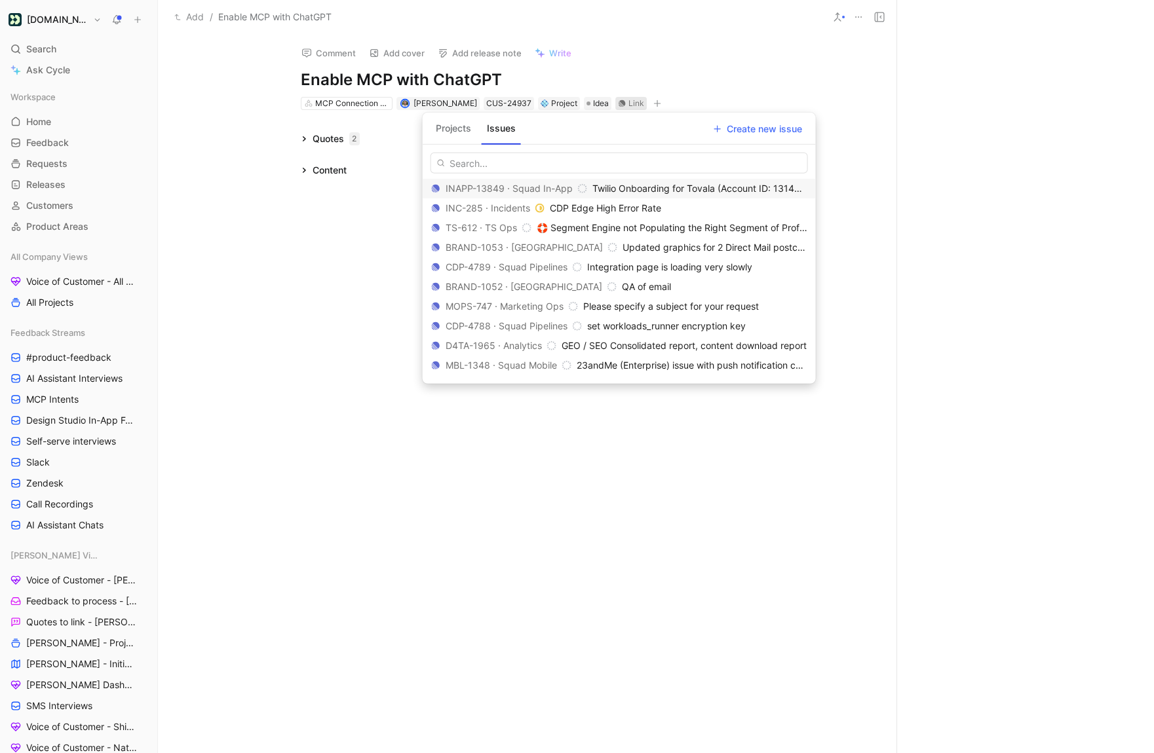
click at [453, 125] on button "Projects" at bounding box center [453, 128] width 46 height 21
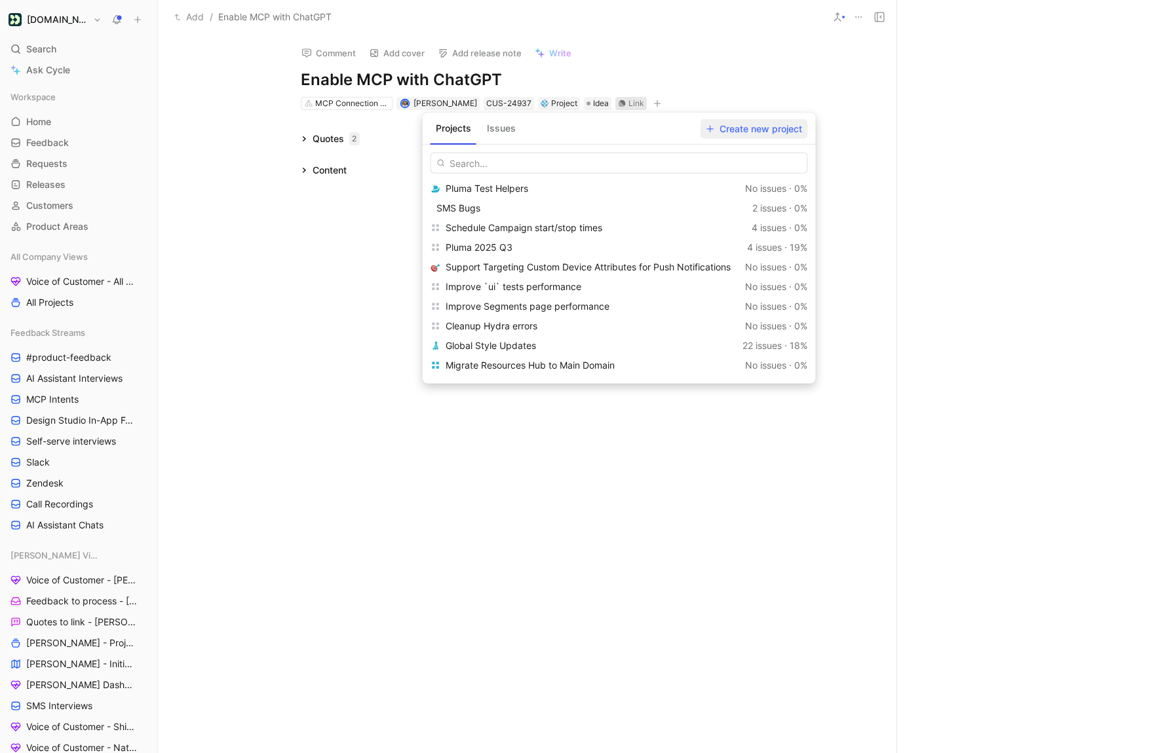
click at [751, 128] on span "Create new project" at bounding box center [754, 129] width 96 height 16
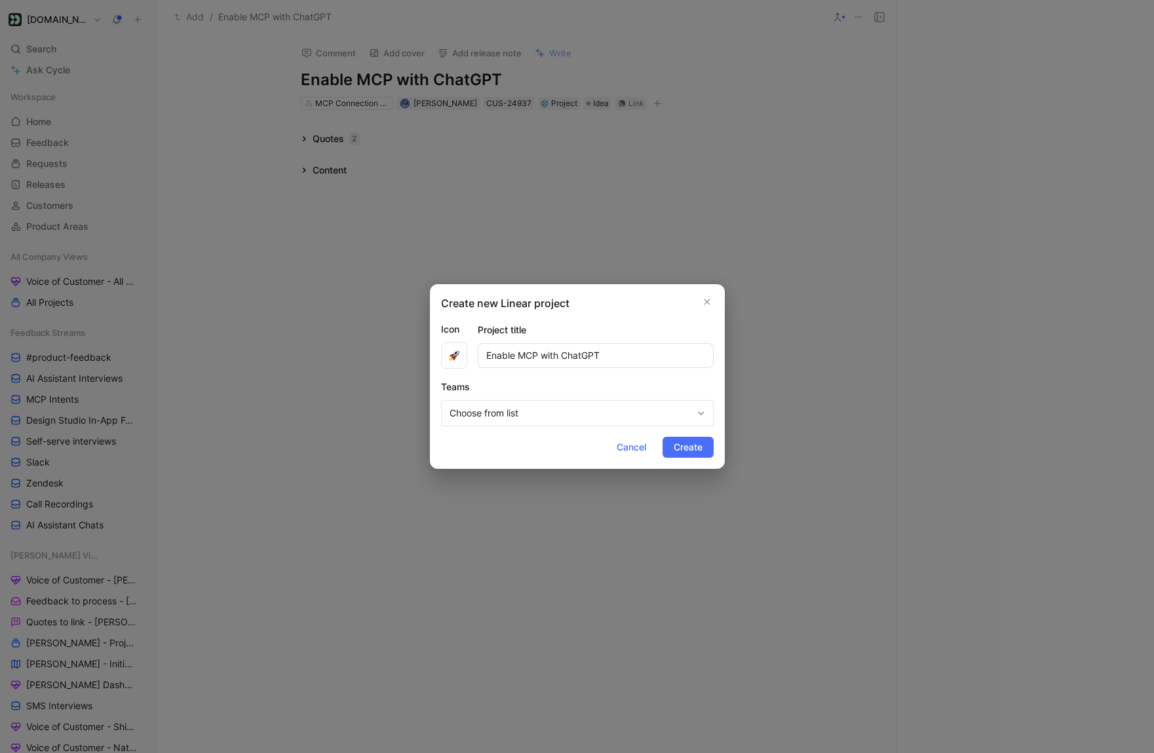
click at [545, 417] on span "Choose from list" at bounding box center [570, 413] width 243 height 16
click at [601, 497] on div at bounding box center [605, 495] width 9 height 9
click at [529, 445] on input "in-a" at bounding box center [532, 444] width 172 height 21
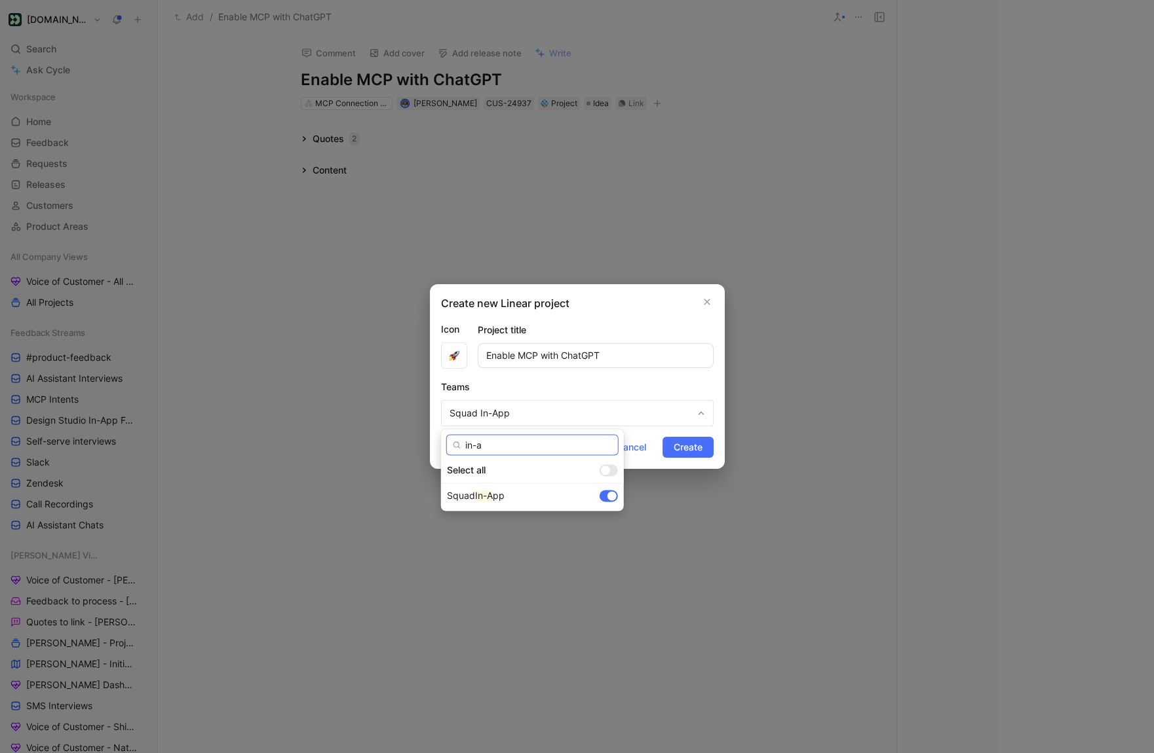
click at [529, 445] on input "in-a" at bounding box center [532, 444] width 172 height 21
type input "ai"
click at [601, 496] on div at bounding box center [605, 495] width 9 height 9
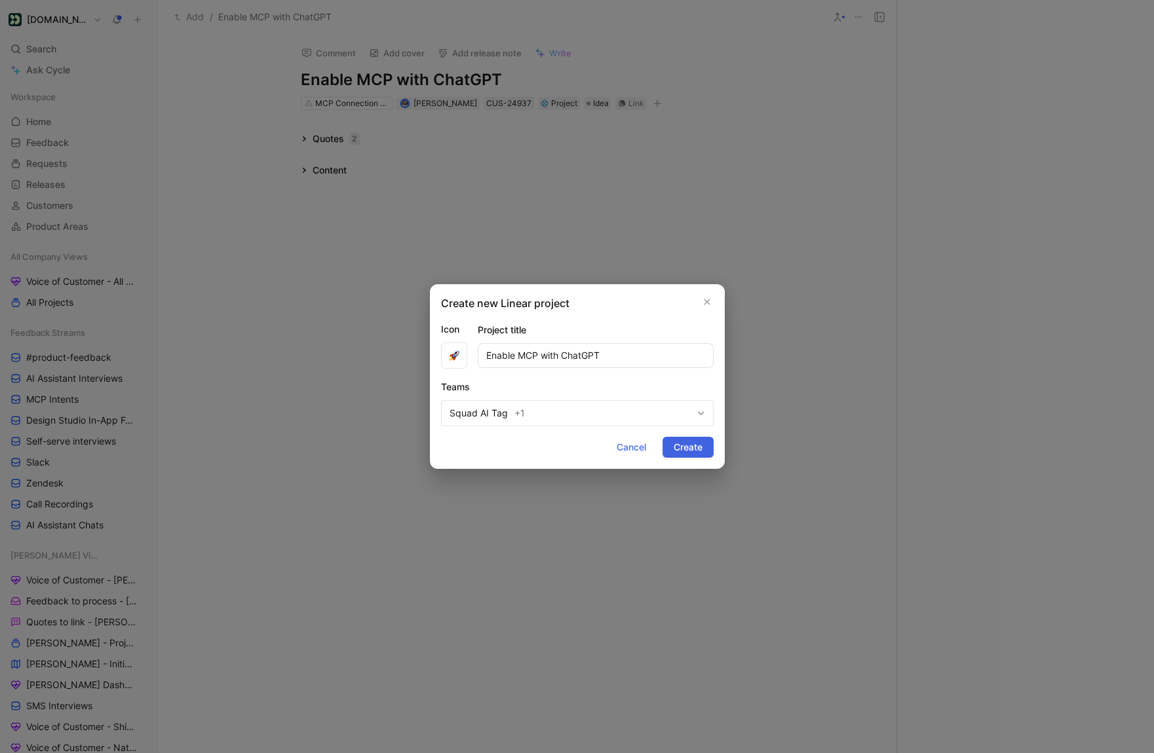
click at [692, 453] on span "Create" at bounding box center [687, 448] width 29 height 16
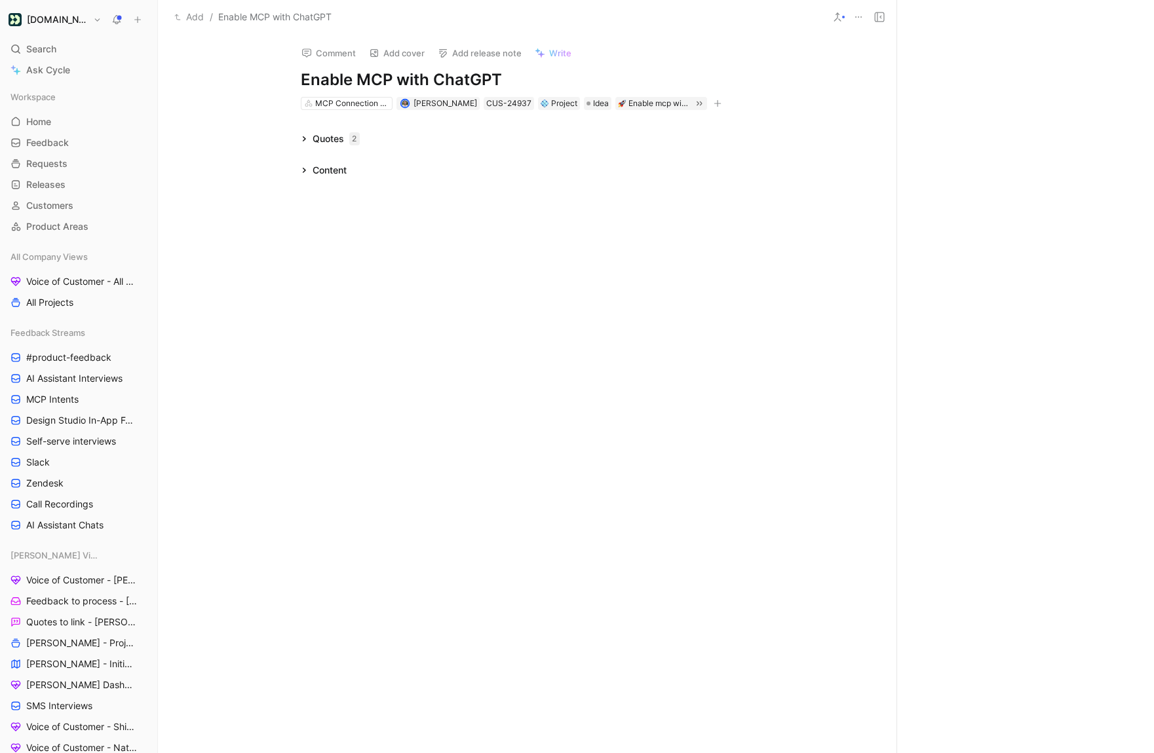
click at [303, 159] on div "Quotes 2 Content" at bounding box center [527, 154] width 738 height 47
click at [303, 173] on div "Content" at bounding box center [323, 170] width 56 height 16
click at [303, 173] on icon at bounding box center [304, 170] width 7 height 7
click at [303, 138] on icon at bounding box center [303, 138] width 3 height 5
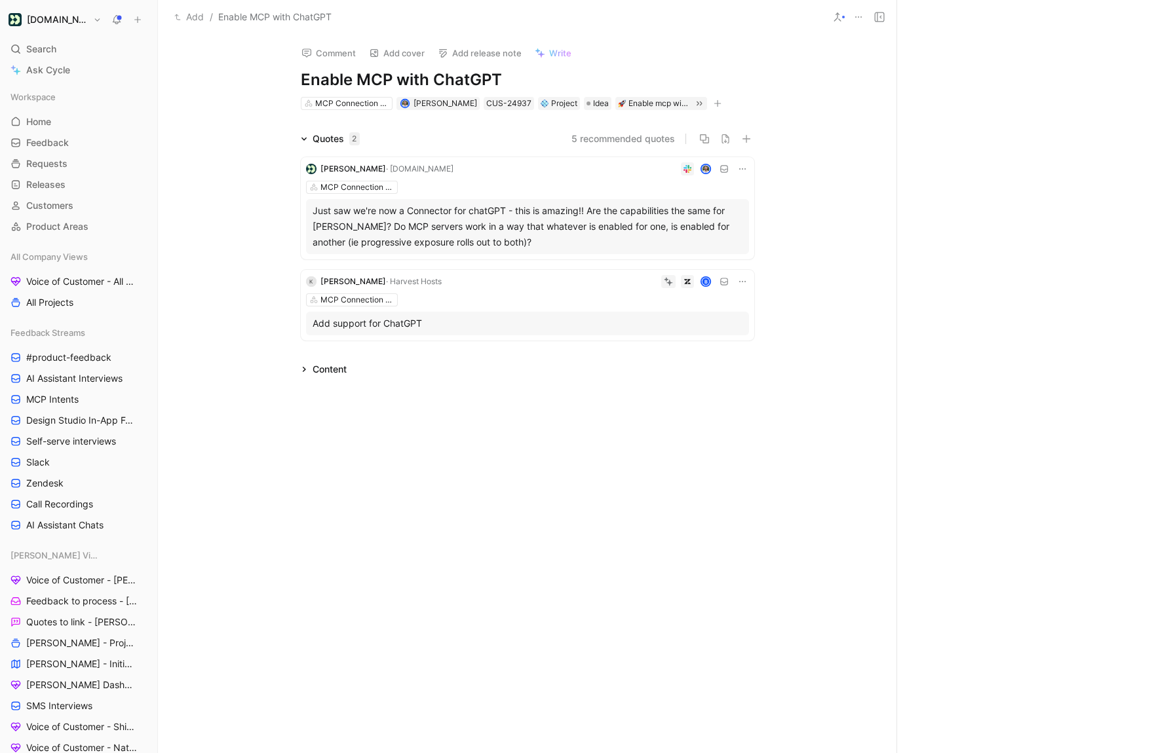
click at [301, 141] on icon at bounding box center [304, 139] width 7 height 7
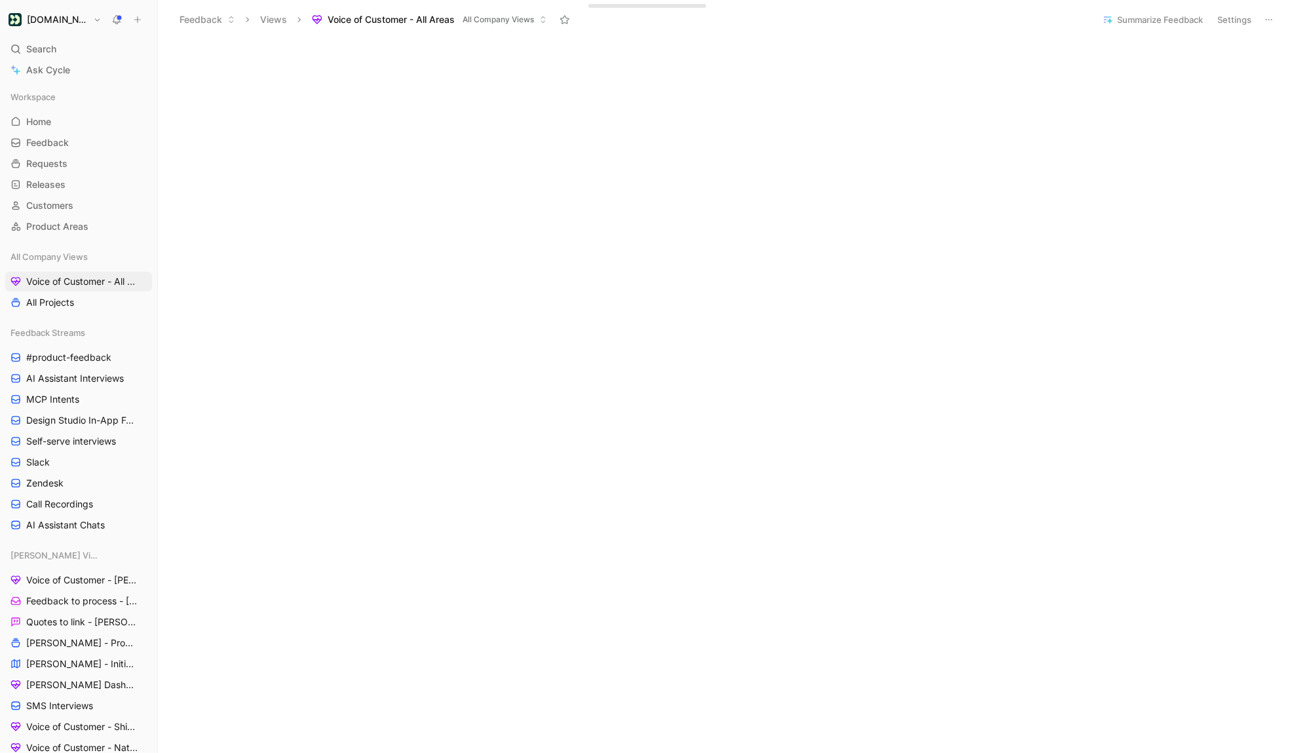
scroll to position [1426, 0]
click at [1124, 23] on button "Summarize Feedback" at bounding box center [1153, 19] width 112 height 18
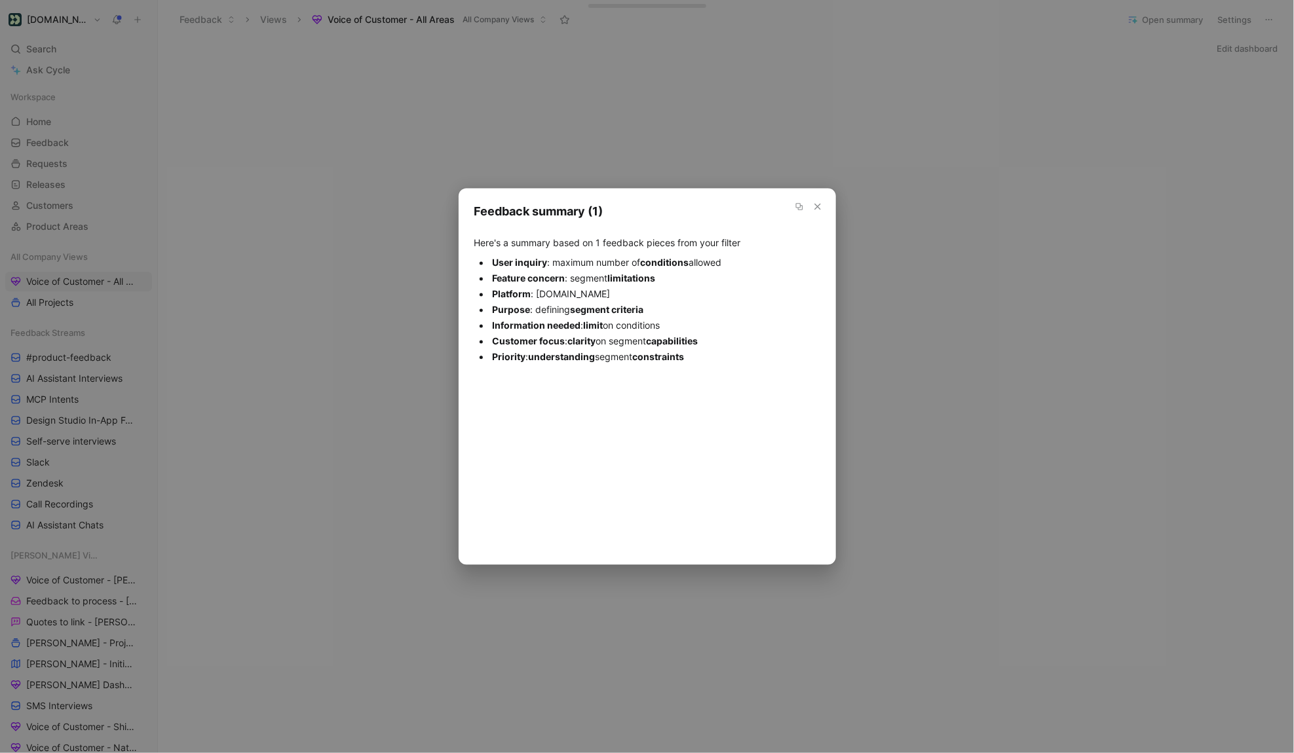
click at [820, 202] on icon "button" at bounding box center [817, 207] width 10 height 10
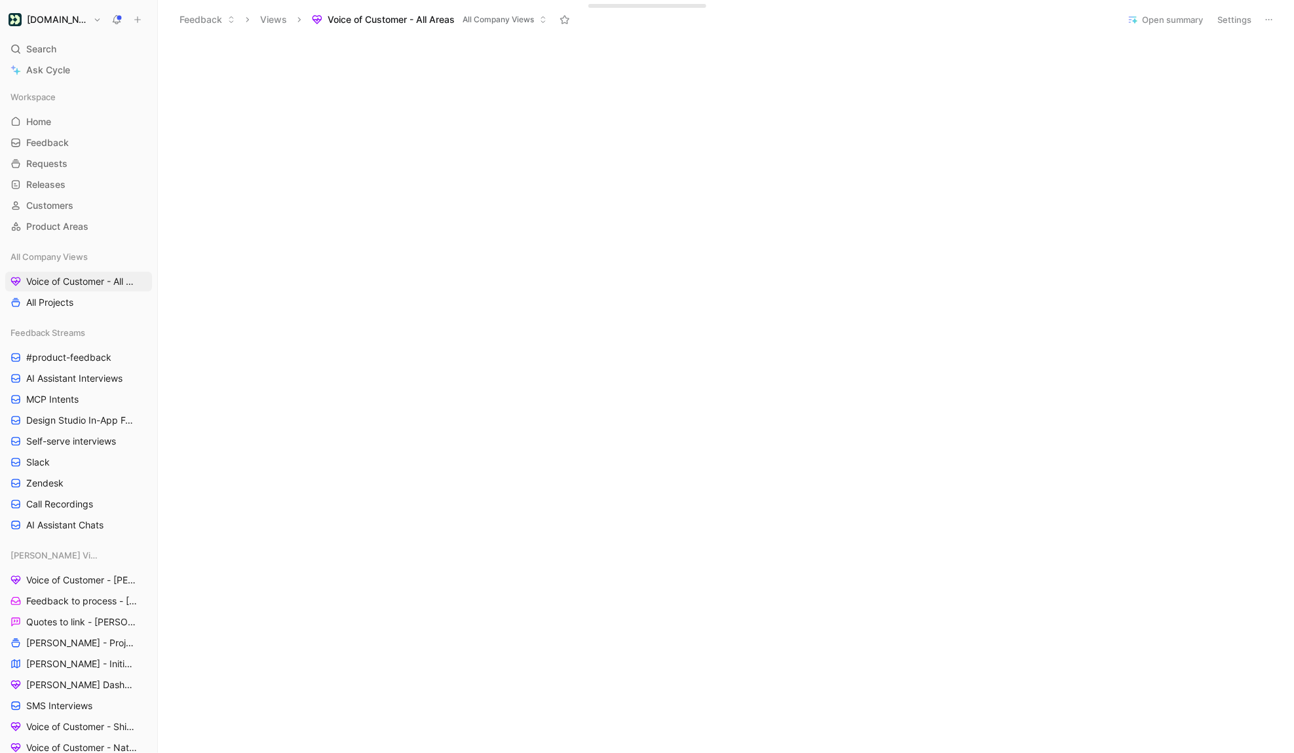
scroll to position [1426, 0]
click at [97, 286] on span "Voice of Customer - All Areas" at bounding box center [79, 281] width 107 height 13
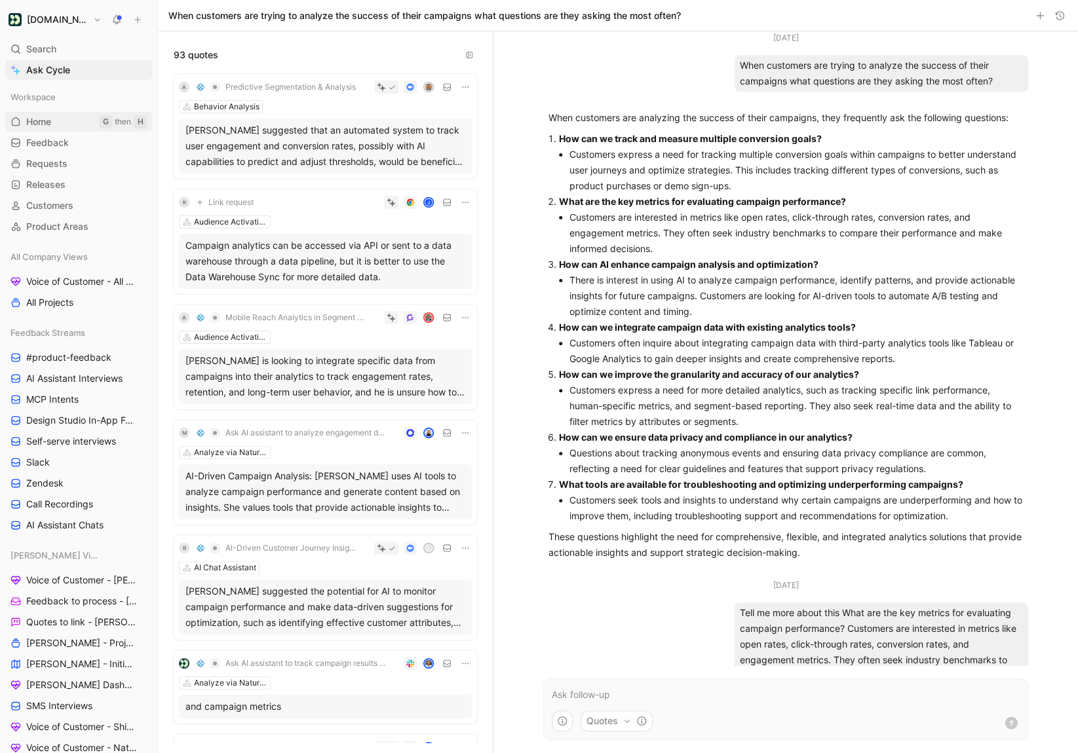
scroll to position [328, 0]
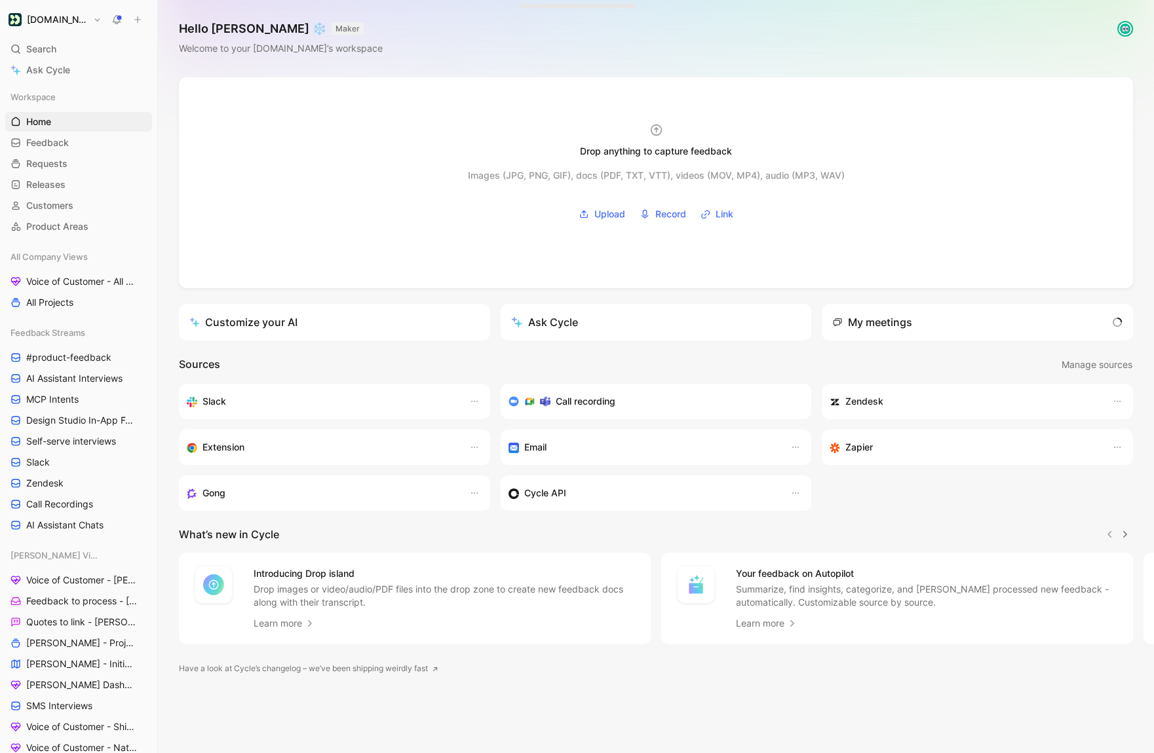
click at [50, 24] on h1 "[DOMAIN_NAME]" at bounding box center [57, 20] width 61 height 12
click at [72, 138] on div "Workspace settings G then S" at bounding box center [89, 134] width 161 height 21
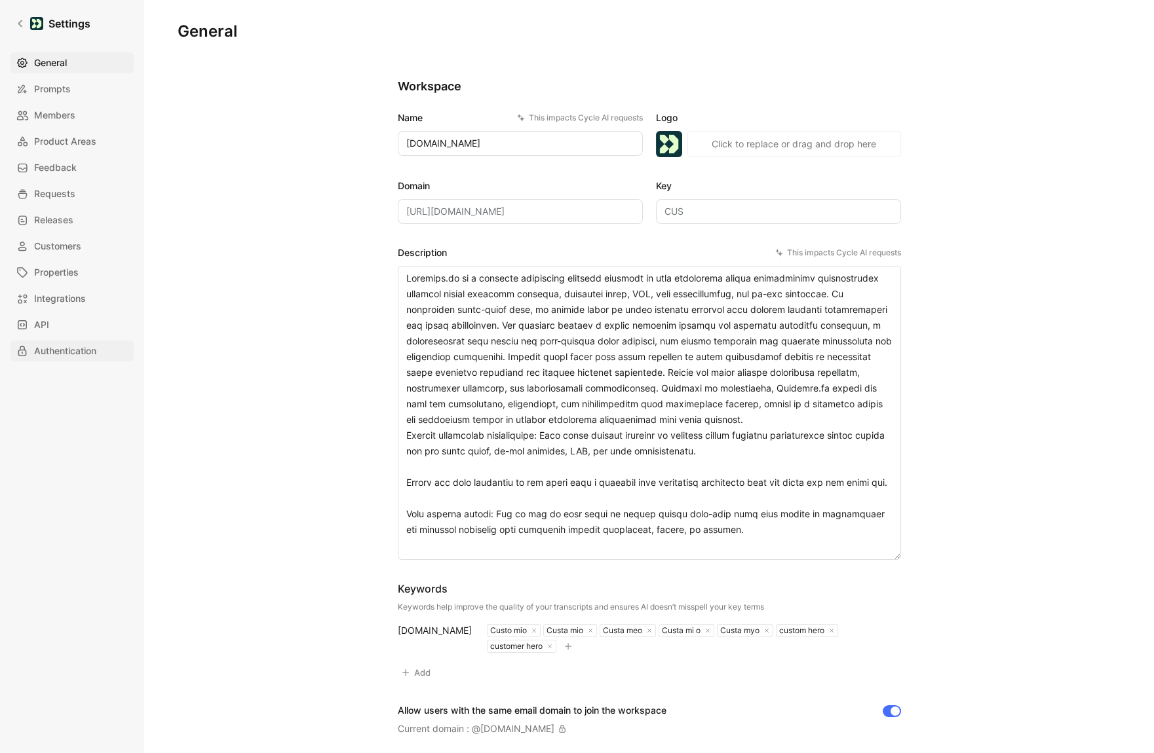
click at [54, 344] on span "Authentication" at bounding box center [65, 351] width 62 height 16
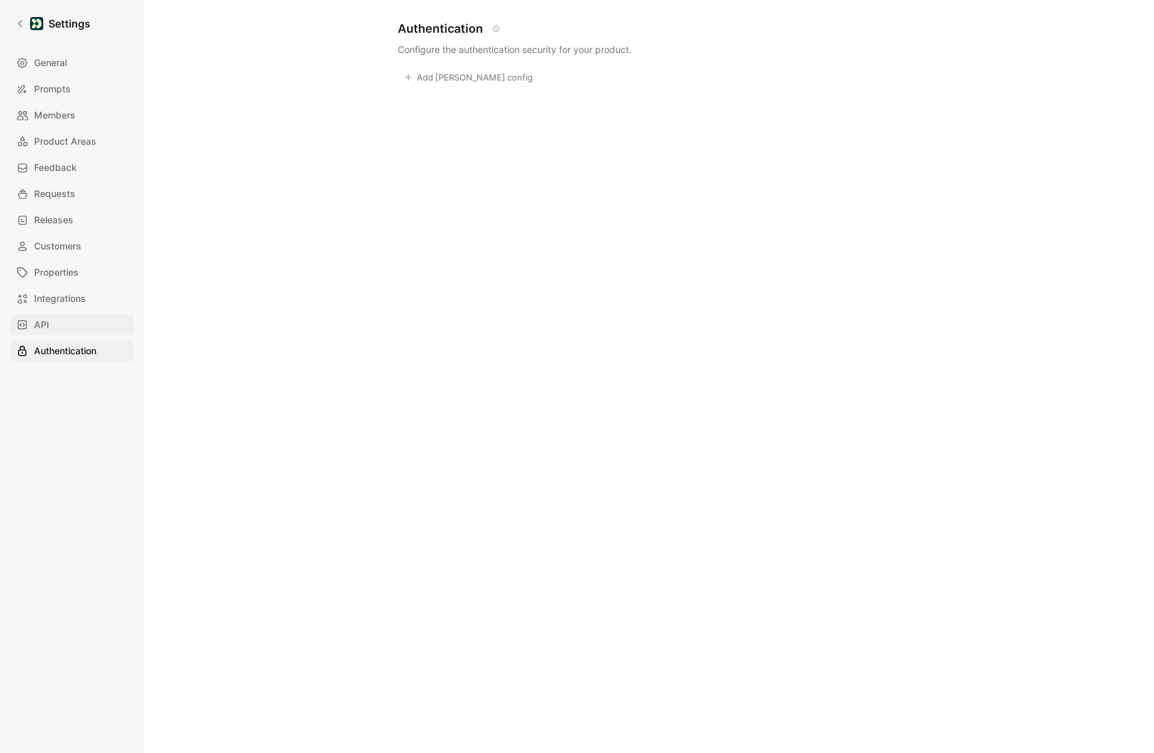
click at [54, 327] on link "API" at bounding box center [71, 324] width 123 height 21
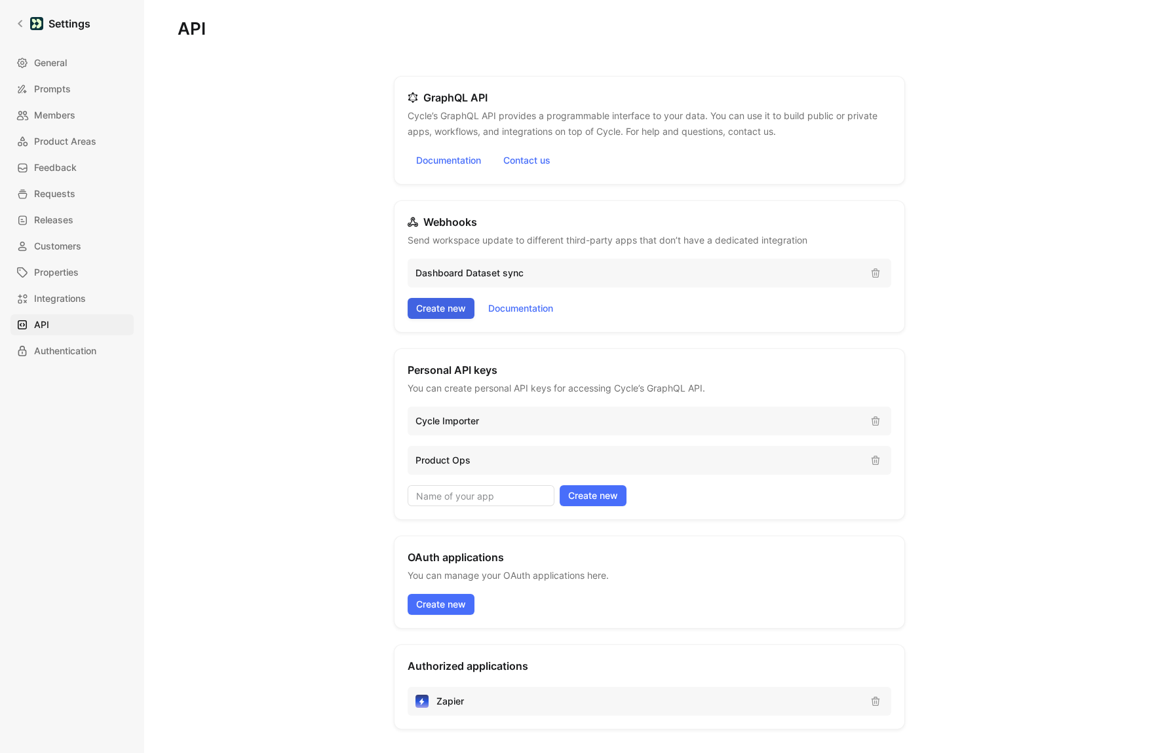
click at [448, 310] on span "Create new" at bounding box center [441, 309] width 50 height 16
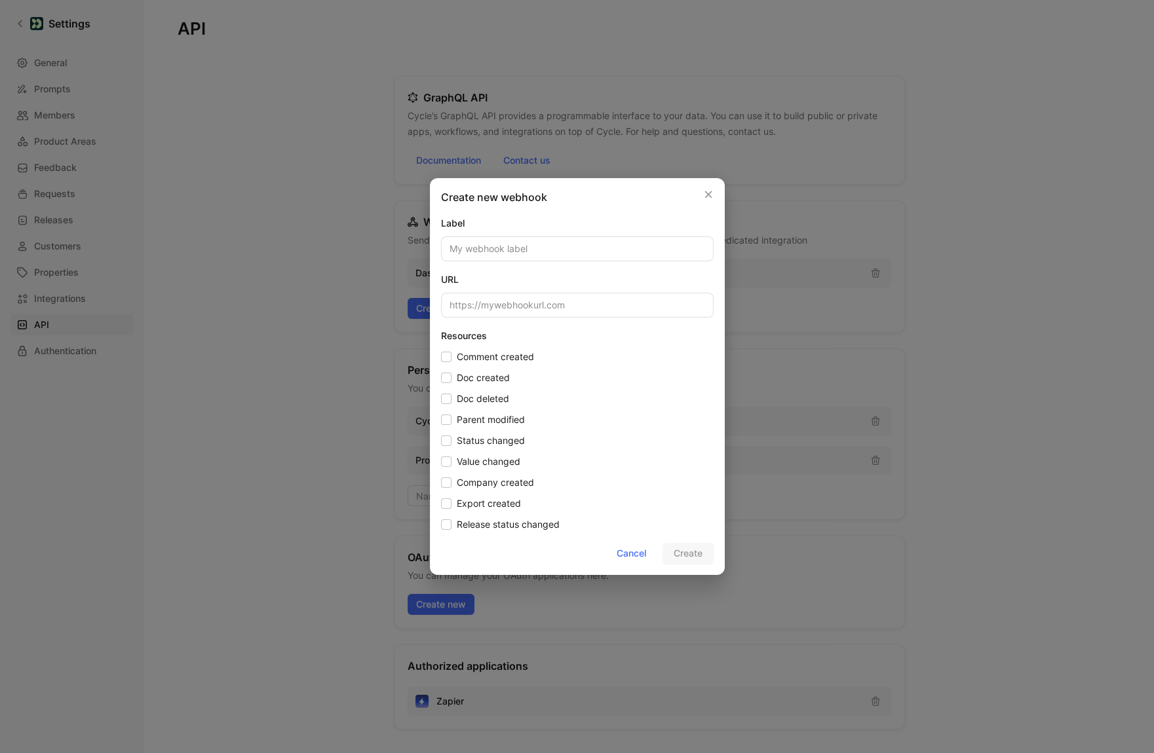
click at [491, 254] on input at bounding box center [577, 248] width 273 height 25
type input "L"
type input "Test"
click at [483, 375] on span "Doc created" at bounding box center [483, 378] width 53 height 16
click at [441, 370] on input "Doc created" at bounding box center [441, 370] width 0 height 0
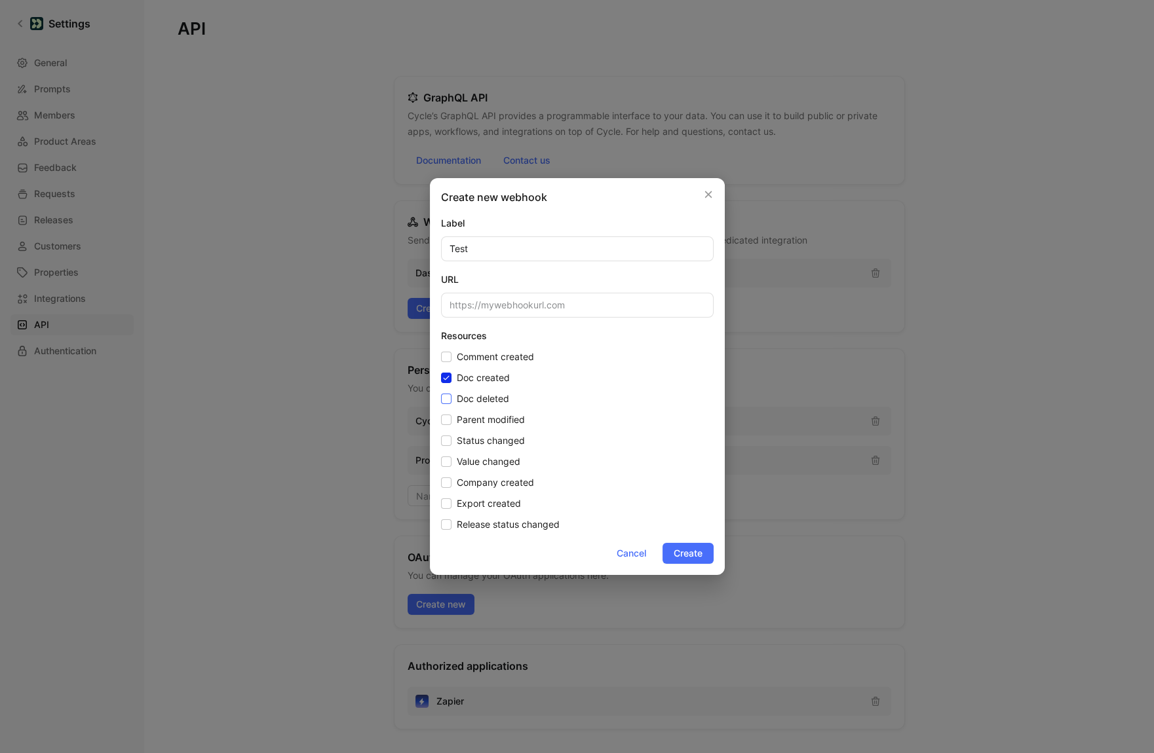
click at [497, 398] on span "Doc deleted" at bounding box center [483, 399] width 52 height 16
click at [441, 391] on input "Doc deleted" at bounding box center [441, 391] width 0 height 0
click at [462, 402] on span "Doc deleted" at bounding box center [483, 399] width 52 height 16
click at [441, 391] on input "Doc deleted" at bounding box center [441, 391] width 0 height 0
click at [471, 291] on div "URL" at bounding box center [577, 295] width 273 height 46
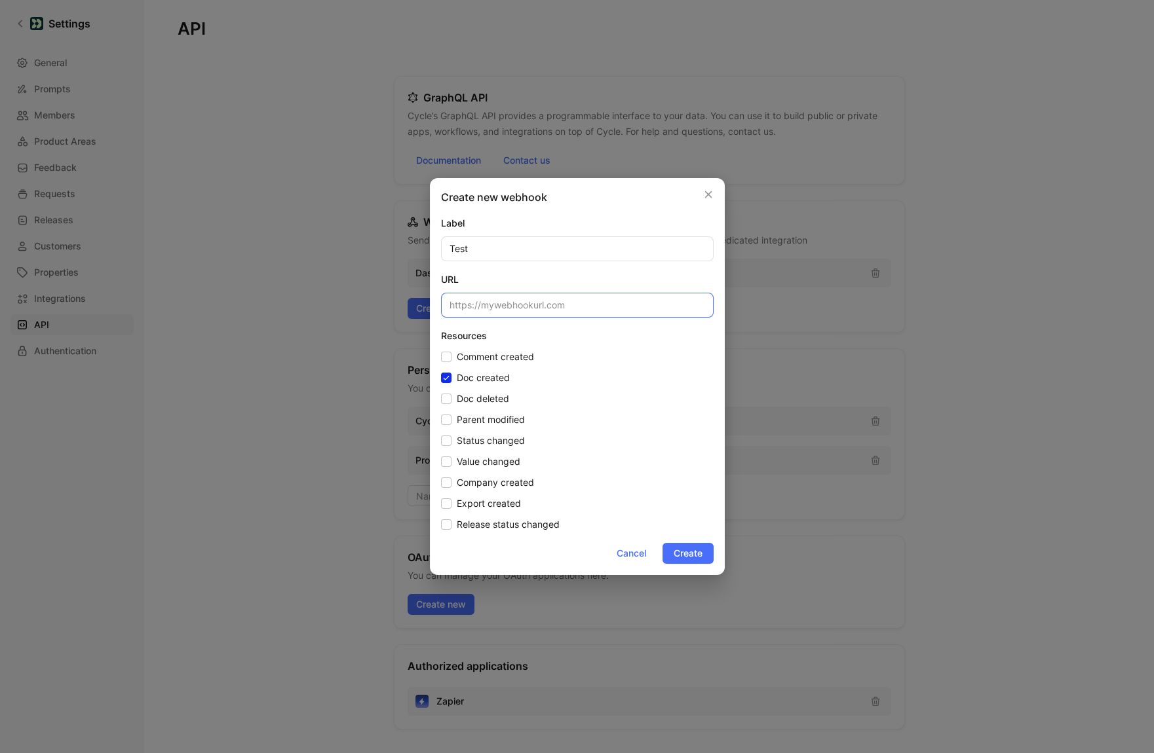
click at [472, 301] on input at bounding box center [577, 305] width 273 height 25
paste input "[URL][DOMAIN_NAME]"
drag, startPoint x: 621, startPoint y: 305, endPoint x: 811, endPoint y: 305, distance: 190.0
click at [811, 305] on div "Create new webhook Label Test URL [URL][DOMAIN_NAME] Resources Comment created …" at bounding box center [577, 376] width 1154 height 753
type input "[URL][DOMAIN_NAME]"
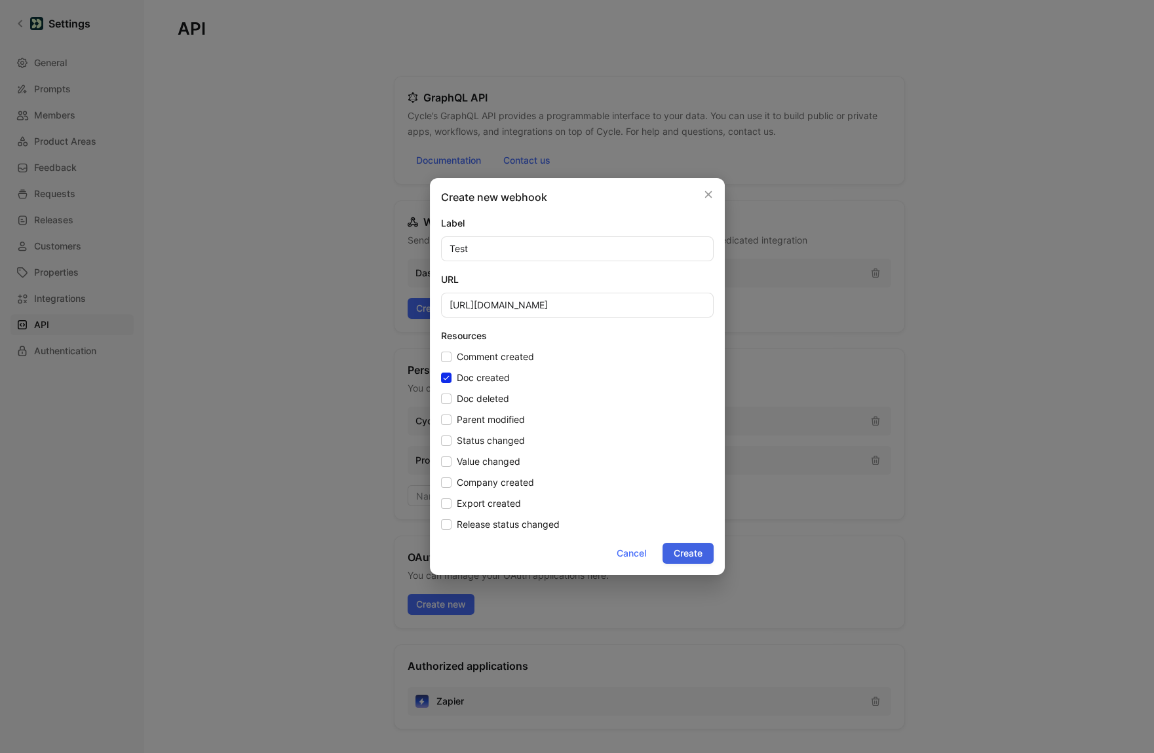
click at [695, 554] on span "Create" at bounding box center [687, 554] width 29 height 16
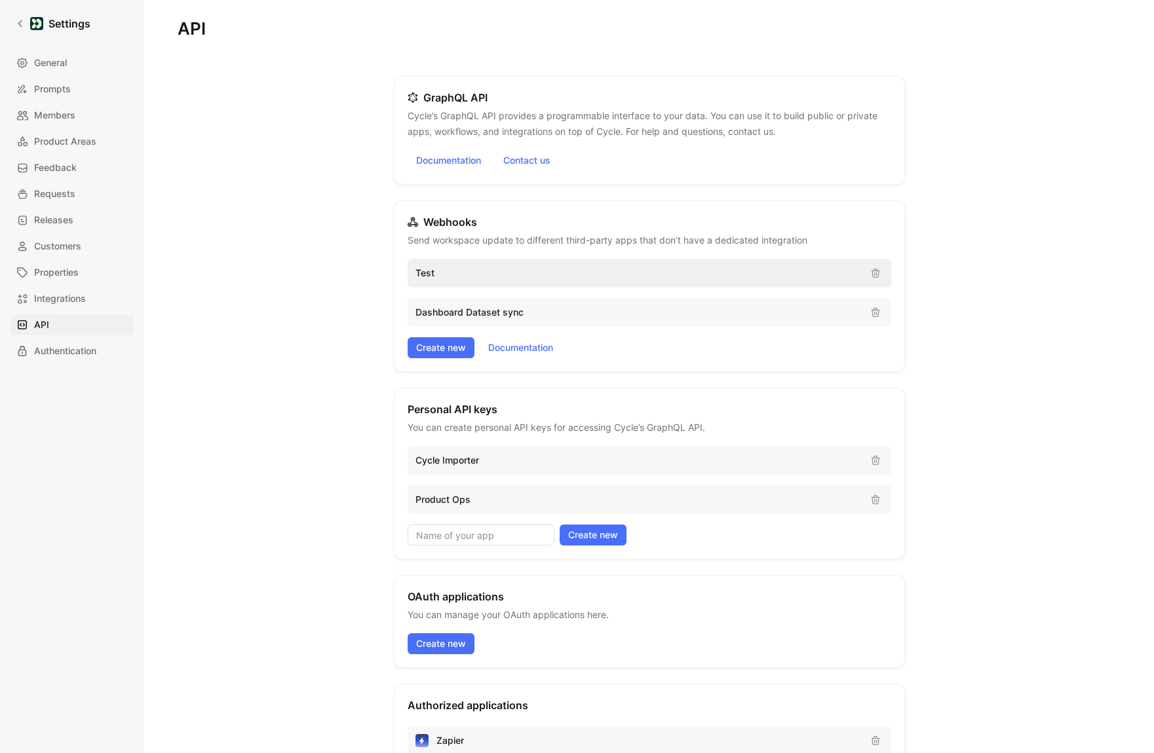
click at [457, 276] on p "Test" at bounding box center [637, 273] width 444 height 16
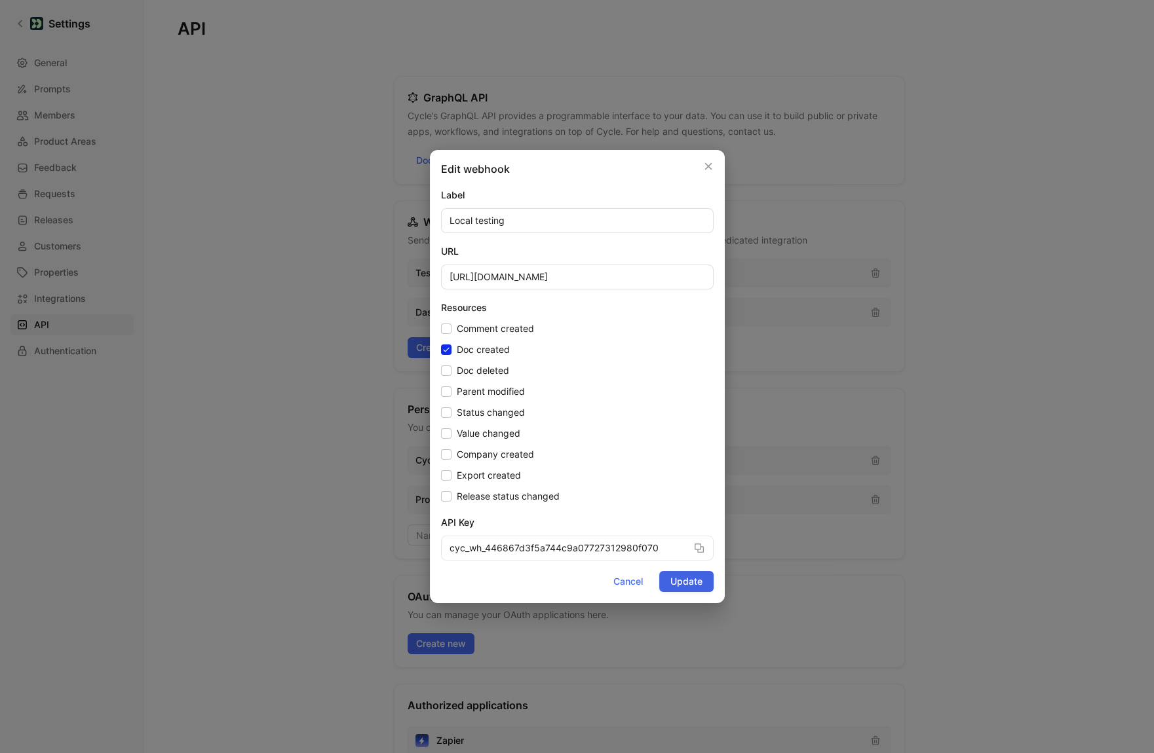
type input "Local testing"
click at [686, 586] on span "Update" at bounding box center [686, 582] width 32 height 16
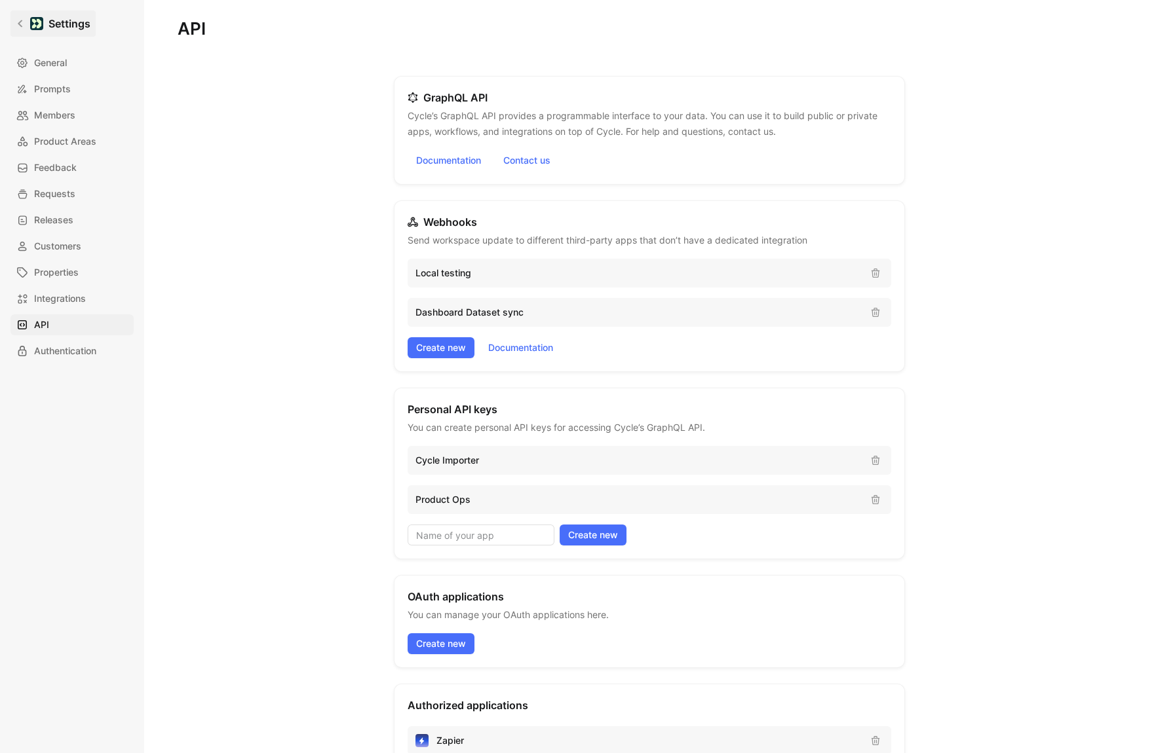
click at [18, 23] on icon at bounding box center [20, 23] width 9 height 9
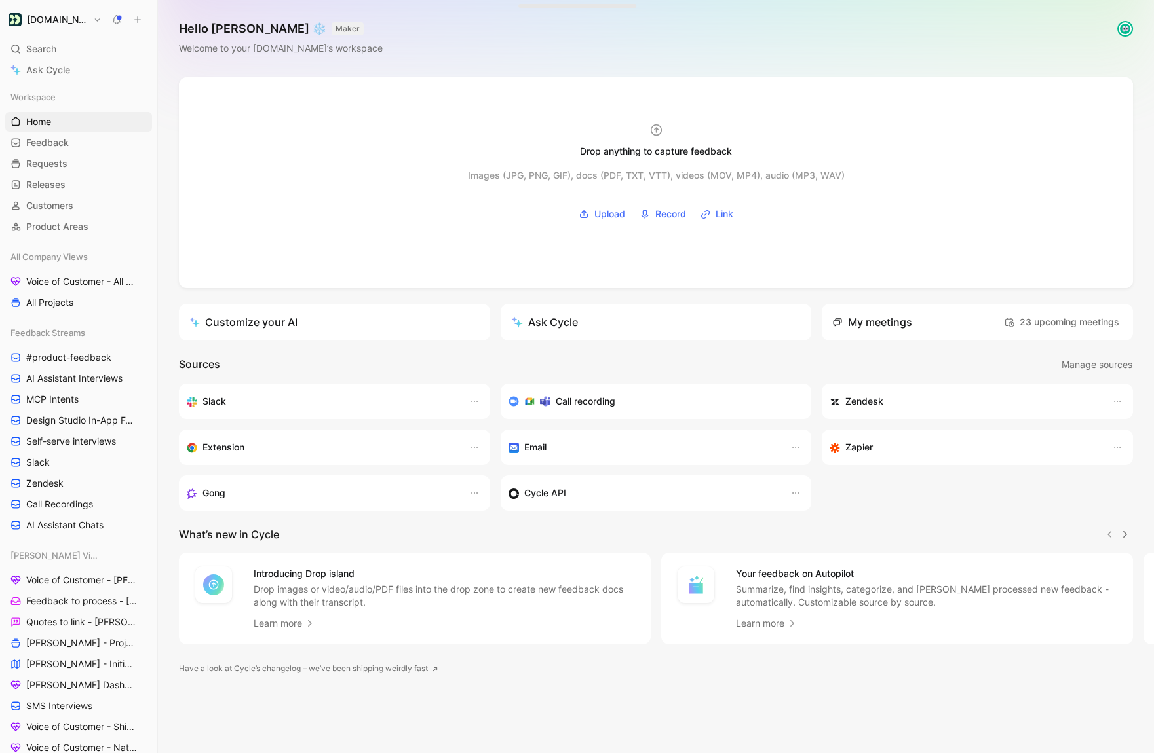
click at [139, 15] on icon at bounding box center [137, 19] width 9 height 9
click at [144, 24] on button at bounding box center [137, 19] width 18 height 18
click at [143, 14] on button at bounding box center [137, 19] width 18 height 18
click at [145, 23] on button at bounding box center [137, 19] width 18 height 18
click at [184, 22] on button "New feedback c" at bounding box center [225, 25] width 140 height 22
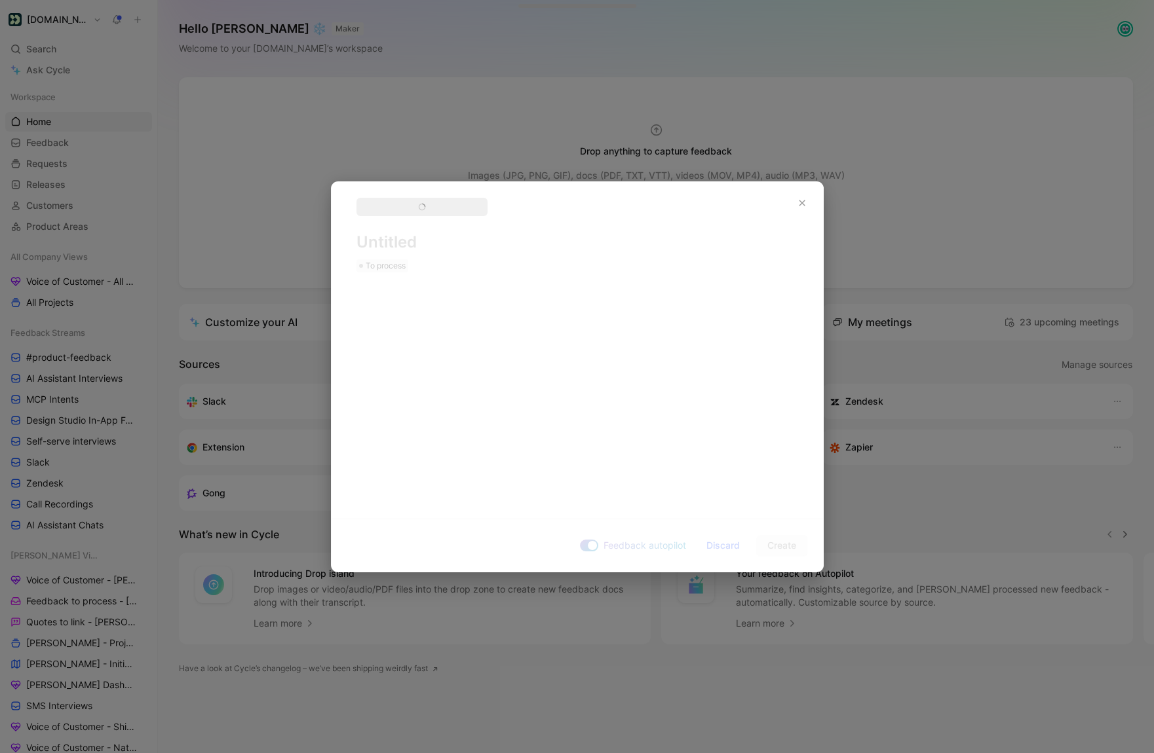
click at [390, 247] on div "To process" at bounding box center [577, 235] width 442 height 75
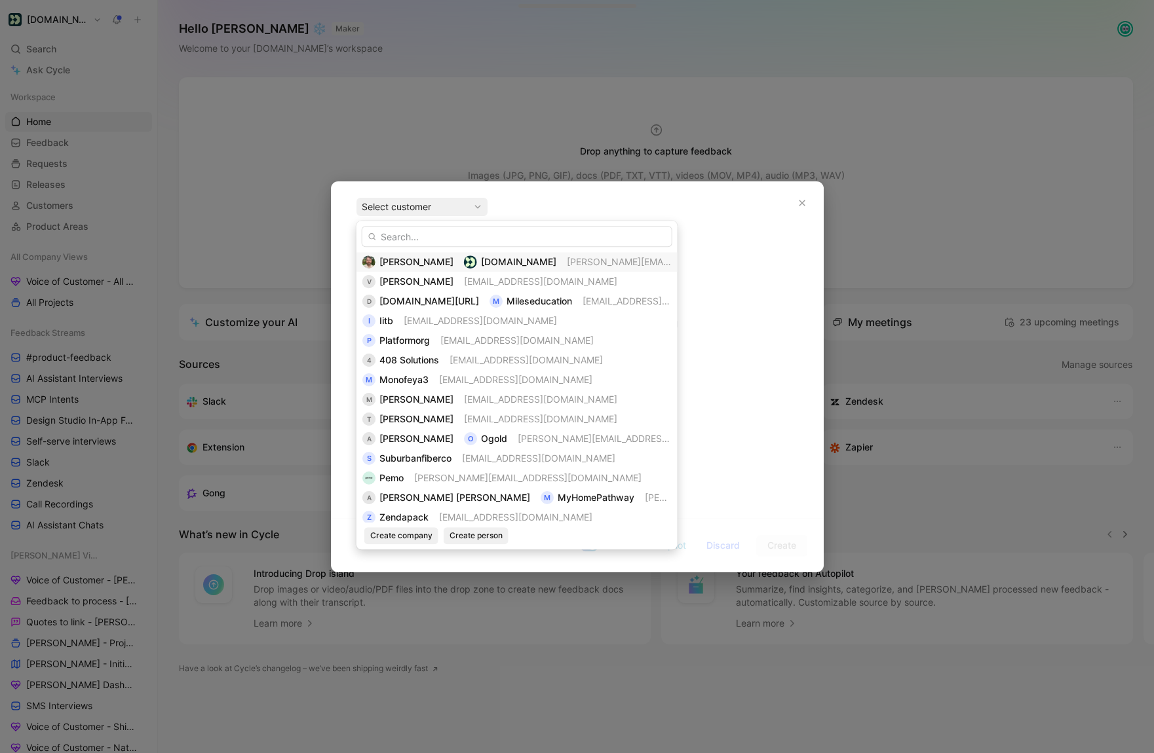
click at [394, 256] on span "[PERSON_NAME]" at bounding box center [416, 261] width 74 height 11
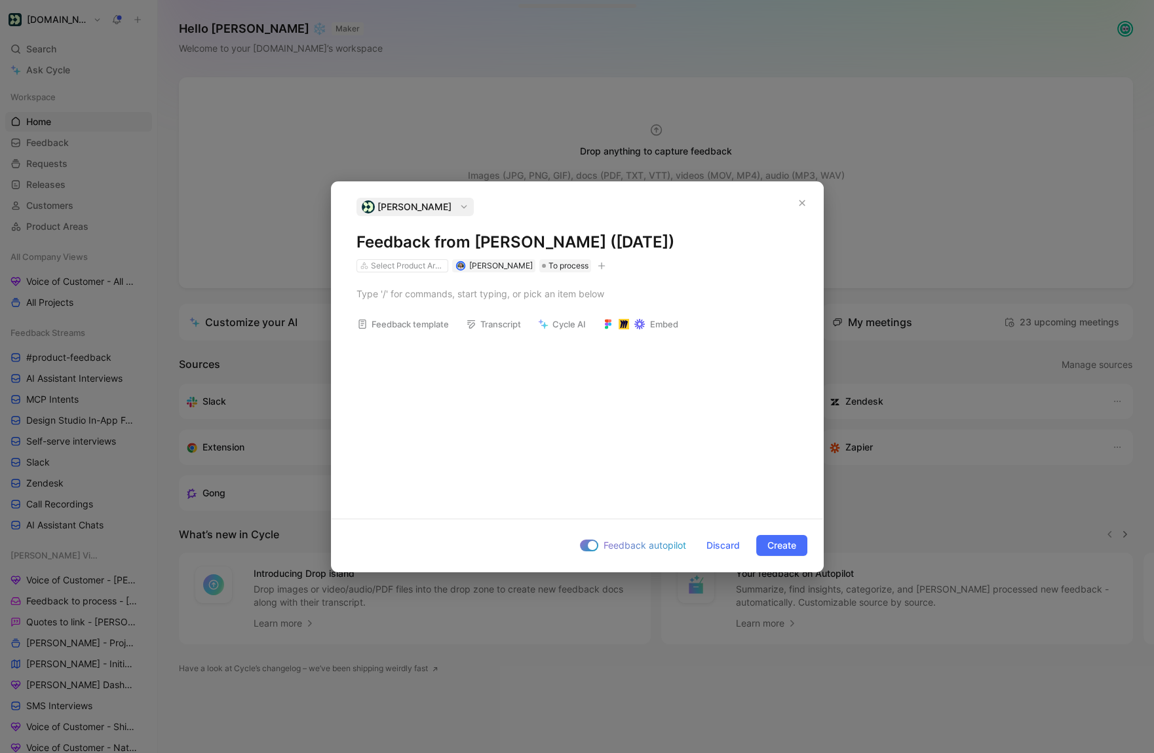
click at [408, 252] on h1 "Feedback from [PERSON_NAME] ([DATE])" at bounding box center [577, 242] width 442 height 21
click at [778, 549] on span "Create" at bounding box center [781, 546] width 29 height 16
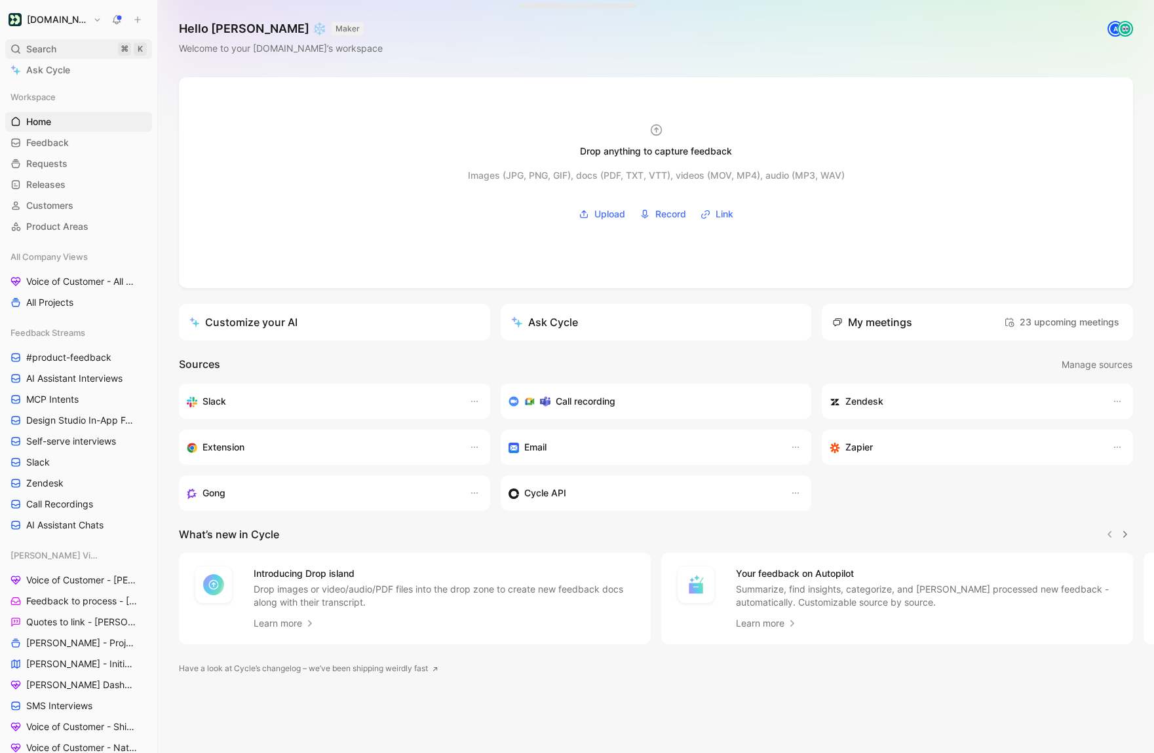
click at [55, 54] on span "Search" at bounding box center [41, 49] width 30 height 16
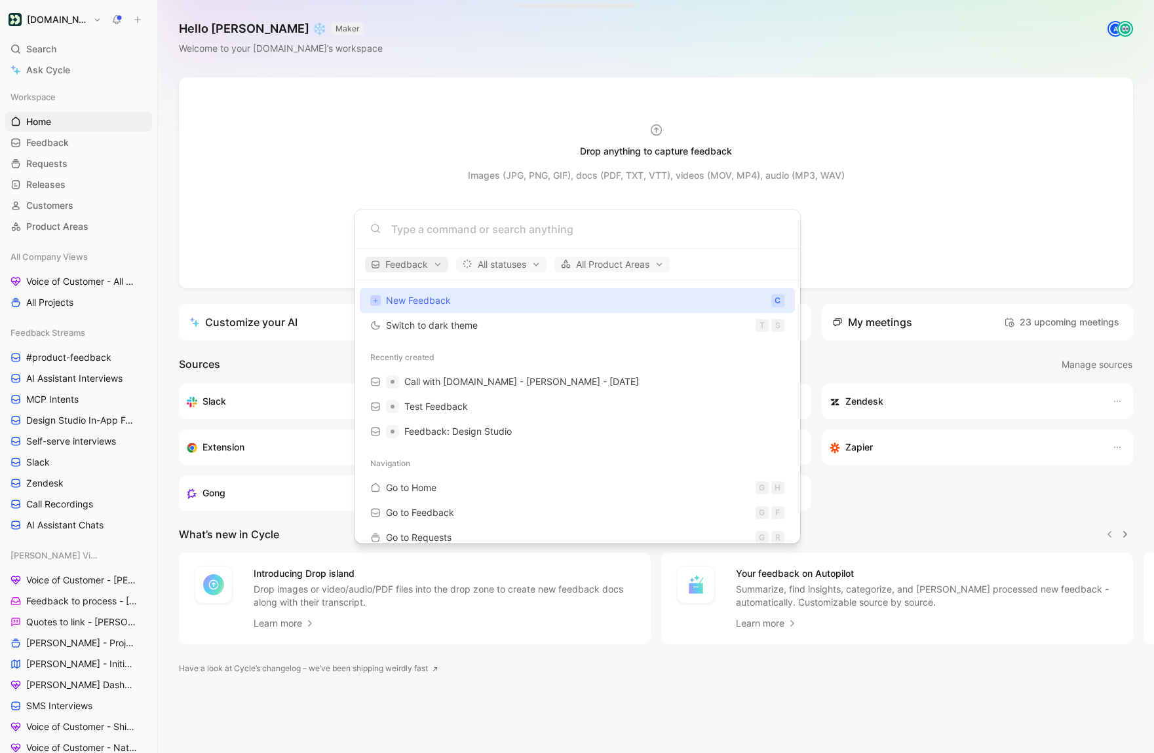
click at [430, 261] on span "Feedback" at bounding box center [406, 265] width 71 height 16
click at [458, 409] on div at bounding box center [577, 376] width 1154 height 753
click at [455, 403] on span "Test Feedback" at bounding box center [436, 406] width 64 height 11
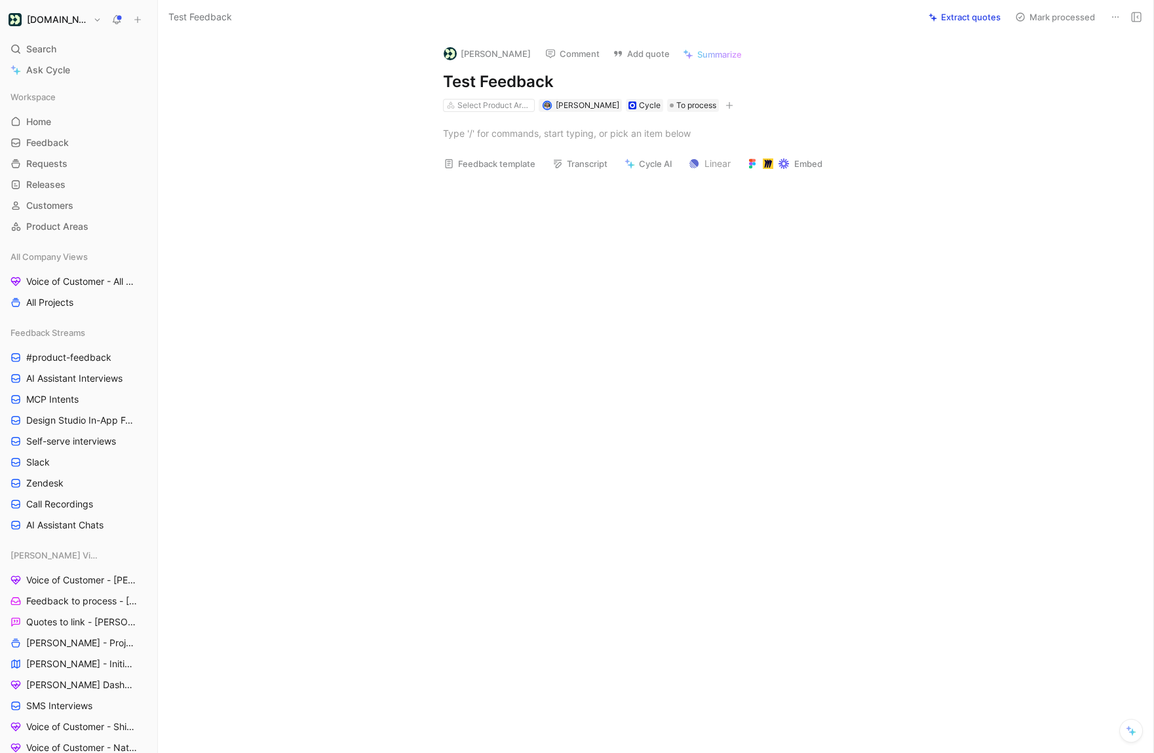
click at [1112, 14] on icon at bounding box center [1115, 17] width 10 height 10
click at [1057, 69] on div "Delete" at bounding box center [1058, 64] width 119 height 16
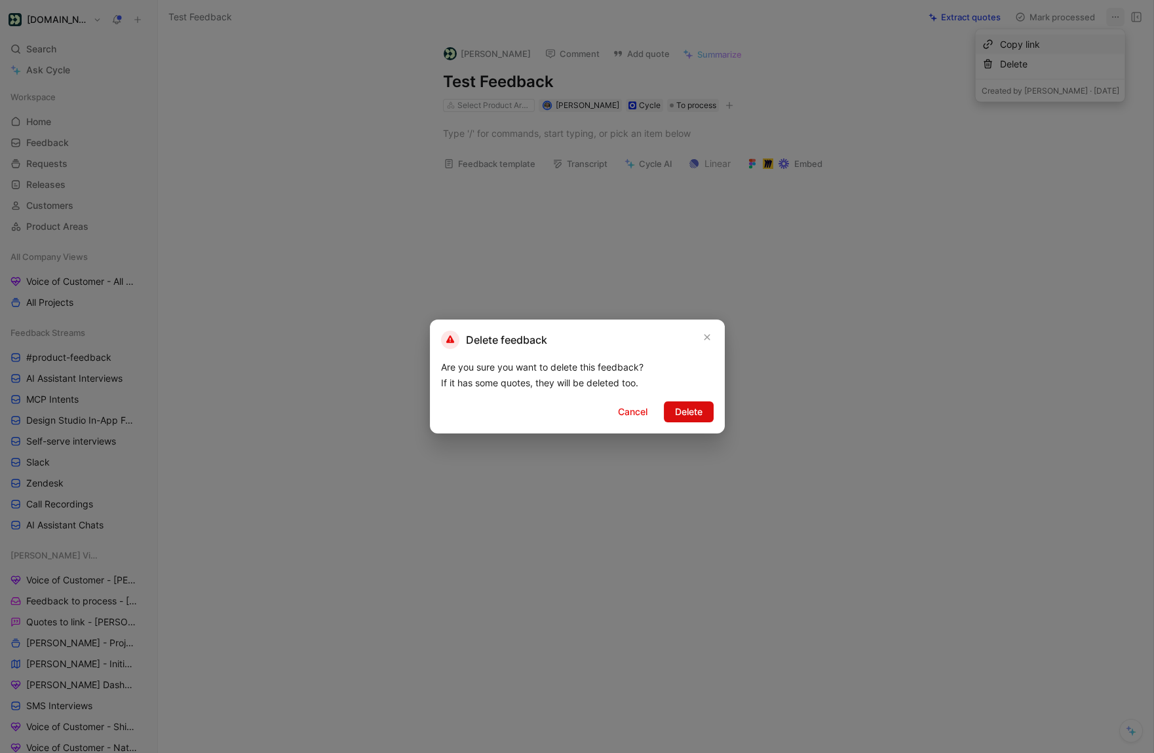
click at [684, 413] on span "Delete" at bounding box center [689, 412] width 28 height 16
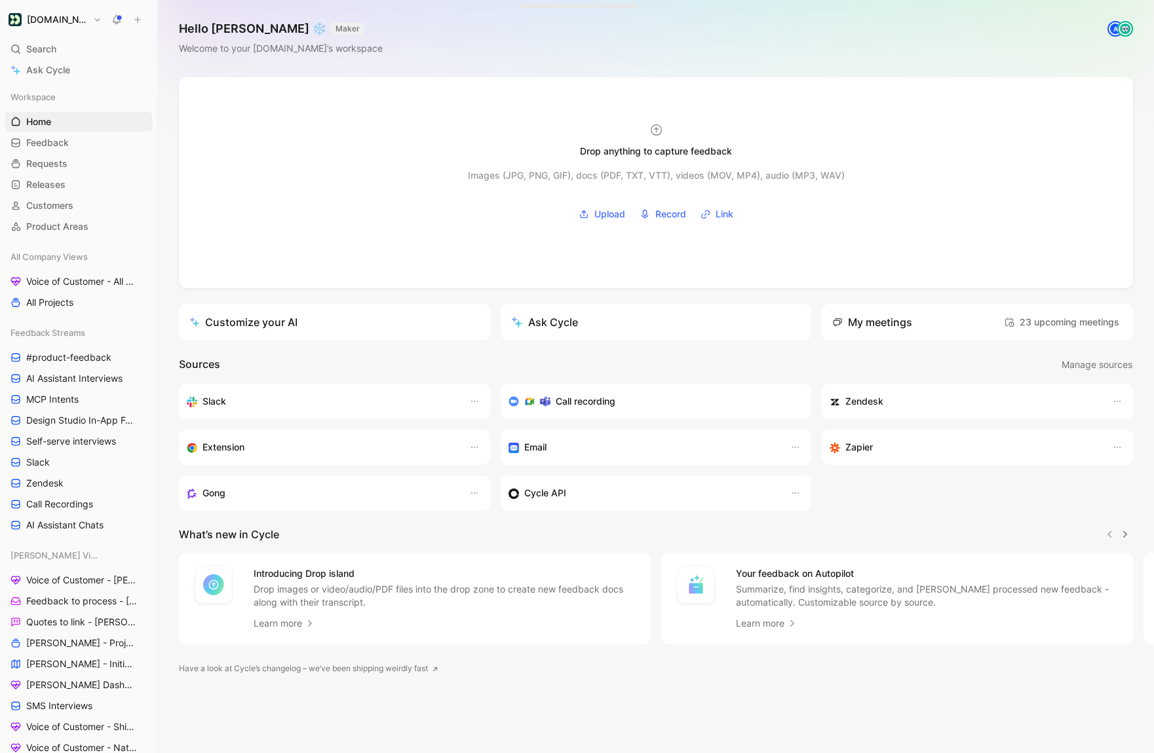
click at [136, 22] on icon at bounding box center [137, 19] width 9 height 9
click at [197, 27] on h1 "Hello [PERSON_NAME] ❄️ MAKER" at bounding box center [281, 29] width 204 height 16
click at [176, 24] on button "New feedback c" at bounding box center [225, 25] width 140 height 22
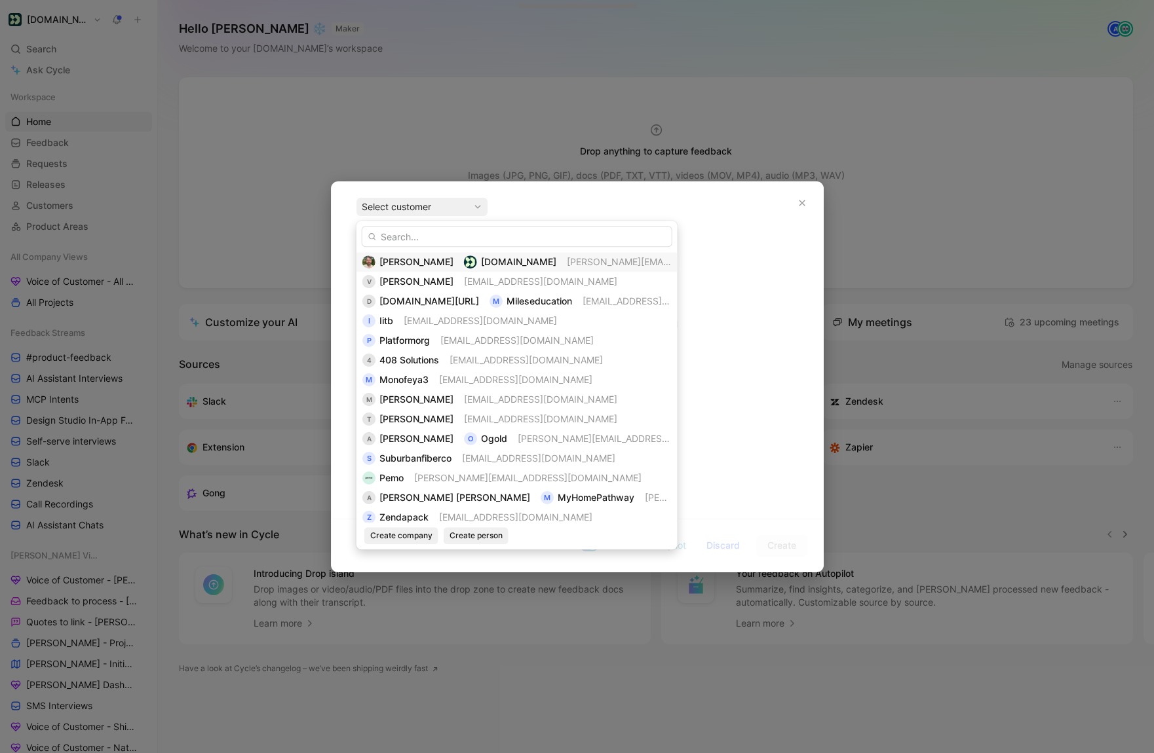
click at [410, 256] on span "[PERSON_NAME]" at bounding box center [416, 261] width 74 height 11
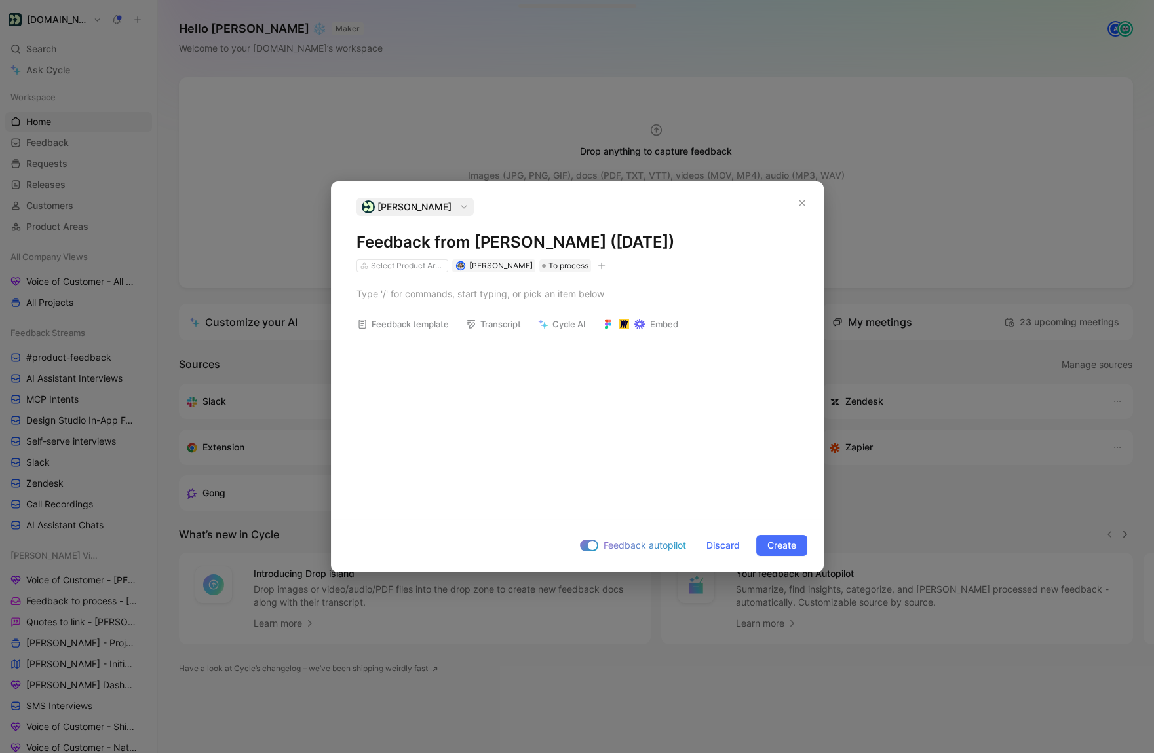
click at [407, 236] on h1 "Feedback from [PERSON_NAME] ([DATE])" at bounding box center [577, 242] width 442 height 21
click at [776, 549] on span "Create" at bounding box center [781, 546] width 29 height 16
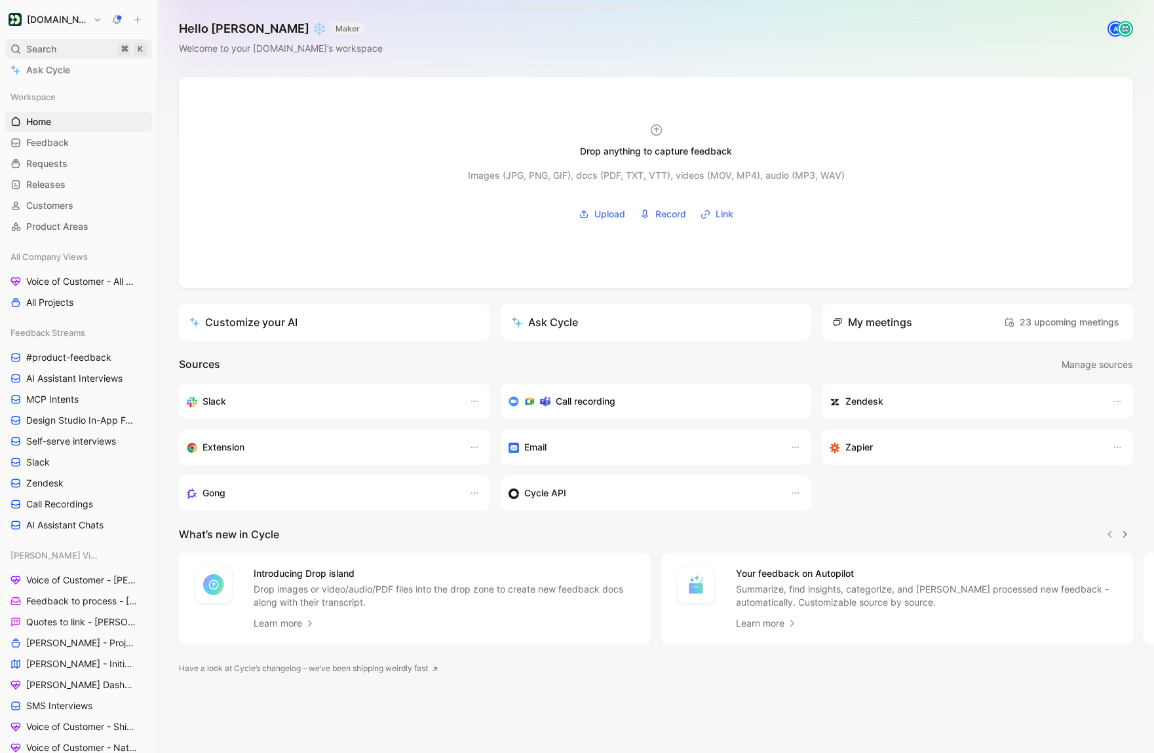
click at [24, 44] on div "Search ⌘ K" at bounding box center [78, 49] width 147 height 20
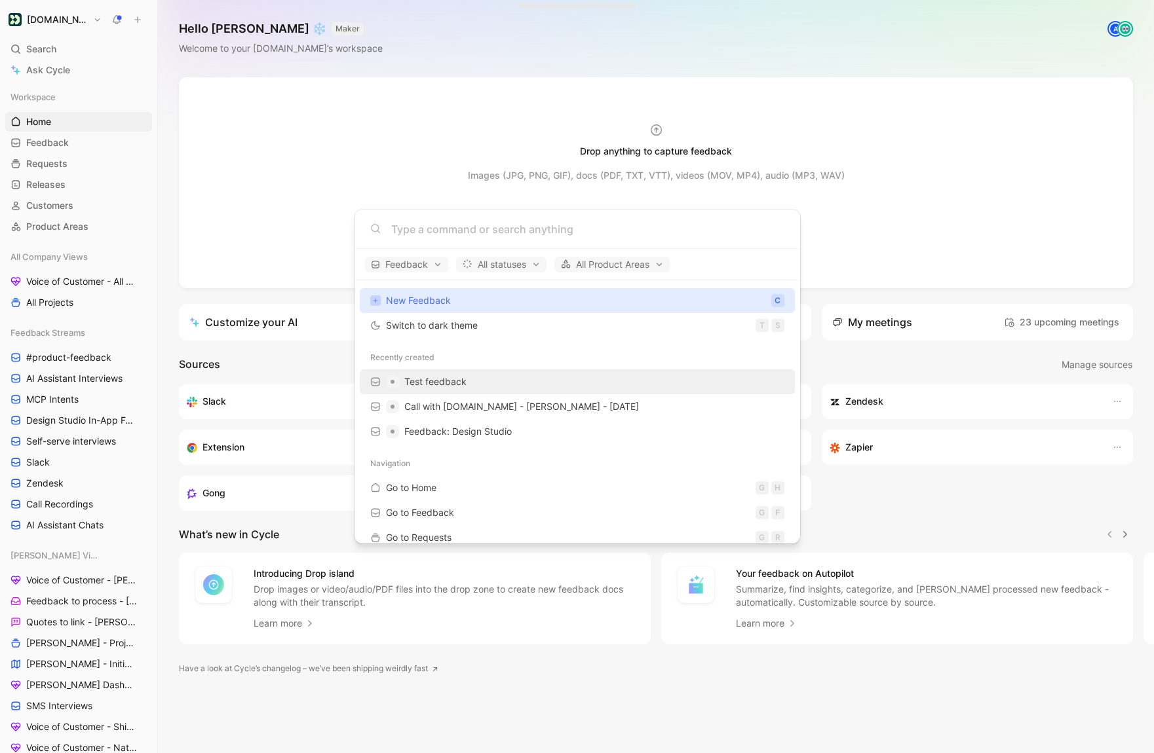
click at [415, 386] on span "Test feedback" at bounding box center [435, 381] width 62 height 11
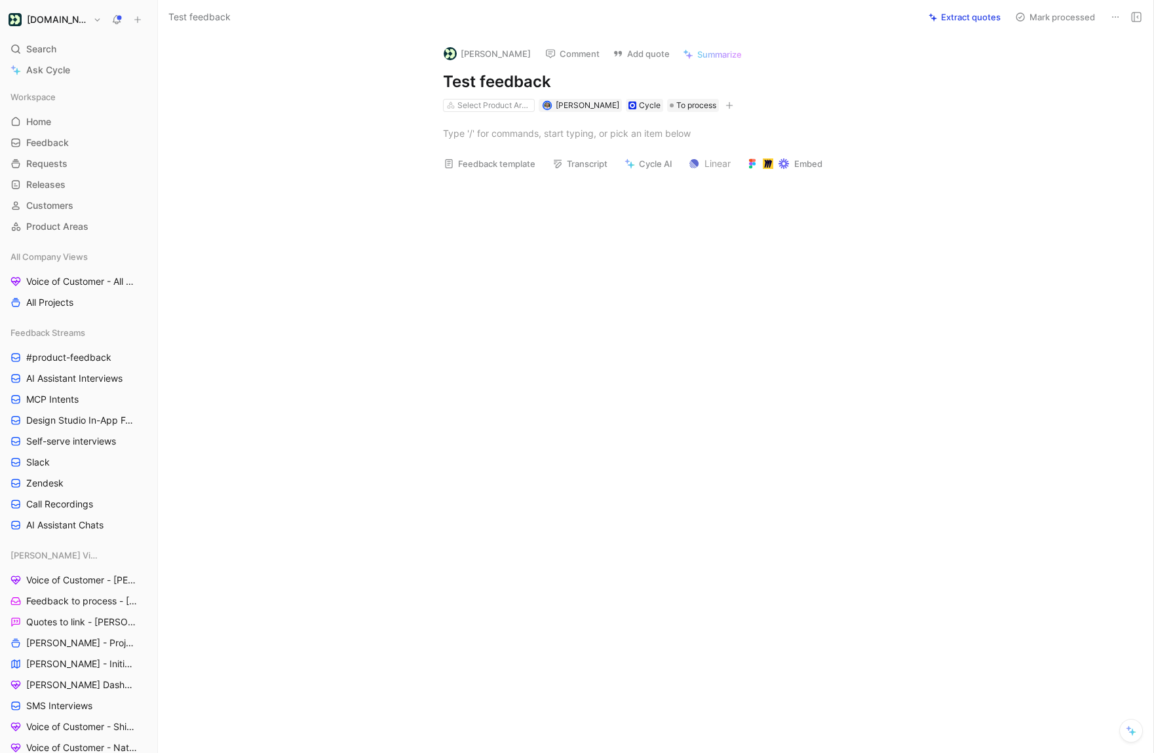
click at [81, 22] on button "[DOMAIN_NAME]" at bounding box center [55, 19] width 100 height 18
click at [83, 141] on div "Workspace settings G then S" at bounding box center [89, 134] width 161 height 21
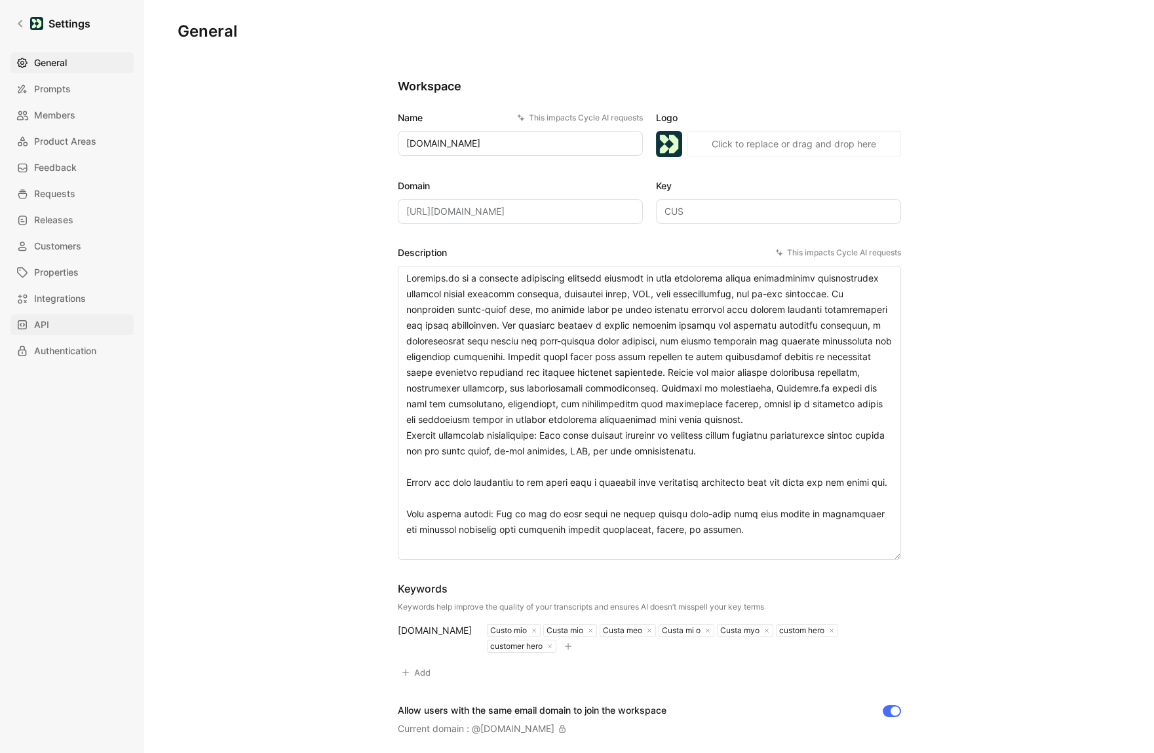
click at [75, 332] on link "API" at bounding box center [71, 324] width 123 height 21
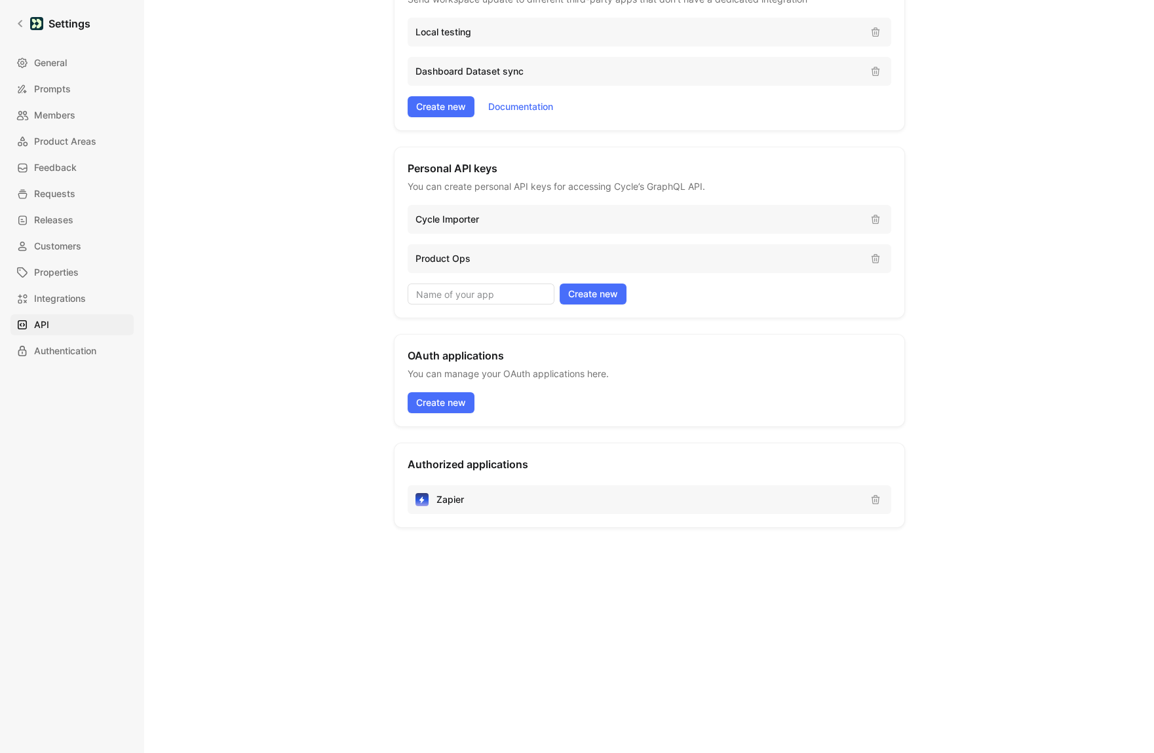
scroll to position [109, 0]
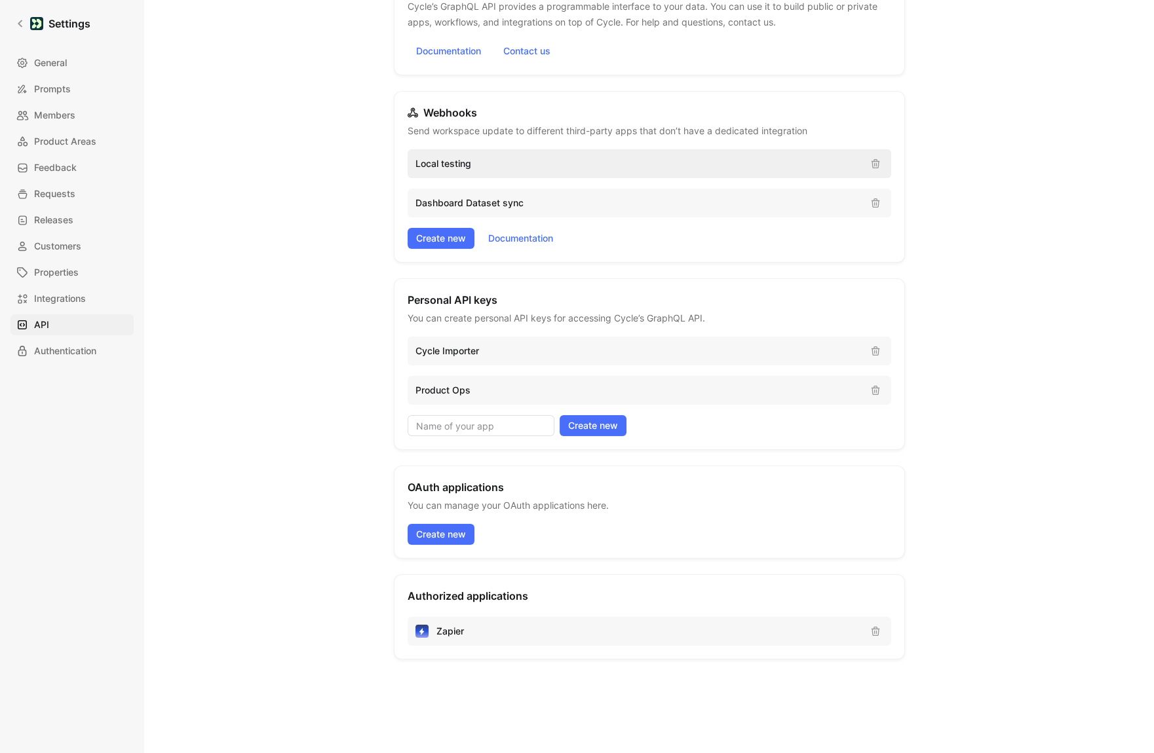
click at [500, 172] on div "Local testing" at bounding box center [648, 163] width 483 height 29
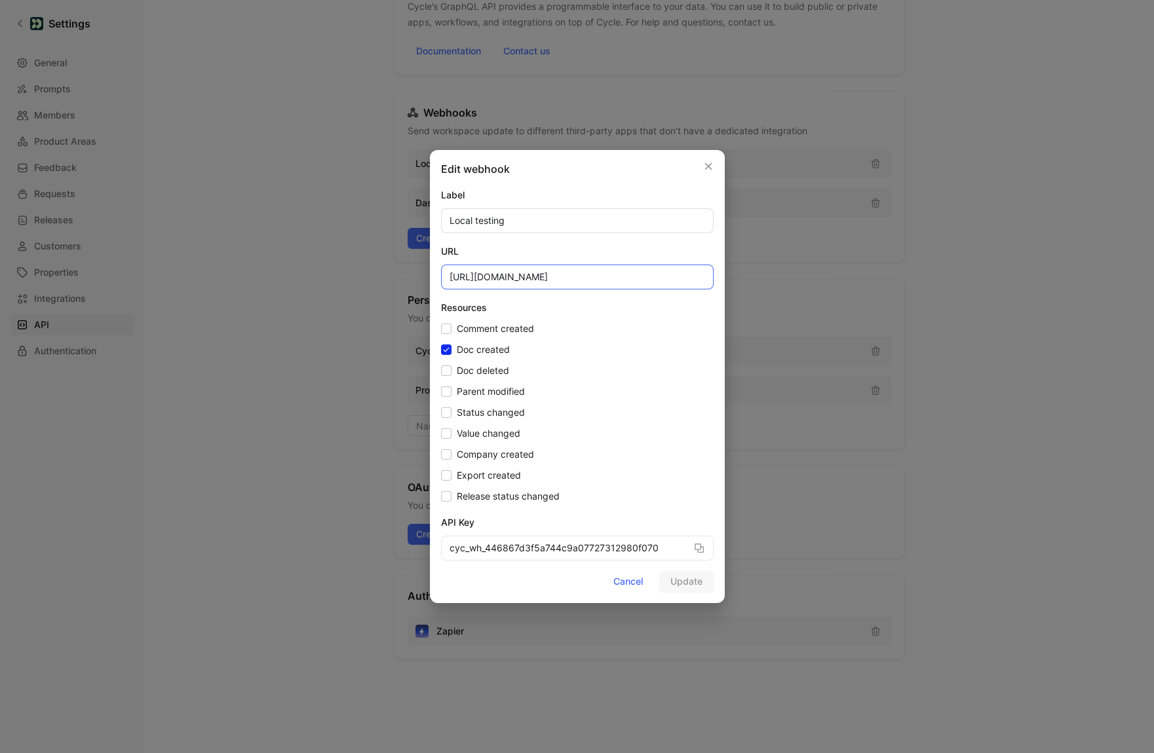
click at [605, 279] on input "[URL][DOMAIN_NAME]" at bounding box center [577, 277] width 273 height 25
click at [523, 303] on label "Resources" at bounding box center [577, 308] width 273 height 16
click at [630, 589] on button "Cancel" at bounding box center [628, 581] width 52 height 21
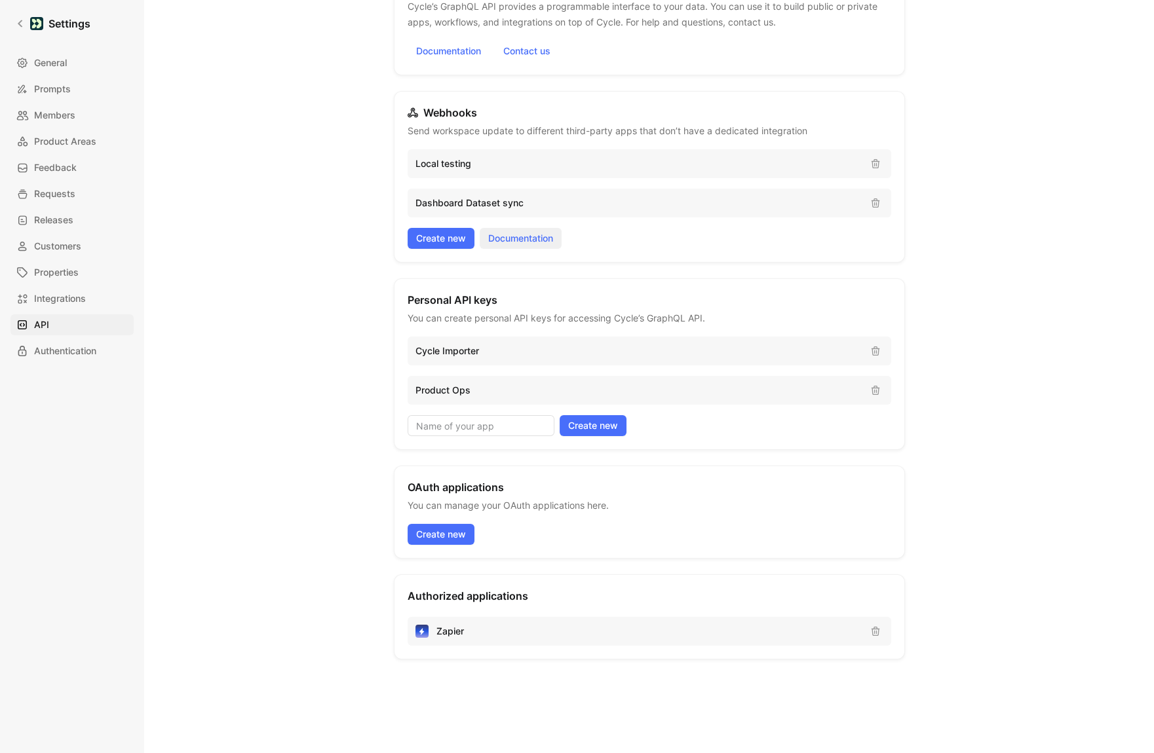
click at [539, 240] on link "Documentation" at bounding box center [521, 238] width 82 height 21
click at [468, 169] on p "Local testing" at bounding box center [637, 164] width 444 height 16
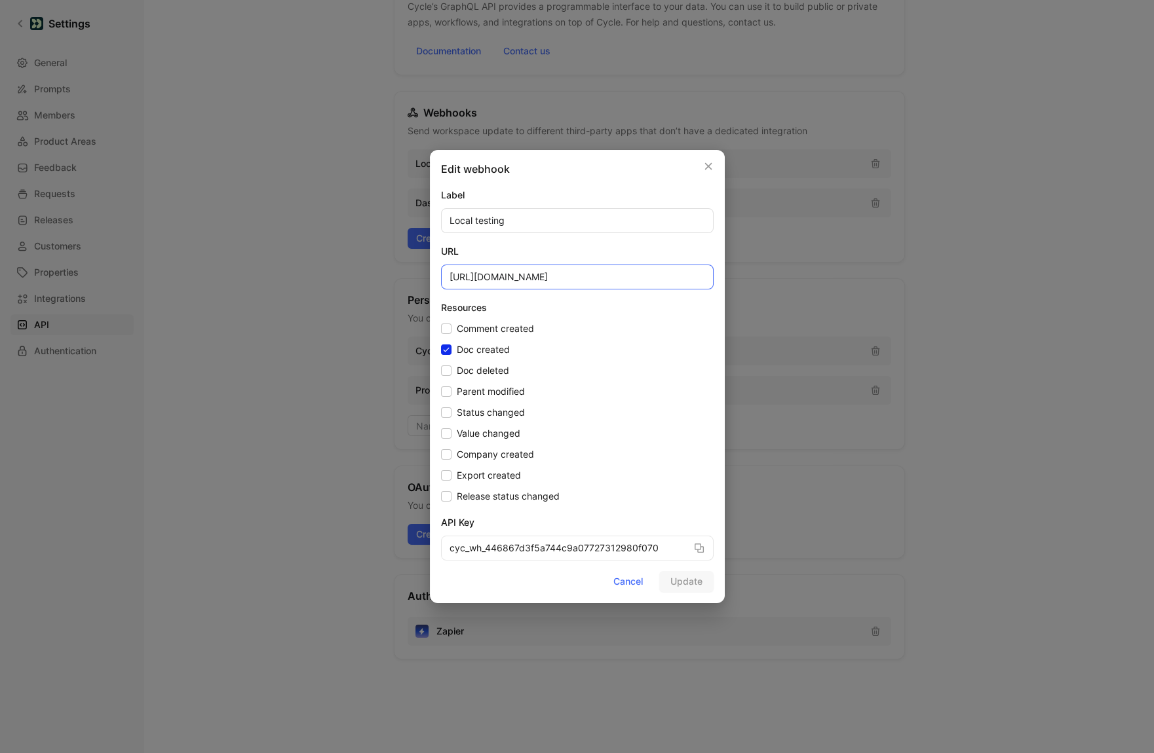
click at [621, 277] on input "[URL][DOMAIN_NAME]" at bounding box center [577, 277] width 273 height 25
type input "[URL][DOMAIN_NAME]"
click at [684, 578] on span "Update" at bounding box center [686, 582] width 32 height 16
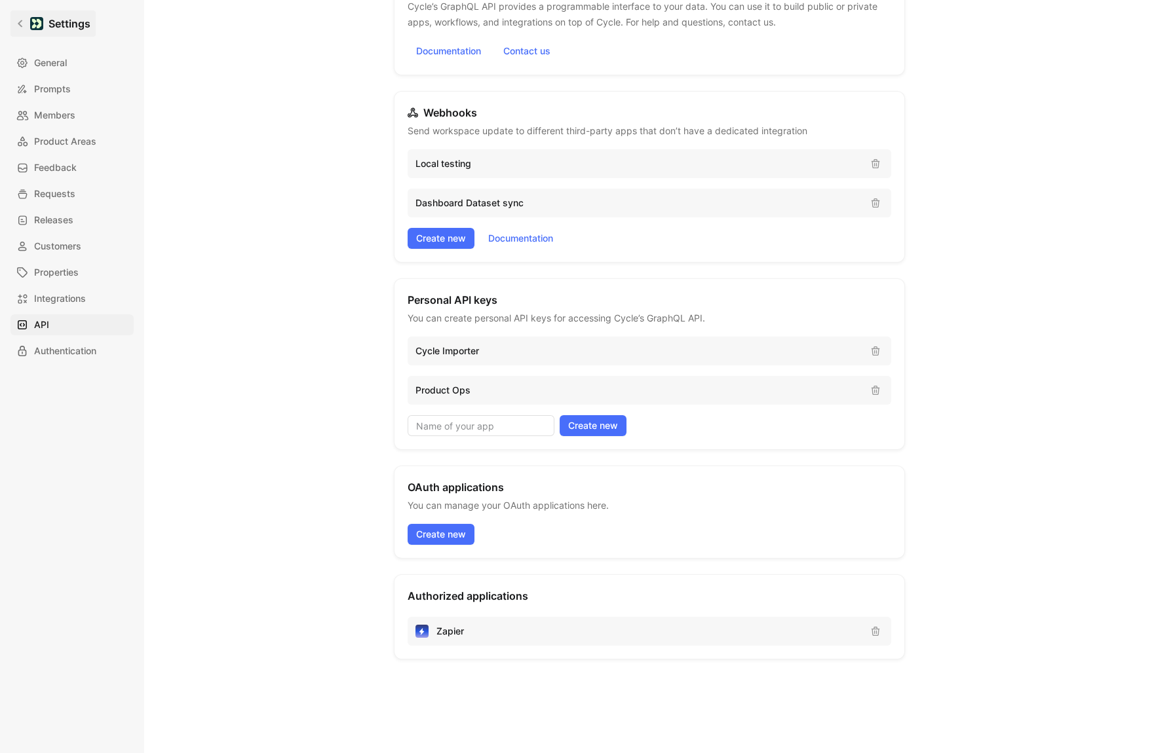
click at [20, 32] on link "Settings" at bounding box center [52, 23] width 85 height 26
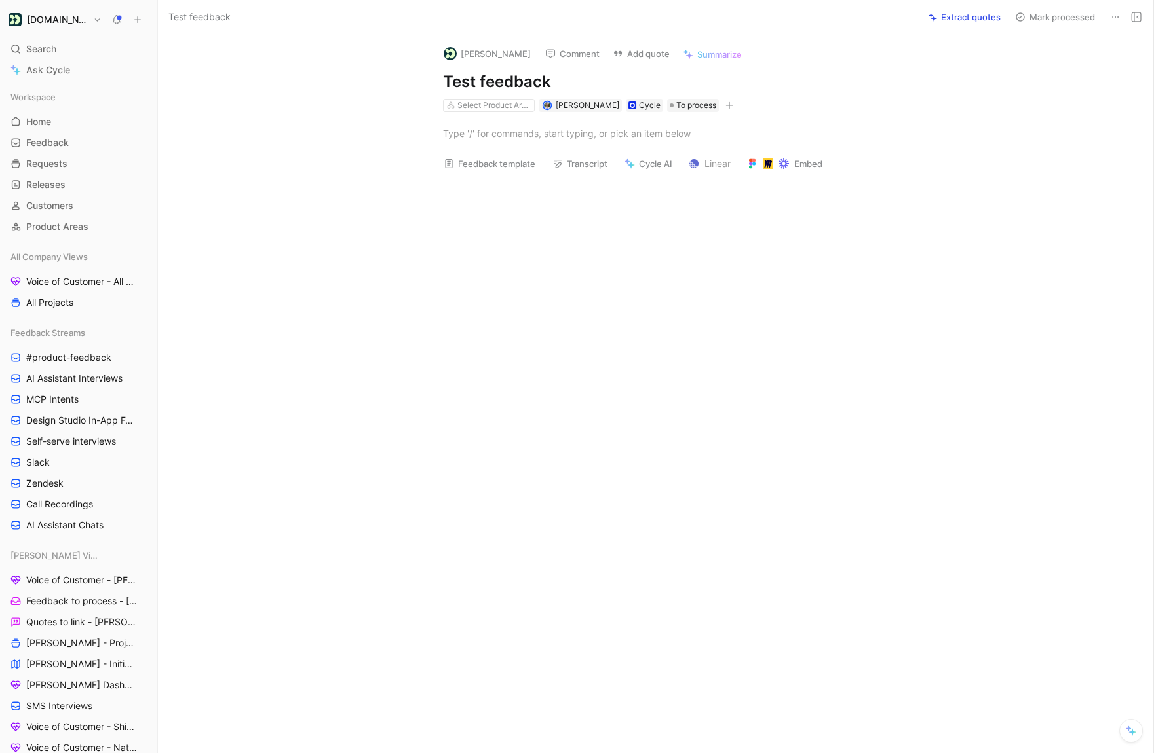
click at [140, 16] on icon at bounding box center [137, 19] width 9 height 9
click at [1116, 18] on icon at bounding box center [1115, 17] width 10 height 10
click at [1068, 60] on div "Delete" at bounding box center [1058, 64] width 119 height 16
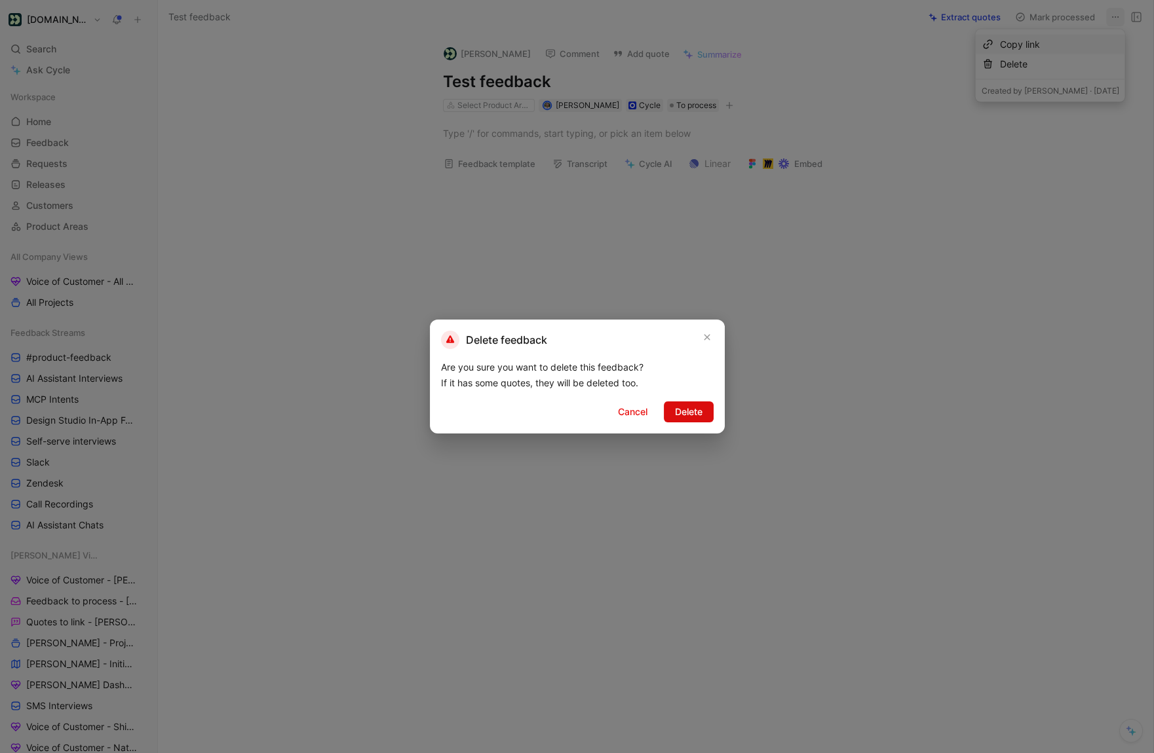
click at [666, 413] on button "Delete" at bounding box center [689, 412] width 50 height 21
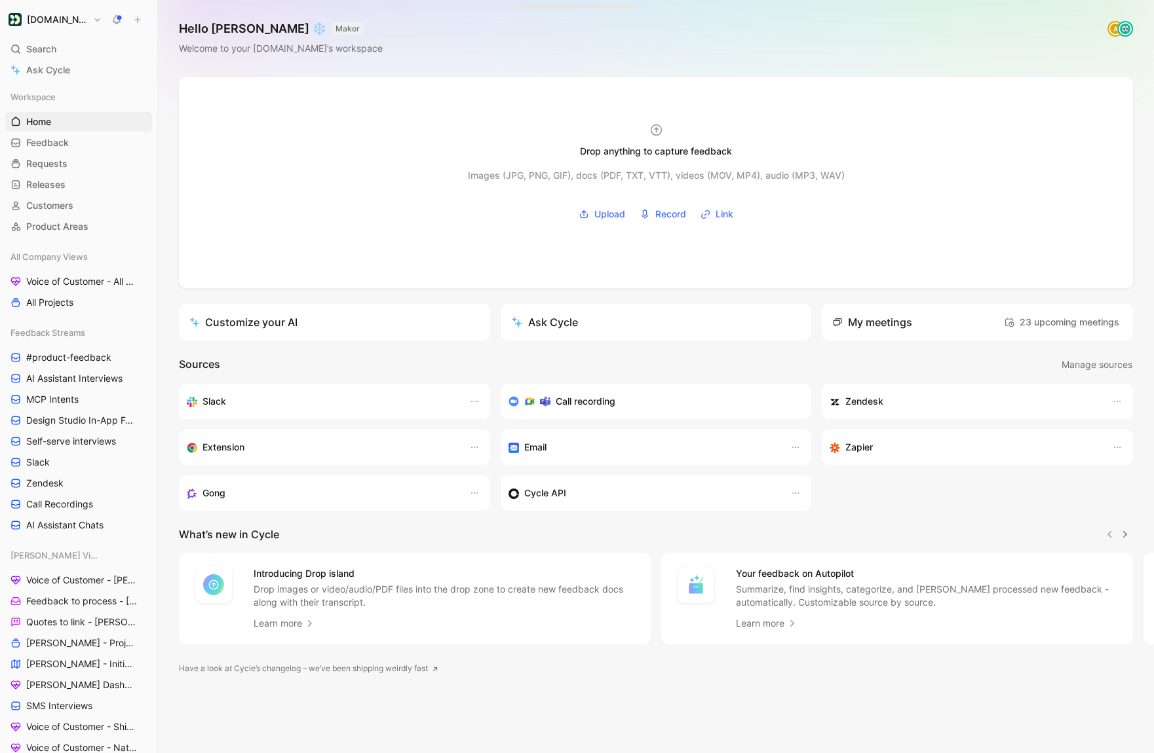
click at [140, 20] on icon at bounding box center [137, 19] width 9 height 9
click at [187, 27] on button "New feedback c" at bounding box center [225, 25] width 140 height 22
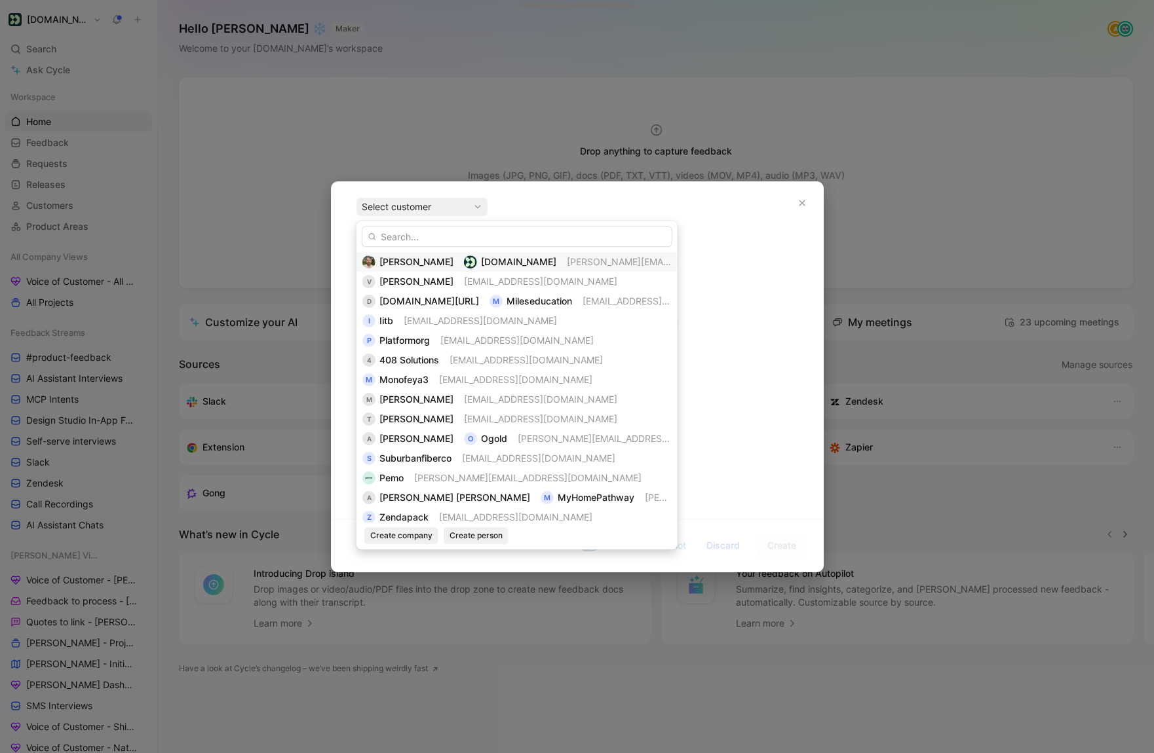
click at [396, 248] on div "[PERSON_NAME] [DOMAIN_NAME] [PERSON_NAME][DOMAIN_NAME][EMAIL_ADDRESS][PERSON_NA…" at bounding box center [516, 385] width 321 height 329
click at [398, 256] on span "[PERSON_NAME]" at bounding box center [416, 261] width 74 height 11
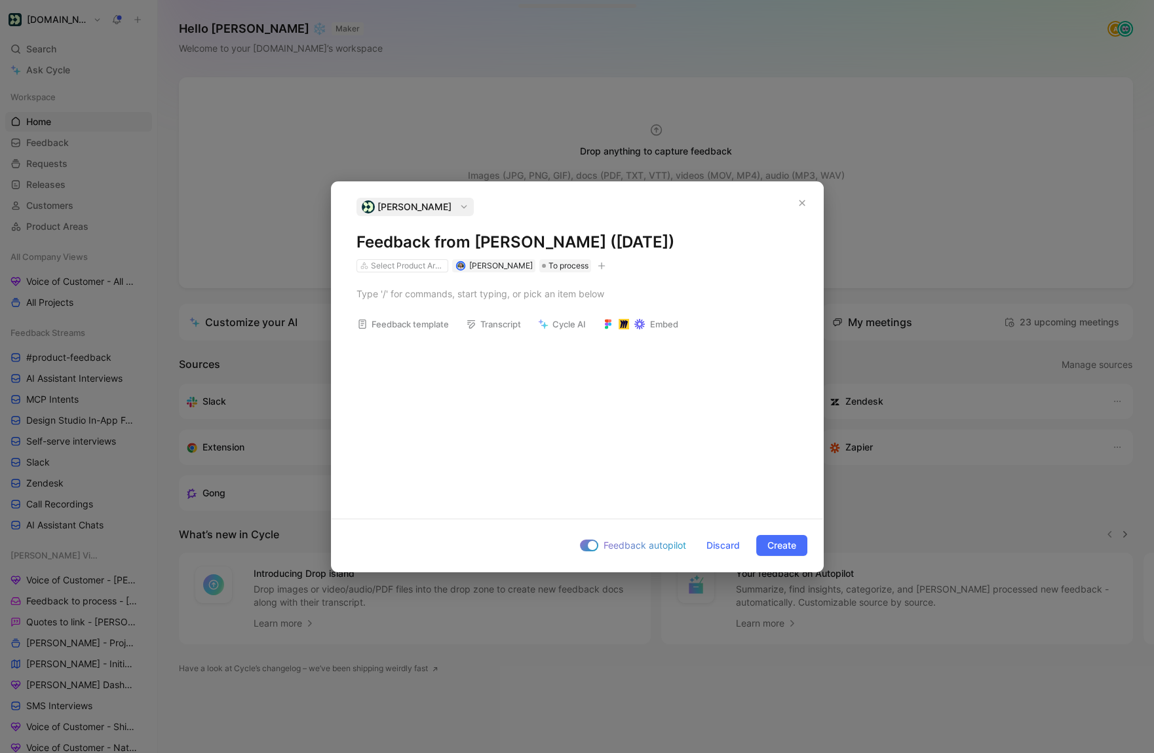
click at [402, 234] on h1 "Feedback from [PERSON_NAME] ([DATE])" at bounding box center [577, 242] width 442 height 21
click at [776, 546] on span "Create" at bounding box center [781, 546] width 29 height 16
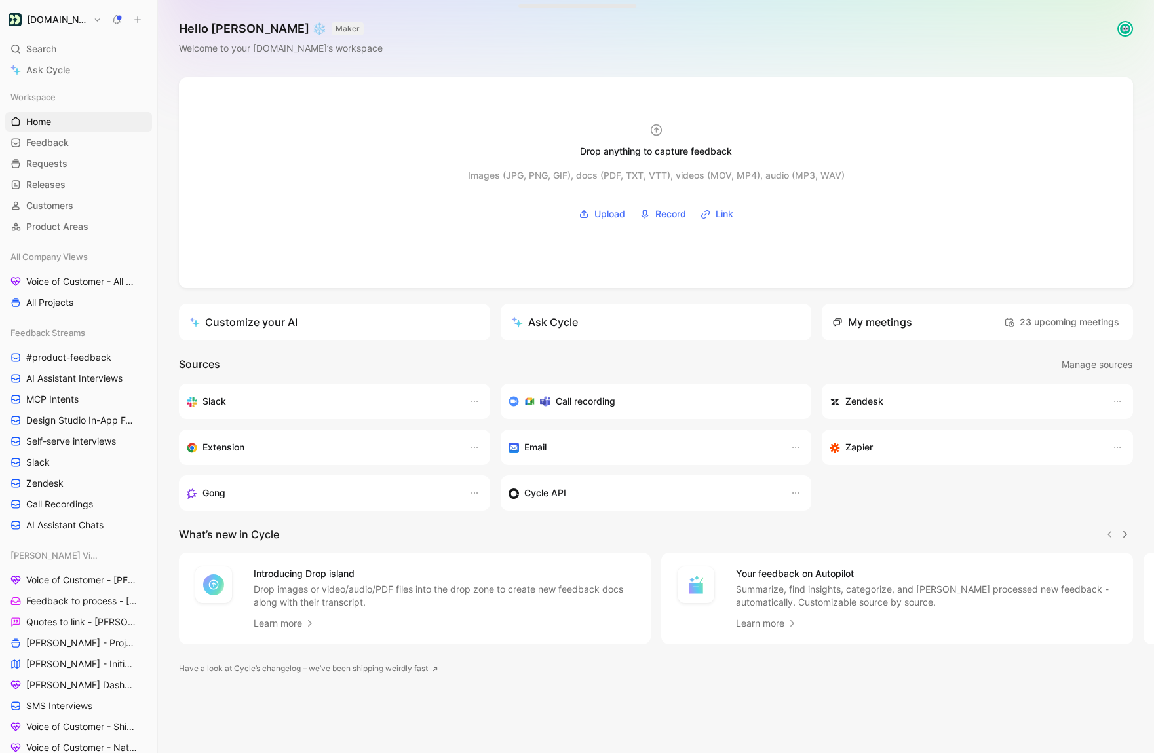
click at [69, 24] on h1 "[DOMAIN_NAME]" at bounding box center [57, 20] width 61 height 12
click at [60, 133] on div "Workspace settings G then S" at bounding box center [89, 134] width 161 height 21
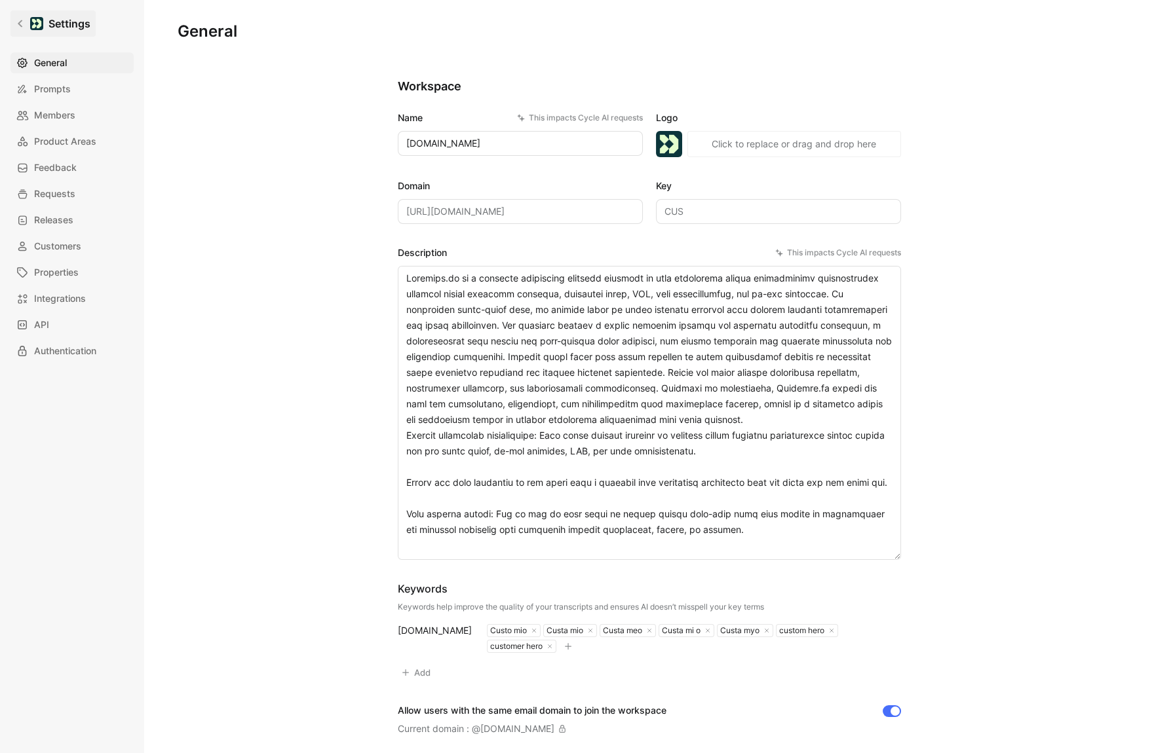
click at [18, 26] on icon at bounding box center [20, 23] width 9 height 9
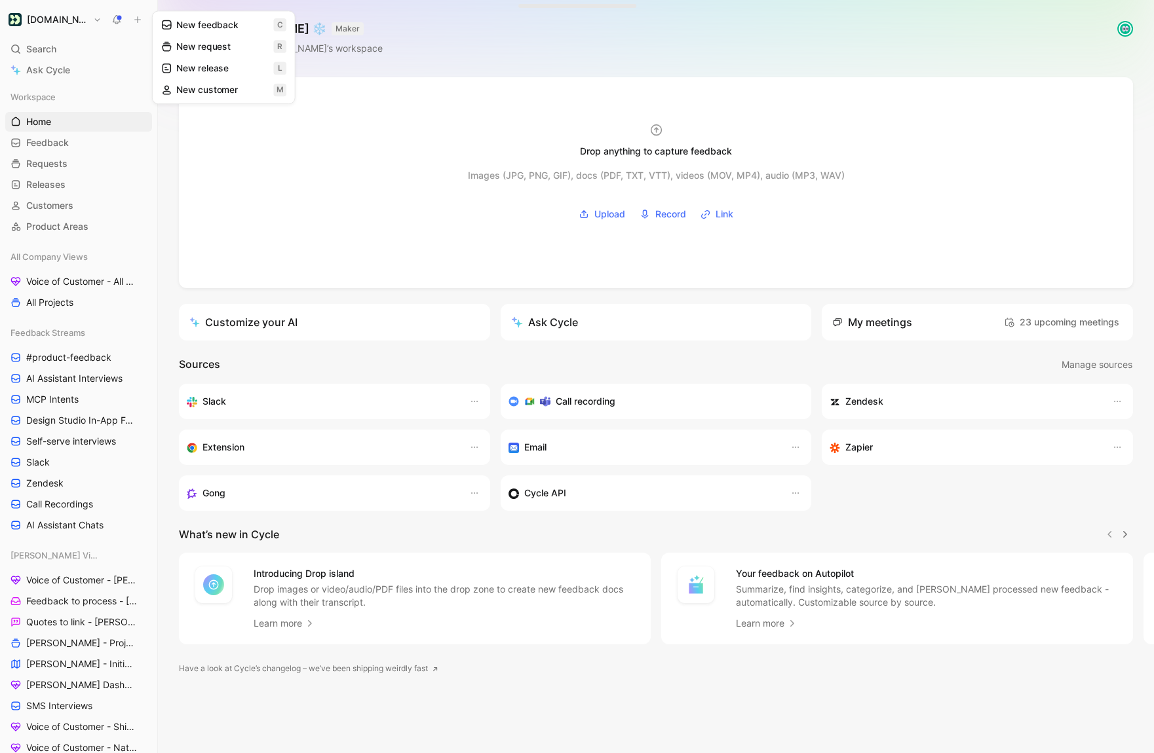
click at [89, 21] on button "[DOMAIN_NAME]" at bounding box center [55, 19] width 100 height 18
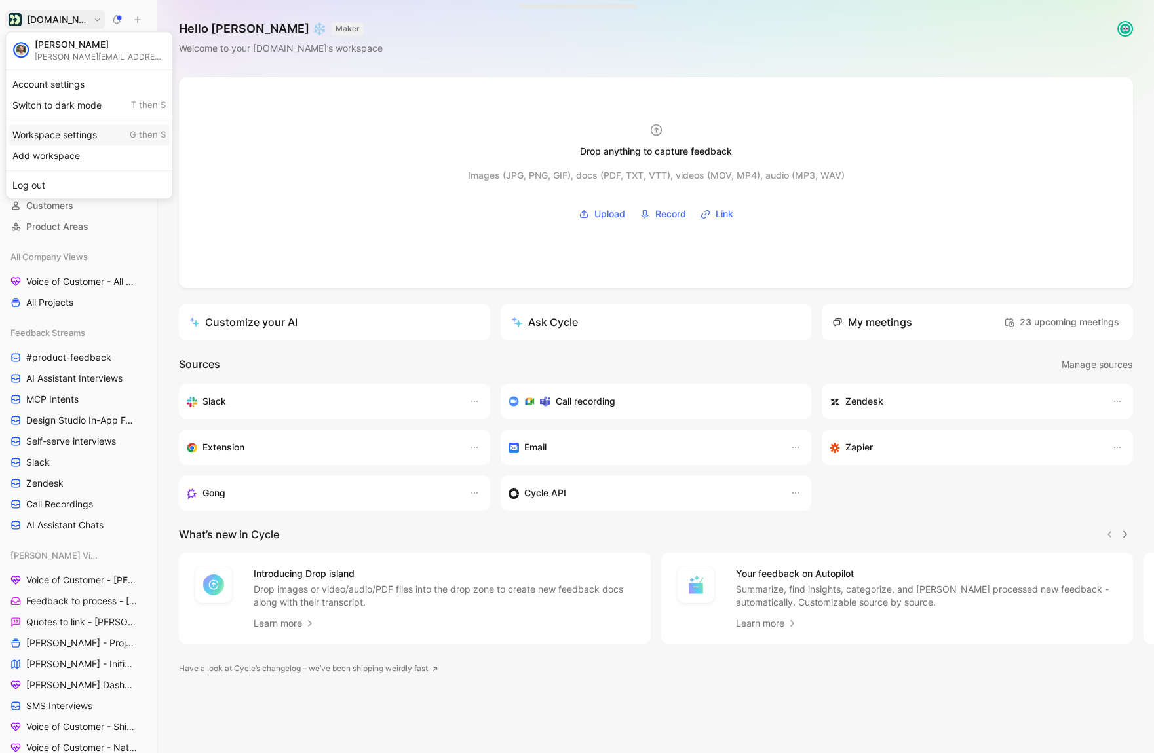
click at [91, 137] on div "Workspace settings G then S" at bounding box center [89, 134] width 161 height 21
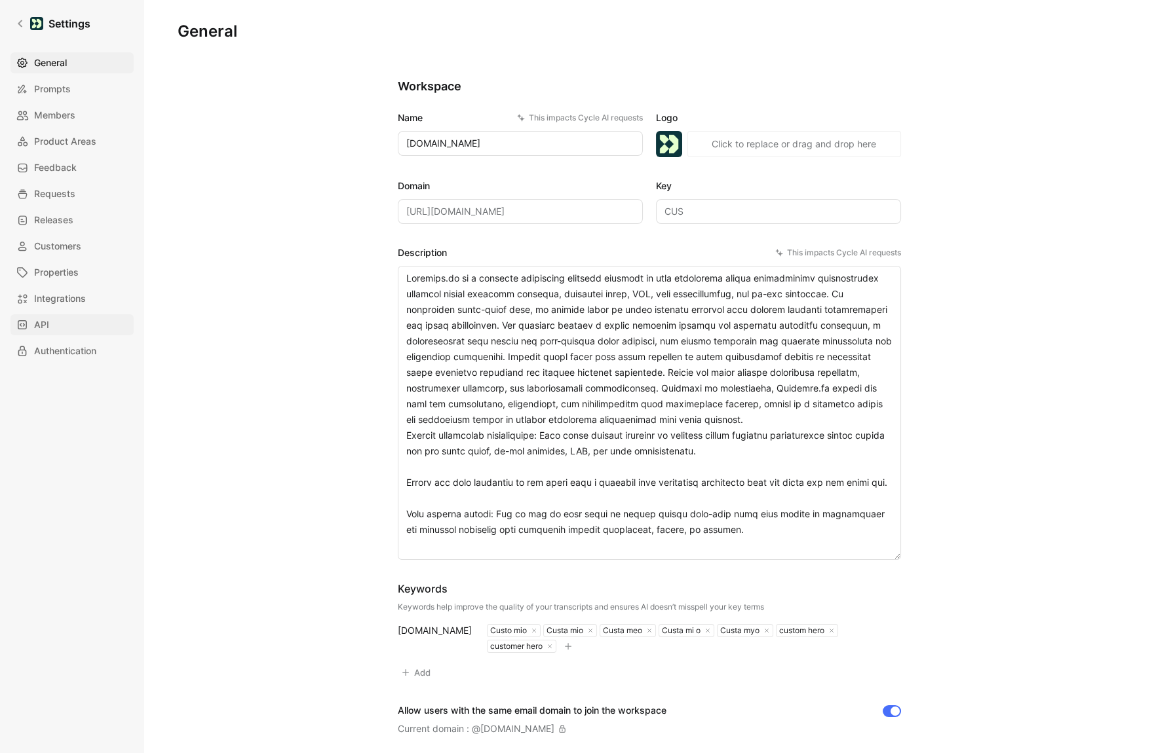
click at [56, 325] on link "API" at bounding box center [71, 324] width 123 height 21
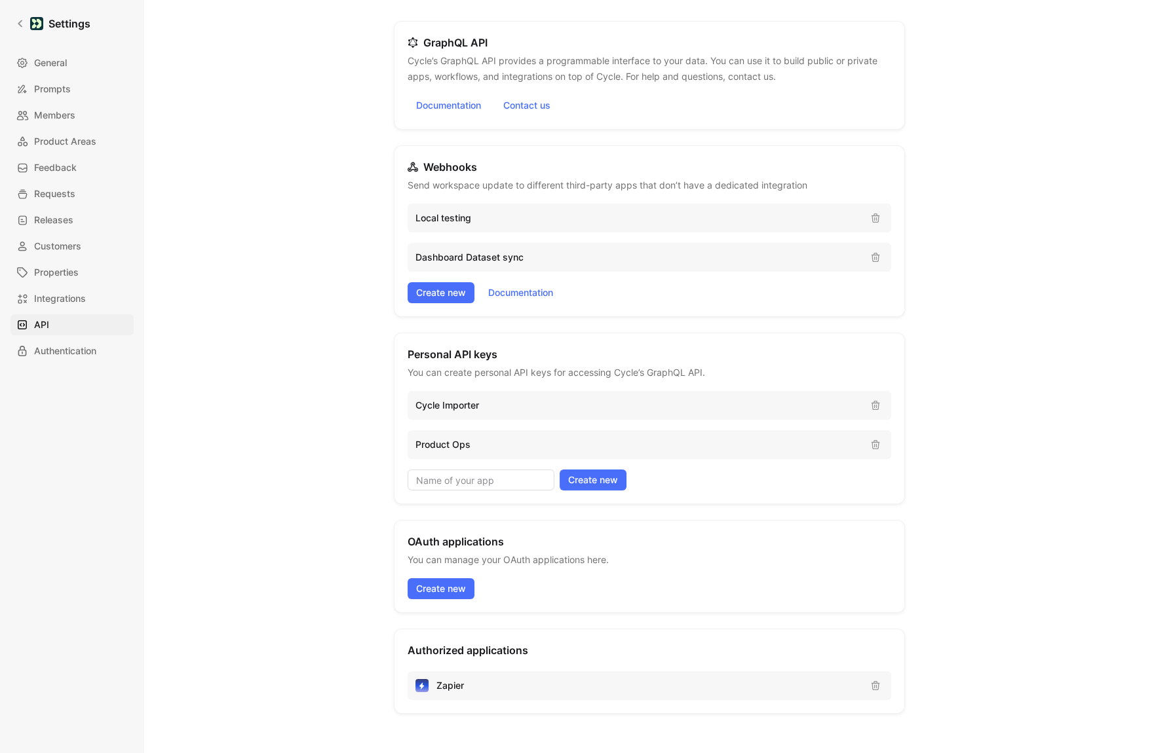
scroll to position [90, 0]
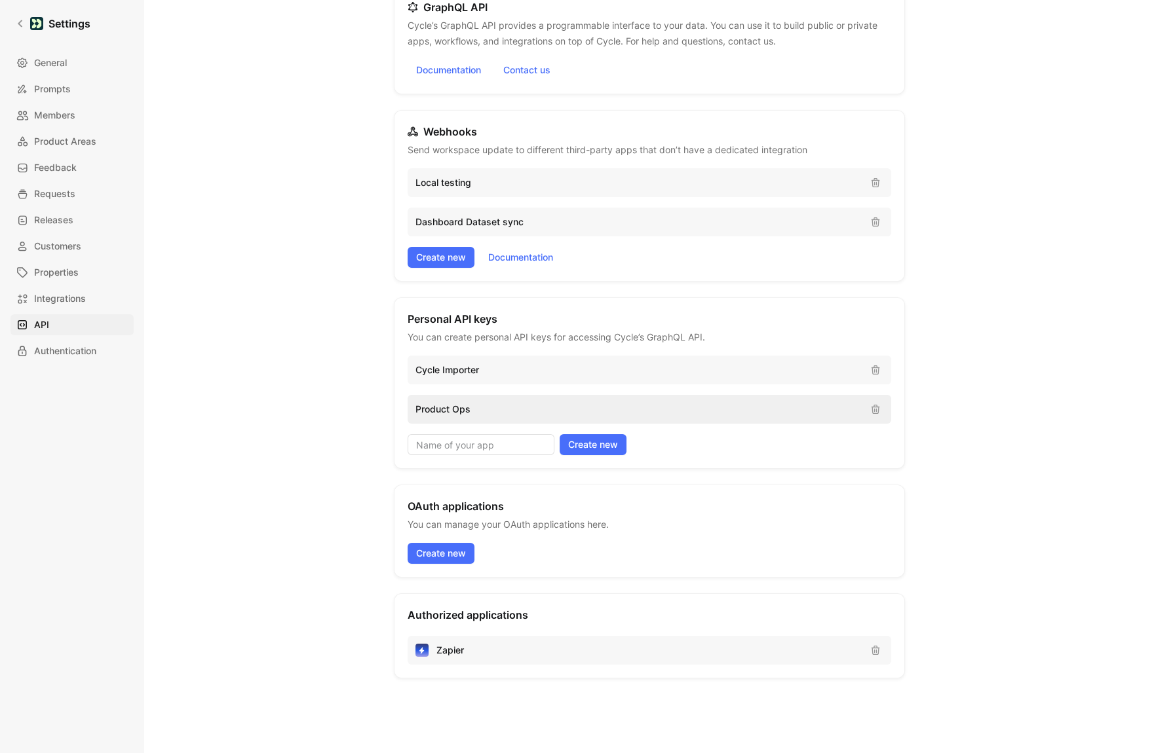
click at [623, 413] on p "Product Ops" at bounding box center [637, 410] width 444 height 16
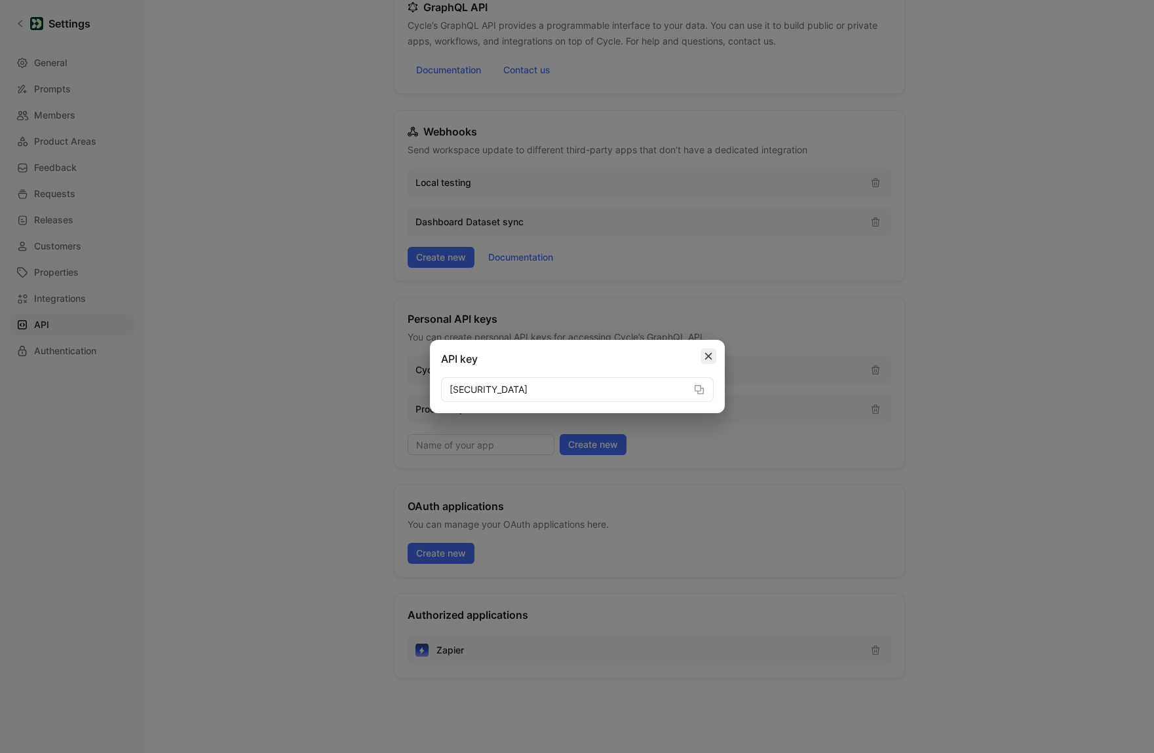
click at [711, 362] on button "button" at bounding box center [708, 357] width 16 height 16
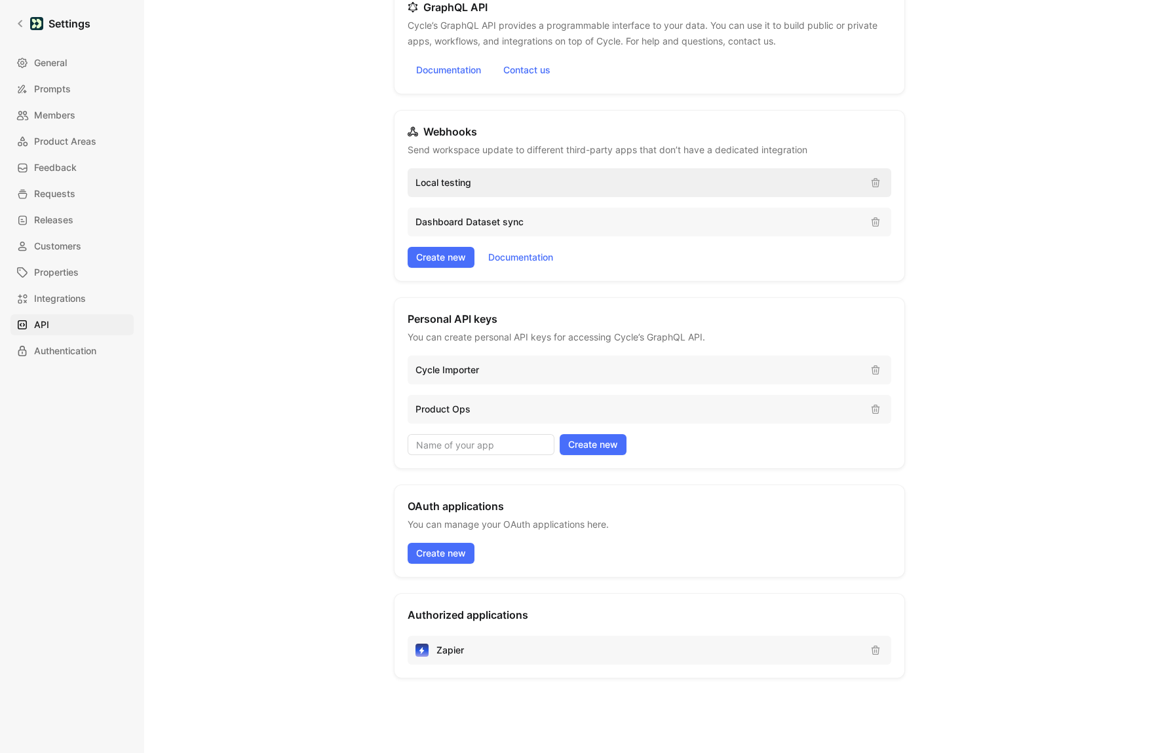
click at [624, 194] on div "Local testing" at bounding box center [648, 182] width 483 height 29
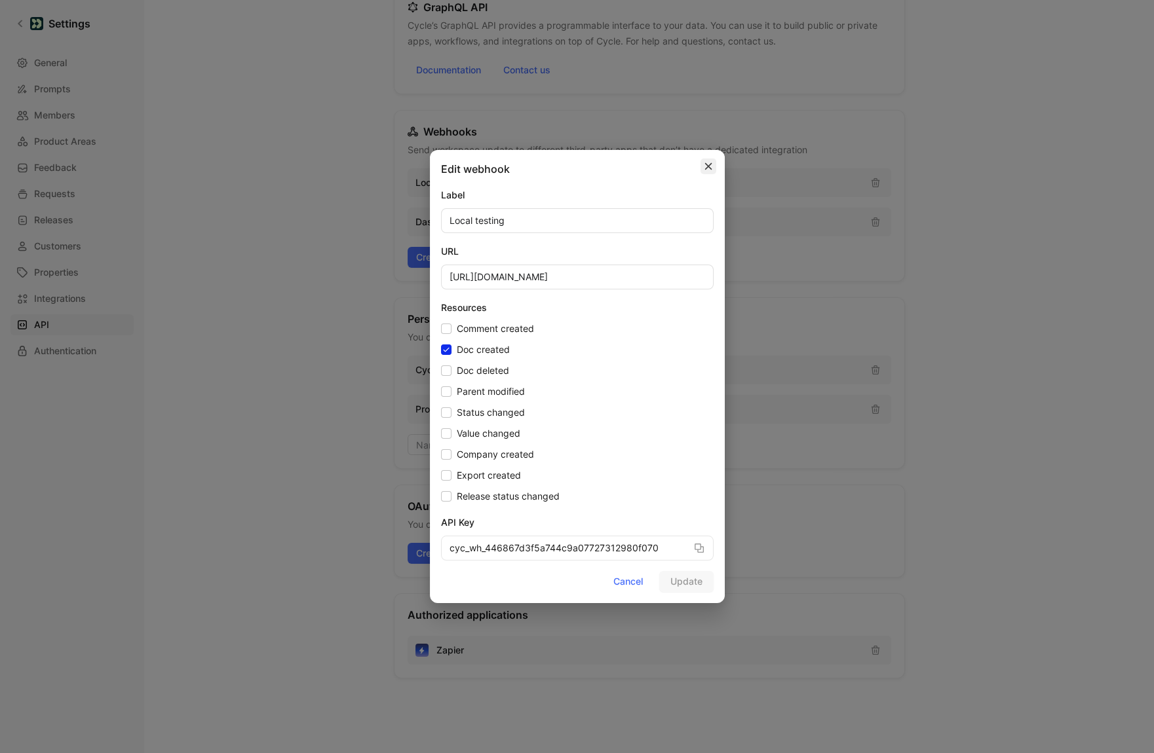
click at [707, 172] on button "button" at bounding box center [708, 167] width 16 height 16
